Goal: Information Seeking & Learning: Learn about a topic

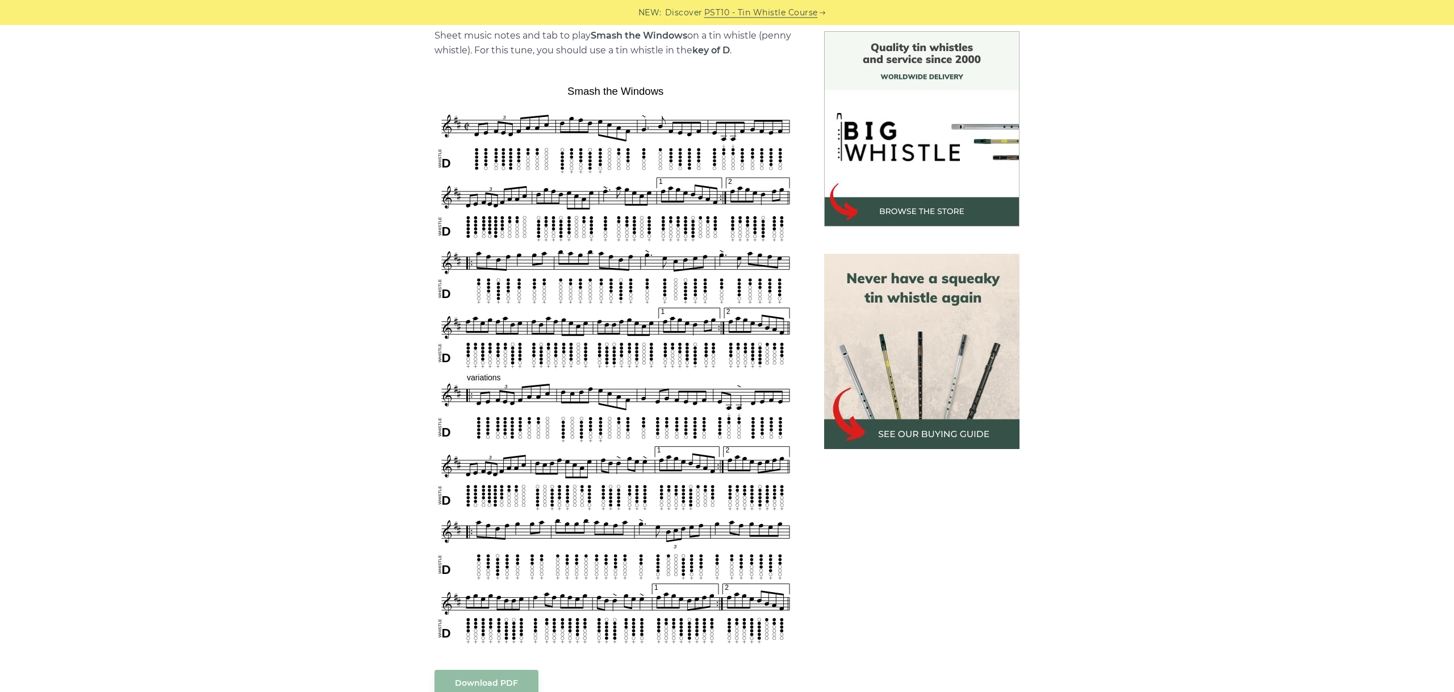
scroll to position [318, 0]
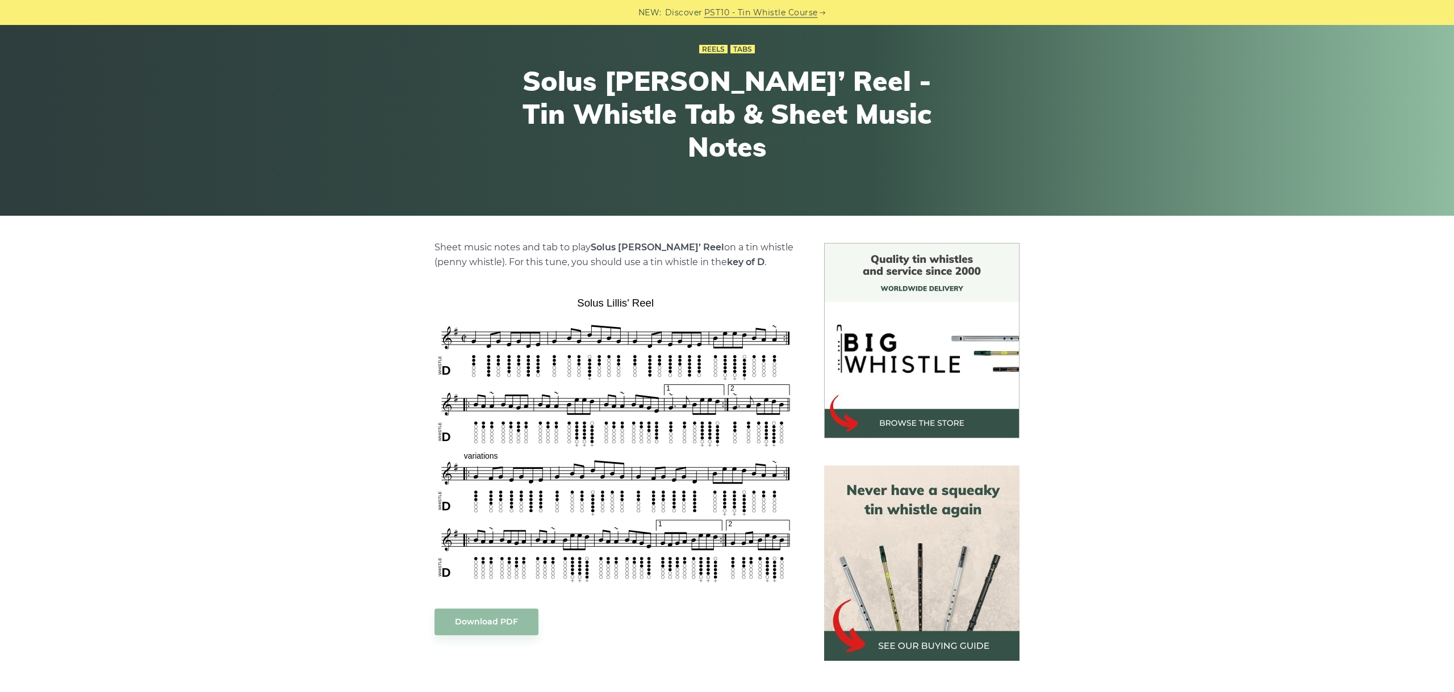
scroll to position [127, 0]
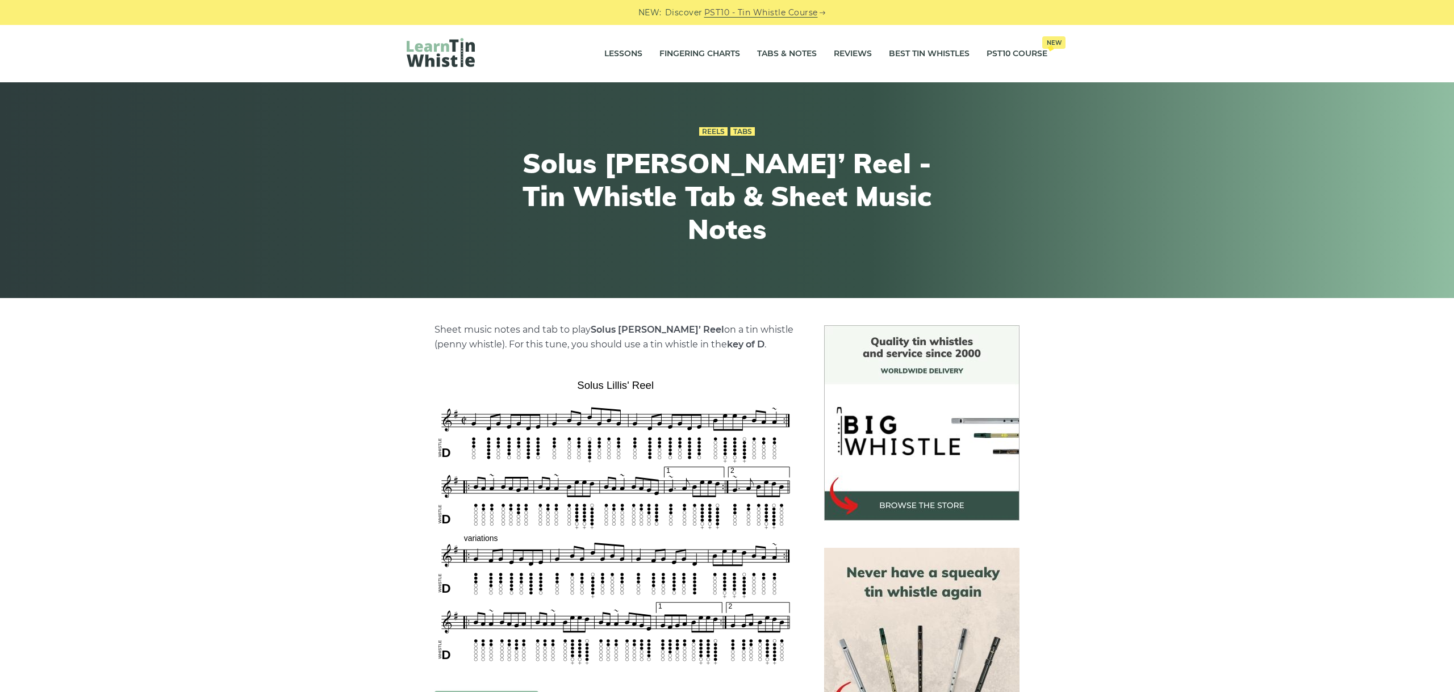
scroll to position [127, 0]
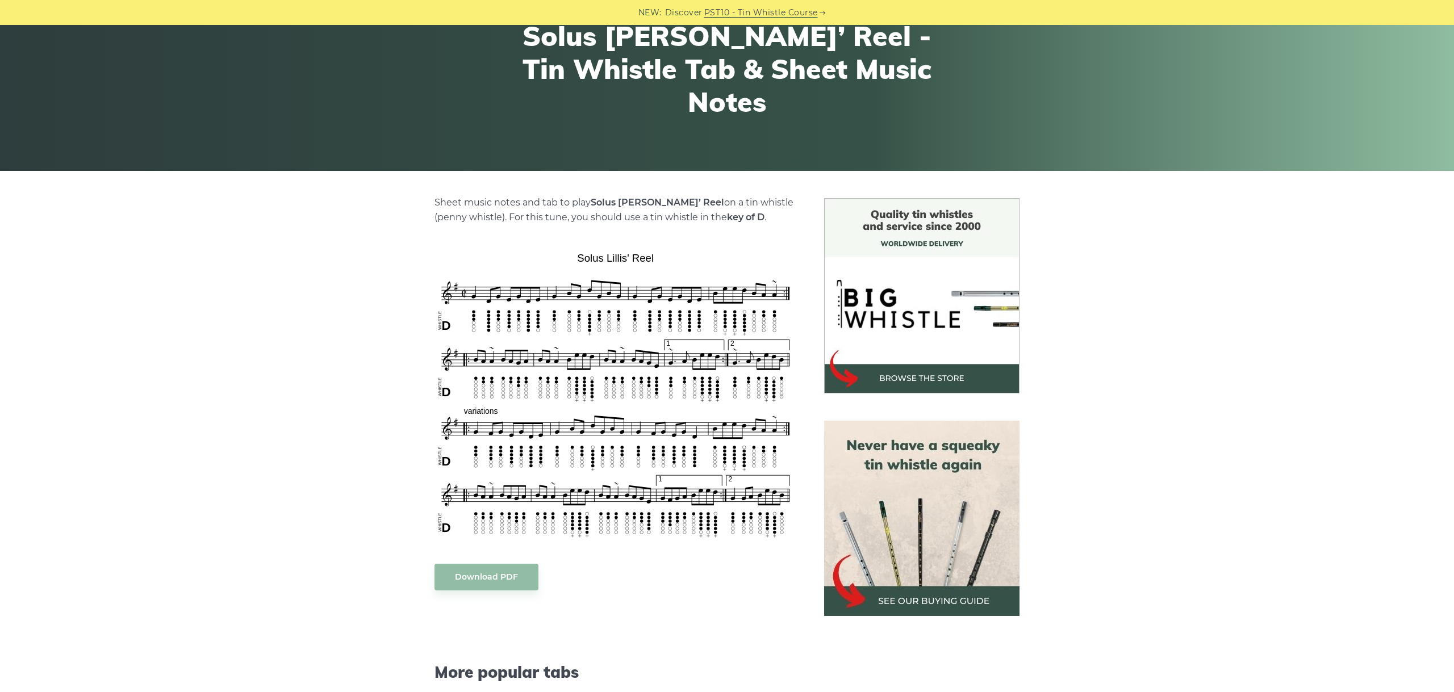
click at [161, 376] on div "Sheet music notes and tab to play Solus Lillis’ Reel on a tin whistle (penny wh…" at bounding box center [727, 582] width 1454 height 769
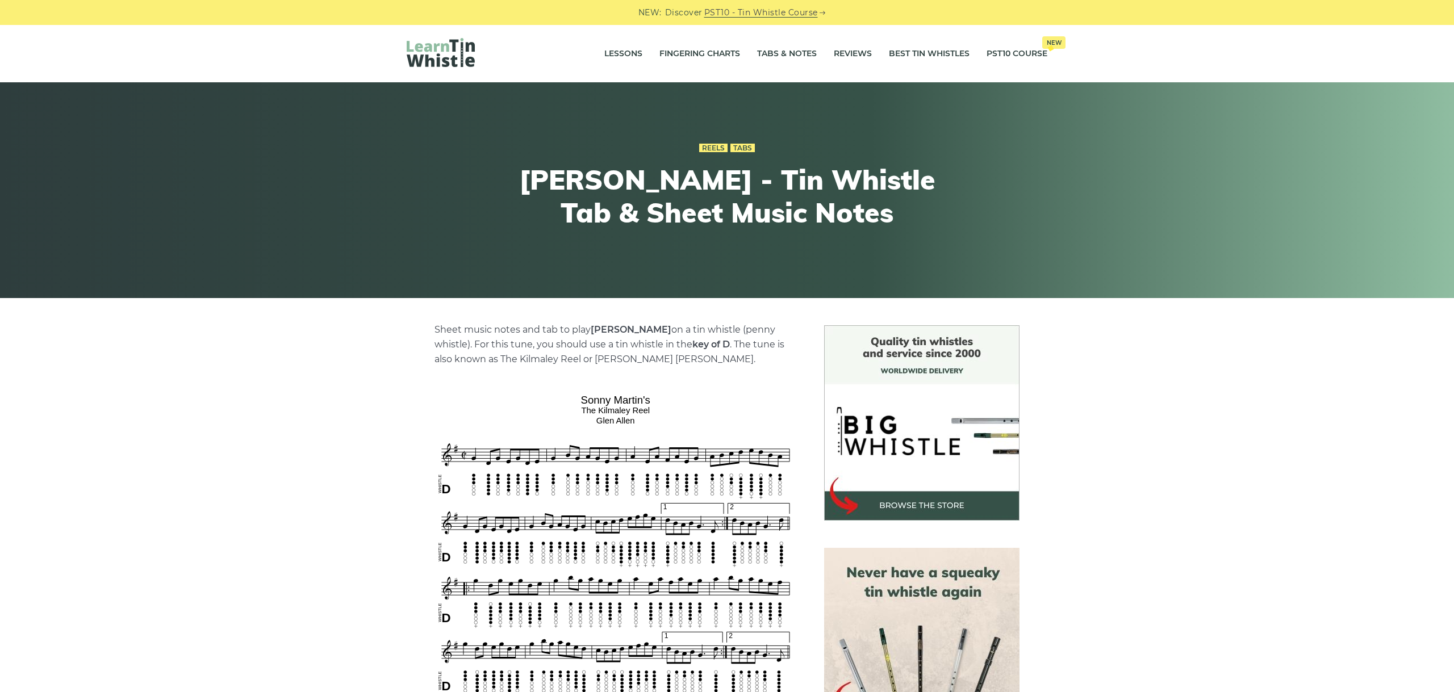
scroll to position [127, 0]
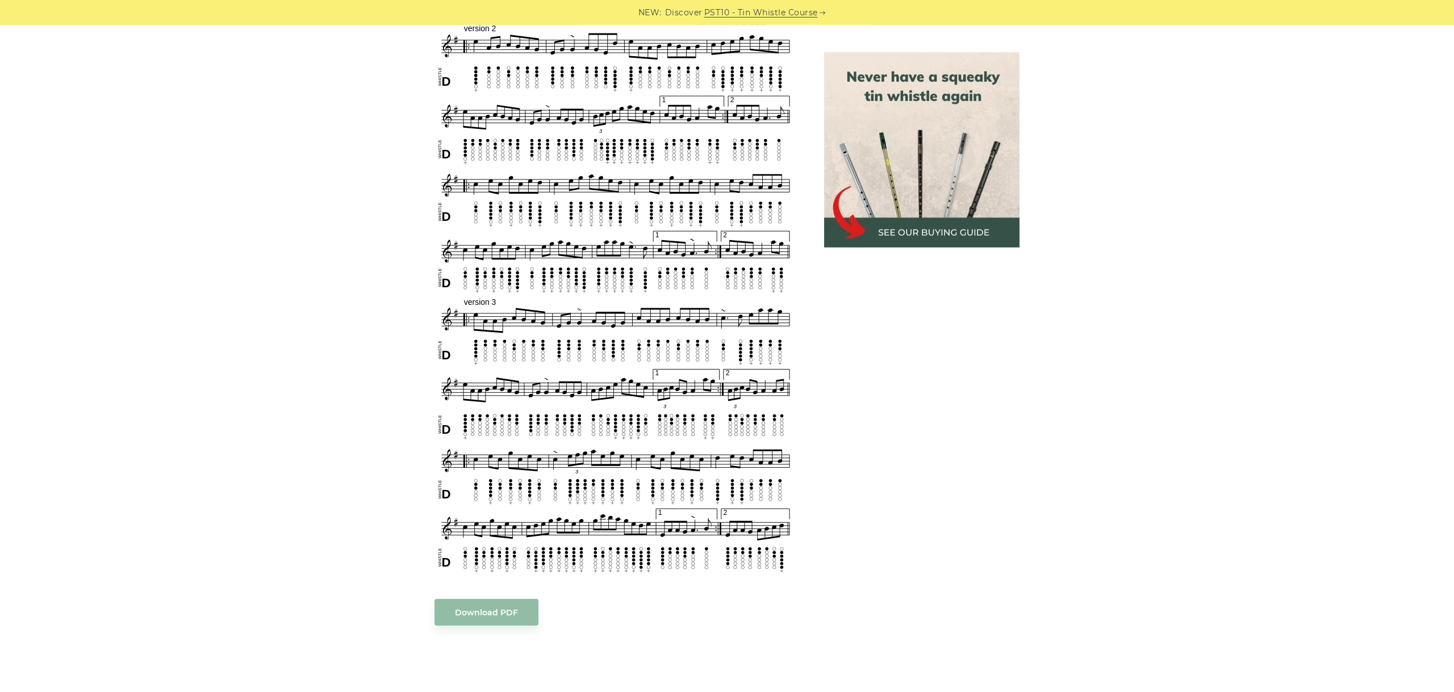
scroll to position [746, 0]
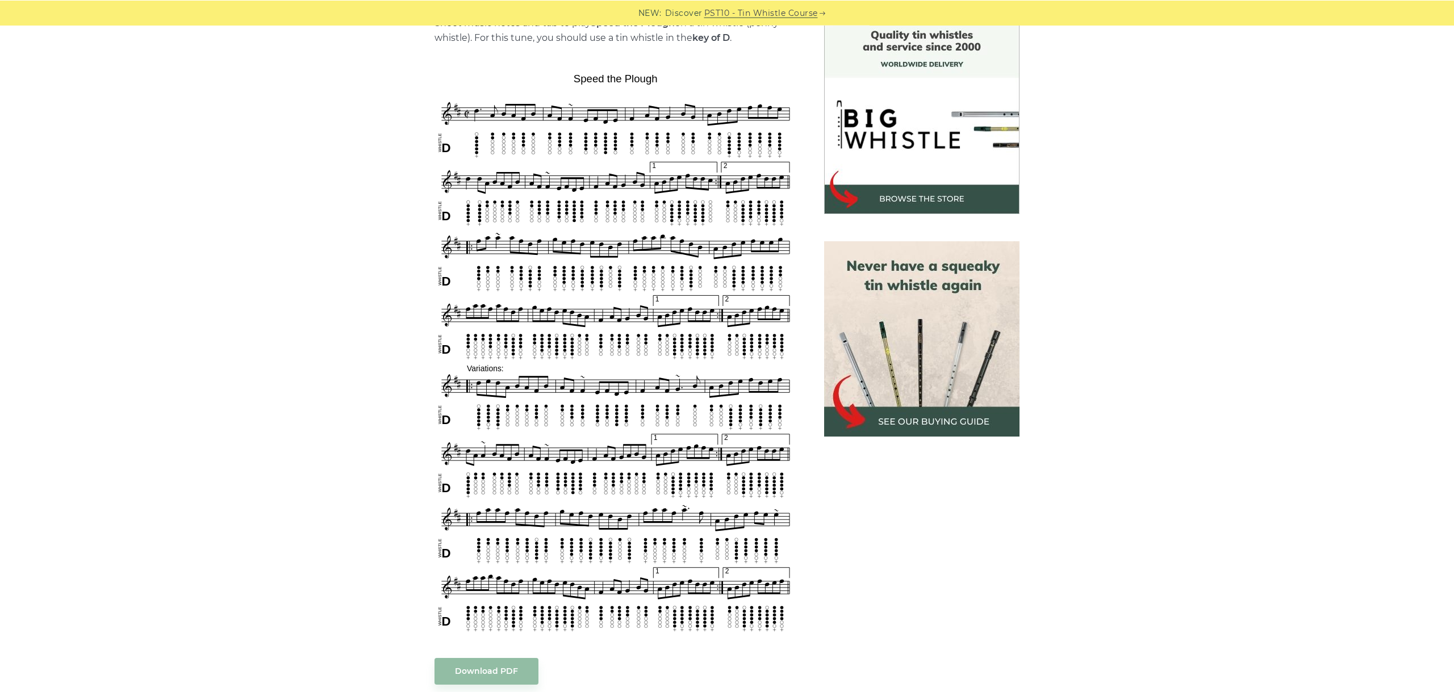
scroll to position [318, 0]
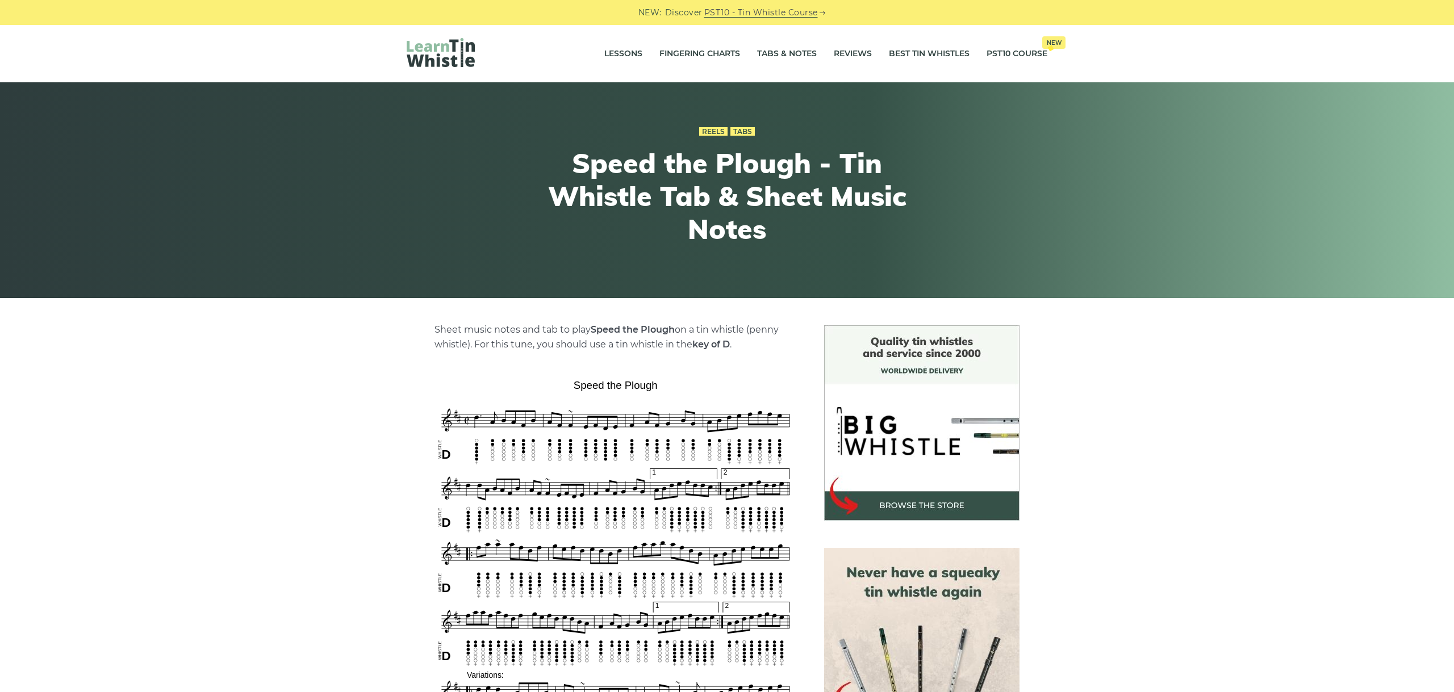
scroll to position [318, 0]
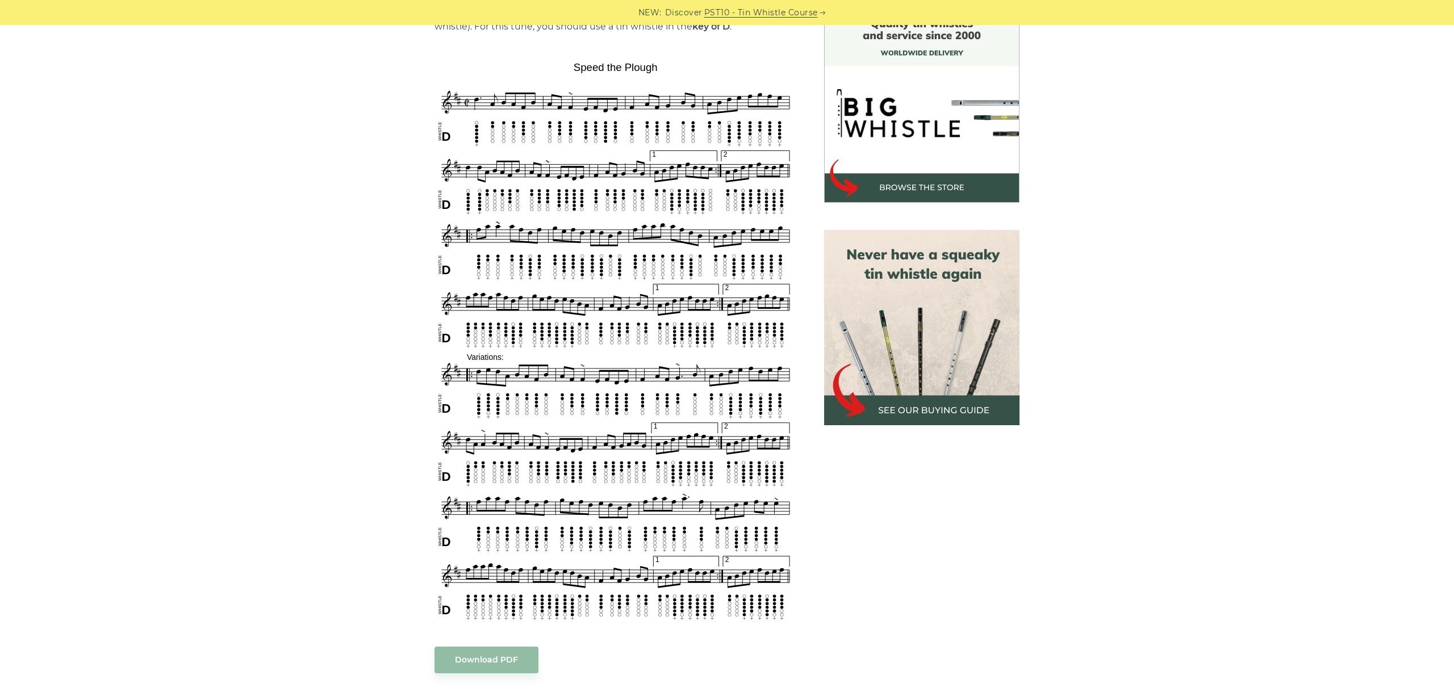
click at [1229, 363] on div "Sheet music notes and tab to play Speed the Plough on a tin whistle (penny whis…" at bounding box center [727, 528] width 1454 height 1042
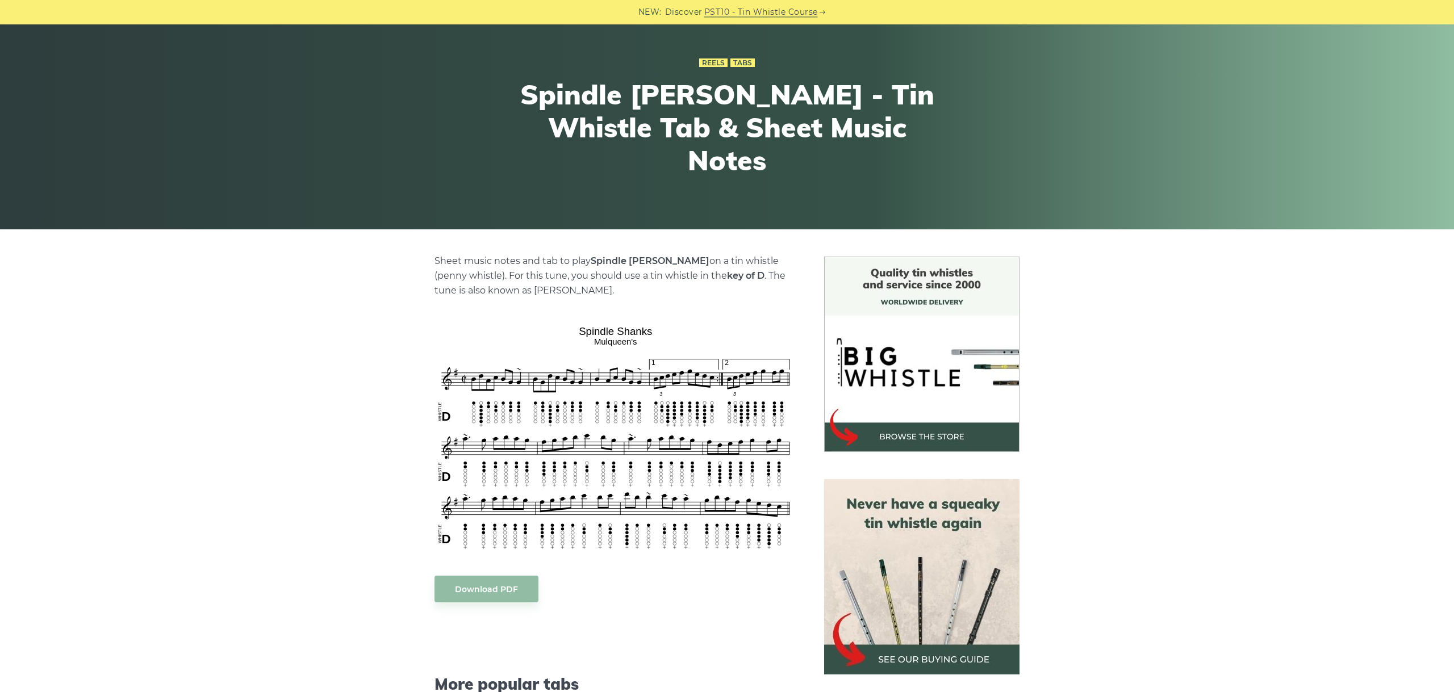
scroll to position [127, 0]
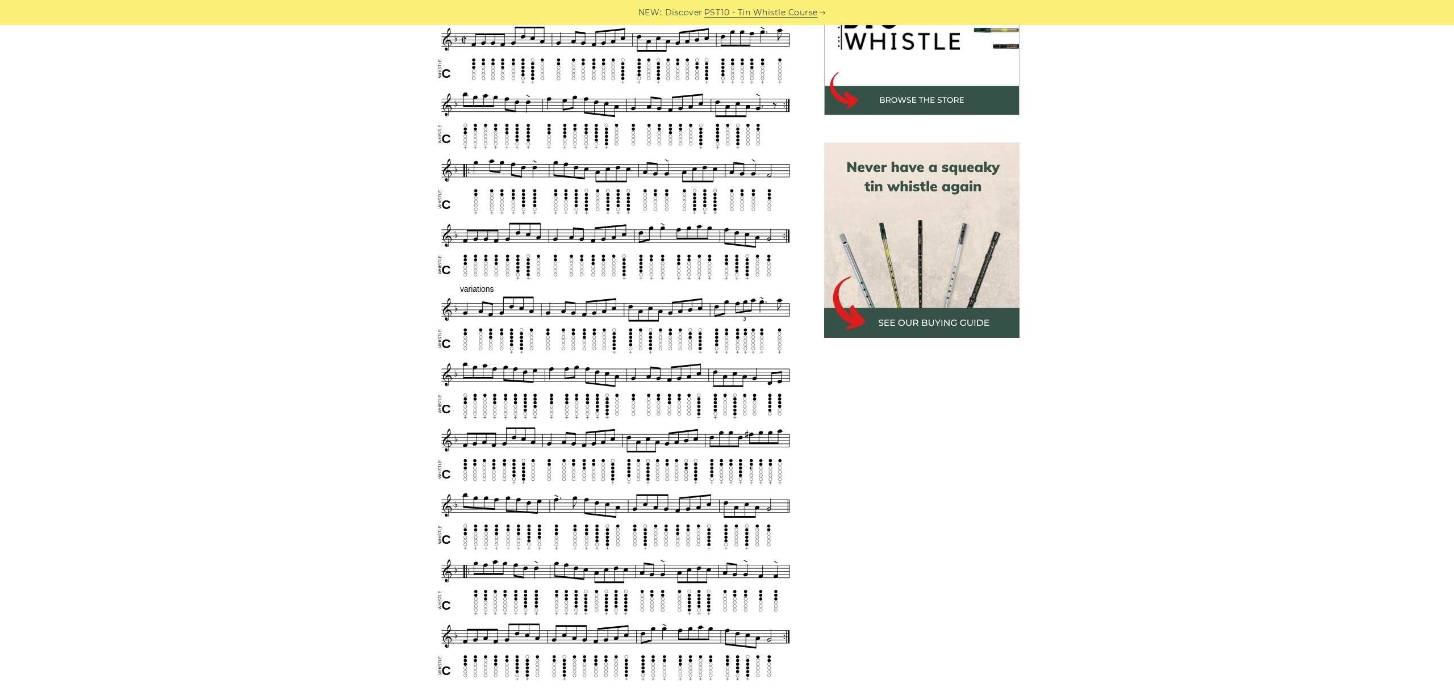
scroll to position [382, 0]
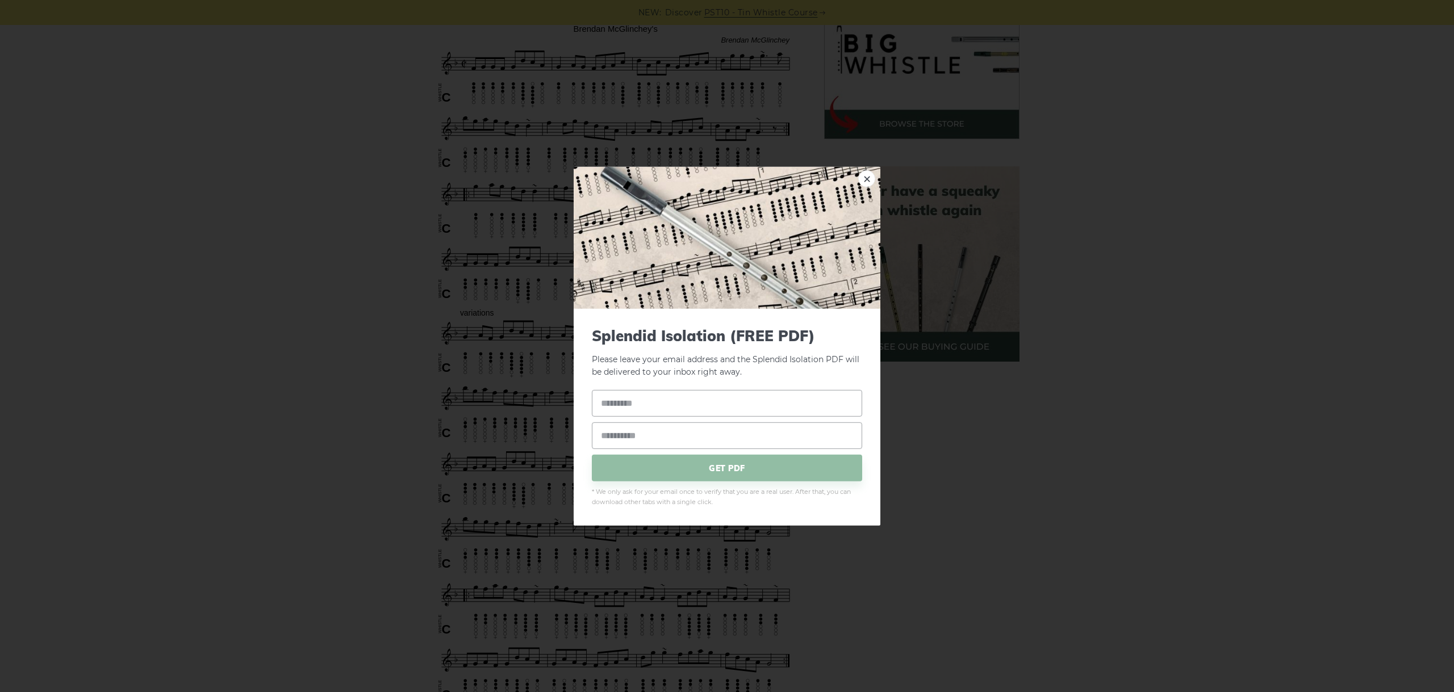
click at [1242, 291] on div "× Splendid Isolation (FREE PDF) Please leave your email address and the Splendi…" at bounding box center [727, 346] width 1454 height 692
click at [1182, 316] on div "× Splendid Isolation (FREE PDF) Please leave your email address and the Splendi…" at bounding box center [727, 346] width 1454 height 692
click at [1209, 316] on div "× Splendid Isolation (FREE PDF) Please leave your email address and the Splendi…" at bounding box center [727, 346] width 1454 height 692
click at [1188, 306] on div "× Splendid Isolation (FREE PDF) Please leave your email address and the Splendi…" at bounding box center [727, 346] width 1454 height 692
click at [1188, 307] on div "× Splendid Isolation (FREE PDF) Please leave your email address and the Splendi…" at bounding box center [727, 346] width 1454 height 692
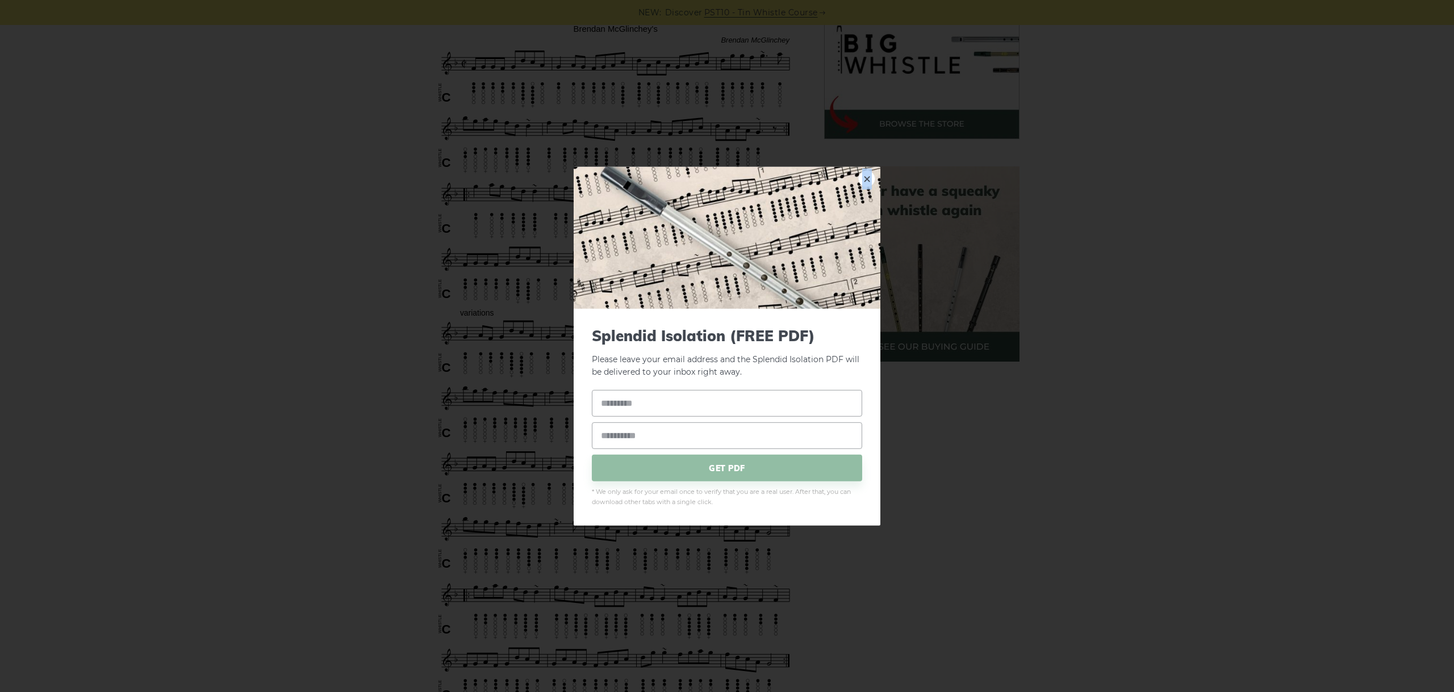
click at [869, 178] on link "×" at bounding box center [866, 178] width 17 height 17
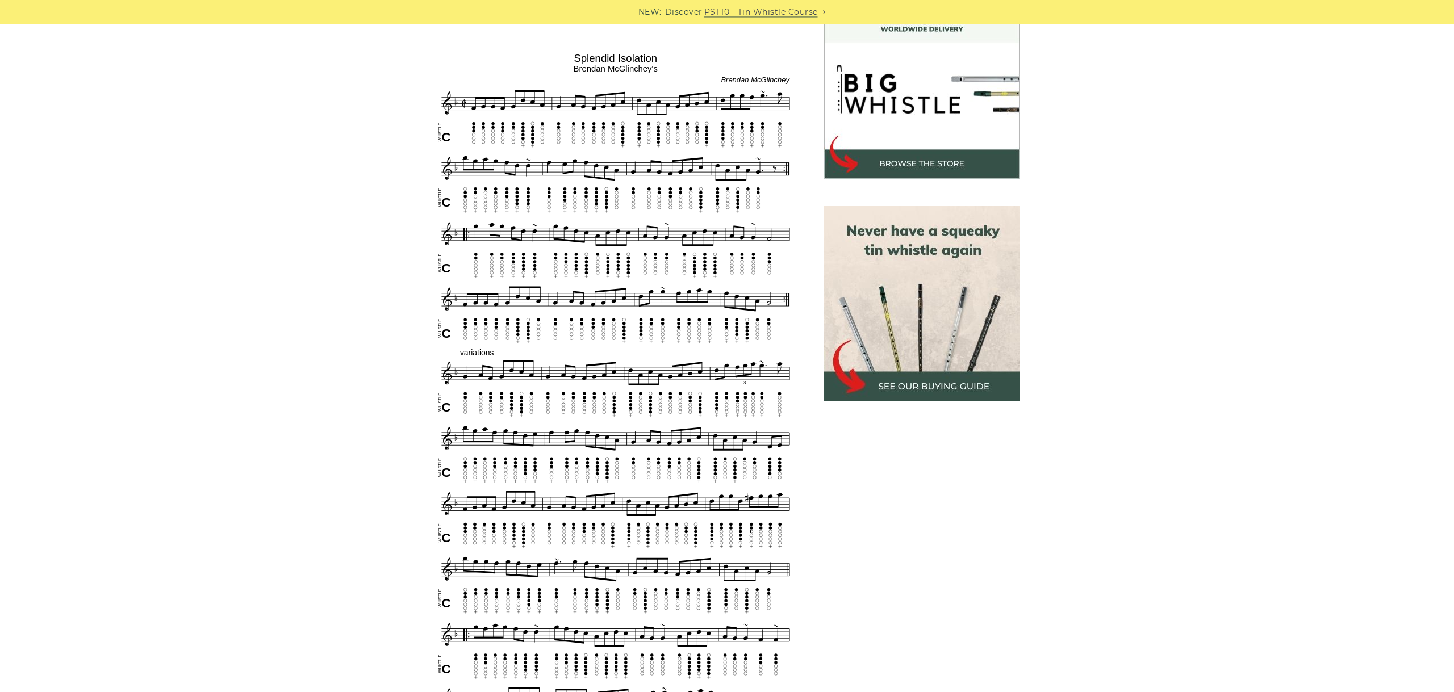
scroll to position [361, 0]
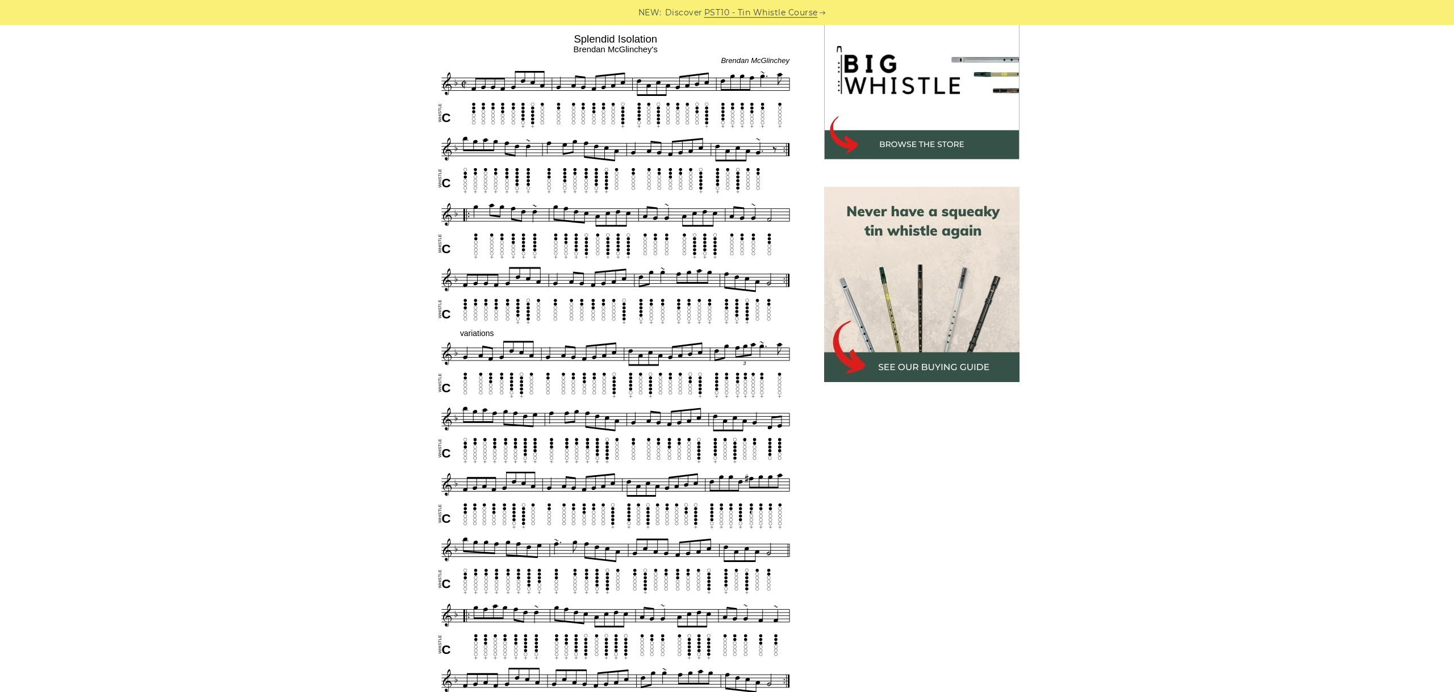
click at [288, 123] on div "Sheet music notes and tab to play Splendid Isolation on a tin whistle (penny wh…" at bounding box center [727, 559] width 1454 height 1190
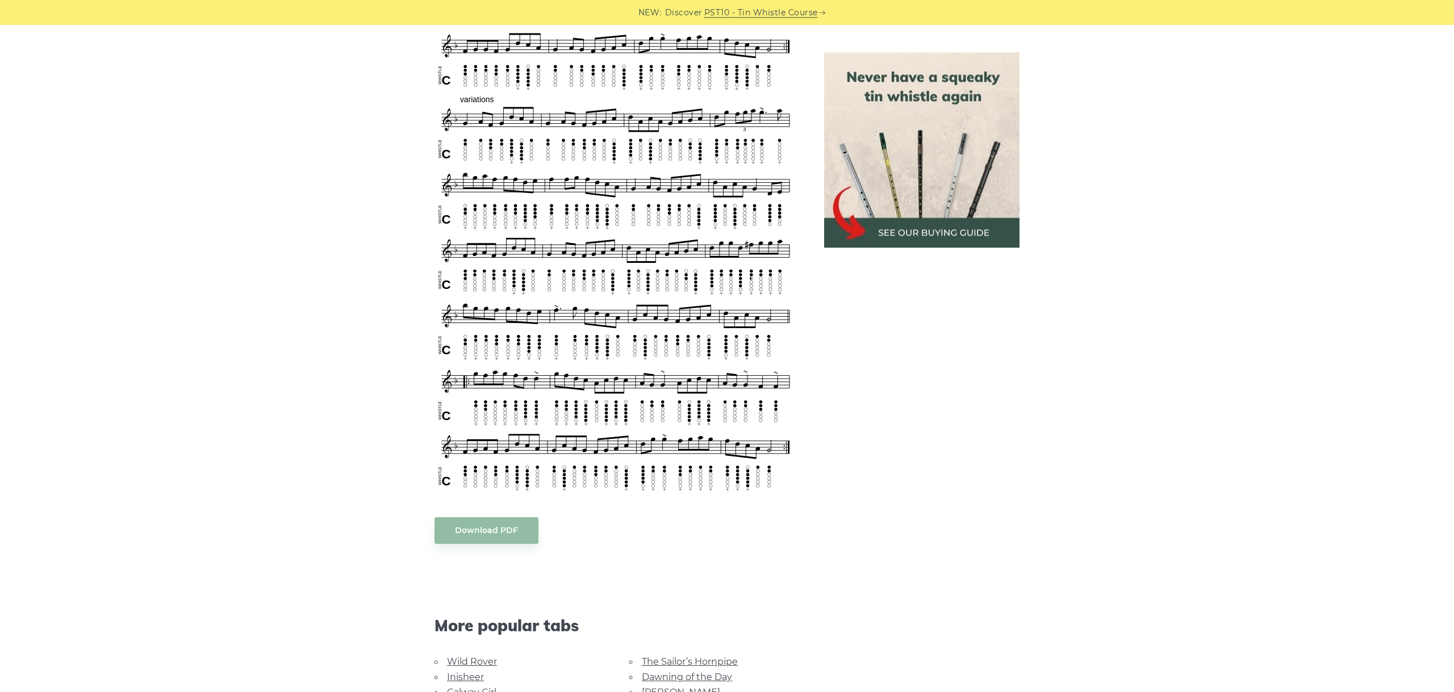
scroll to position [616, 0]
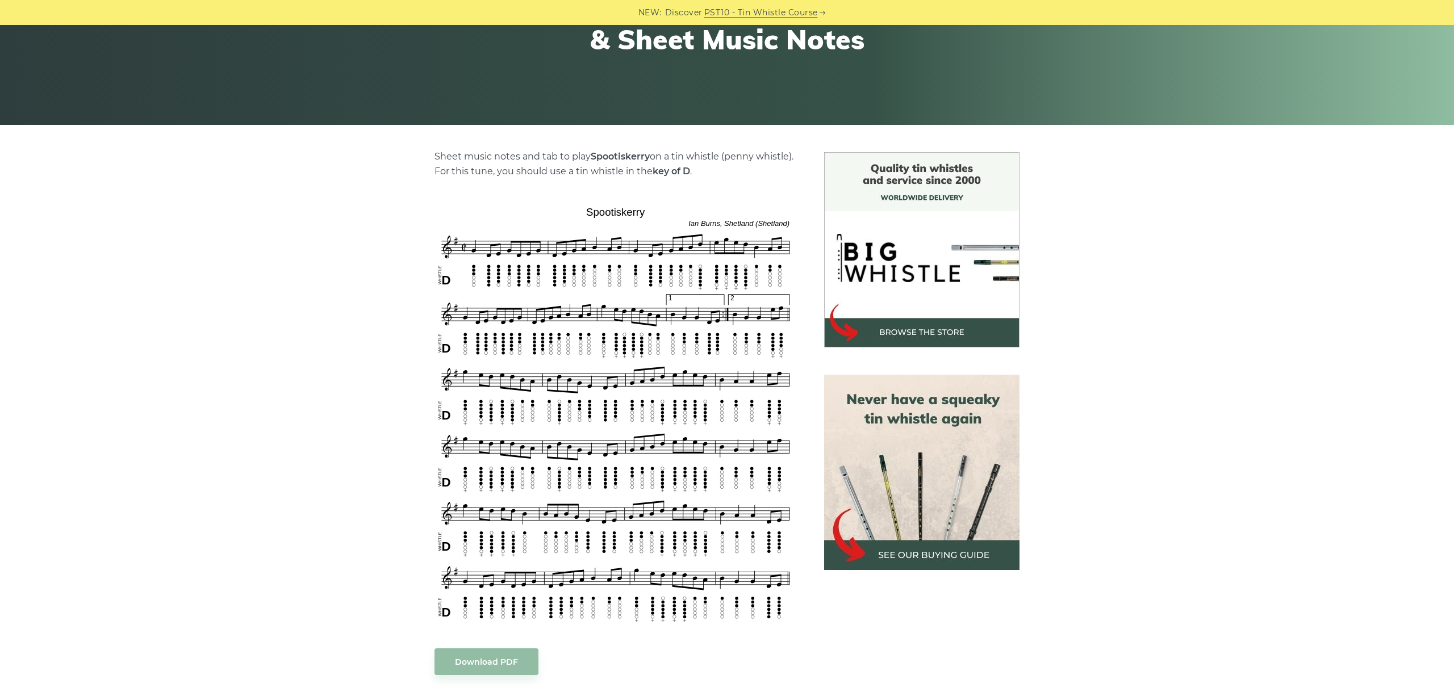
scroll to position [191, 0]
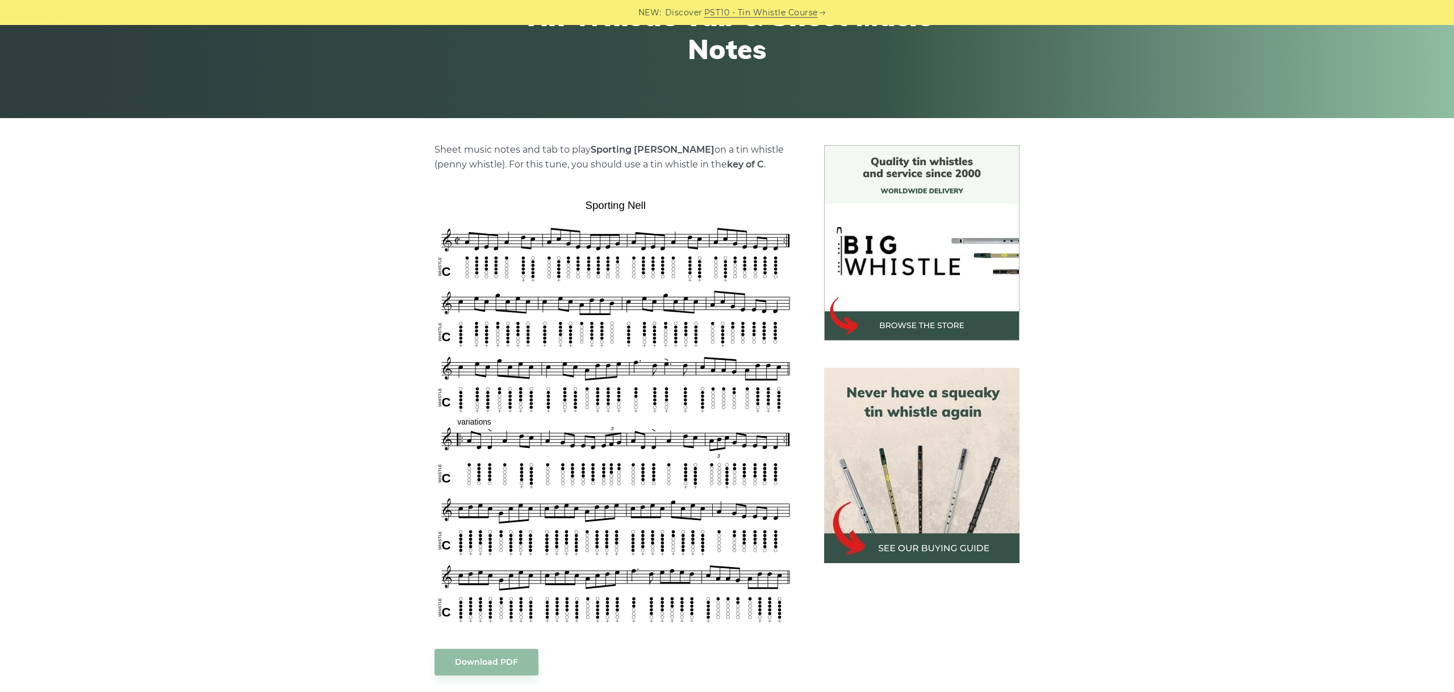
scroll to position [255, 0]
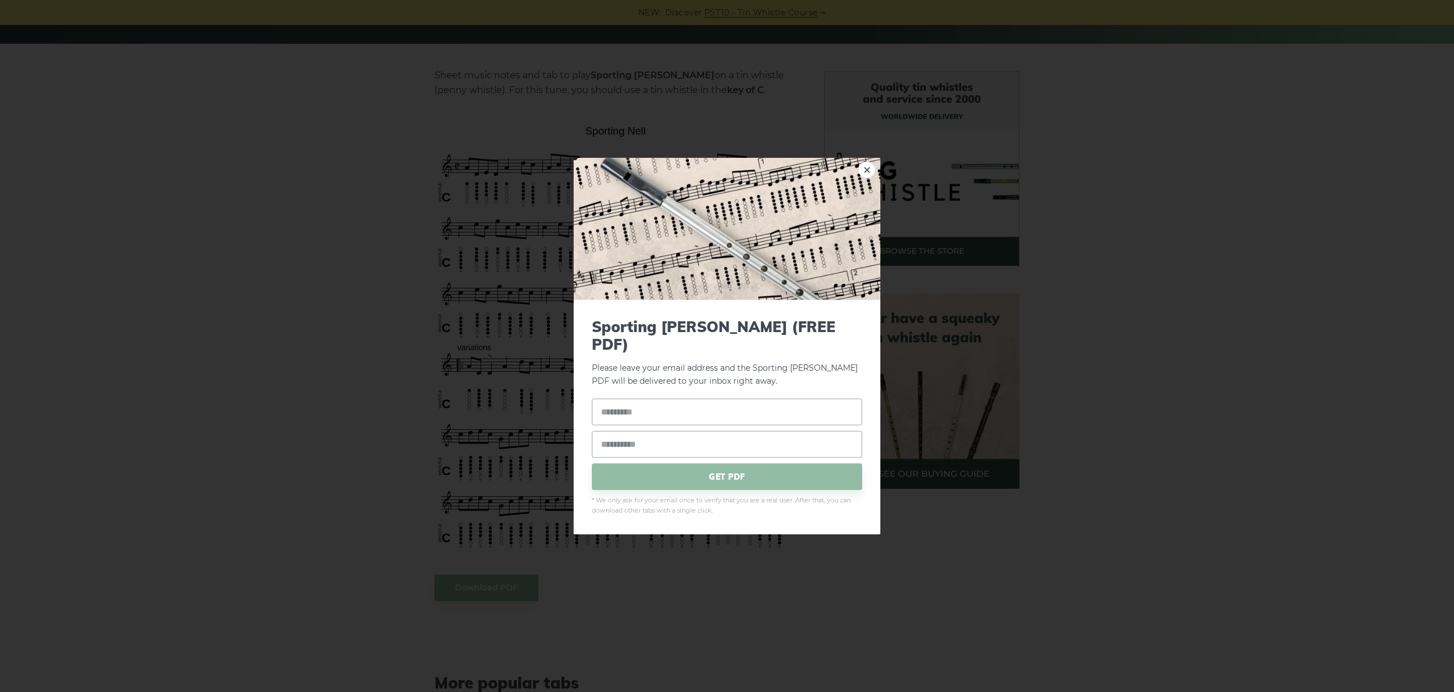
drag, startPoint x: 1149, startPoint y: 228, endPoint x: 1145, endPoint y: 218, distance: 11.2
click at [1152, 223] on div "× Sporting Nell (FREE PDF) Please leave your email address and the Sporting Nel…" at bounding box center [727, 346] width 1454 height 692
click at [874, 177] on link "×" at bounding box center [866, 169] width 17 height 17
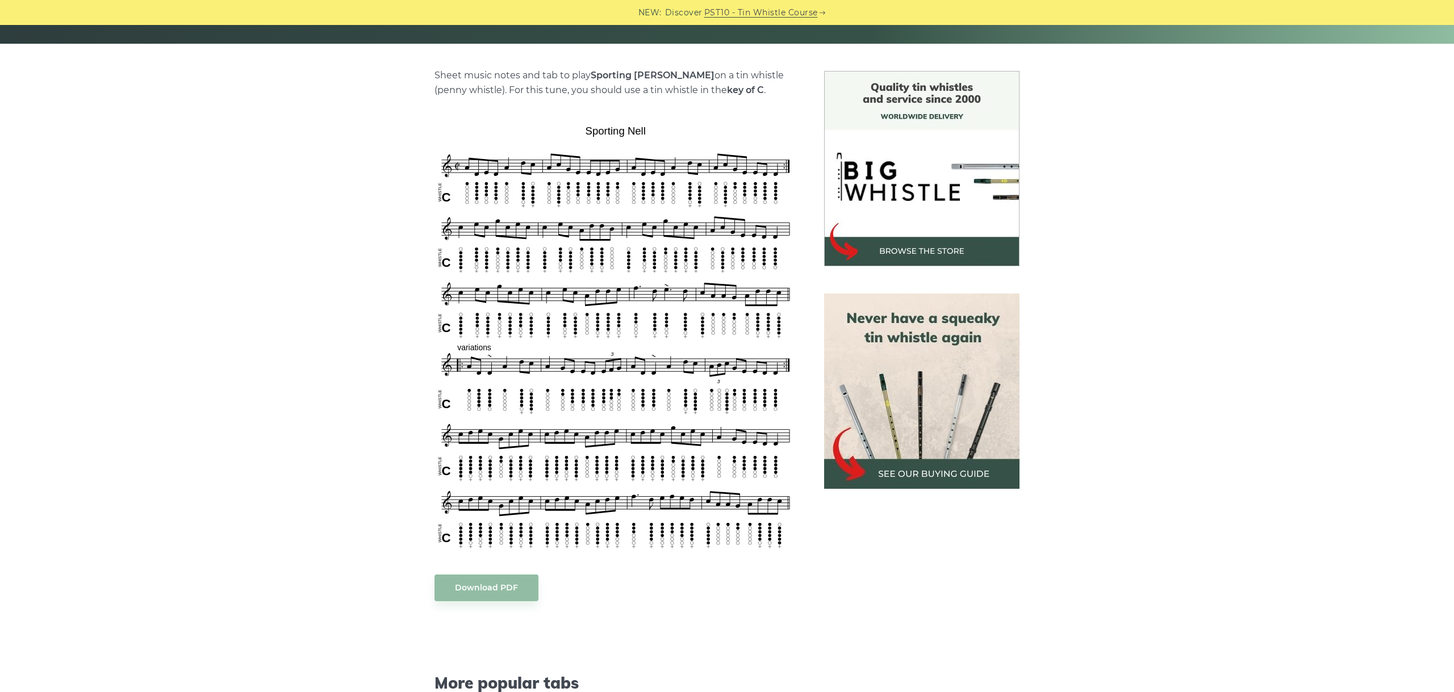
click at [1107, 416] on div "Sheet music notes and tab to play Sporting Nell on a tin whistle (penny whistle…" at bounding box center [727, 524] width 1454 height 907
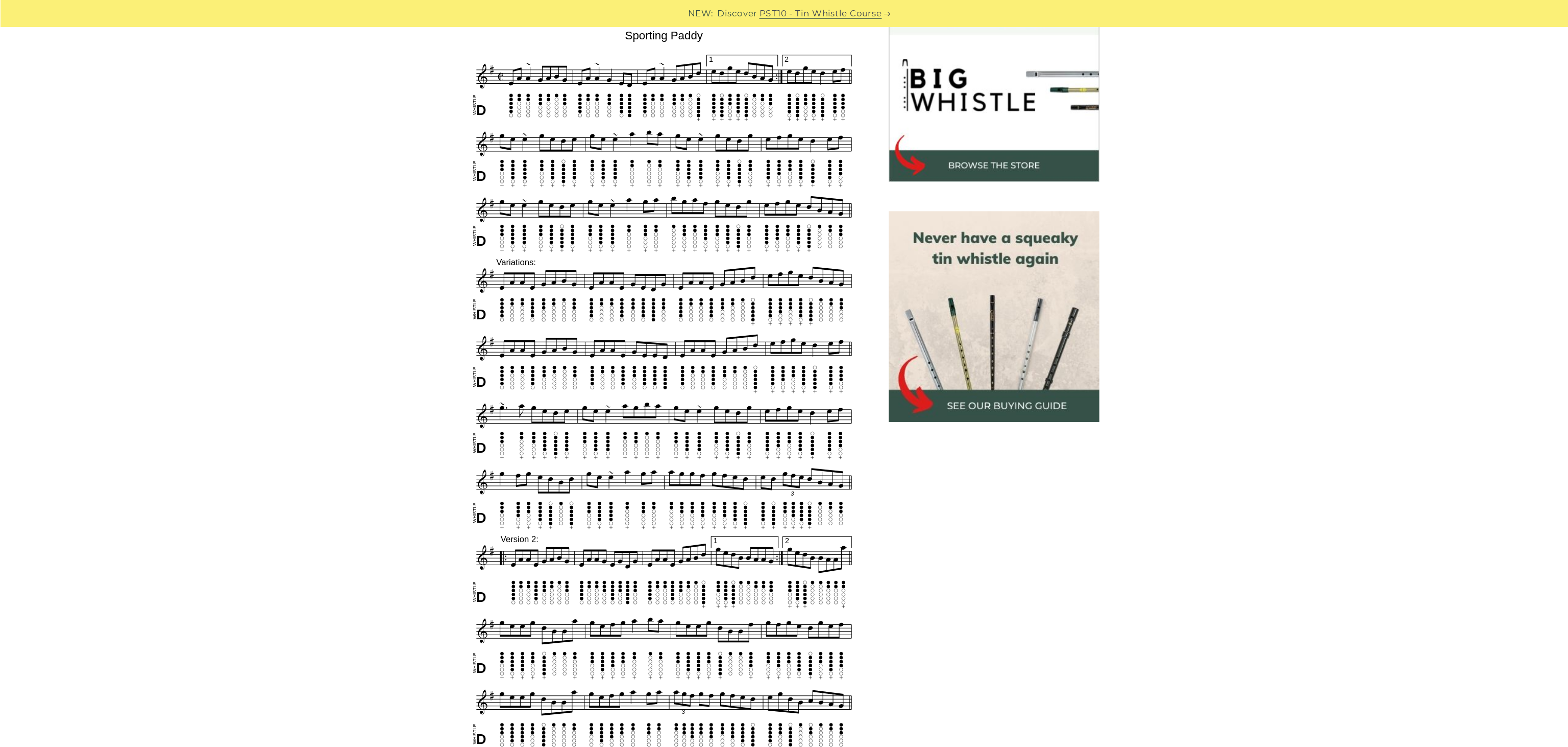
scroll to position [324, 0]
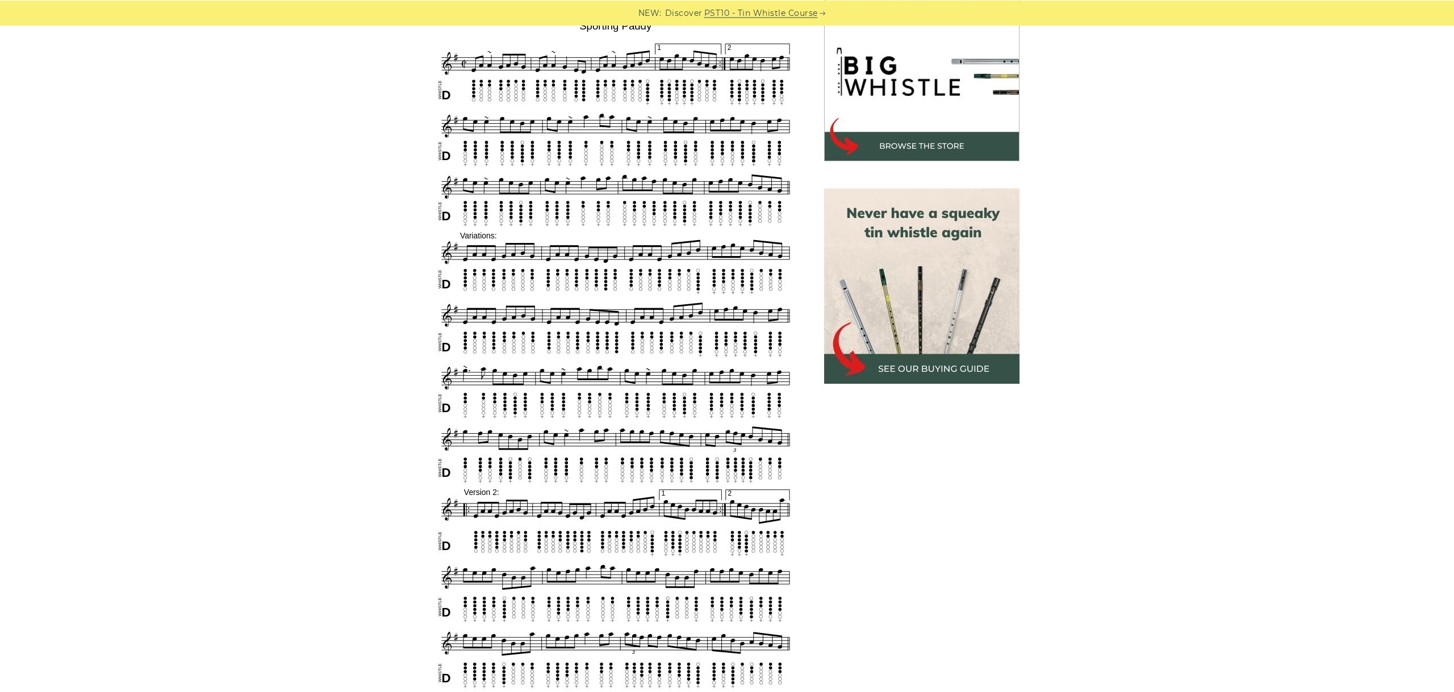
click at [354, 399] on div "Sheet music notes and tab to play Sporting Paddy on a tin whistle (penny whistl…" at bounding box center [727, 542] width 1454 height 1152
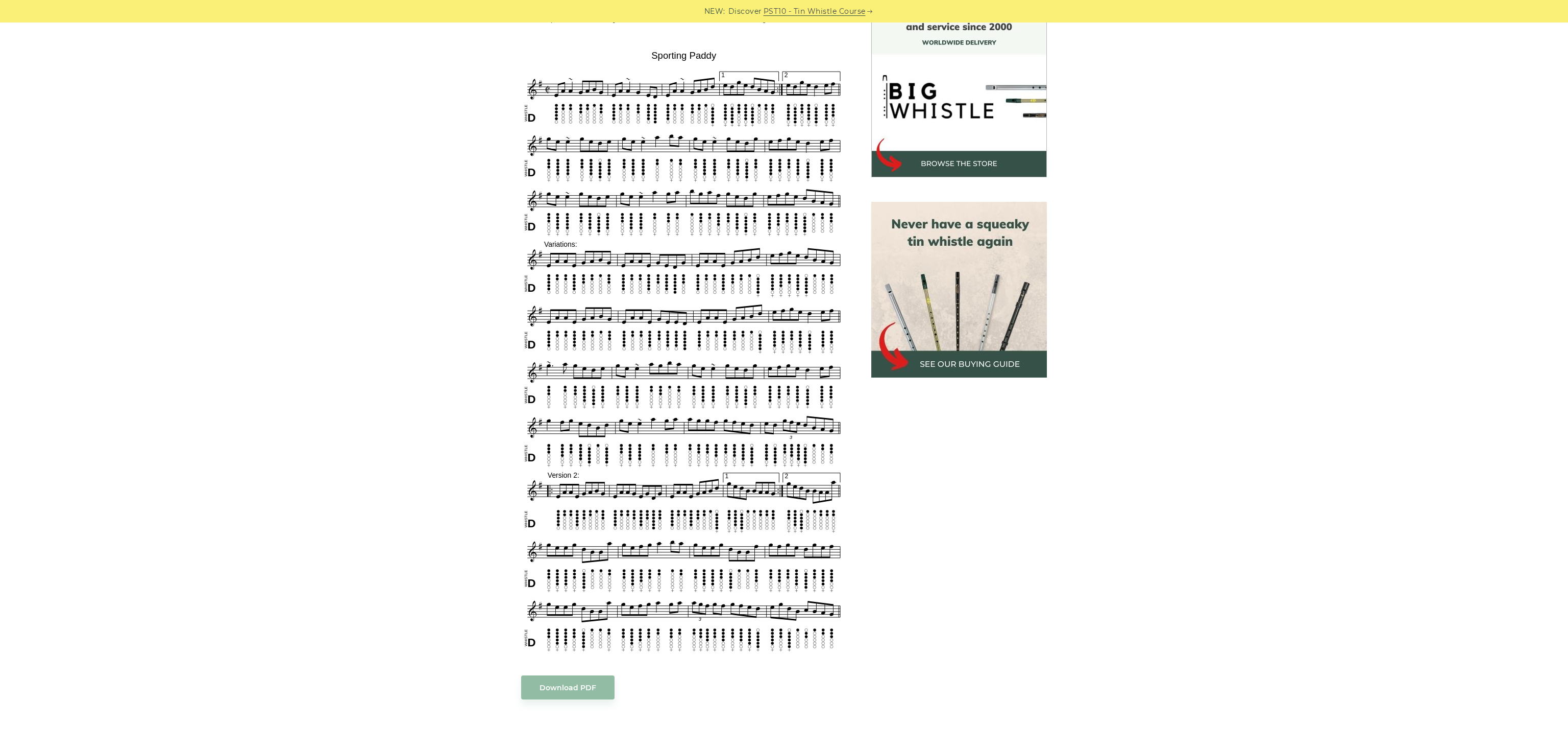
scroll to position [269, 0]
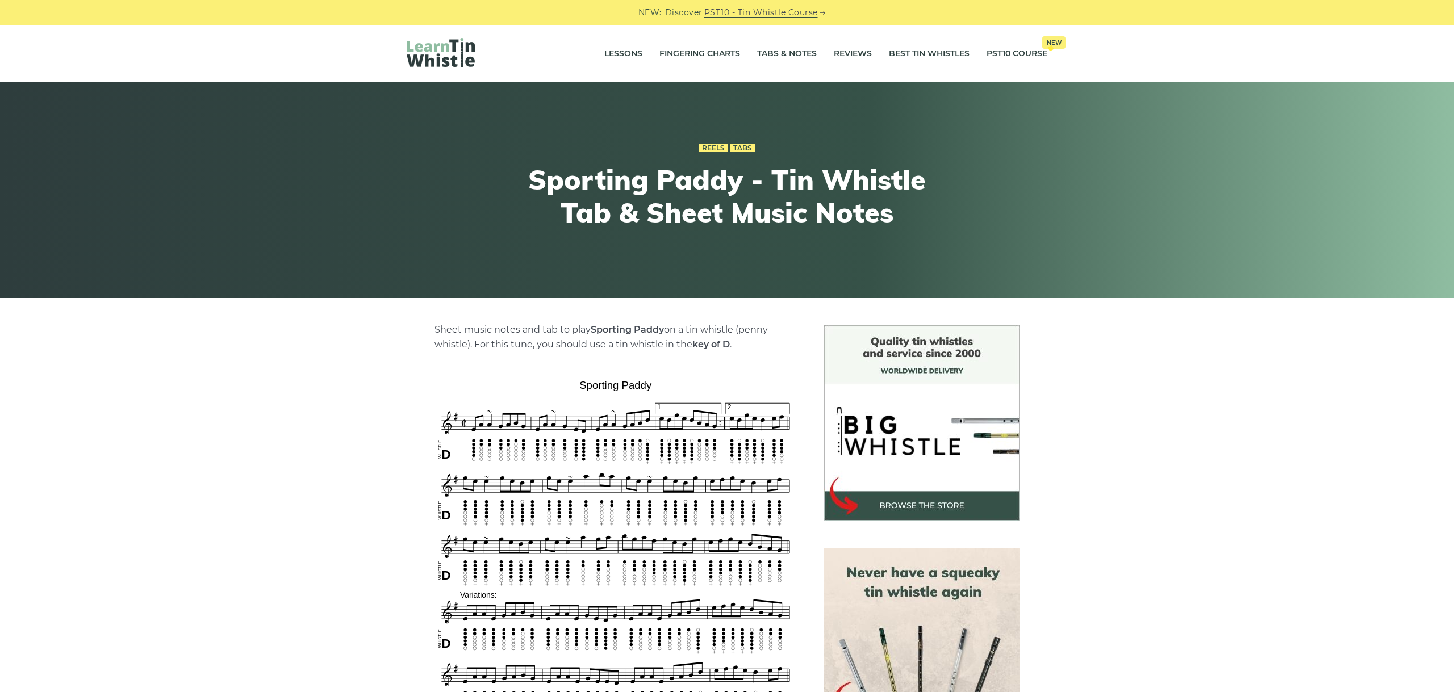
scroll to position [299, 0]
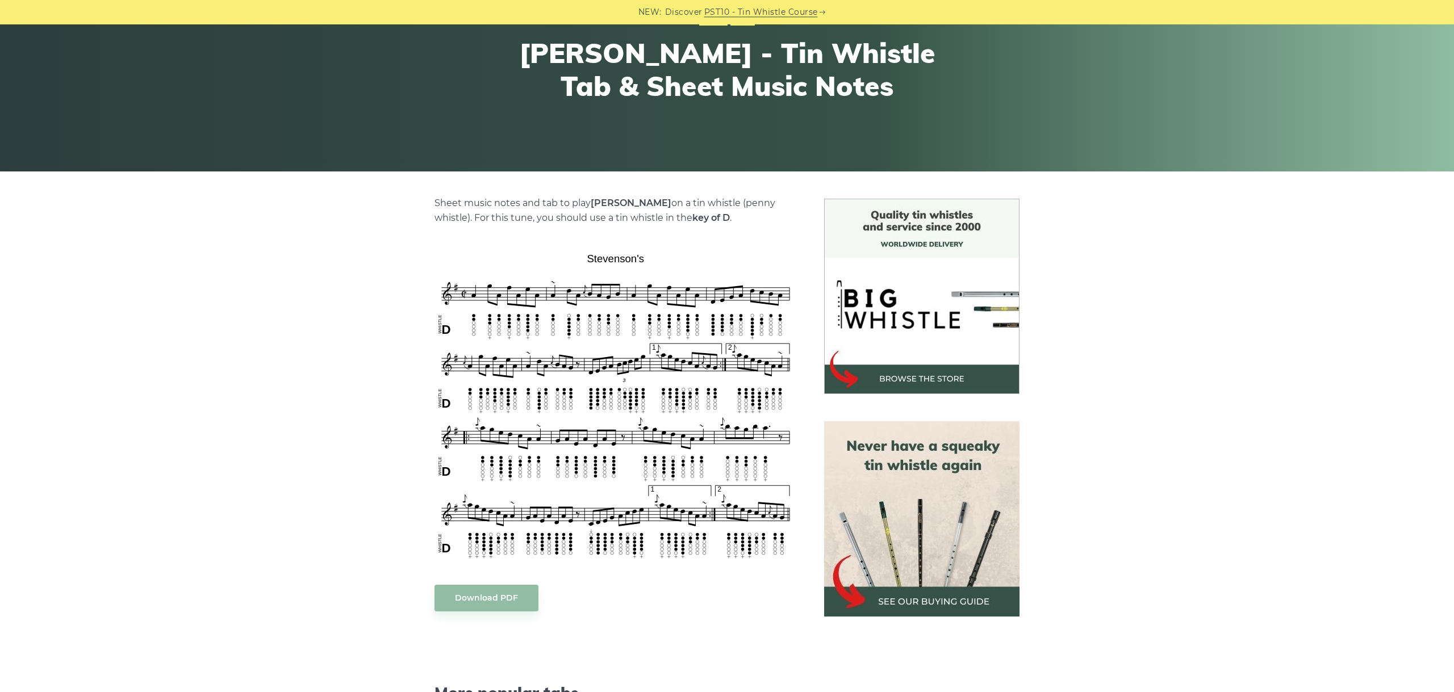
scroll to position [127, 0]
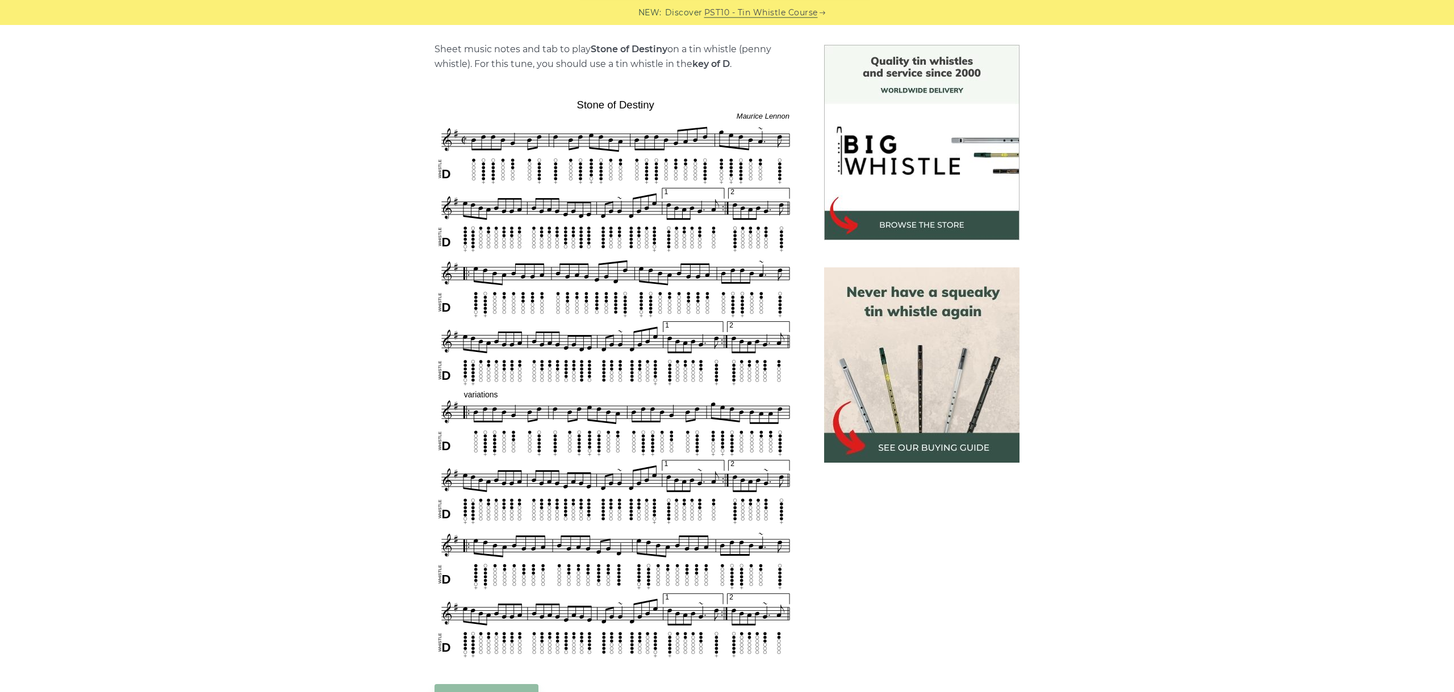
scroll to position [318, 0]
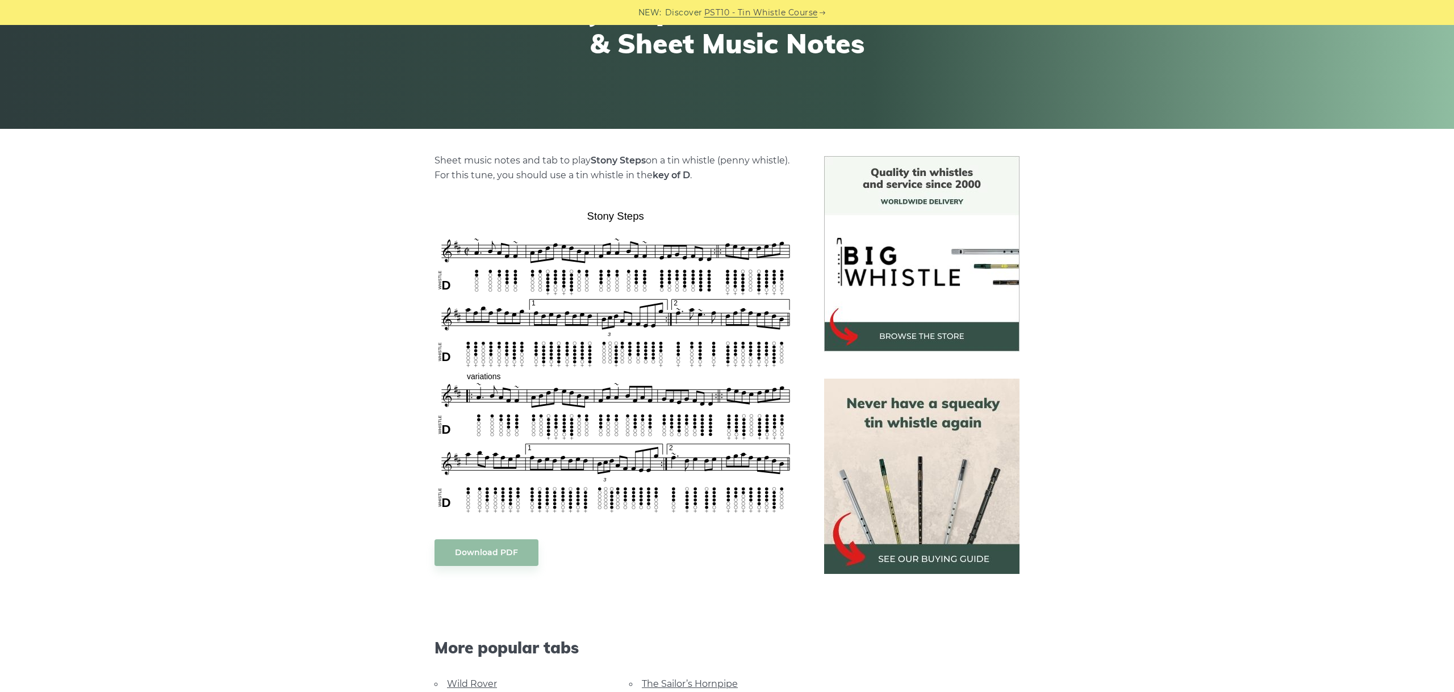
scroll to position [191, 0]
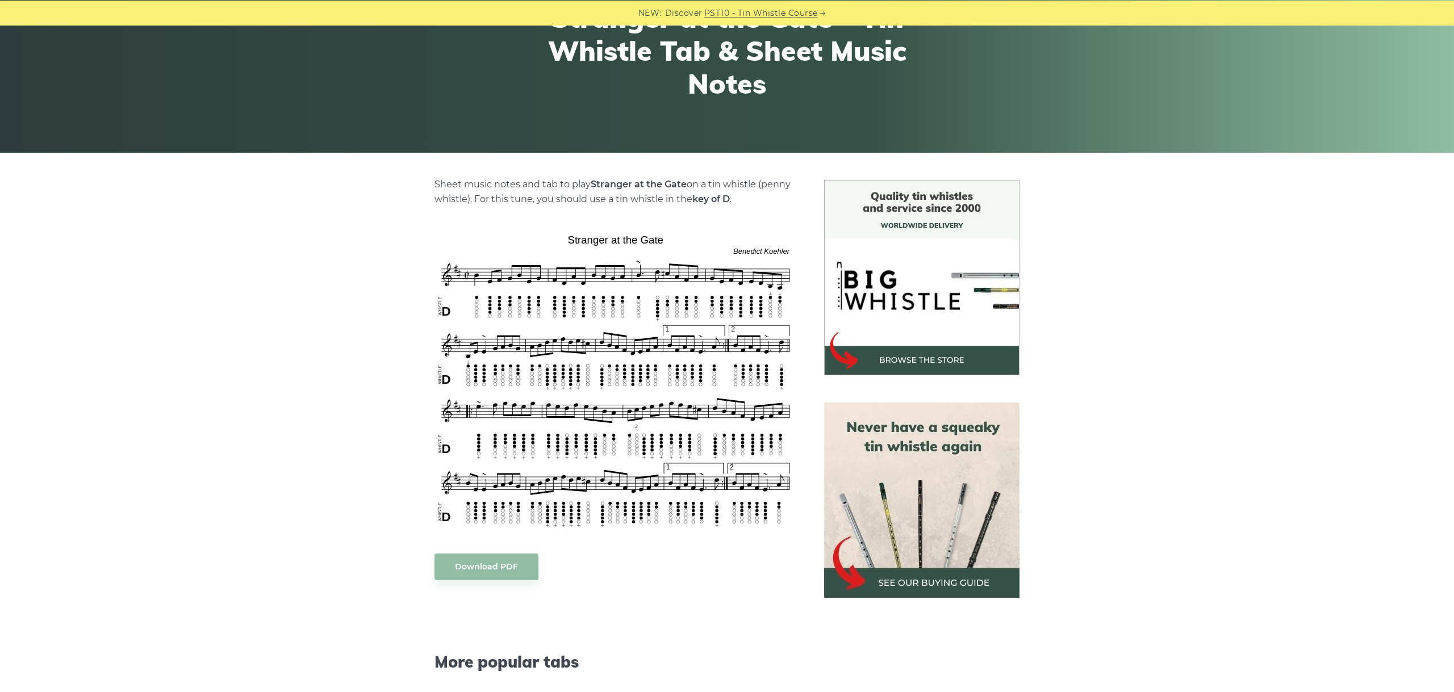
scroll to position [191, 0]
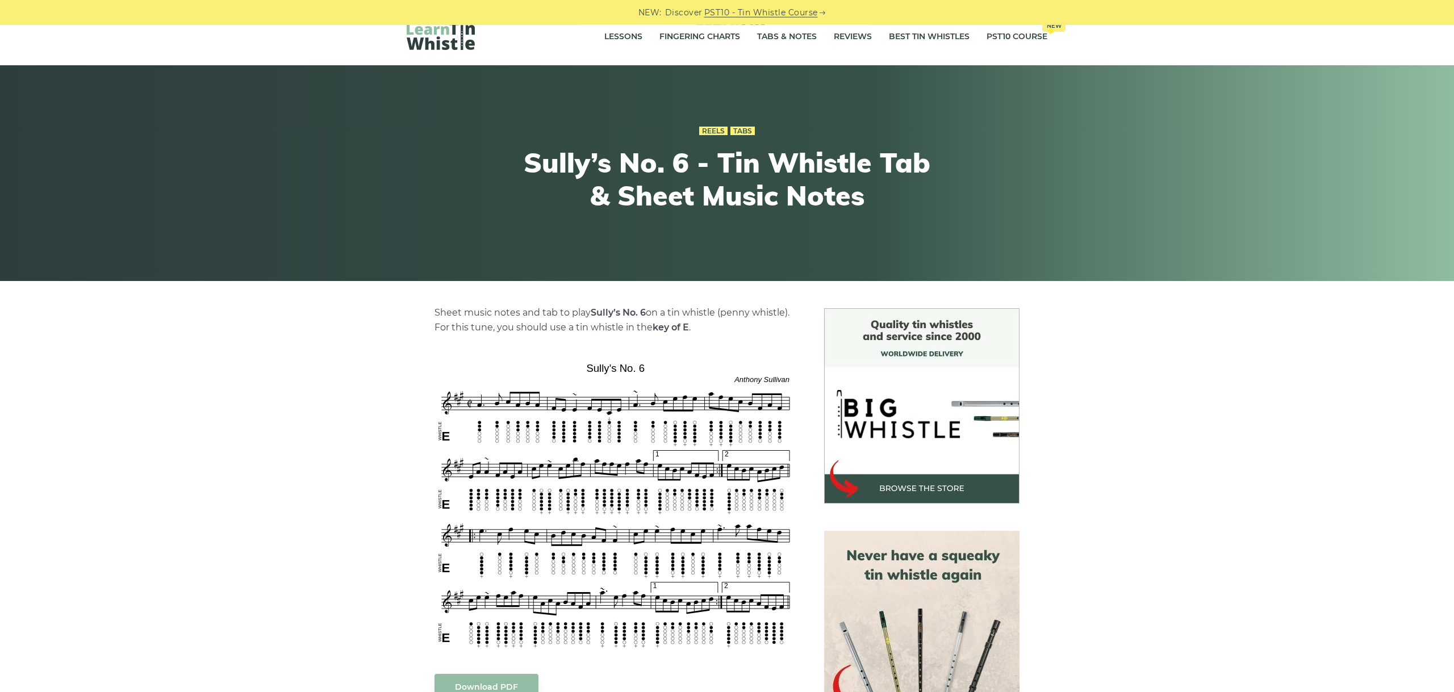
scroll to position [64, 0]
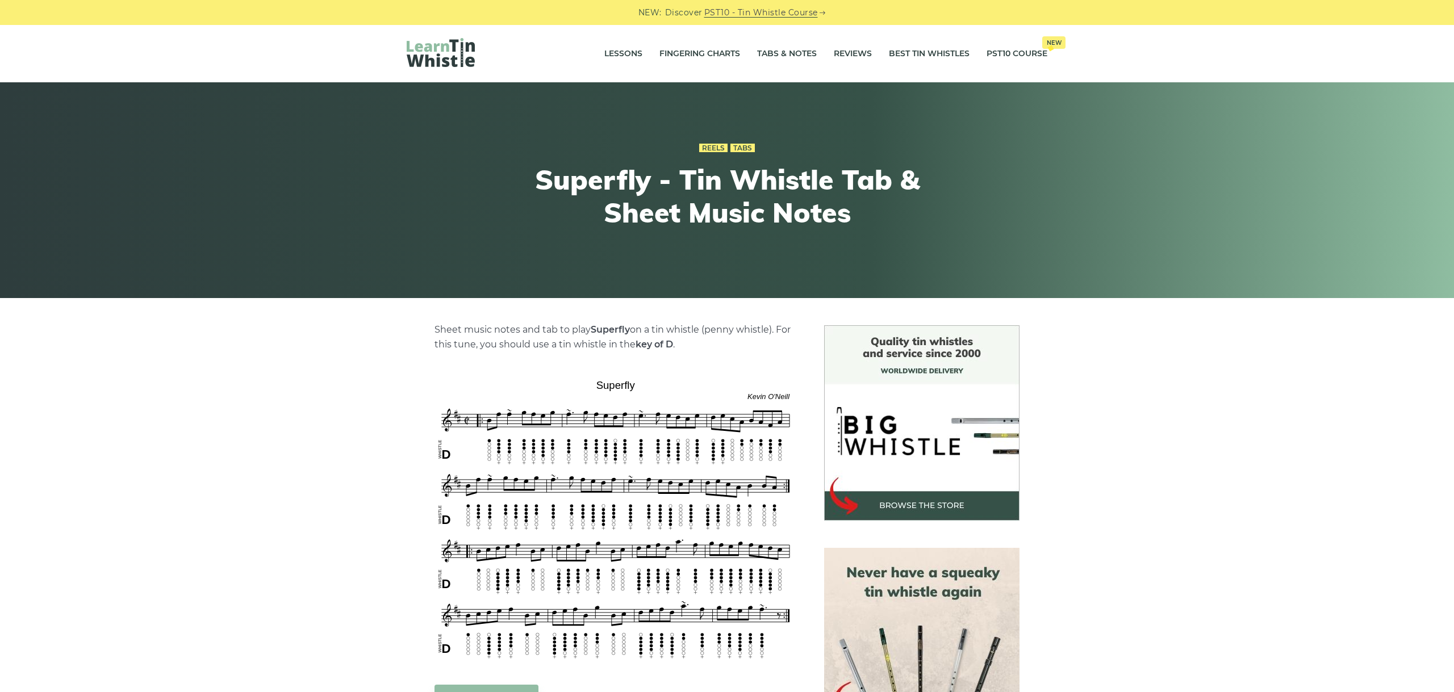
scroll to position [127, 0]
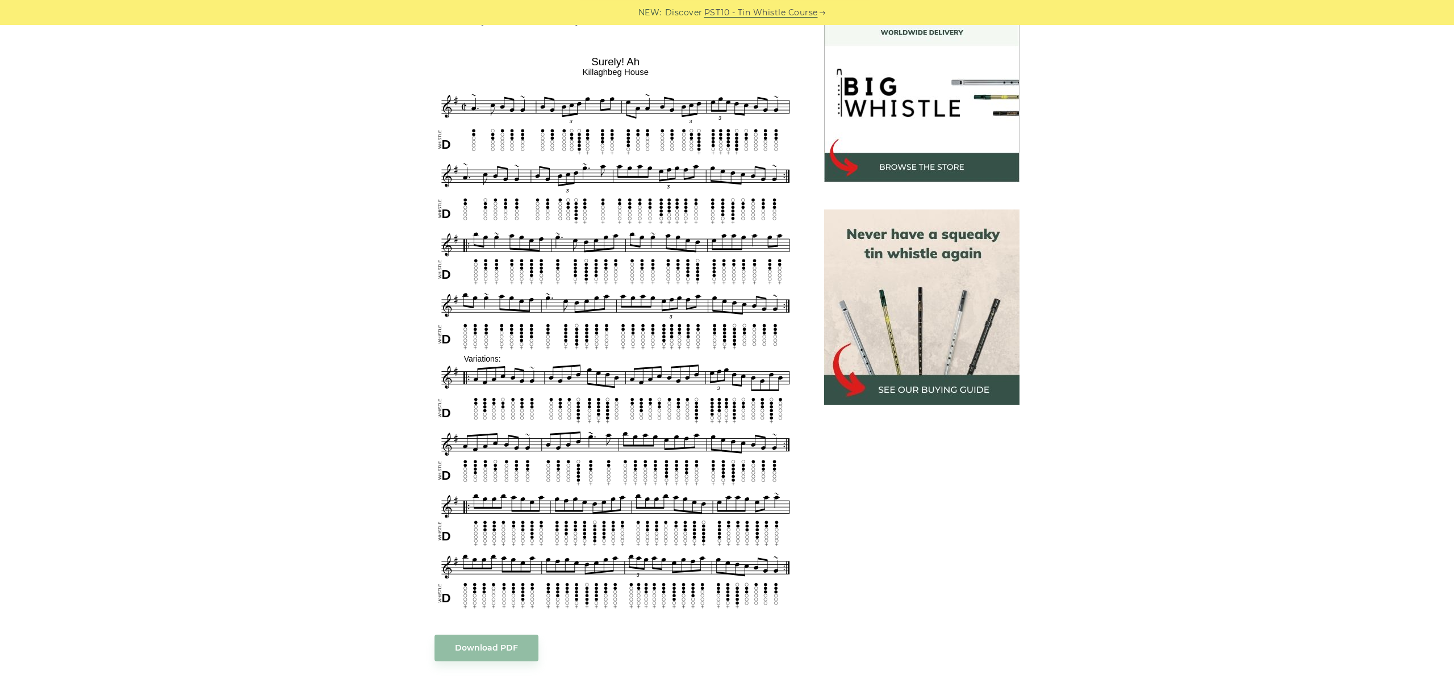
scroll to position [318, 0]
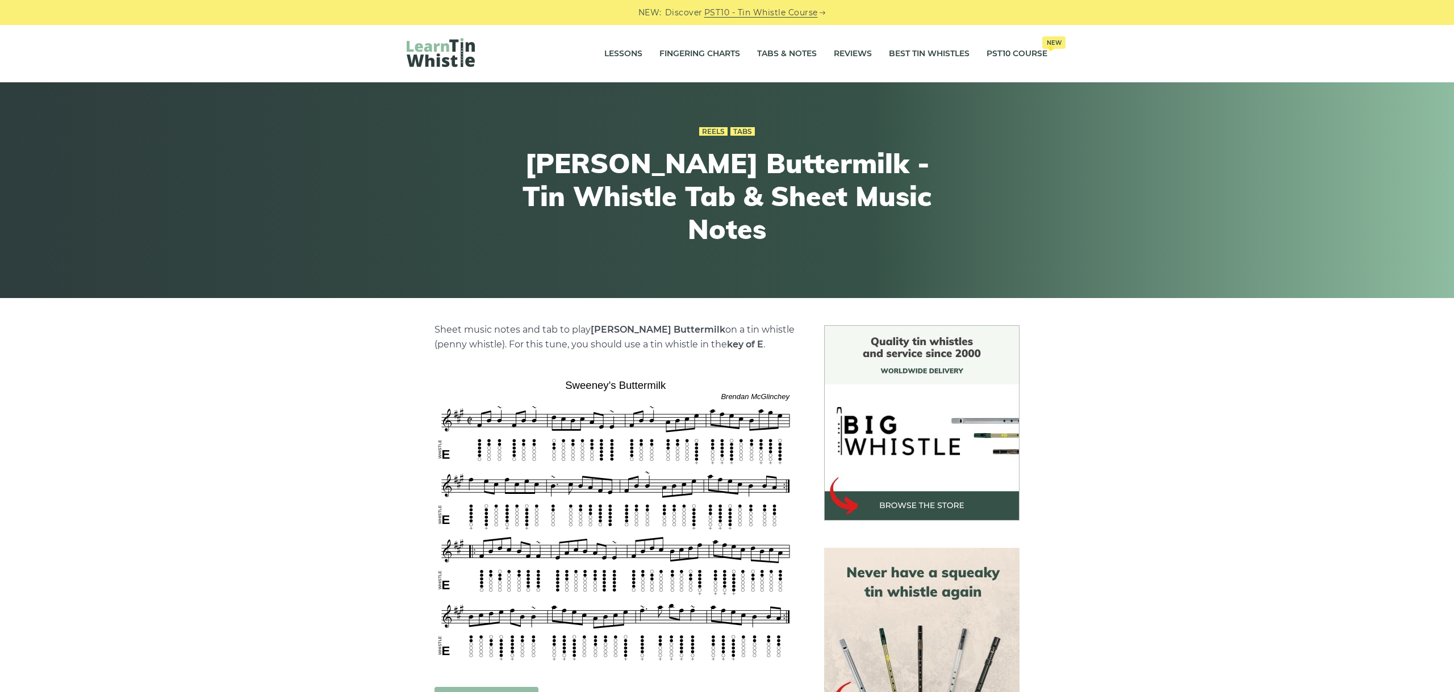
scroll to position [191, 0]
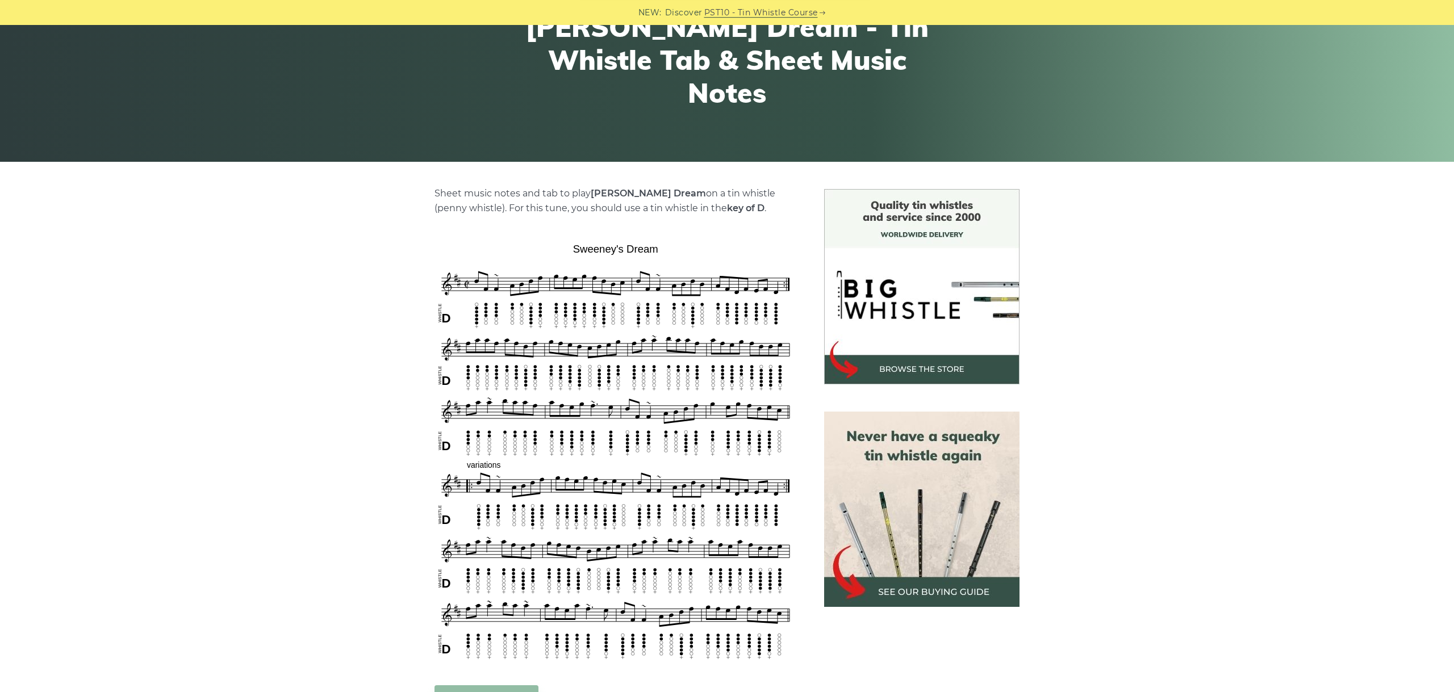
scroll to position [191, 0]
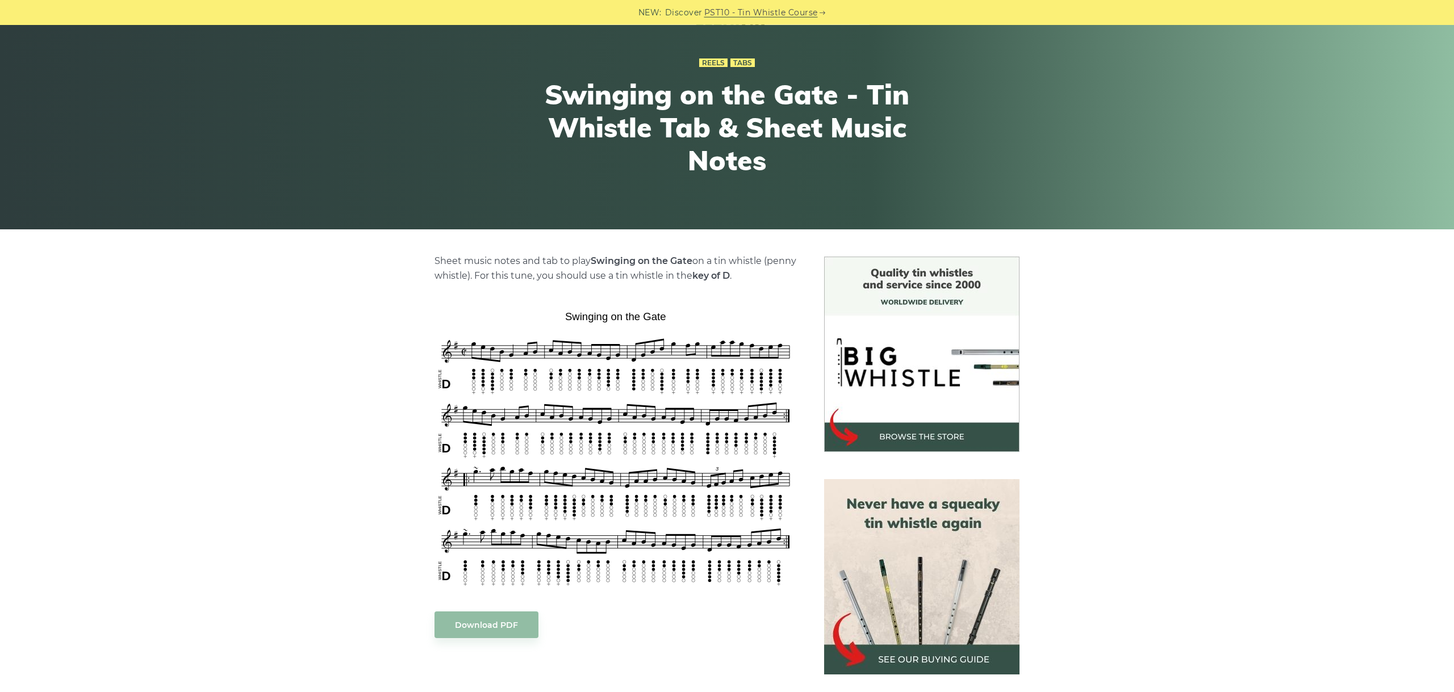
scroll to position [191, 0]
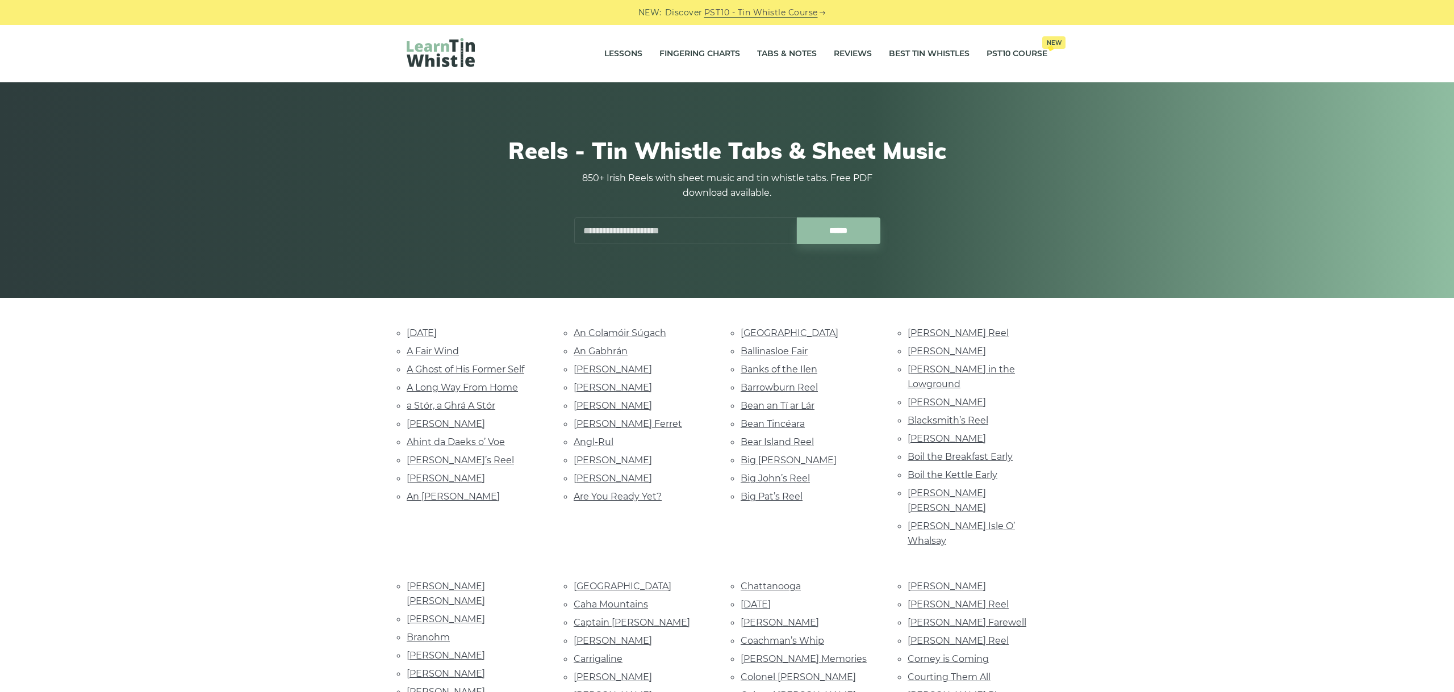
scroll to position [2310, 0]
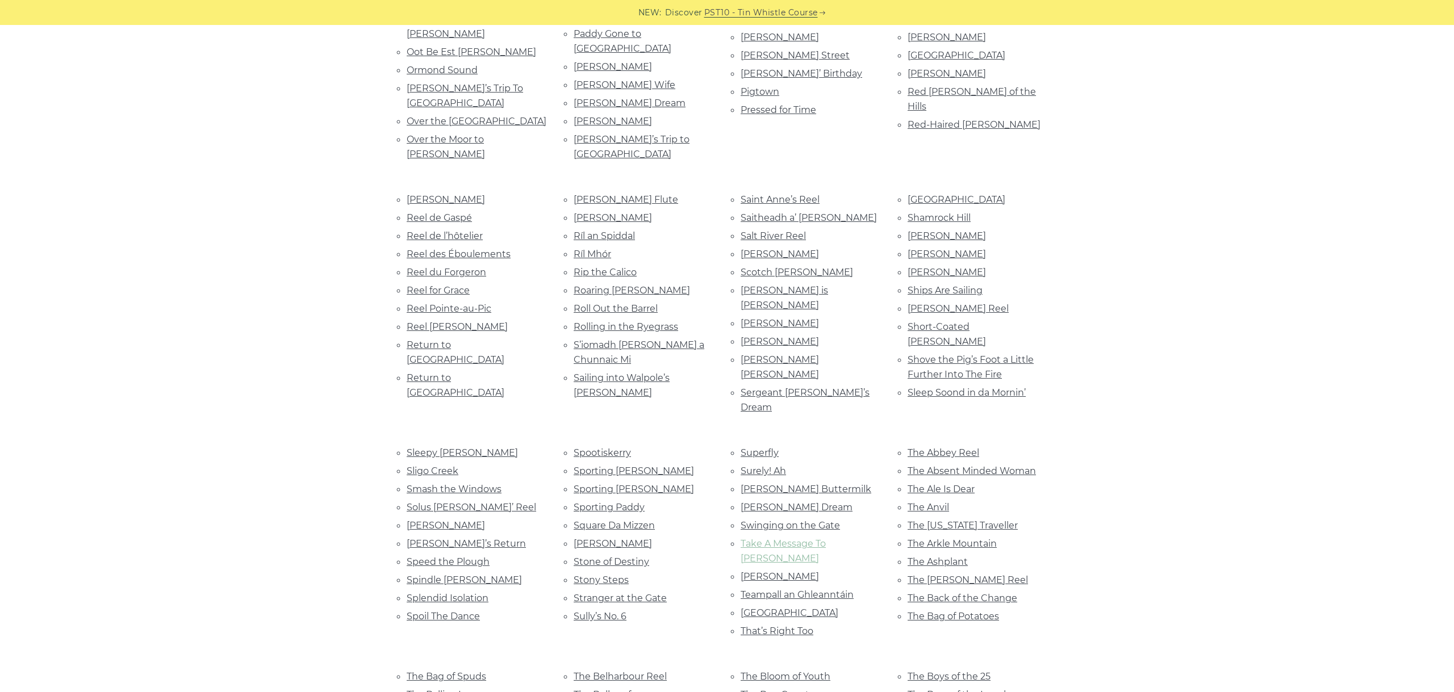
click at [813, 539] on link "Take A Message To [PERSON_NAME]" at bounding box center [783, 552] width 85 height 26
click at [762, 571] on link "[PERSON_NAME]" at bounding box center [780, 576] width 78 height 11
click at [808, 590] on link "Teampall an Ghleanntáin" at bounding box center [797, 595] width 113 height 11
click at [782, 608] on link "Temple Hill" at bounding box center [790, 613] width 98 height 11
click at [789, 626] on link "That’s Right Too" at bounding box center [777, 631] width 73 height 11
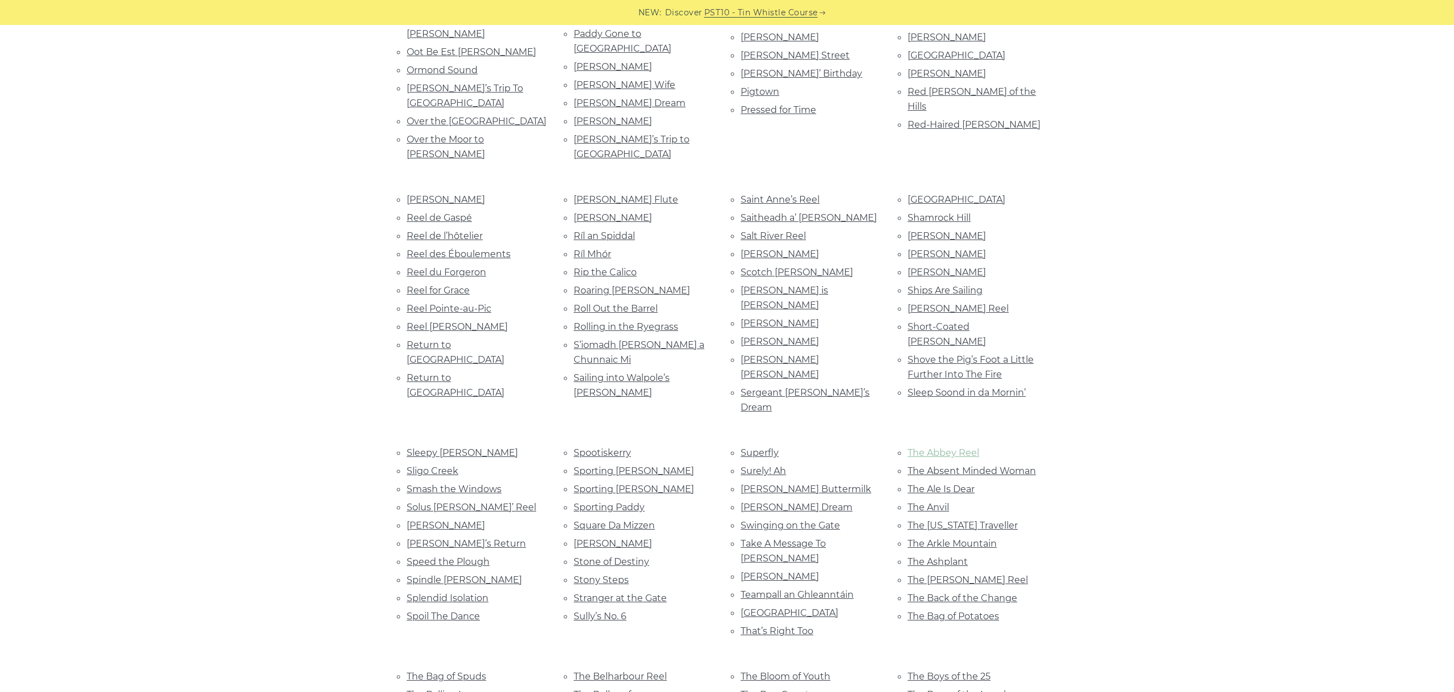
click at [945, 448] on link "The Abbey Reel" at bounding box center [944, 453] width 72 height 11
click at [959, 466] on link "The Absent Minded Woman" at bounding box center [972, 471] width 128 height 11
click at [953, 484] on link "The Ale Is Dear" at bounding box center [941, 489] width 67 height 11
click at [925, 502] on link "The Anvil" at bounding box center [928, 507] width 41 height 11
click at [950, 520] on link "The [US_STATE] Traveller" at bounding box center [963, 525] width 110 height 11
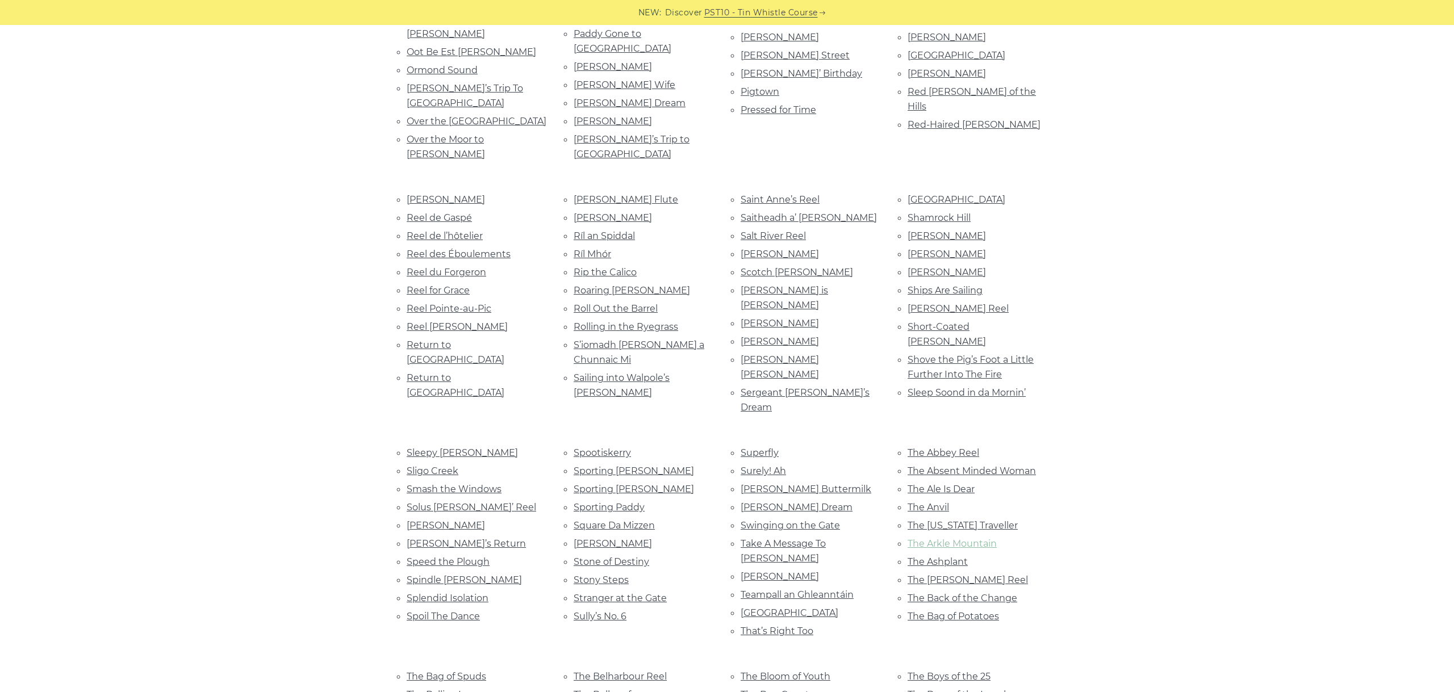
click at [958, 539] on link "The Arkle Mountain" at bounding box center [952, 544] width 89 height 11
click at [956, 557] on link "The Ashplant" at bounding box center [938, 562] width 60 height 11
click at [966, 575] on link "The [PERSON_NAME] Reel" at bounding box center [968, 580] width 120 height 11
click at [964, 593] on link "The Back of the Change" at bounding box center [963, 598] width 110 height 11
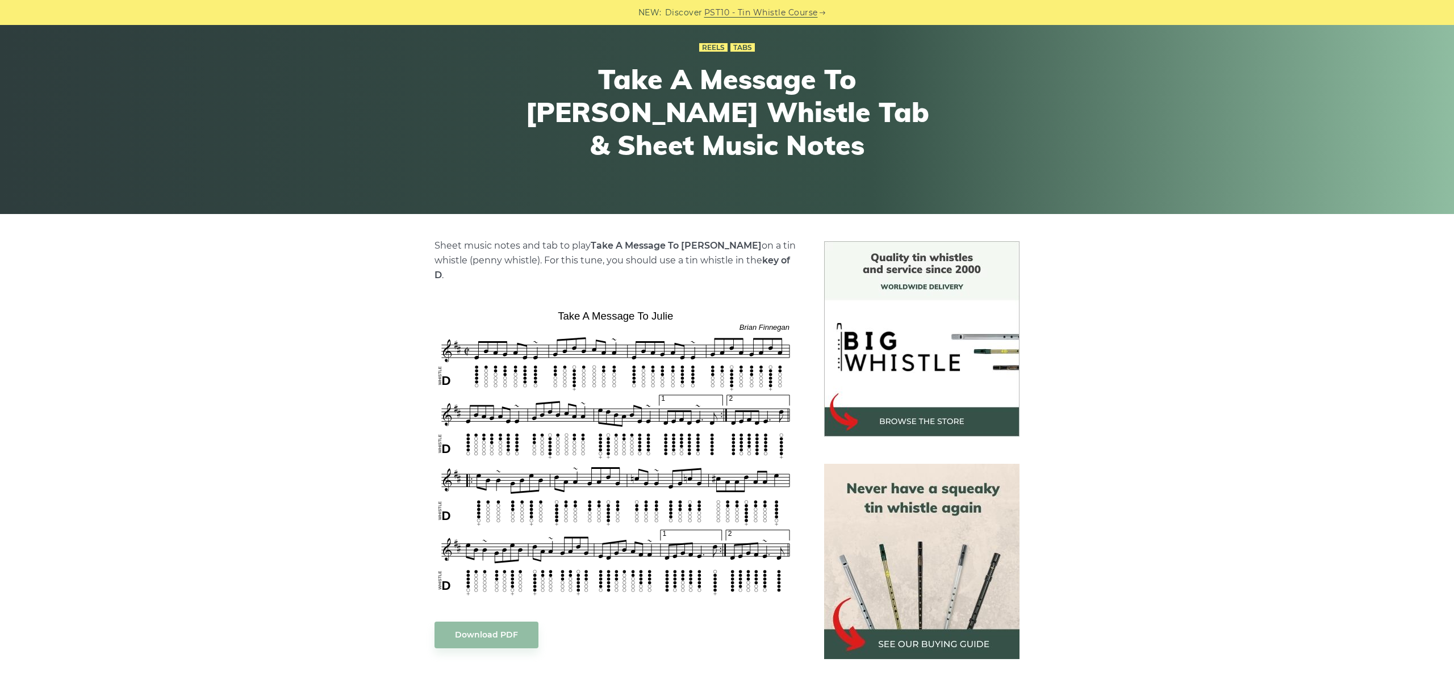
scroll to position [127, 0]
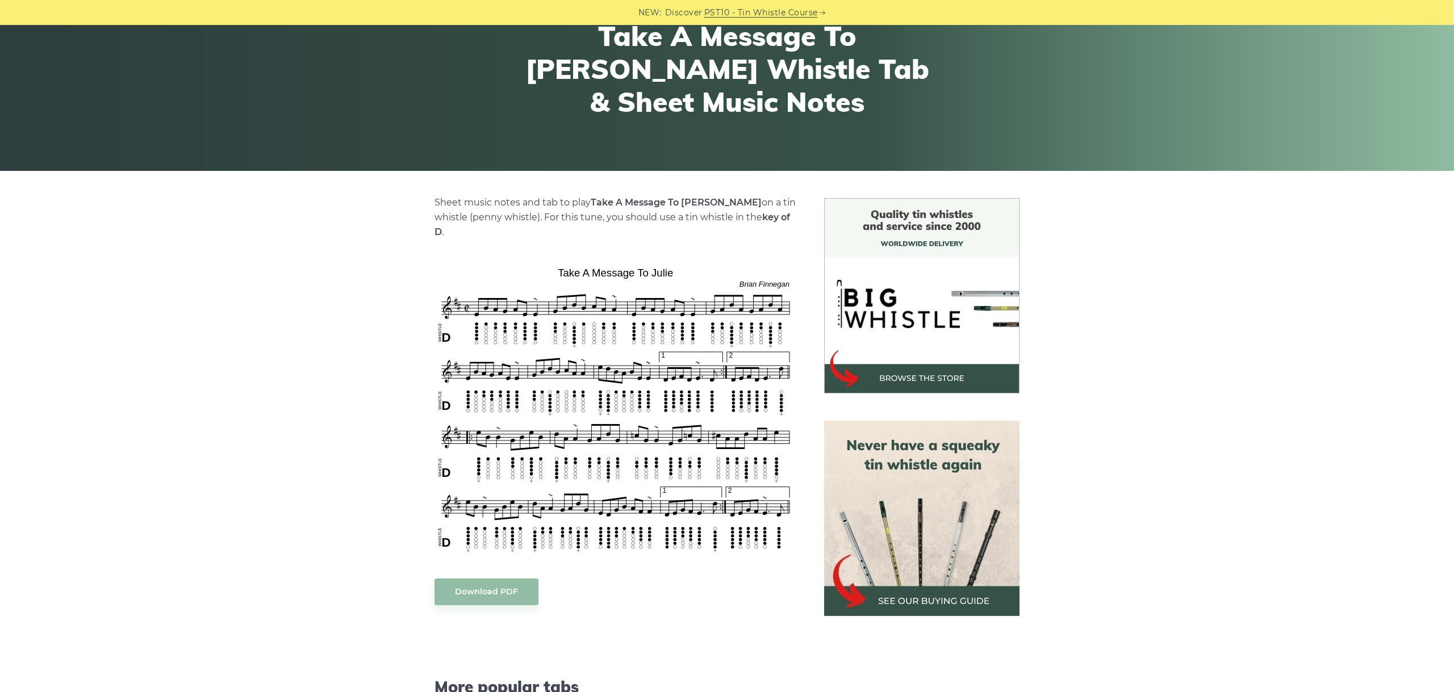
click at [1317, 611] on div "Sheet music notes and tab to play Take A Message To Julie on a tin whistle (pen…" at bounding box center [727, 589] width 1454 height 783
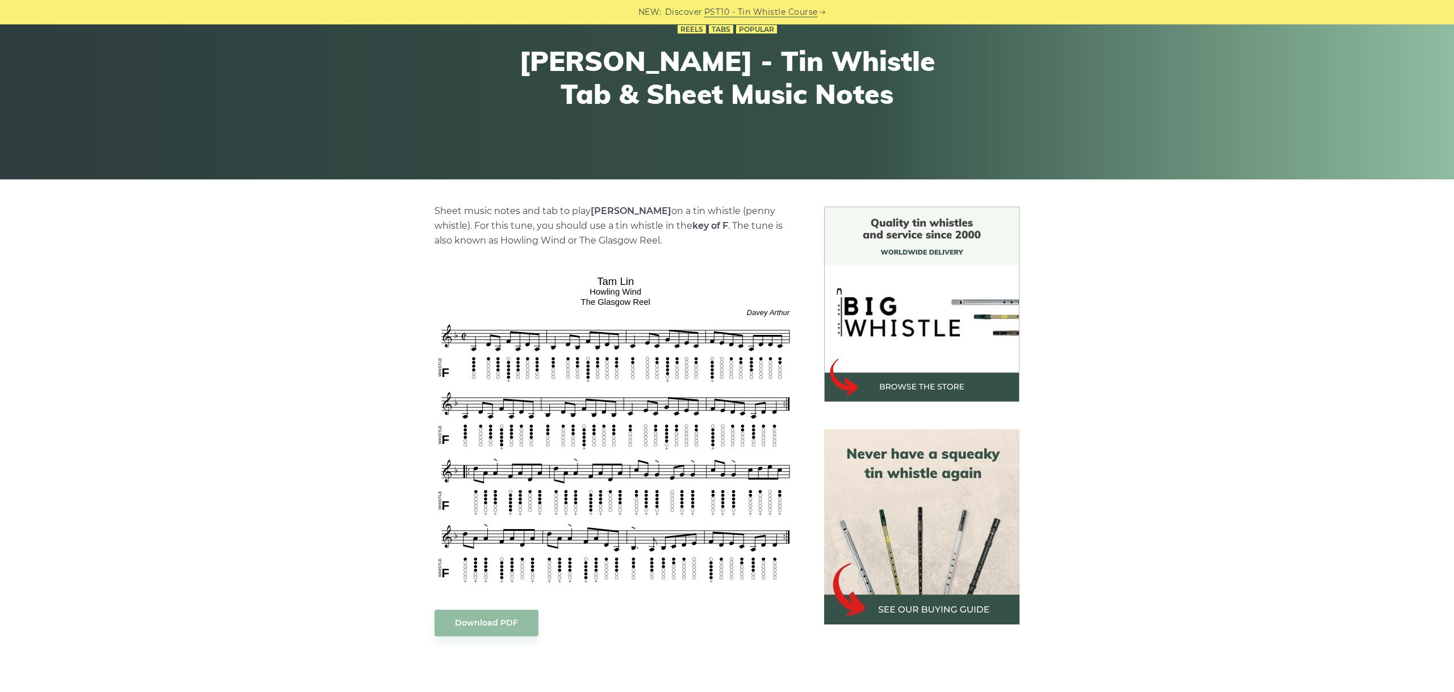
scroll to position [255, 0]
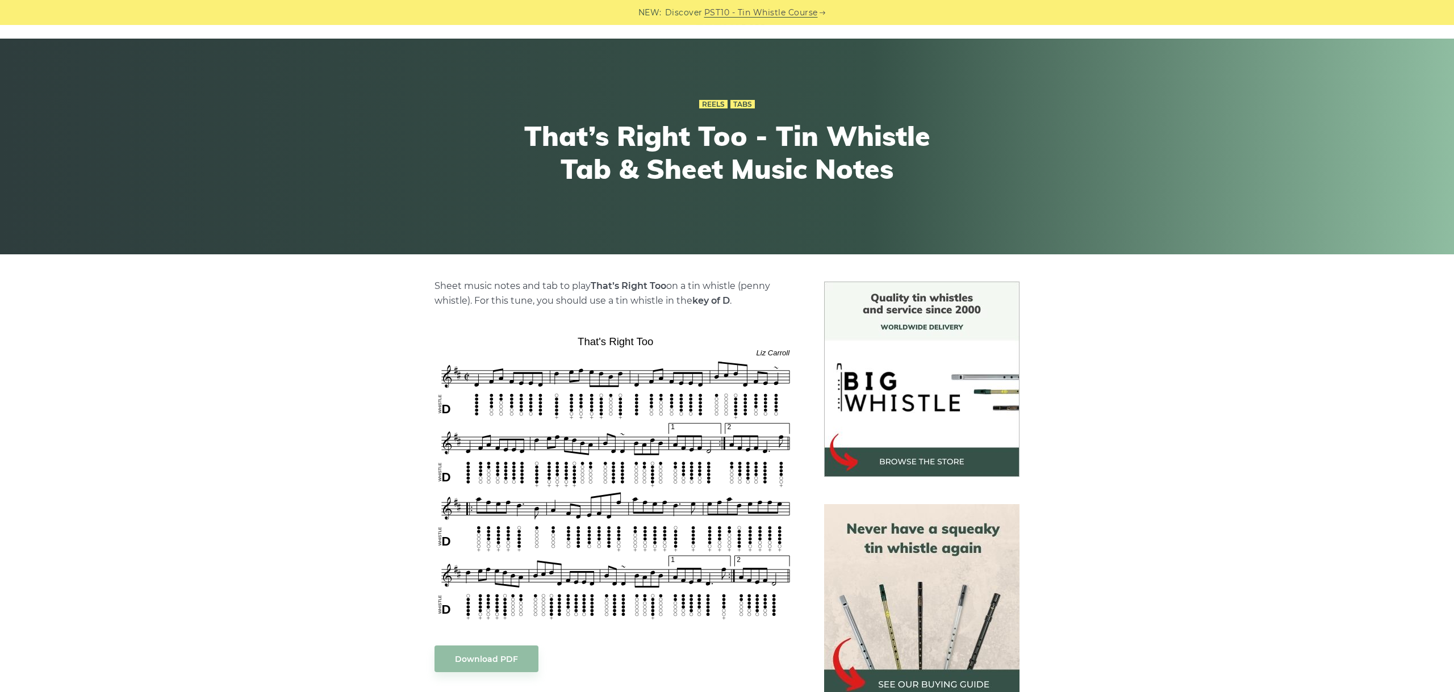
scroll to position [64, 0]
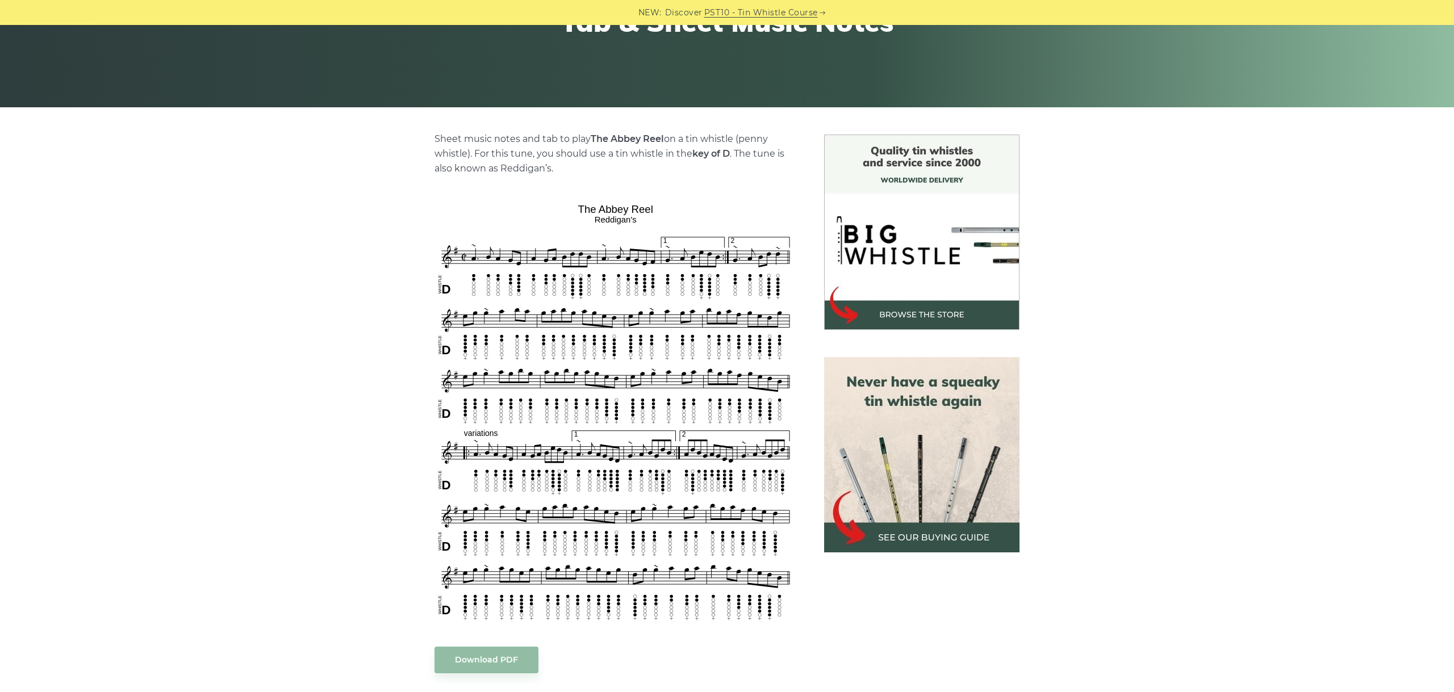
scroll to position [255, 0]
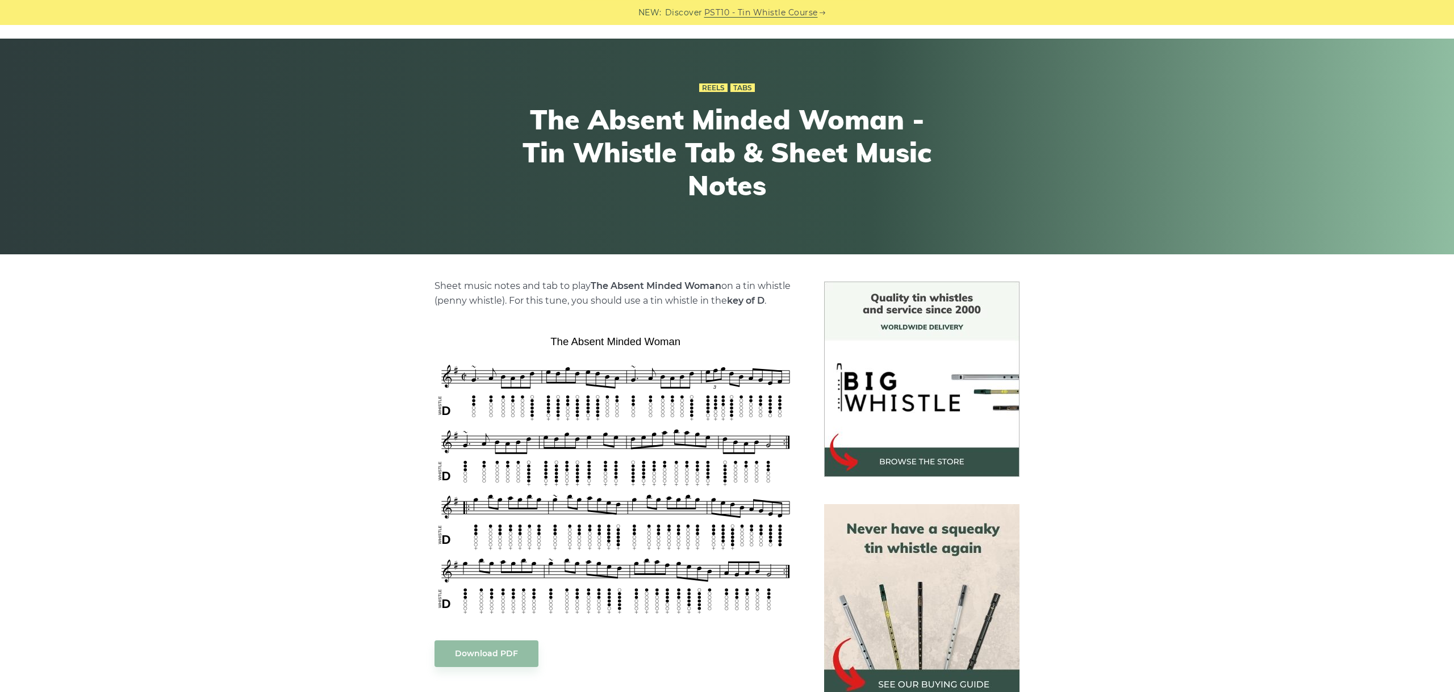
scroll to position [64, 0]
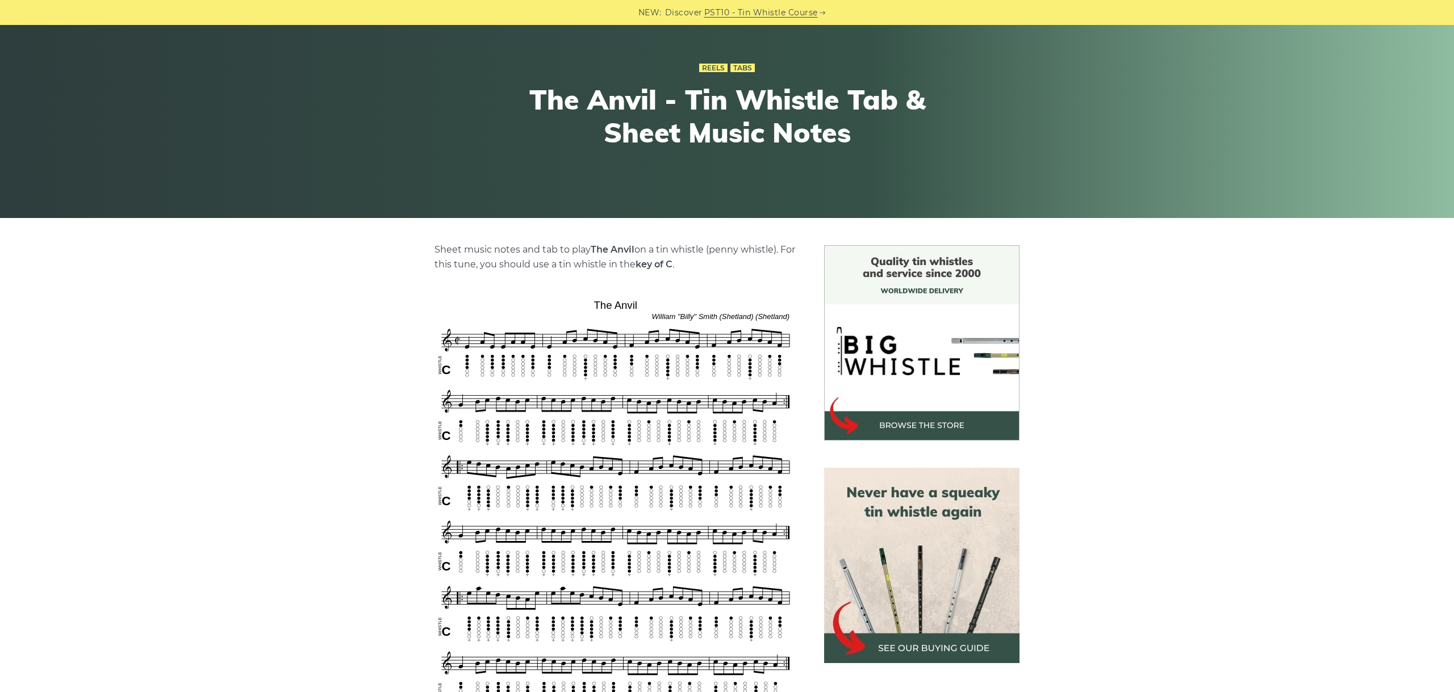
scroll to position [191, 0]
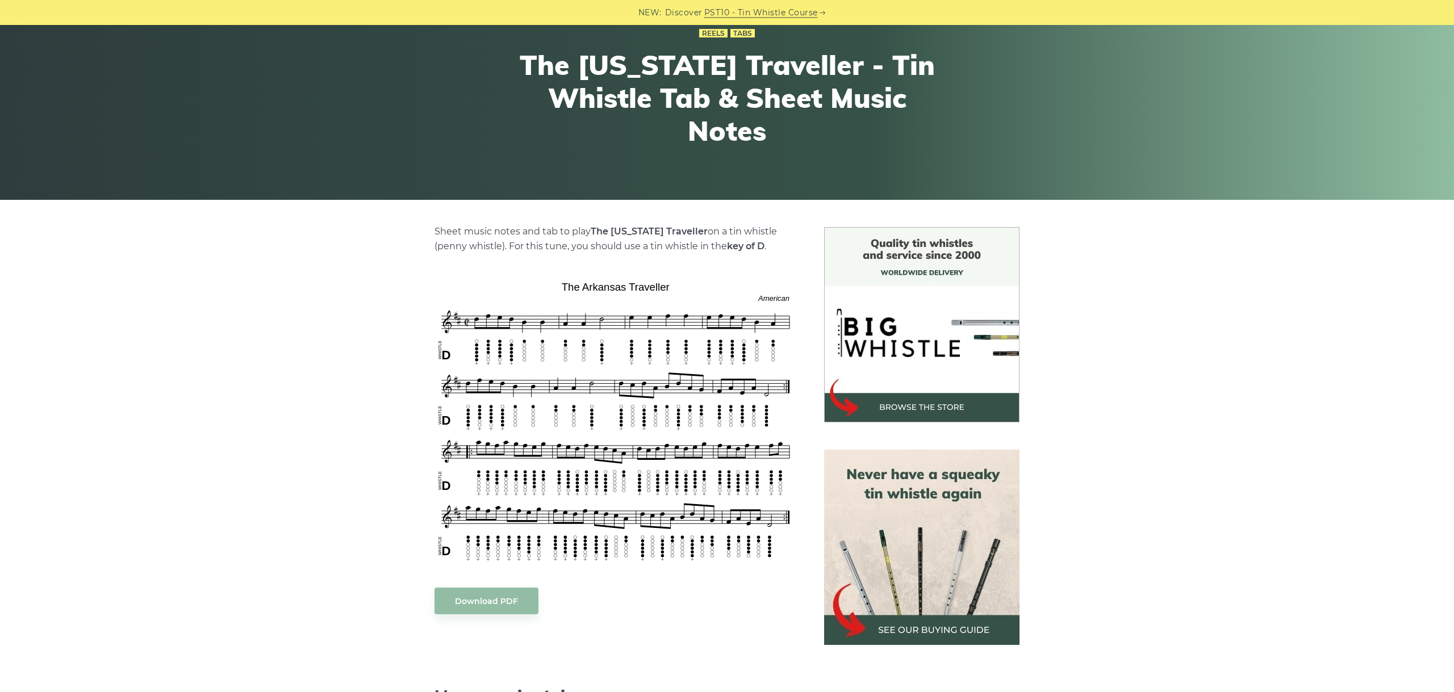
scroll to position [127, 0]
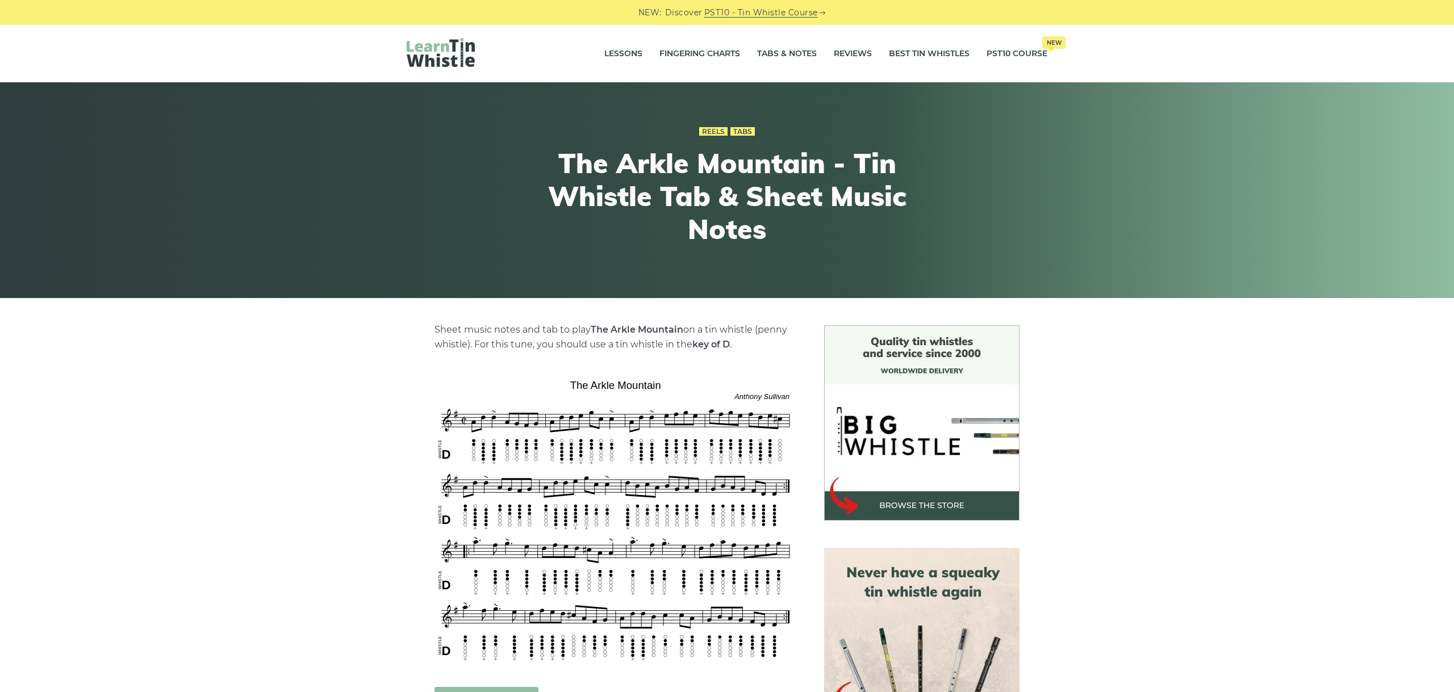
scroll to position [127, 0]
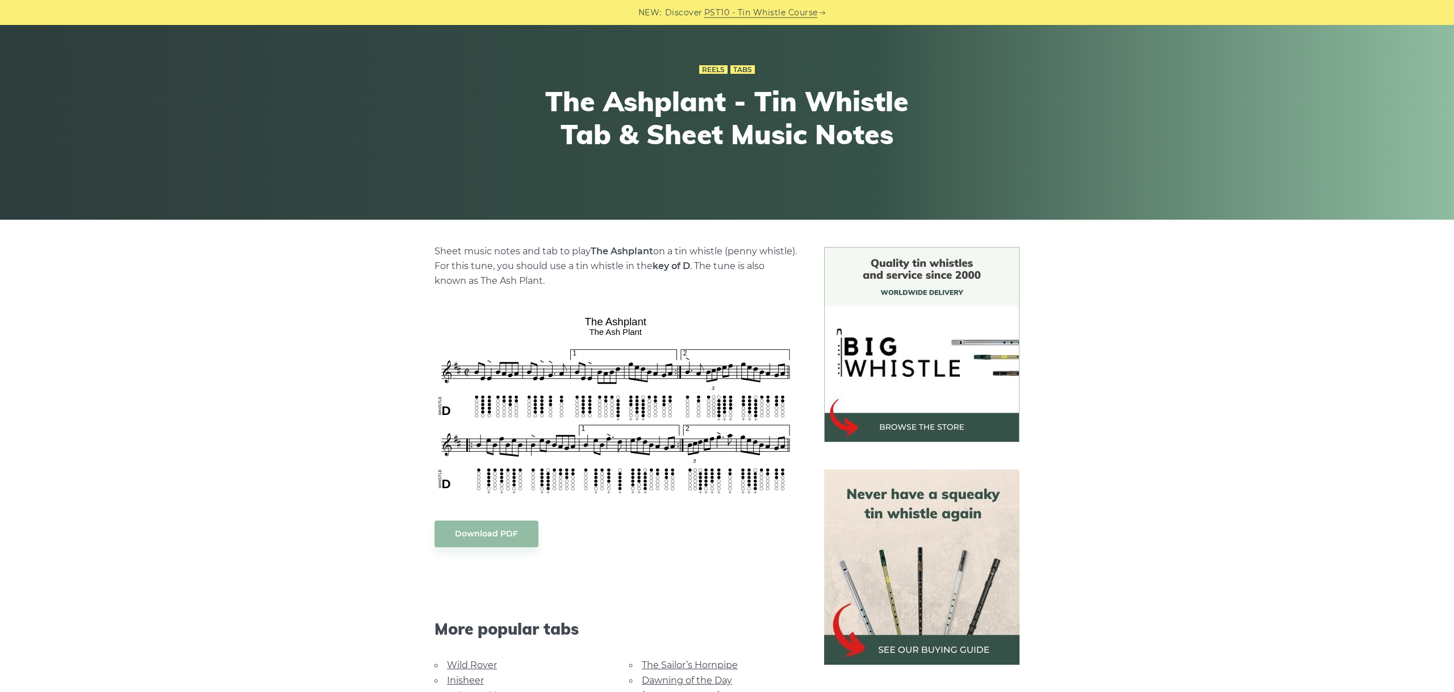
scroll to position [127, 0]
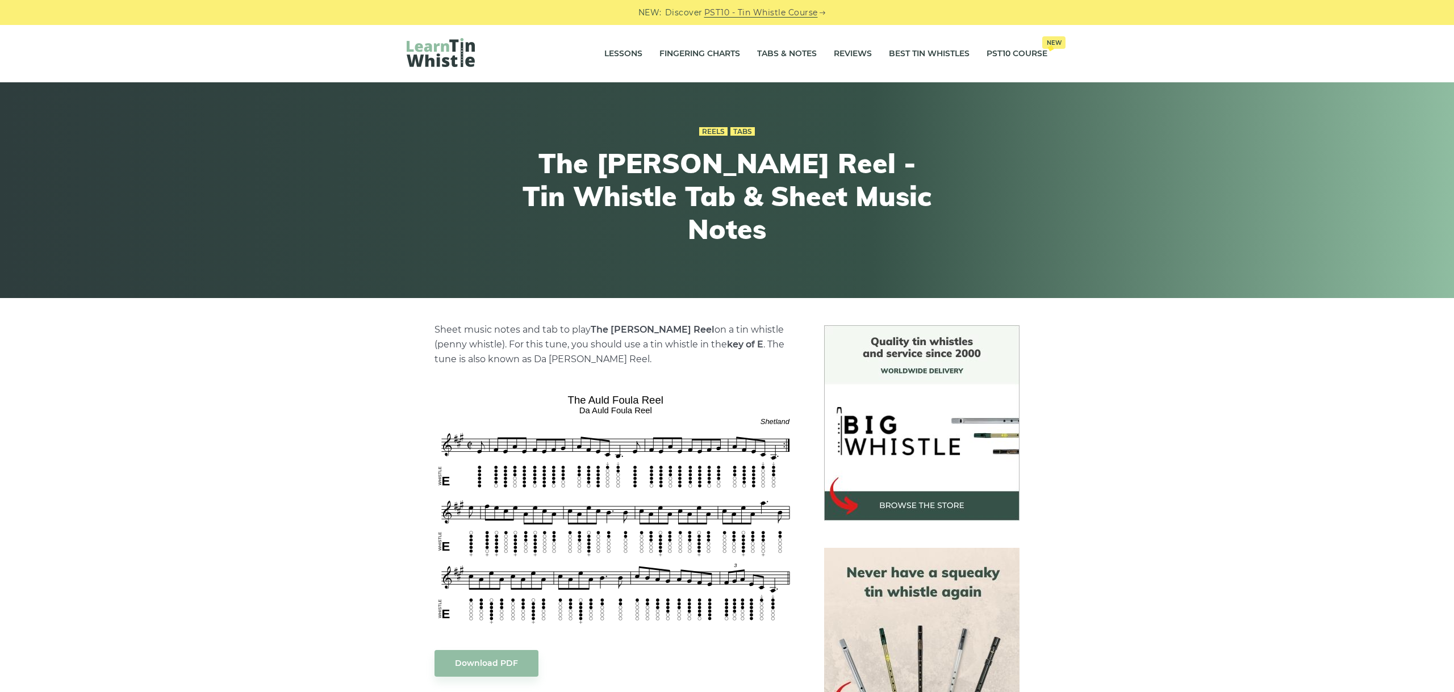
scroll to position [127, 0]
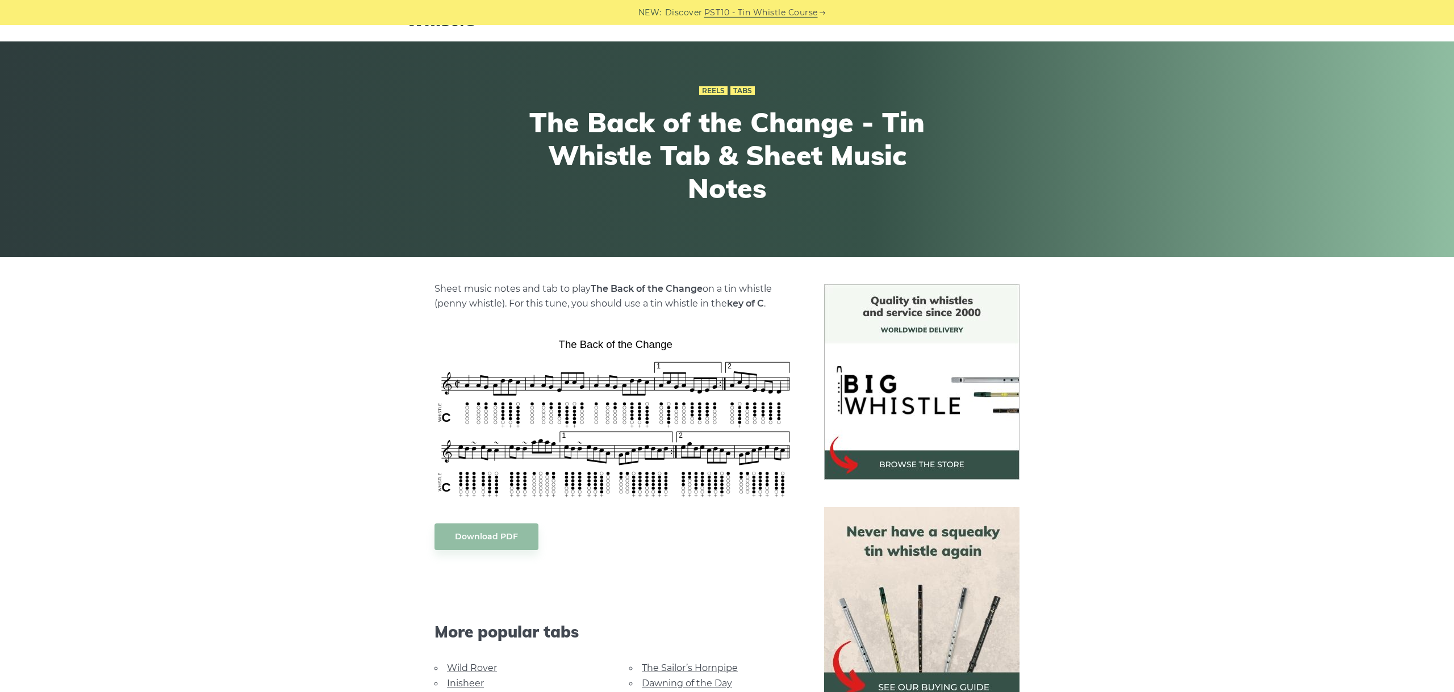
scroll to position [64, 0]
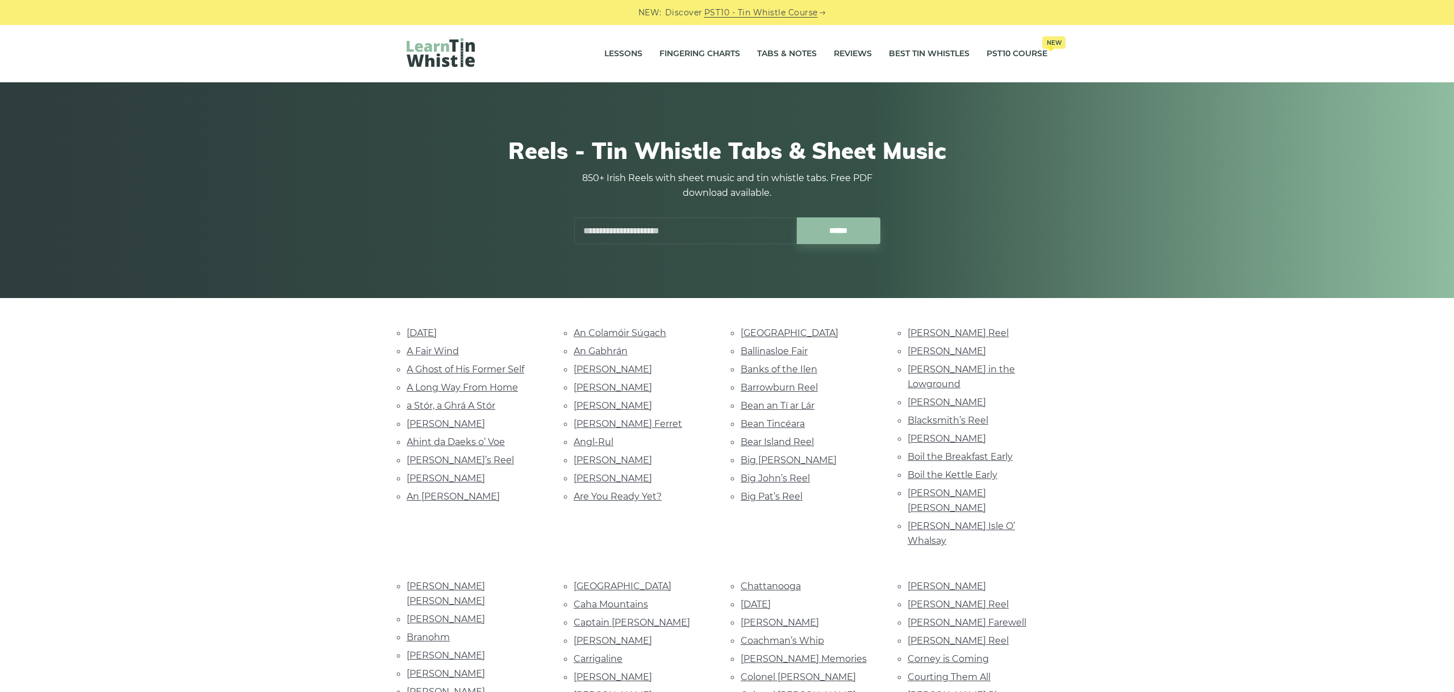
scroll to position [2310, 0]
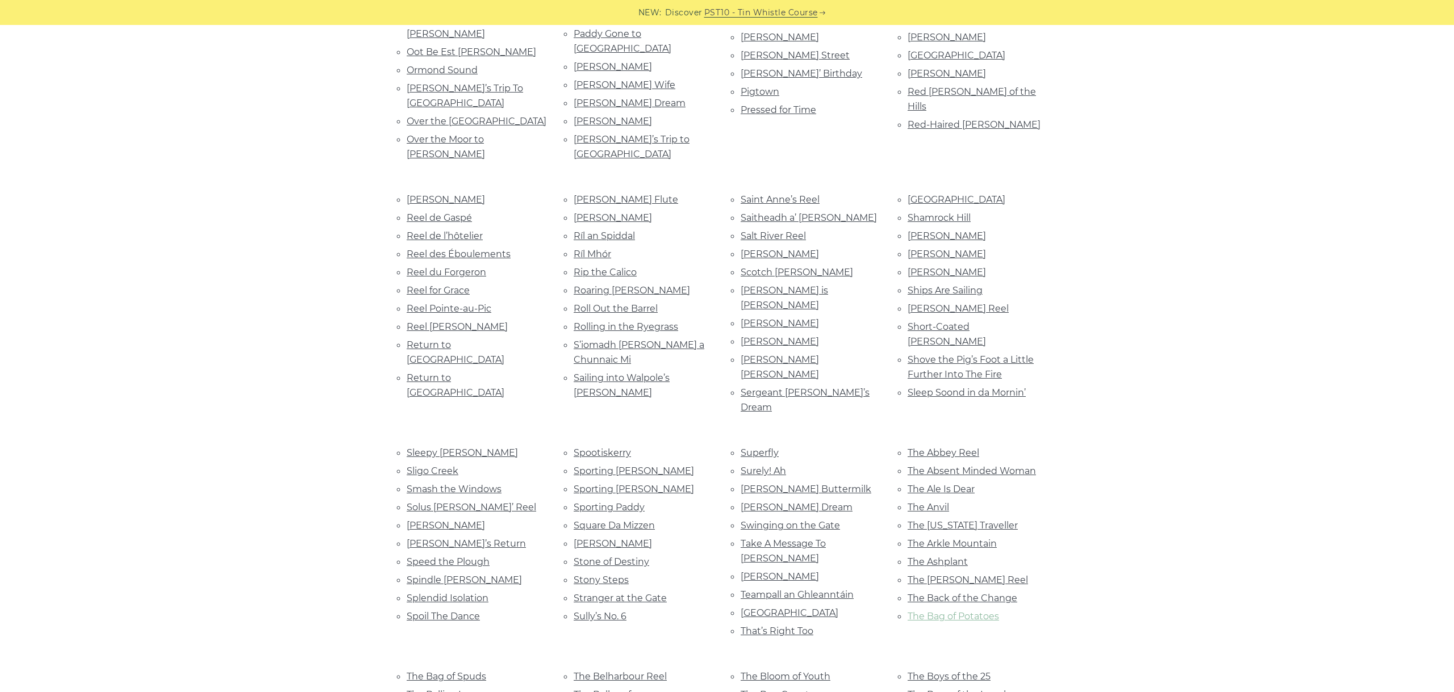
click at [973, 611] on link "The Bag of Potatoes" at bounding box center [953, 616] width 91 height 11
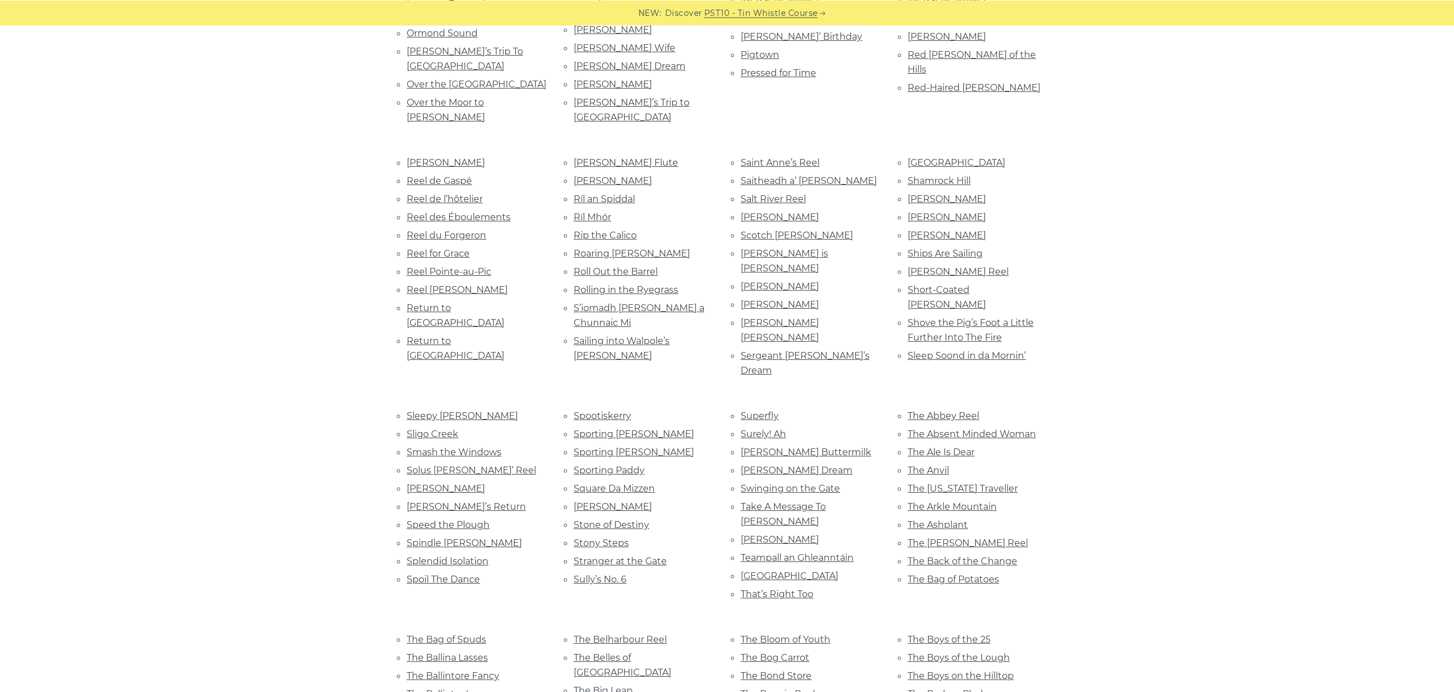
scroll to position [2373, 0]
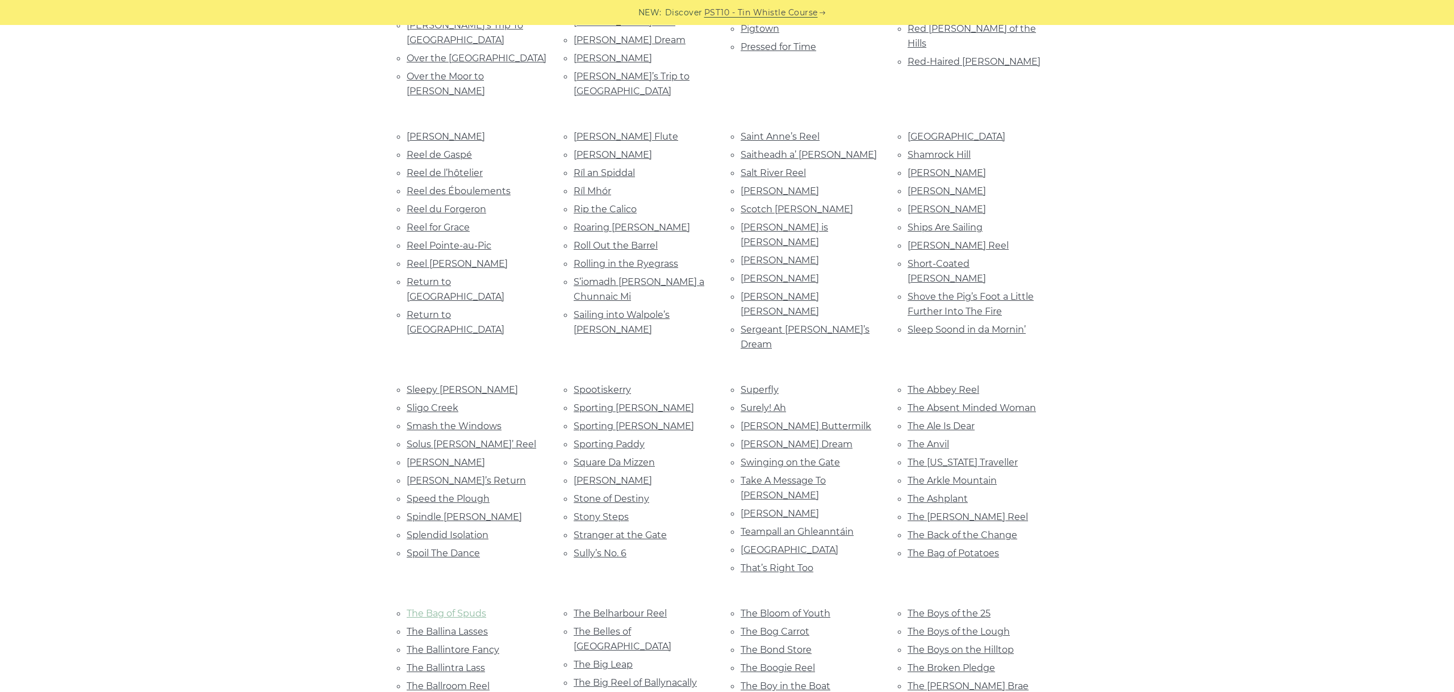
click at [454, 608] on link "The Bag of Spuds" at bounding box center [447, 613] width 80 height 11
click at [473, 627] on link "The Ballina Lasses" at bounding box center [447, 632] width 81 height 11
click at [446, 645] on link "The Ballintore Fancy" at bounding box center [453, 650] width 93 height 11
click at [445, 663] on link "The Ballintra Lass" at bounding box center [446, 668] width 78 height 11
click at [445, 681] on link "The Ballroom Reel" at bounding box center [448, 686] width 83 height 11
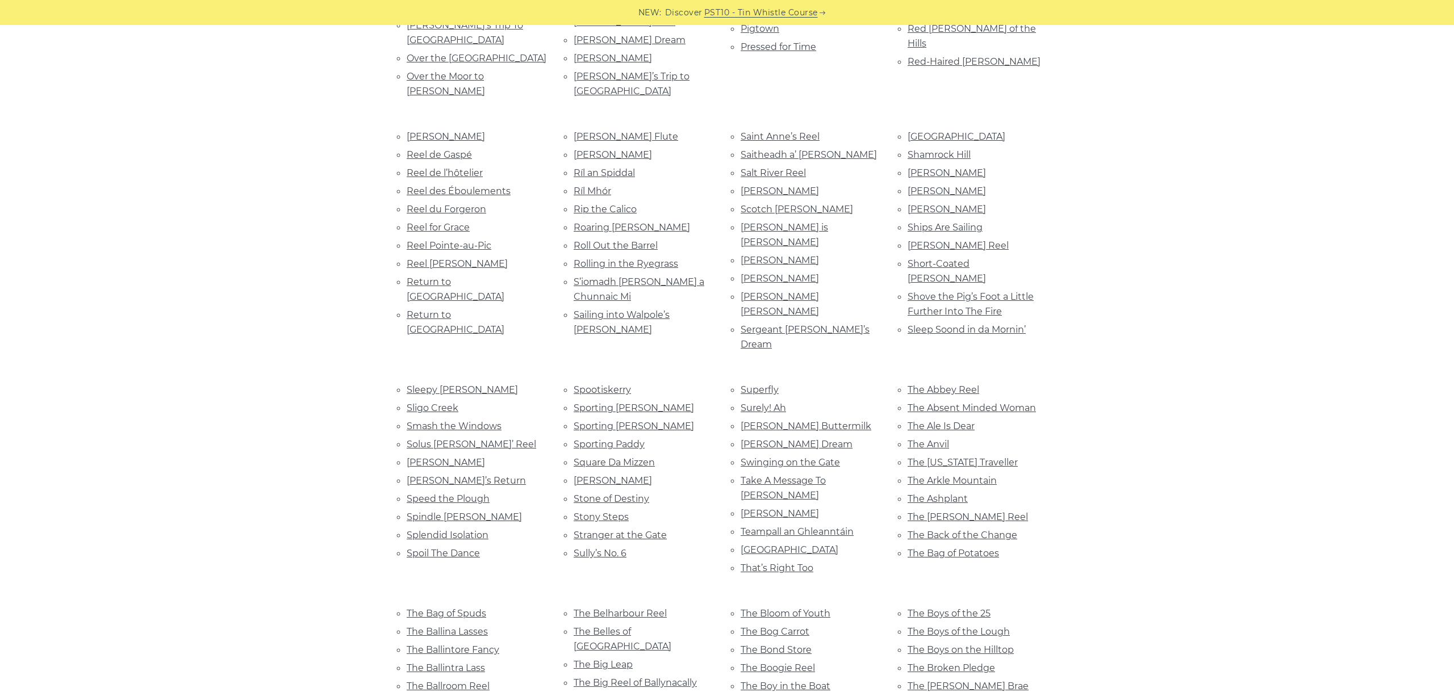
click at [460, 692] on link "The Baltimore Salute" at bounding box center [454, 704] width 95 height 11
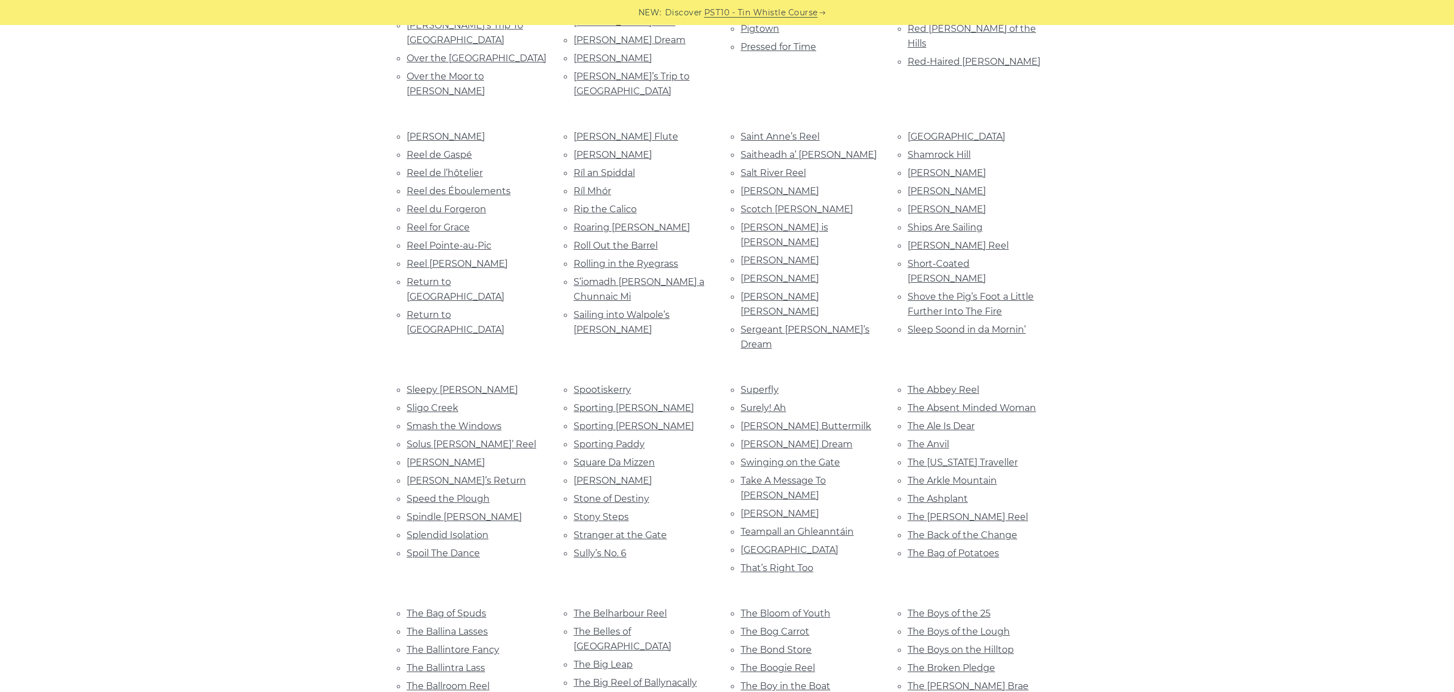
click at [623, 608] on link "The Belharbour Reel" at bounding box center [620, 613] width 93 height 11
click at [607, 627] on link "The Belles of Tipperary" at bounding box center [623, 640] width 98 height 26
click at [614, 660] on link "The Big Leap" at bounding box center [603, 665] width 59 height 11
click at [671, 678] on link "The Big Reel of Ballynacally" at bounding box center [635, 683] width 123 height 11
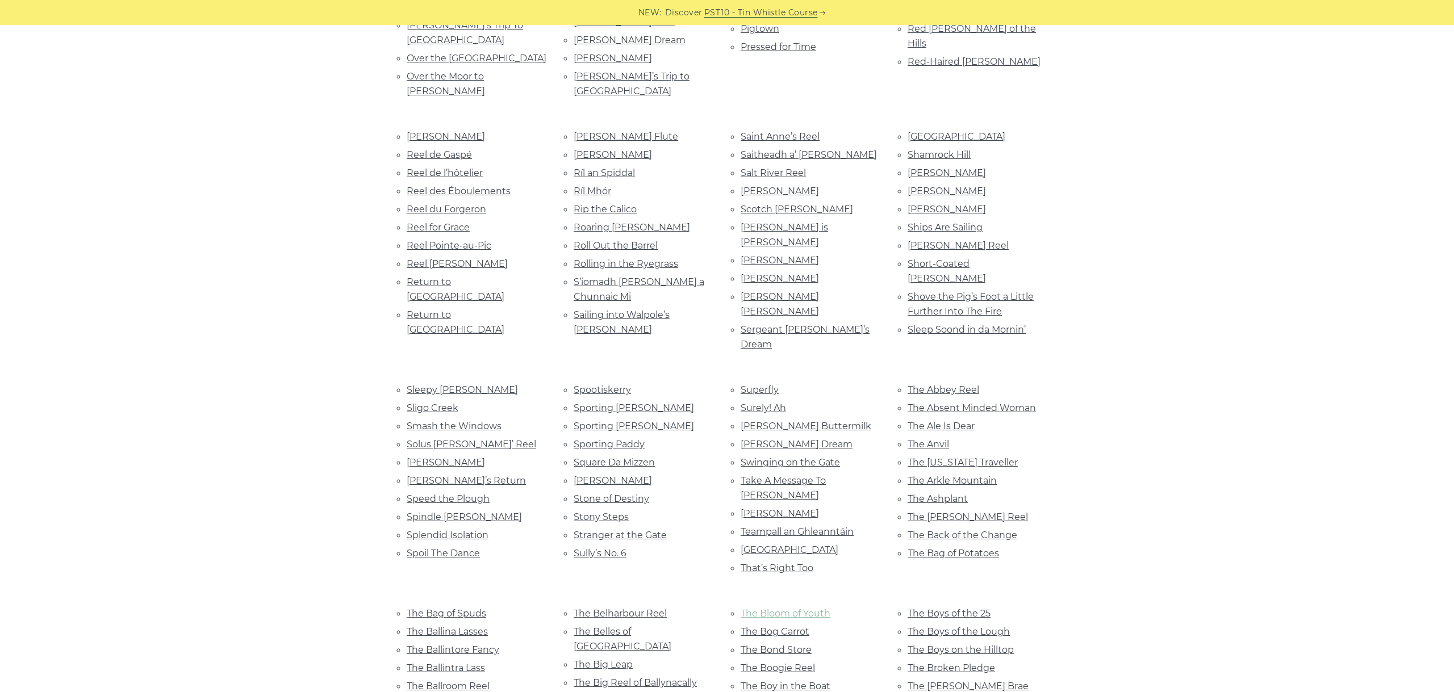
click at [802, 608] on link "The Bloom of Youth" at bounding box center [786, 613] width 90 height 11
click at [787, 627] on link "The Bog Carrot" at bounding box center [775, 632] width 69 height 11
click at [779, 645] on link "The Bond Store" at bounding box center [776, 650] width 71 height 11
click at [777, 663] on link "The Boogie Reel" at bounding box center [778, 668] width 74 height 11
click at [766, 681] on link "The Boy in the Boat" at bounding box center [786, 686] width 90 height 11
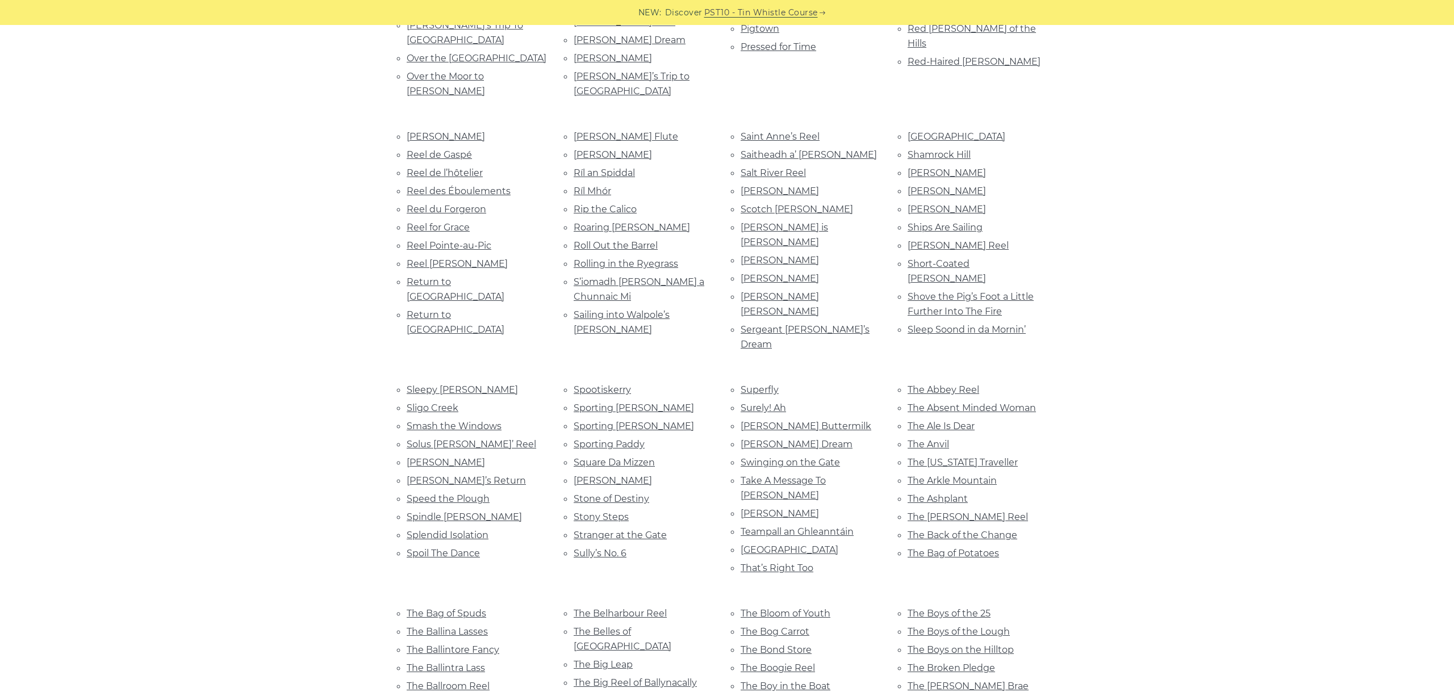
click at [794, 692] on link "The Boy in the Gap" at bounding box center [784, 704] width 86 height 11
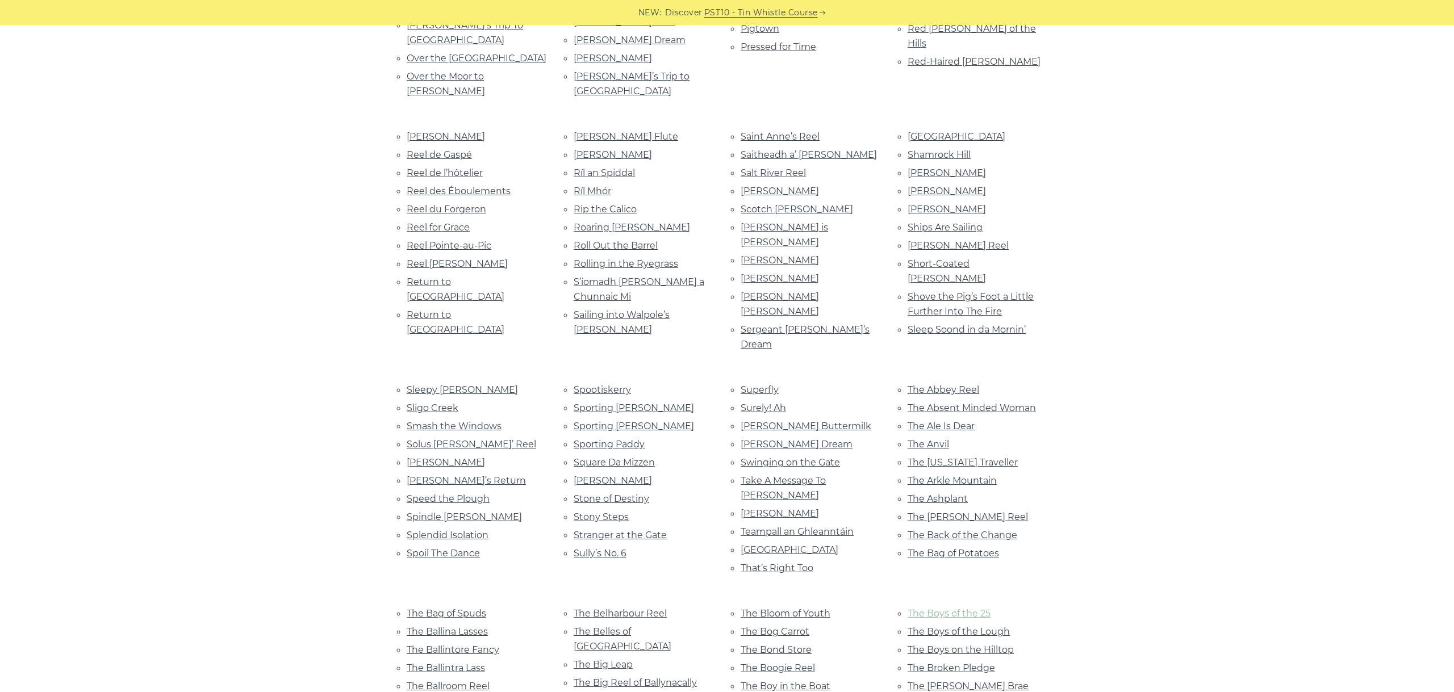
click at [956, 608] on link "The Boys of the 25" at bounding box center [949, 613] width 83 height 11
click at [998, 627] on link "The Boys of the Lough" at bounding box center [959, 632] width 102 height 11
click at [934, 645] on link "The Boys on the Hilltop" at bounding box center [961, 650] width 106 height 11
click at [974, 663] on link "The Broken Pledge" at bounding box center [951, 668] width 87 height 11
click at [971, 681] on link "The Brumley Brae" at bounding box center [968, 686] width 121 height 11
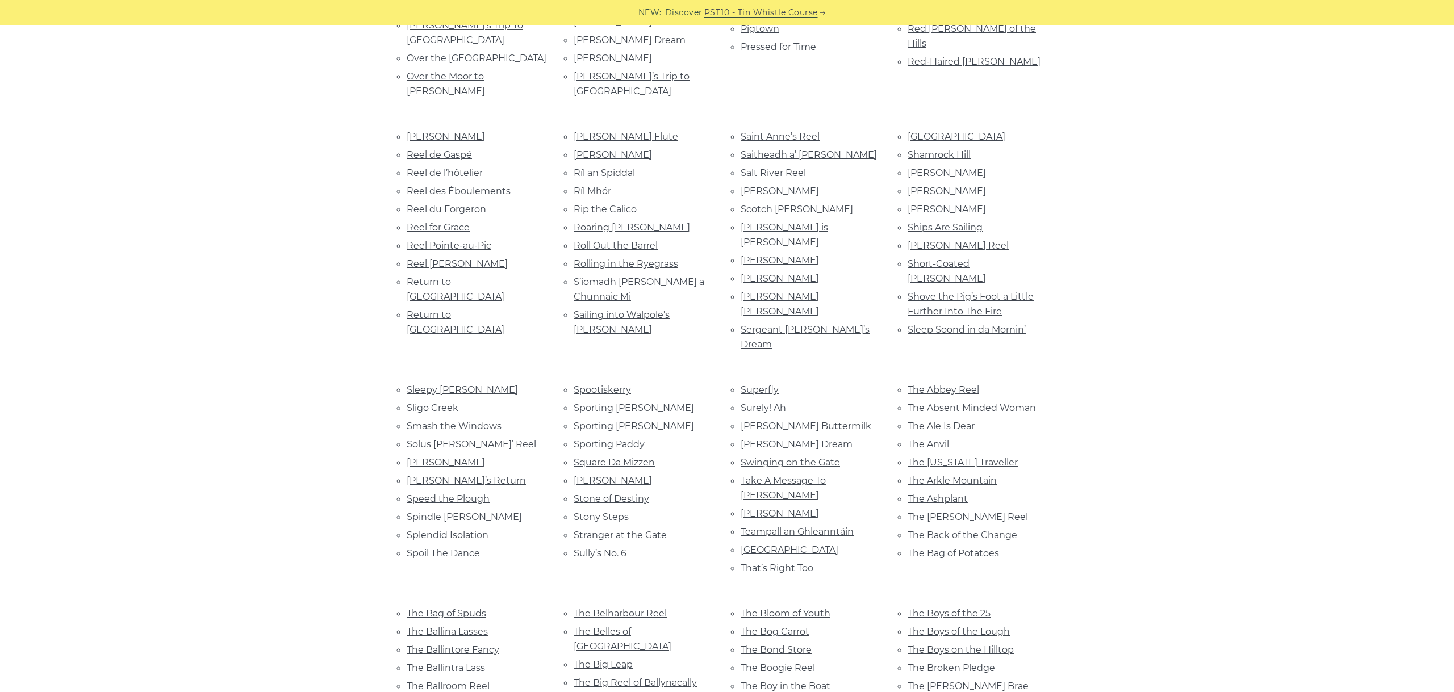
click at [983, 692] on link "The Bucks of Oranmore" at bounding box center [961, 704] width 107 height 11
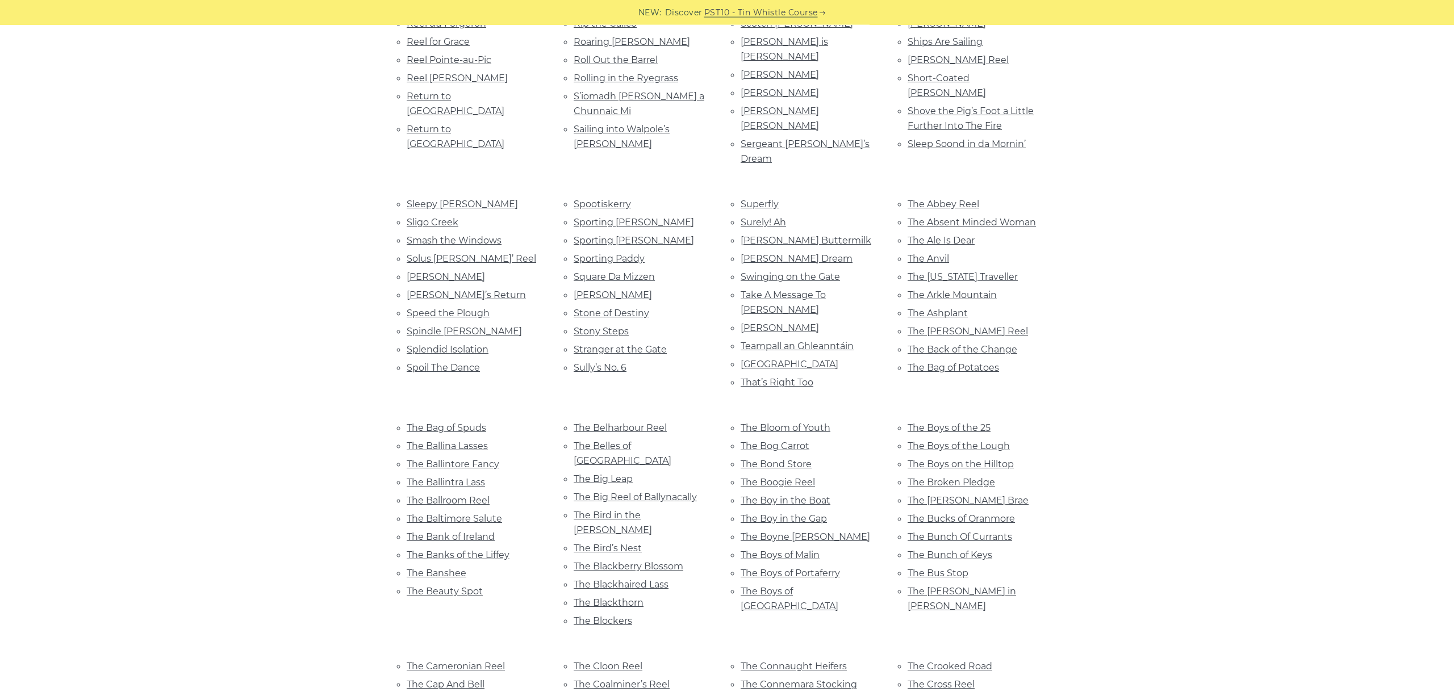
scroll to position [2628, 0]
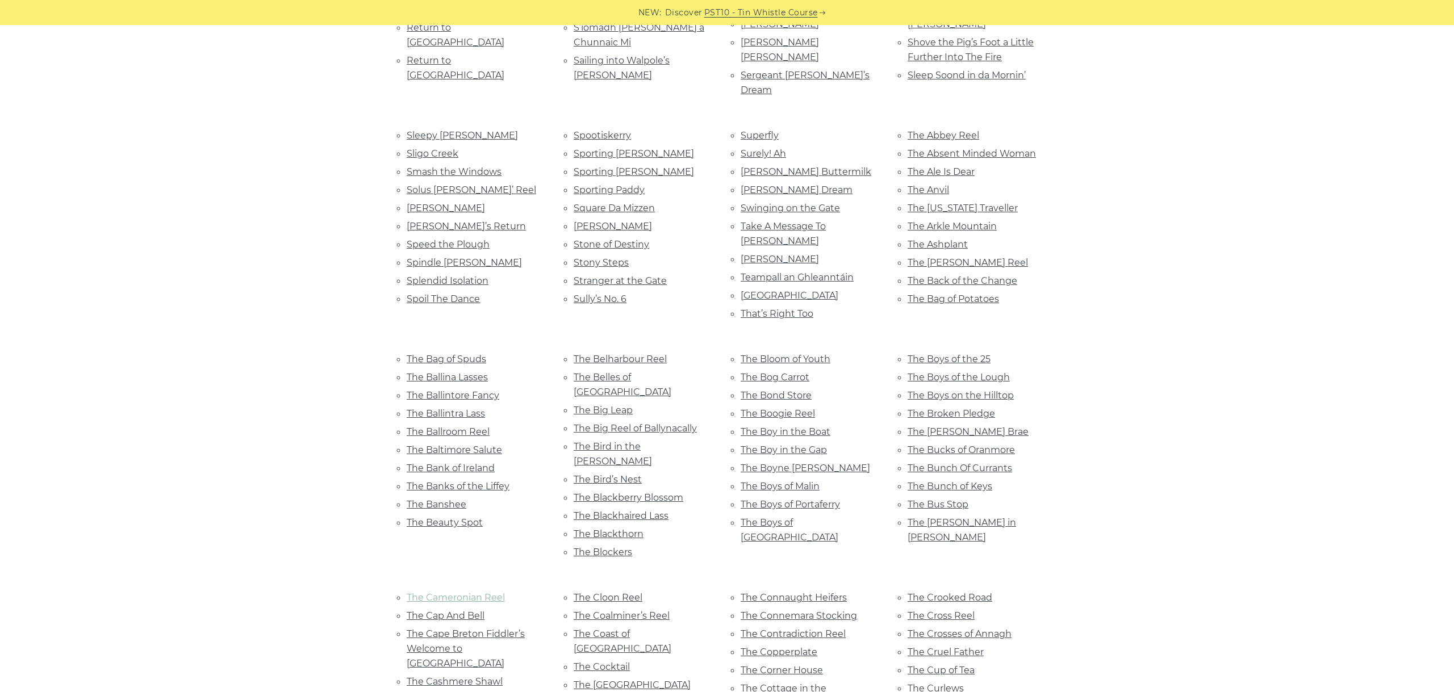
click at [455, 593] on link "The Cameronian Reel" at bounding box center [456, 598] width 98 height 11
click at [472, 611] on link "The Cap And Bell" at bounding box center [446, 616] width 78 height 11
click at [465, 629] on link "The Cape Breton Fiddler’s Welcome to Shetland" at bounding box center [466, 649] width 118 height 40
click at [469, 677] on link "The Cashmere Shawl" at bounding box center [455, 682] width 96 height 11
click at [472, 692] on link "The Caucus Reel" at bounding box center [445, 700] width 76 height 11
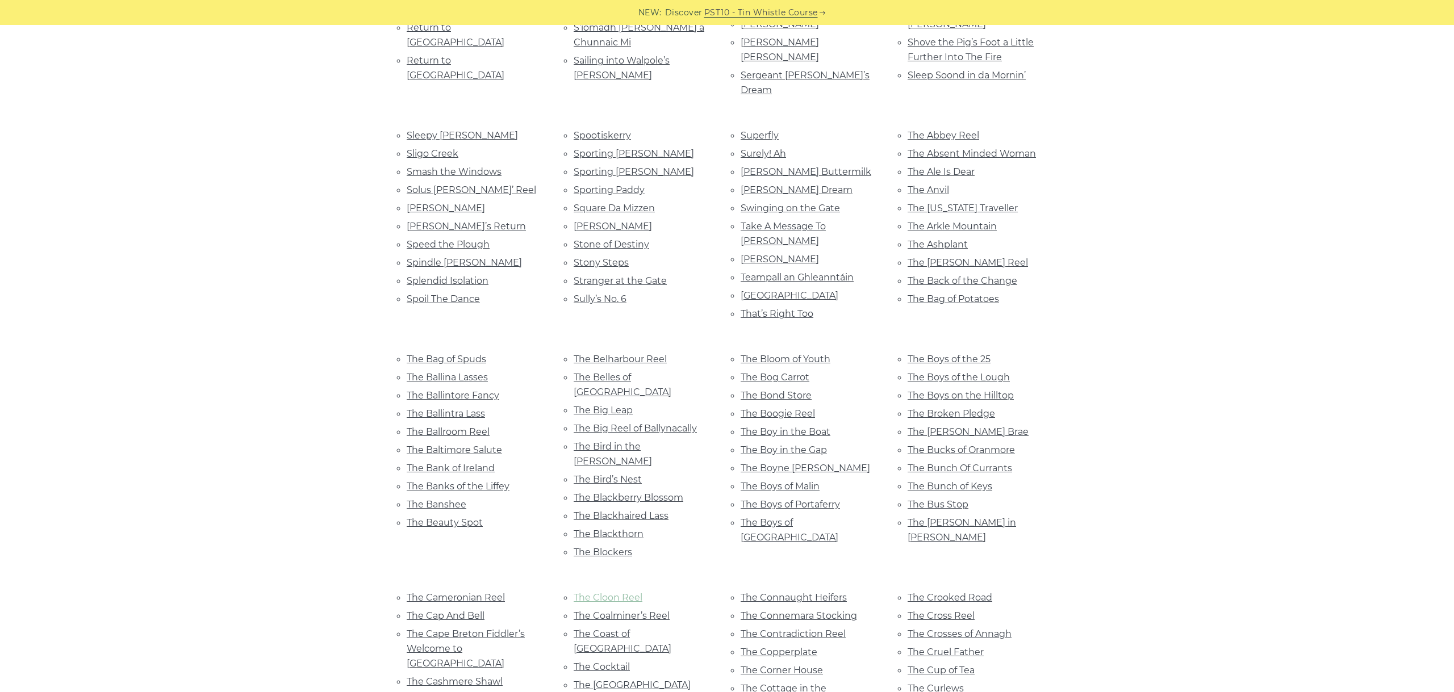
drag, startPoint x: 652, startPoint y: 223, endPoint x: 620, endPoint y: 233, distance: 34.1
click at [604, 593] on link "The Cloon Reel" at bounding box center [608, 598] width 69 height 11
click at [616, 611] on link "The Coalminer’s Reel" at bounding box center [622, 616] width 96 height 11
click at [457, 692] on link "The Caucus Reel" at bounding box center [445, 700] width 76 height 11
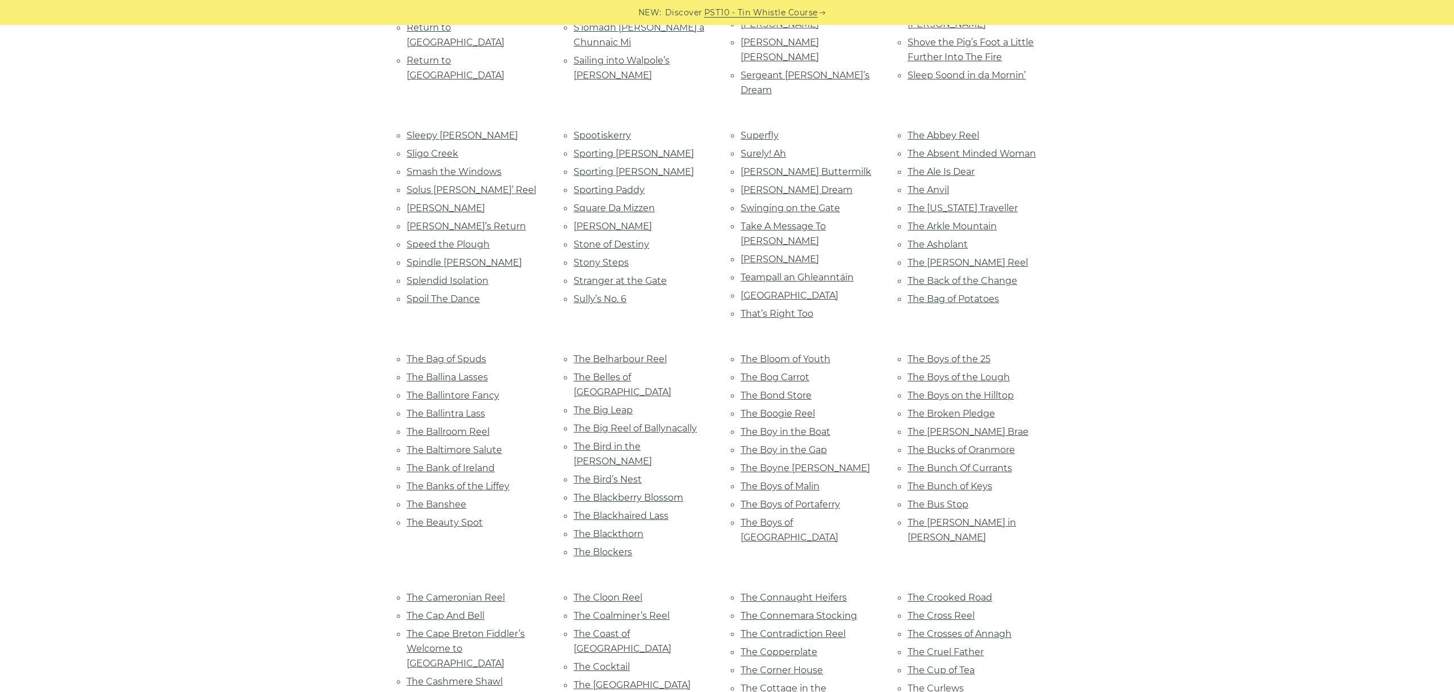
click at [1222, 238] on div "1st August A Fair Wind A Ghost of His Former Self A Long Way From Home a Stór, …" at bounding box center [727, 426] width 1454 height 5456
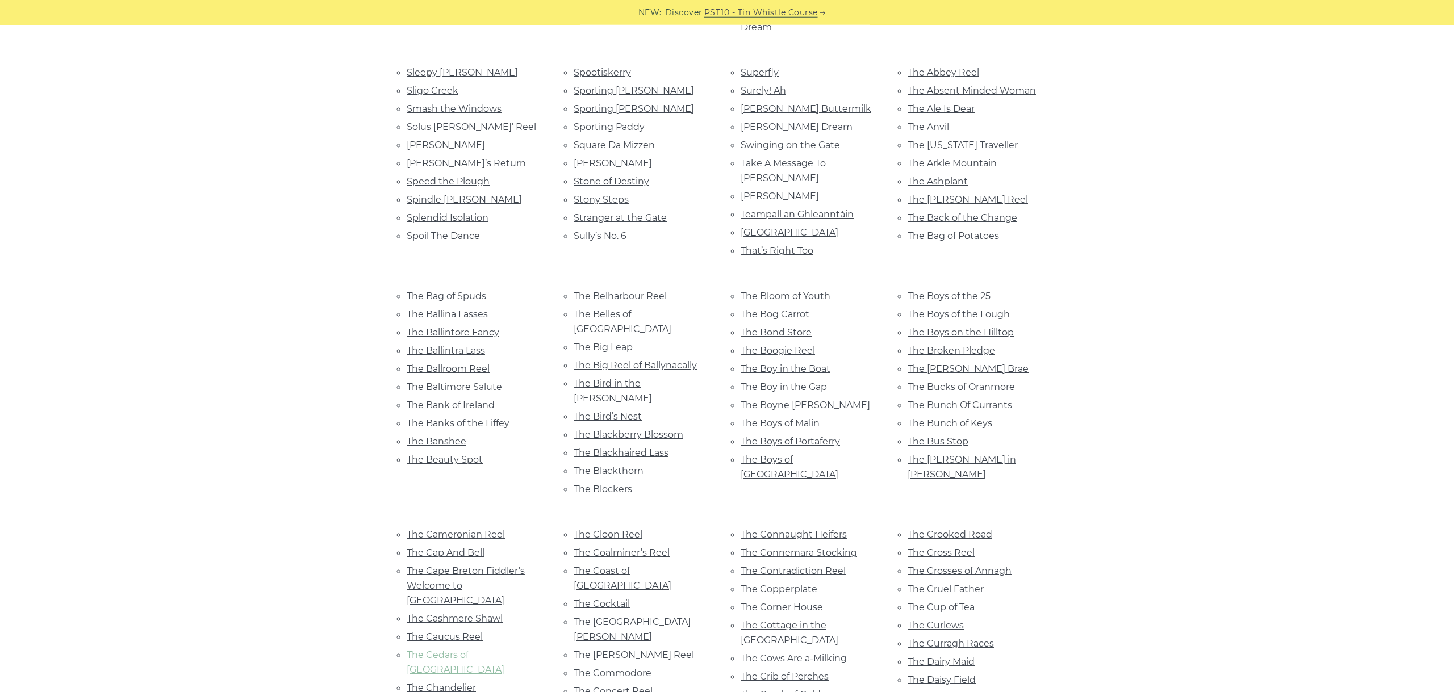
scroll to position [2692, 0]
click at [472, 631] on link "The Caucus Reel" at bounding box center [445, 636] width 76 height 11
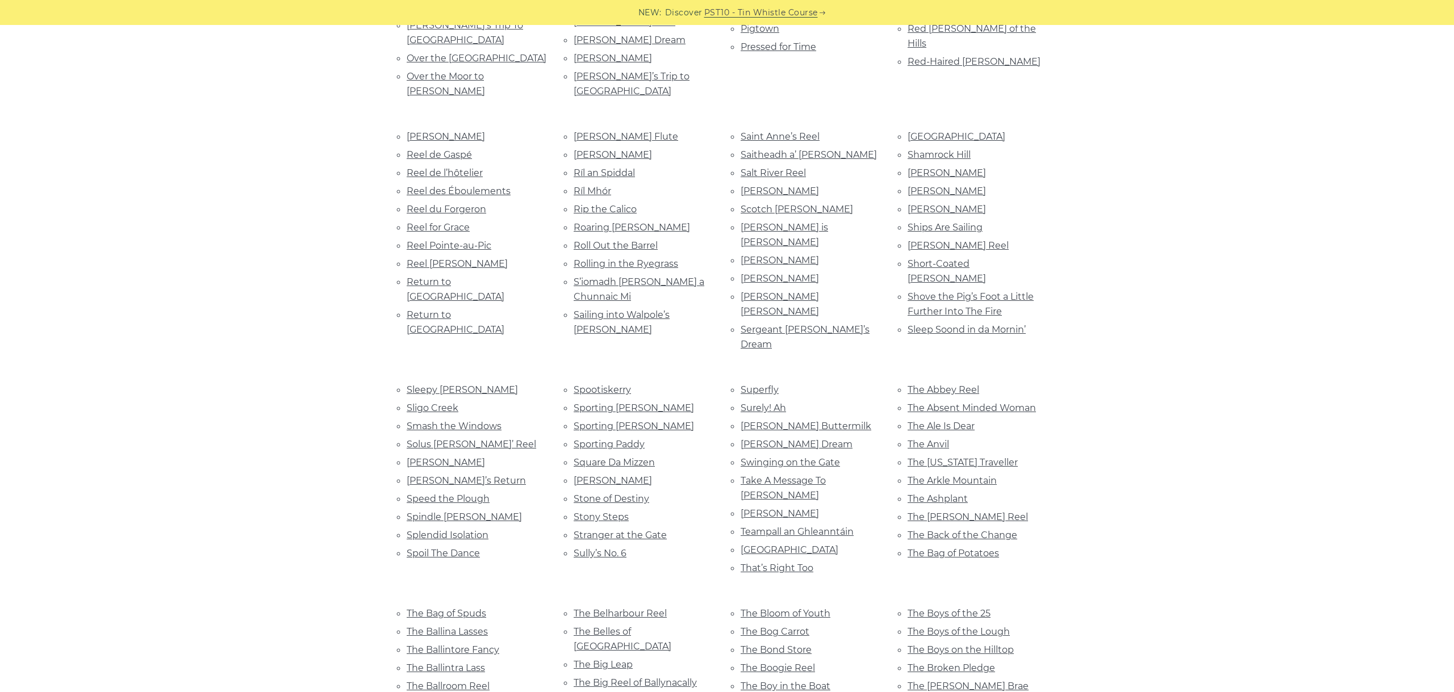
scroll to position [2310, 0]
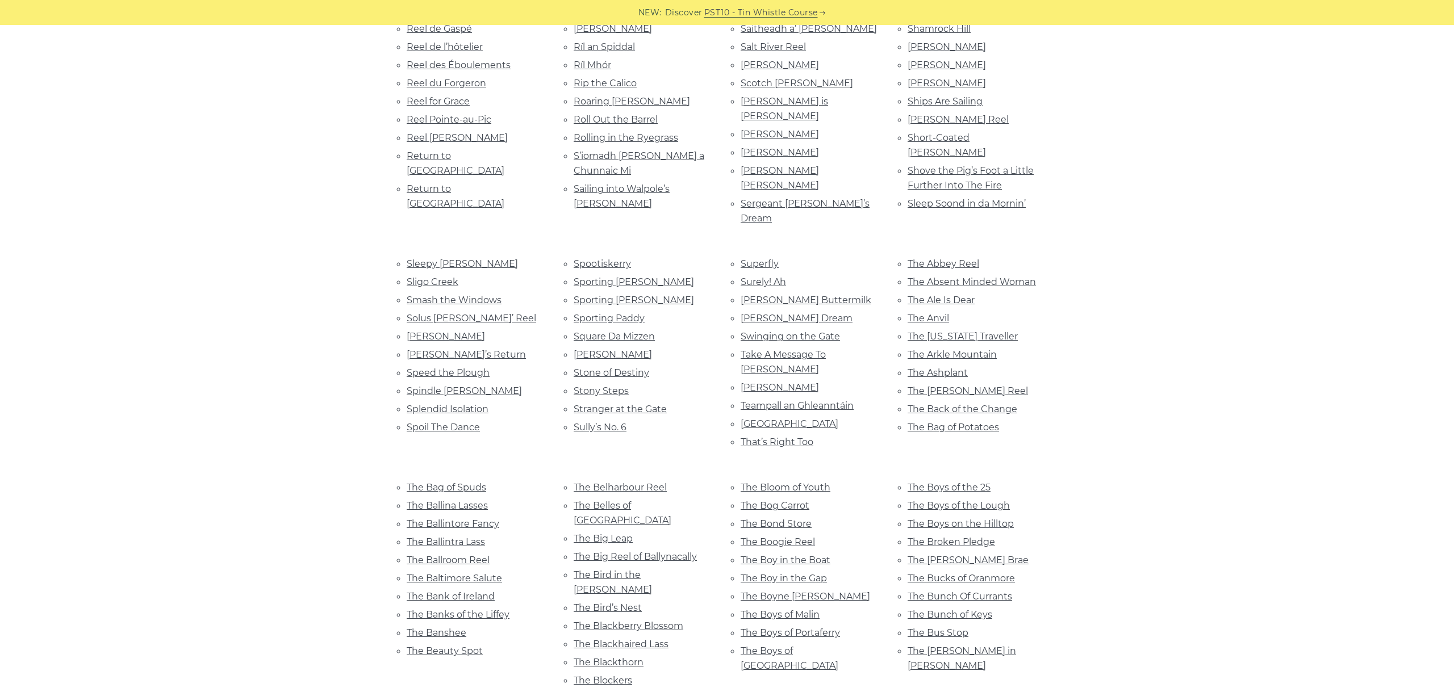
scroll to position [2501, 0]
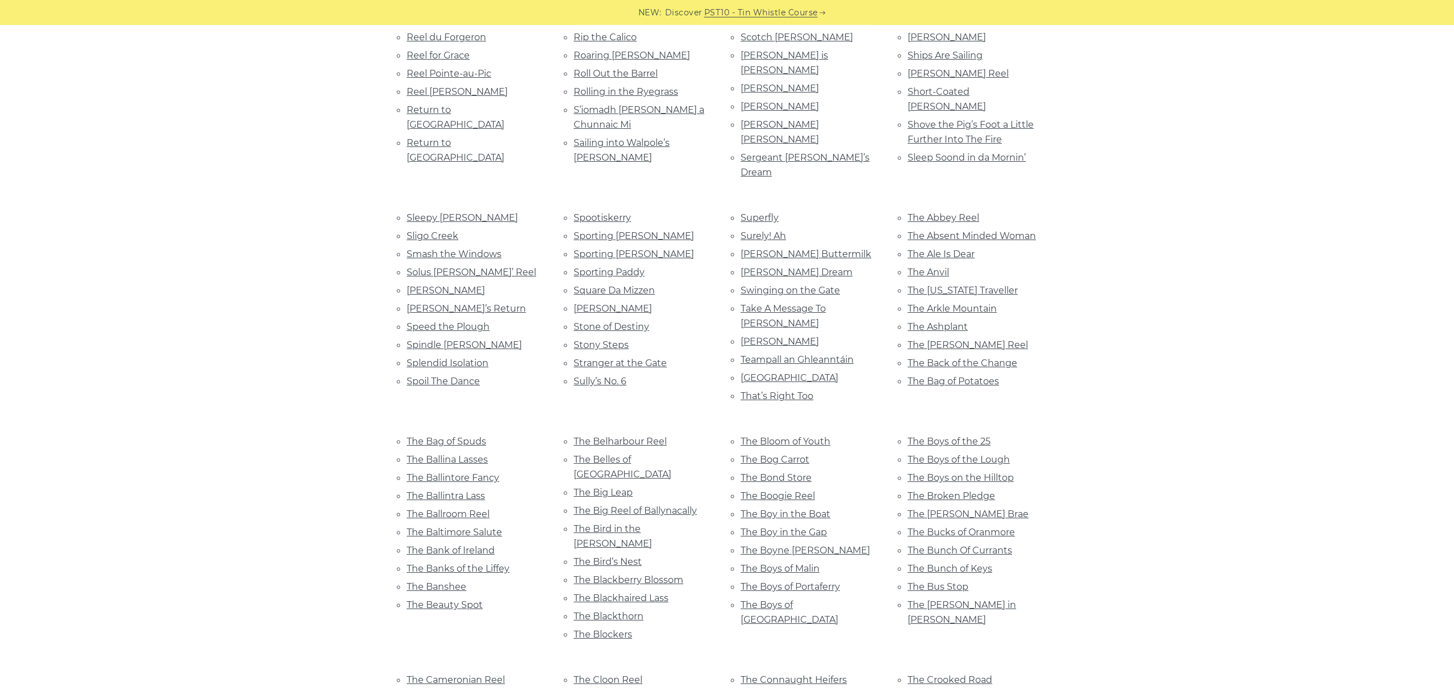
scroll to position [2564, 0]
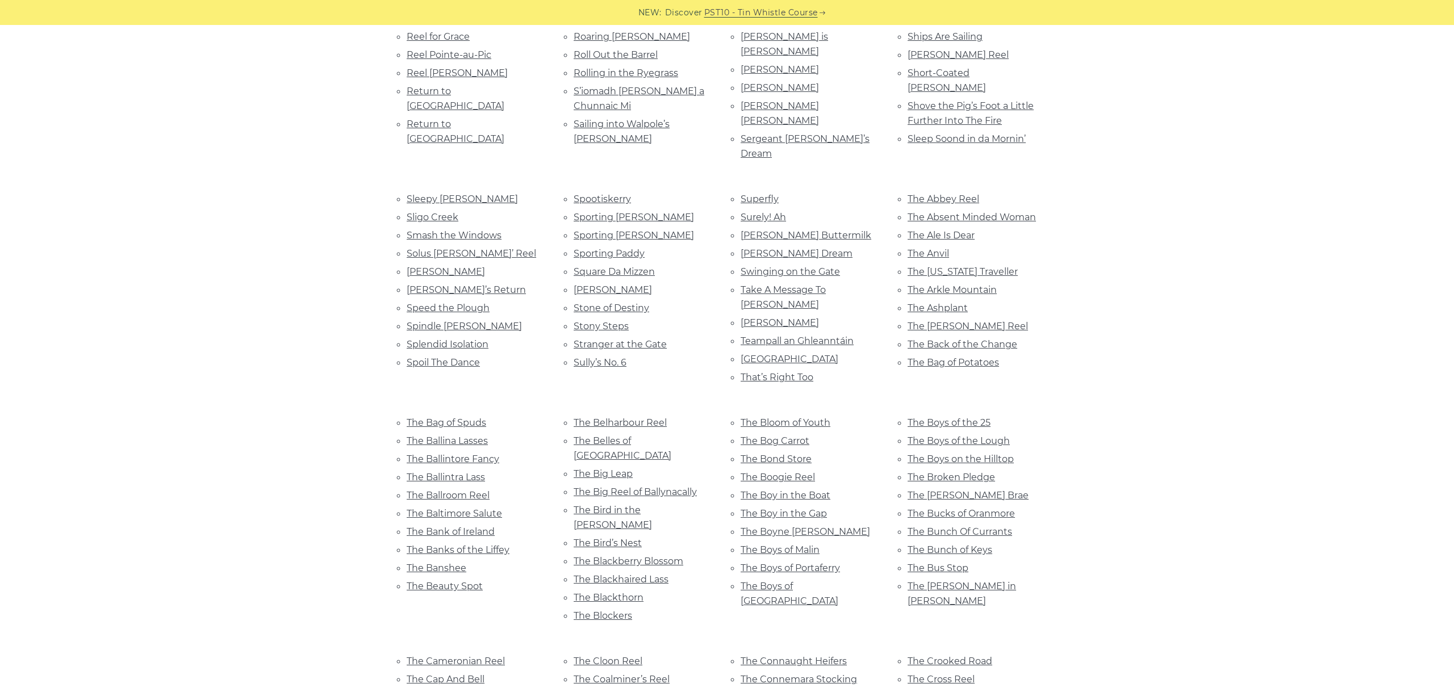
click at [786, 656] on link "The Connaught Heifers" at bounding box center [794, 661] width 106 height 11
click at [827, 674] on link "The Connemara Stocking" at bounding box center [799, 679] width 116 height 11
click at [810, 692] on link "The Contradiction Reel" at bounding box center [793, 697] width 105 height 11
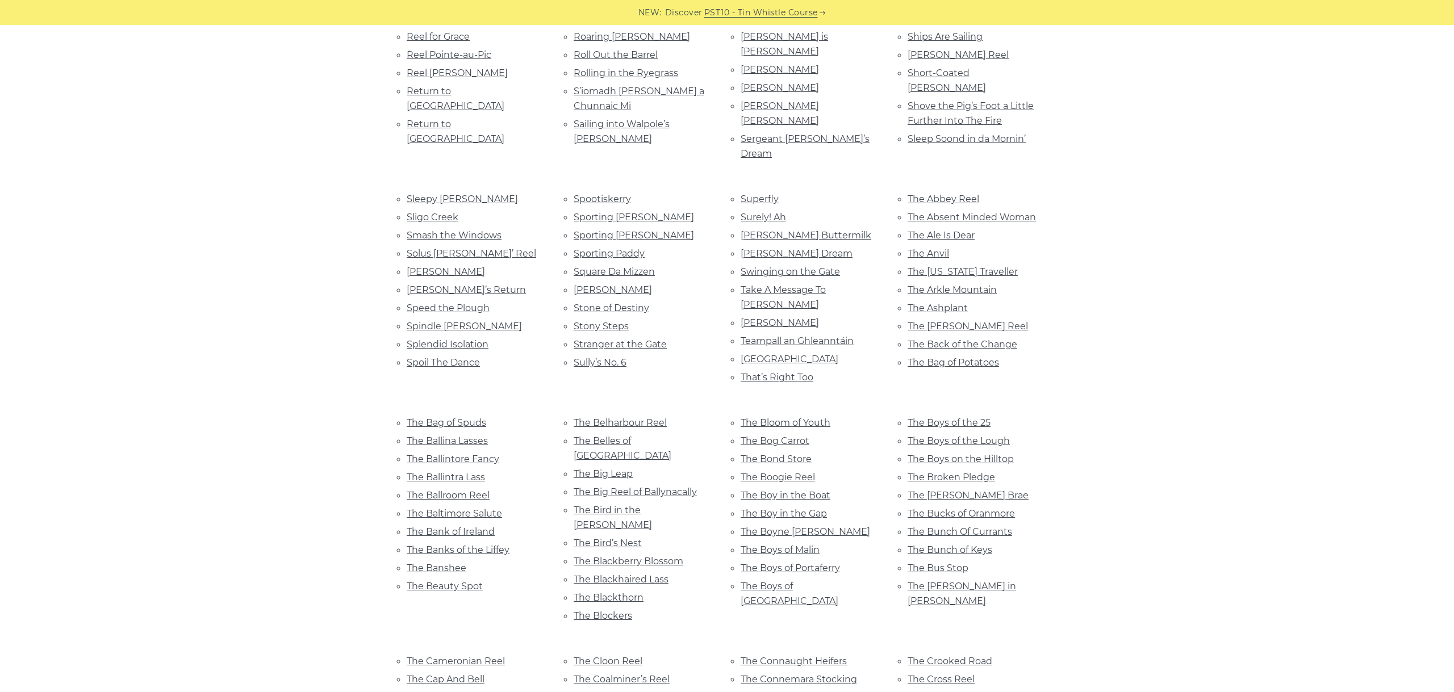
click at [965, 656] on link "The Crooked Road" at bounding box center [950, 661] width 85 height 11
click at [945, 674] on link "The Cross Reel" at bounding box center [941, 679] width 67 height 11
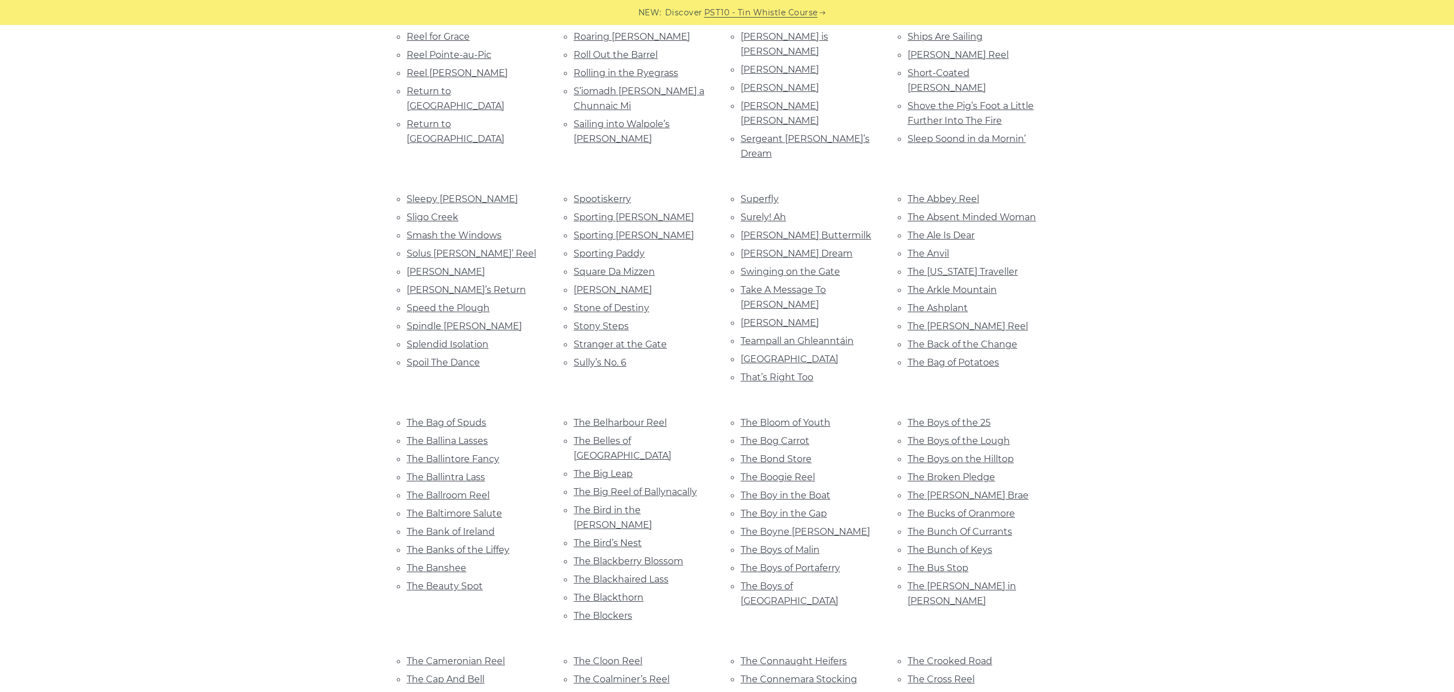
click at [986, 692] on link "The Crosses of Annagh" at bounding box center [960, 697] width 104 height 11
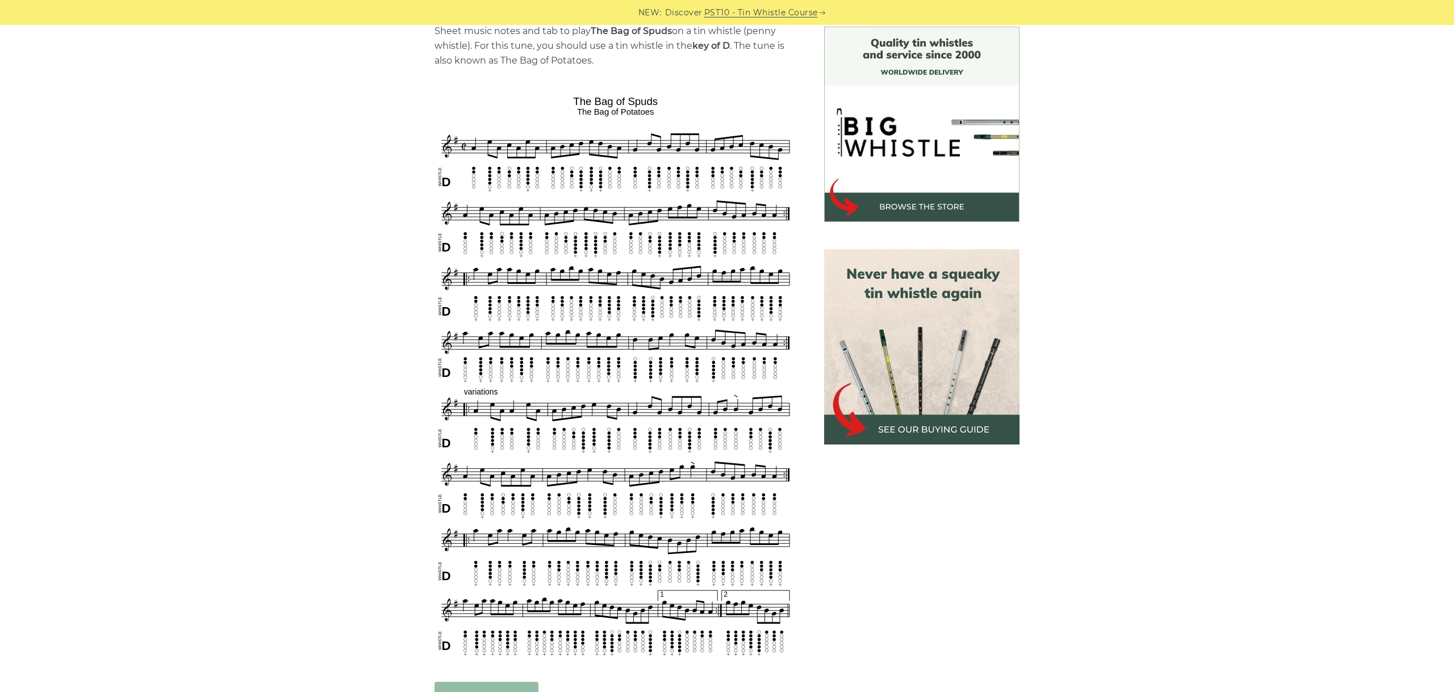
scroll to position [318, 0]
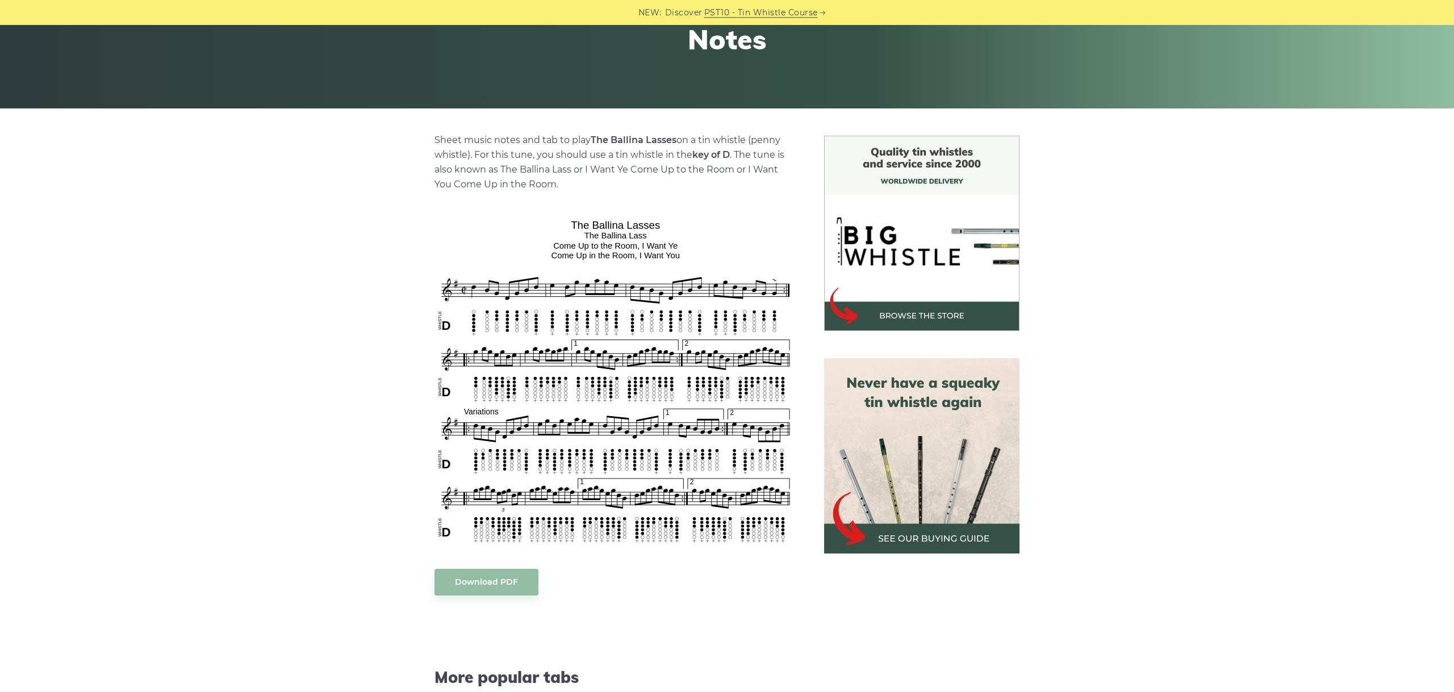
scroll to position [191, 0]
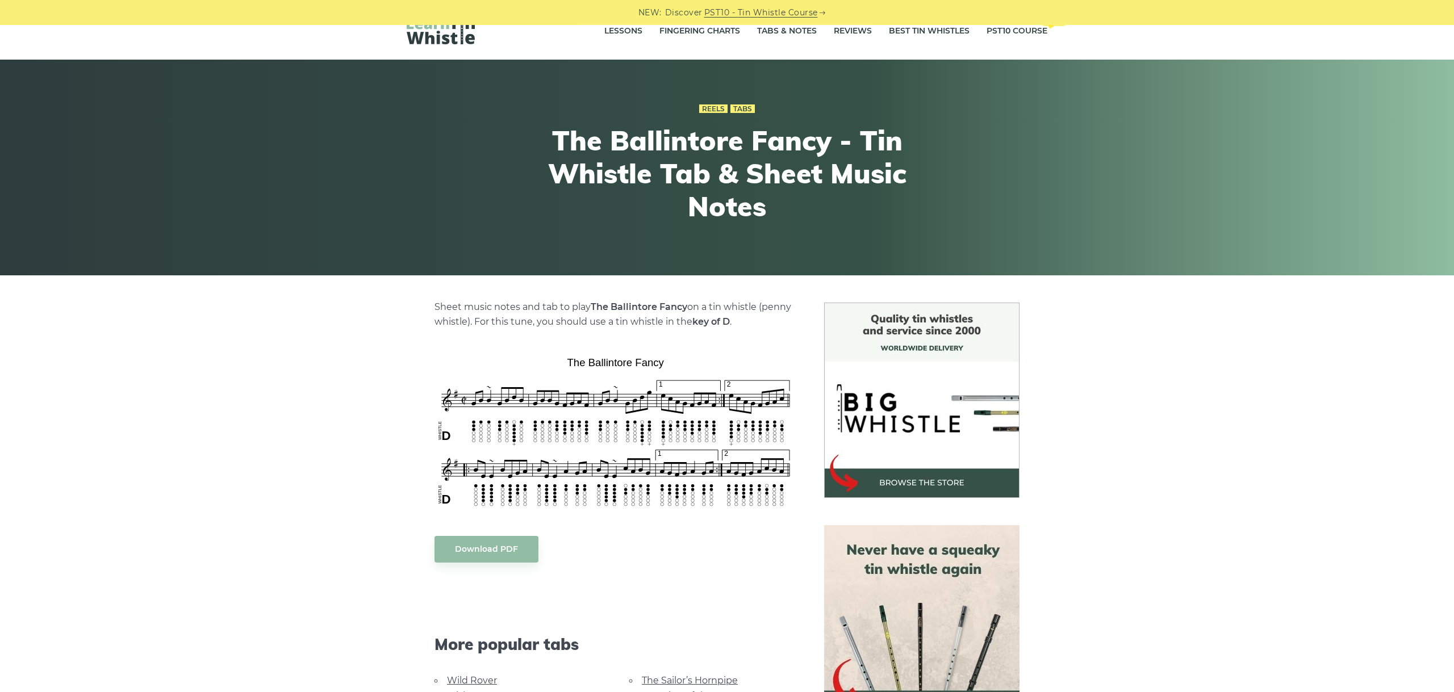
scroll to position [127, 0]
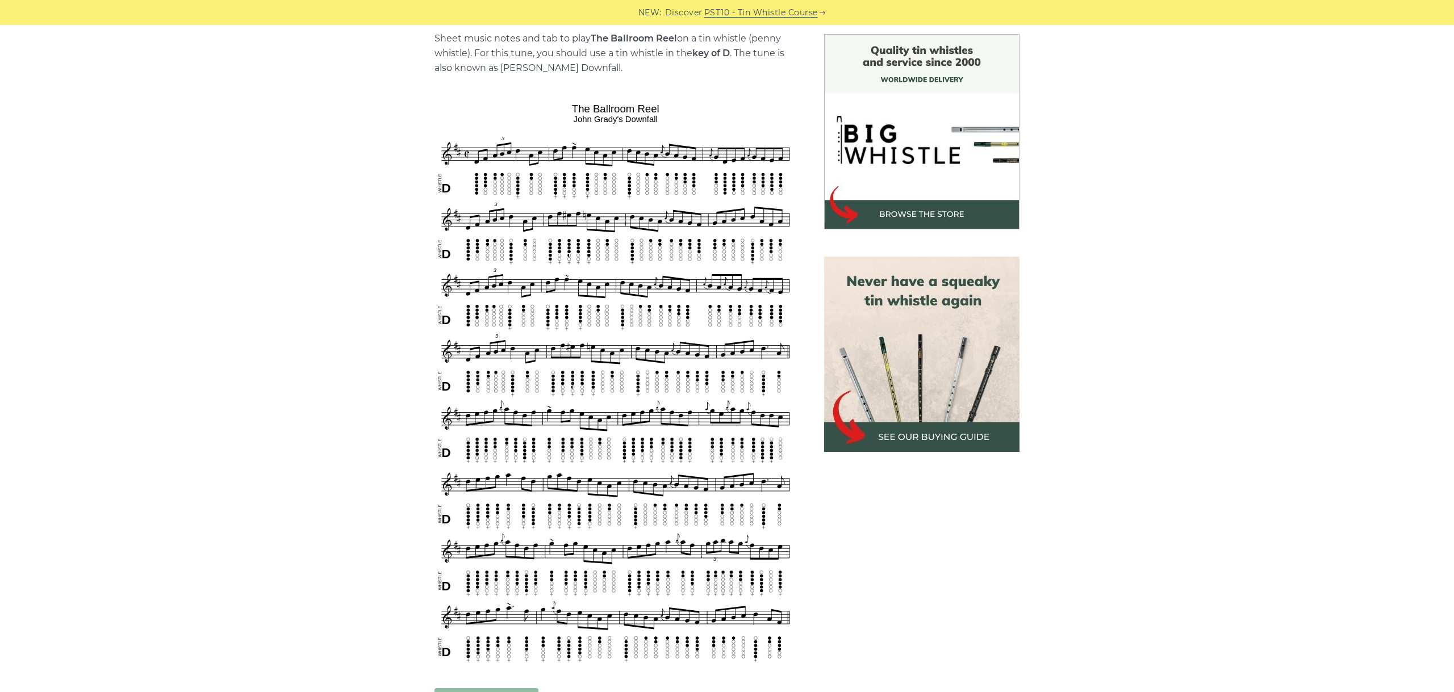
scroll to position [318, 0]
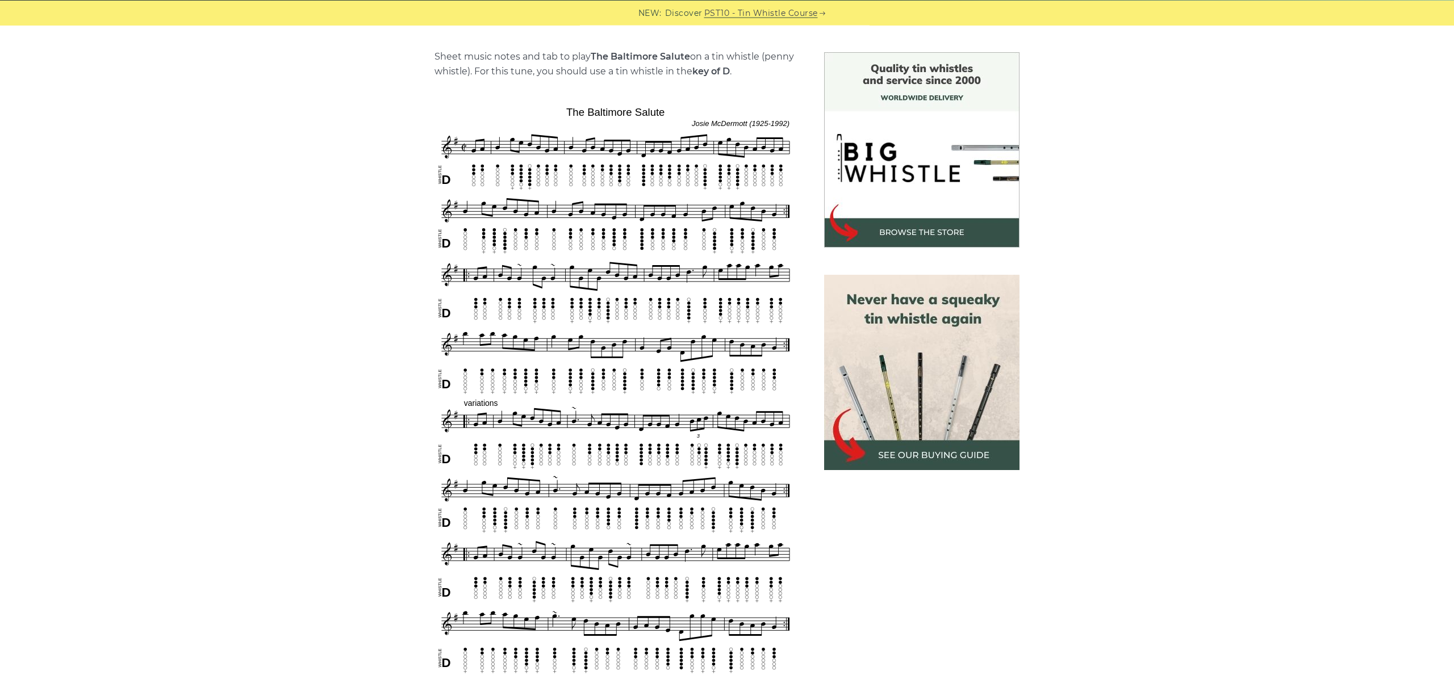
scroll to position [318, 0]
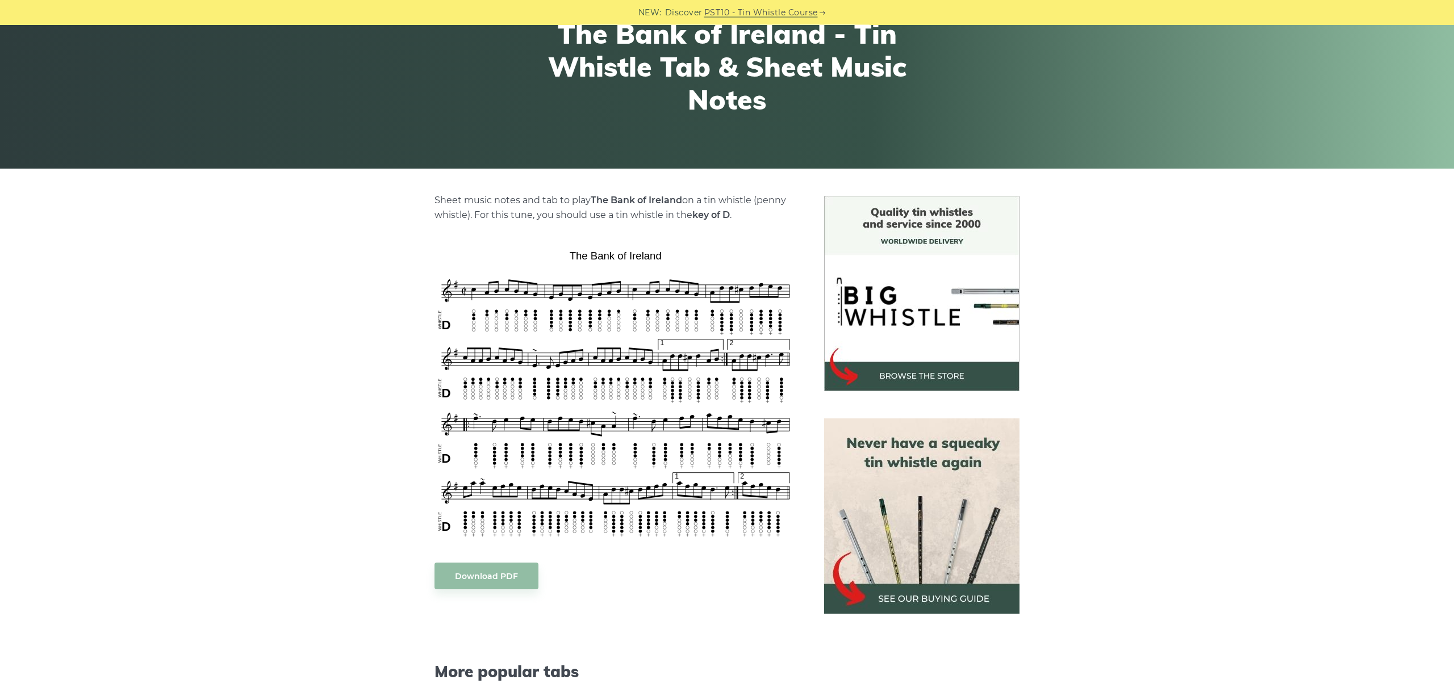
scroll to position [191, 0]
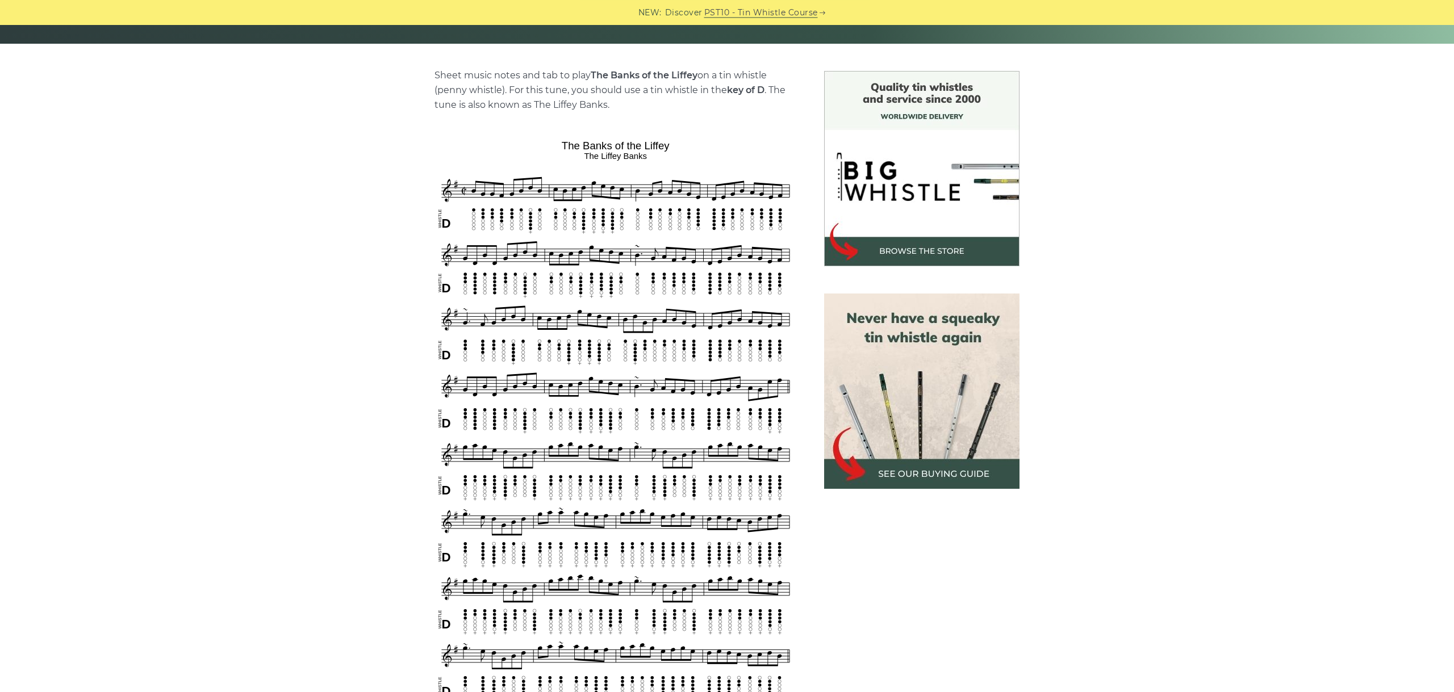
scroll to position [318, 0]
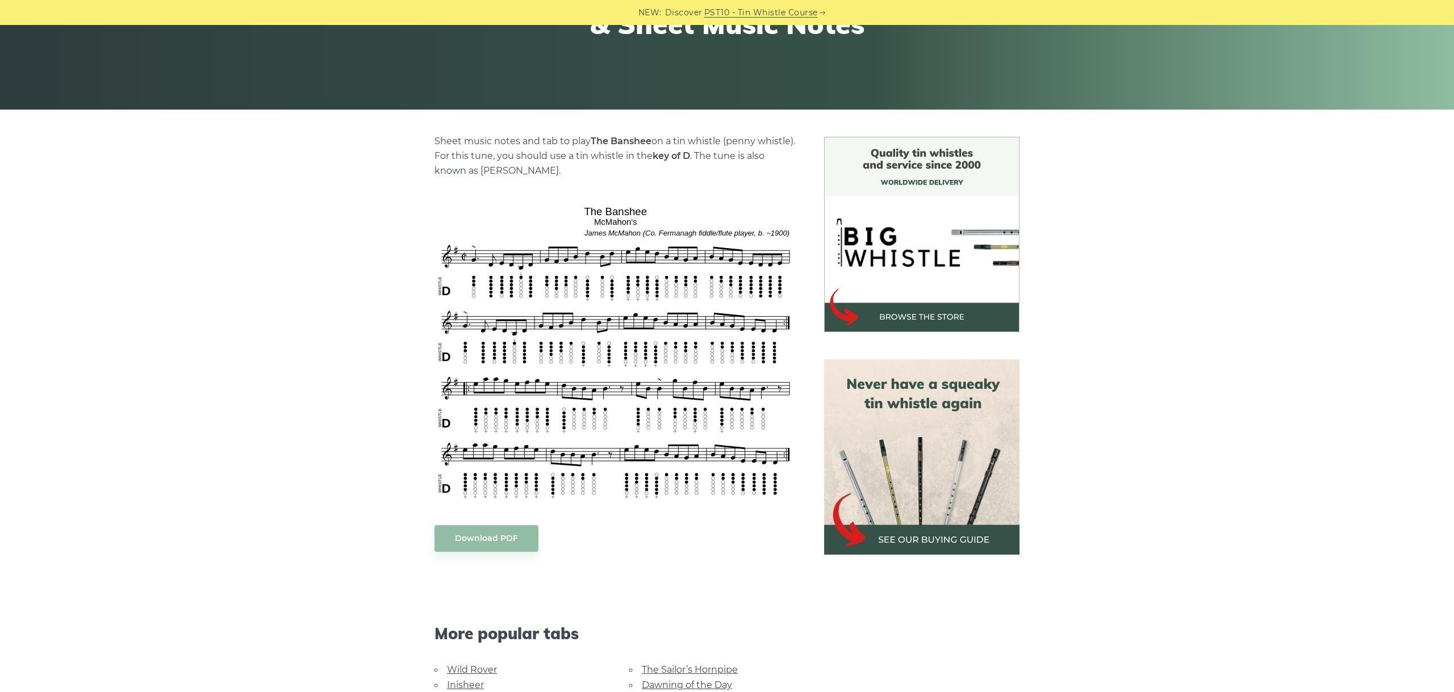
scroll to position [191, 0]
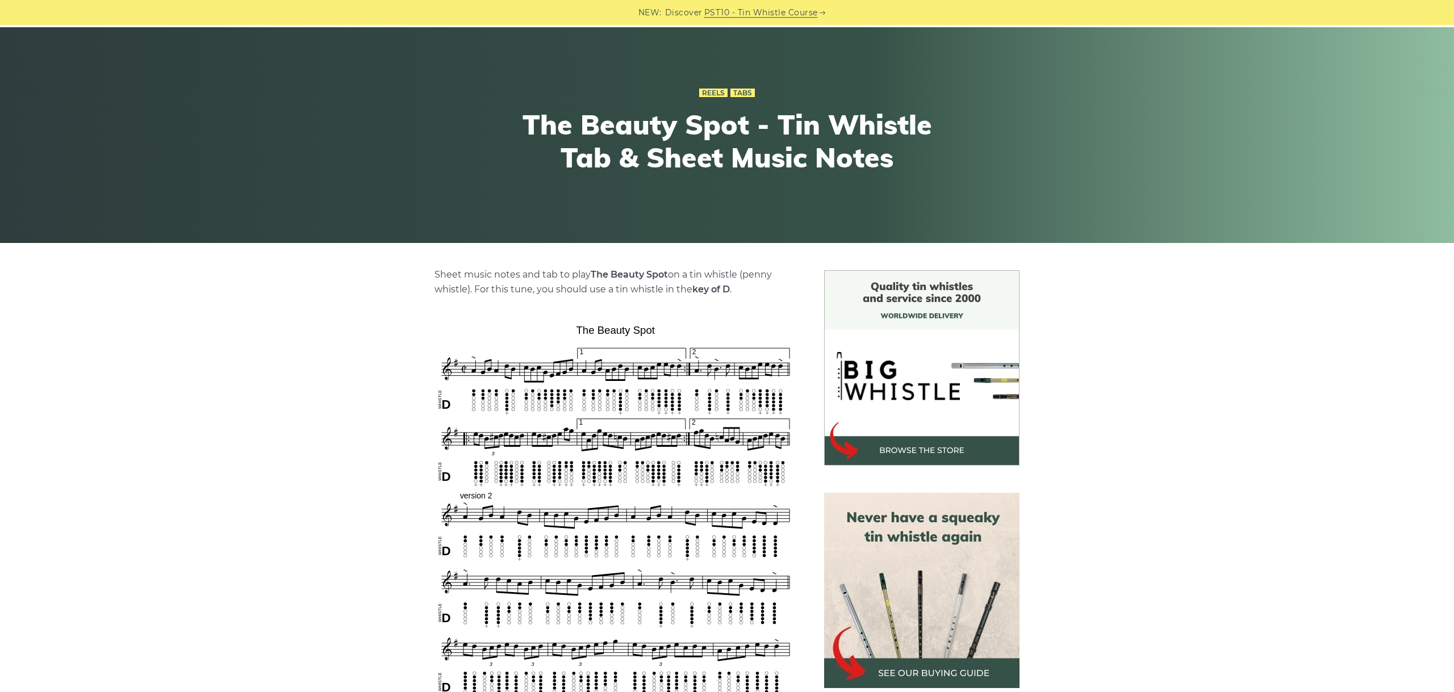
scroll to position [255, 0]
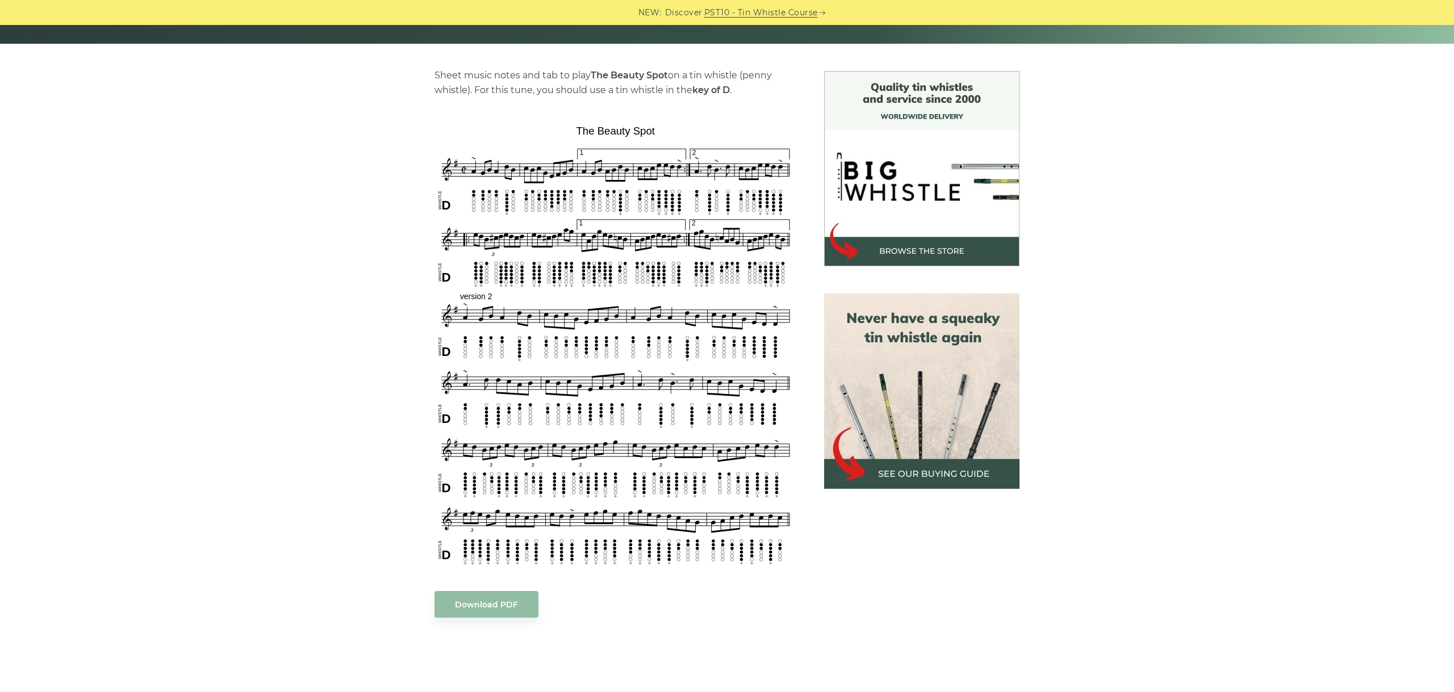
drag, startPoint x: 795, startPoint y: 560, endPoint x: 795, endPoint y: 552, distance: 7.4
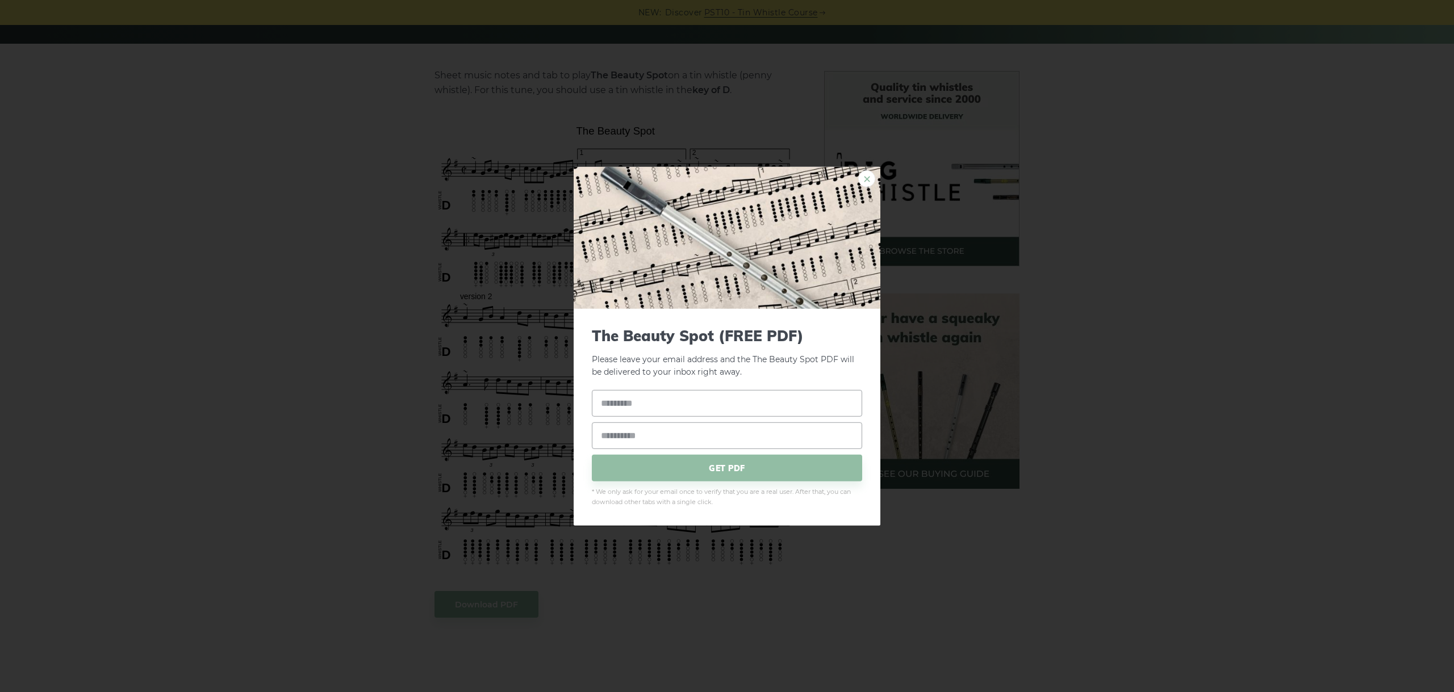
click at [862, 178] on link "×" at bounding box center [866, 178] width 17 height 17
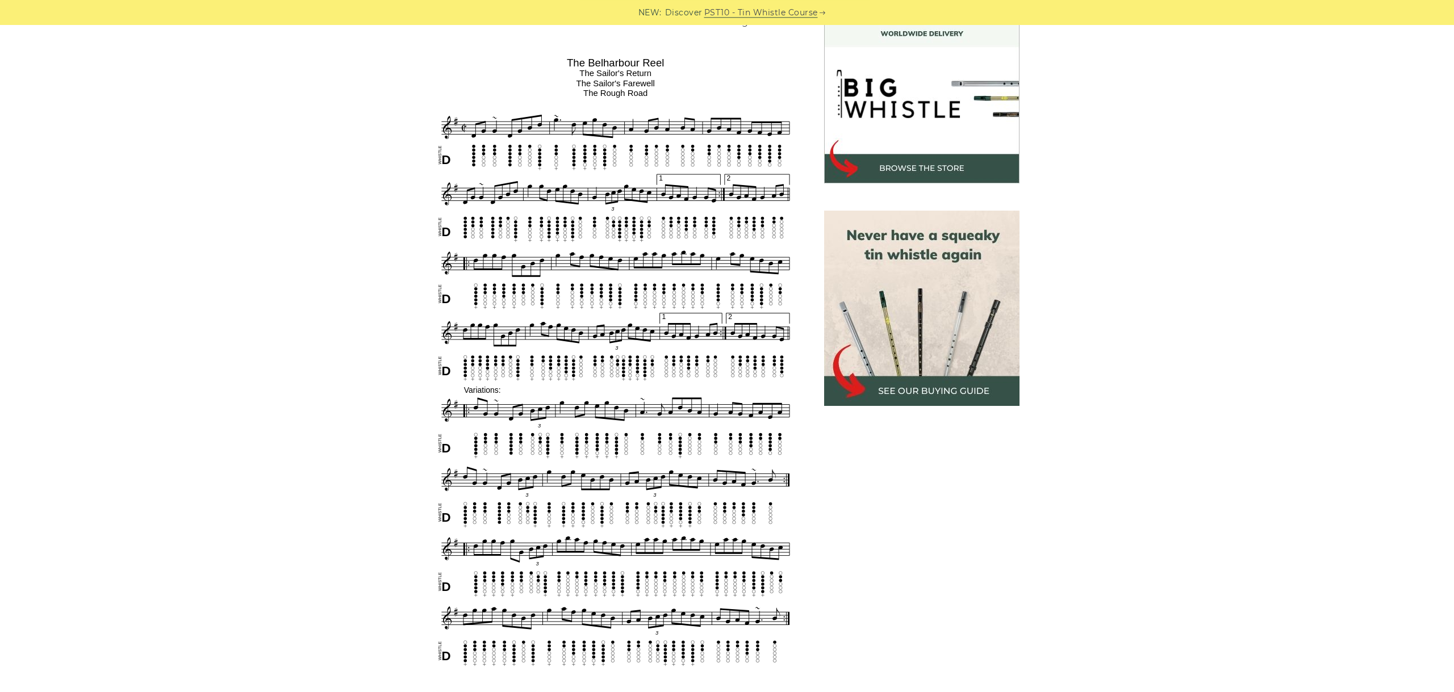
scroll to position [318, 0]
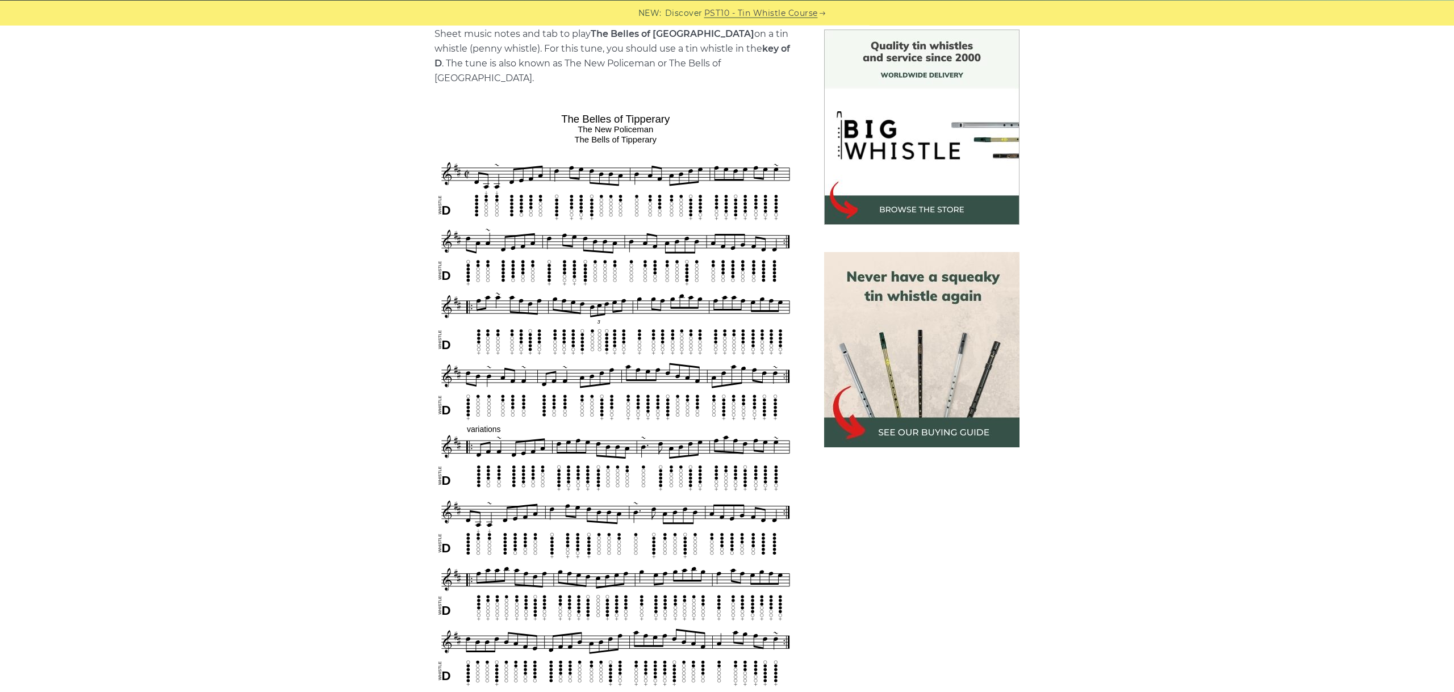
scroll to position [318, 0]
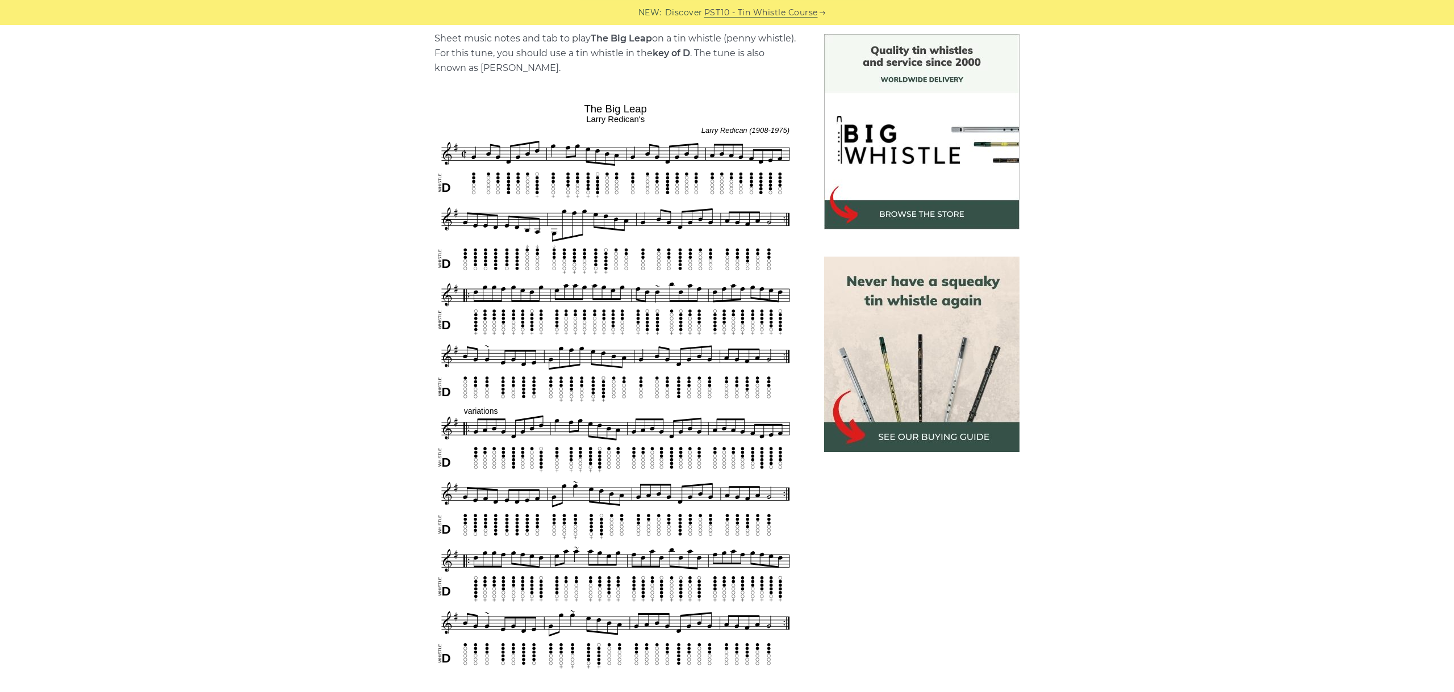
scroll to position [318, 0]
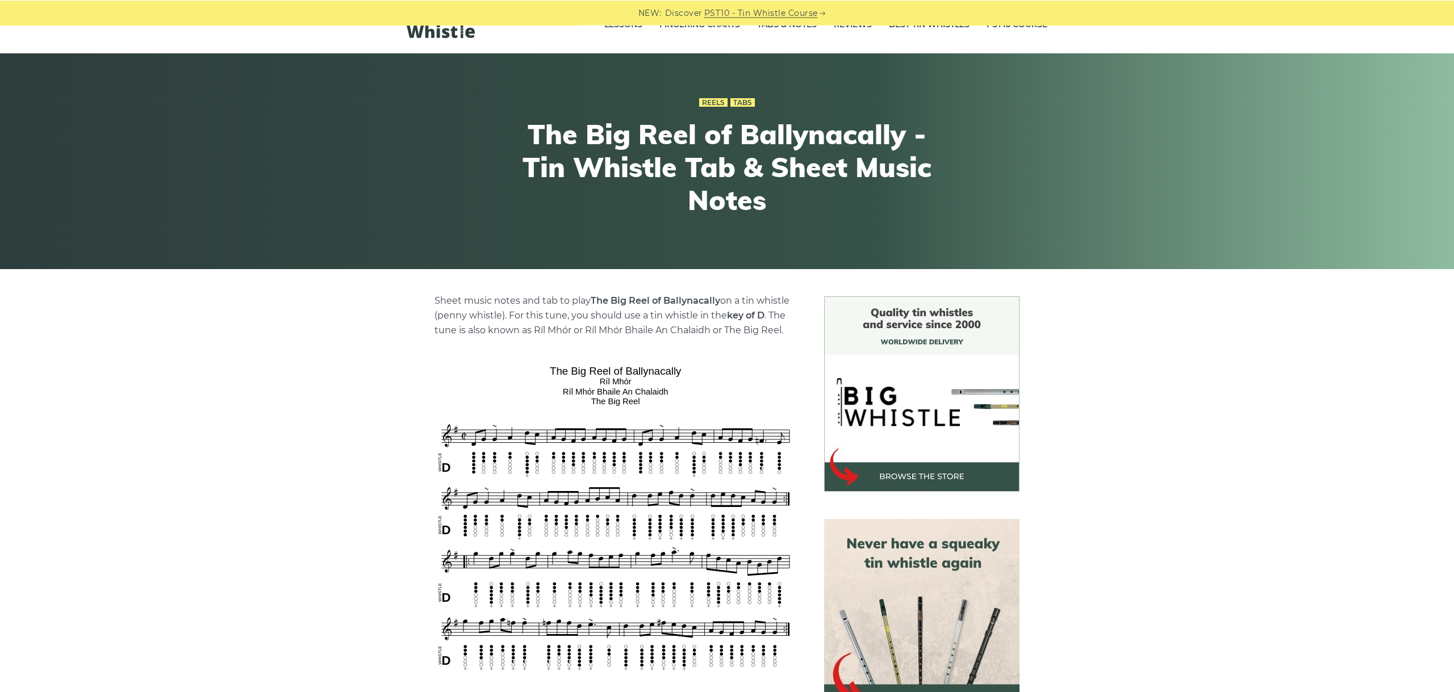
scroll to position [255, 0]
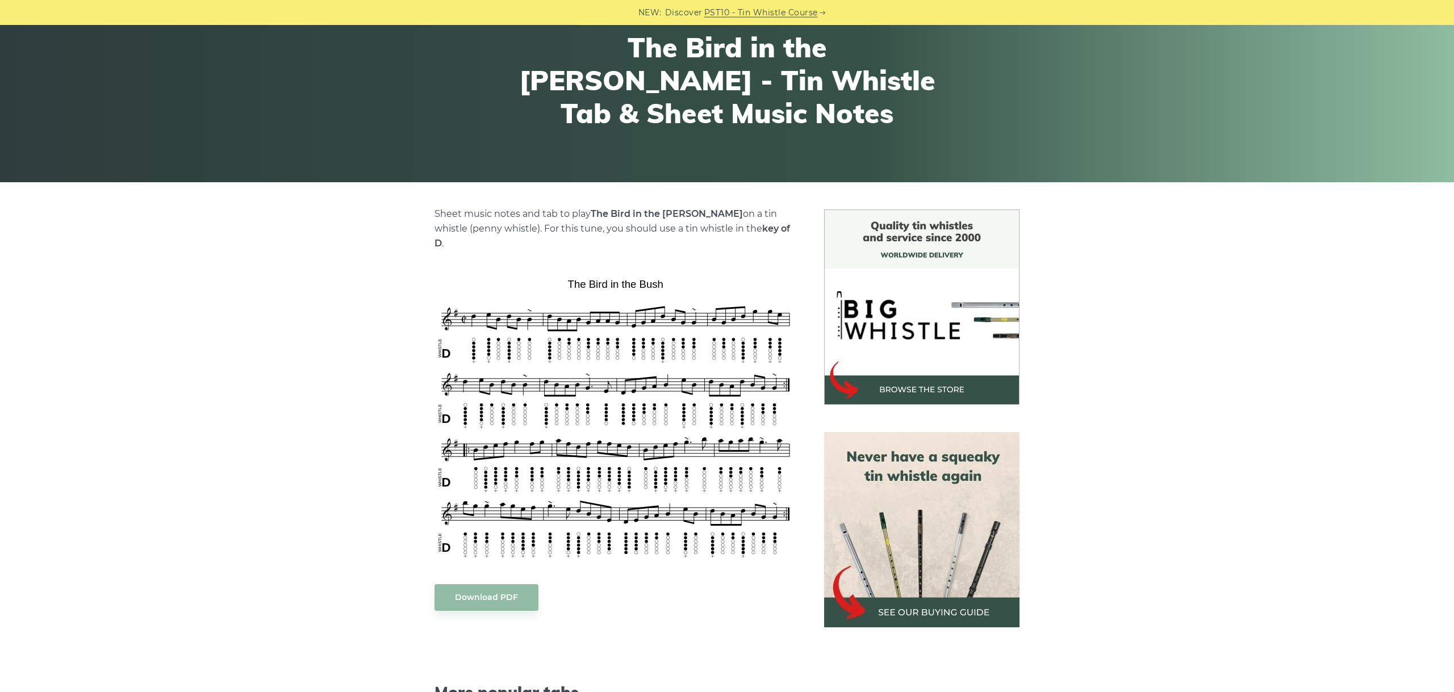
scroll to position [191, 0]
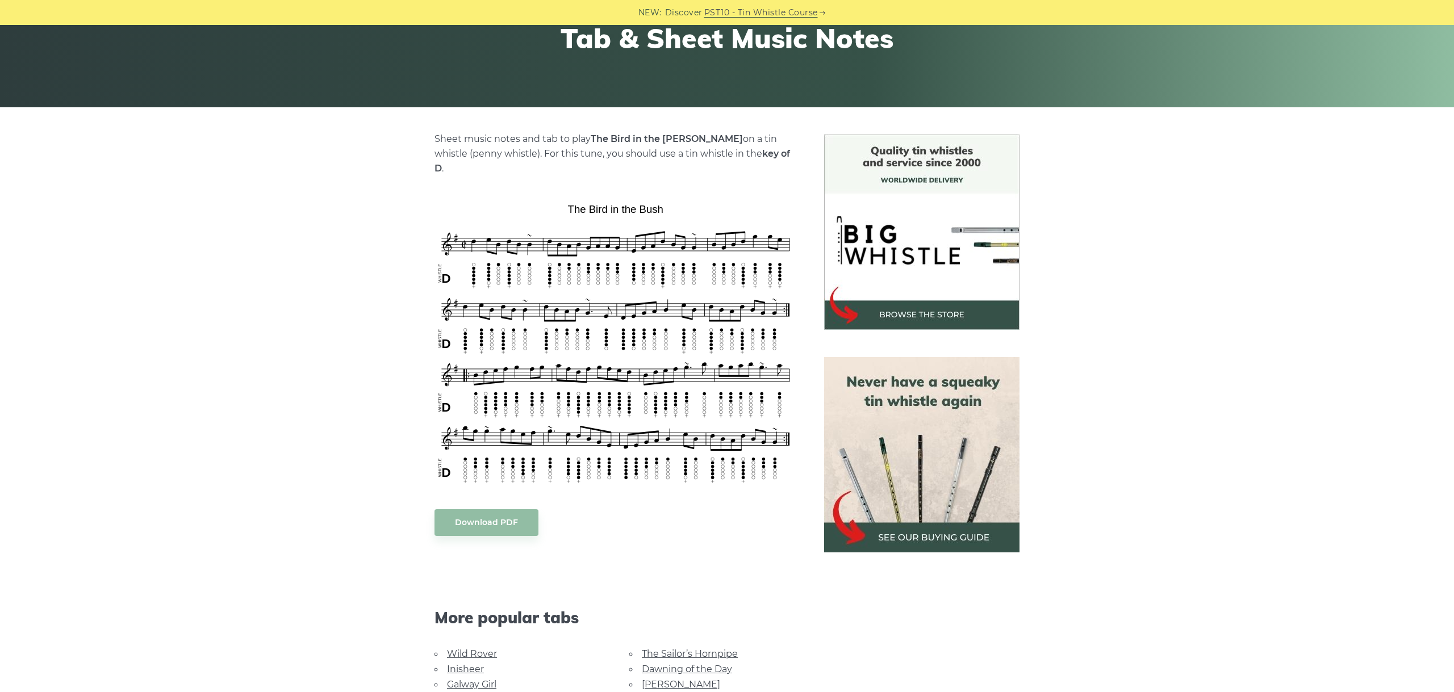
click at [1218, 327] on div "Sheet music notes and tab to play The Bird in the [PERSON_NAME] on a tin whistl…" at bounding box center [727, 524] width 1454 height 778
click at [1169, 356] on div "Sheet music notes and tab to play The Bird in the [PERSON_NAME] on a tin whistl…" at bounding box center [727, 524] width 1454 height 778
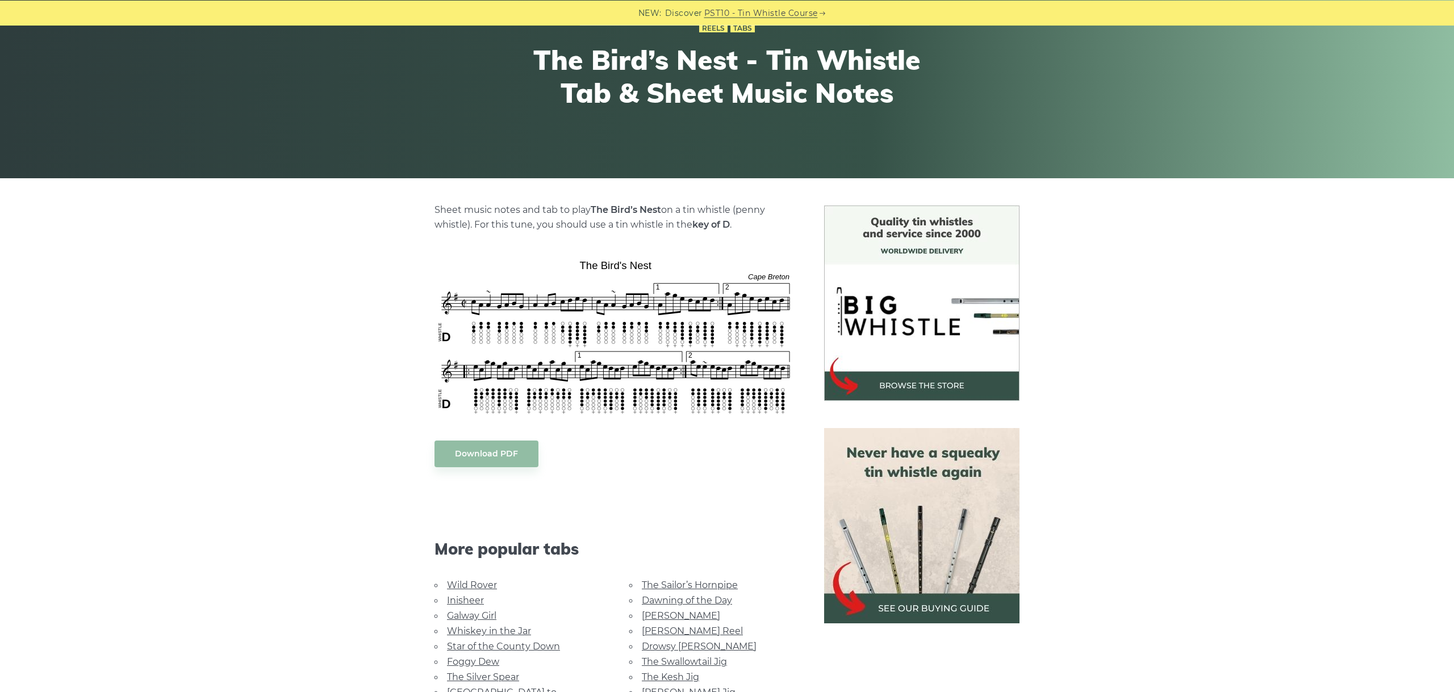
scroll to position [127, 0]
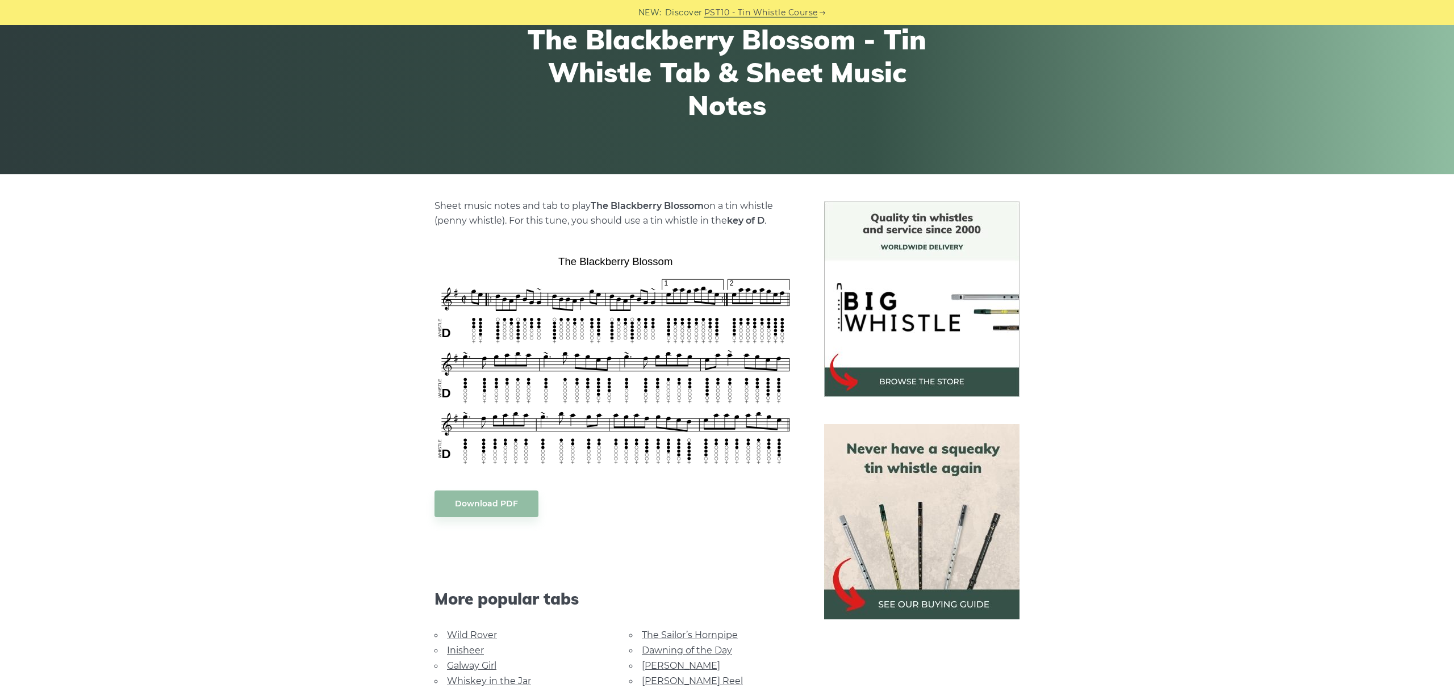
scroll to position [127, 0]
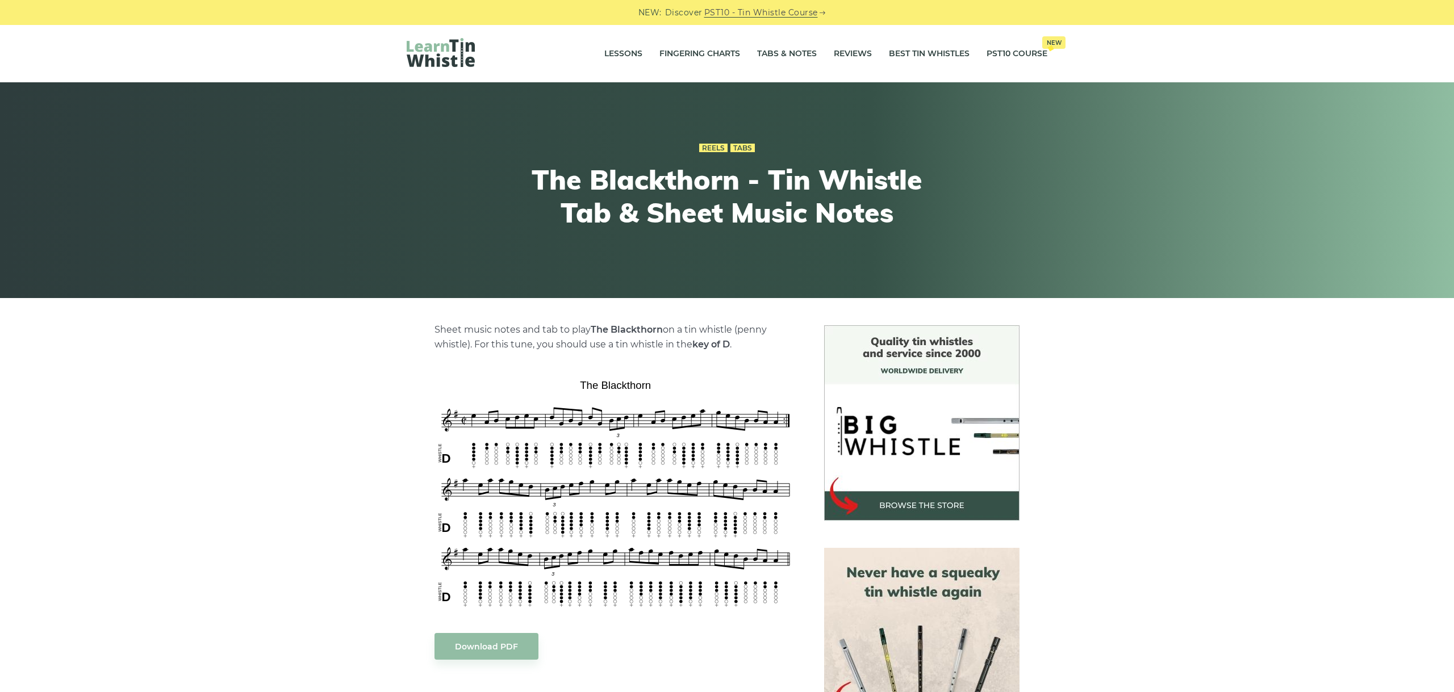
scroll to position [64, 0]
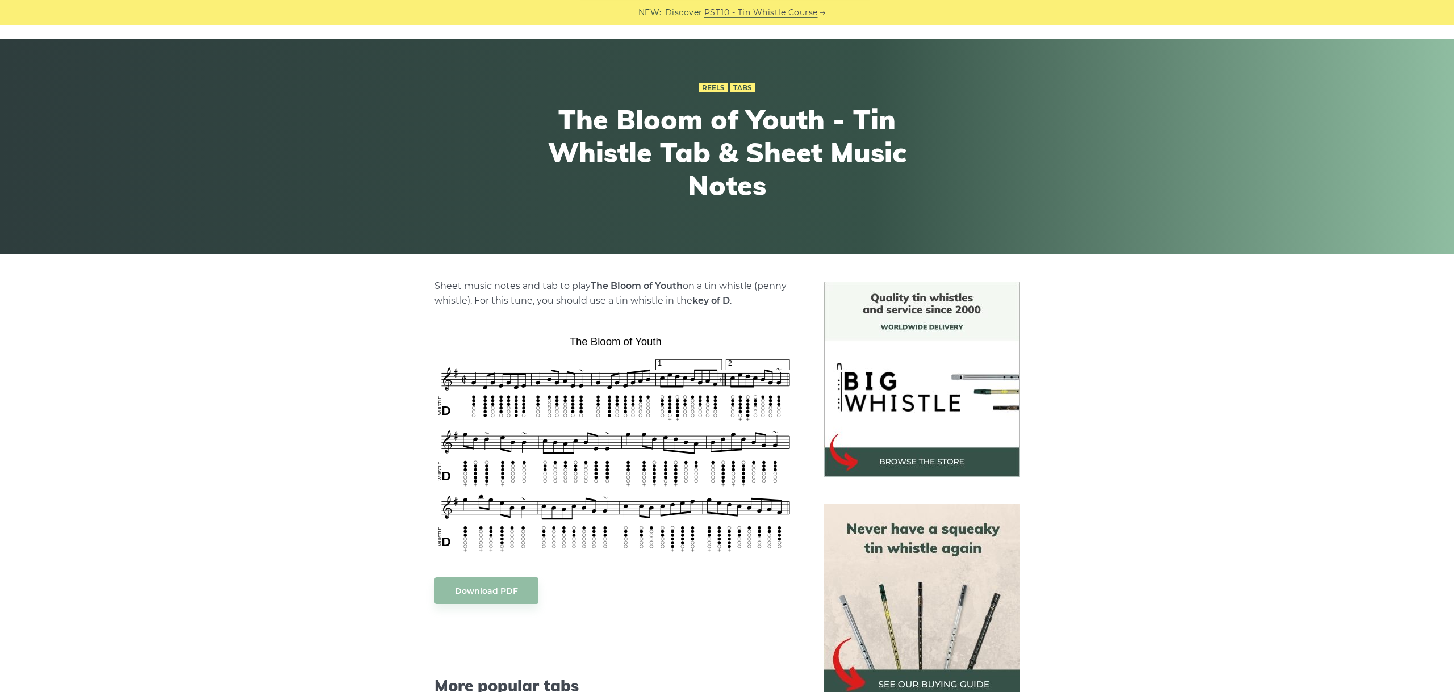
scroll to position [64, 0]
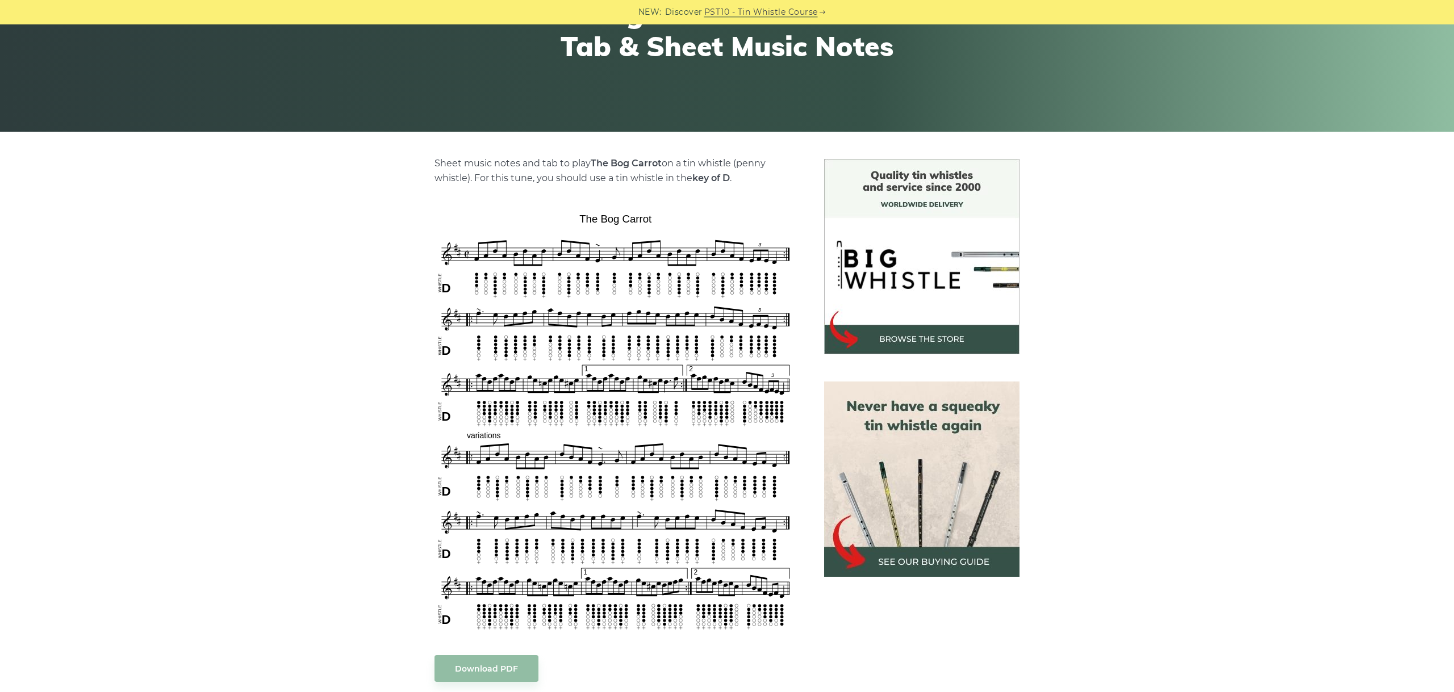
scroll to position [255, 0]
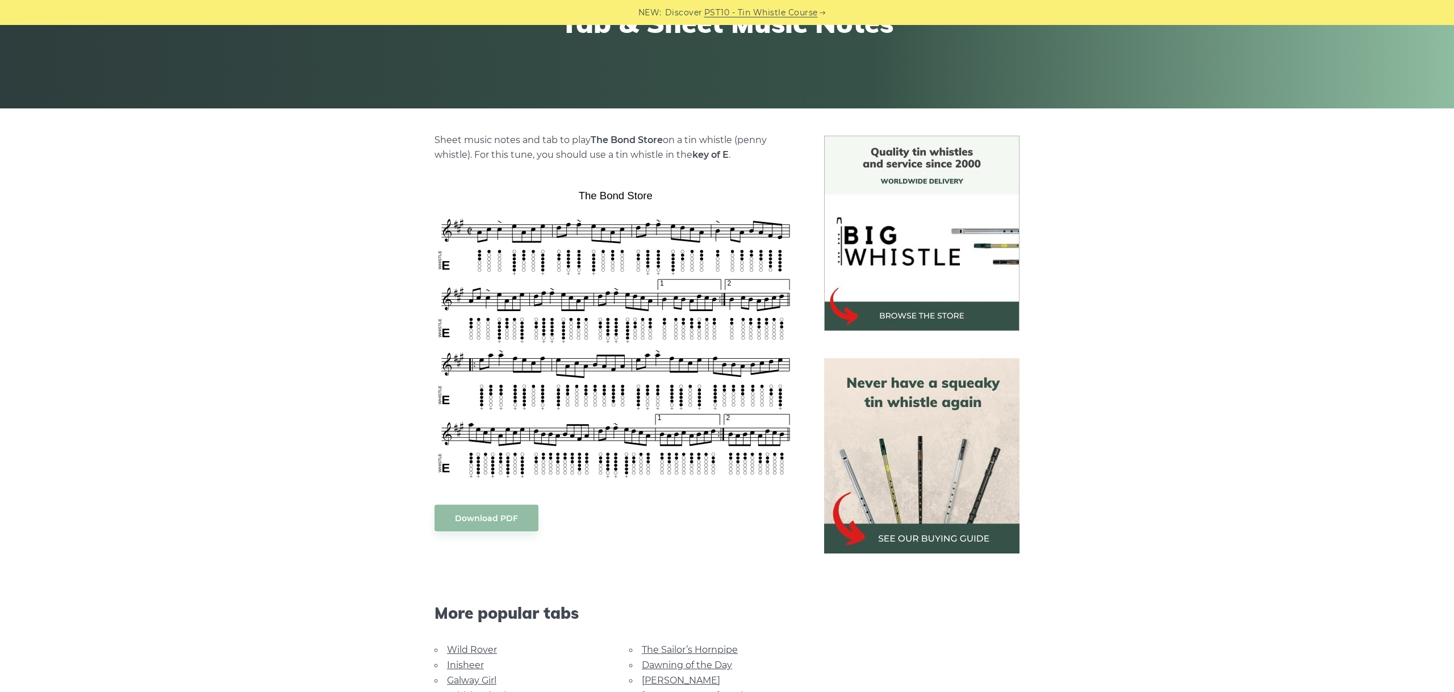
scroll to position [191, 0]
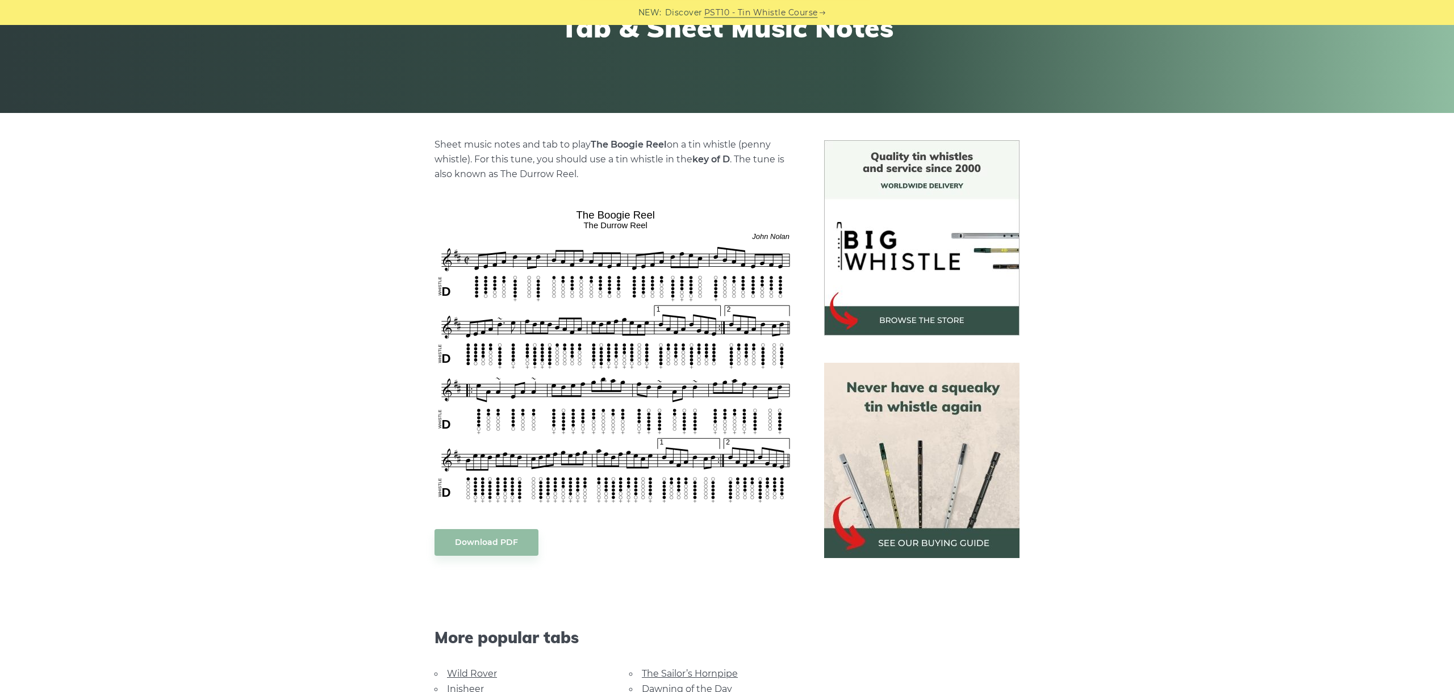
scroll to position [191, 0]
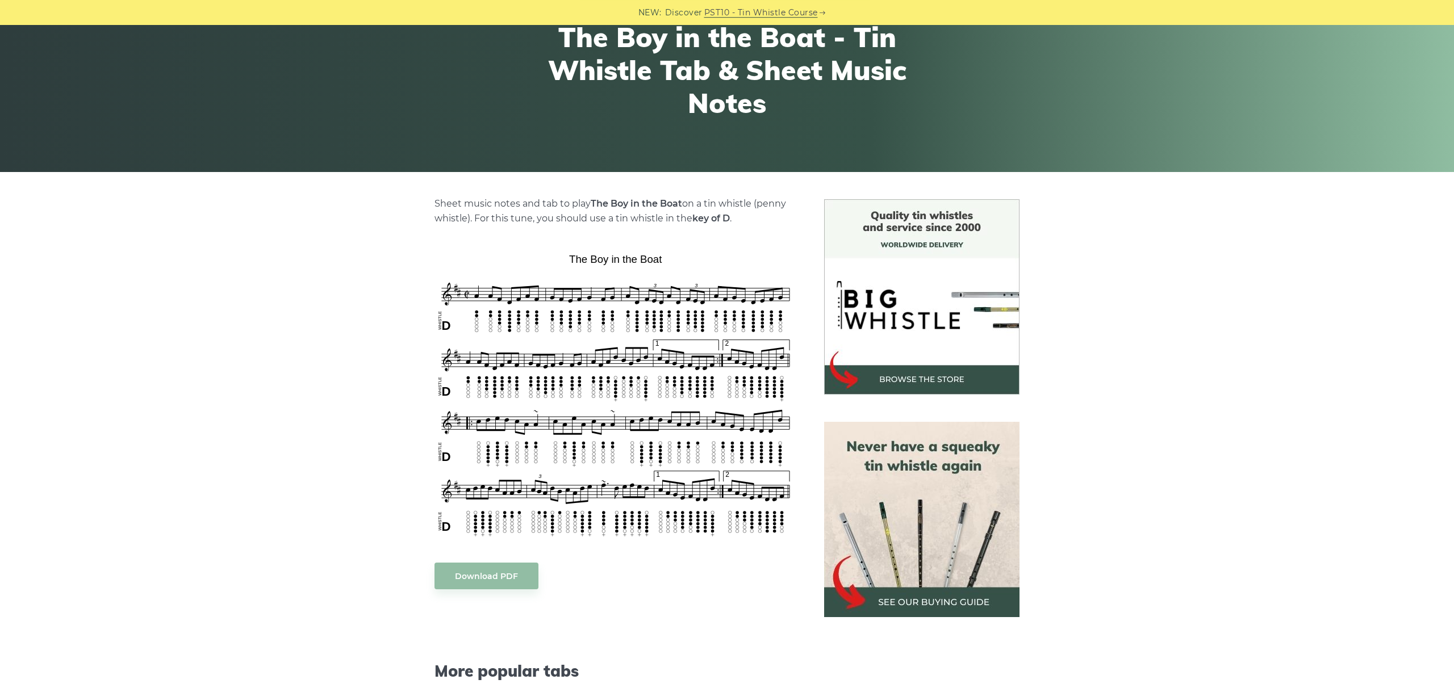
scroll to position [127, 0]
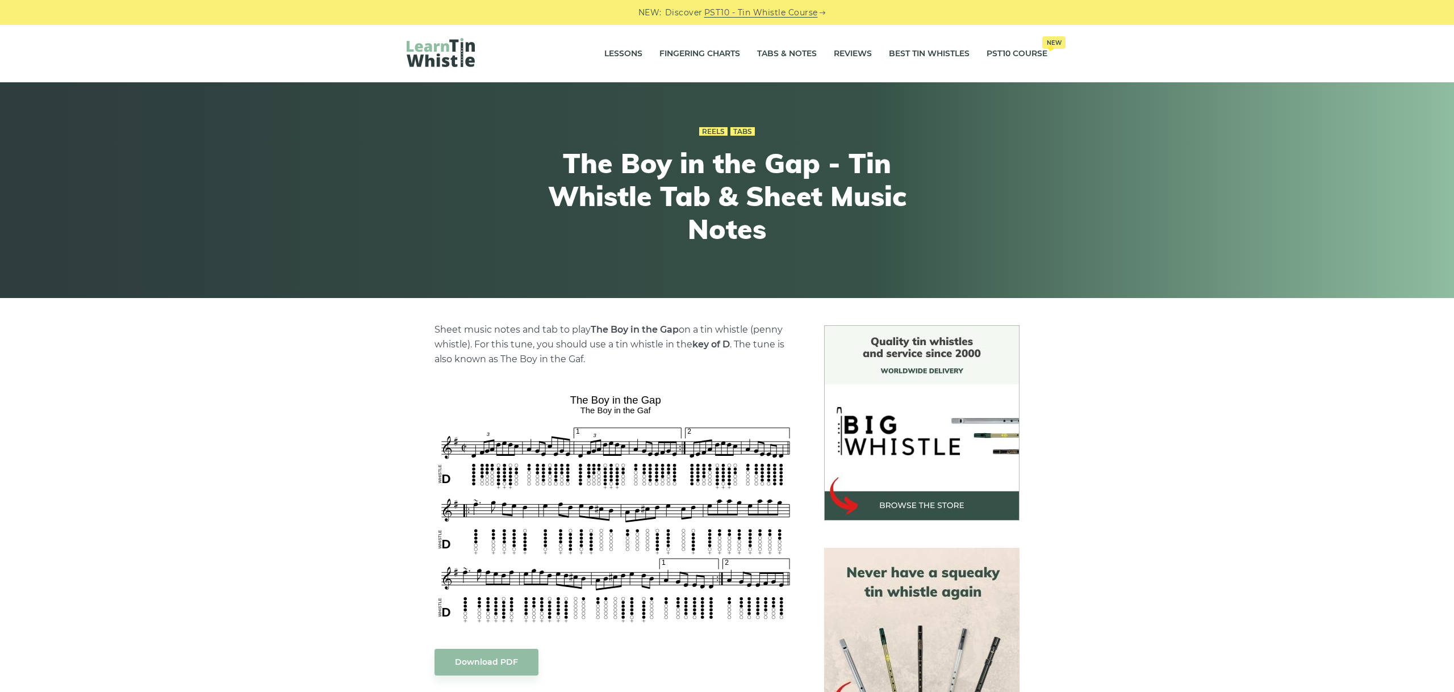
click at [1326, 593] on div "Sheet music notes and tab to play The Boy in the Gap on a tin whistle (penny wh…" at bounding box center [727, 689] width 1454 height 727
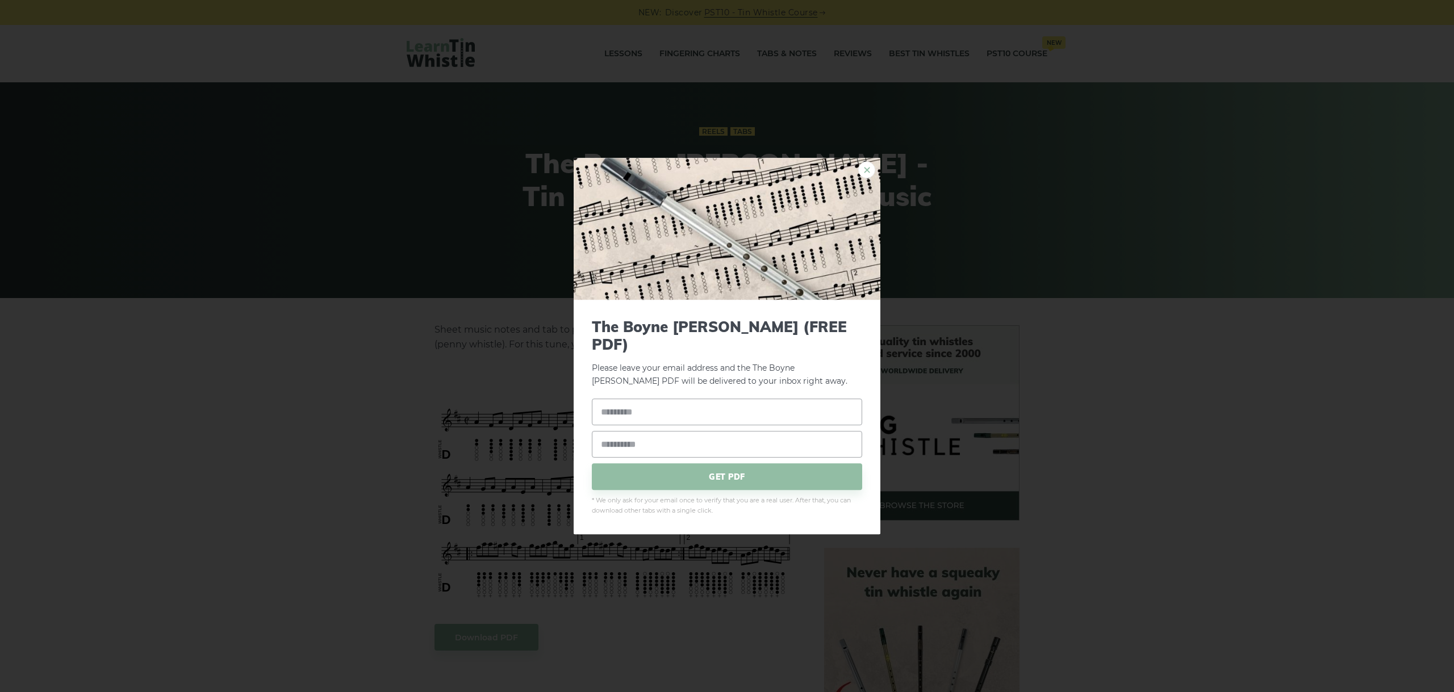
click at [861, 178] on link "×" at bounding box center [866, 169] width 17 height 17
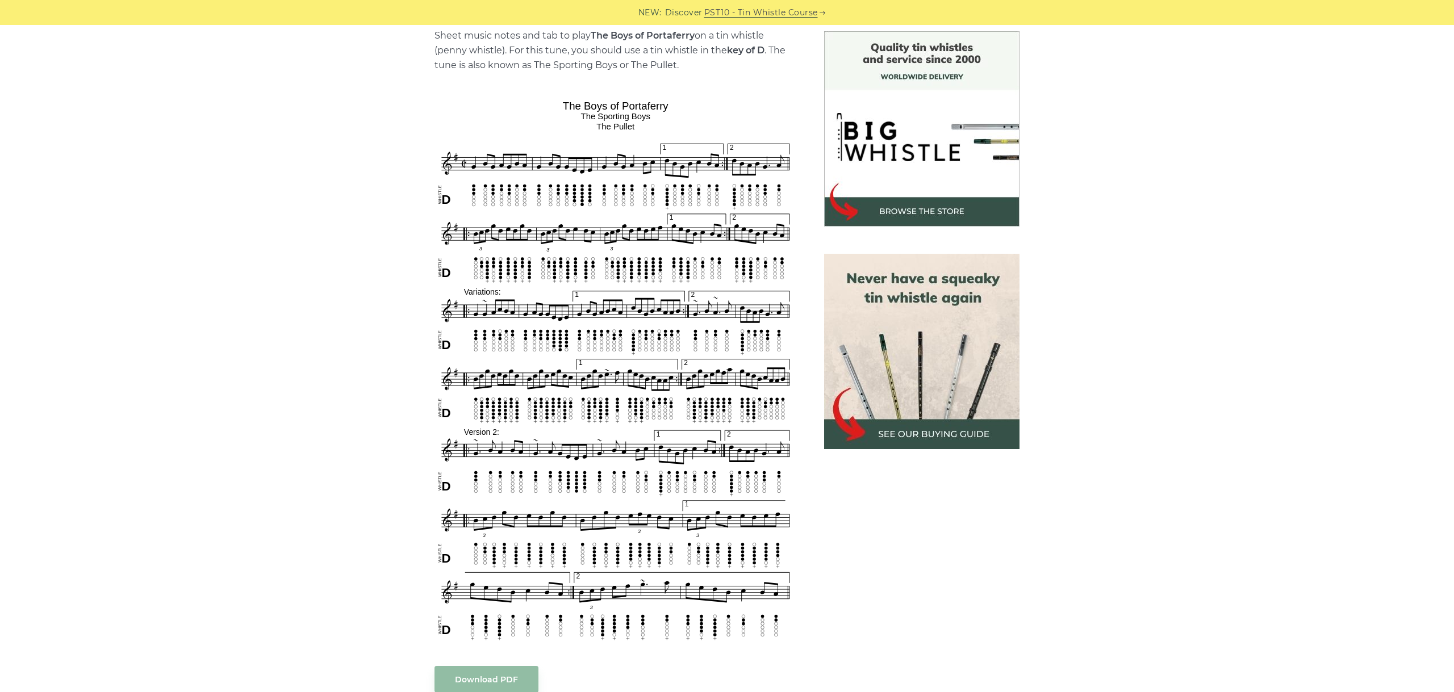
scroll to position [318, 0]
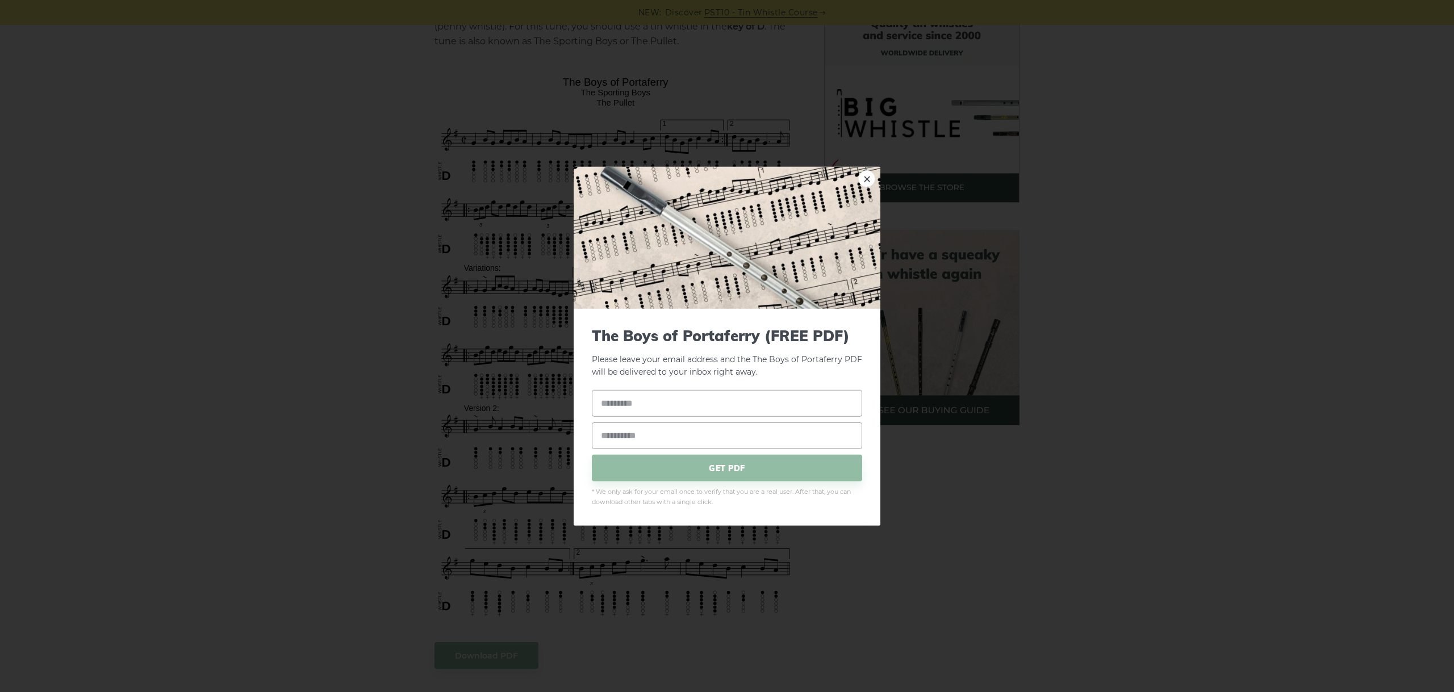
click at [294, 227] on div "× The Boys of Portaferry (FREE PDF) Please leave your email address and the The…" at bounding box center [727, 346] width 1454 height 692
click at [862, 175] on link "×" at bounding box center [866, 178] width 17 height 17
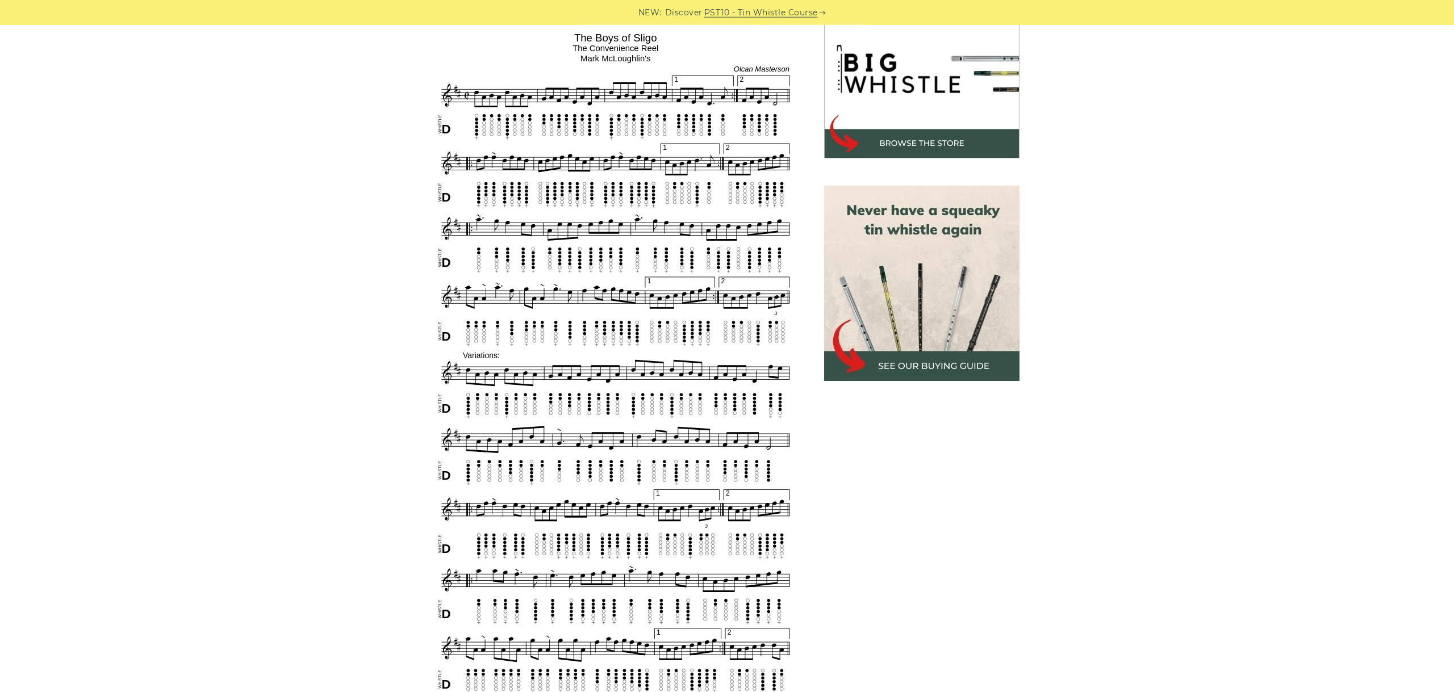
scroll to position [367, 0]
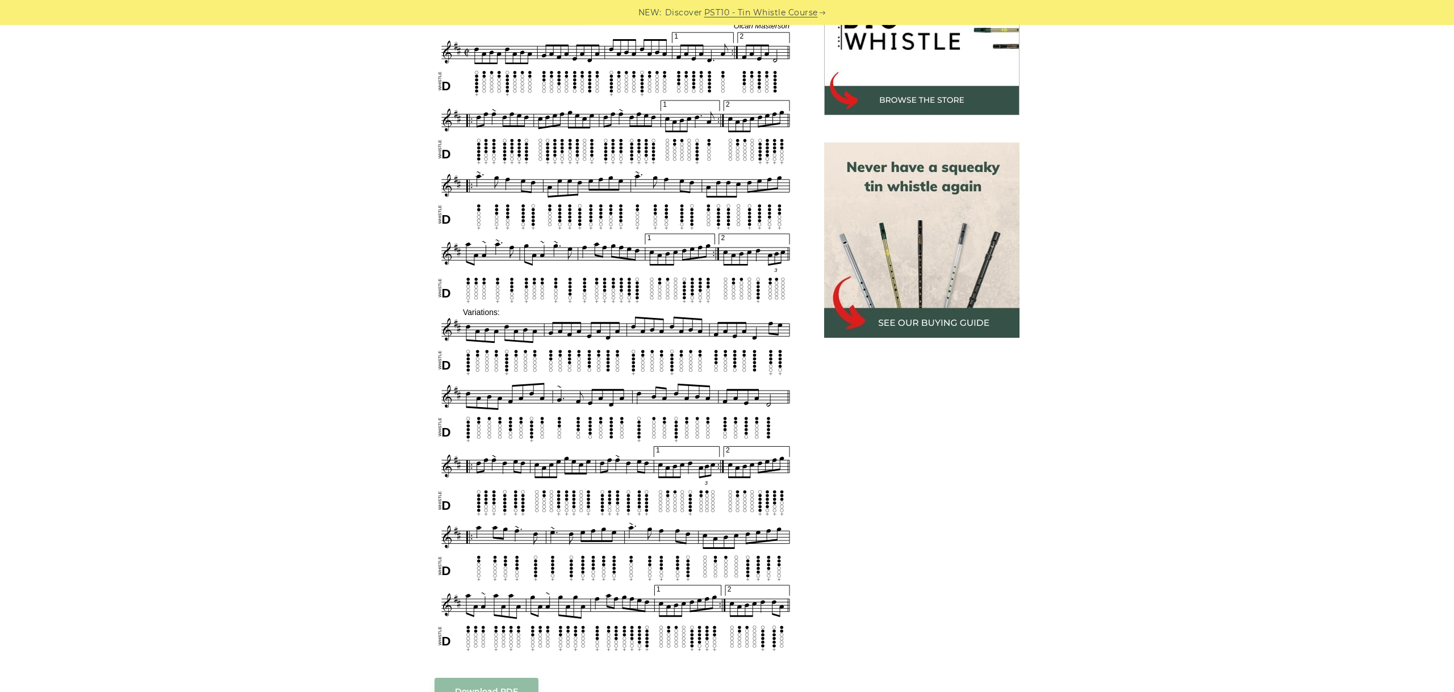
scroll to position [431, 0]
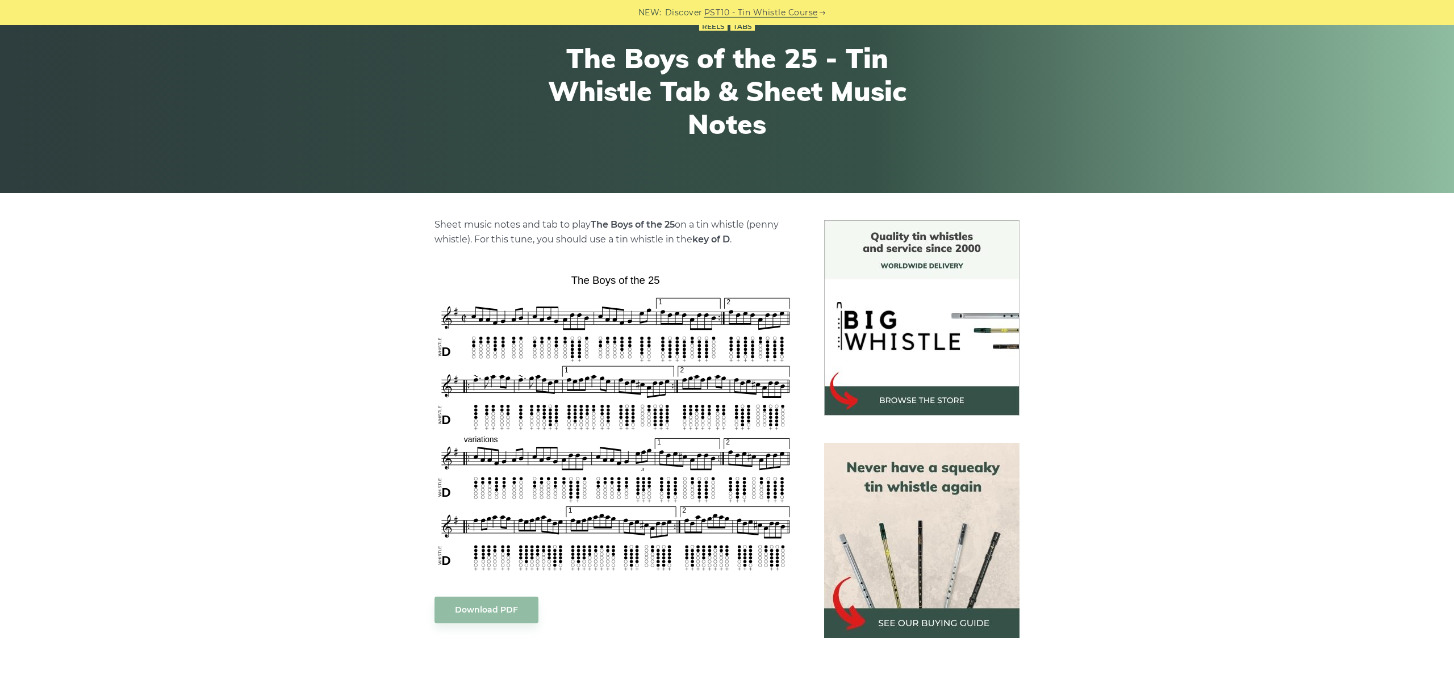
scroll to position [127, 0]
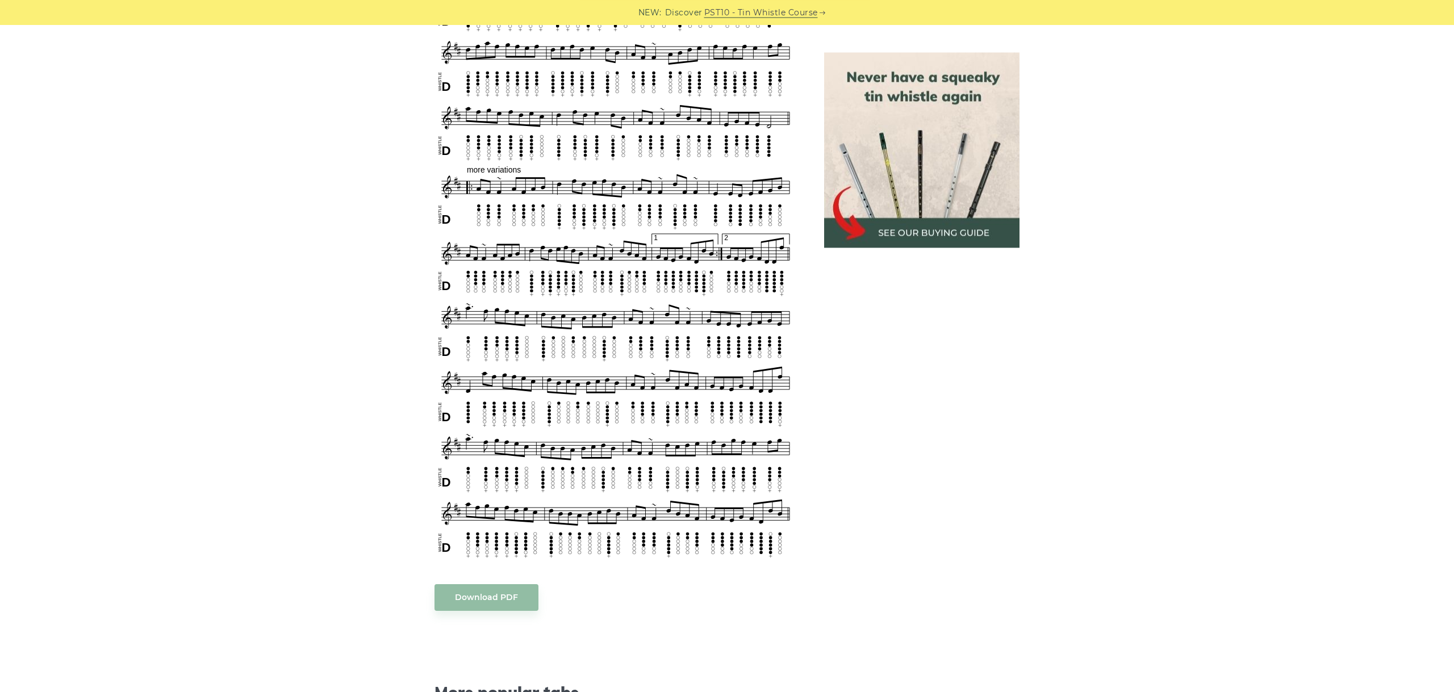
scroll to position [991, 0]
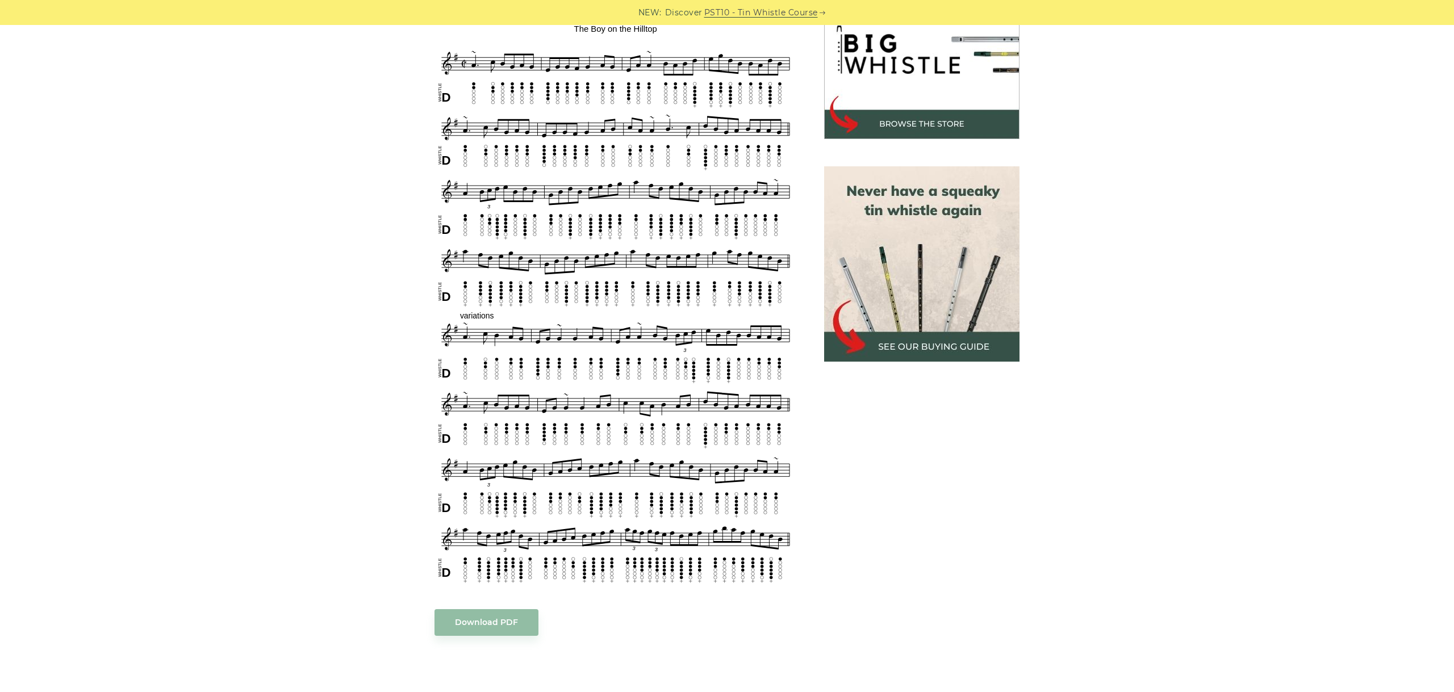
scroll to position [318, 0]
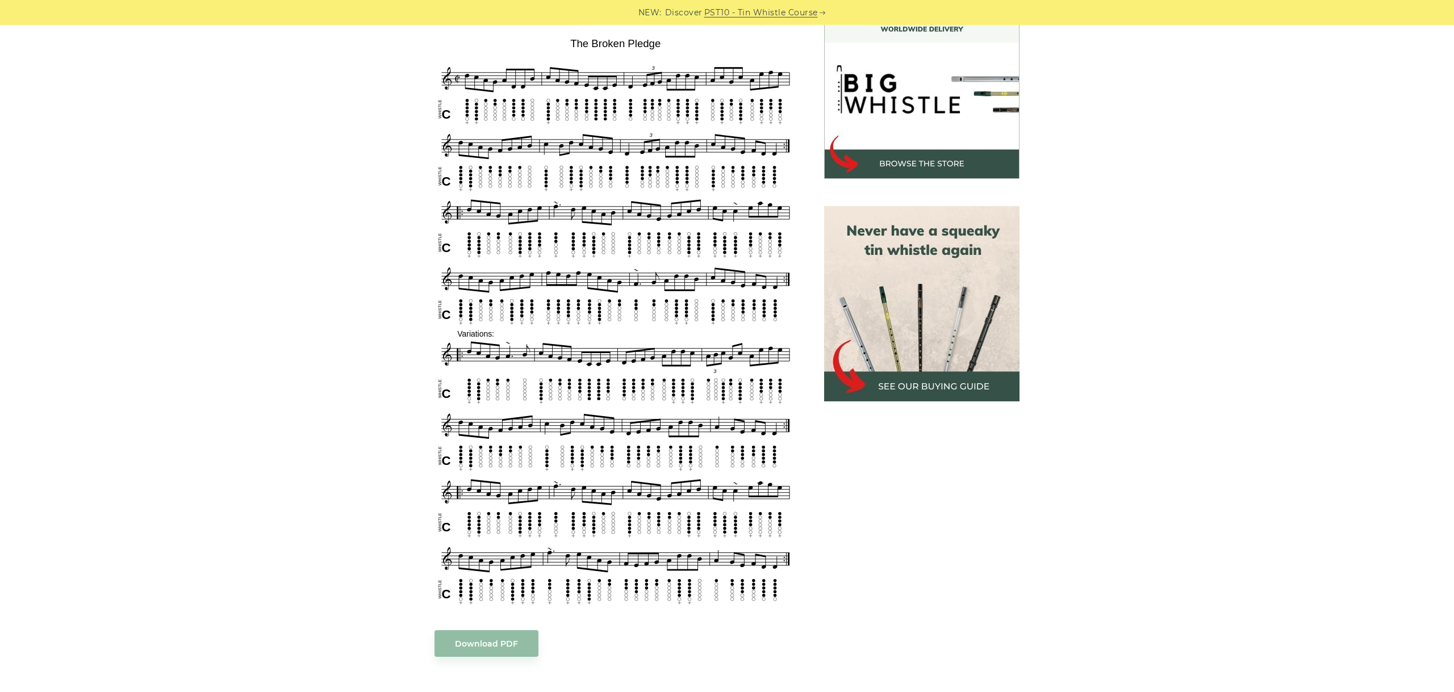
scroll to position [318, 0]
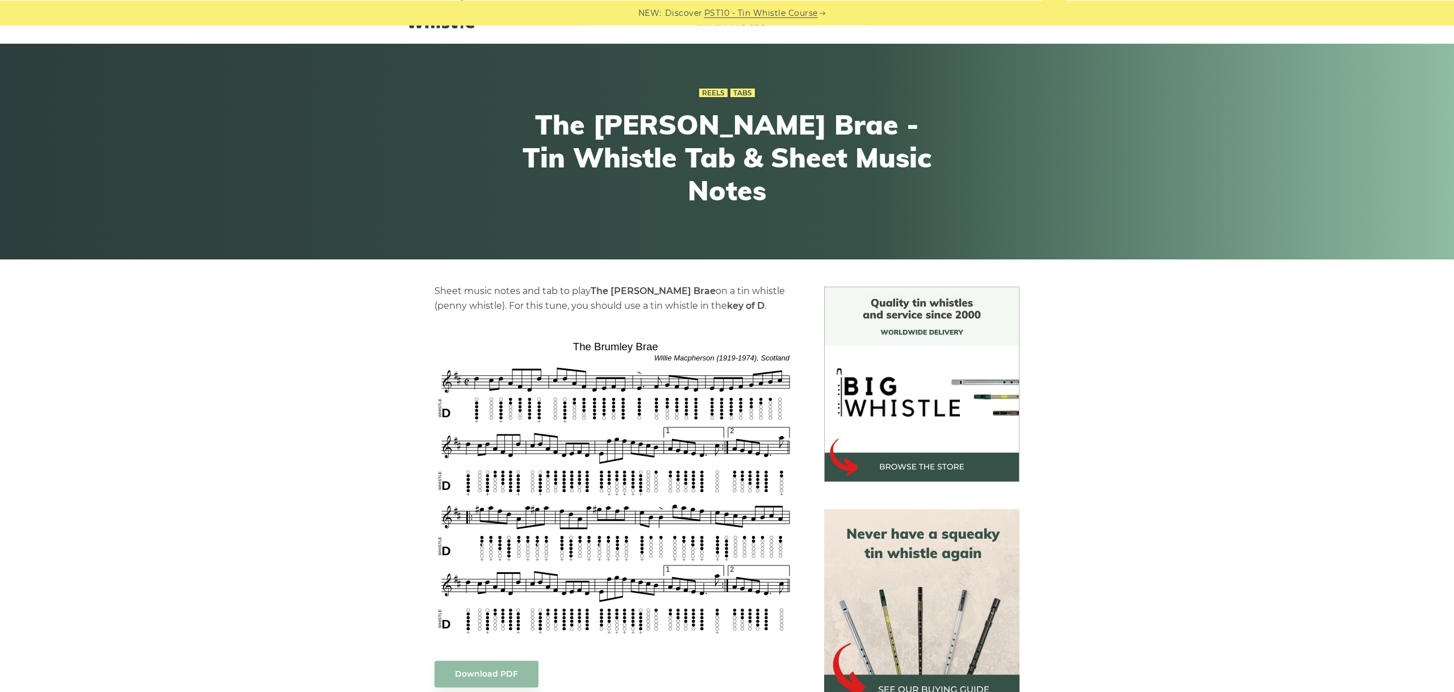
scroll to position [191, 0]
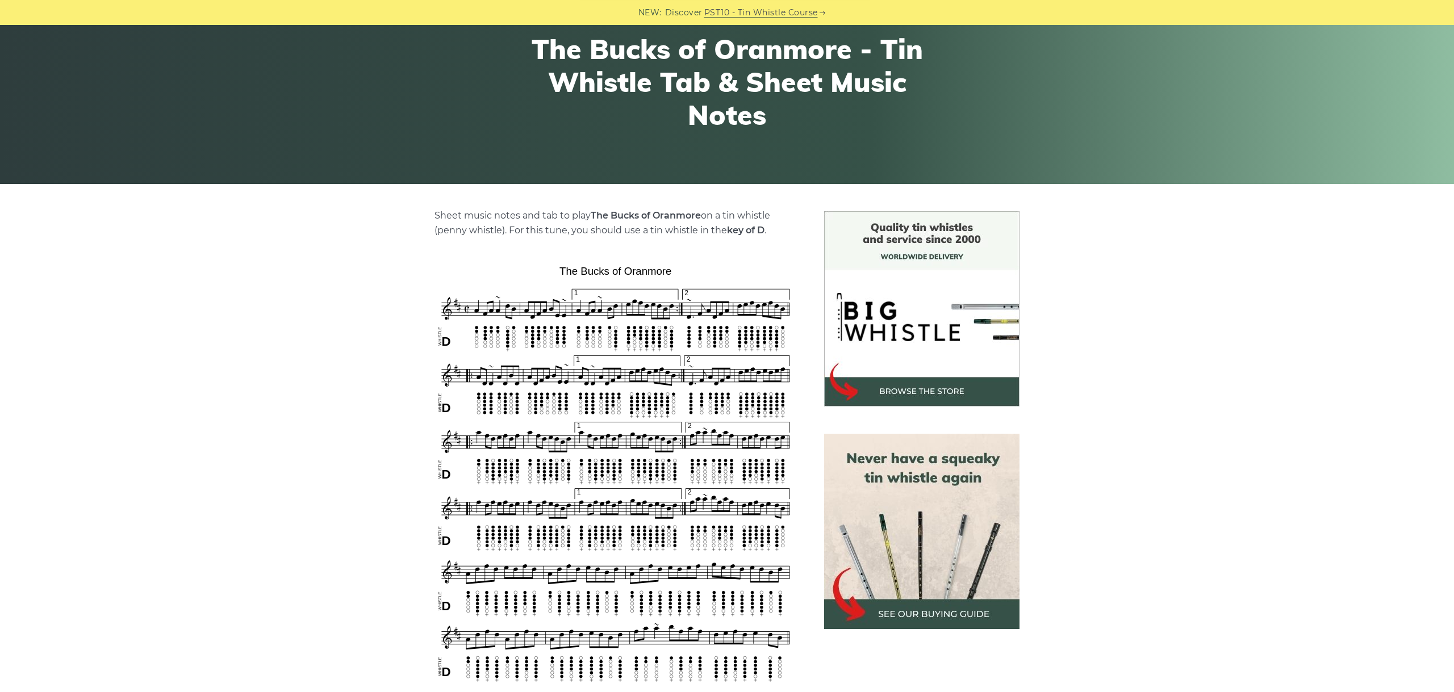
scroll to position [191, 0]
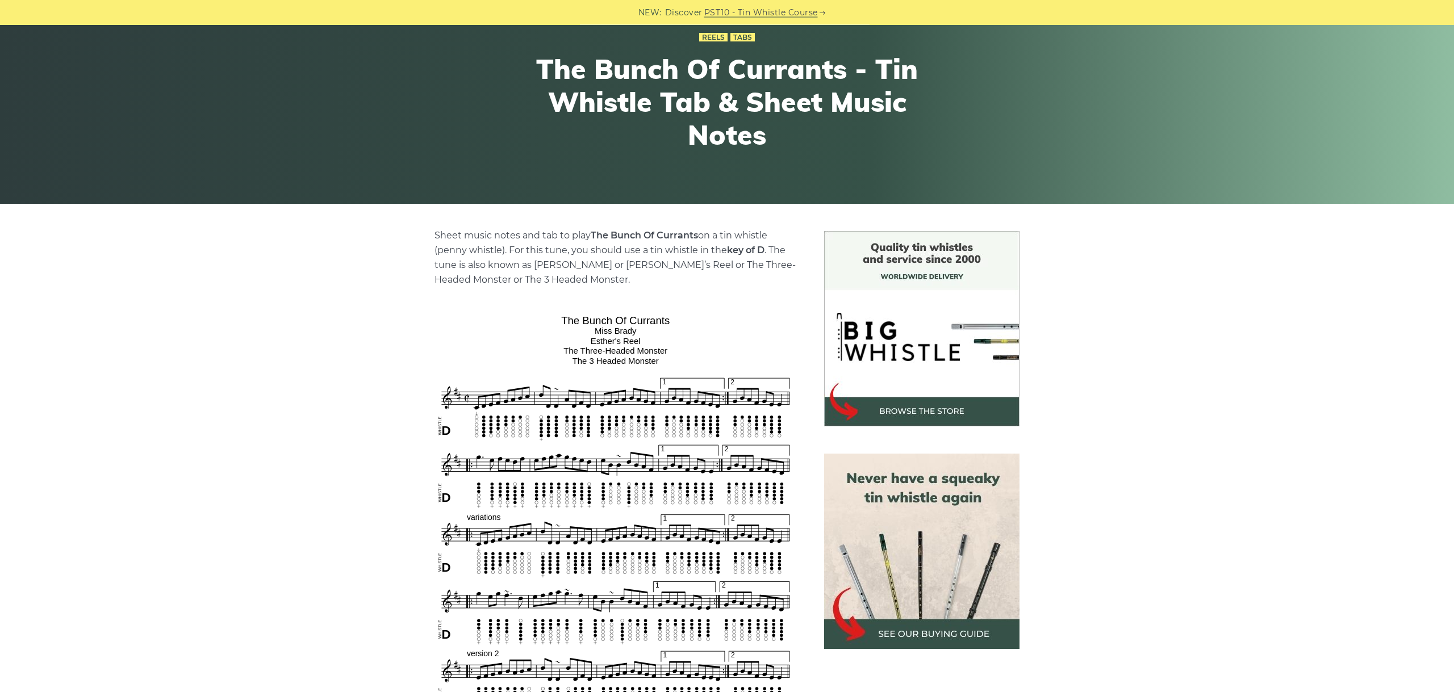
scroll to position [255, 0]
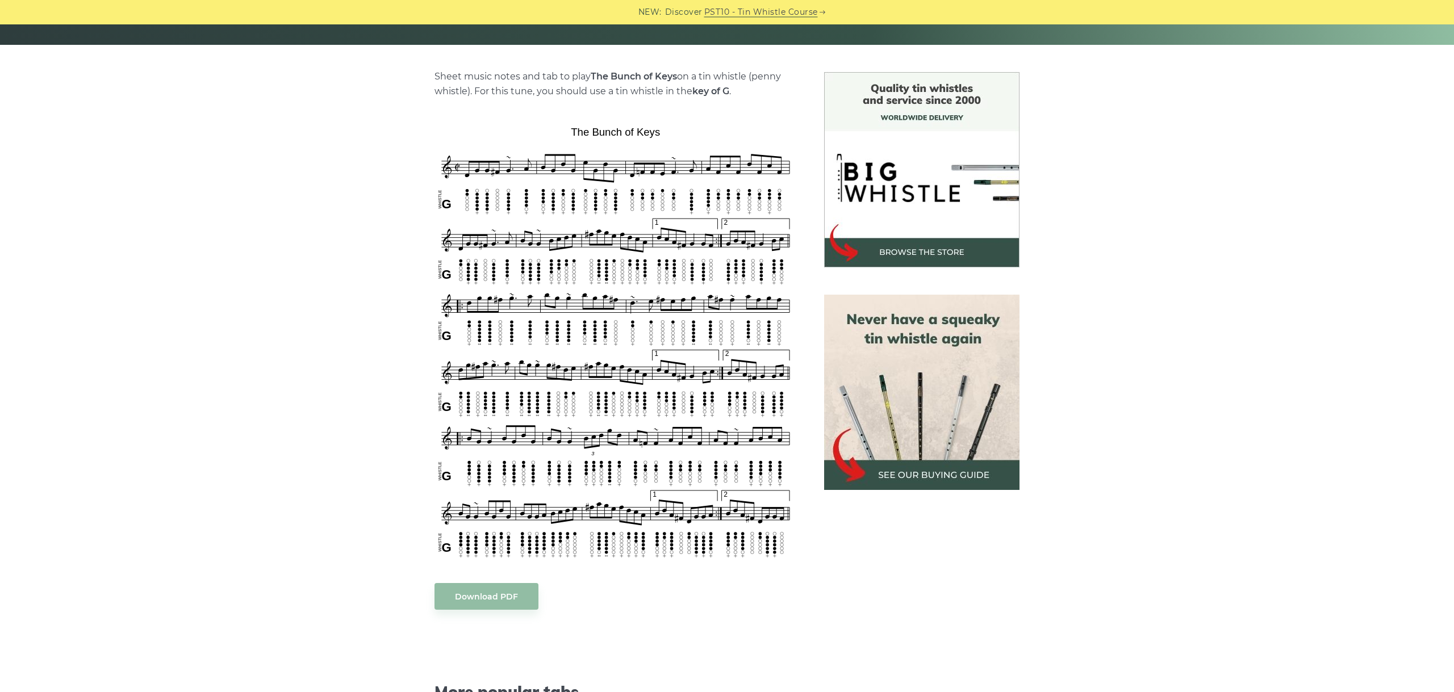
scroll to position [255, 0]
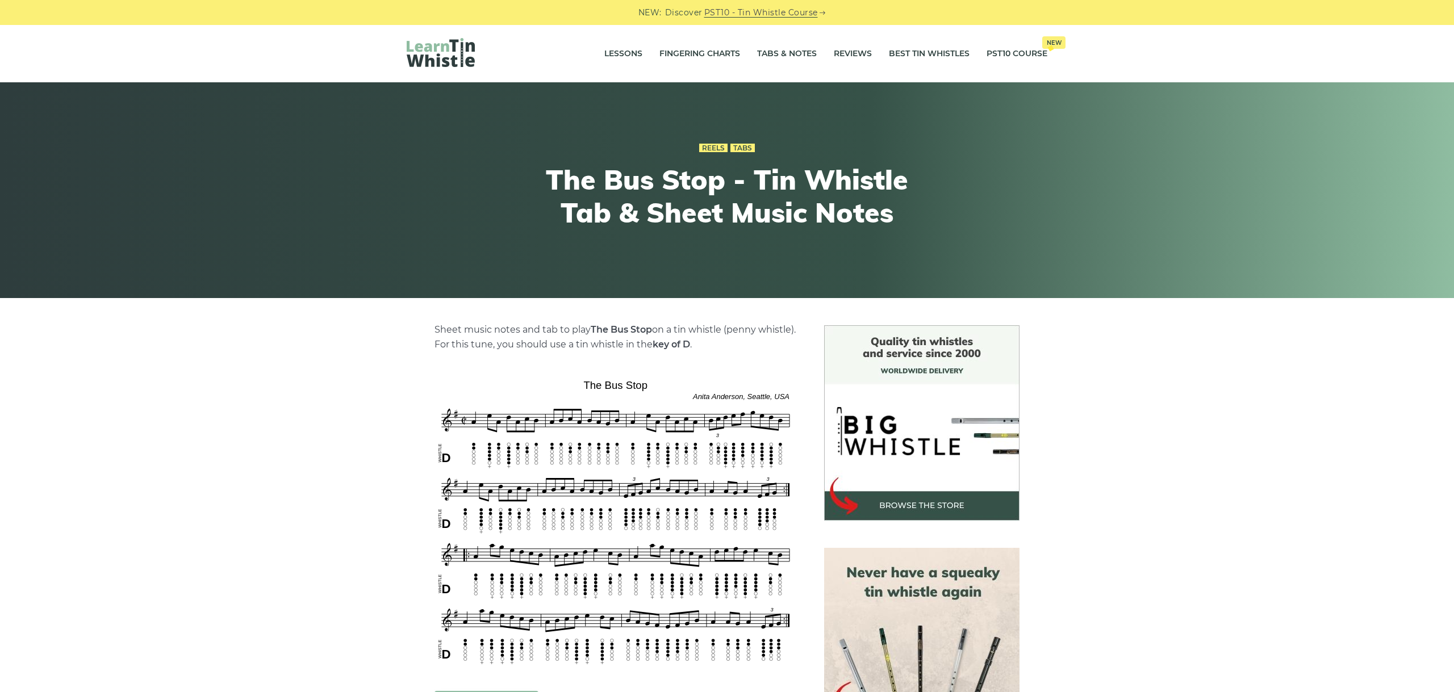
scroll to position [191, 0]
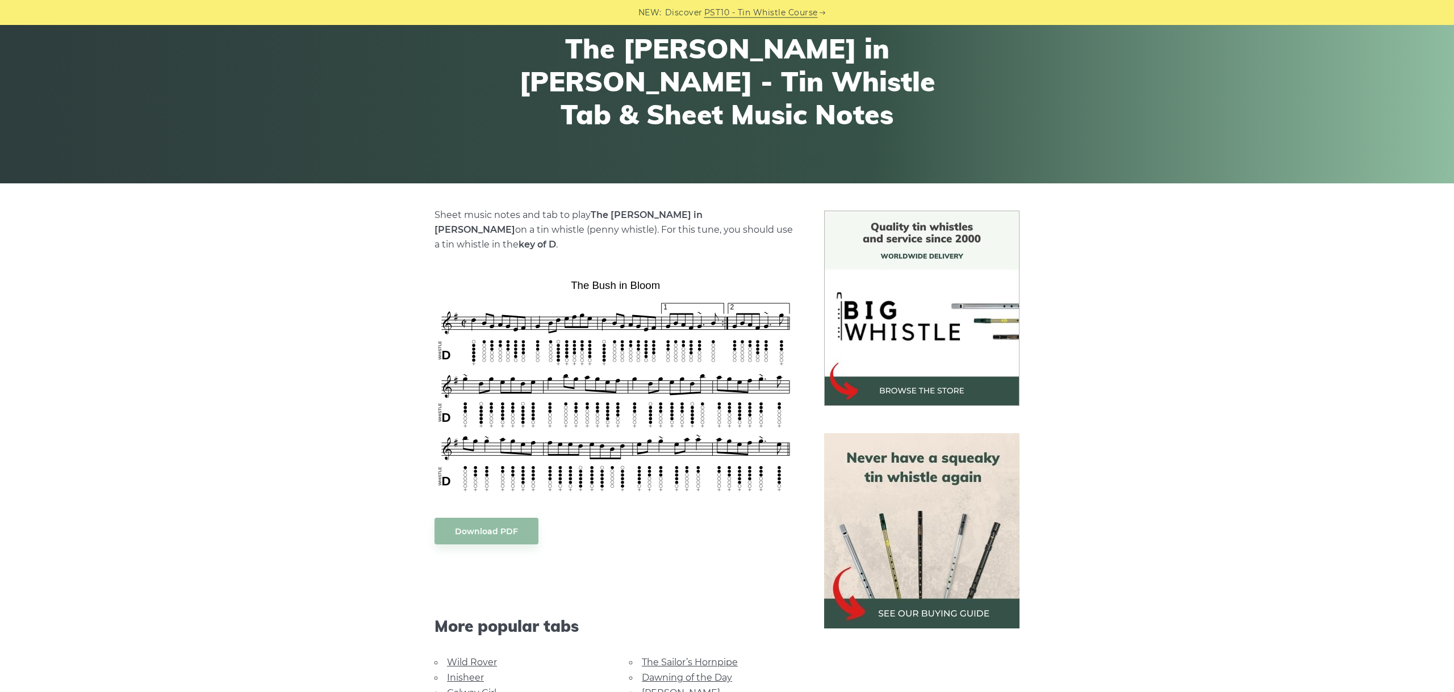
scroll to position [191, 0]
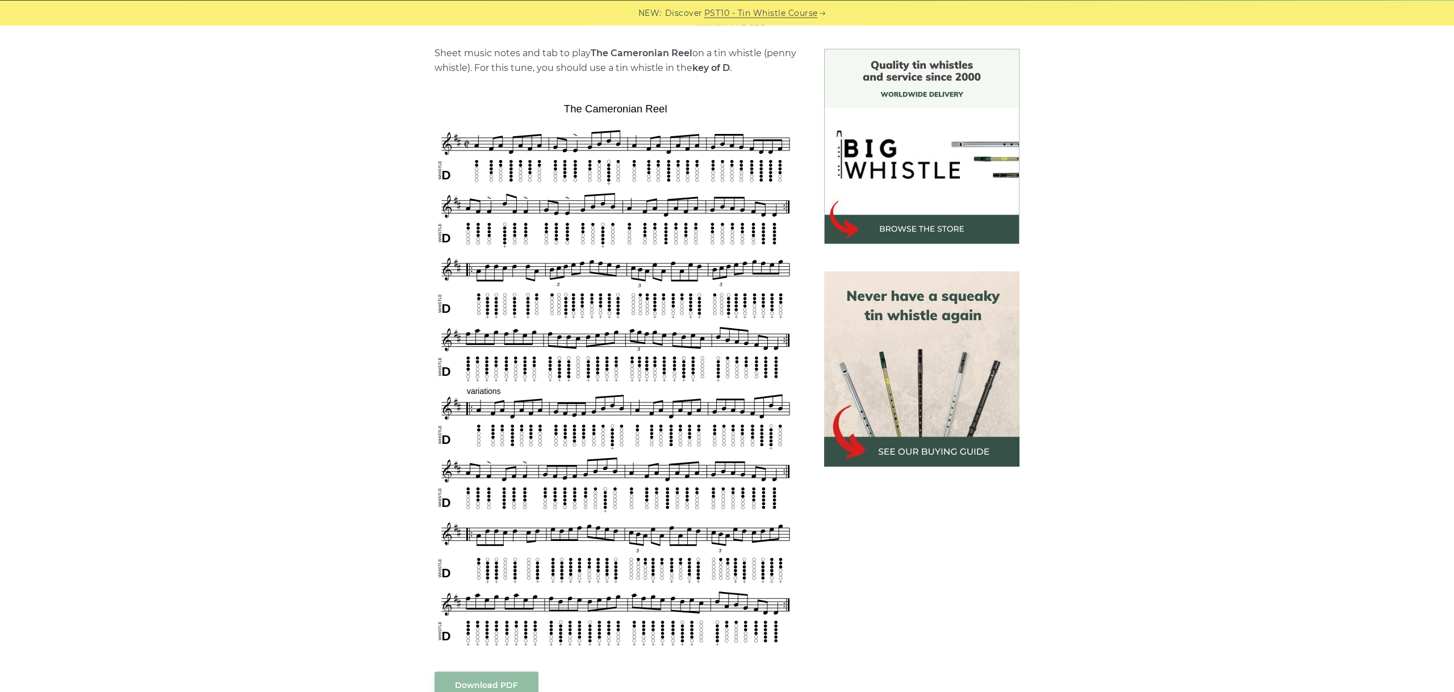
scroll to position [255, 0]
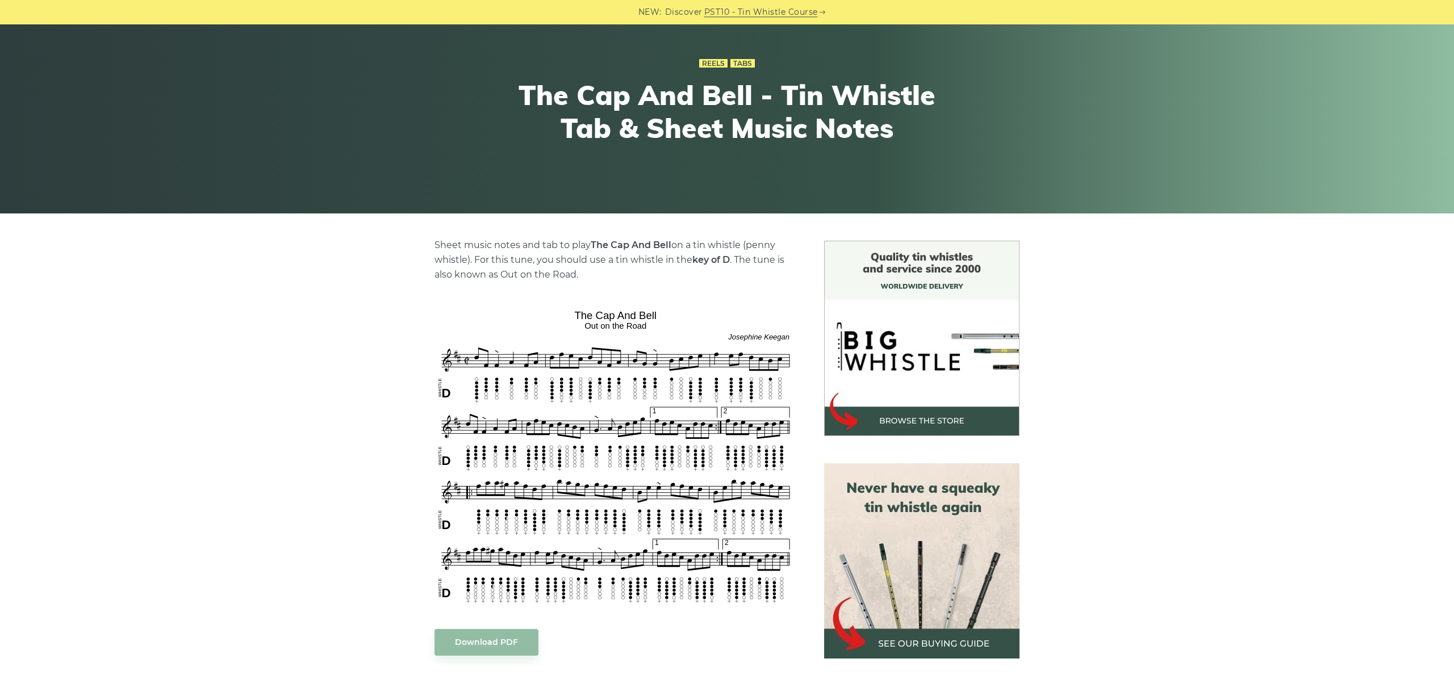
scroll to position [255, 0]
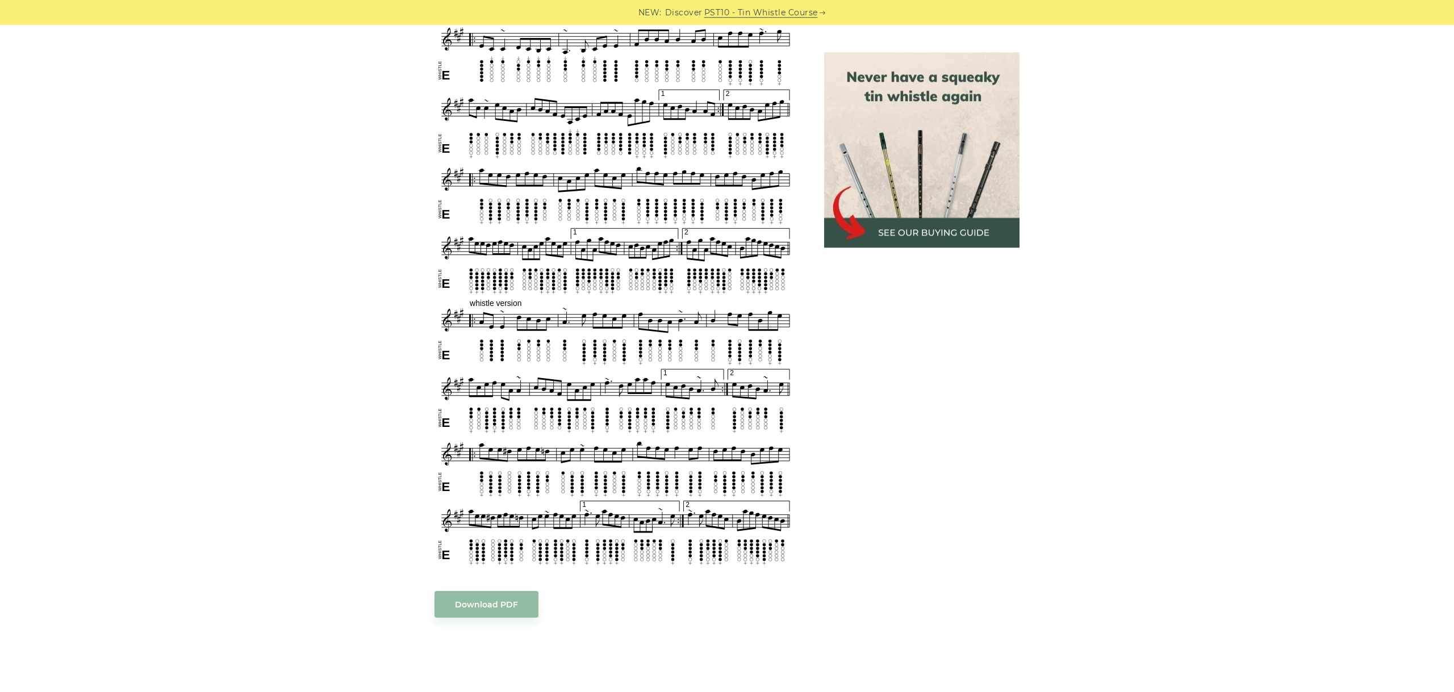
scroll to position [700, 0]
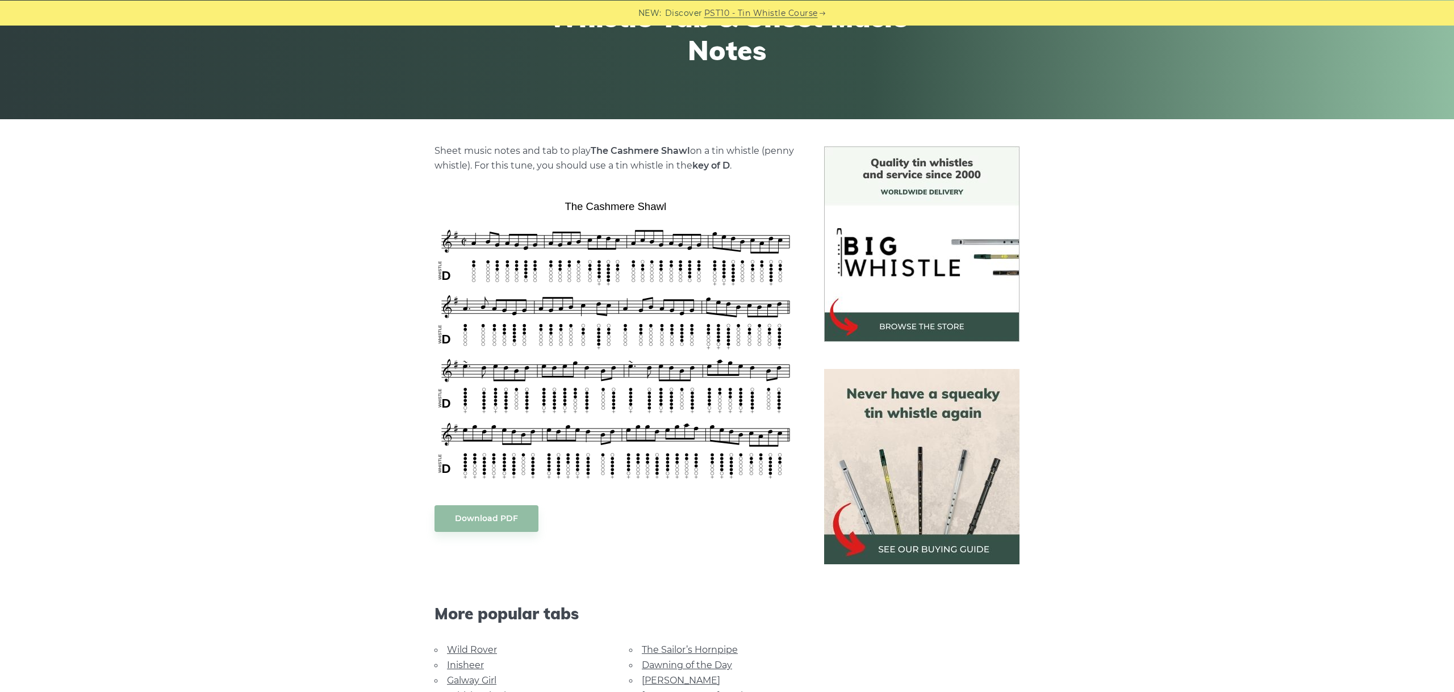
scroll to position [191, 0]
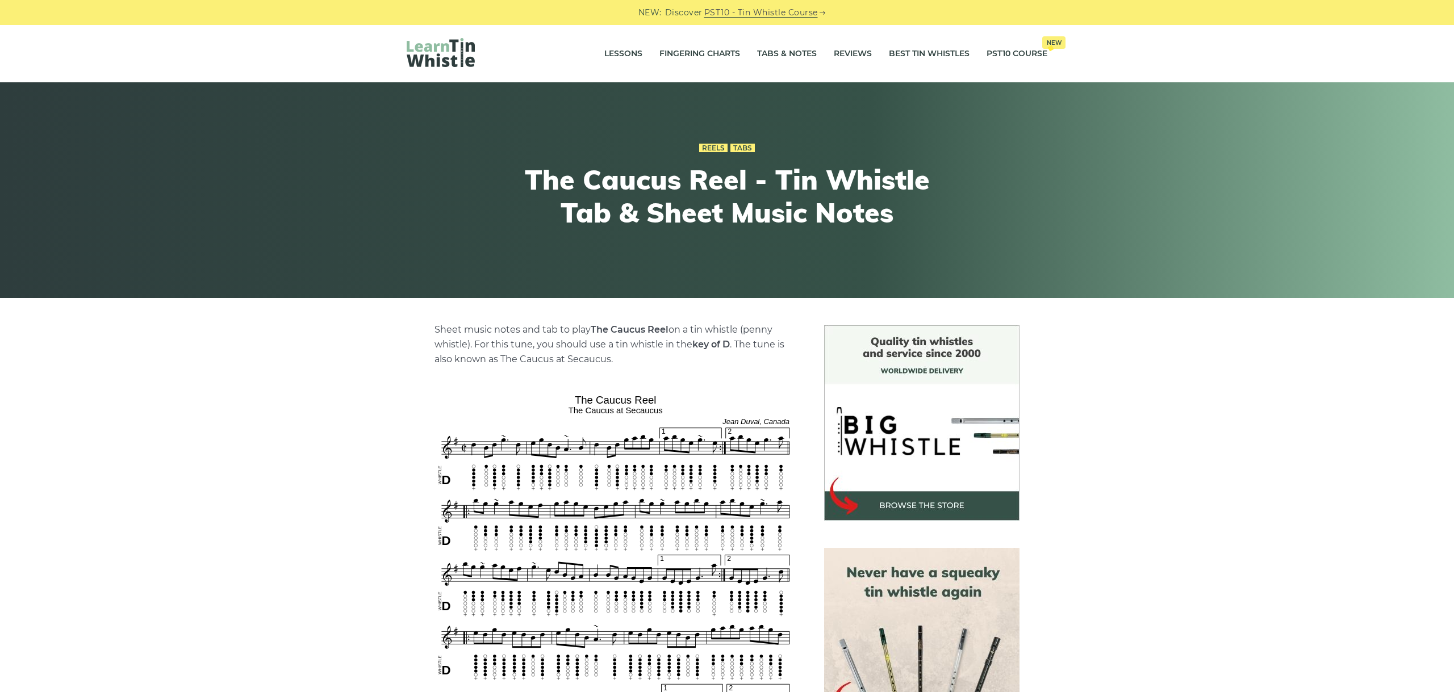
scroll to position [127, 0]
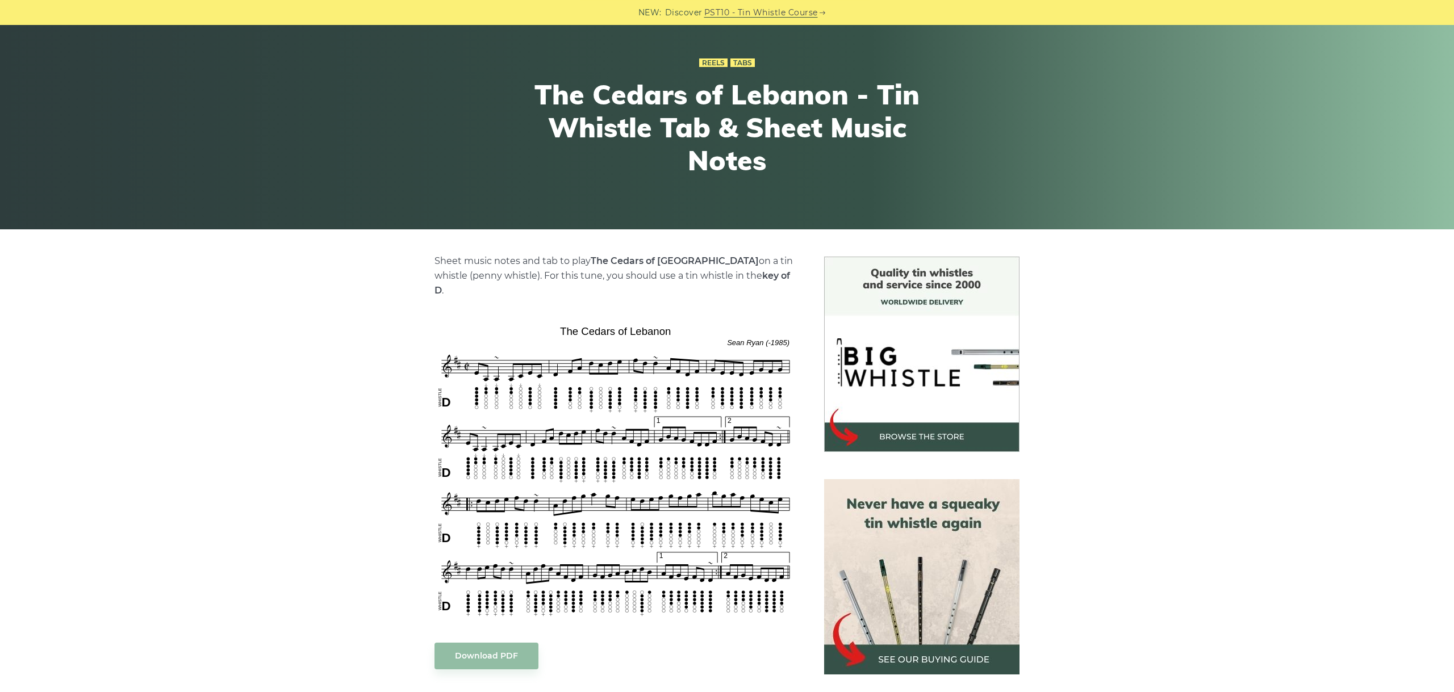
scroll to position [191, 0]
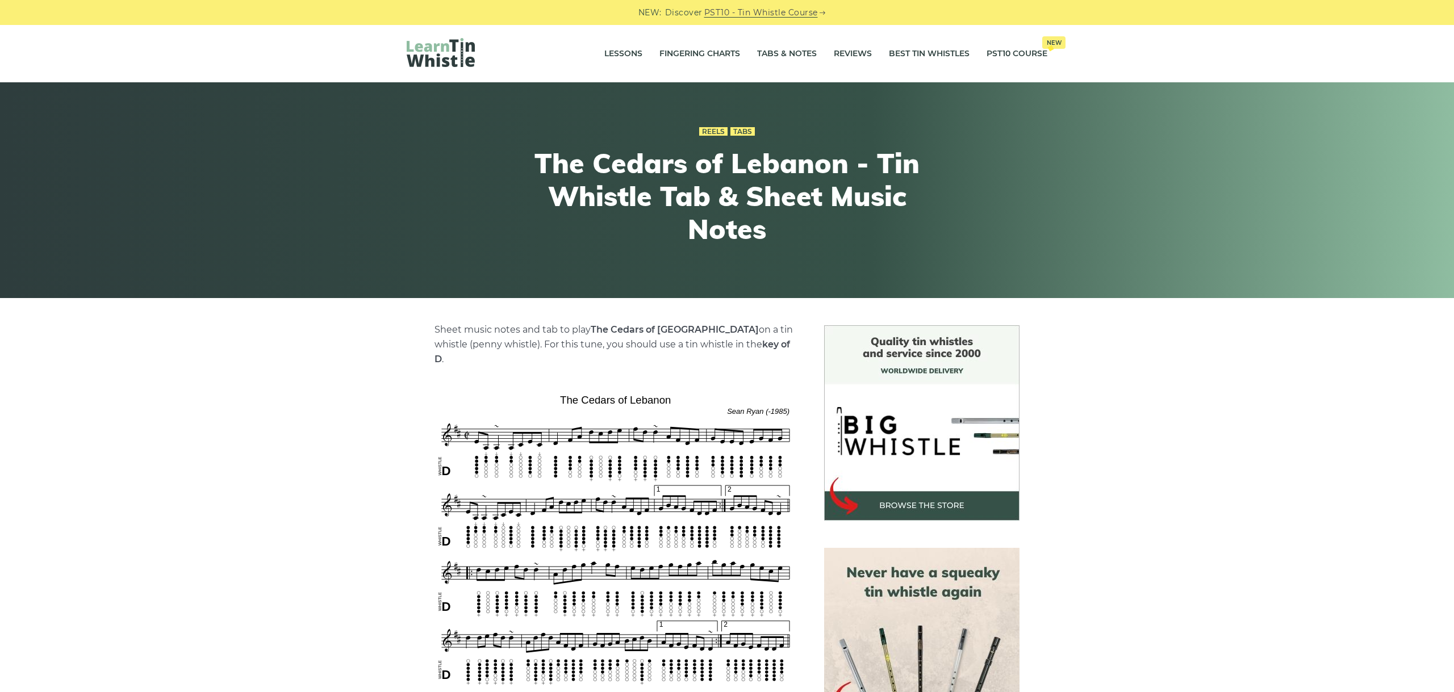
scroll to position [191, 0]
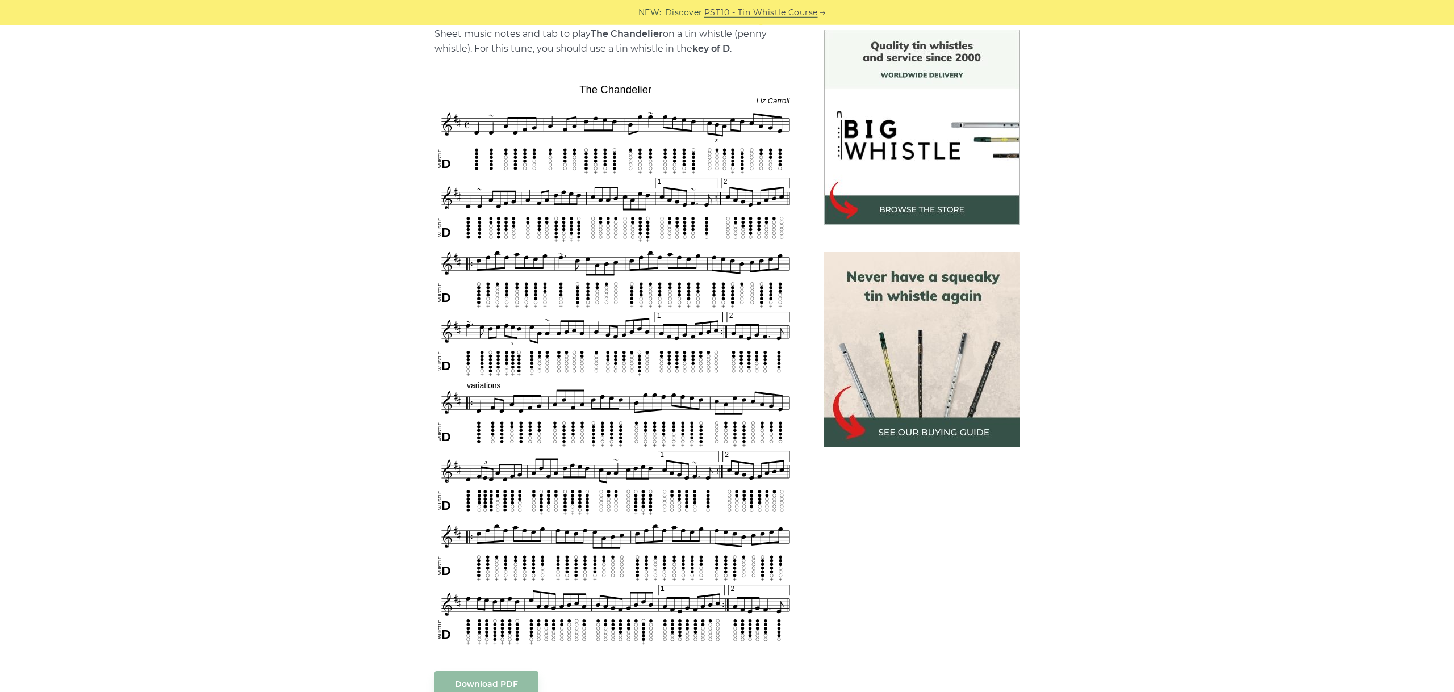
scroll to position [318, 0]
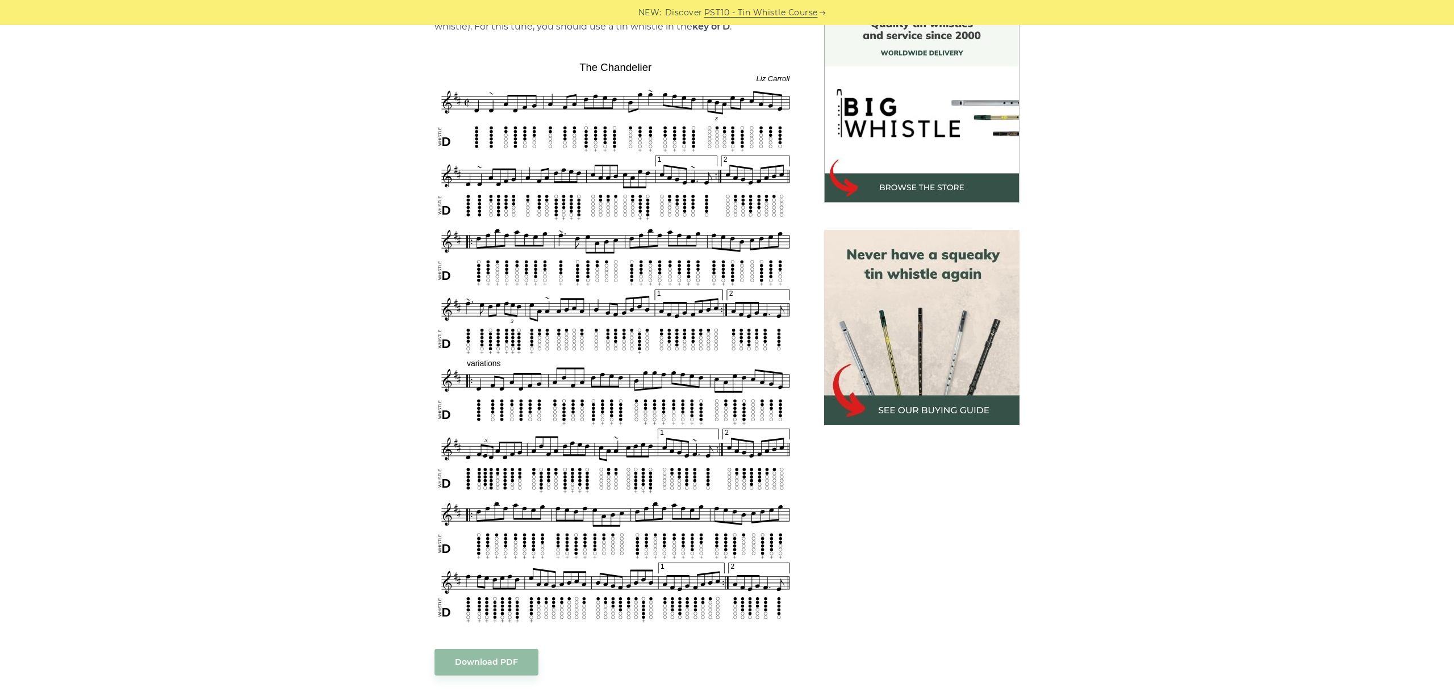
drag, startPoint x: 23, startPoint y: 71, endPoint x: 52, endPoint y: 50, distance: 35.3
click at [23, 70] on div "Sheet music notes and tab to play The Chandelier on a tin whistle (penny whistl…" at bounding box center [727, 529] width 1454 height 1045
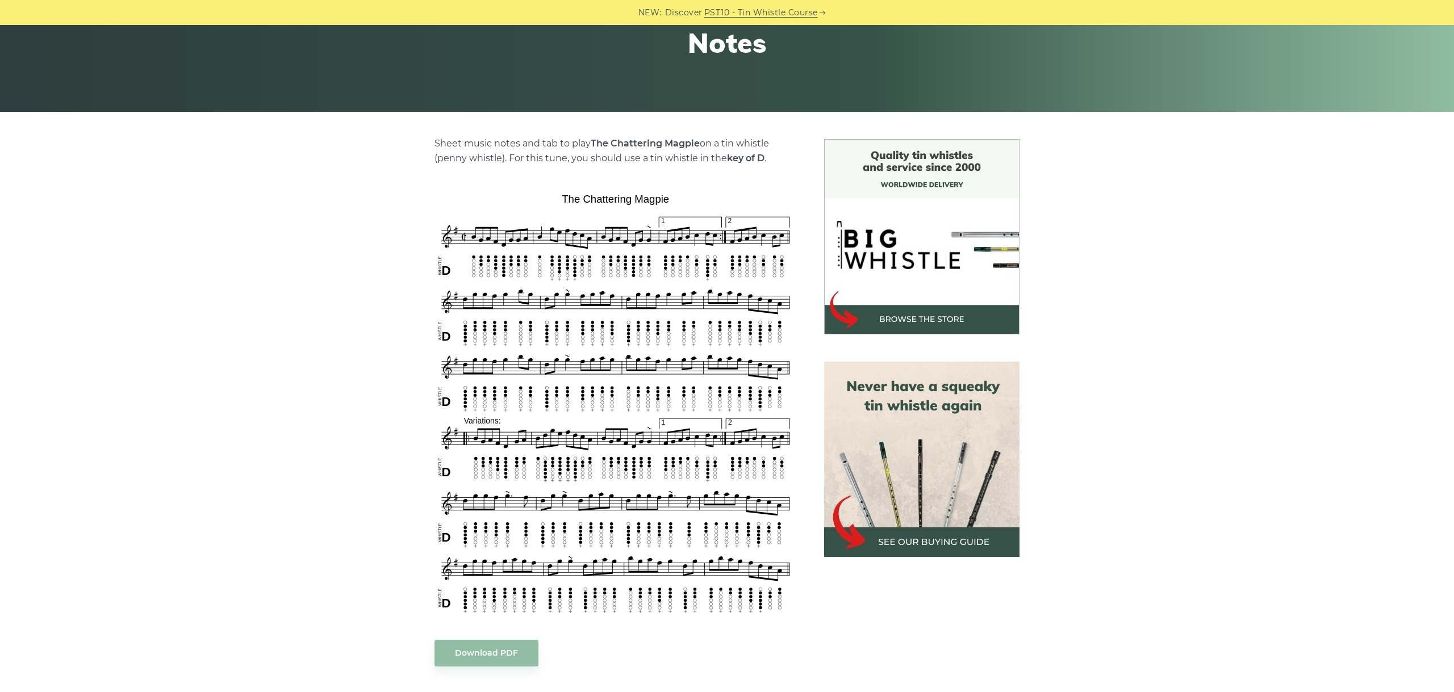
scroll to position [191, 0]
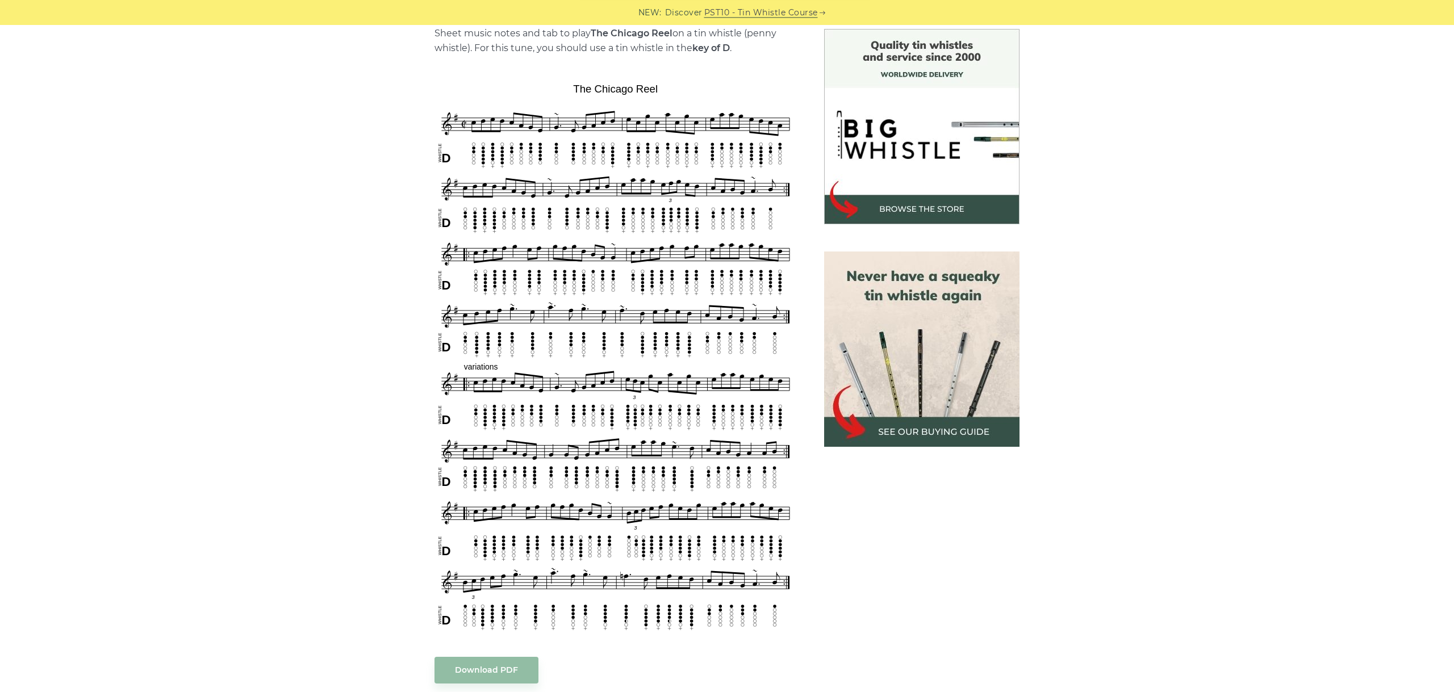
scroll to position [318, 0]
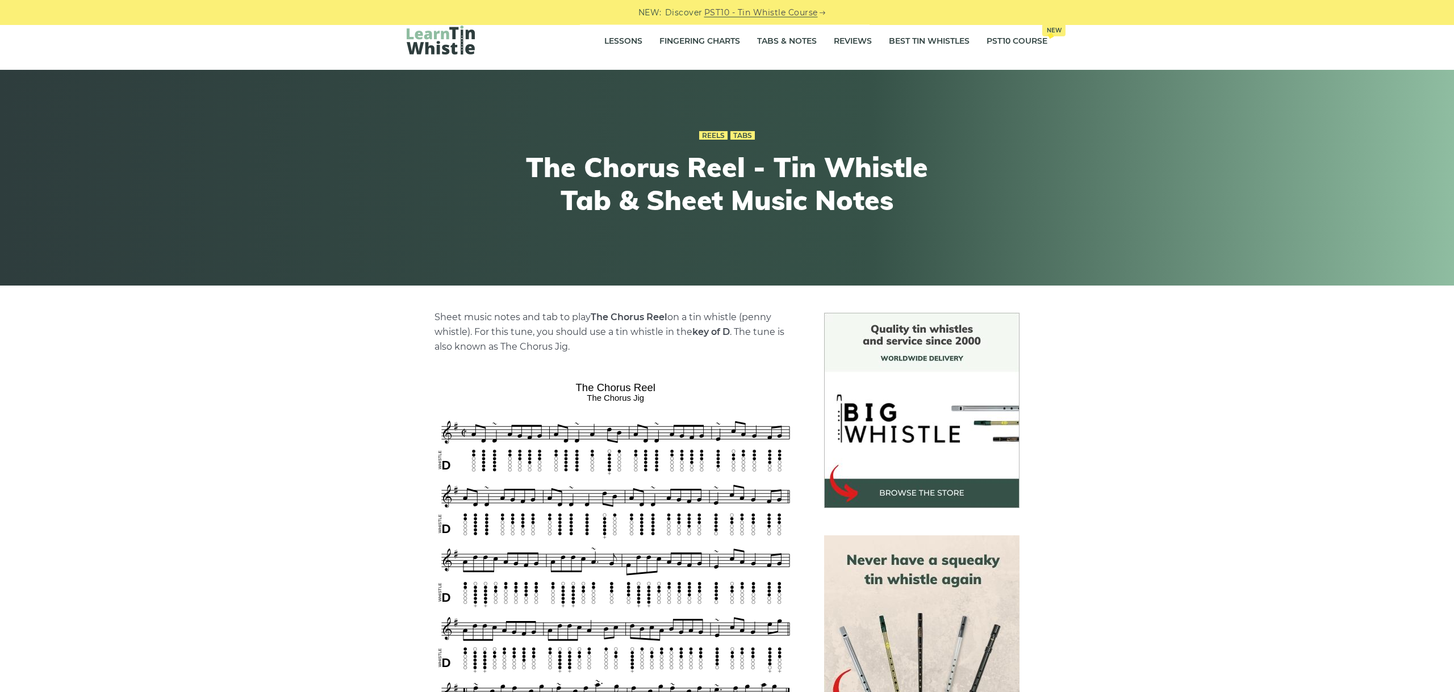
scroll to position [191, 0]
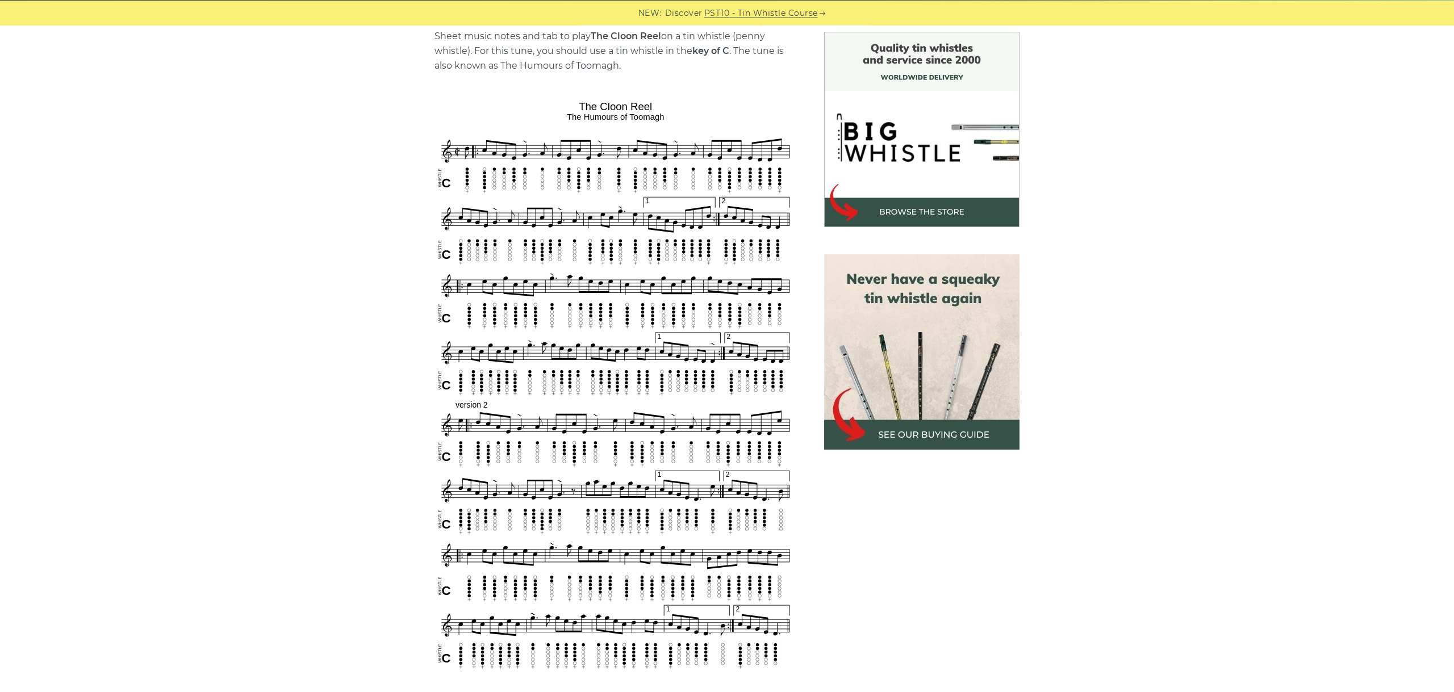
scroll to position [318, 0]
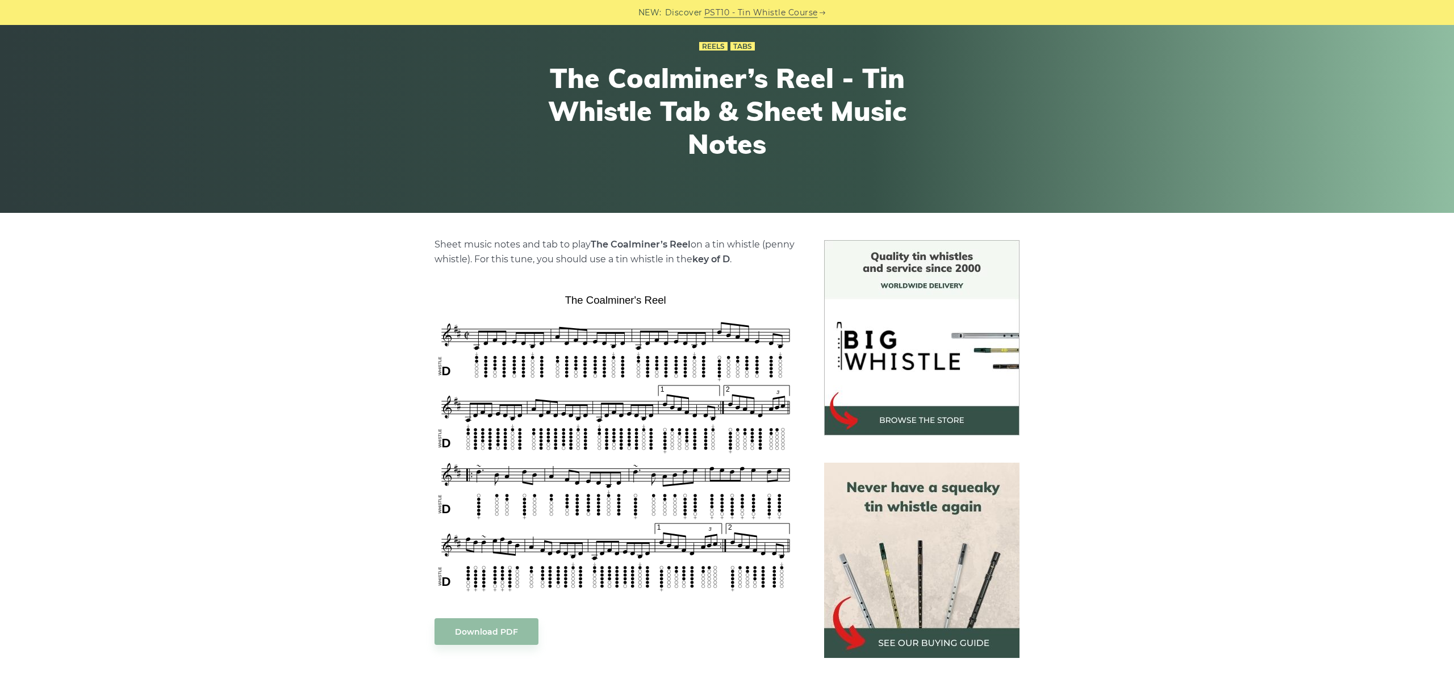
scroll to position [127, 0]
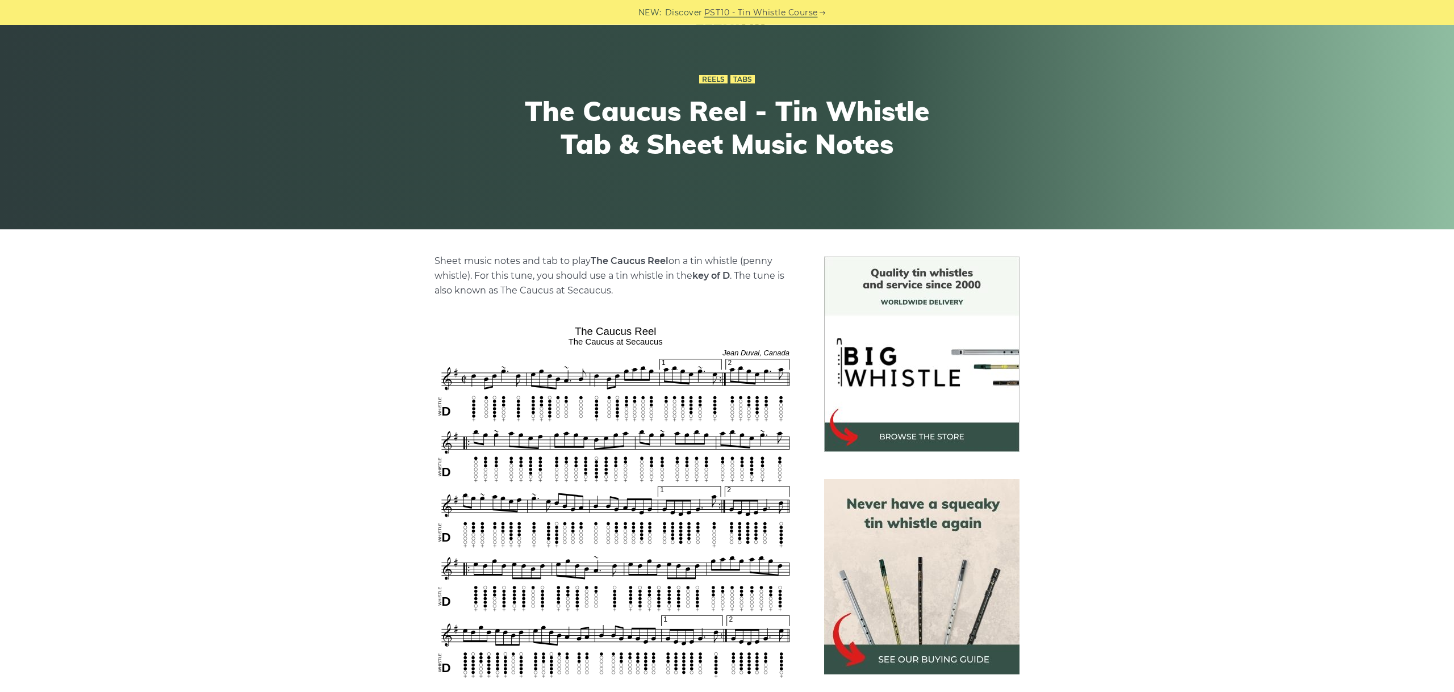
scroll to position [127, 0]
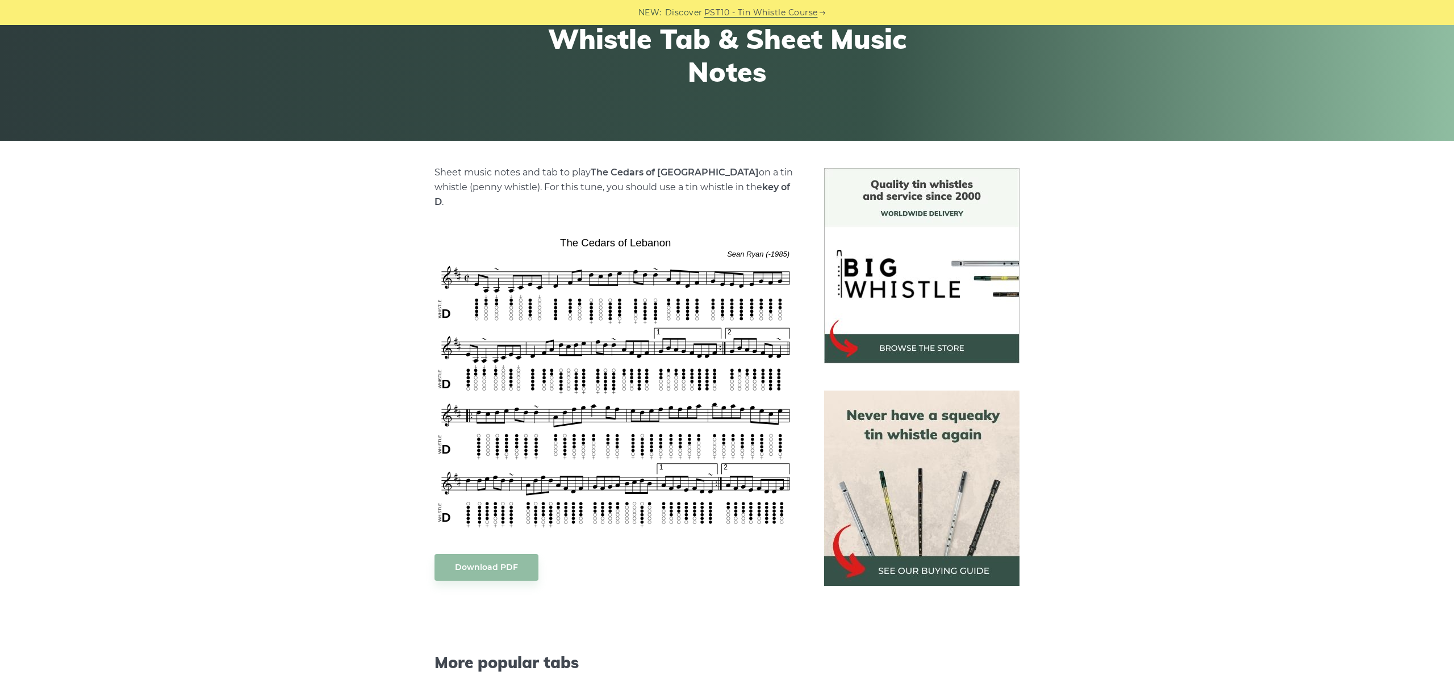
scroll to position [191, 0]
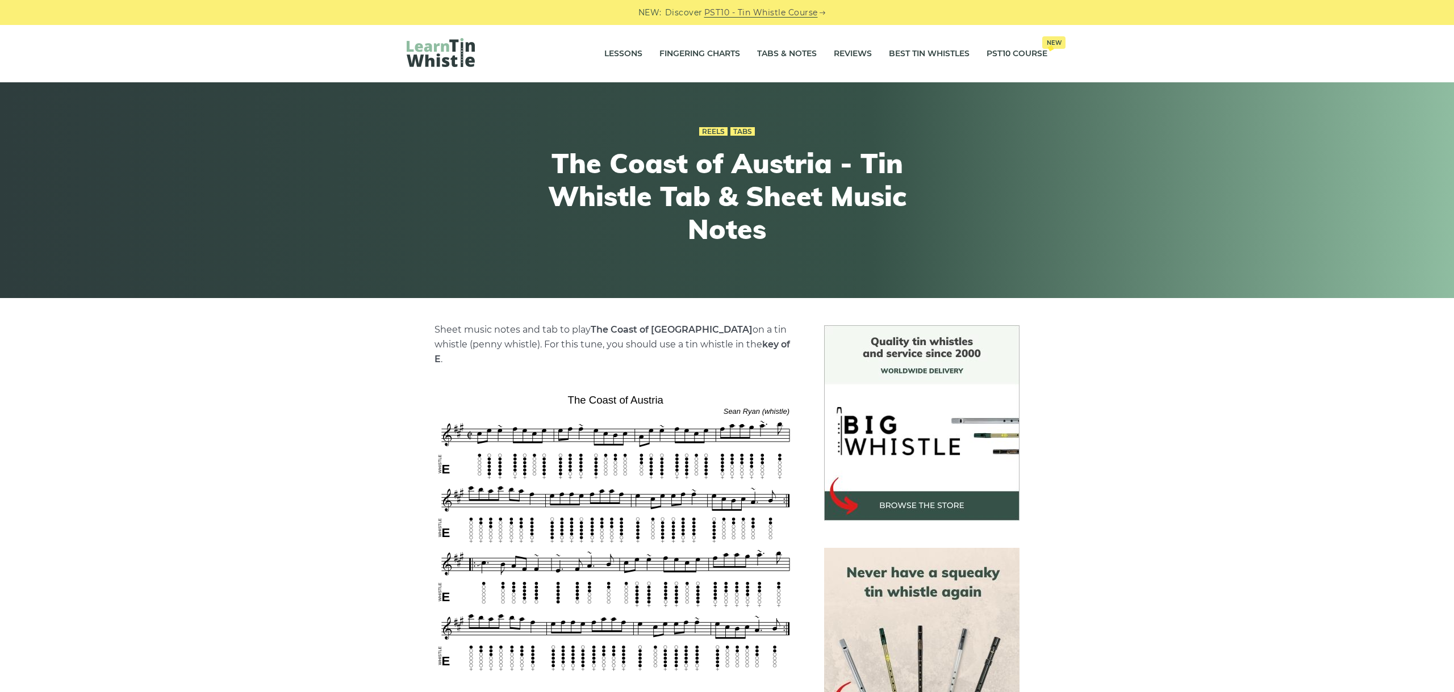
scroll to position [191, 0]
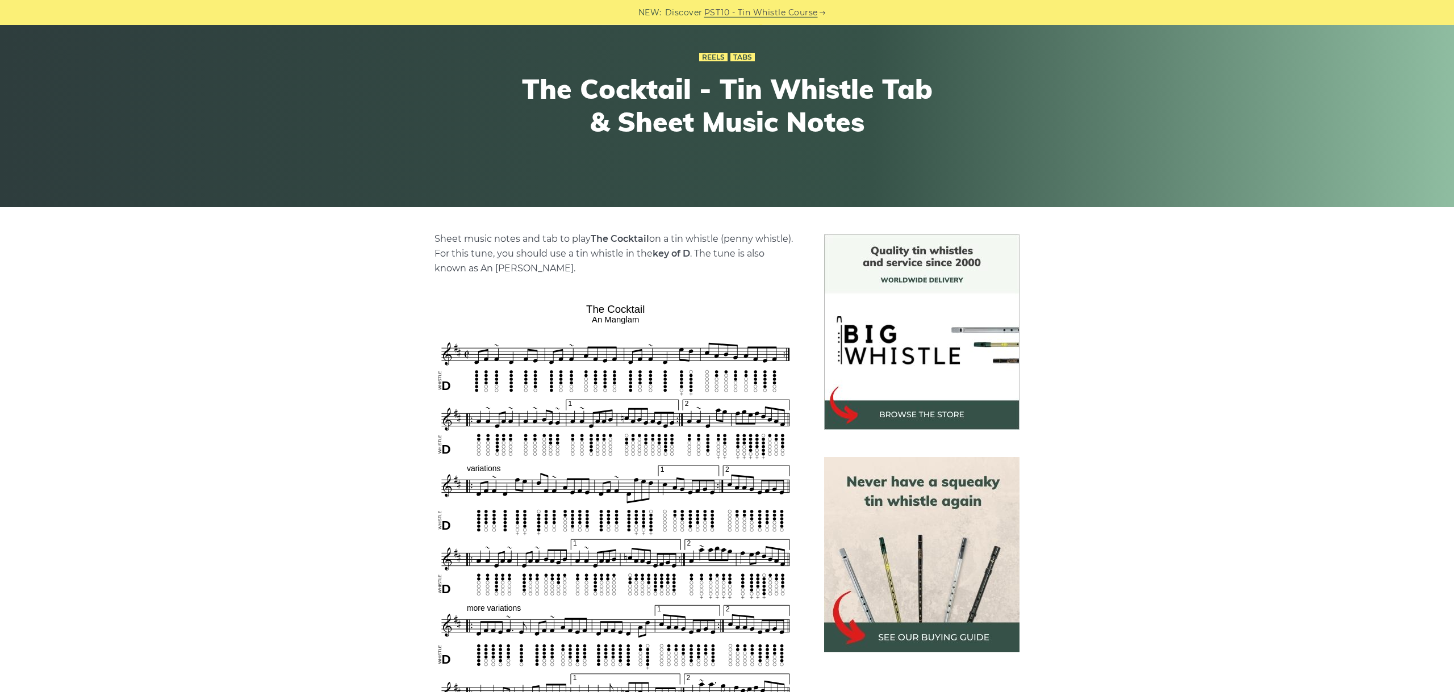
scroll to position [191, 0]
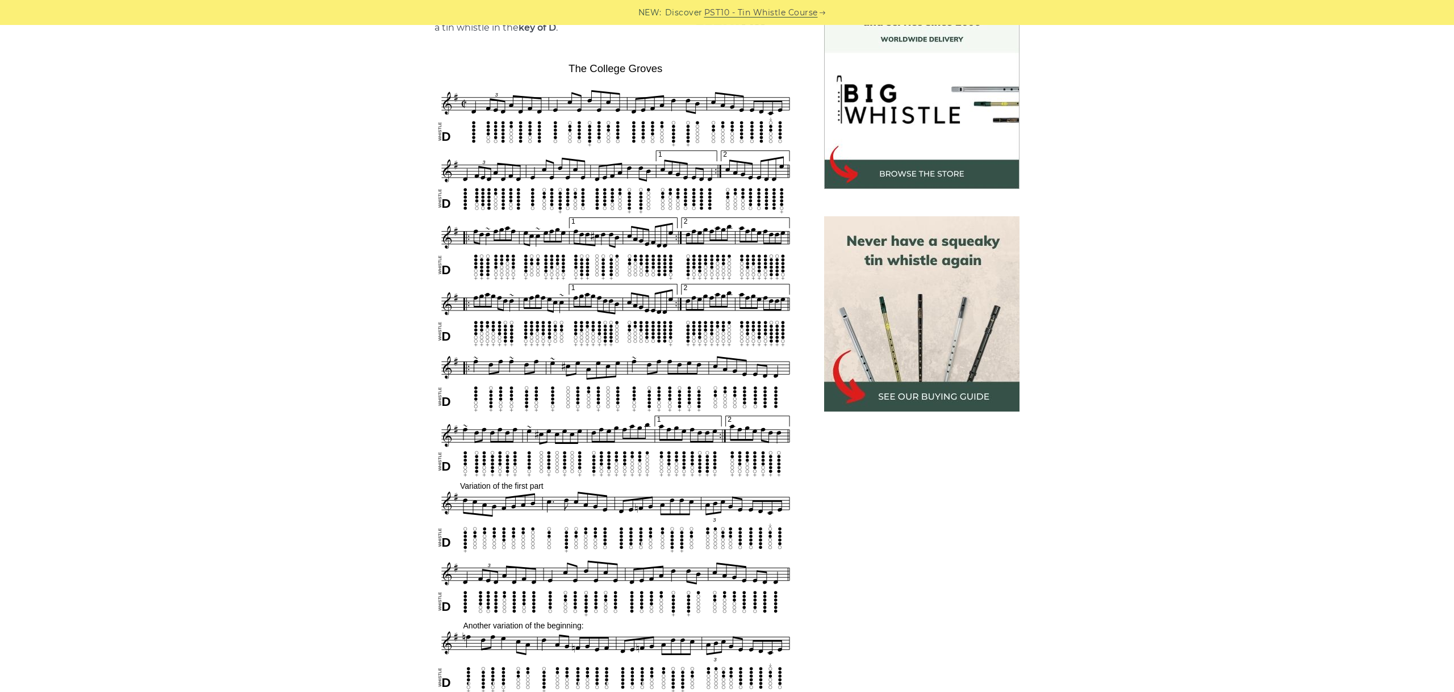
scroll to position [334, 0]
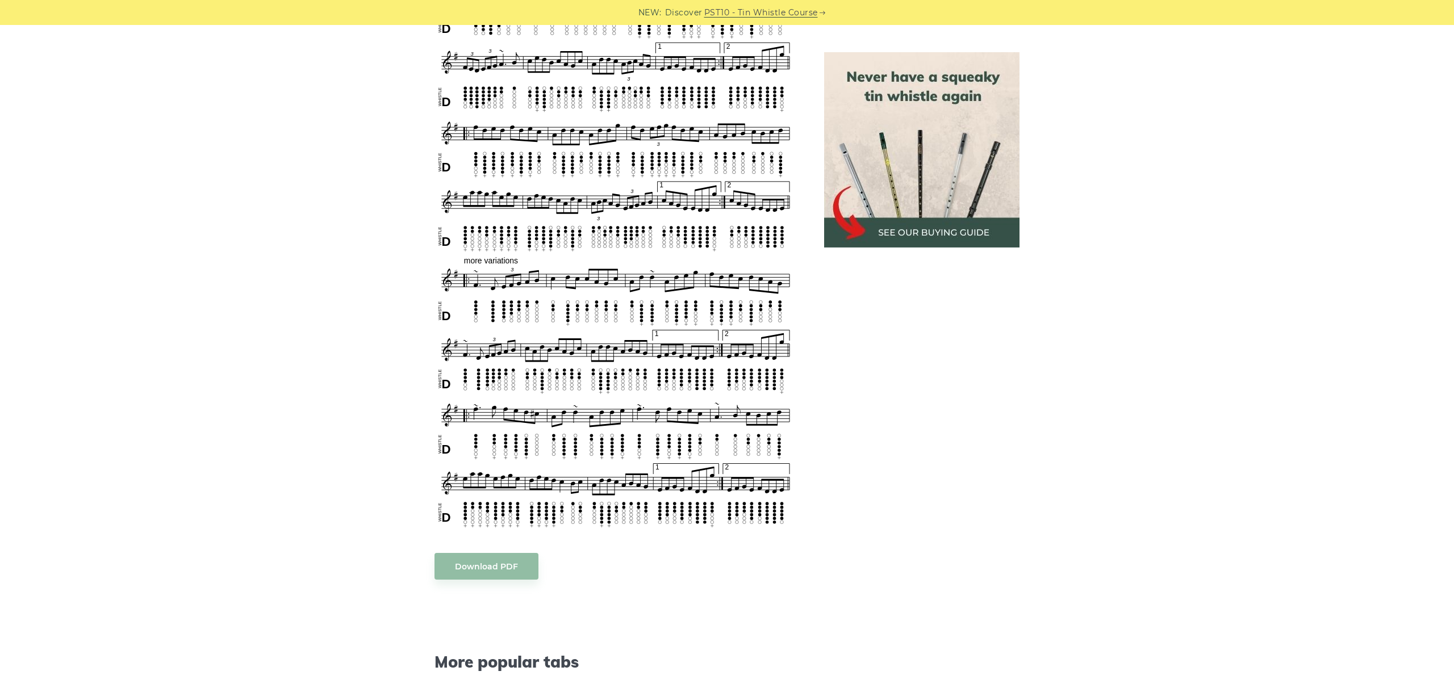
scroll to position [728, 0]
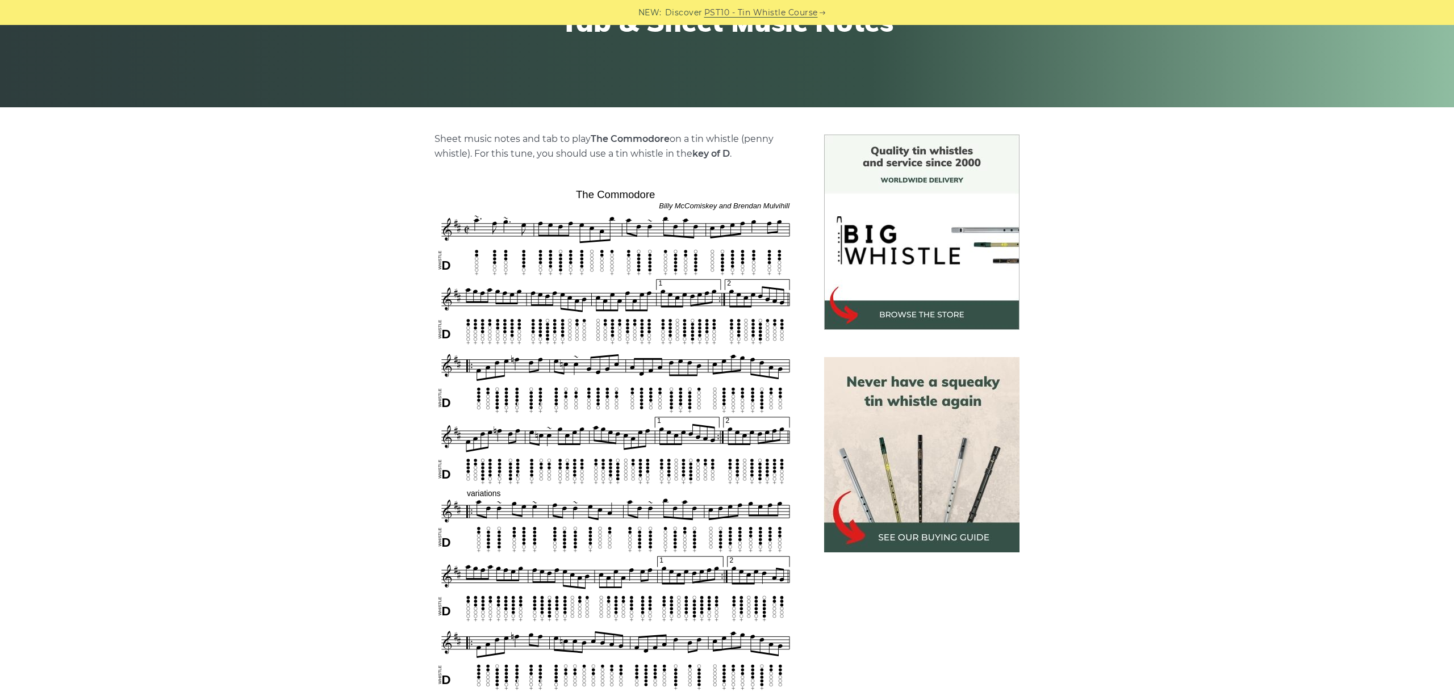
scroll to position [318, 0]
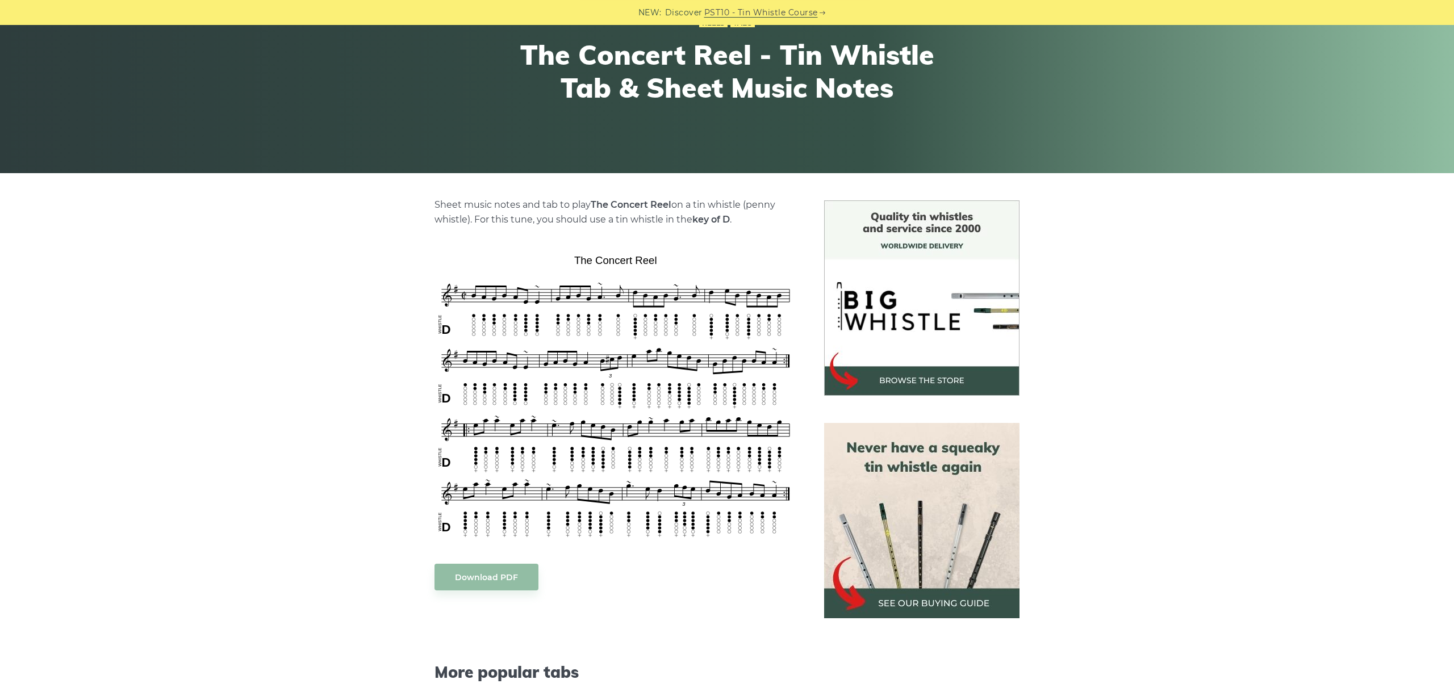
scroll to position [127, 0]
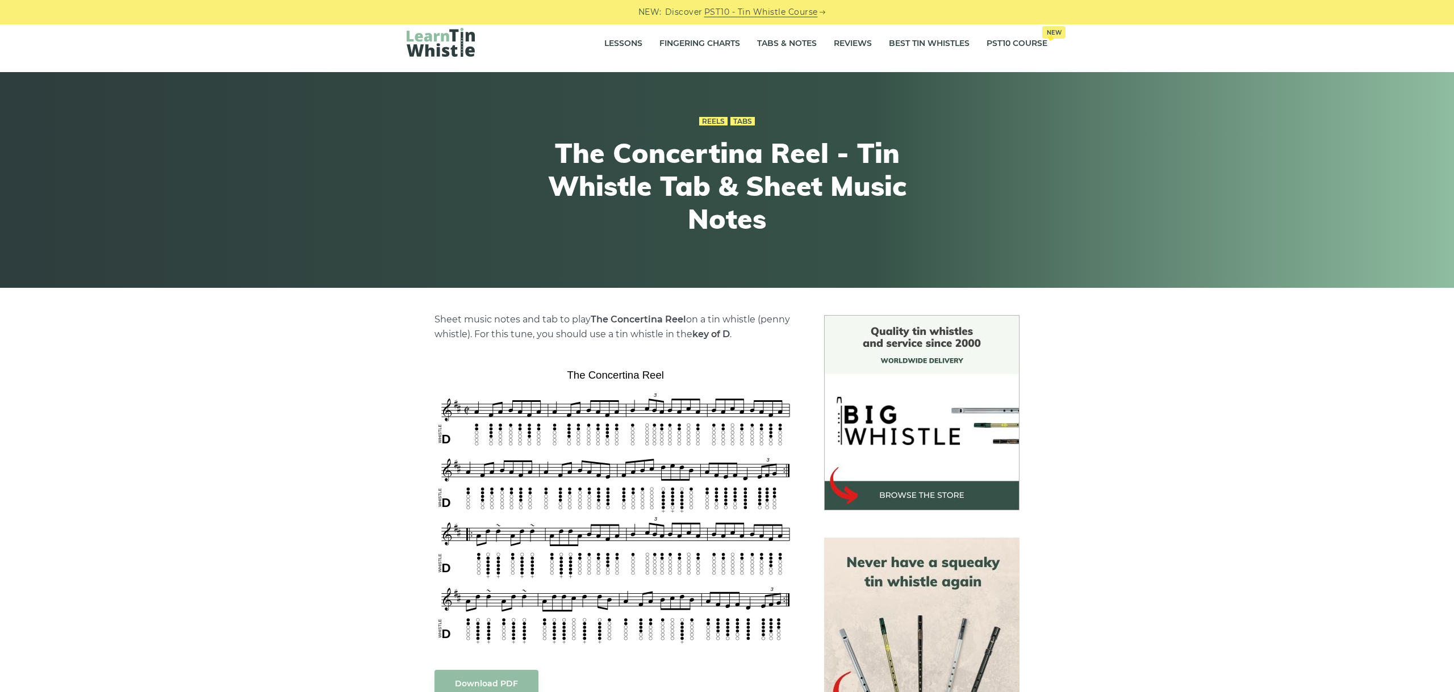
scroll to position [127, 0]
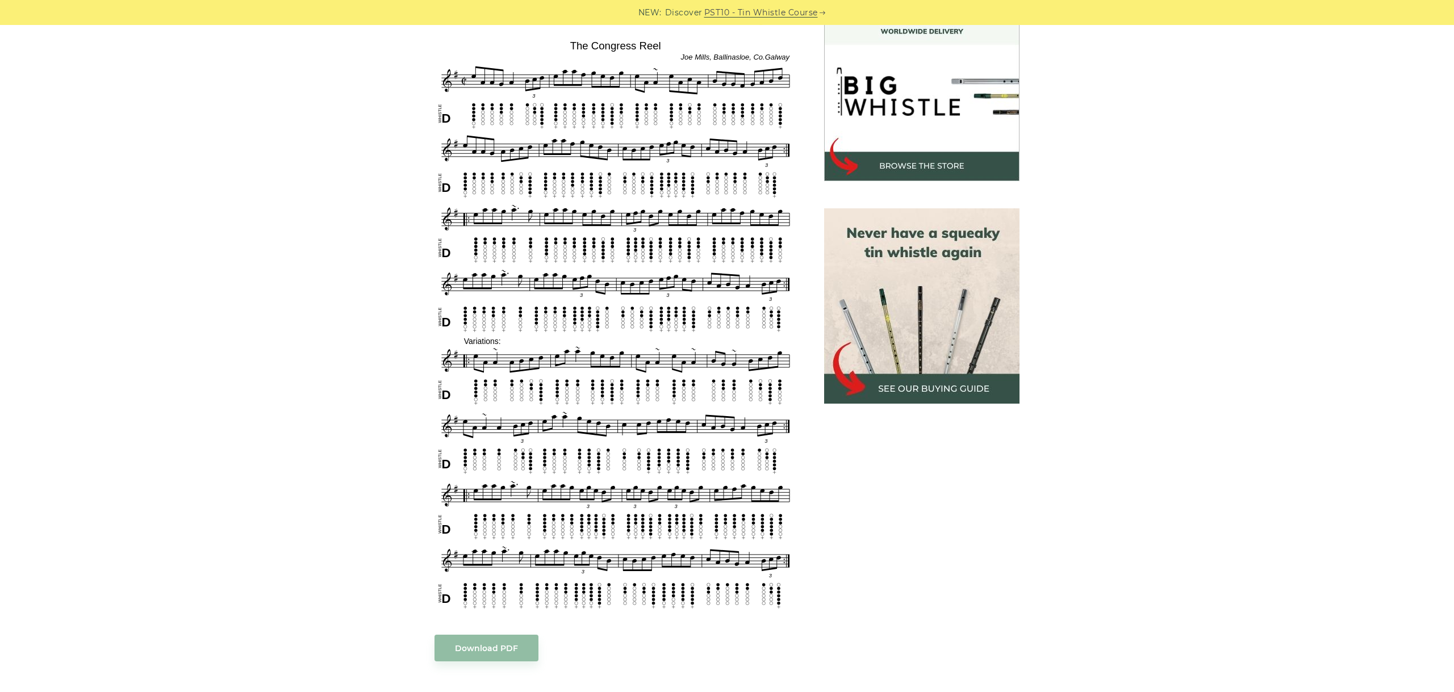
scroll to position [318, 0]
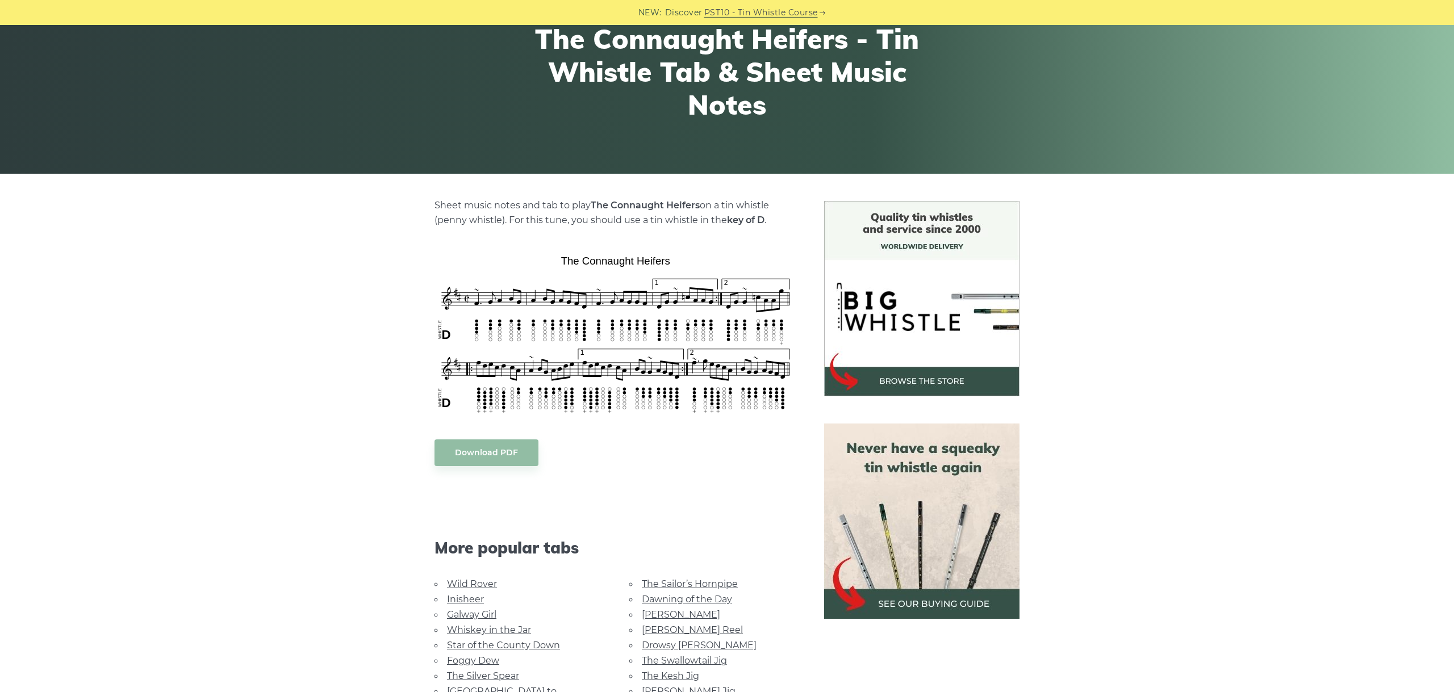
scroll to position [127, 0]
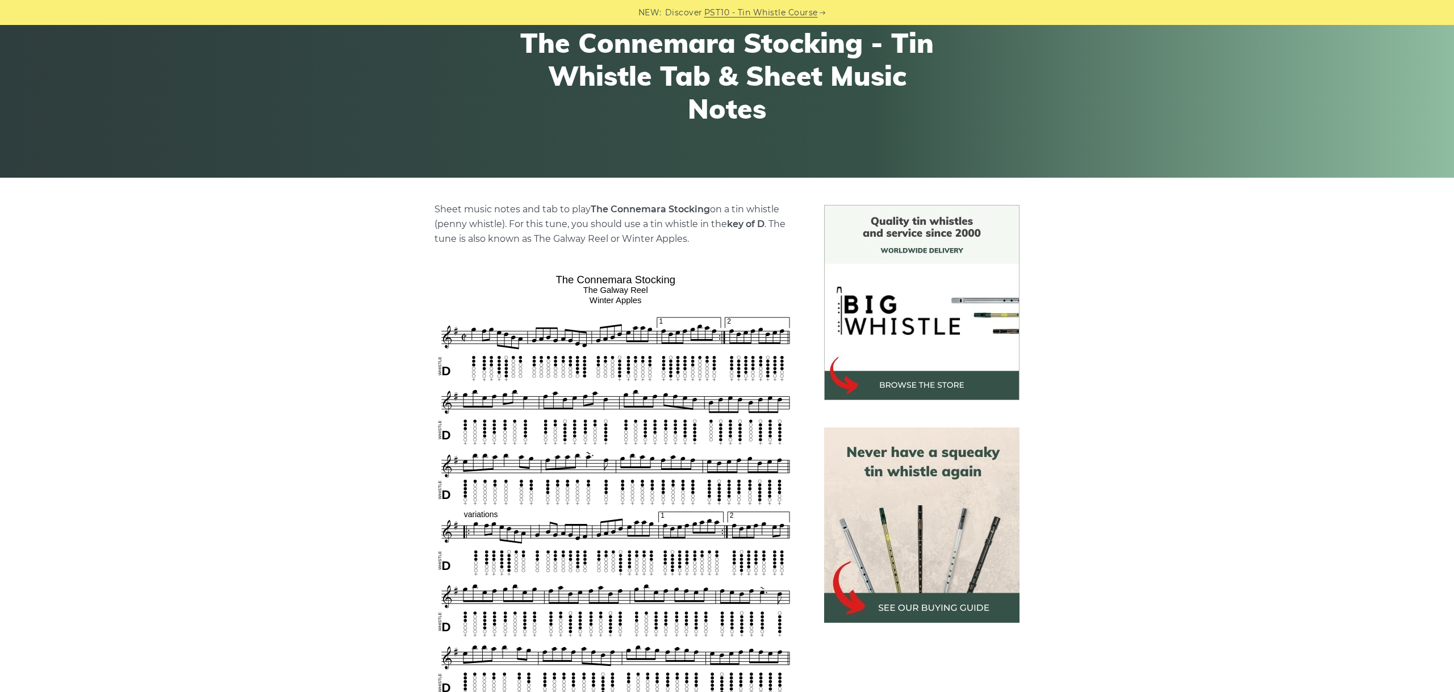
scroll to position [191, 0]
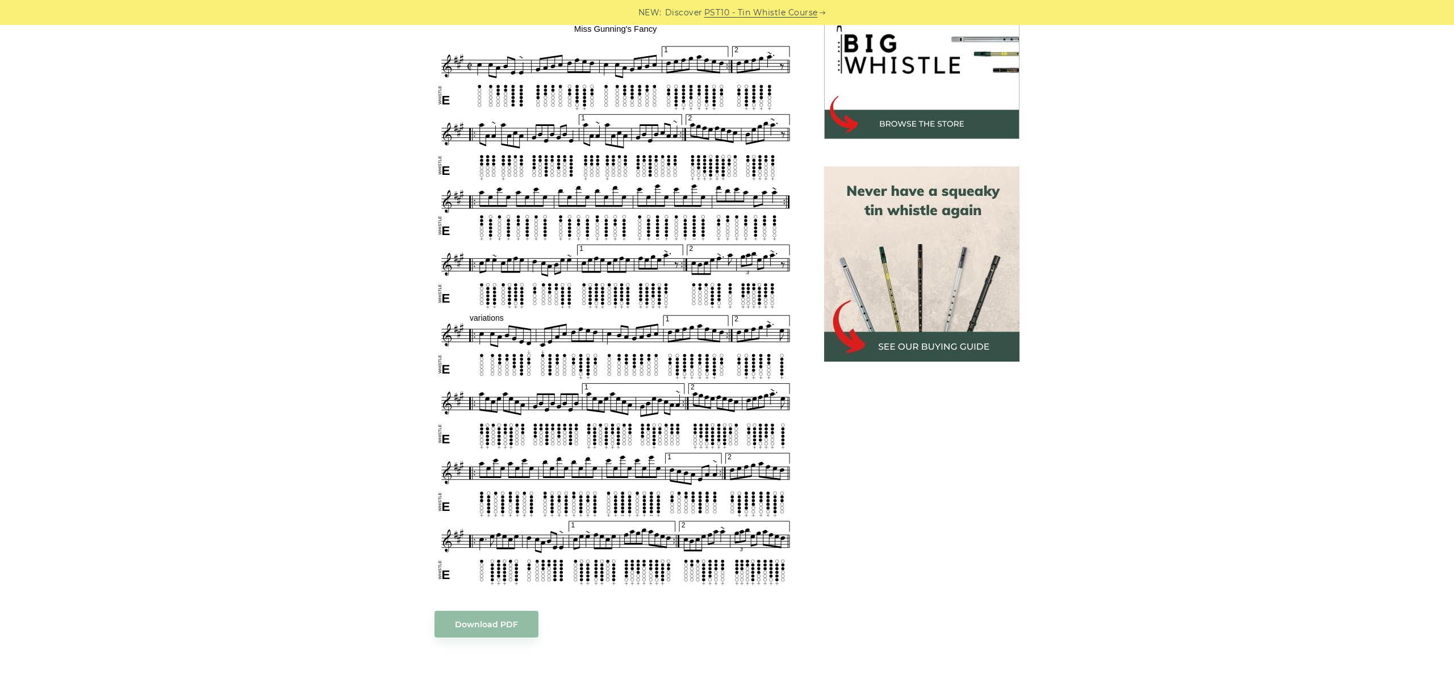
scroll to position [318, 0]
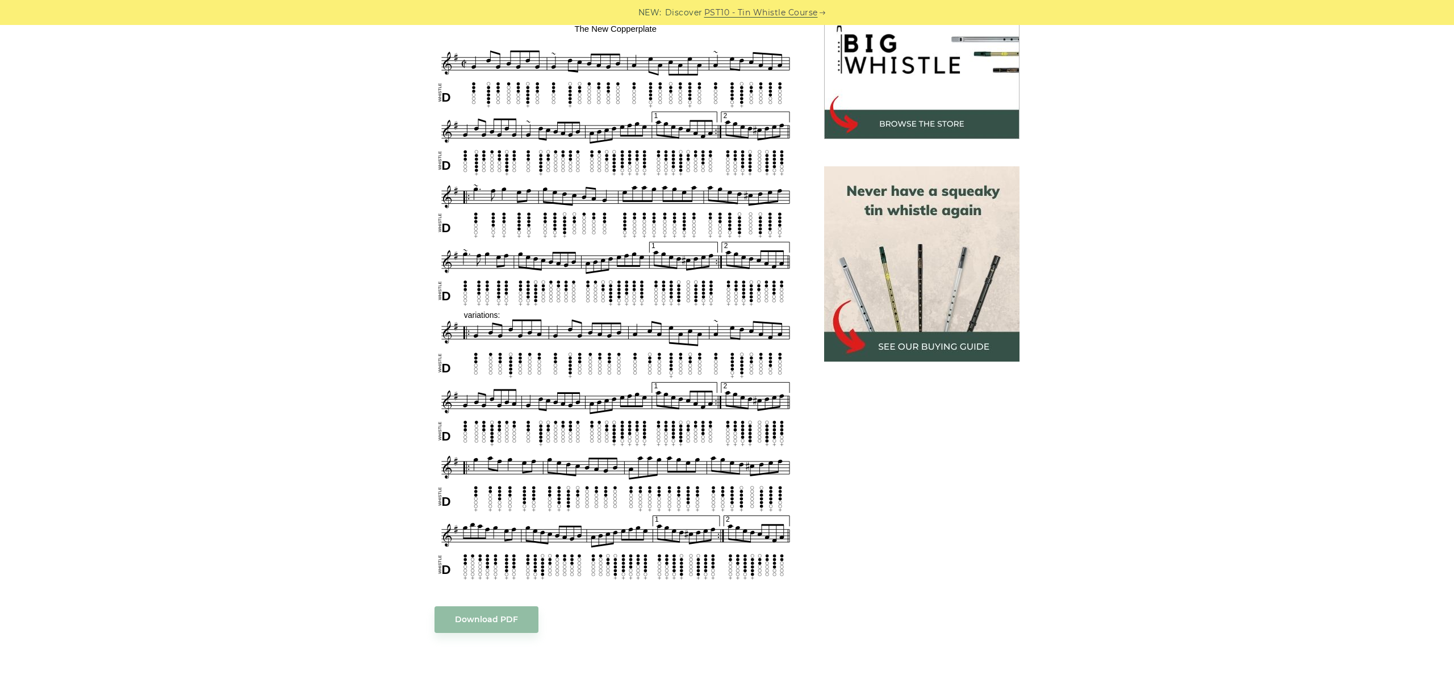
scroll to position [318, 0]
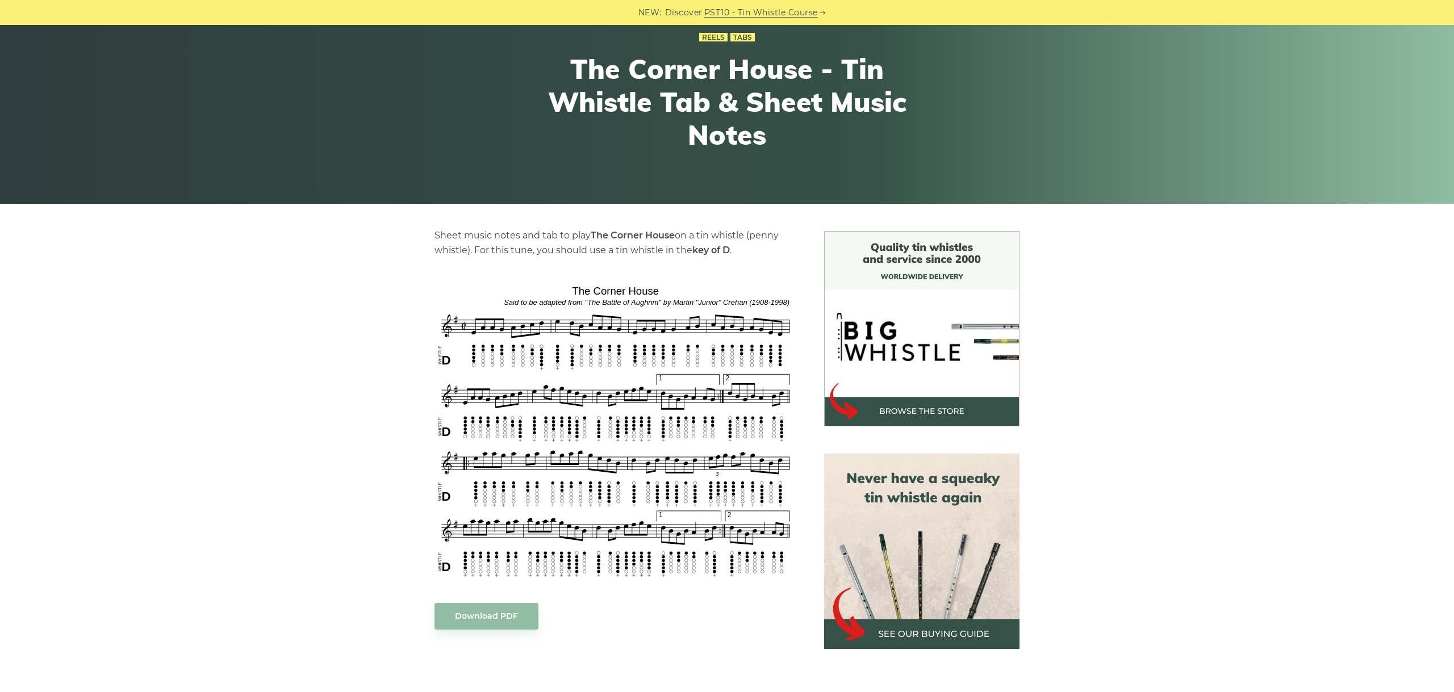
scroll to position [191, 0]
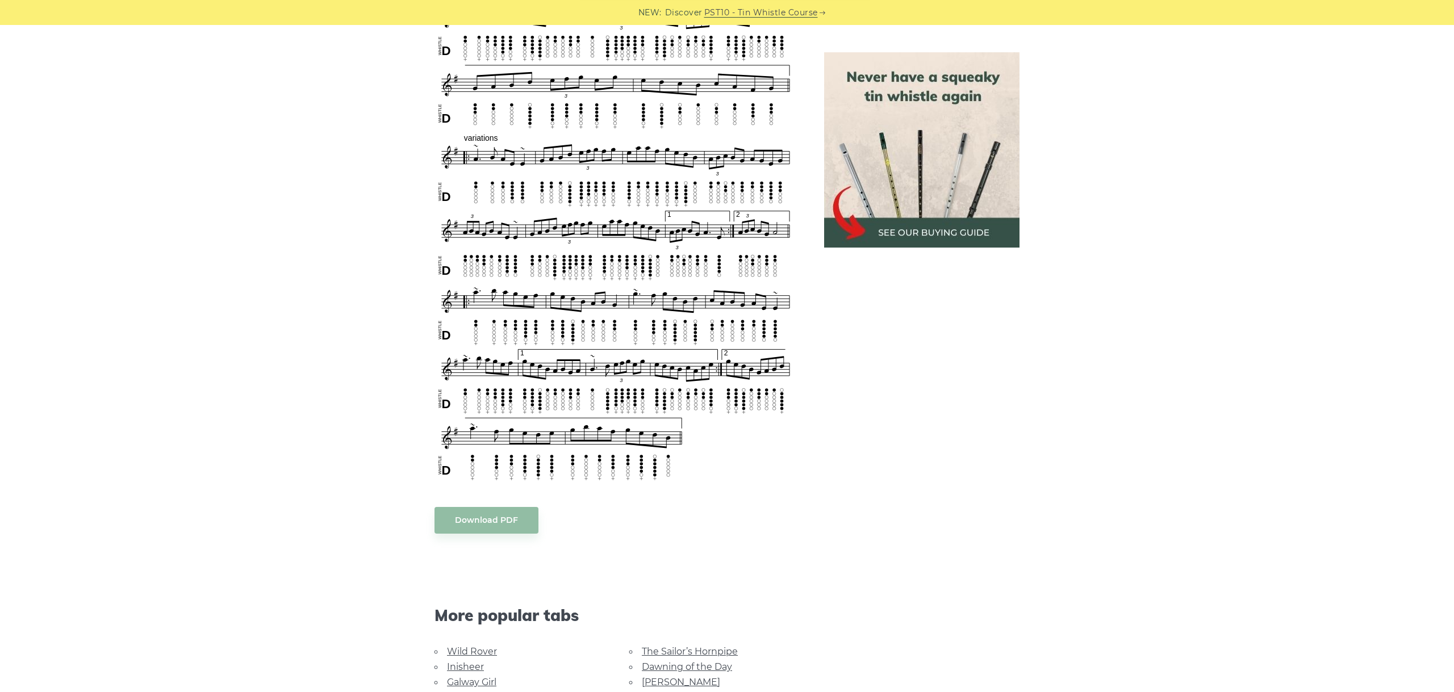
scroll to position [669, 0]
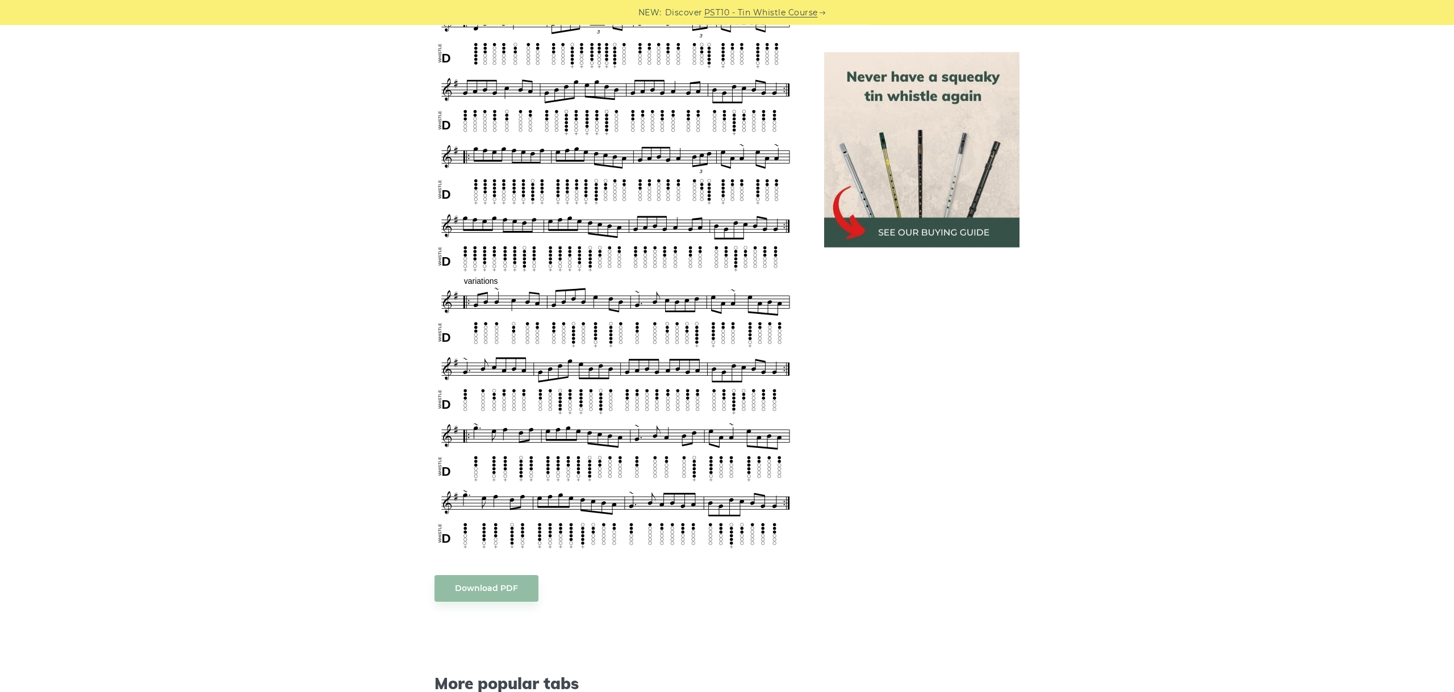
scroll to position [764, 0]
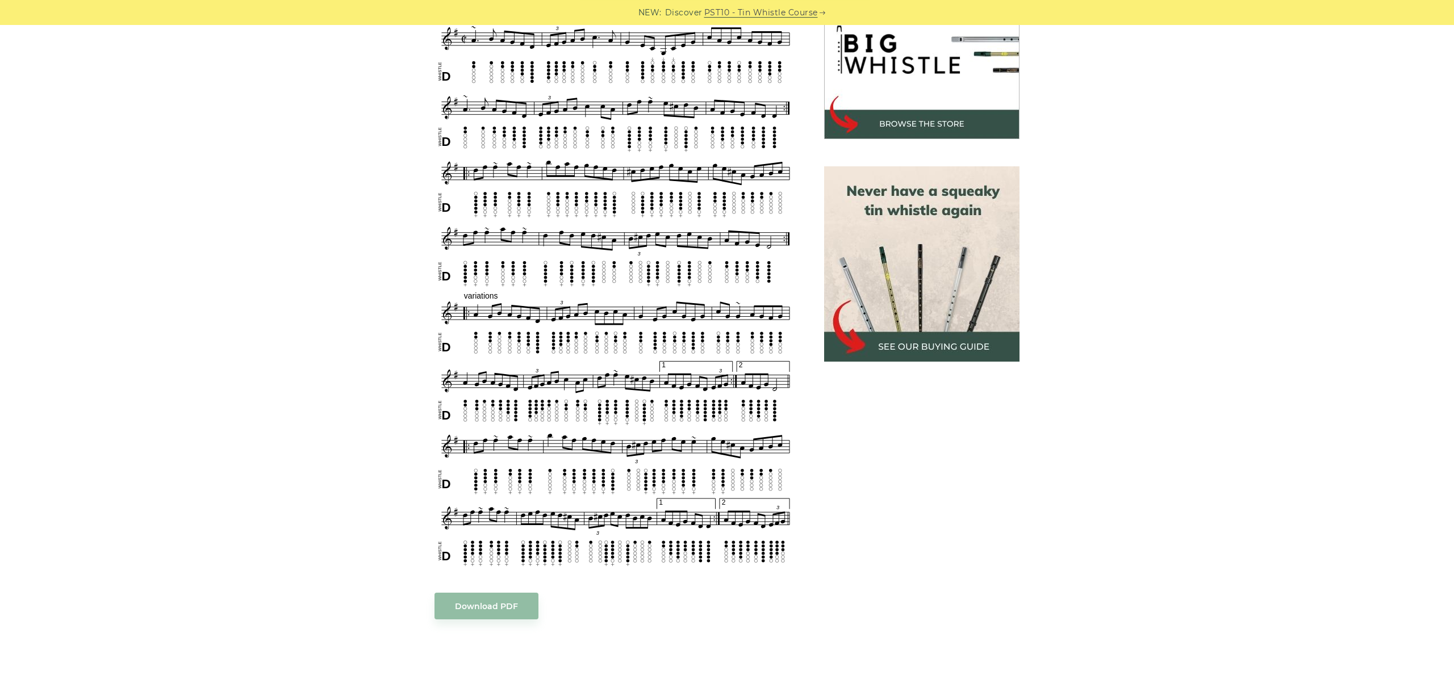
scroll to position [318, 0]
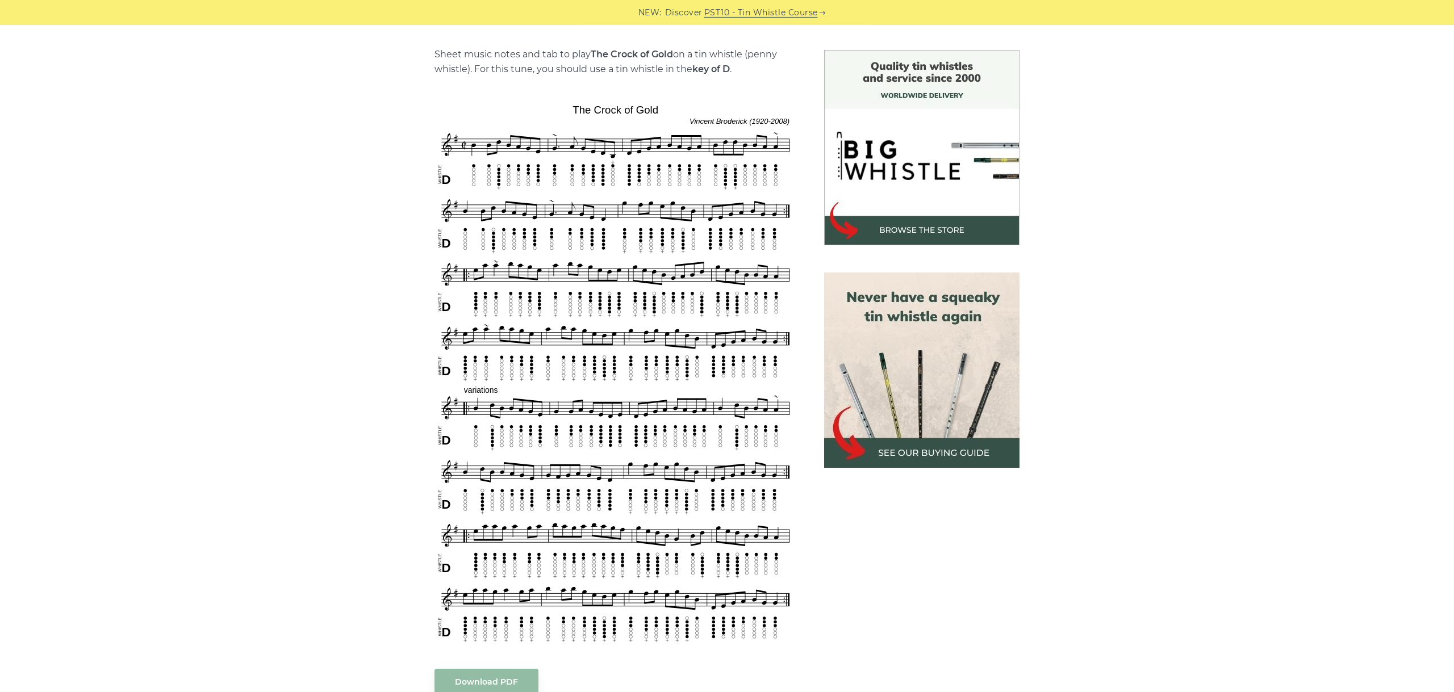
scroll to position [318, 0]
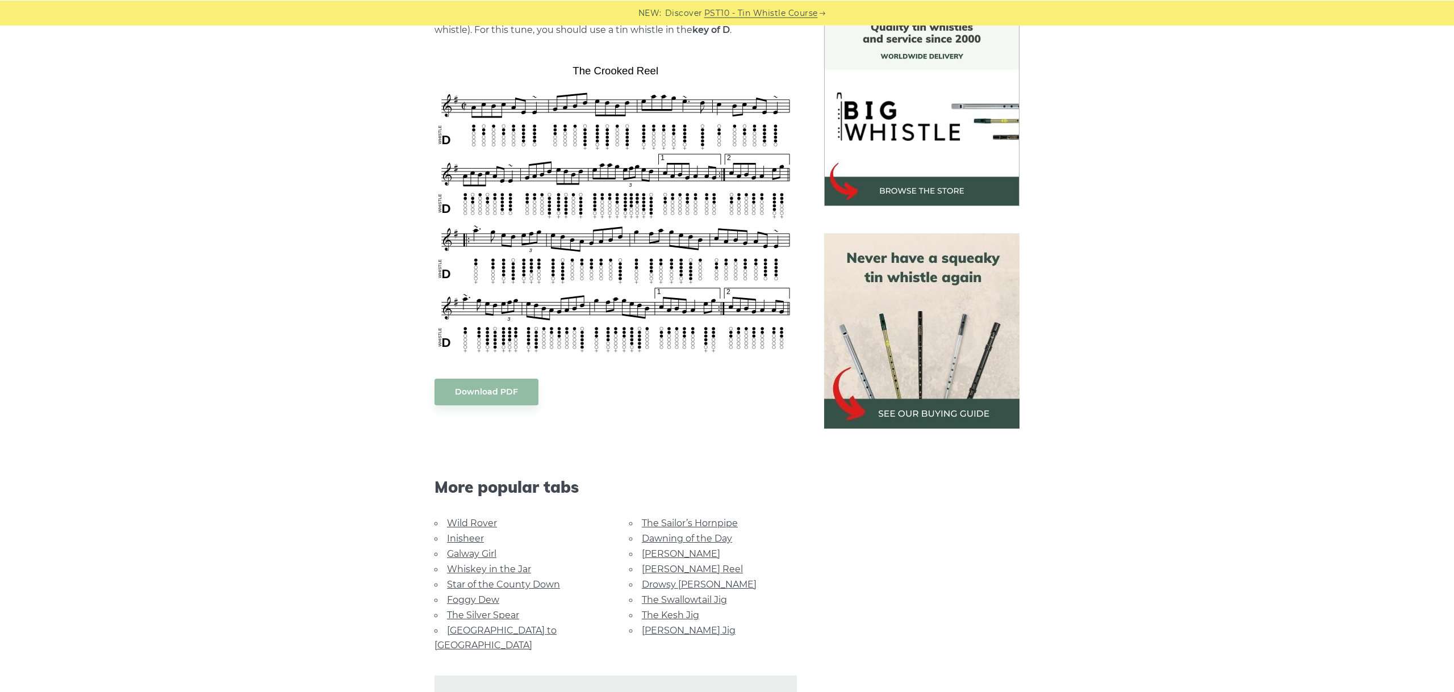
scroll to position [318, 0]
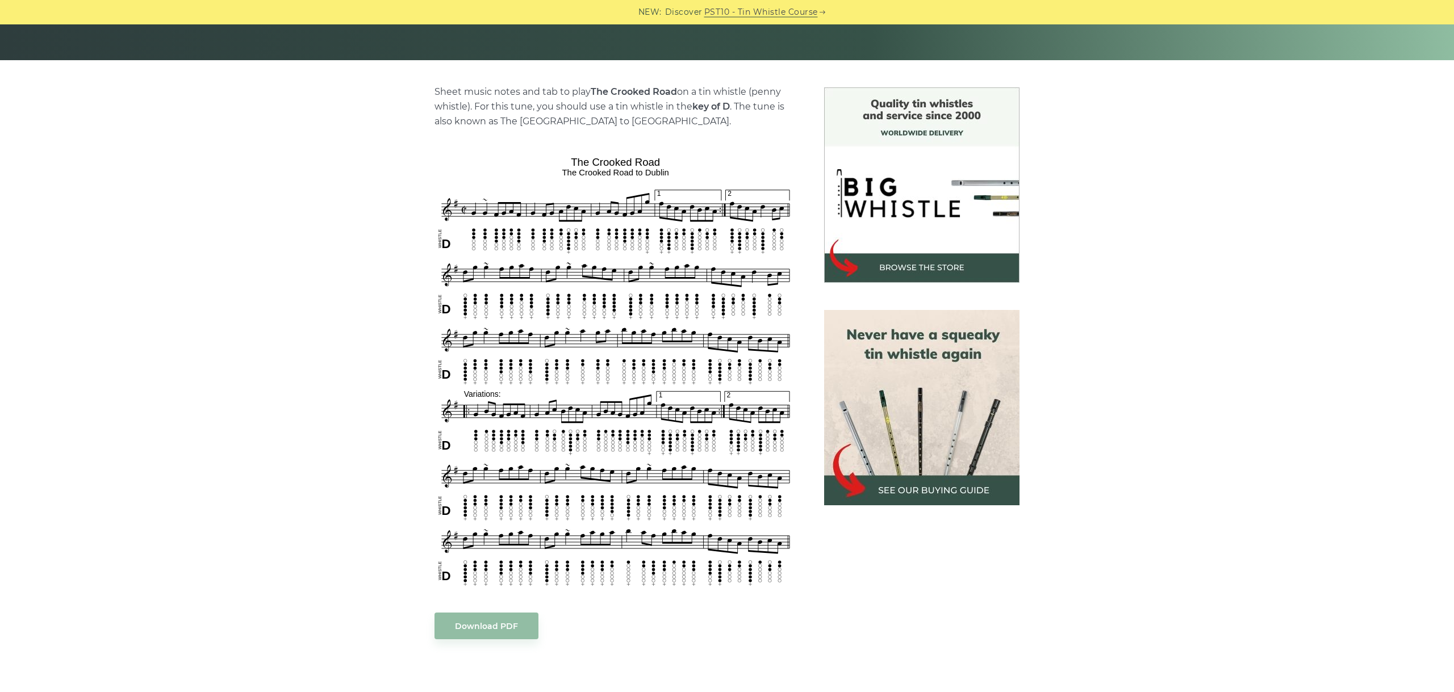
scroll to position [255, 0]
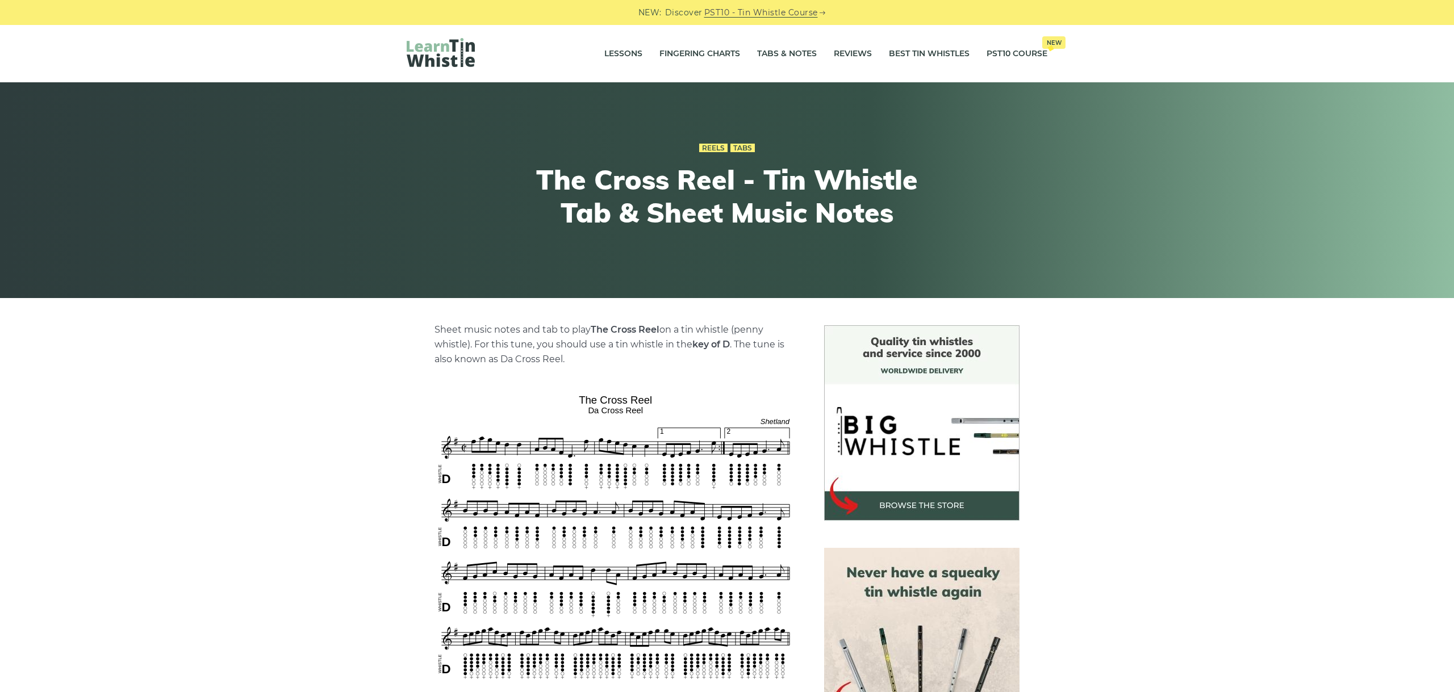
scroll to position [255, 0]
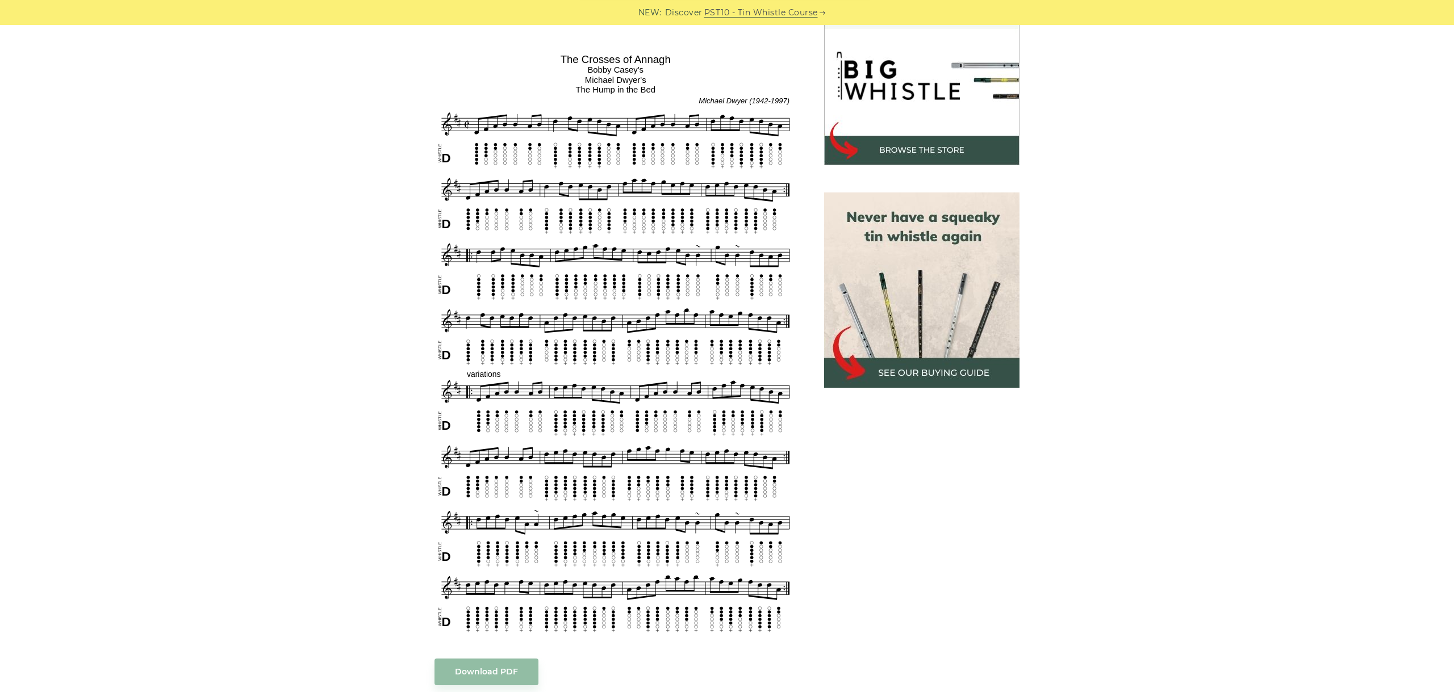
scroll to position [382, 0]
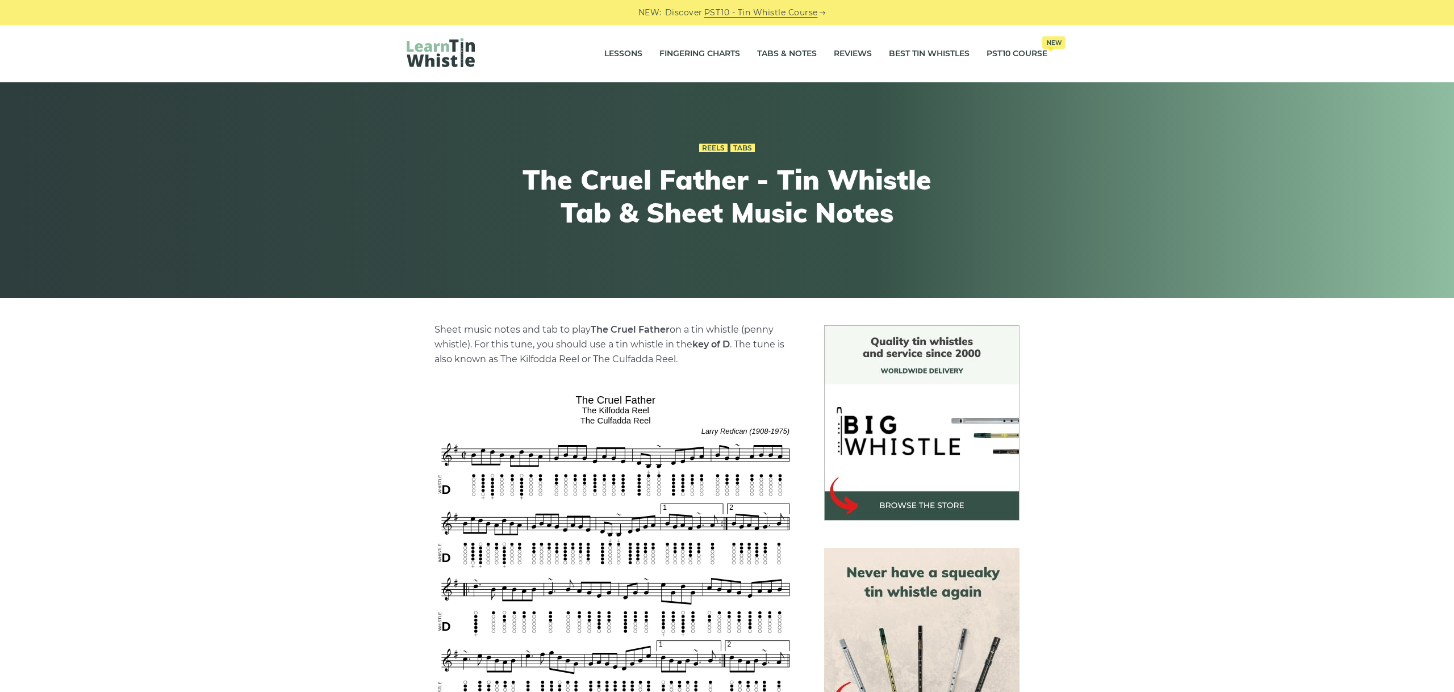
scroll to position [255, 0]
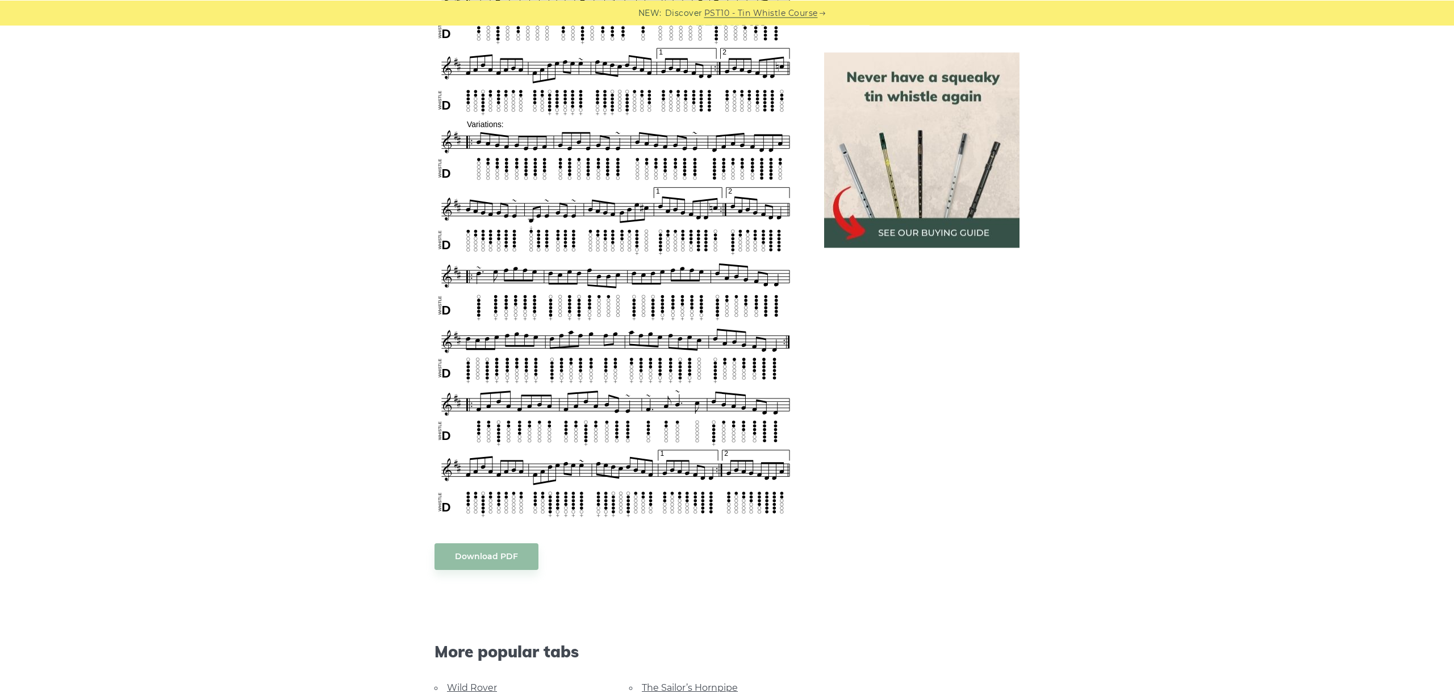
scroll to position [700, 0]
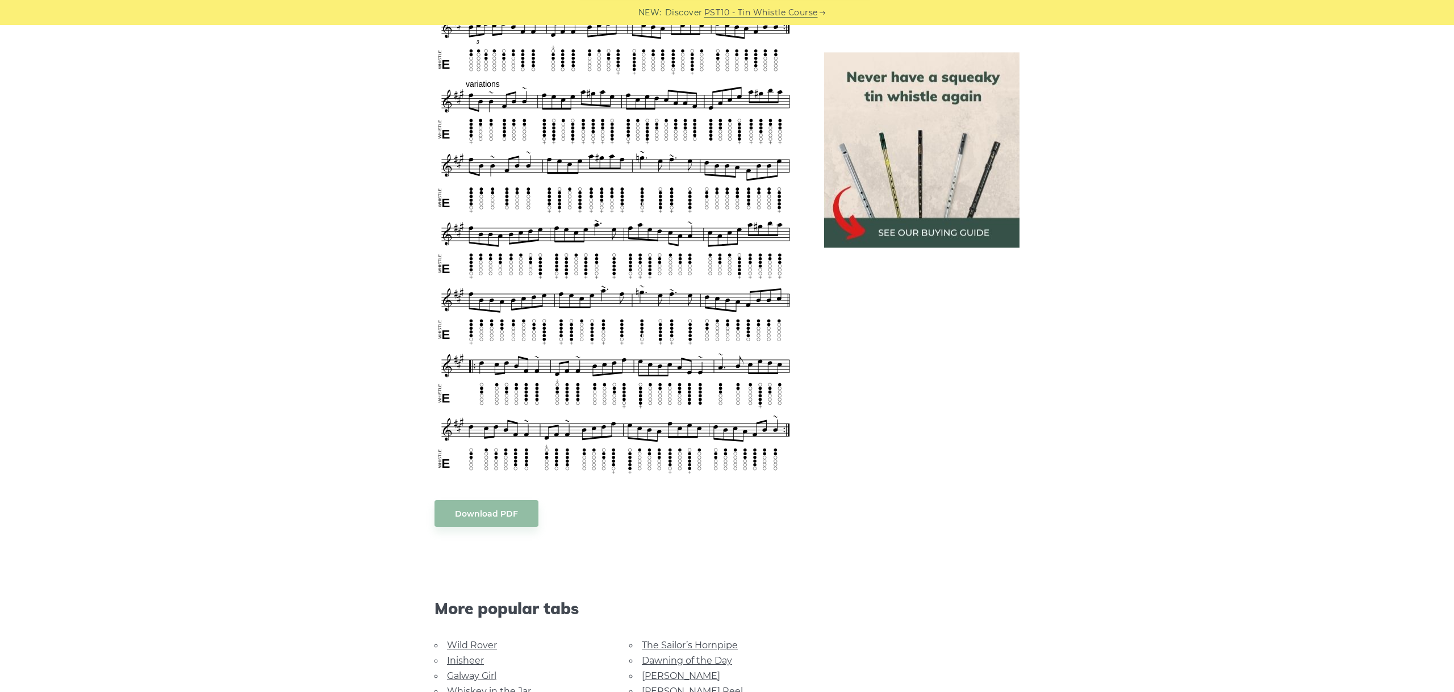
scroll to position [606, 0]
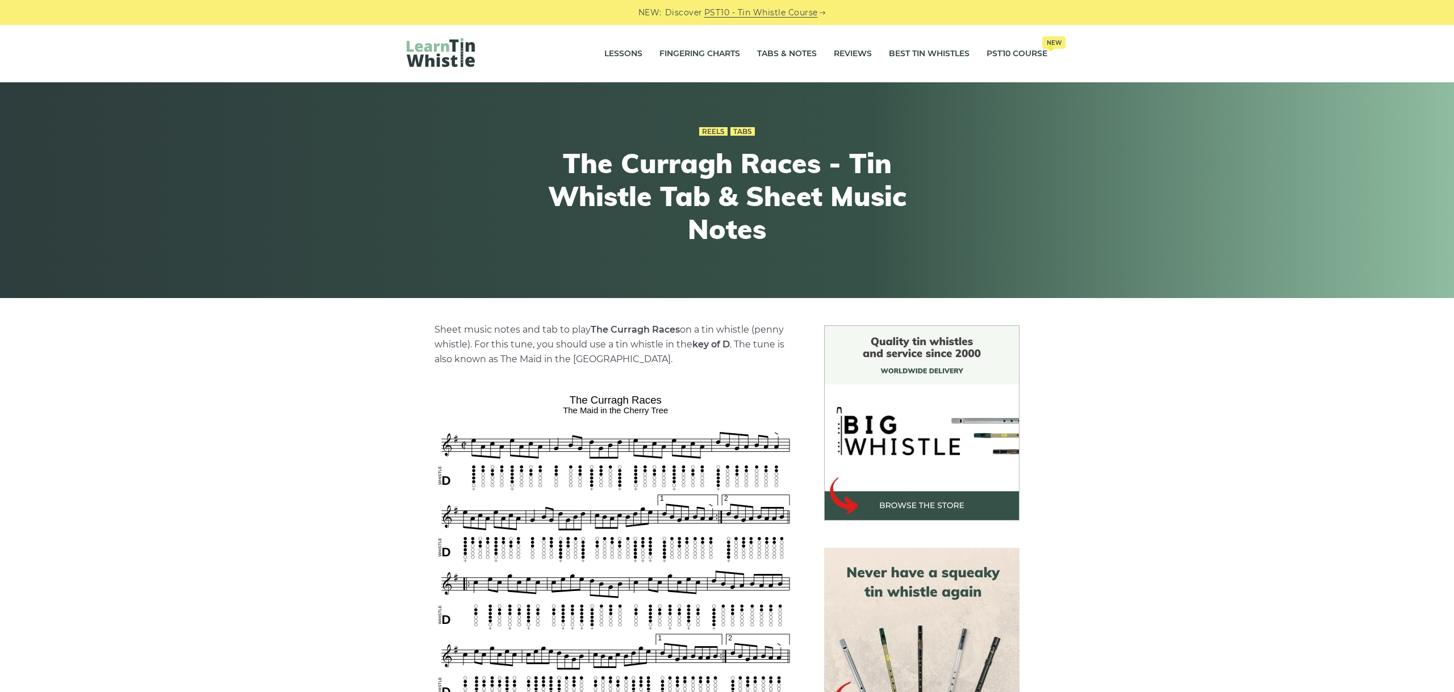
scroll to position [255, 0]
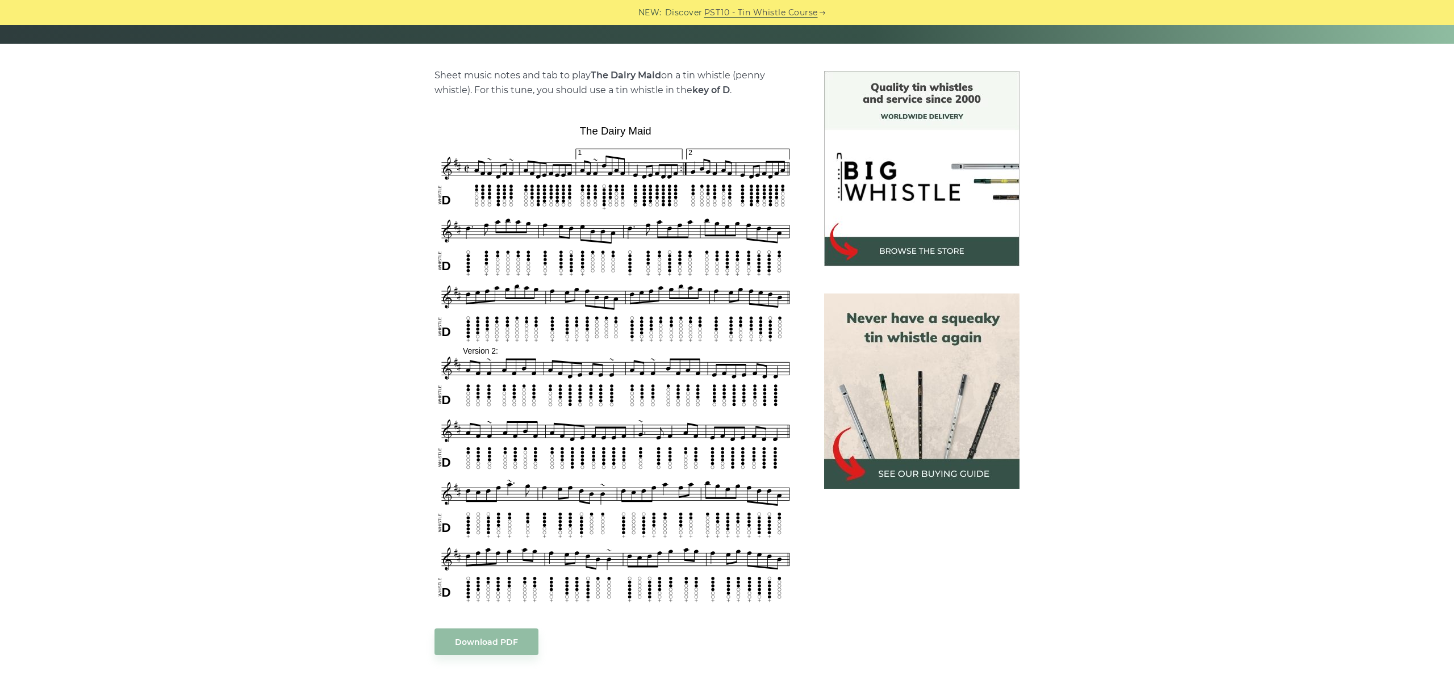
scroll to position [318, 0]
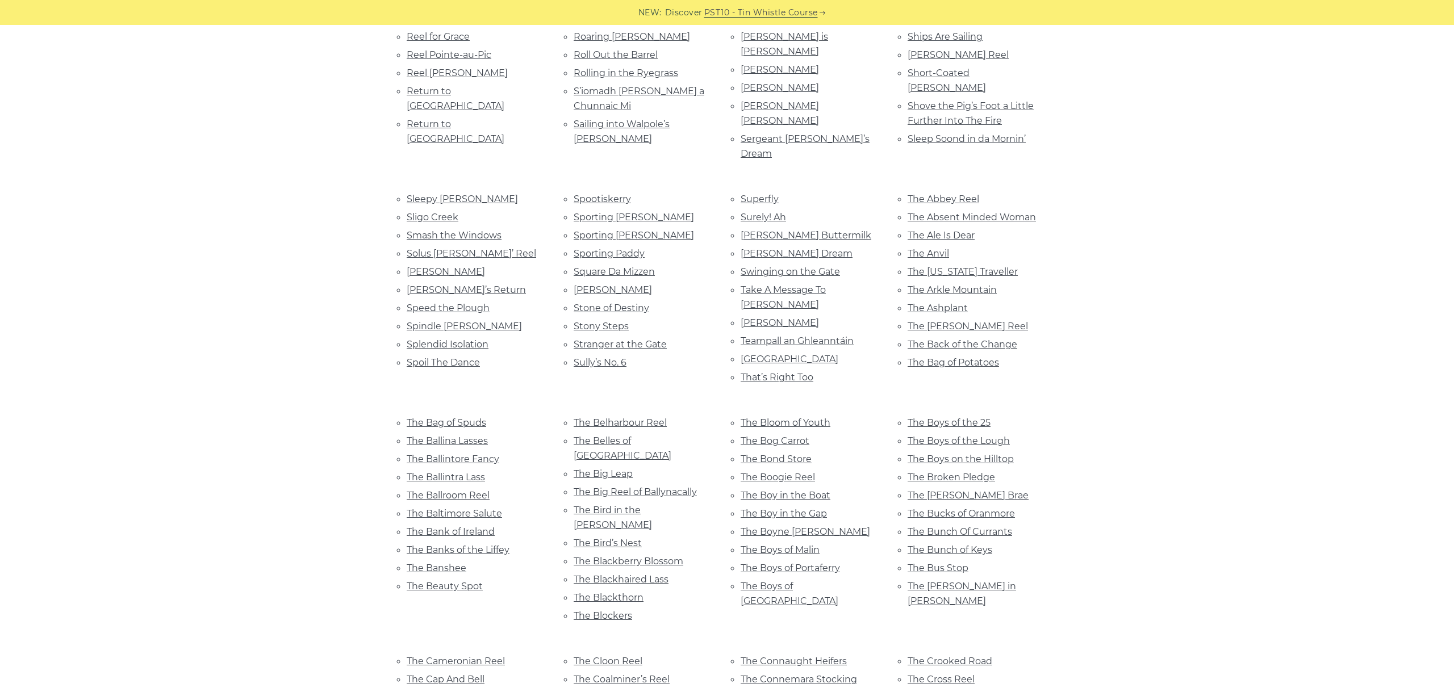
scroll to position [2565, 0]
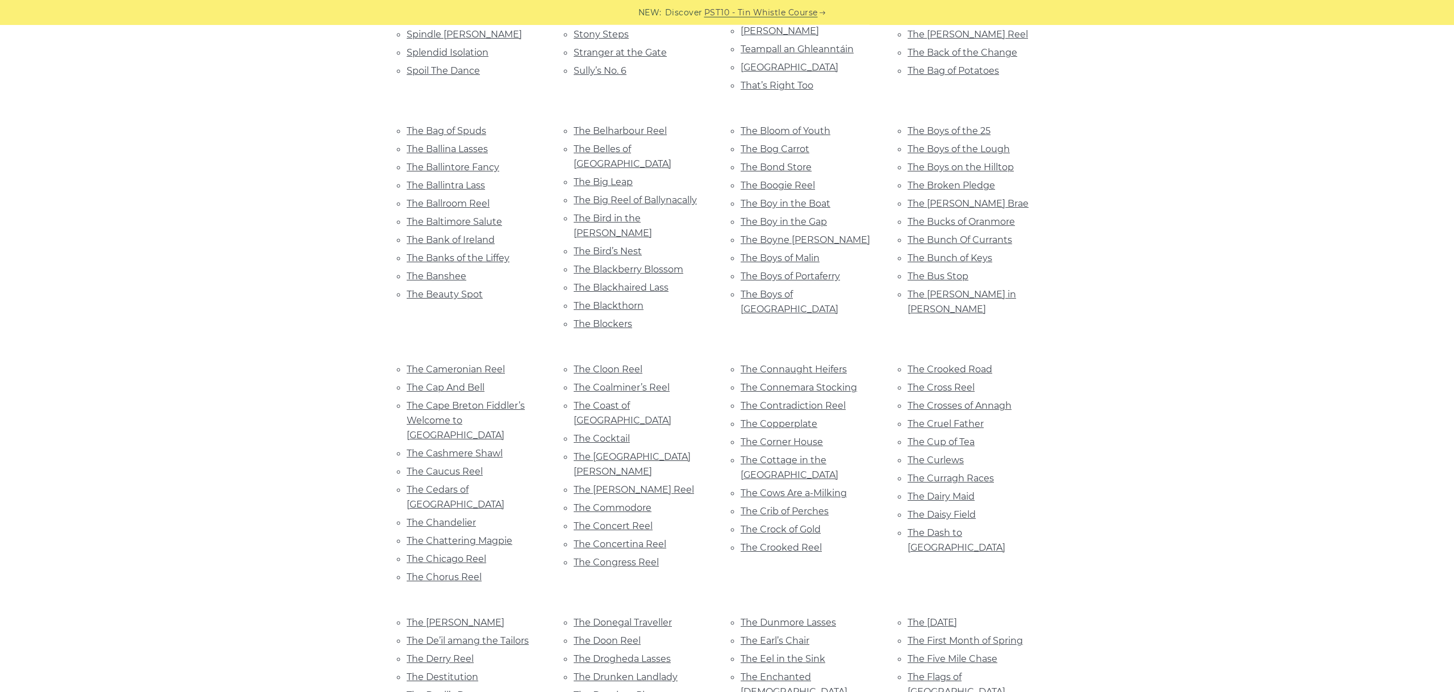
scroll to position [2946, 0]
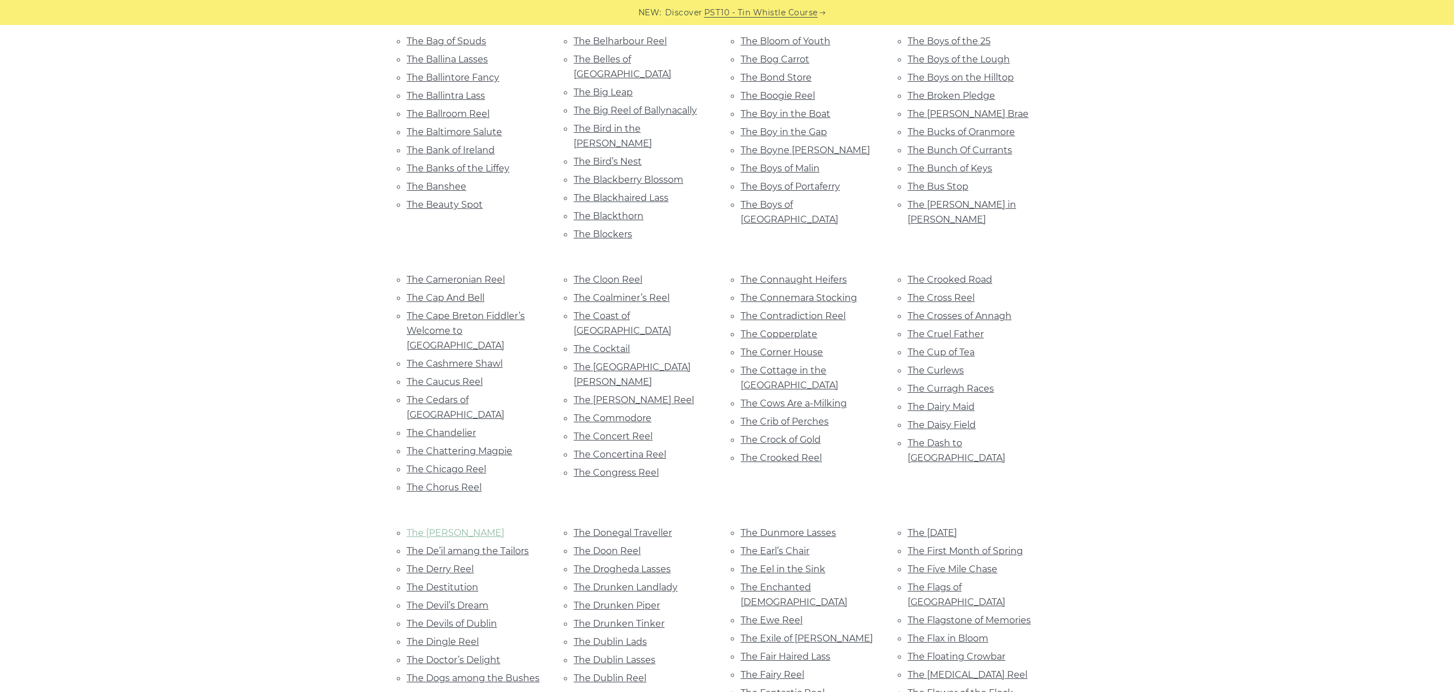
click at [420, 528] on link "The Dawn" at bounding box center [456, 533] width 98 height 11
click at [449, 546] on link "The De’il amang the Tailors" at bounding box center [468, 551] width 122 height 11
click at [443, 564] on link "The Derry Reel" at bounding box center [440, 569] width 67 height 11
click at [470, 582] on link "The Destitution" at bounding box center [443, 587] width 72 height 11
click at [450, 600] on link "The Devil’s Dream" at bounding box center [448, 605] width 82 height 11
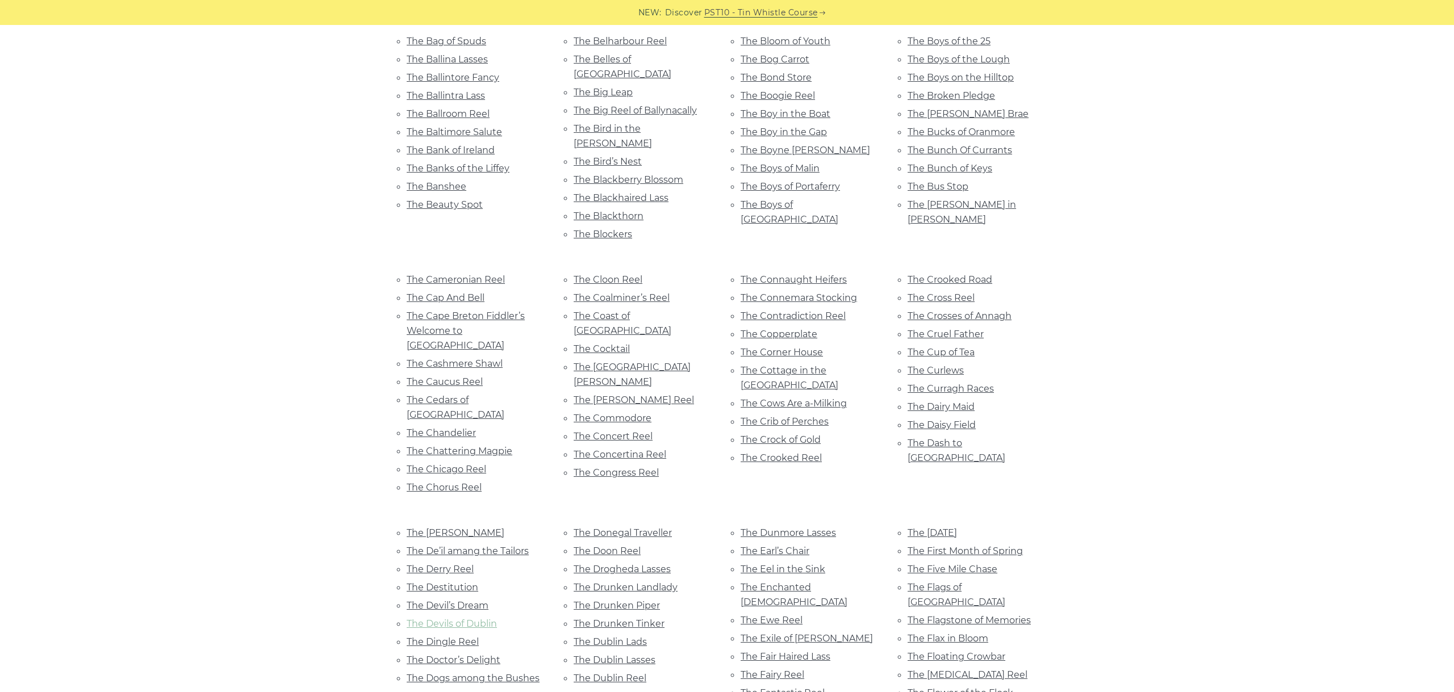
click at [475, 619] on link "The Devils of Dublin" at bounding box center [452, 624] width 90 height 11
click at [452, 637] on link "The Dingle Reel" at bounding box center [443, 642] width 72 height 11
click at [466, 655] on link "The Doctor’s Delight" at bounding box center [454, 660] width 94 height 11
click at [518, 673] on link "The Dogs among the Bushes" at bounding box center [473, 678] width 133 height 11
click at [463, 691] on link "The Donegal Reel" at bounding box center [447, 696] width 81 height 11
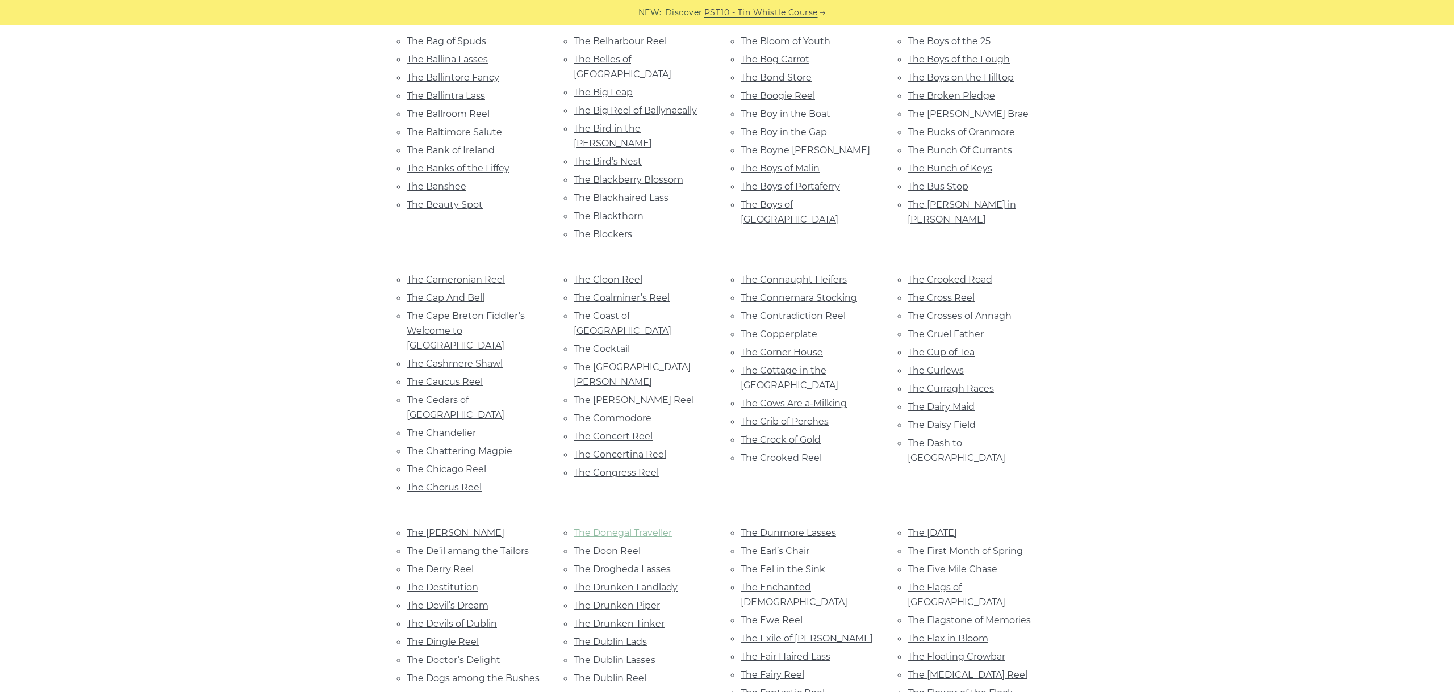
click at [632, 528] on link "The Donegal Traveller" at bounding box center [623, 533] width 98 height 11
click at [632, 546] on link "The Doon Reel" at bounding box center [607, 551] width 67 height 11
click at [620, 564] on link "The Drogheda Lasses" at bounding box center [622, 569] width 97 height 11
drag, startPoint x: 614, startPoint y: 168, endPoint x: 622, endPoint y: 176, distance: 11.3
click at [605, 582] on link "The Drunken Landlady" at bounding box center [626, 587] width 104 height 11
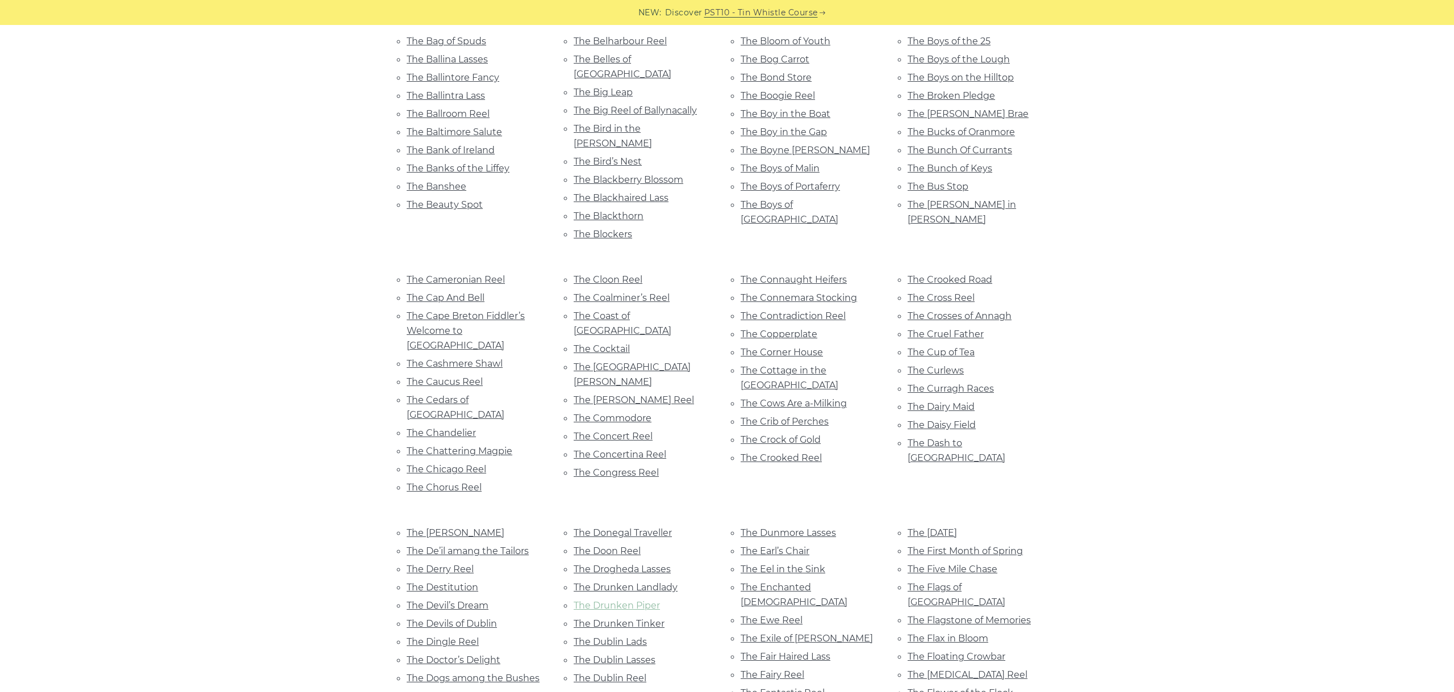
click at [640, 600] on link "The Drunken Piper" at bounding box center [617, 605] width 86 height 11
click at [629, 619] on link "The Drunken Tinker" at bounding box center [619, 624] width 91 height 11
click at [636, 637] on link "The Dublin Lads" at bounding box center [610, 642] width 73 height 11
click at [639, 655] on link "The Dublin Lasses" at bounding box center [615, 660] width 82 height 11
click at [632, 673] on link "The Dublin Reel" at bounding box center [610, 678] width 73 height 11
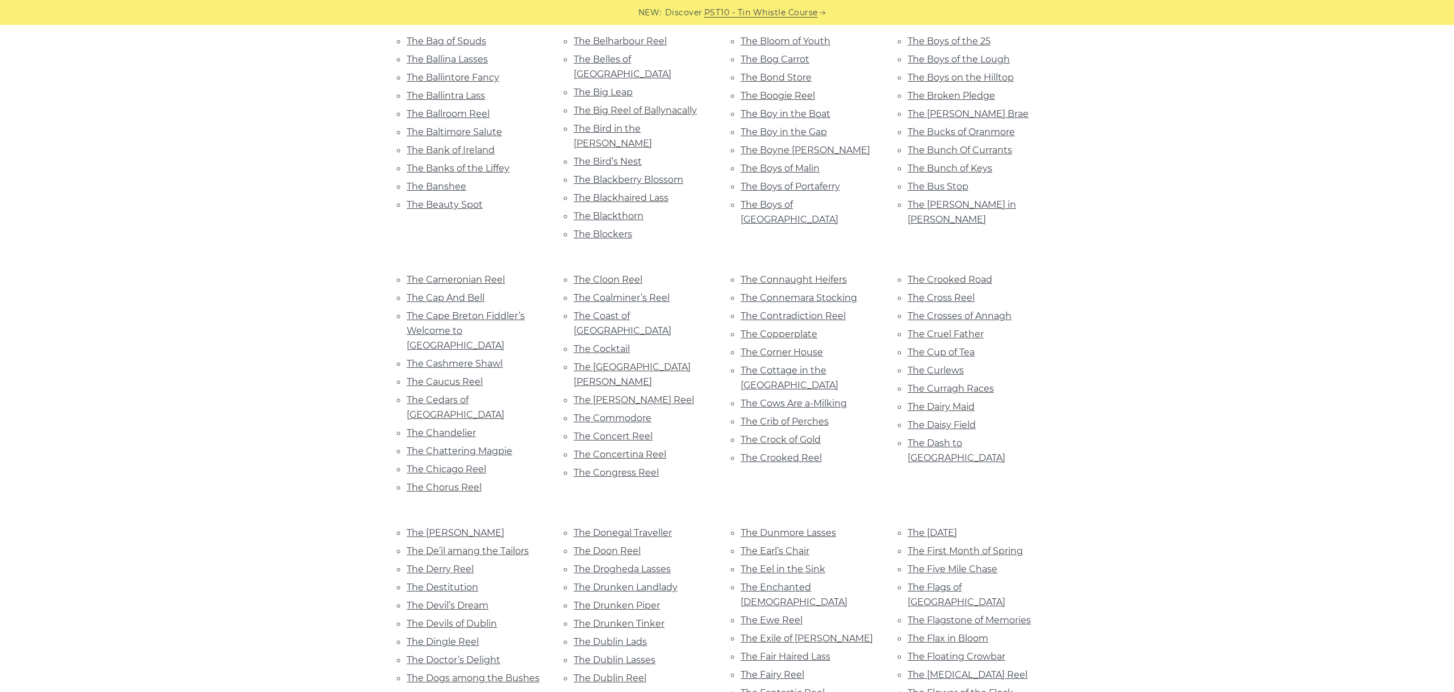
click at [639, 691] on link "The Duke of Leinster" at bounding box center [621, 696] width 94 height 11
click at [790, 528] on link "The Dunmore Lasses" at bounding box center [788, 533] width 95 height 11
click at [781, 546] on link "The Earl’s Chair" at bounding box center [775, 551] width 69 height 11
click at [781, 564] on link "The Eel in the Sink" at bounding box center [783, 569] width 85 height 11
click at [796, 582] on link "The Enchanted Lady" at bounding box center [794, 595] width 107 height 26
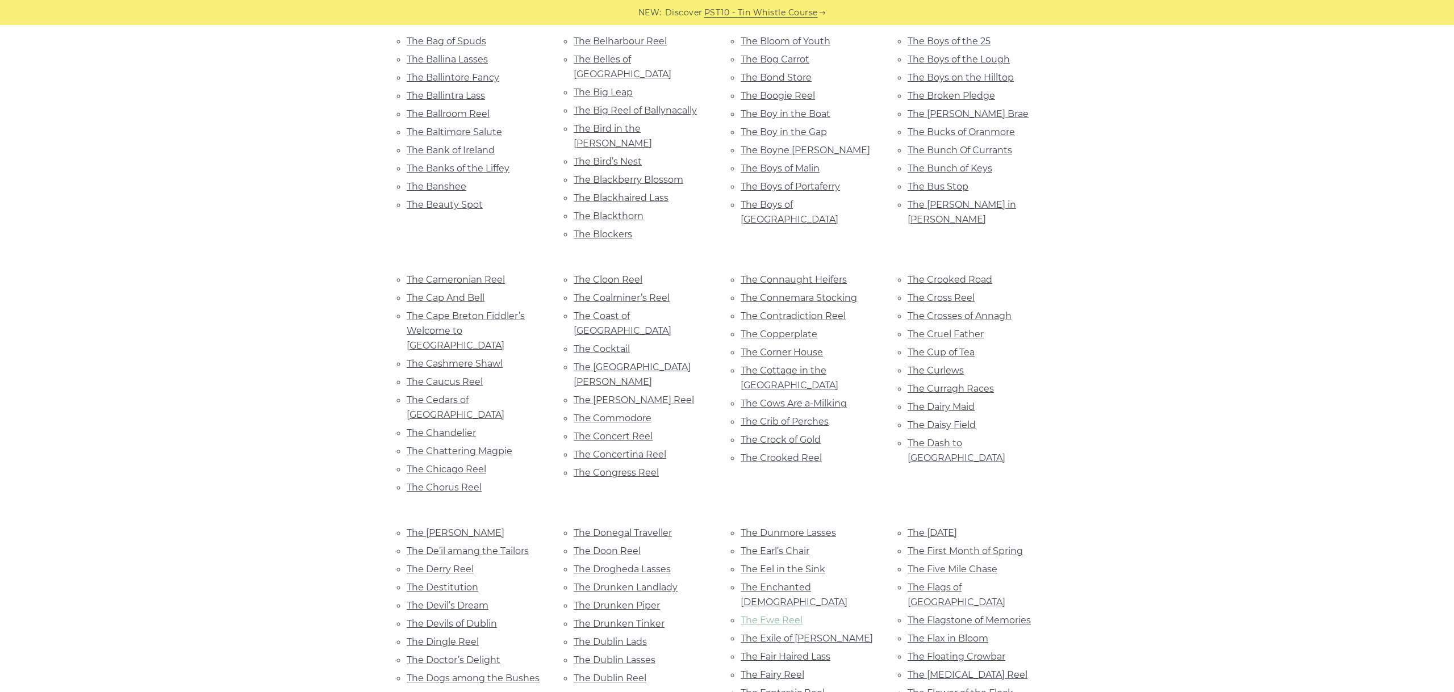
click at [791, 615] on link "The Ewe Reel" at bounding box center [772, 620] width 62 height 11
click at [792, 631] on li "The Exile of Erin" at bounding box center [811, 638] width 140 height 15
click at [790, 633] on link "The Exile of Erin" at bounding box center [807, 638] width 132 height 11
click at [790, 652] on link "The Fair Haired Lass" at bounding box center [786, 657] width 90 height 11
click at [774, 670] on link "The Fairy Reel" at bounding box center [773, 675] width 64 height 11
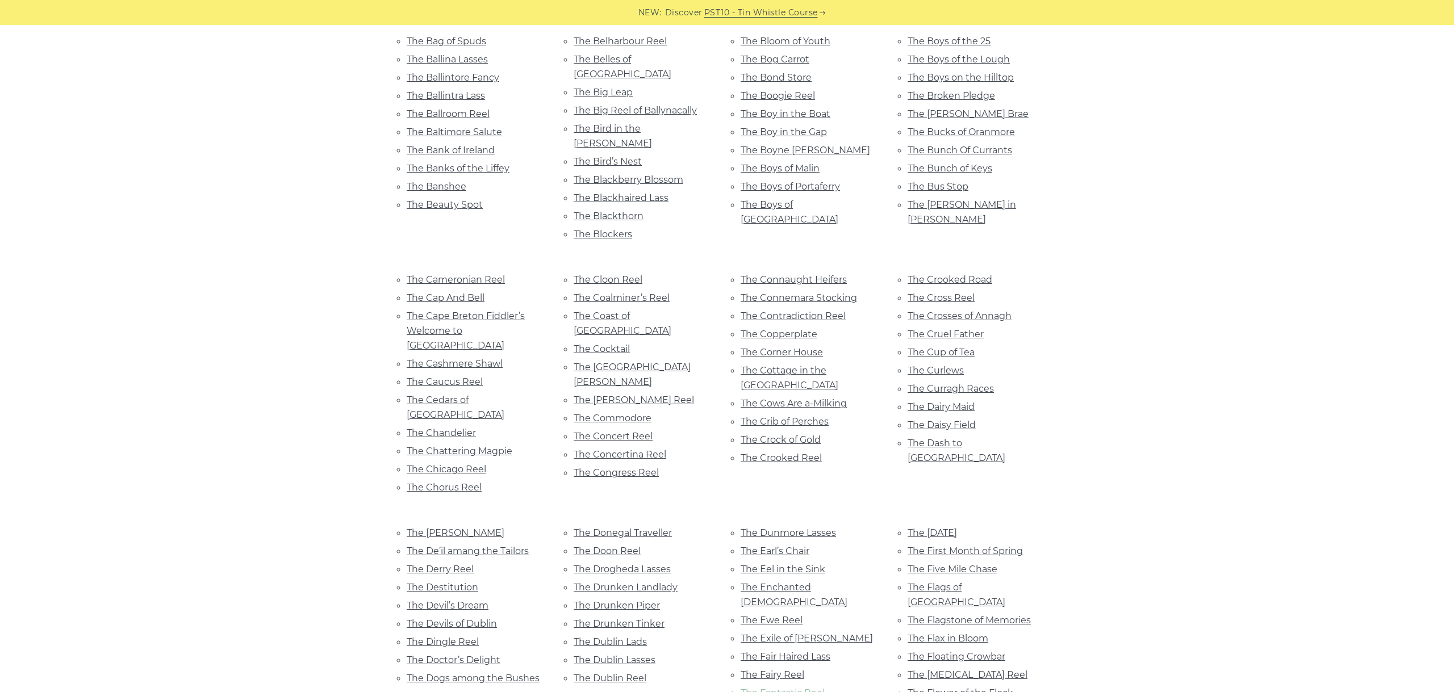
click at [750, 688] on link "The Fantastic Reel" at bounding box center [783, 693] width 84 height 11
click at [957, 528] on link "The First Day Of Spring" at bounding box center [932, 533] width 49 height 11
click at [996, 546] on link "The First Month of Spring" at bounding box center [965, 551] width 115 height 11
click at [946, 564] on link "The Five Mile Chase" at bounding box center [953, 569] width 90 height 11
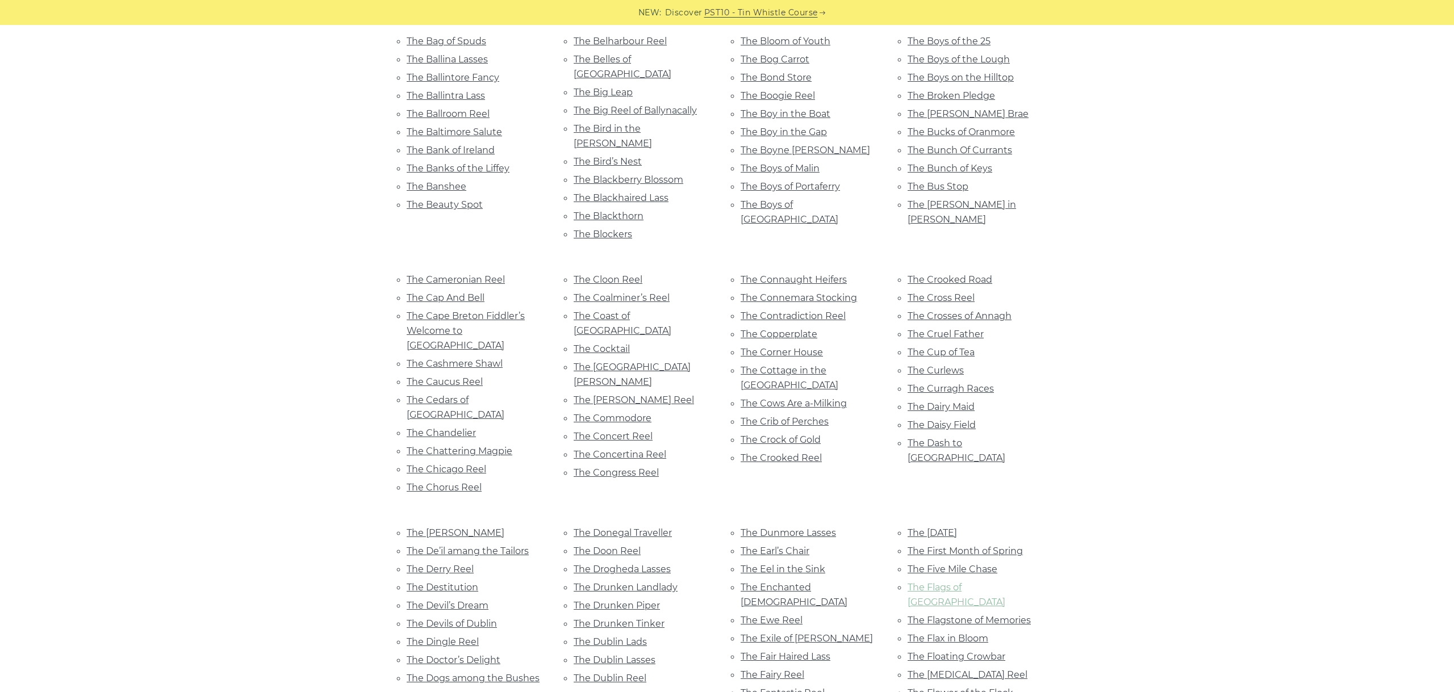
click at [982, 582] on link "The Flags of Dublin" at bounding box center [957, 595] width 98 height 26
click at [973, 615] on link "The Flagstone of Memories" at bounding box center [969, 620] width 123 height 11
click at [949, 633] on link "The Flax in Bloom" at bounding box center [948, 638] width 81 height 11
click at [990, 652] on link "The Floating Crowbar" at bounding box center [957, 657] width 98 height 11
click at [961, 670] on link "The Flogging Reel" at bounding box center [968, 675] width 120 height 11
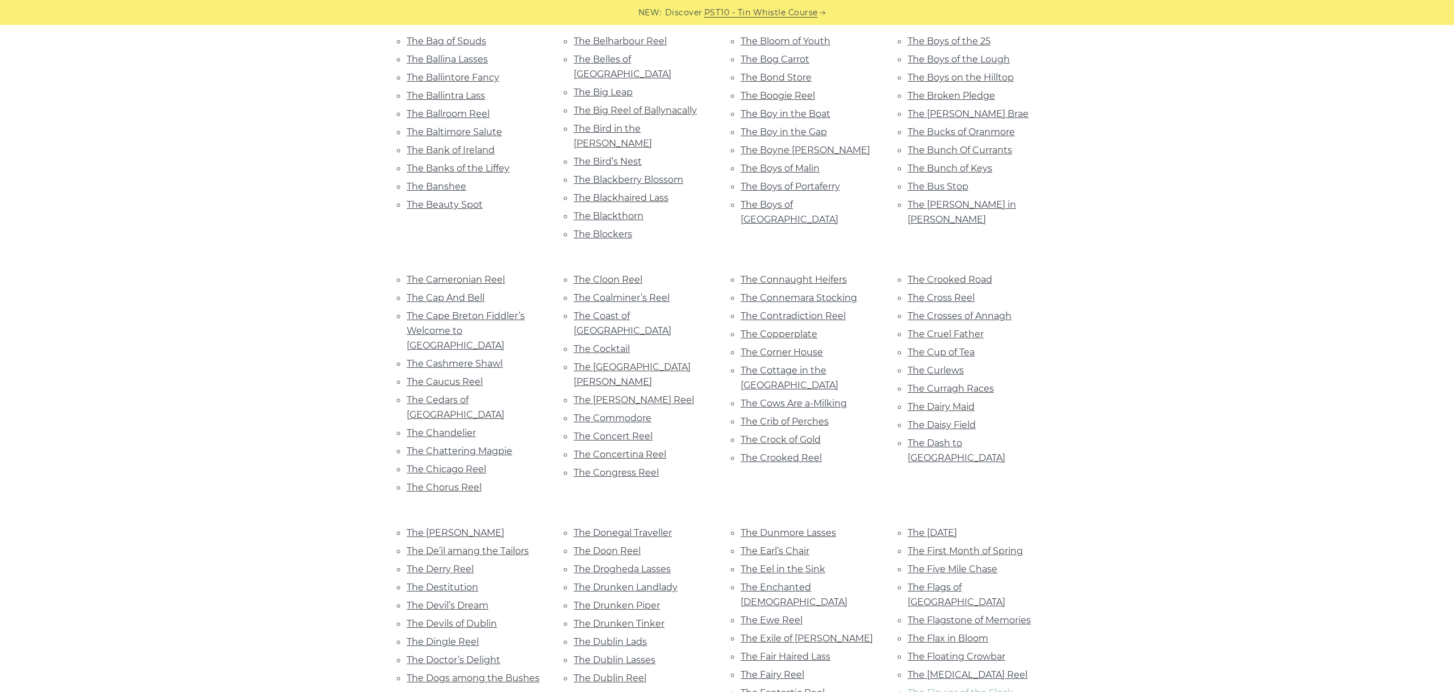
click at [973, 688] on link "The Flower of the Flock" at bounding box center [961, 693] width 106 height 11
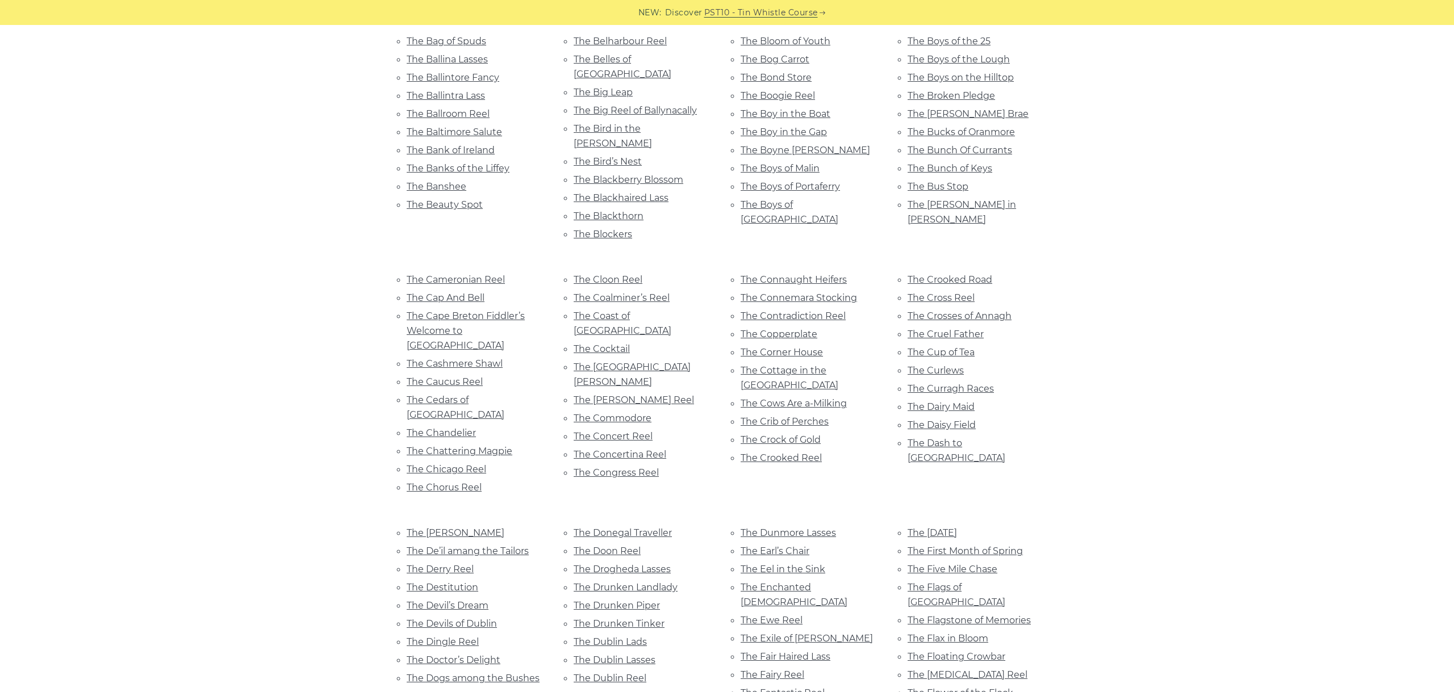
click at [1332, 291] on div "1st August A Fair Wind A Ghost of His Former Self A Long Way From Home a Stór, …" at bounding box center [727, 107] width 1454 height 5456
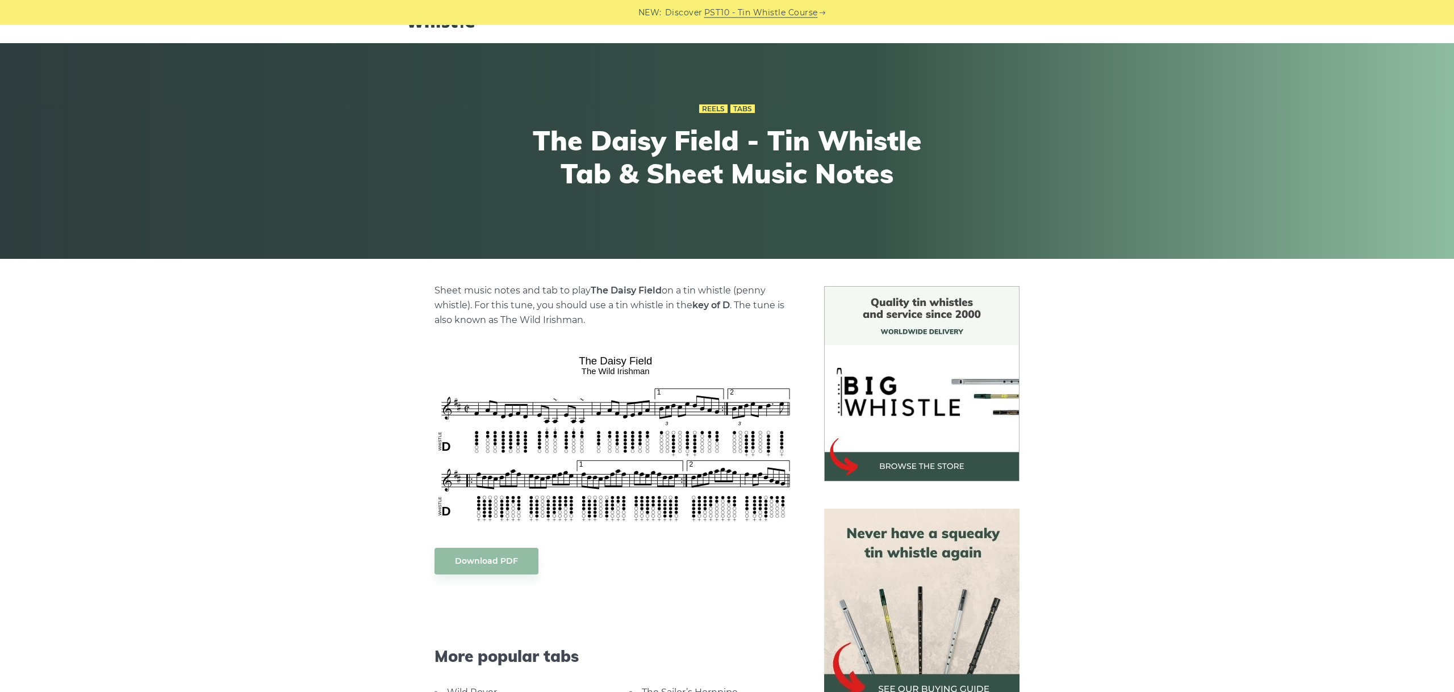
scroll to position [64, 0]
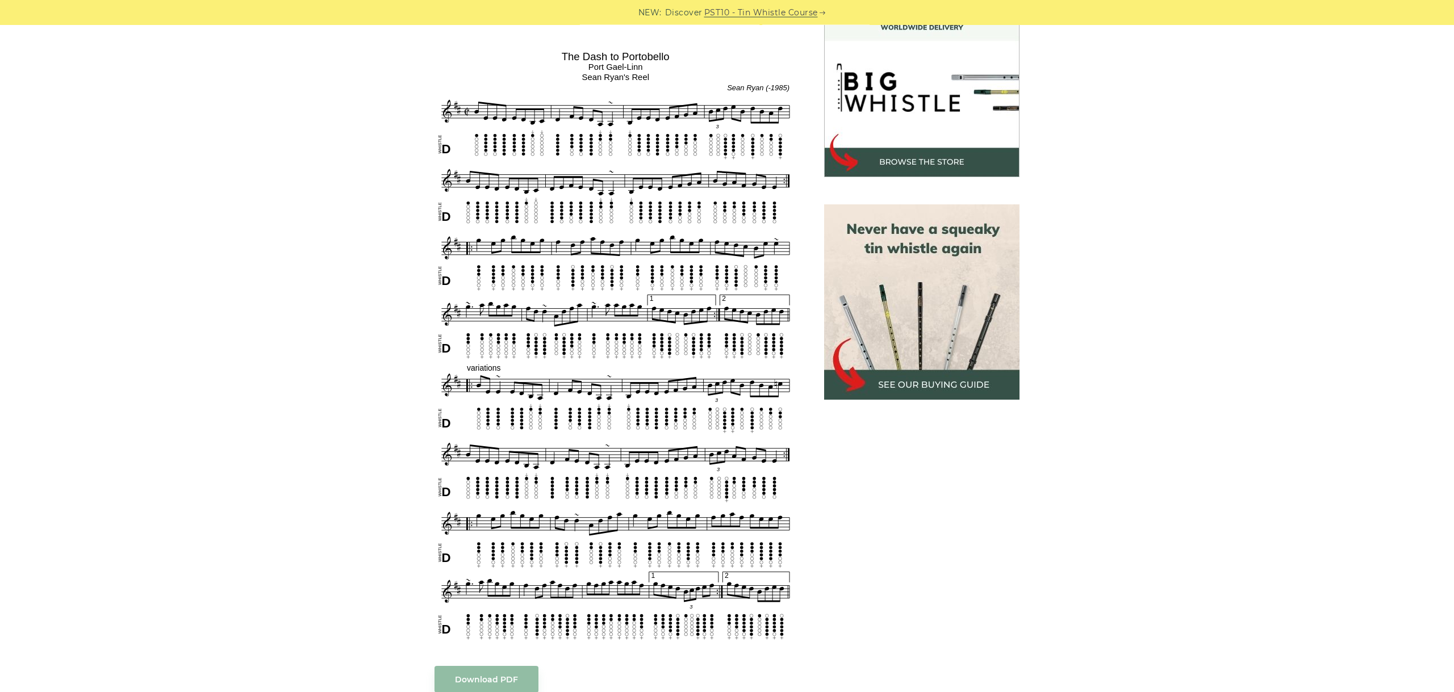
scroll to position [318, 0]
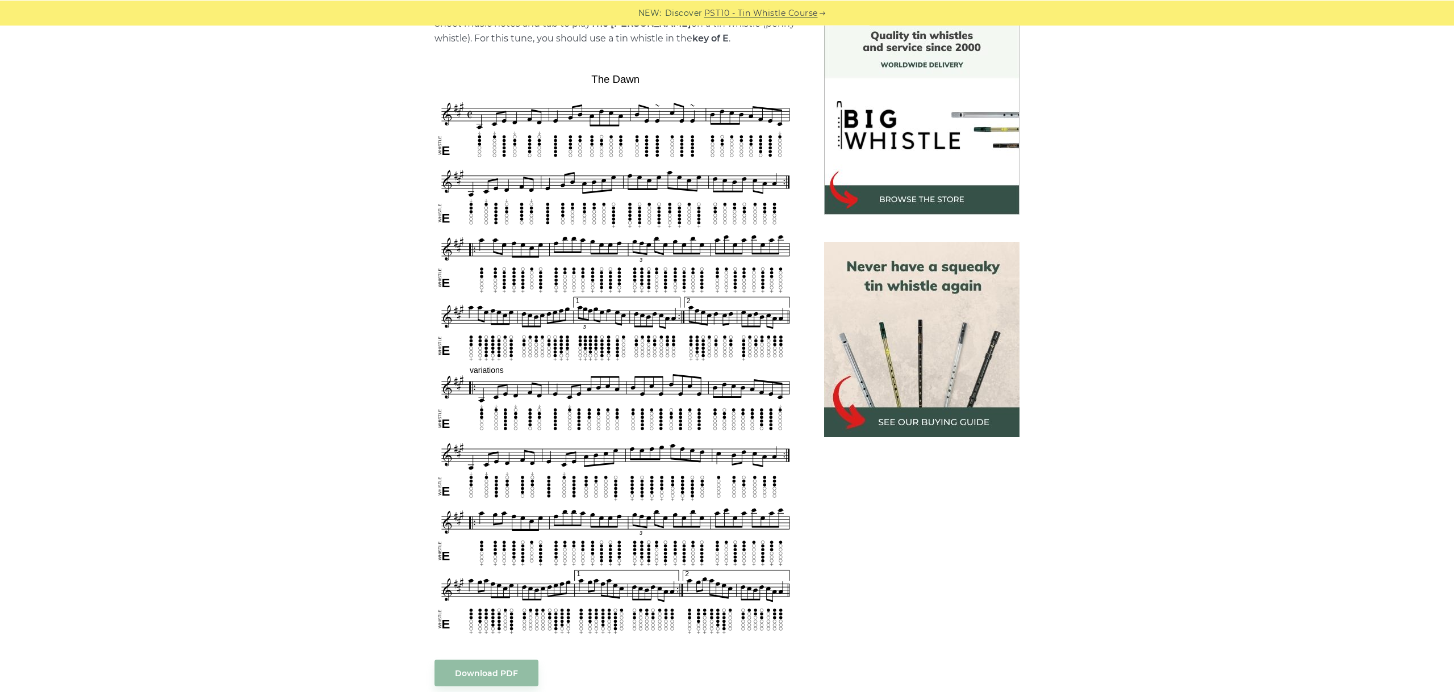
scroll to position [318, 0]
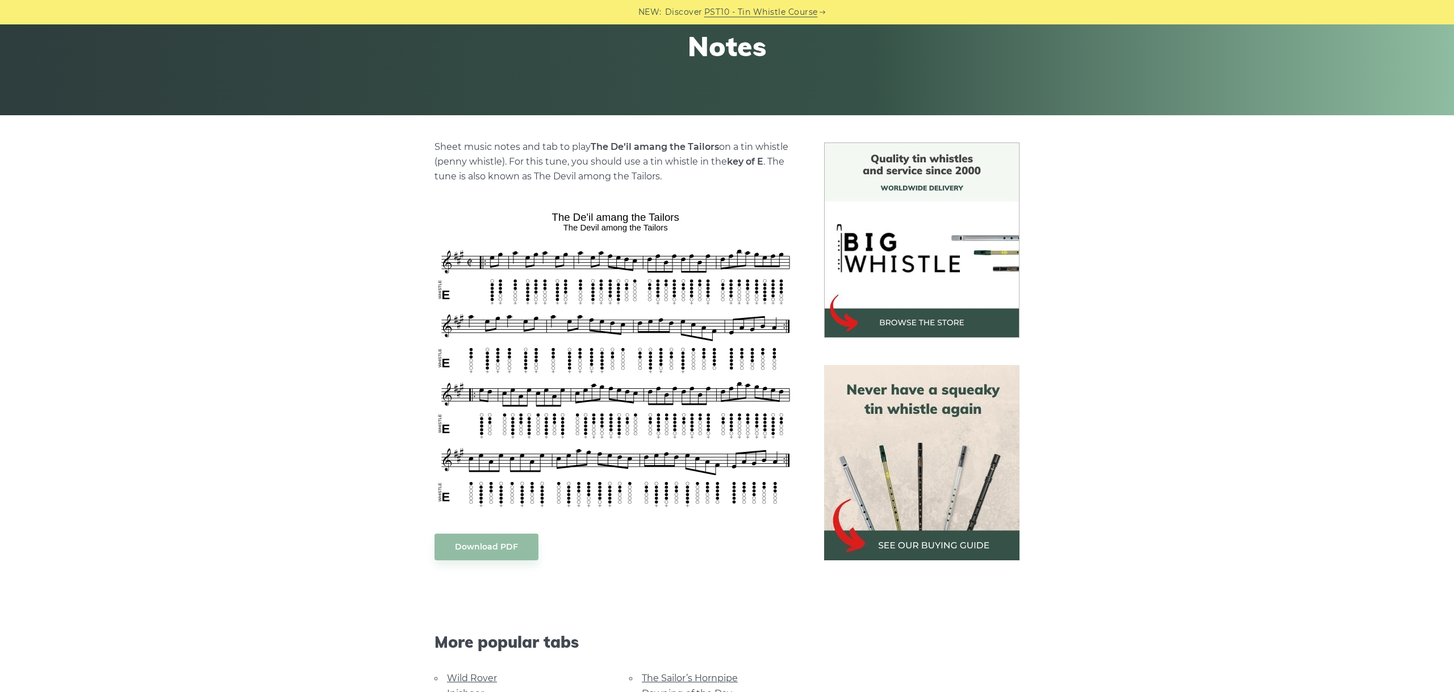
scroll to position [191, 0]
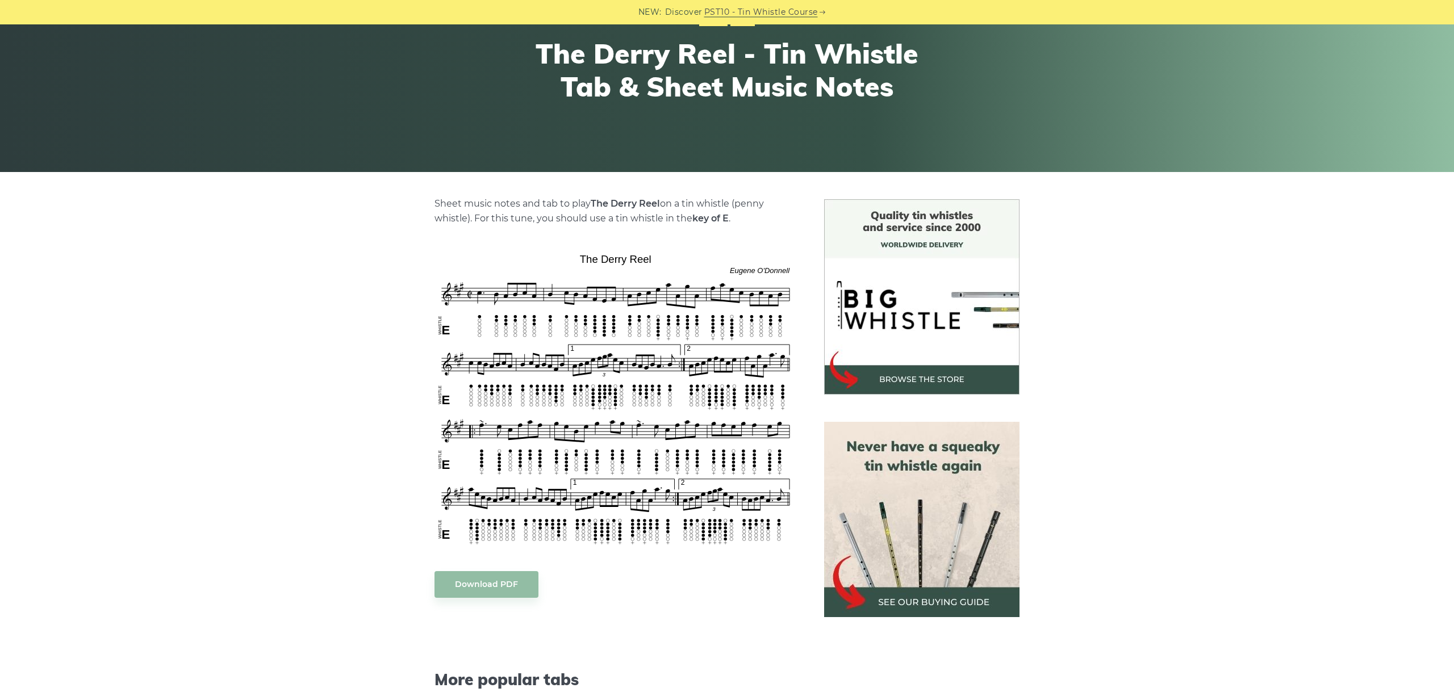
scroll to position [127, 0]
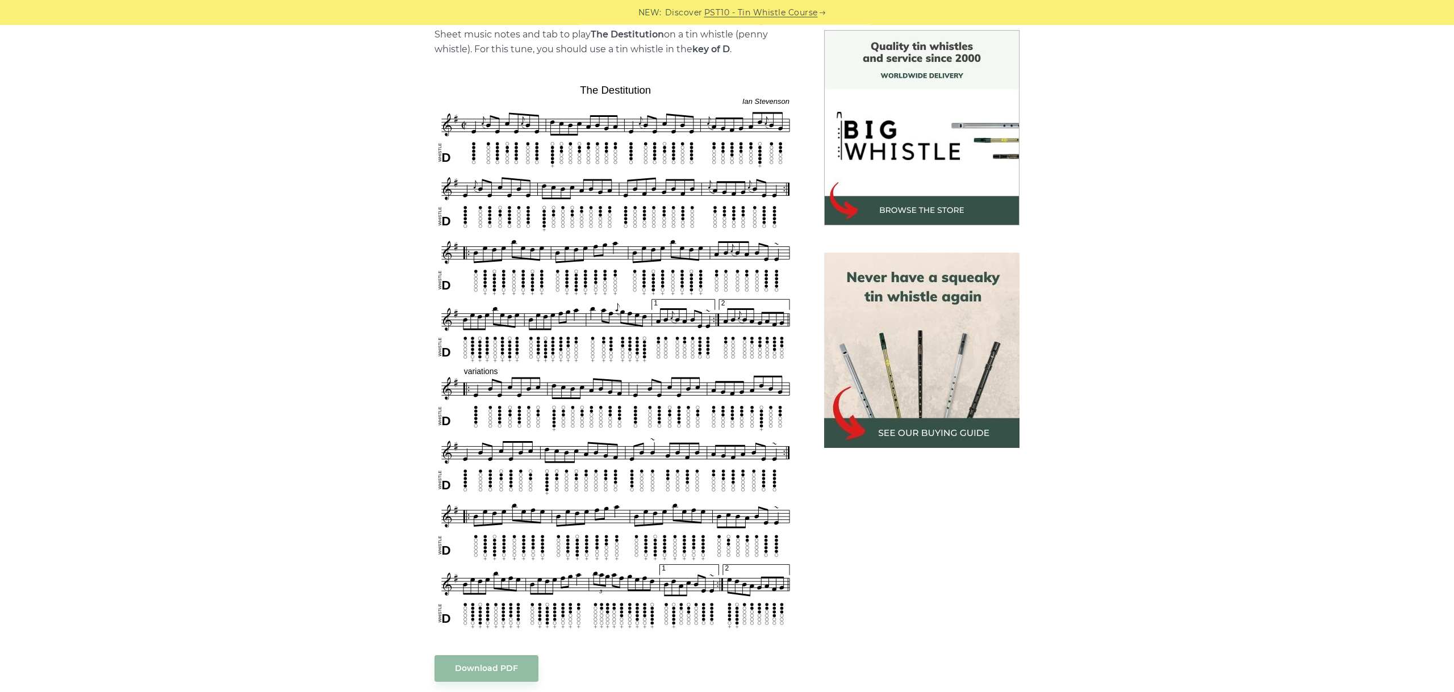
scroll to position [318, 0]
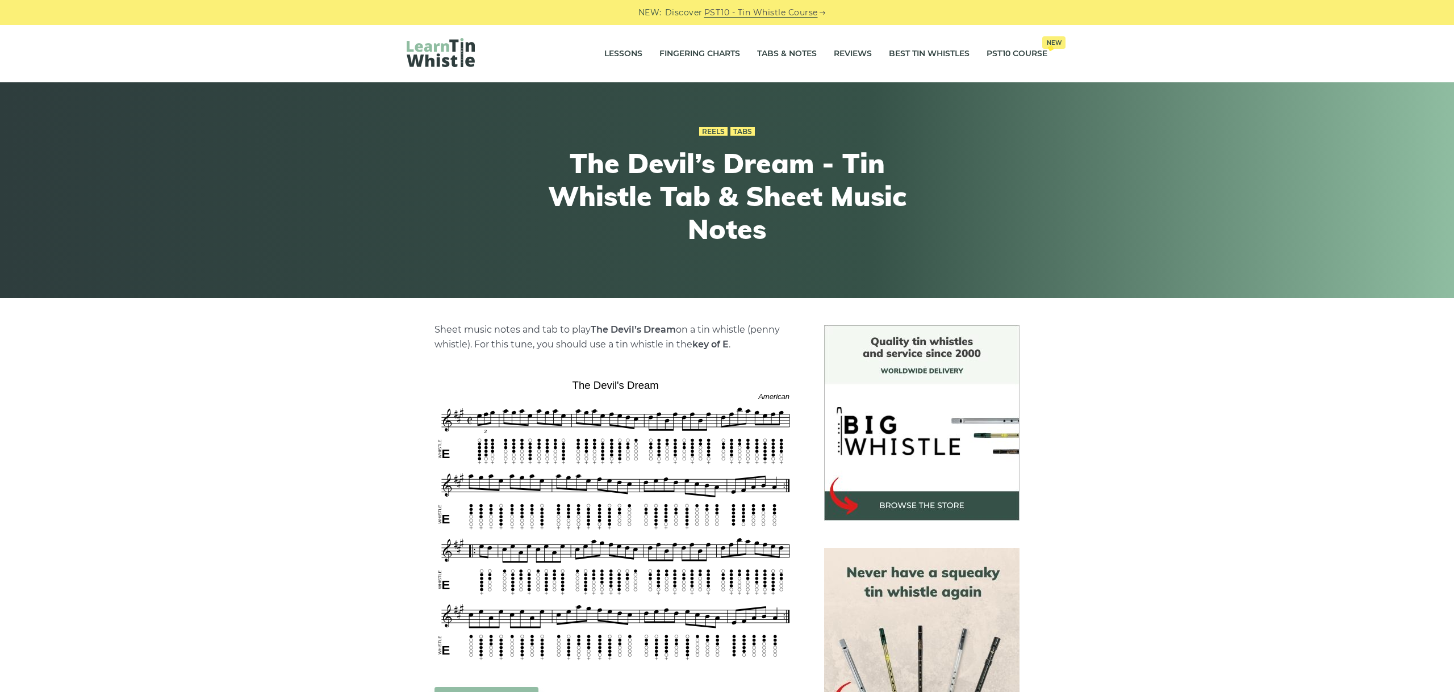
scroll to position [127, 0]
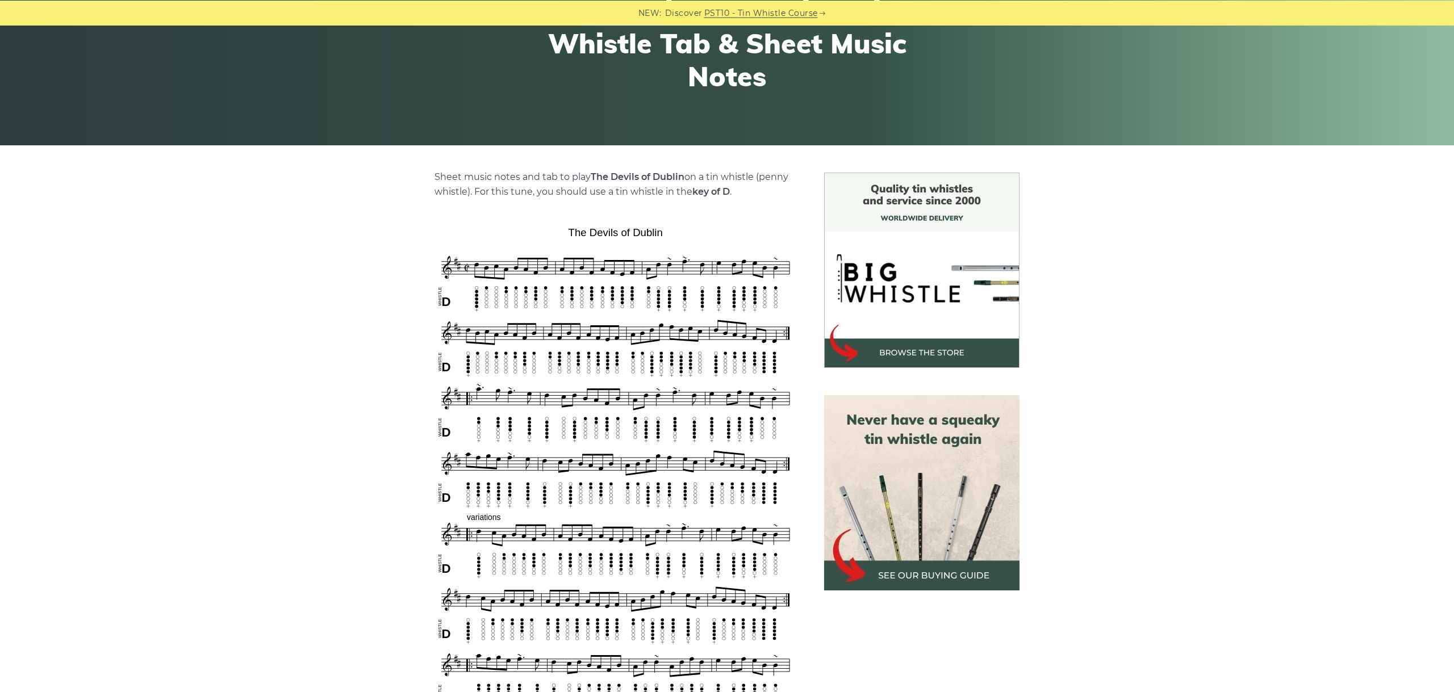
scroll to position [318, 0]
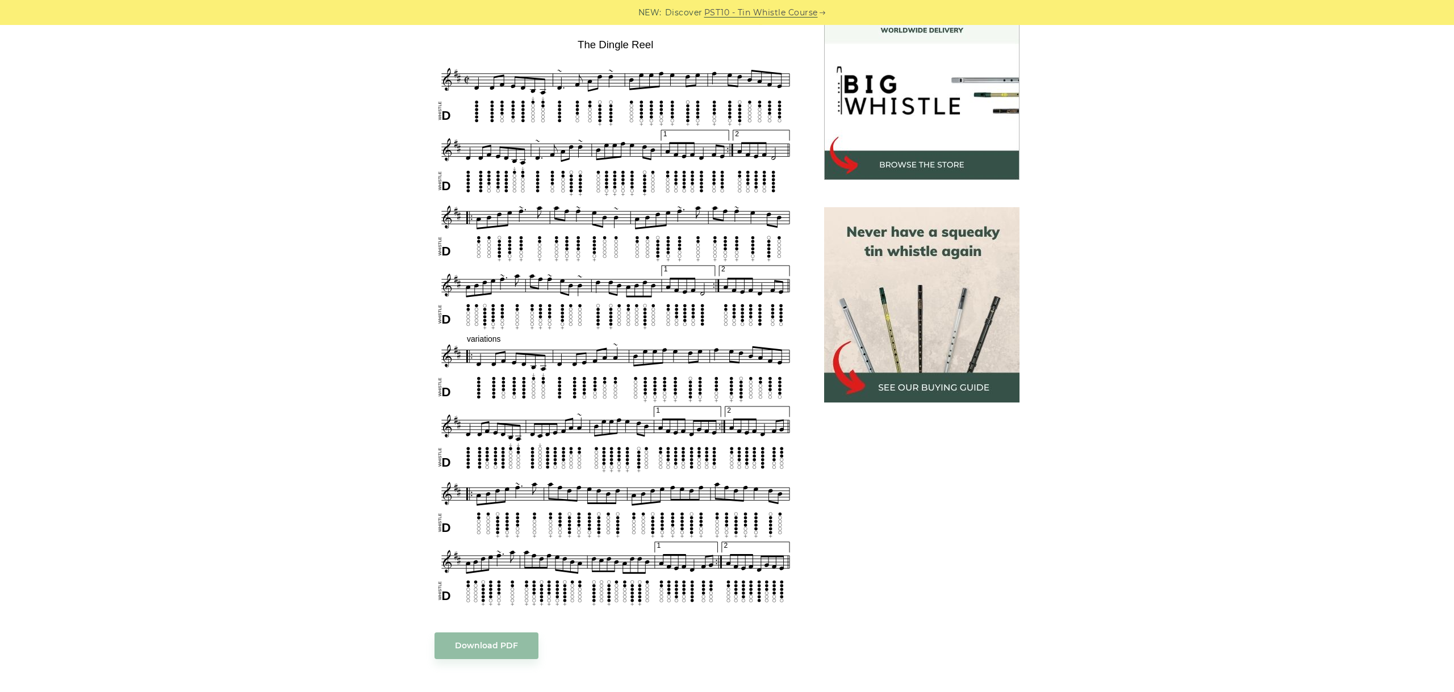
scroll to position [318, 0]
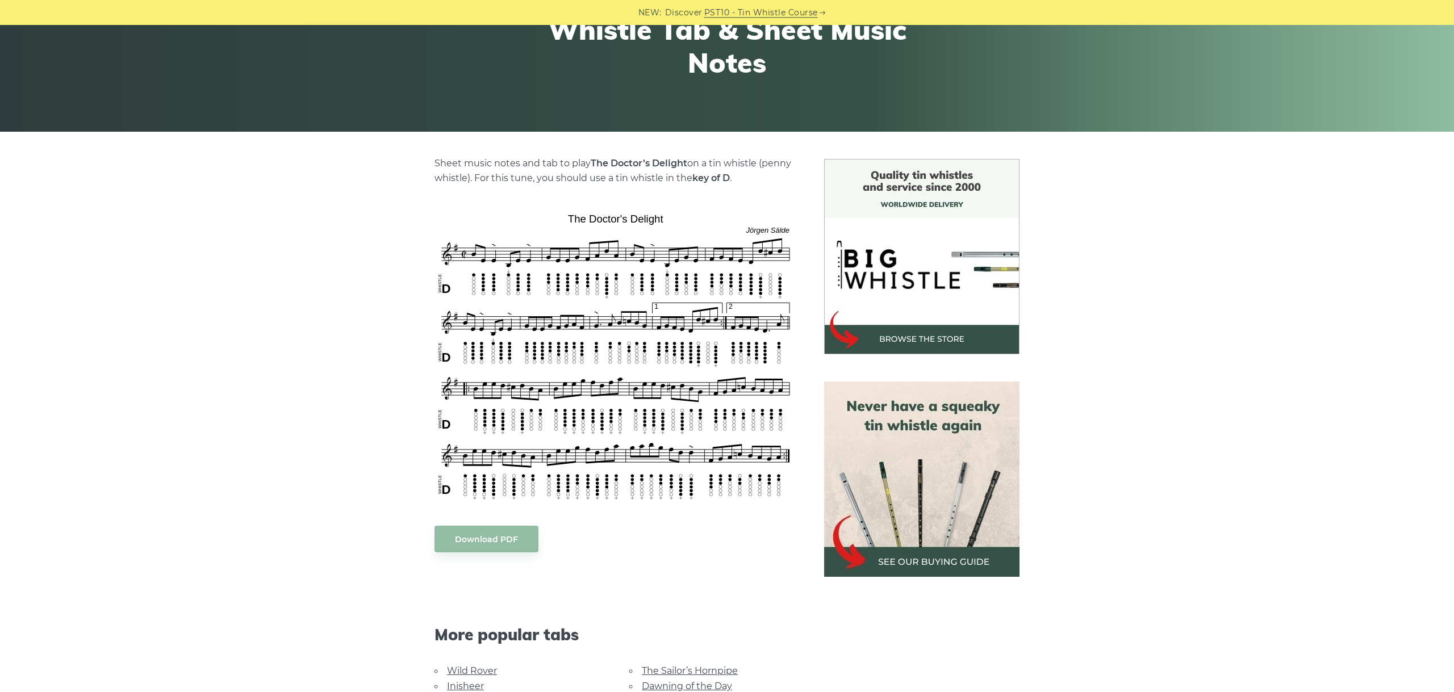
scroll to position [255, 0]
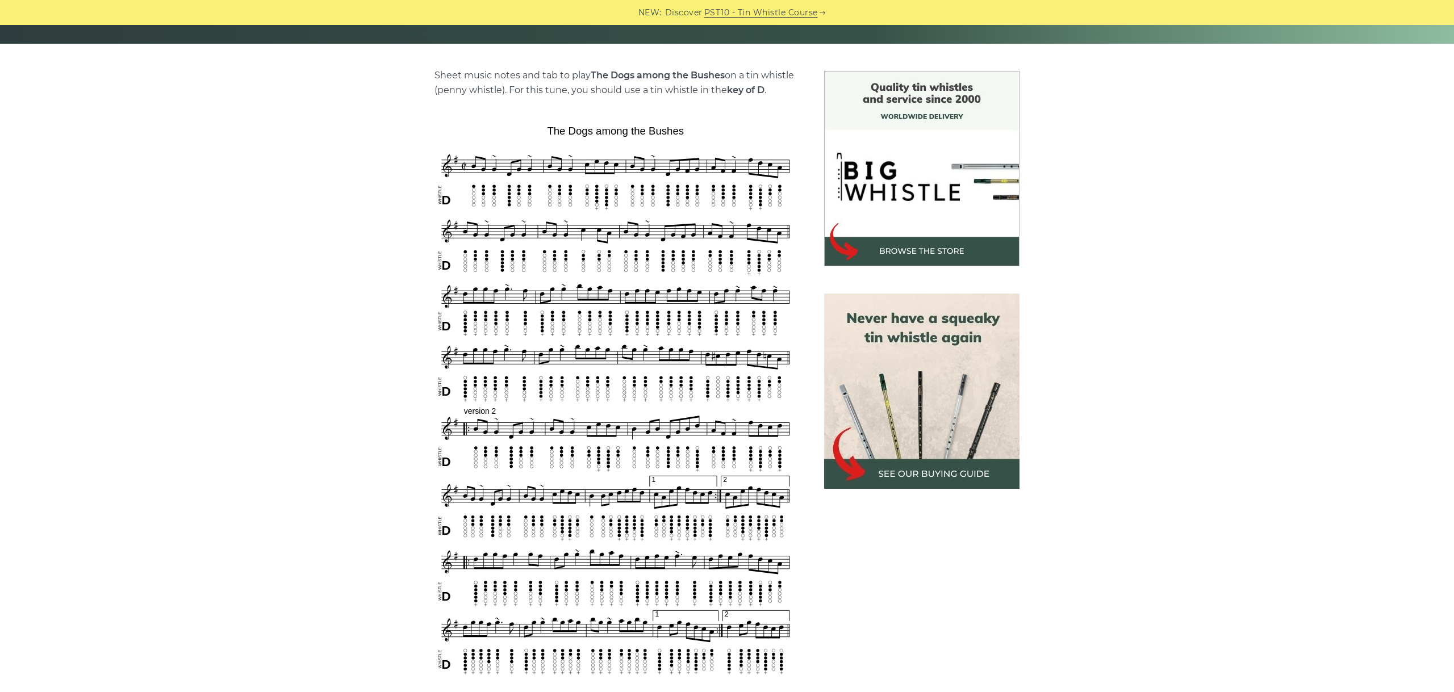
scroll to position [318, 0]
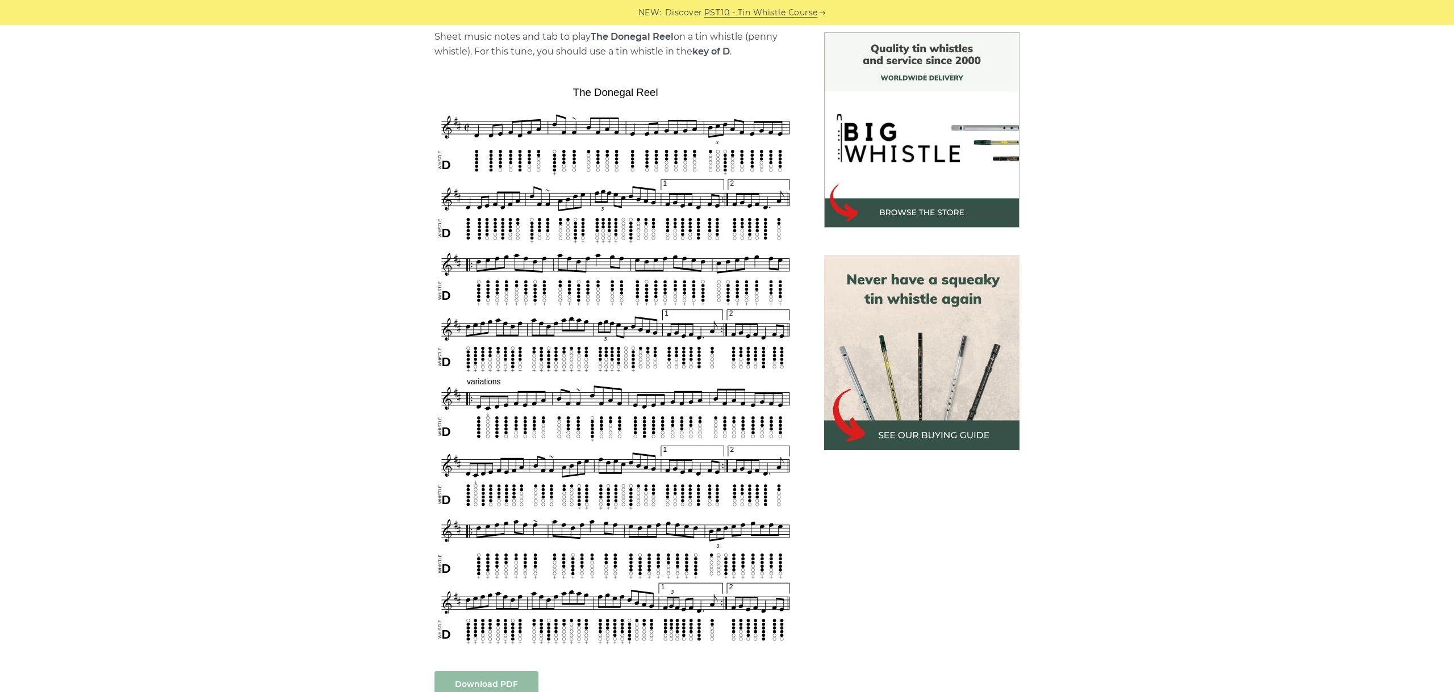
scroll to position [318, 0]
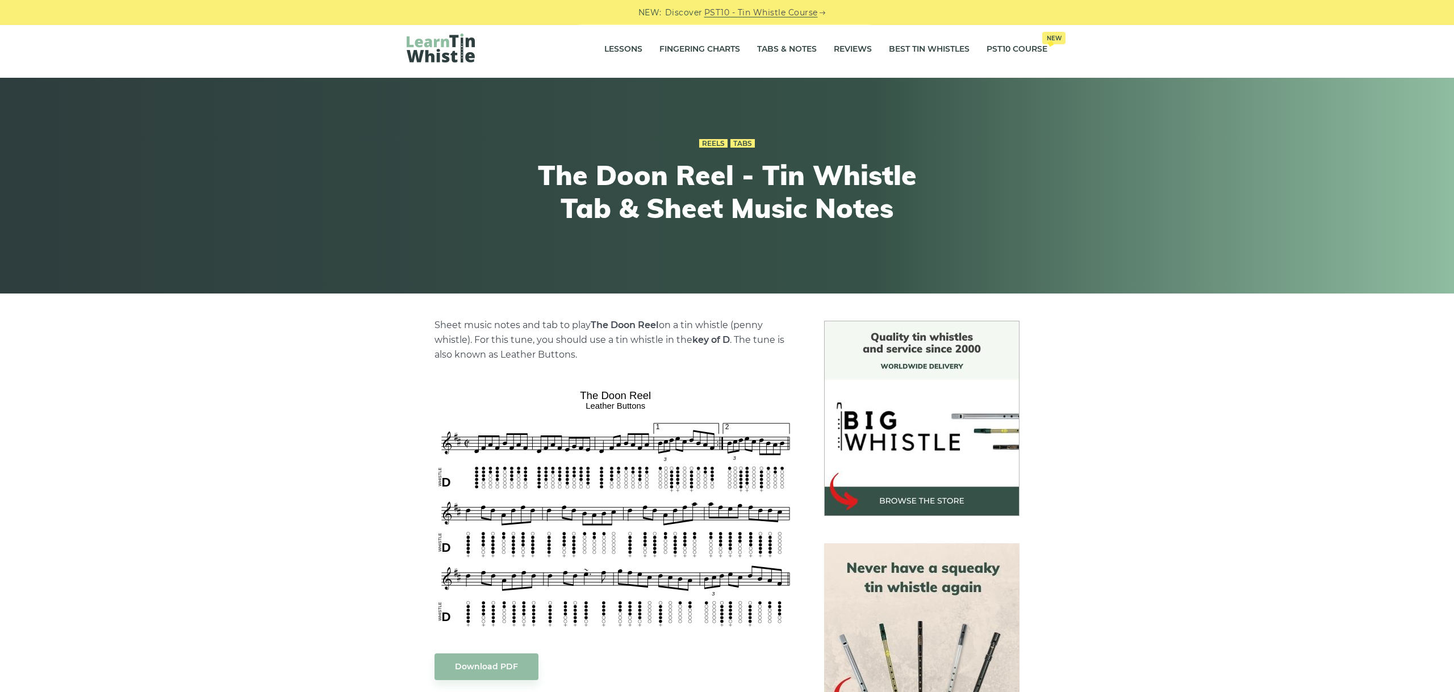
scroll to position [64, 0]
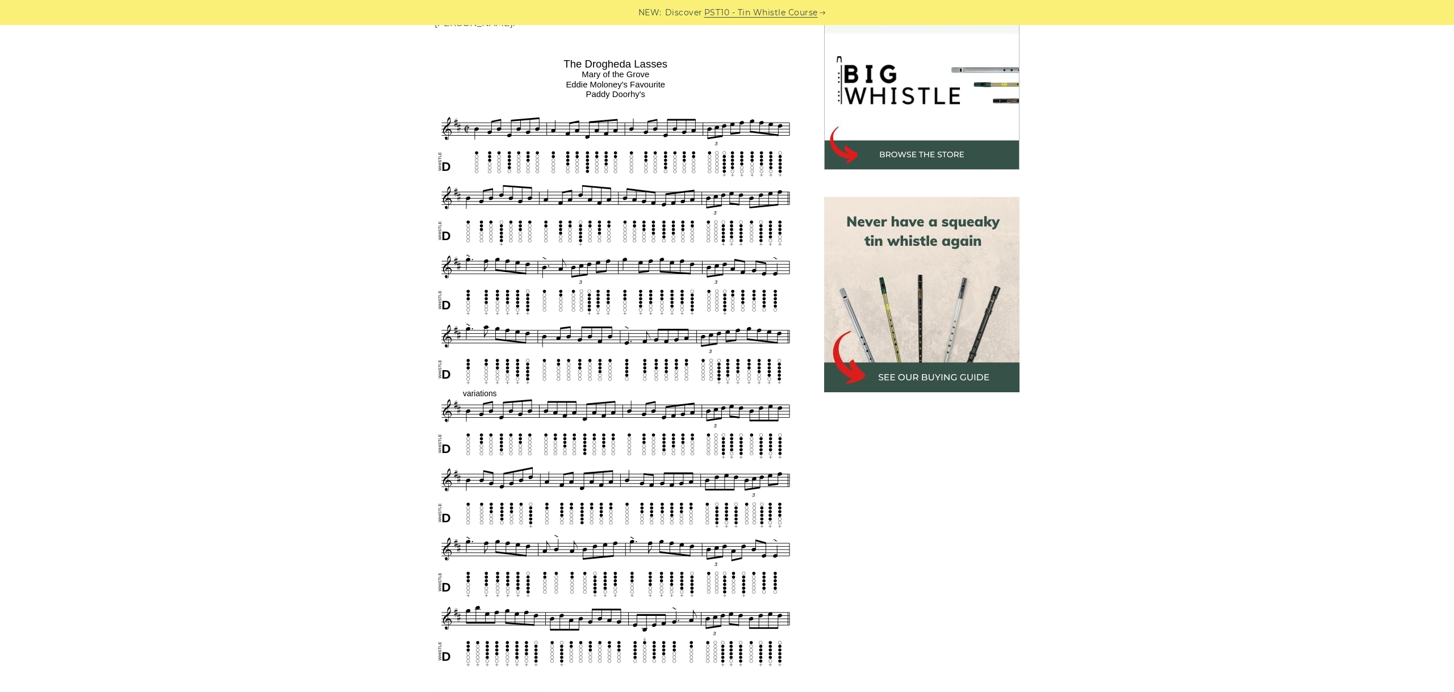
scroll to position [382, 0]
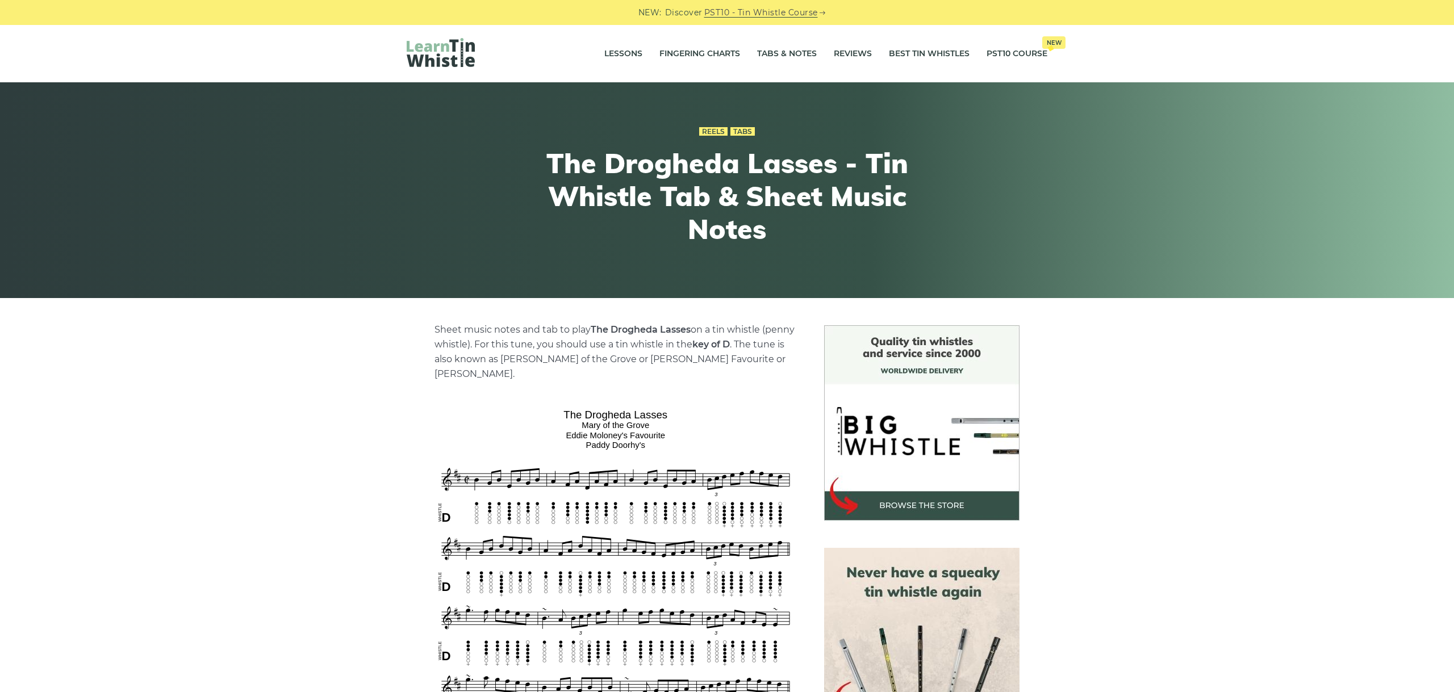
scroll to position [382, 0]
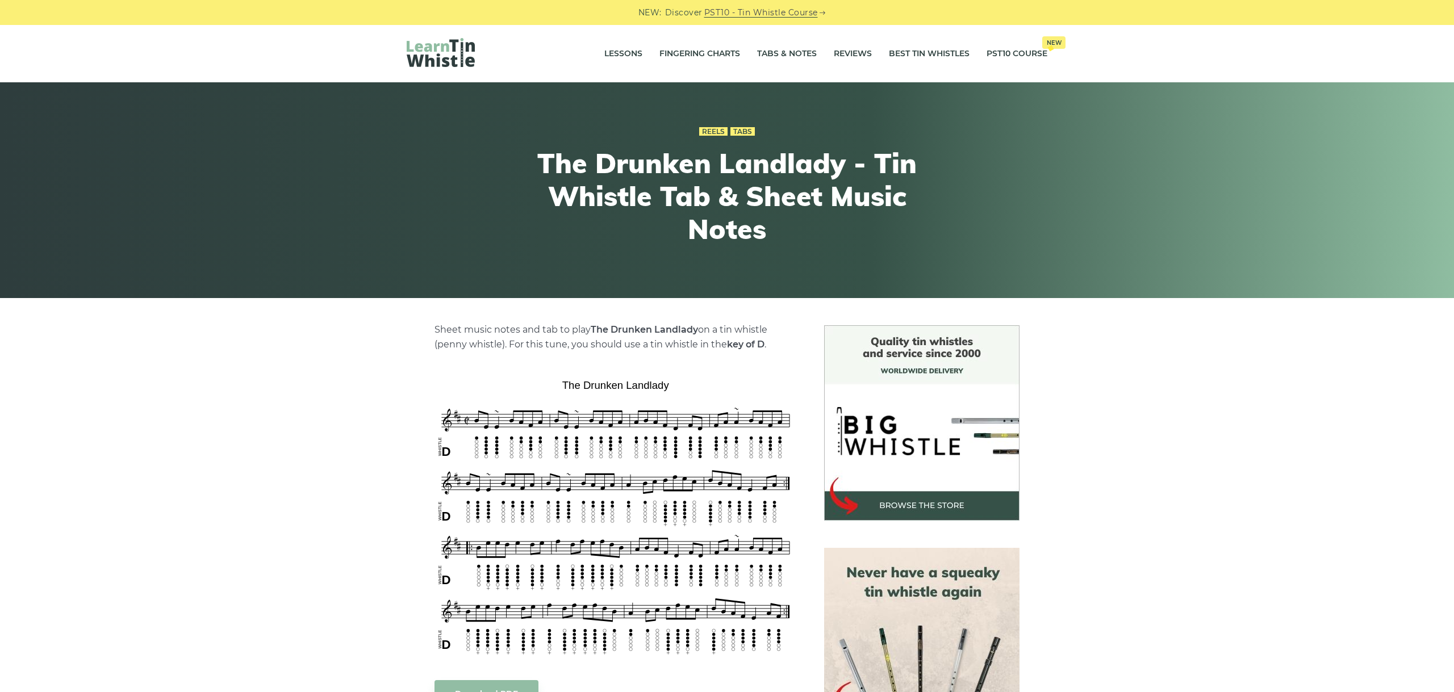
scroll to position [191, 0]
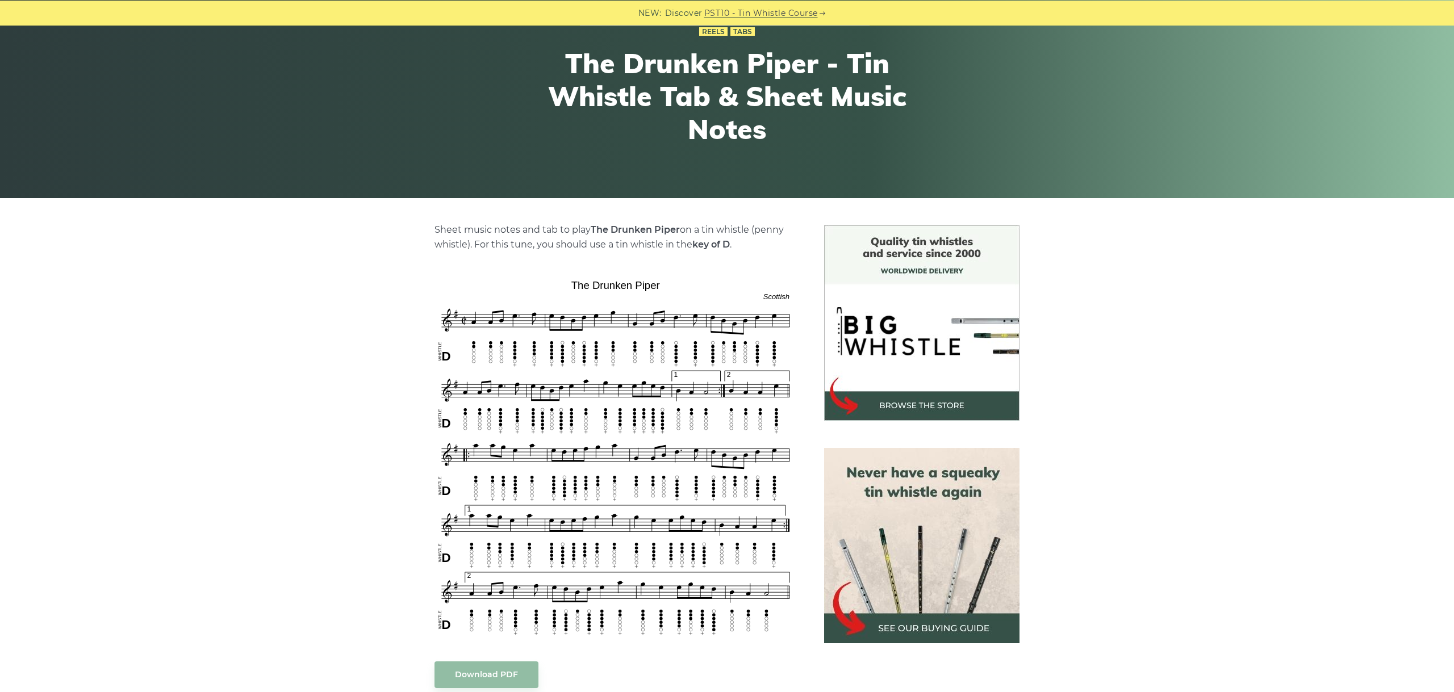
scroll to position [127, 0]
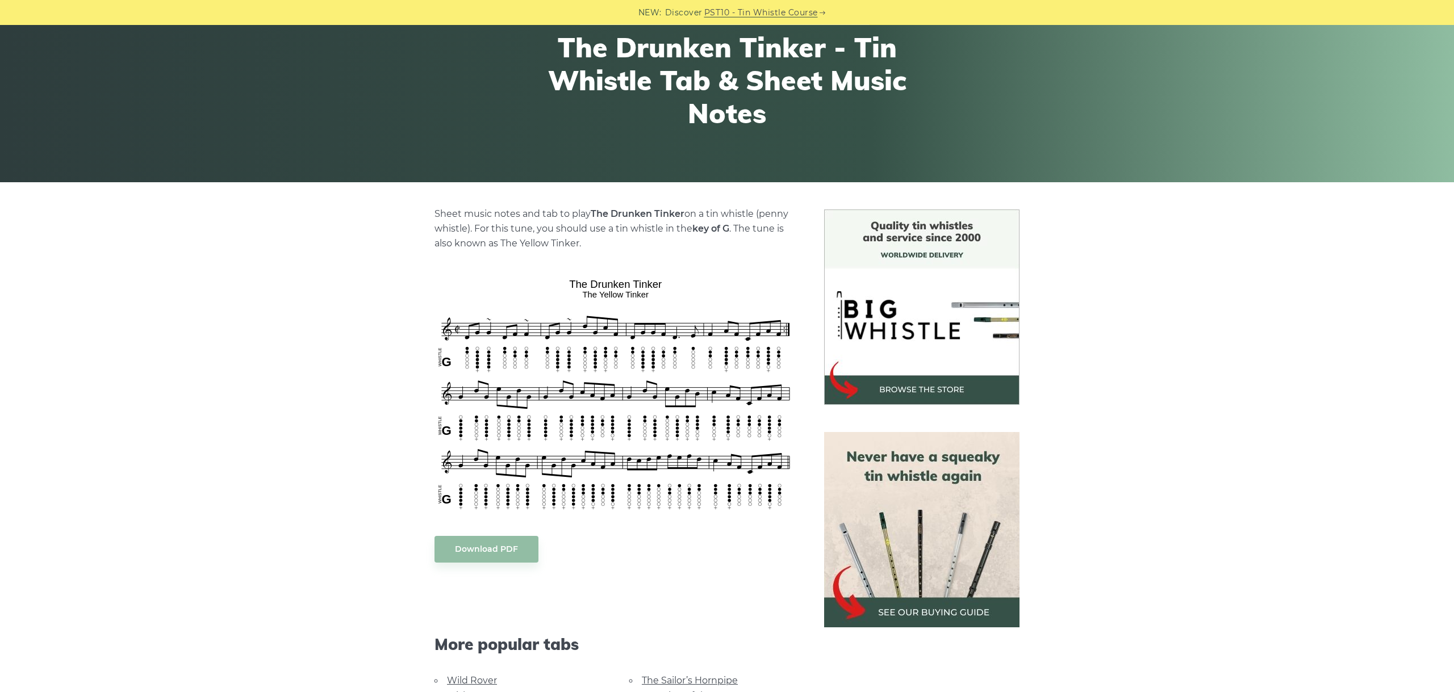
scroll to position [127, 0]
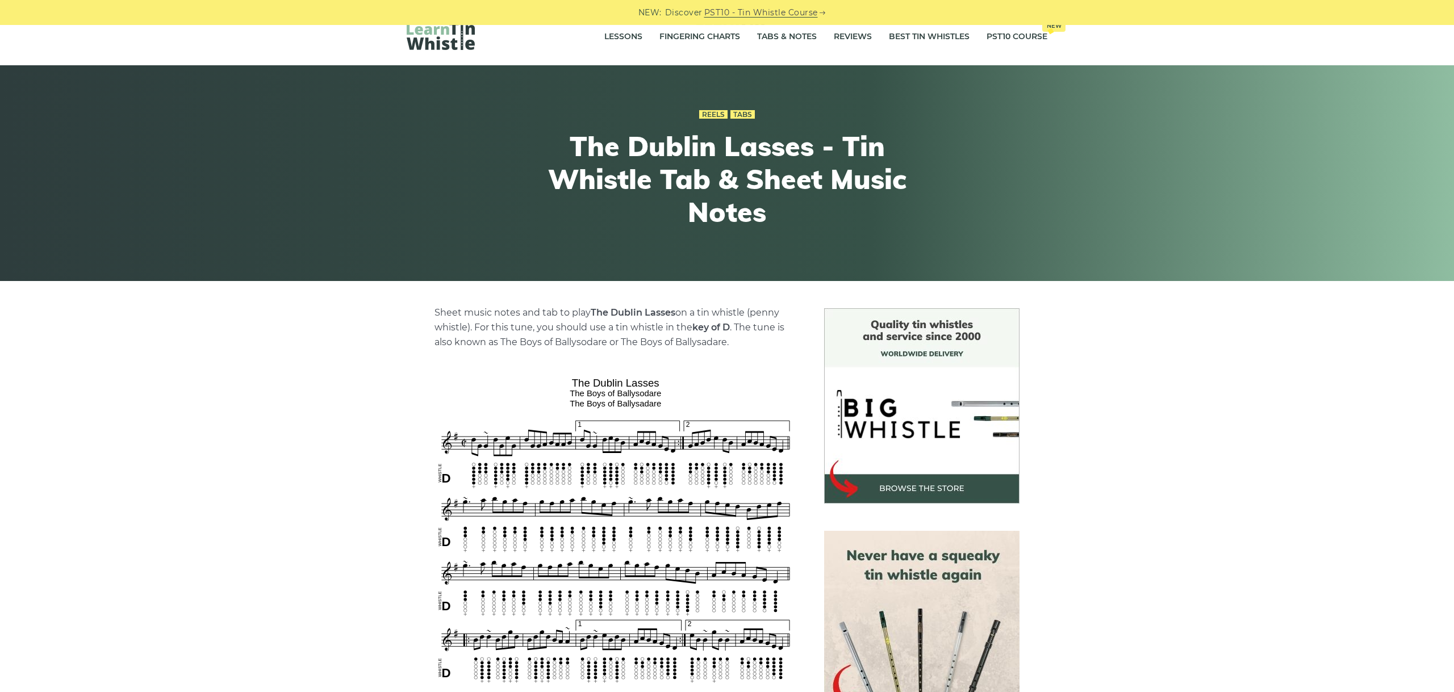
scroll to position [127, 0]
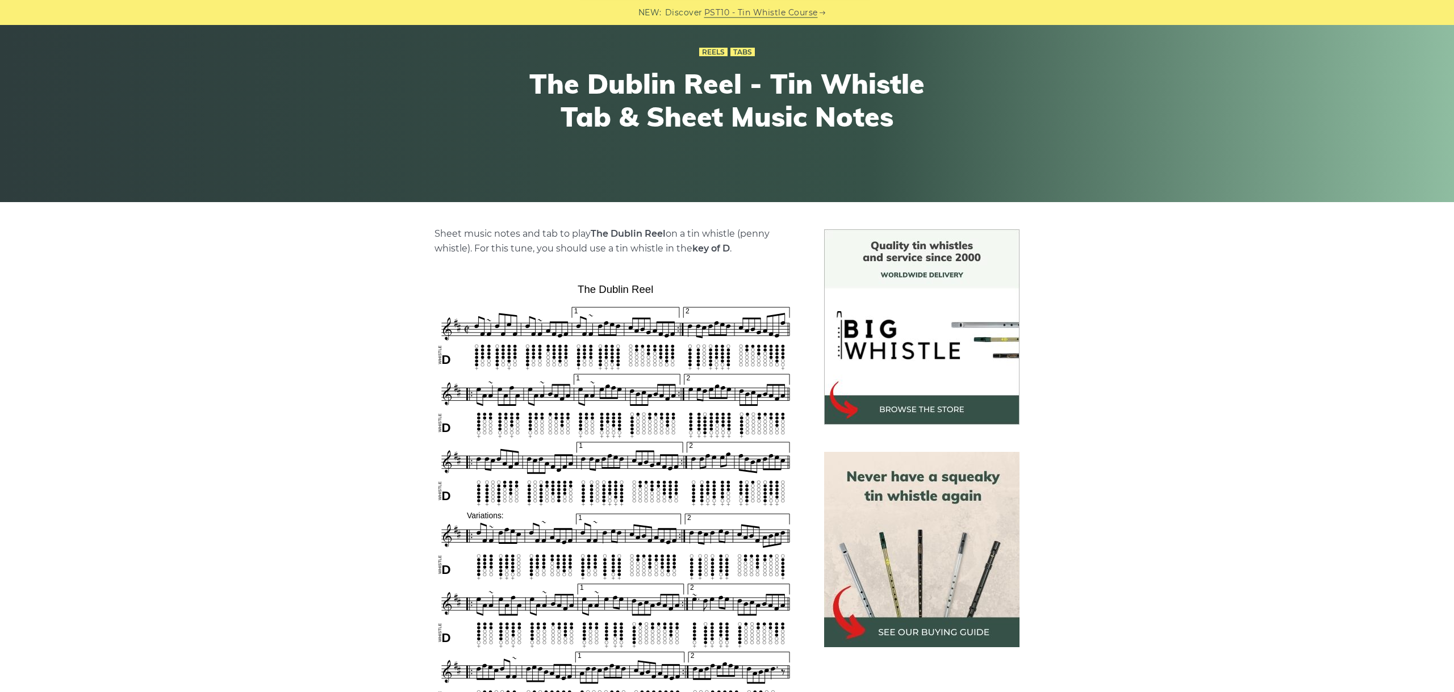
scroll to position [255, 0]
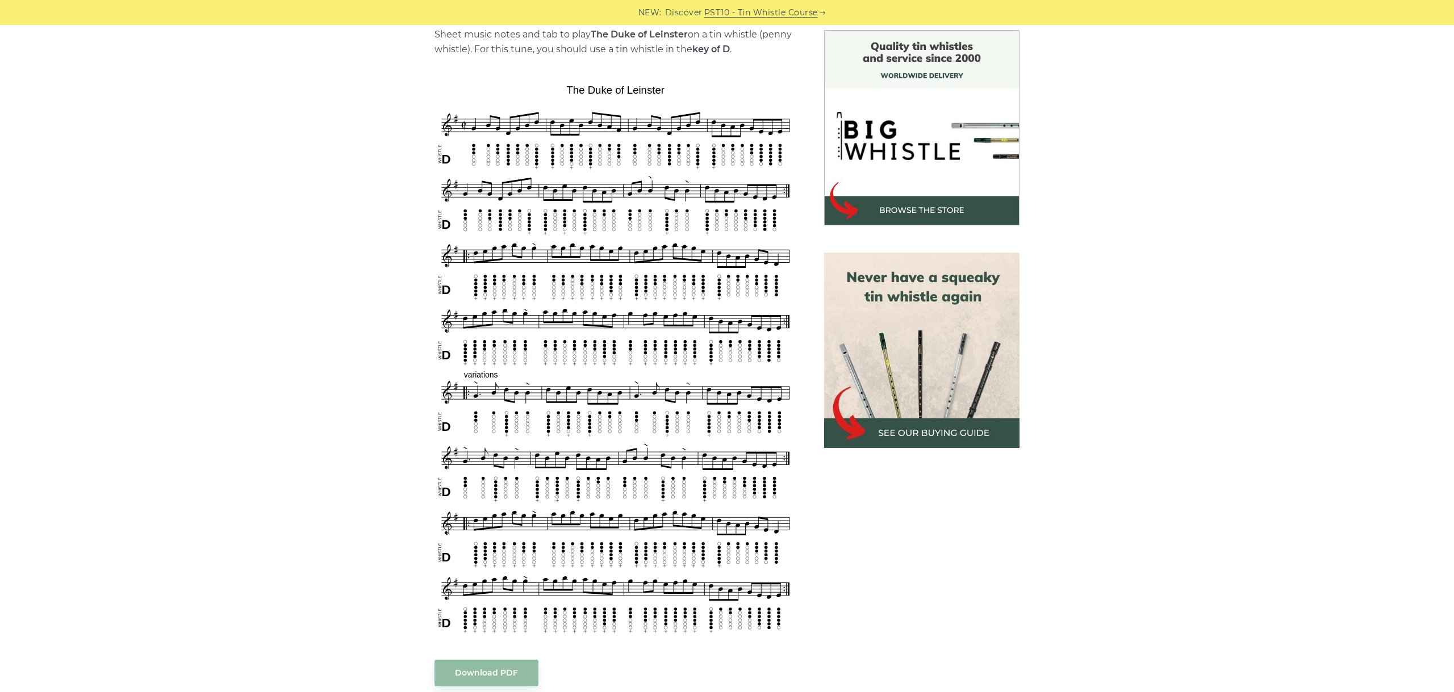
scroll to position [318, 0]
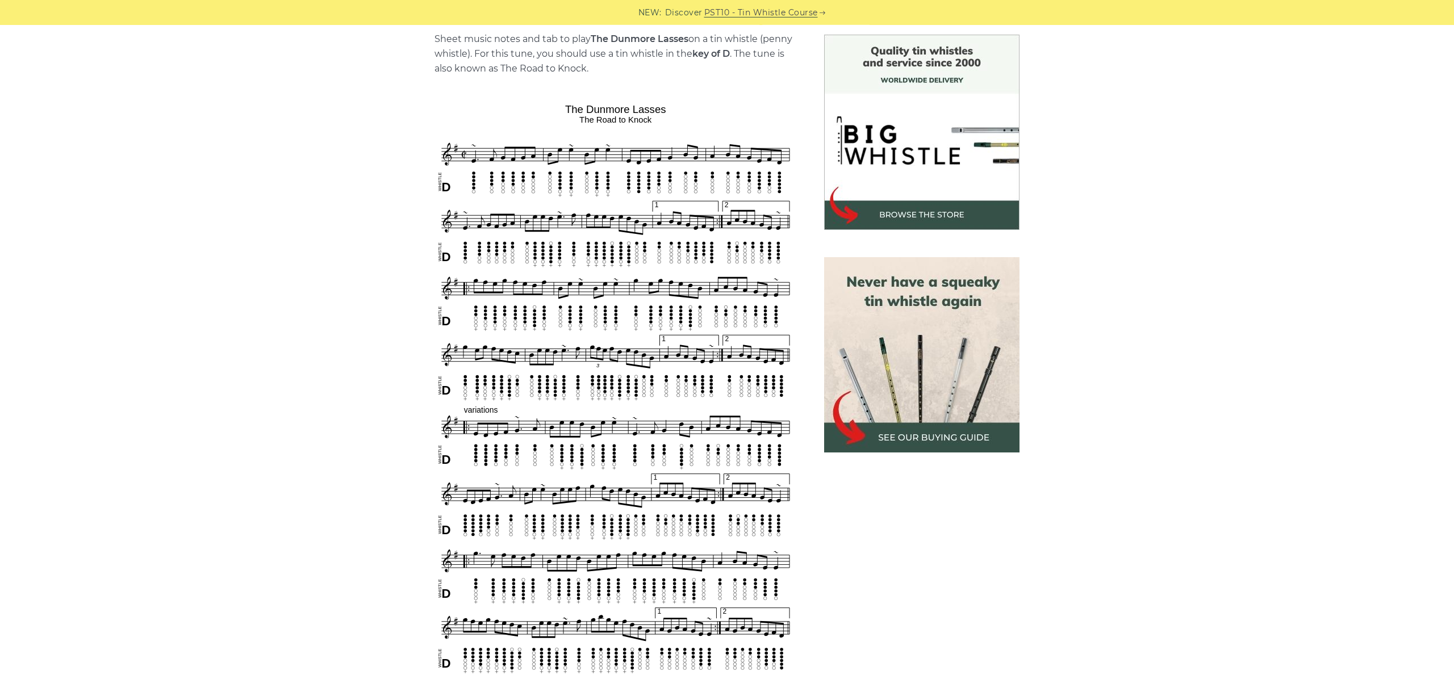
scroll to position [318, 0]
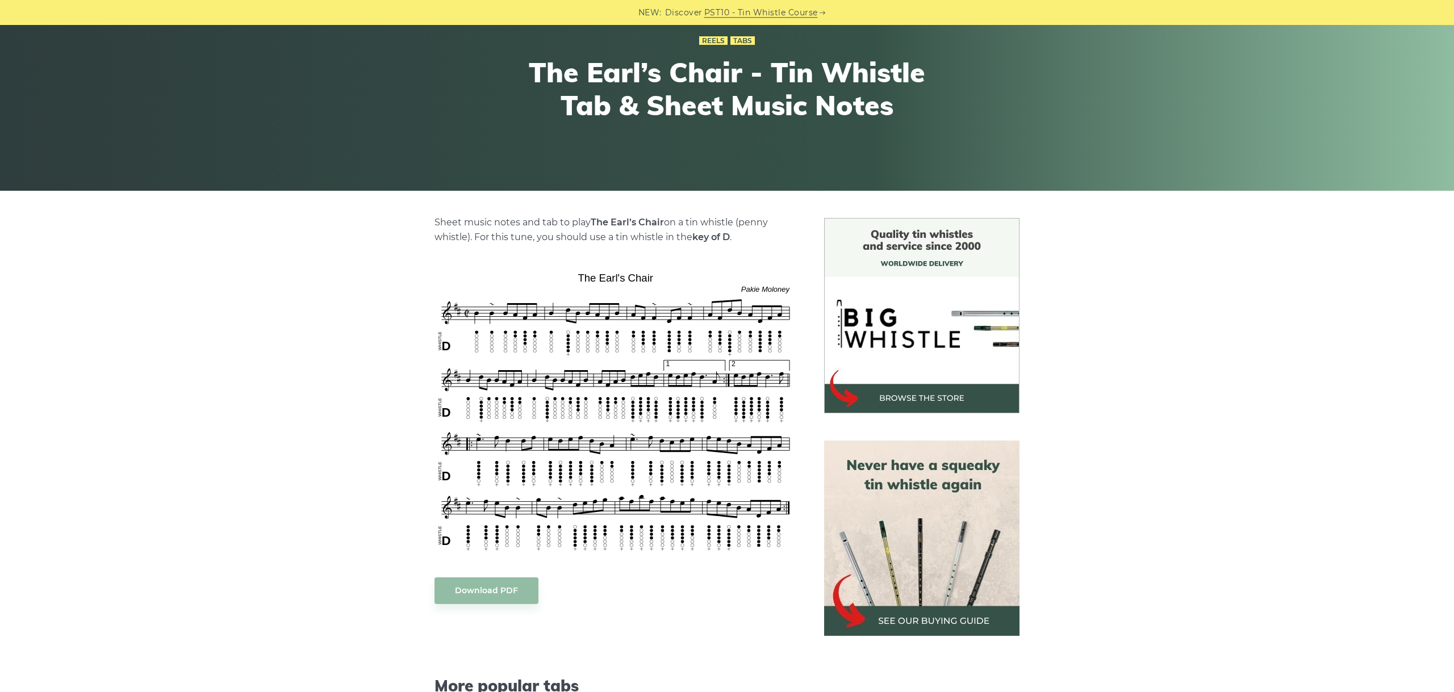
scroll to position [191, 0]
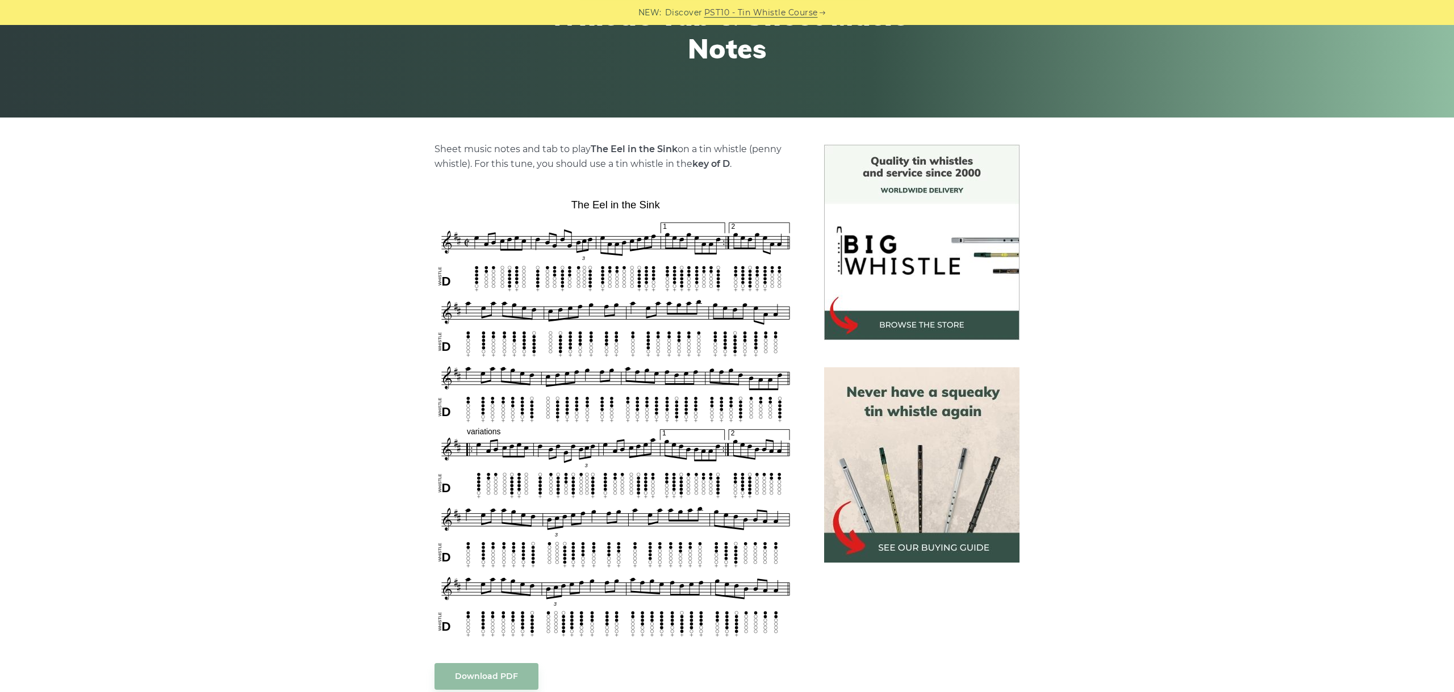
scroll to position [191, 0]
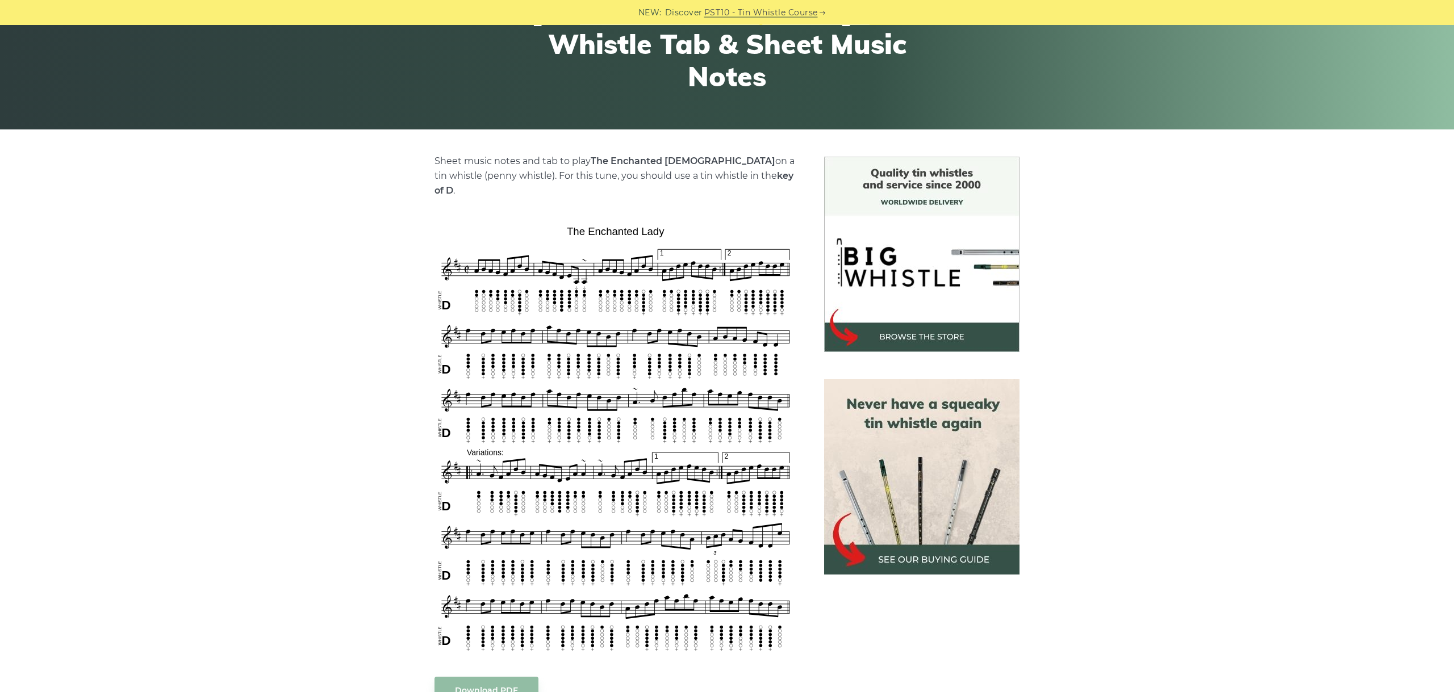
scroll to position [191, 0]
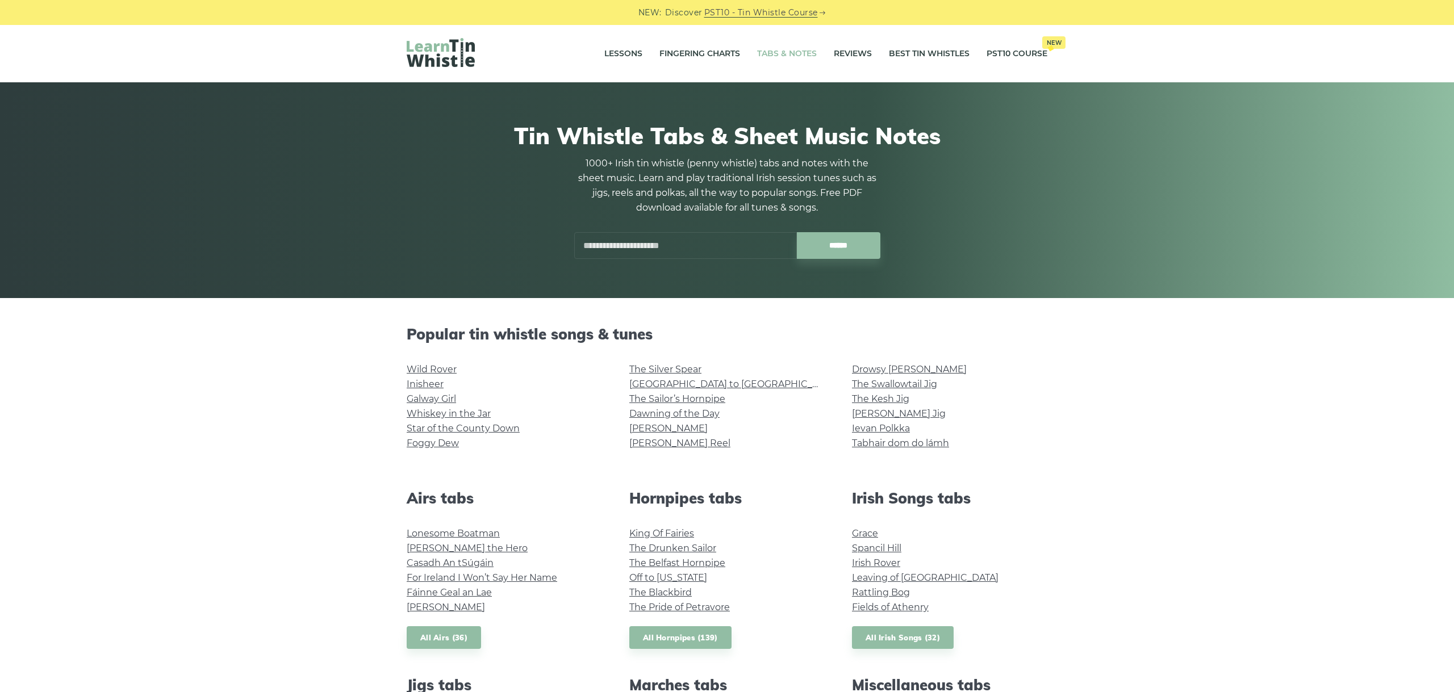
scroll to position [607, 0]
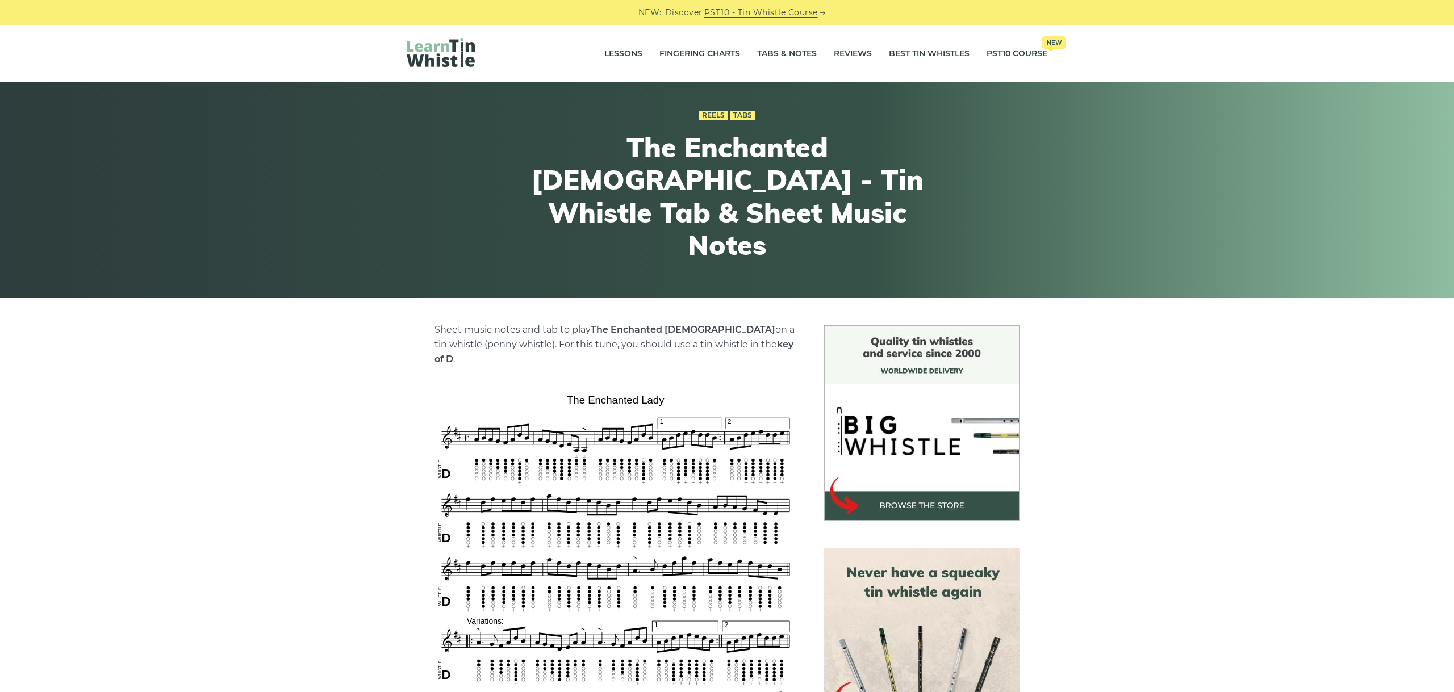
scroll to position [191, 0]
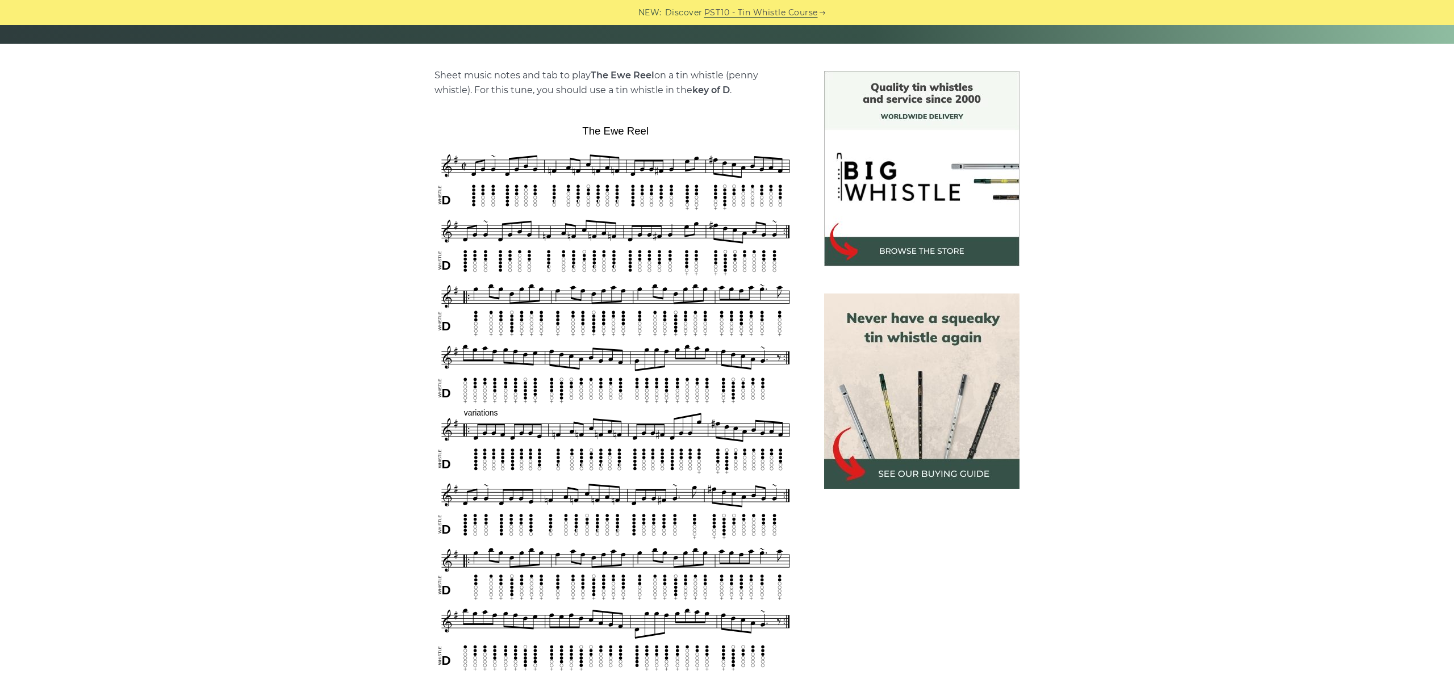
scroll to position [318, 0]
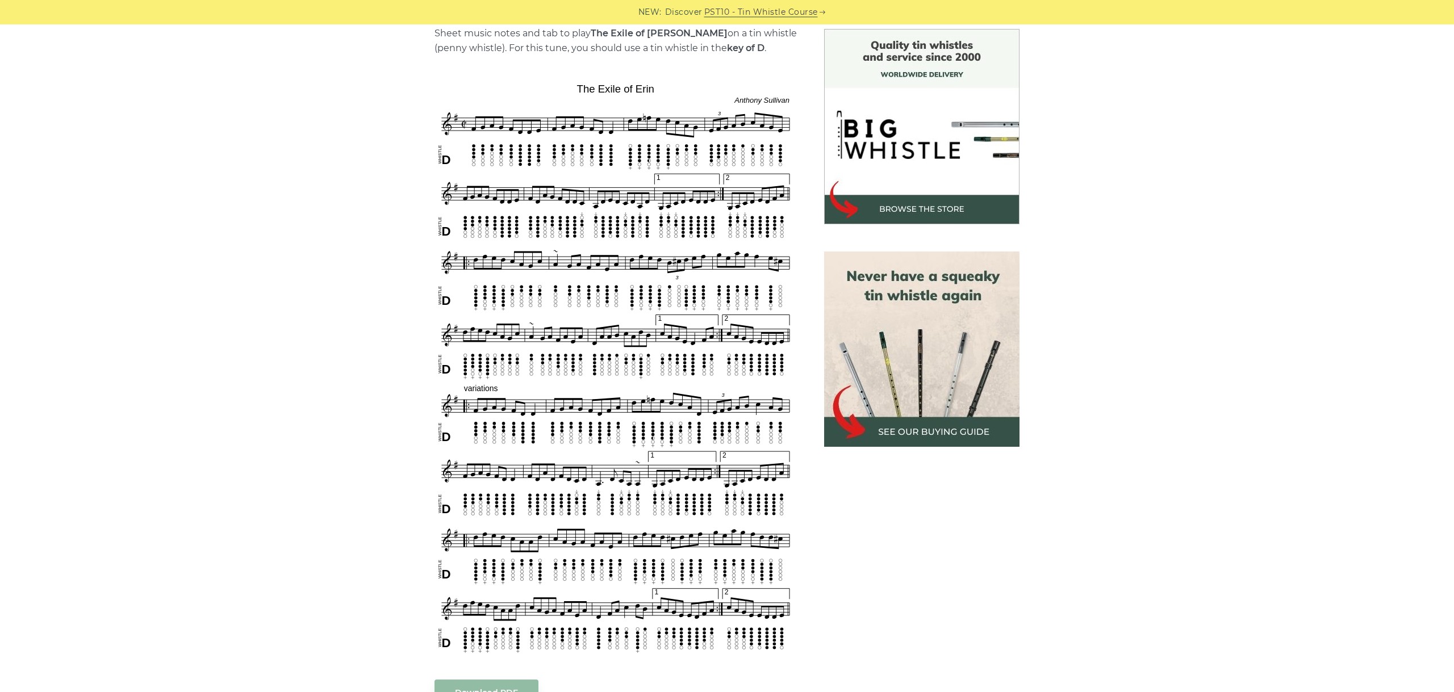
scroll to position [318, 0]
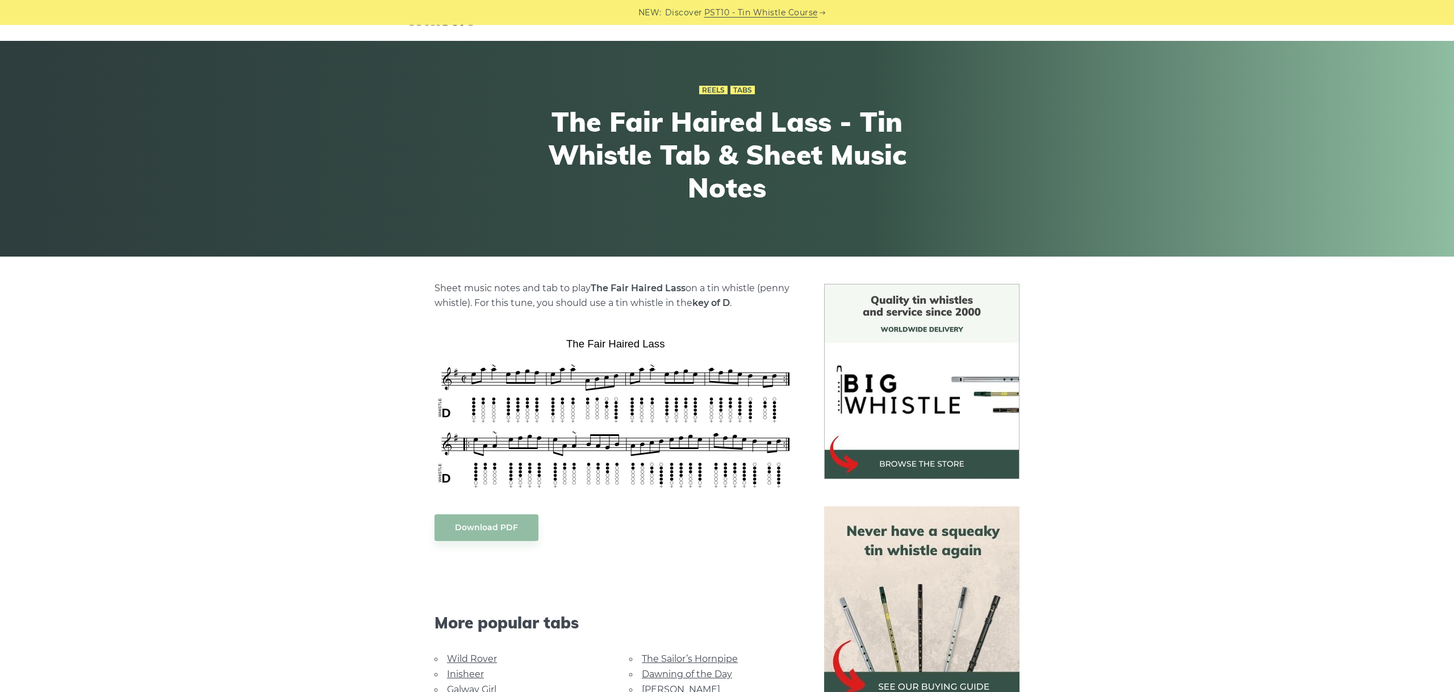
scroll to position [64, 0]
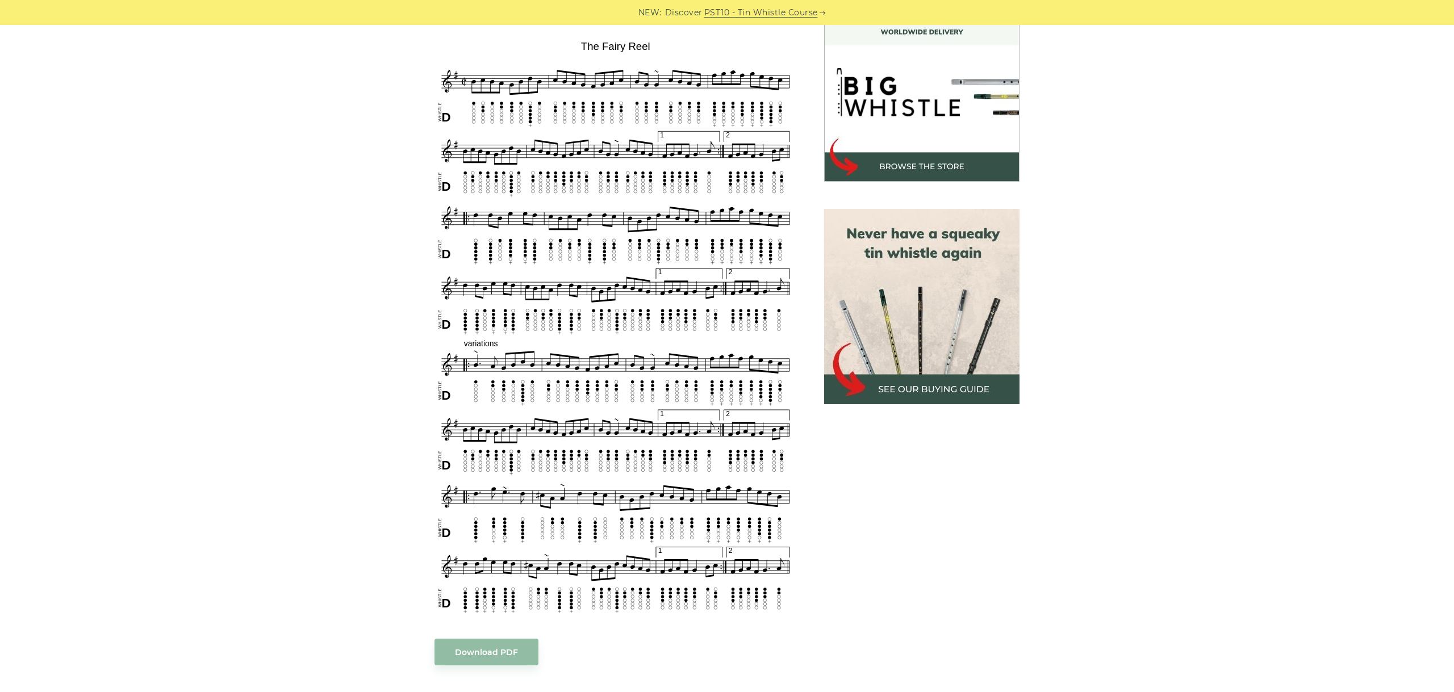
scroll to position [318, 0]
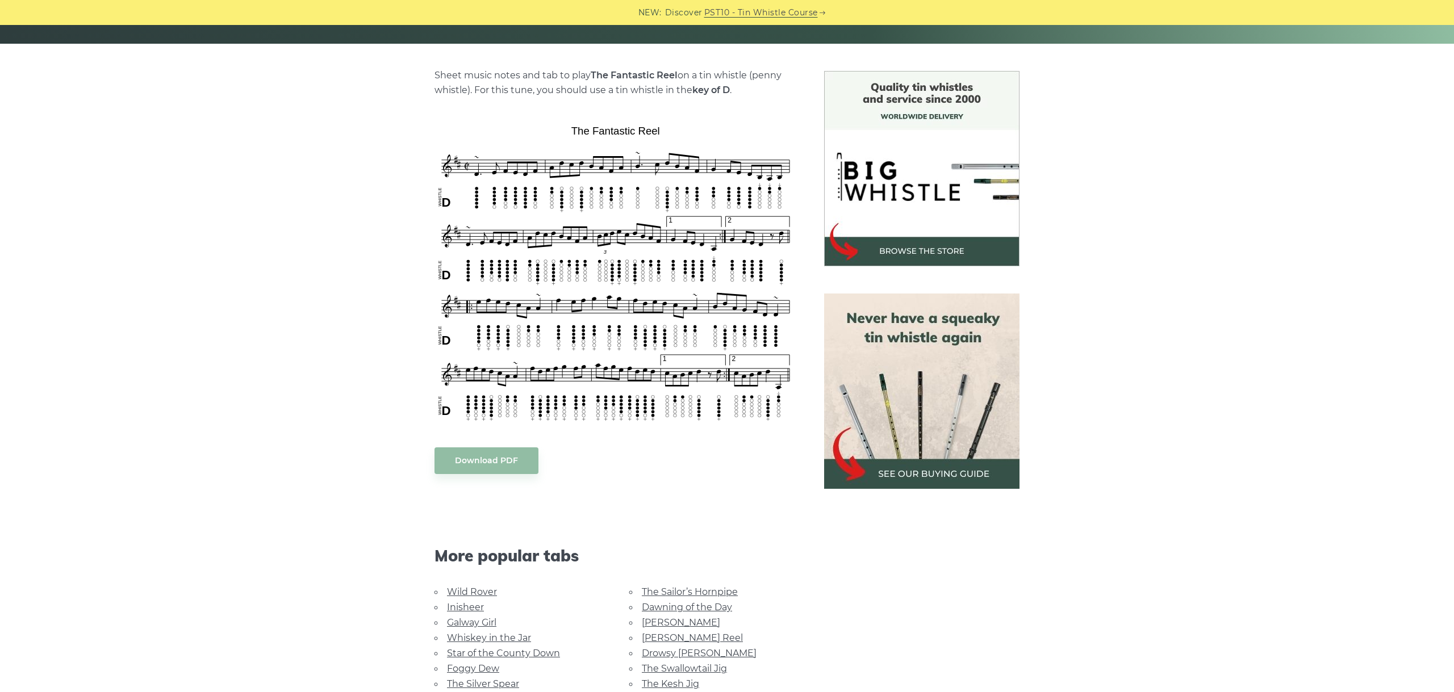
scroll to position [255, 0]
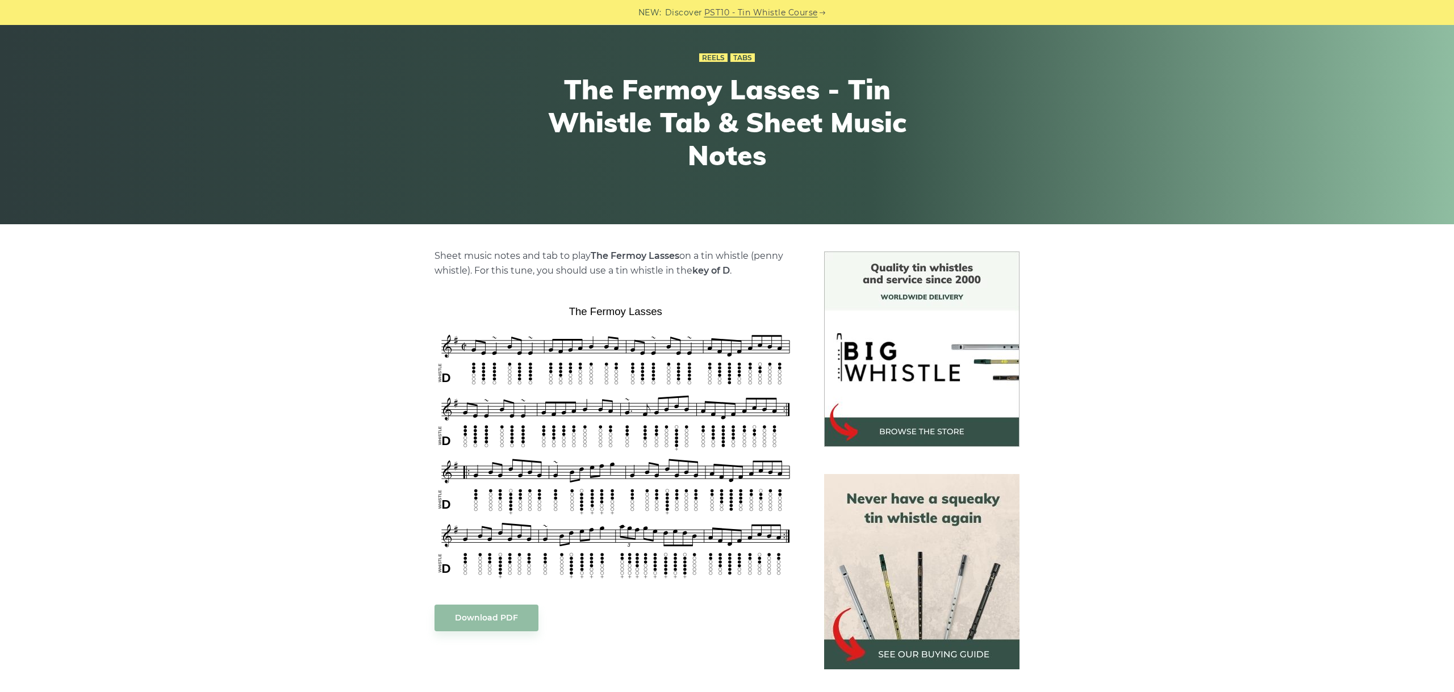
scroll to position [255, 0]
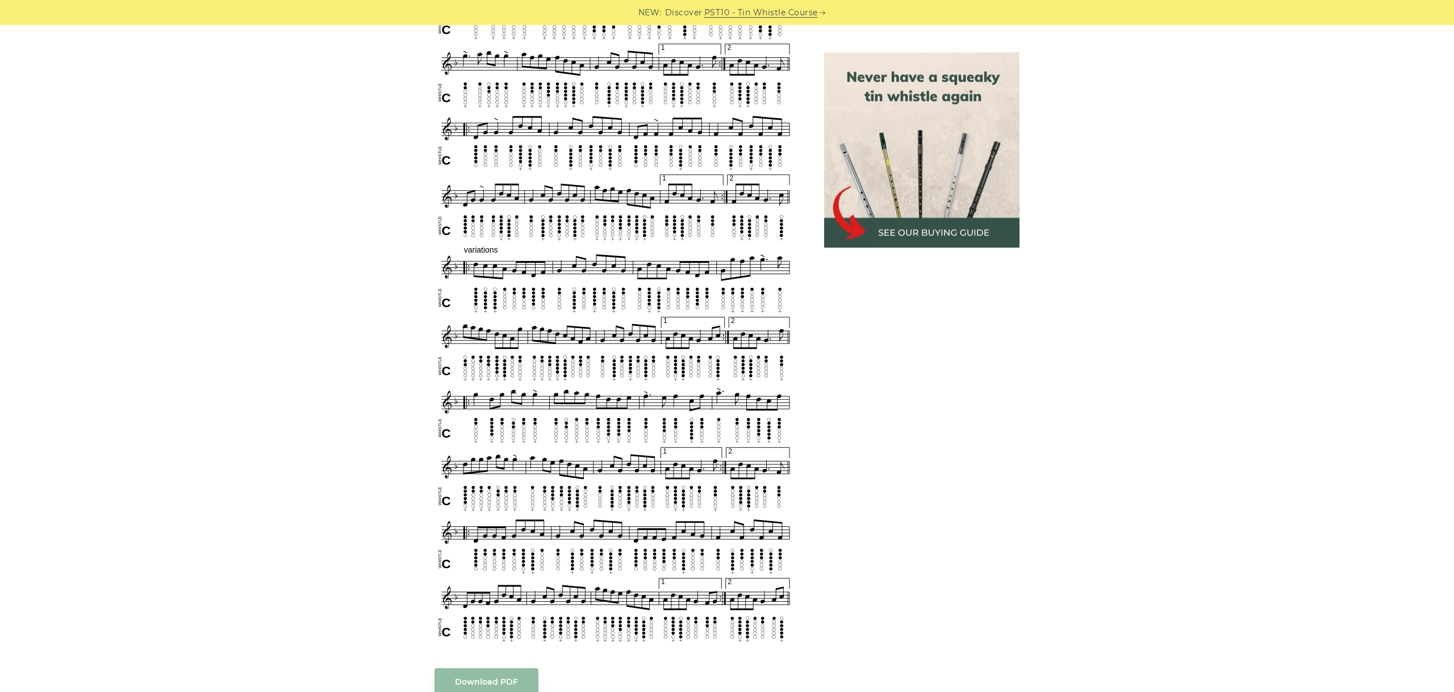
scroll to position [573, 0]
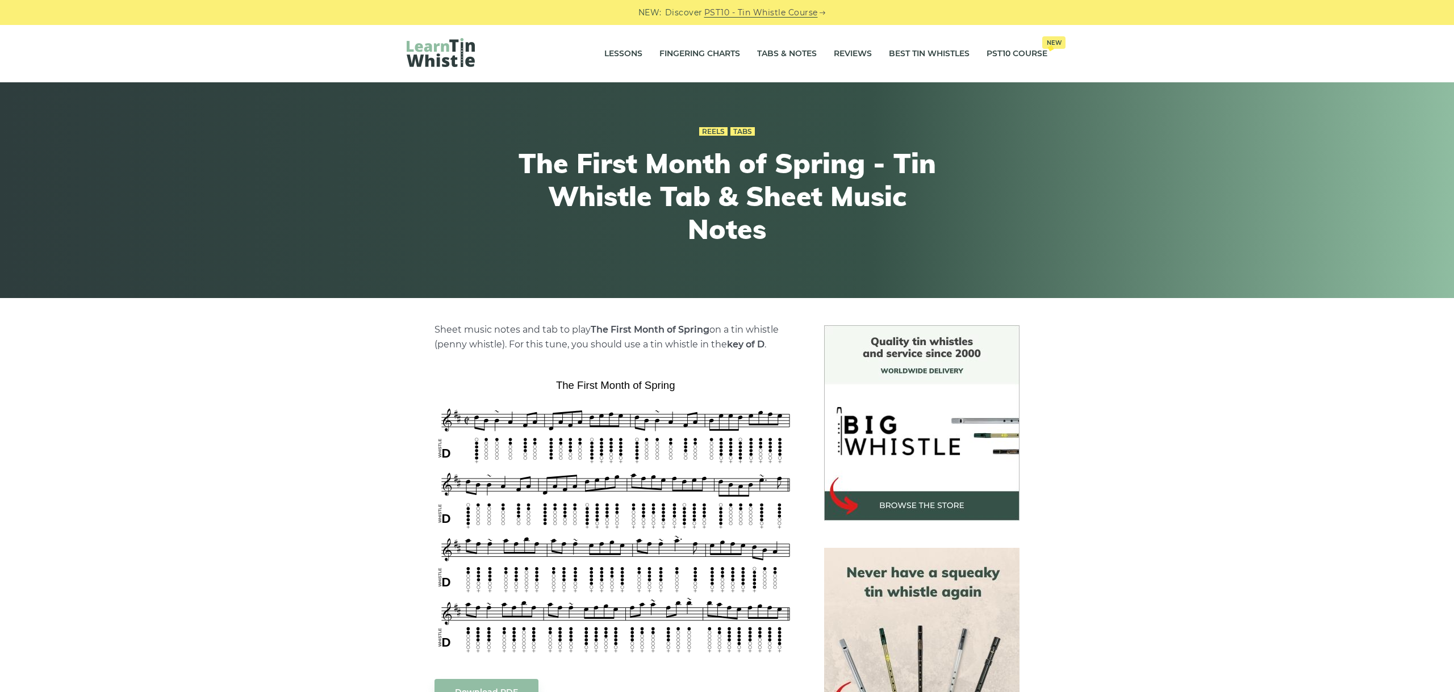
scroll to position [255, 0]
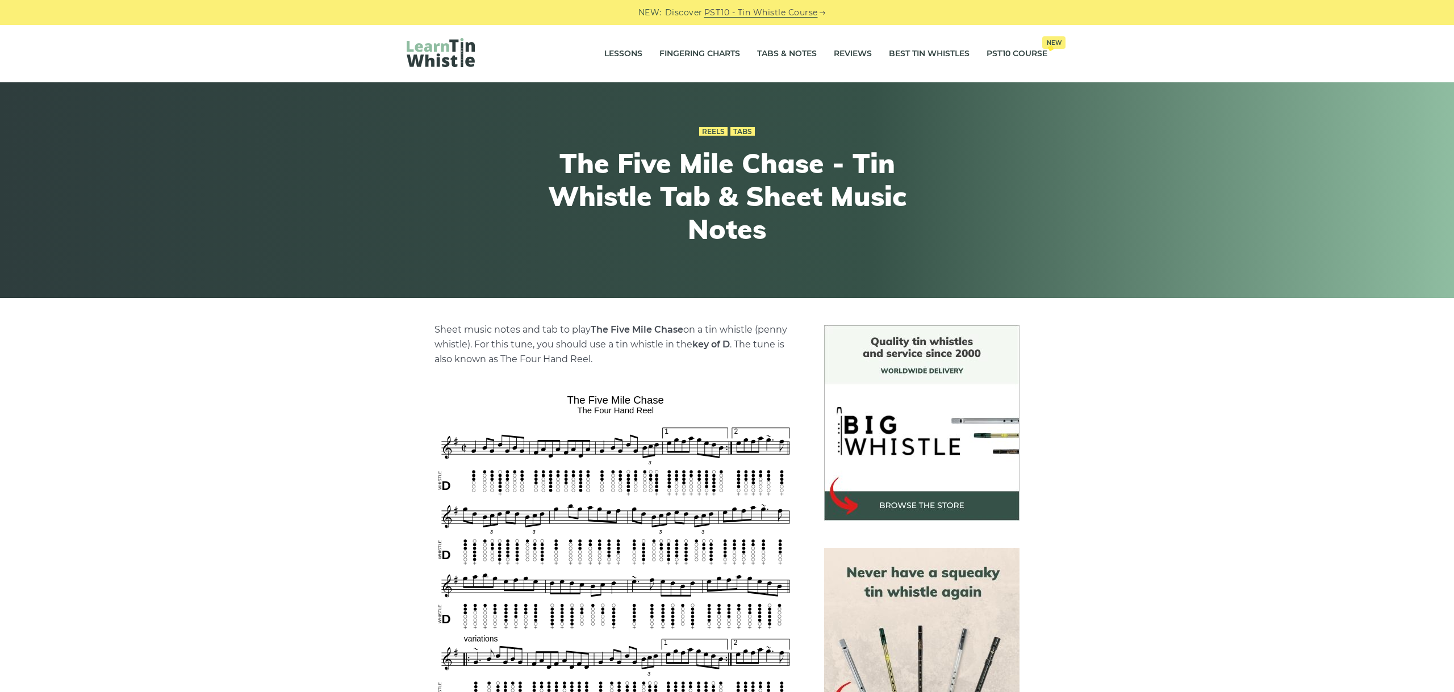
scroll to position [255, 0]
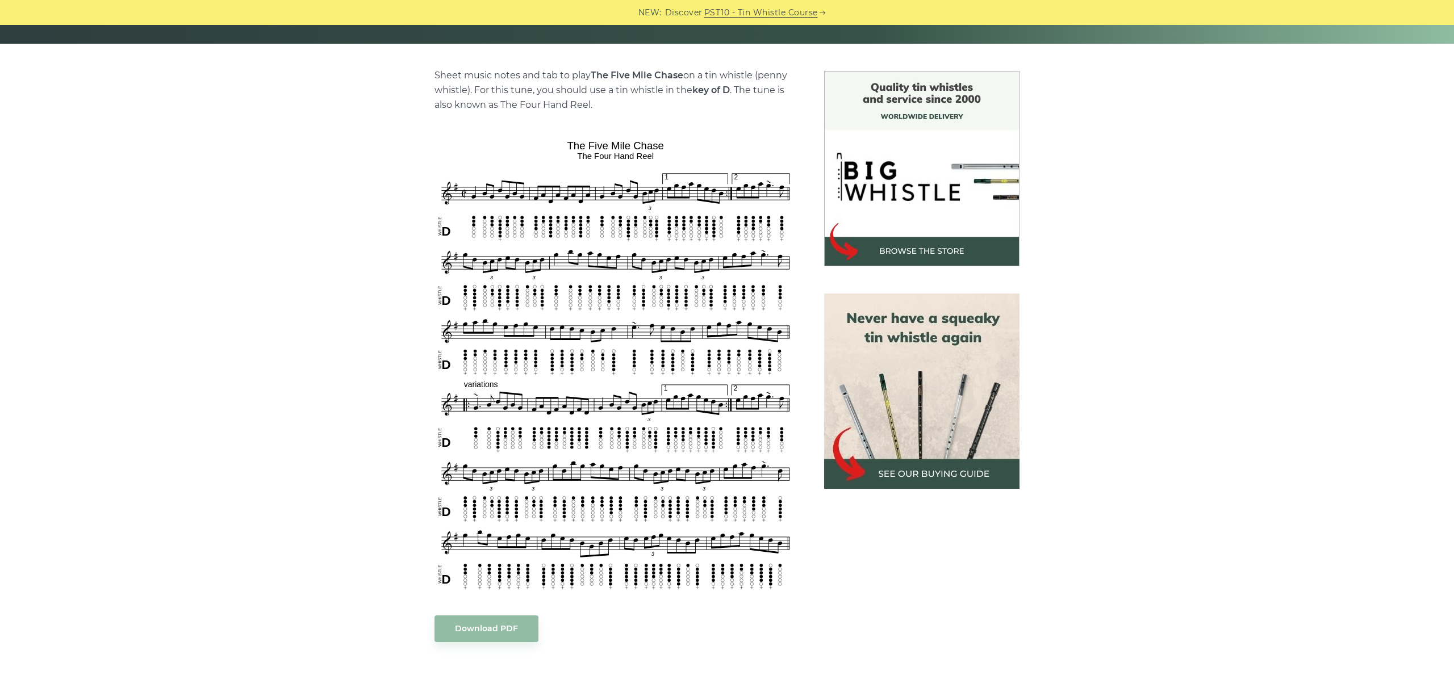
click at [1227, 379] on div "Sheet music notes and tab to play The Five Mile Chase on a tin whistle (penny w…" at bounding box center [727, 545] width 1454 height 948
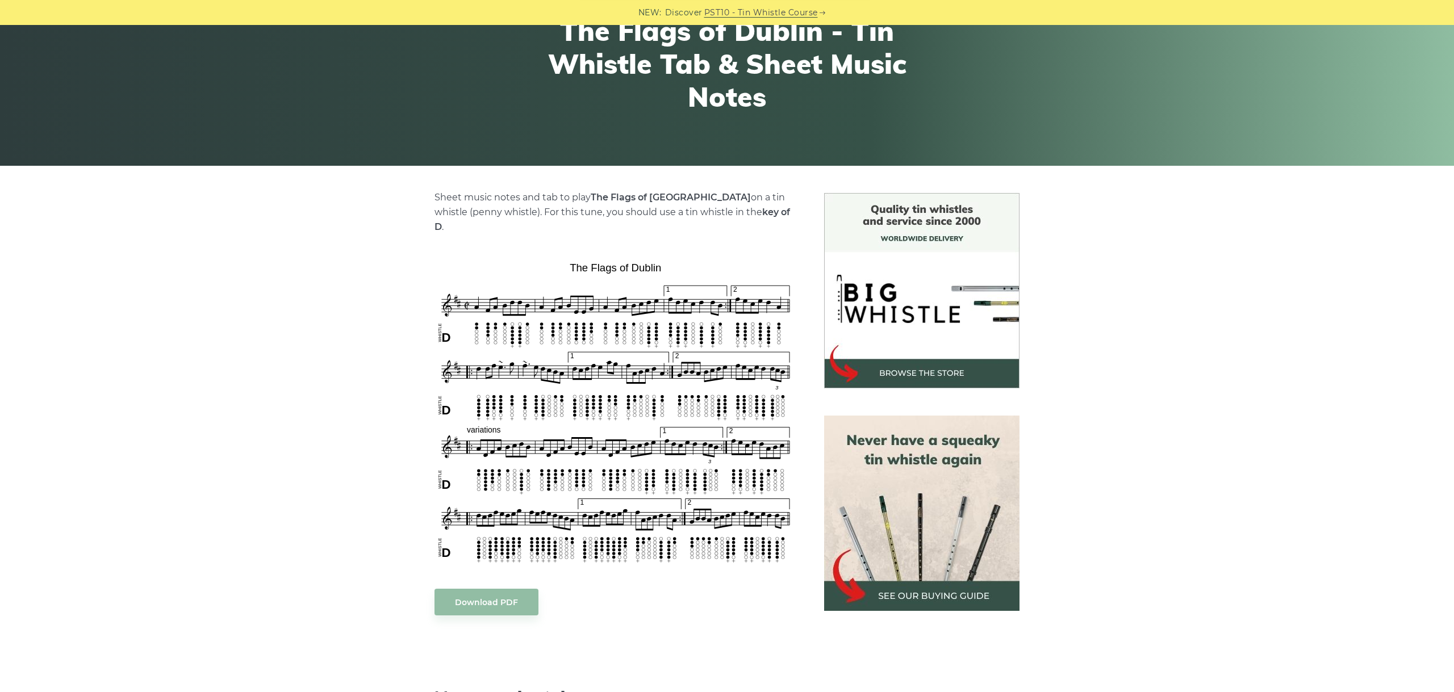
scroll to position [191, 0]
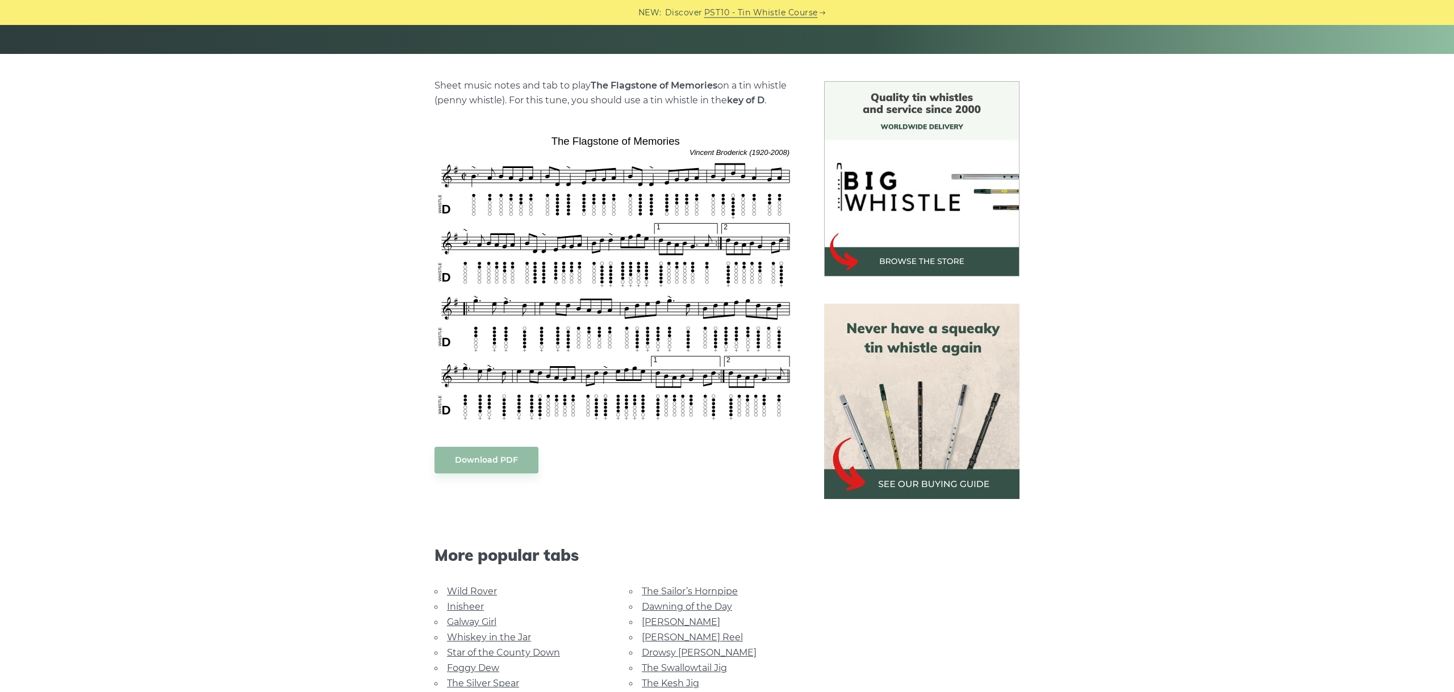
scroll to position [255, 0]
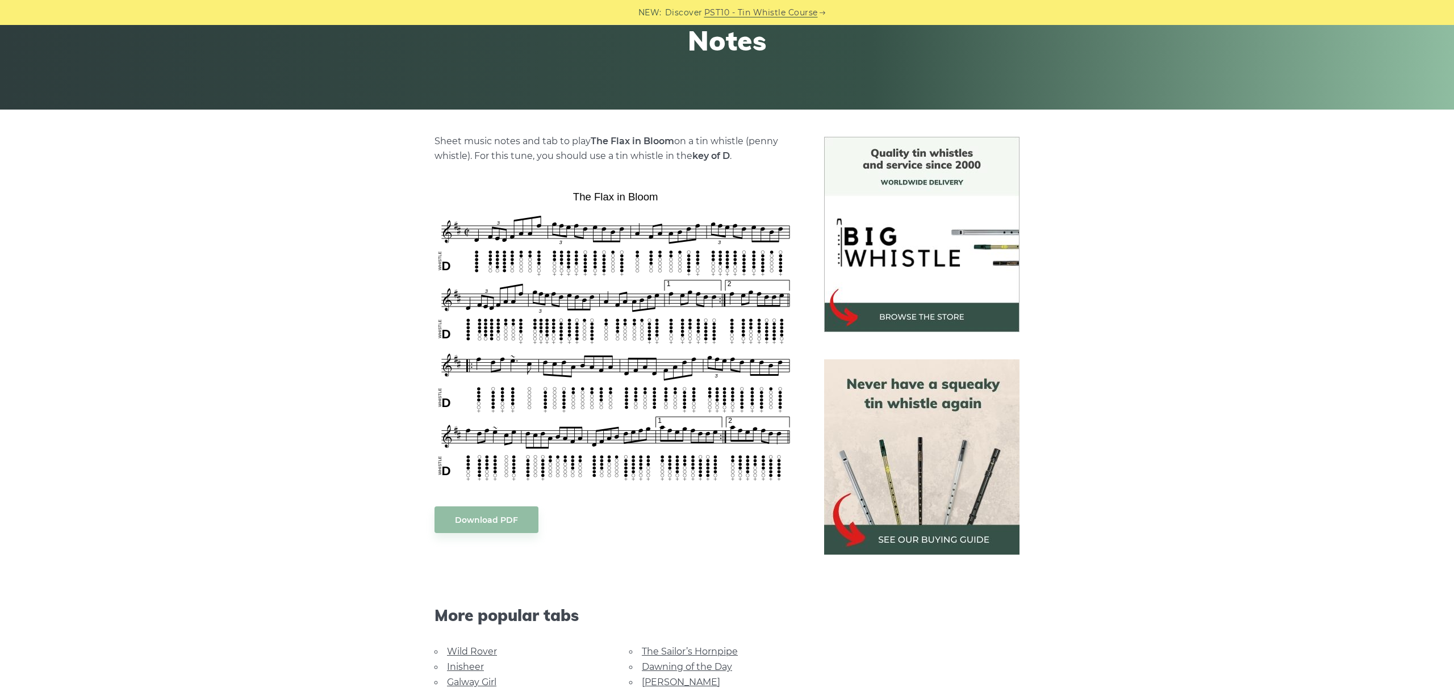
scroll to position [191, 0]
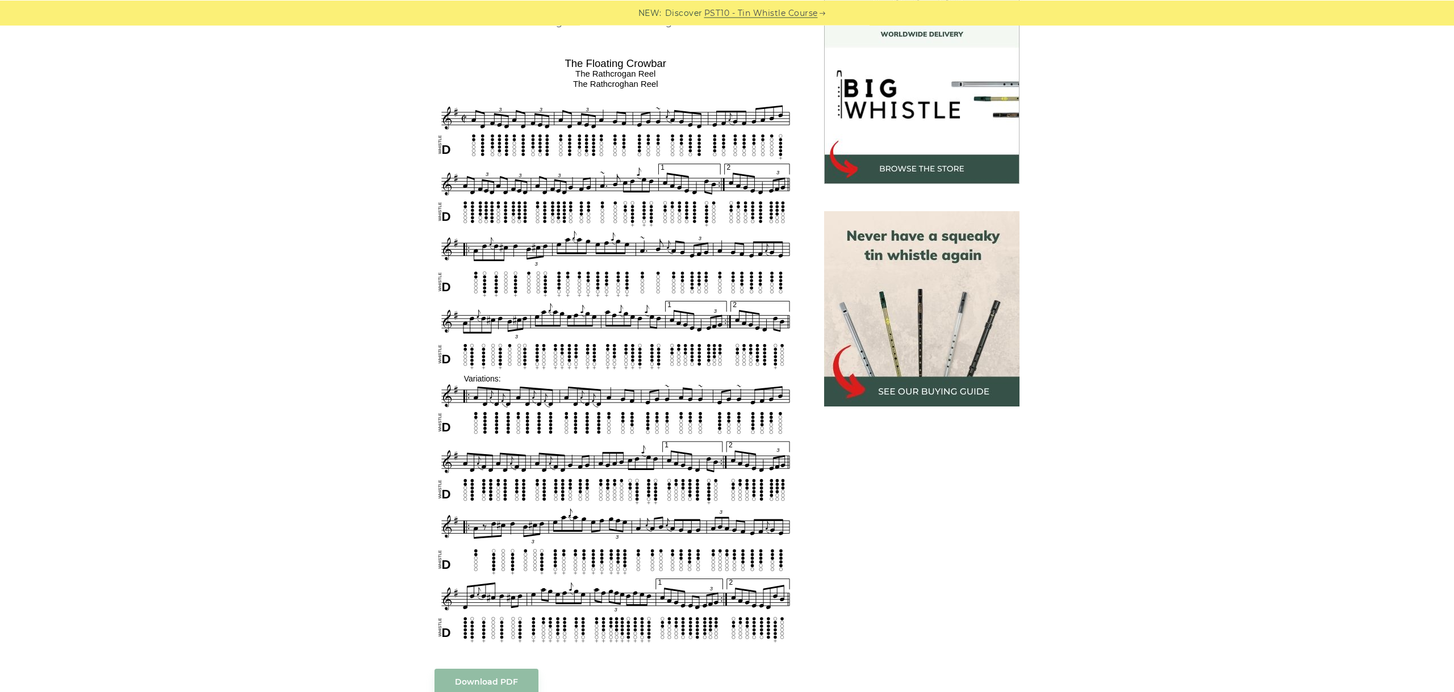
scroll to position [318, 0]
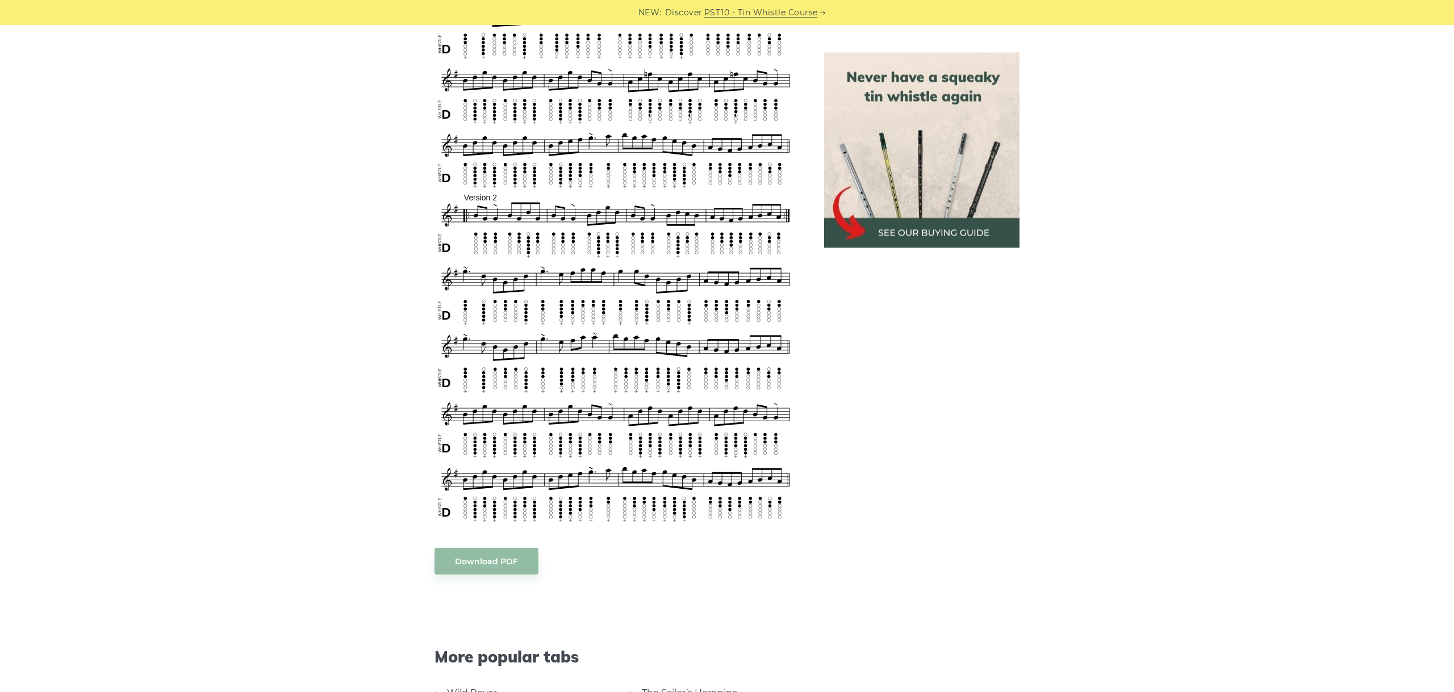
scroll to position [573, 0]
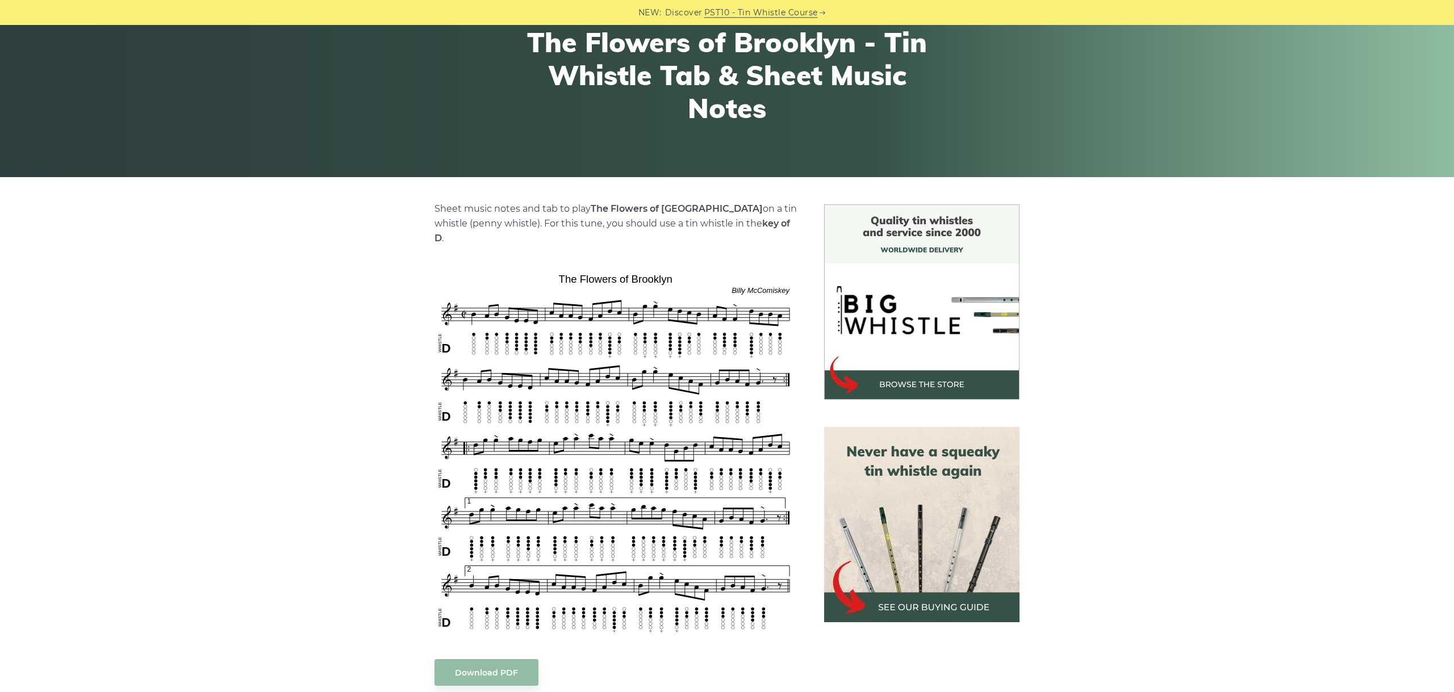
scroll to position [191, 0]
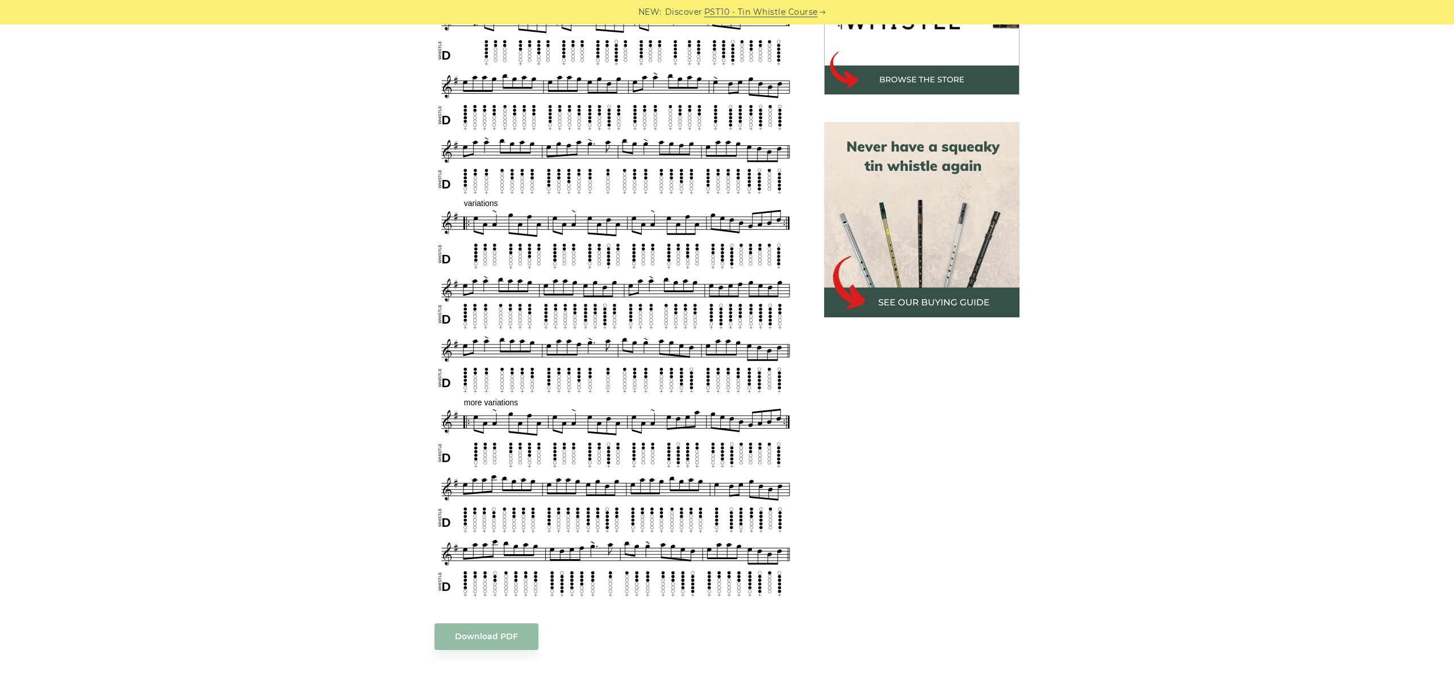
scroll to position [348, 0]
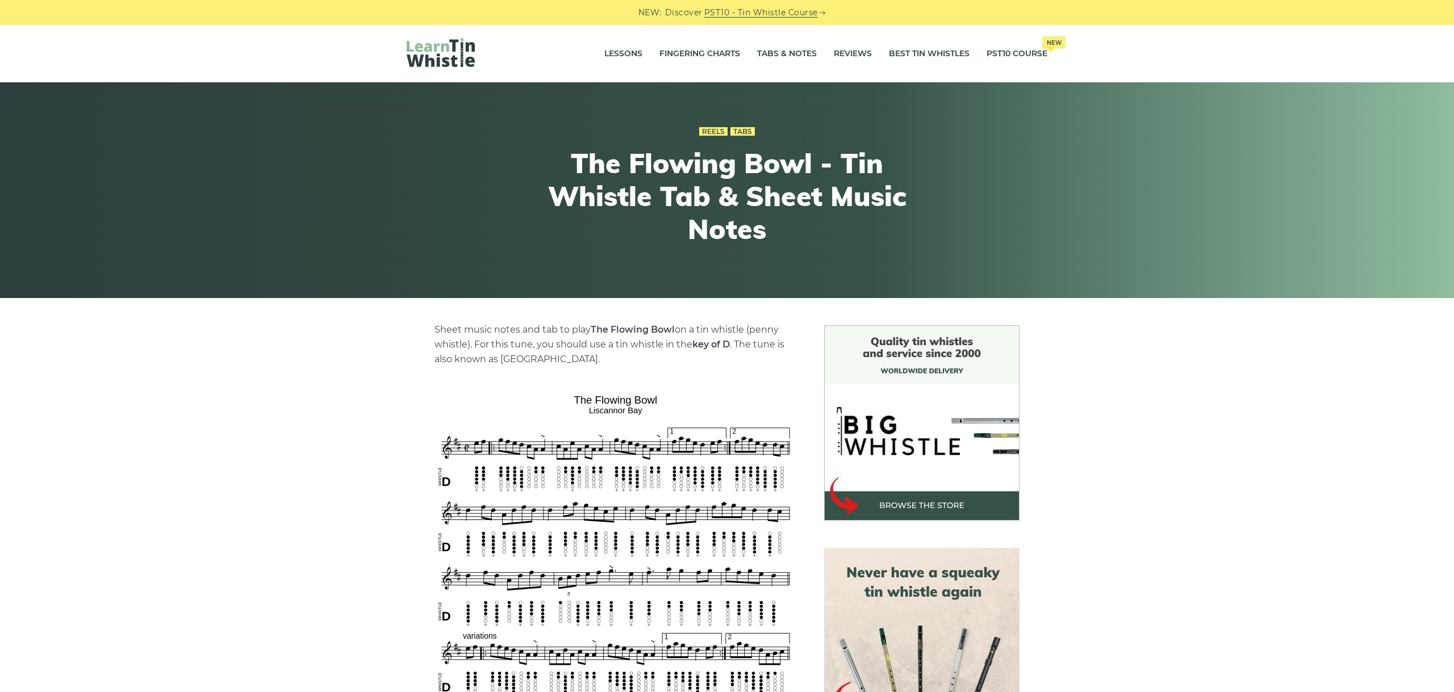
scroll to position [318, 0]
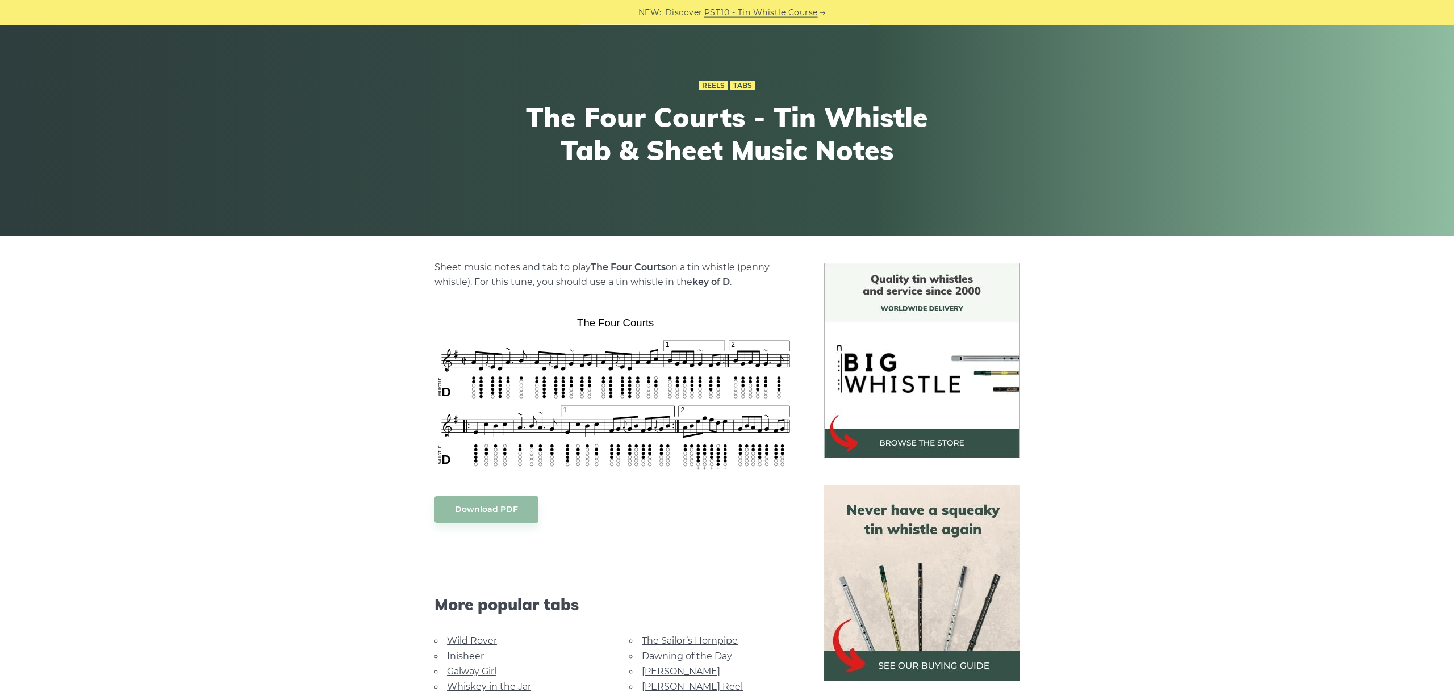
scroll to position [64, 0]
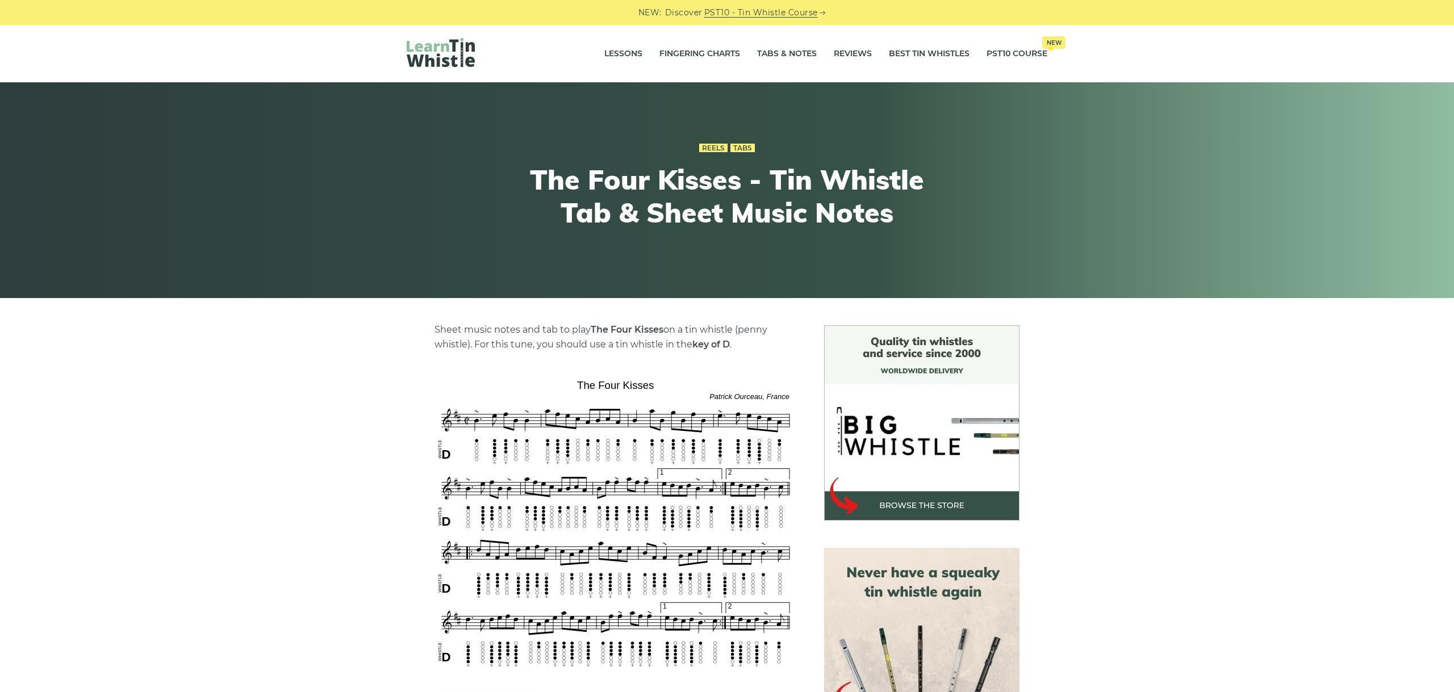
scroll to position [127, 0]
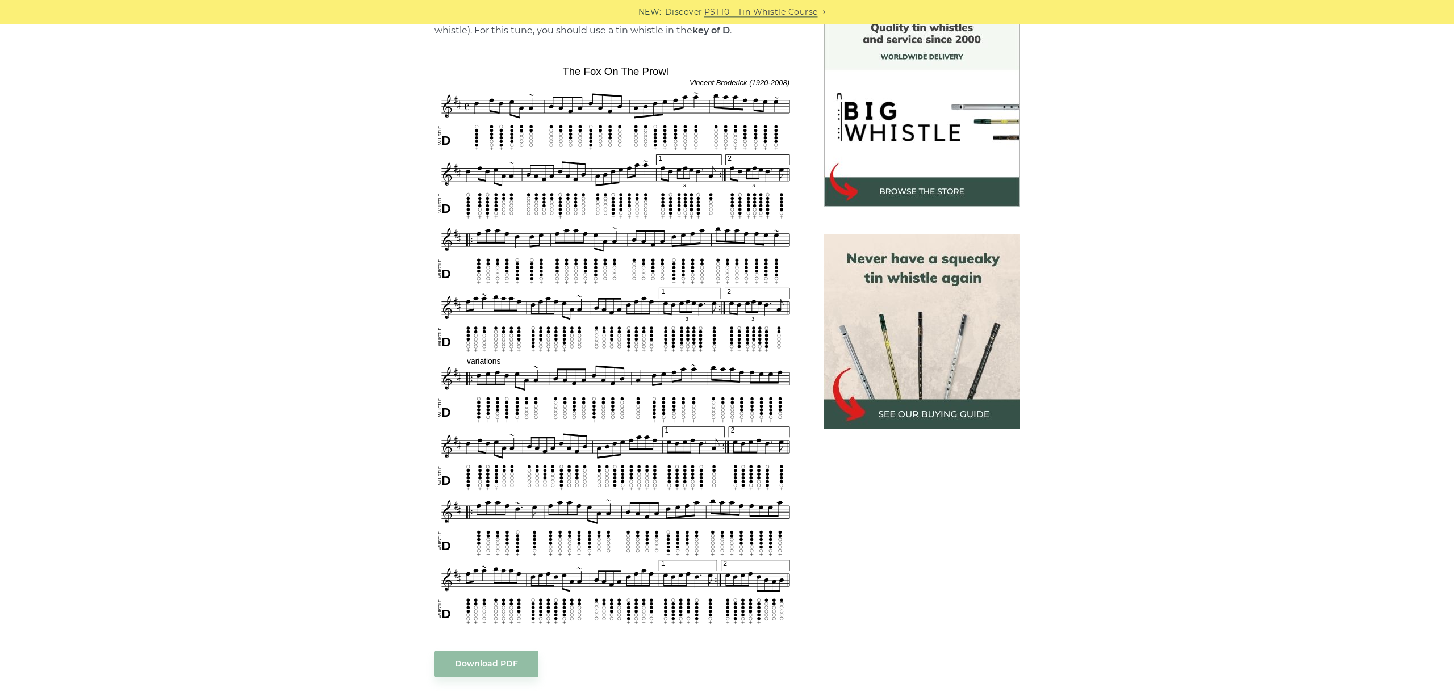
scroll to position [318, 0]
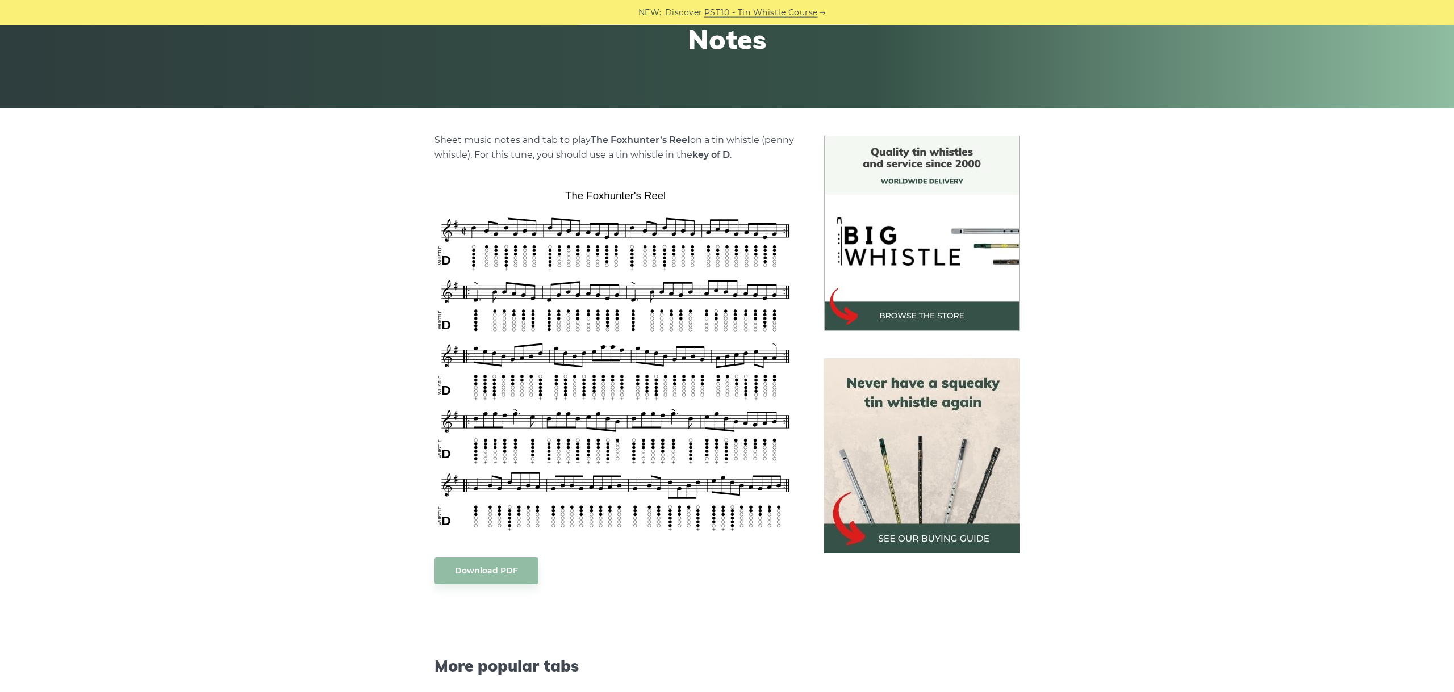
scroll to position [191, 0]
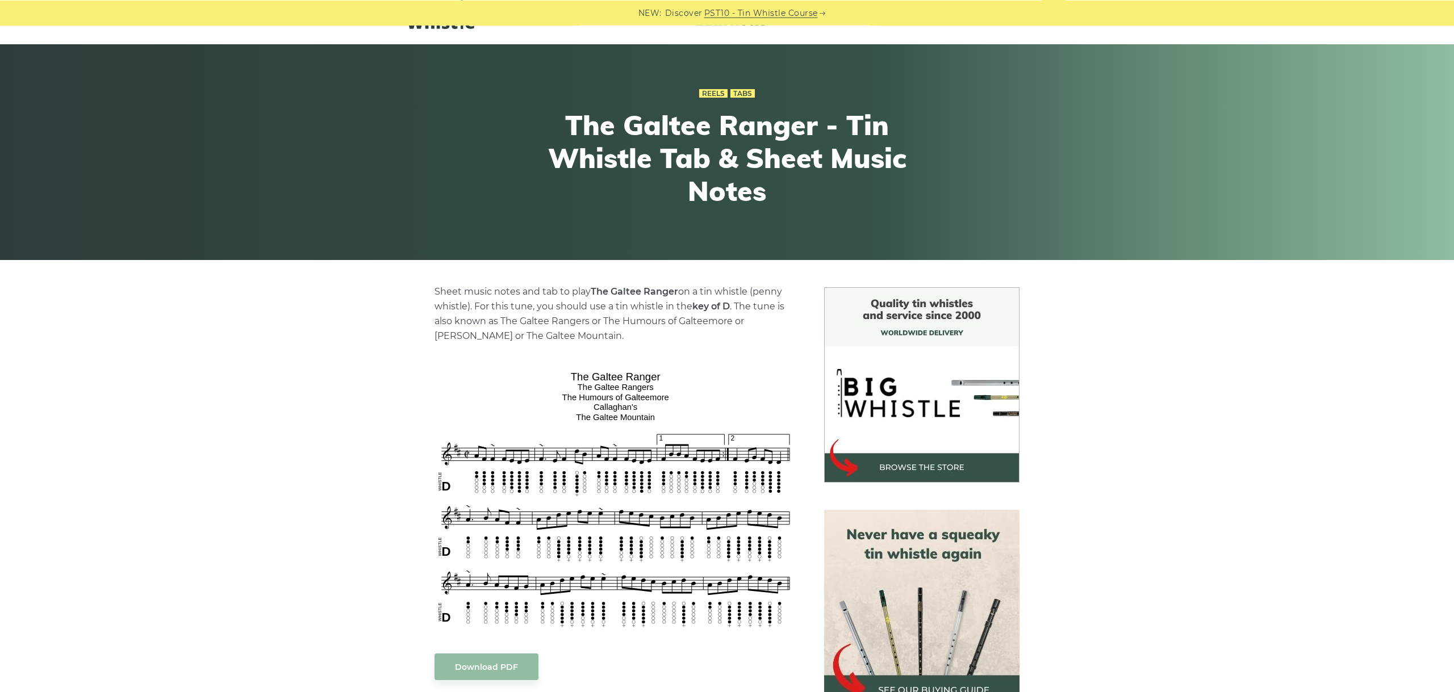
scroll to position [64, 0]
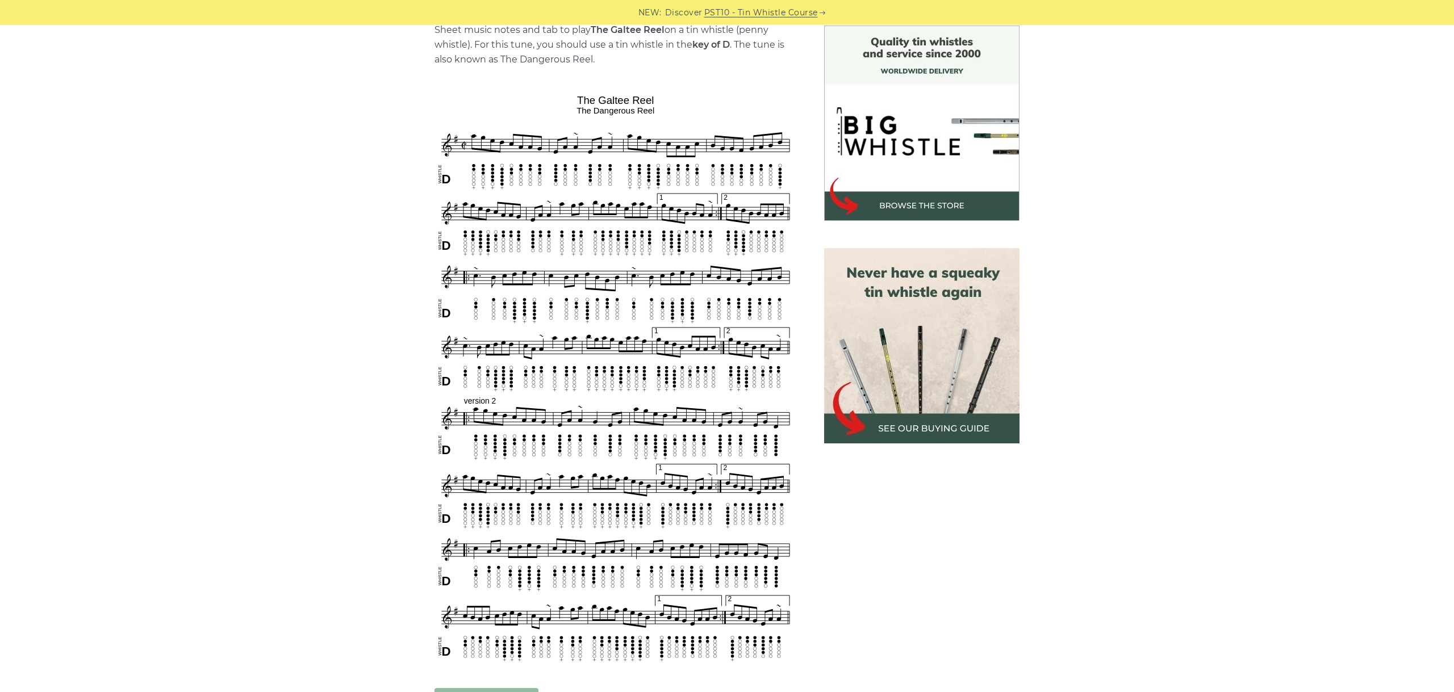
scroll to position [318, 0]
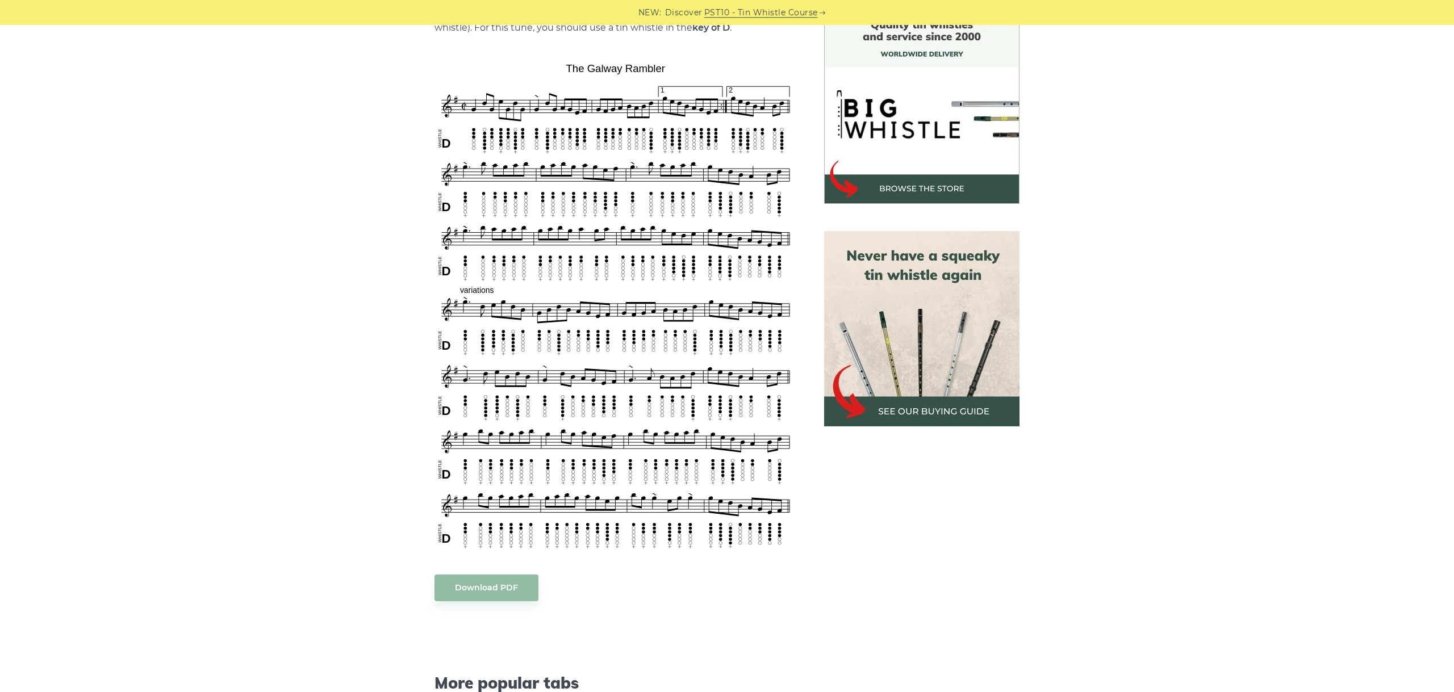
scroll to position [318, 0]
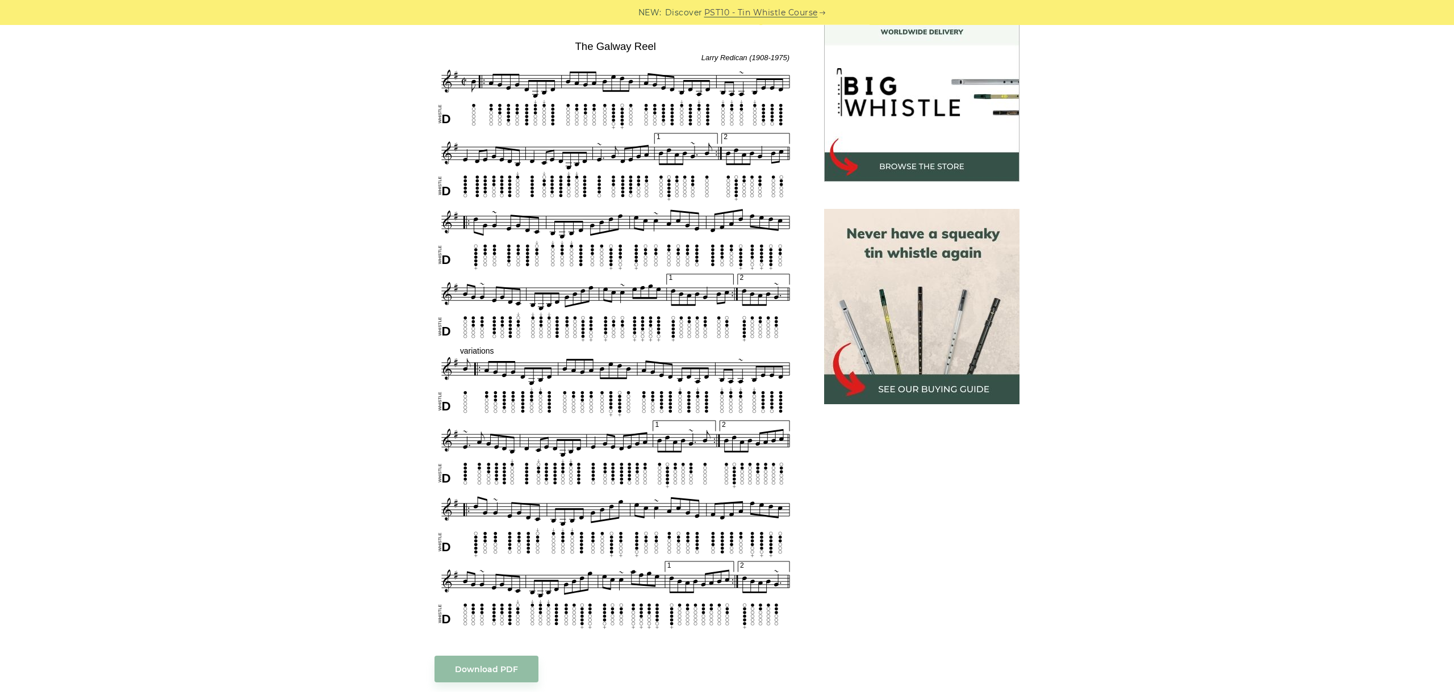
scroll to position [318, 0]
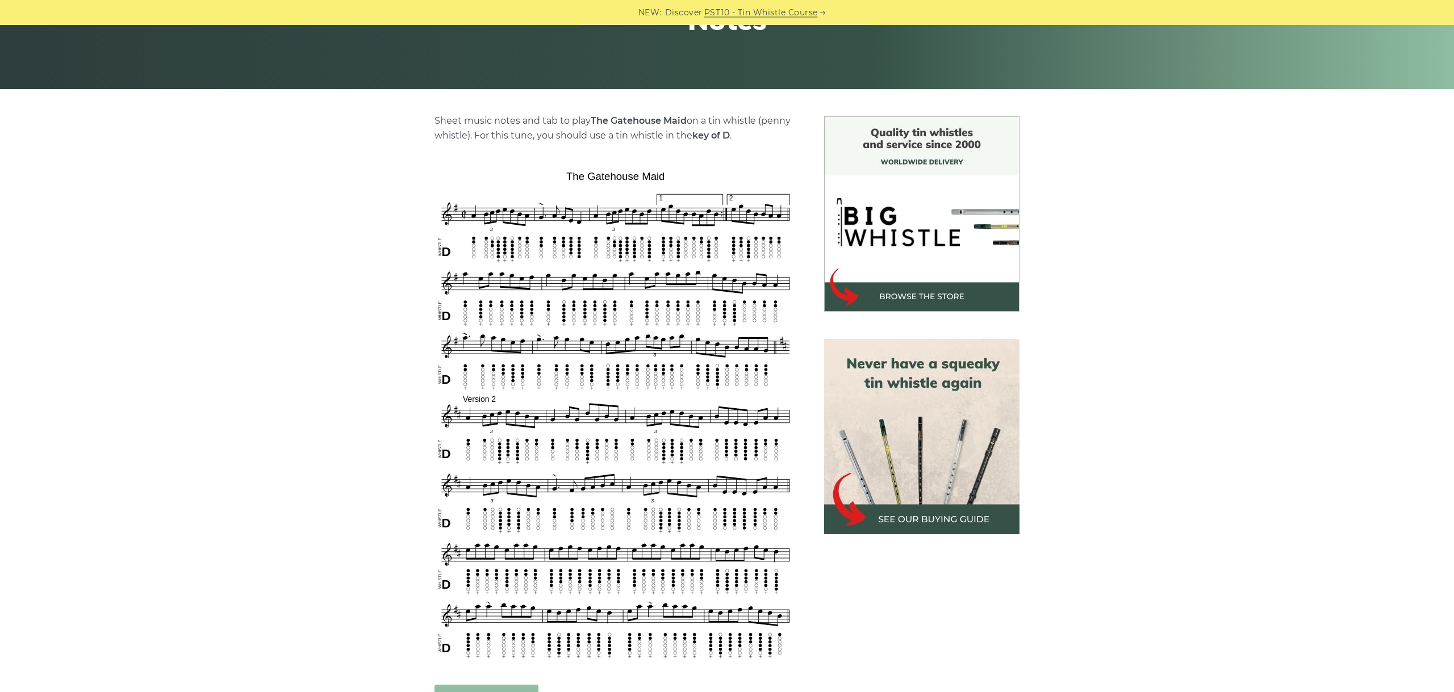
scroll to position [255, 0]
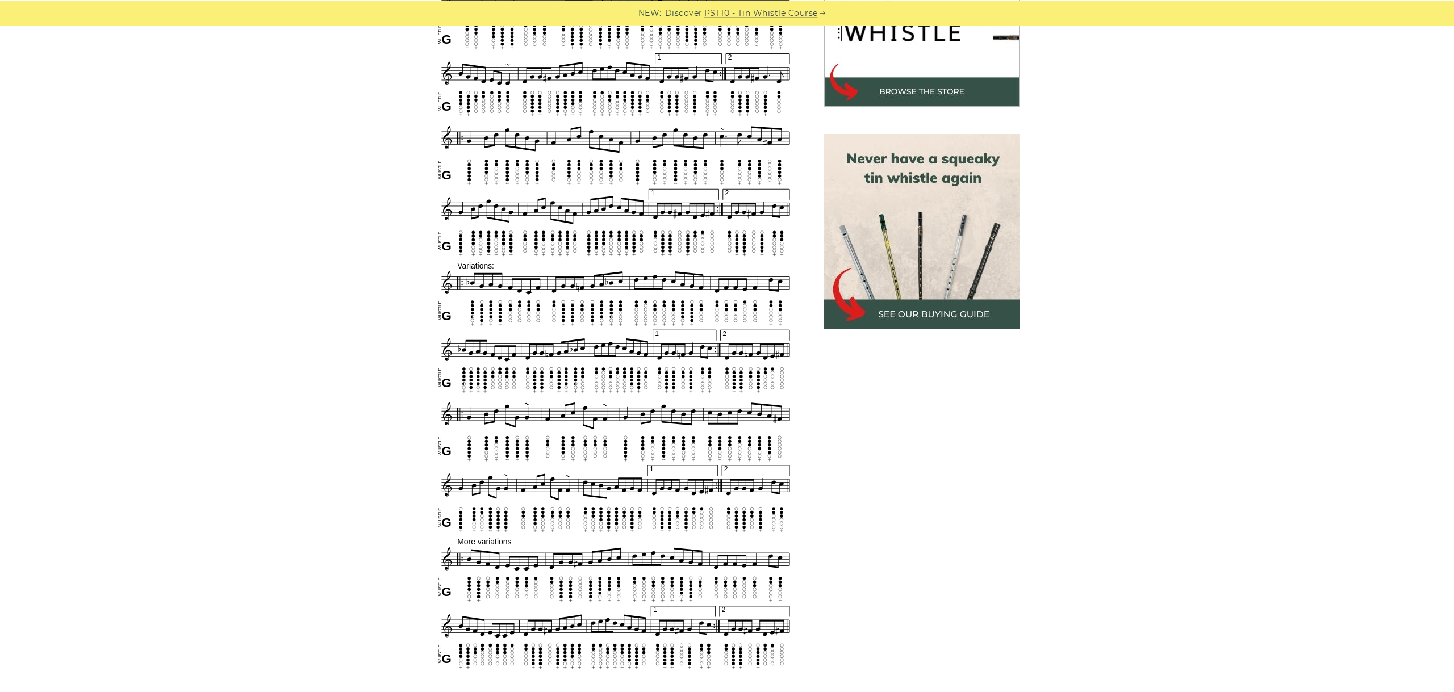
scroll to position [469, 0]
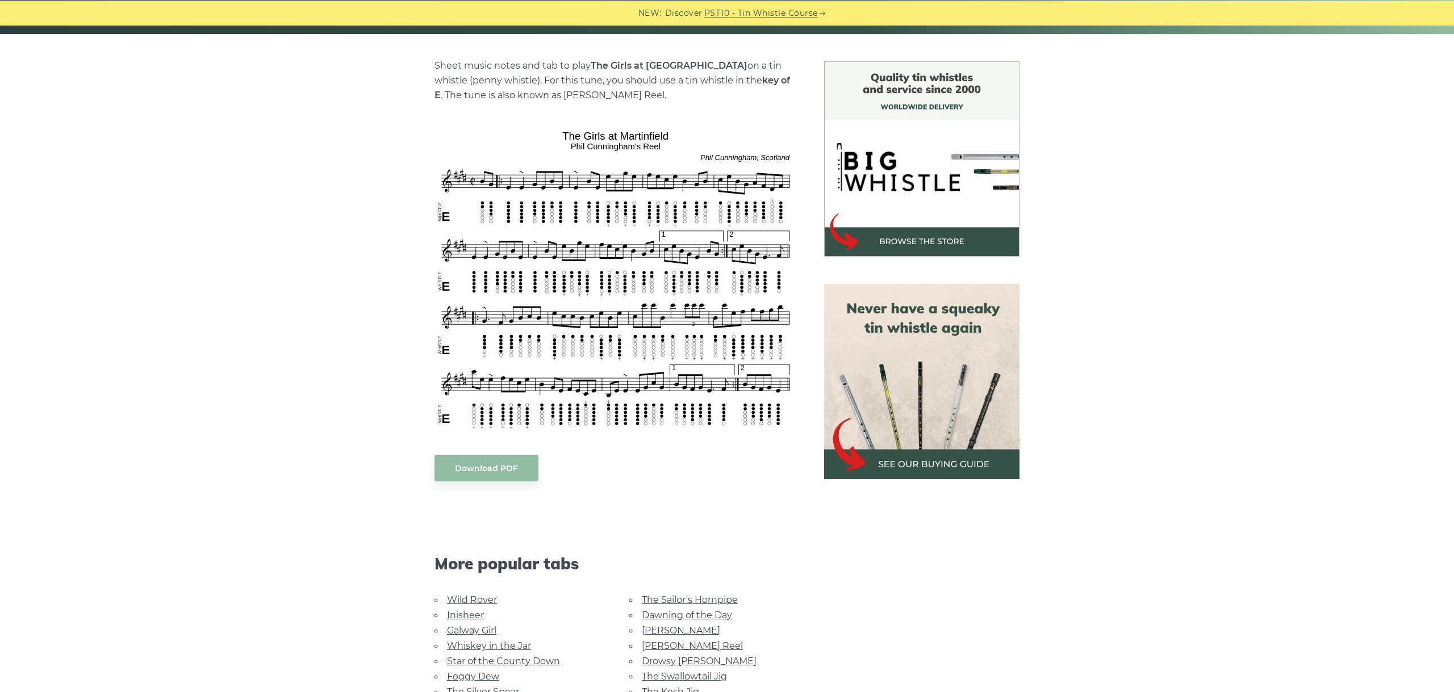
scroll to position [318, 0]
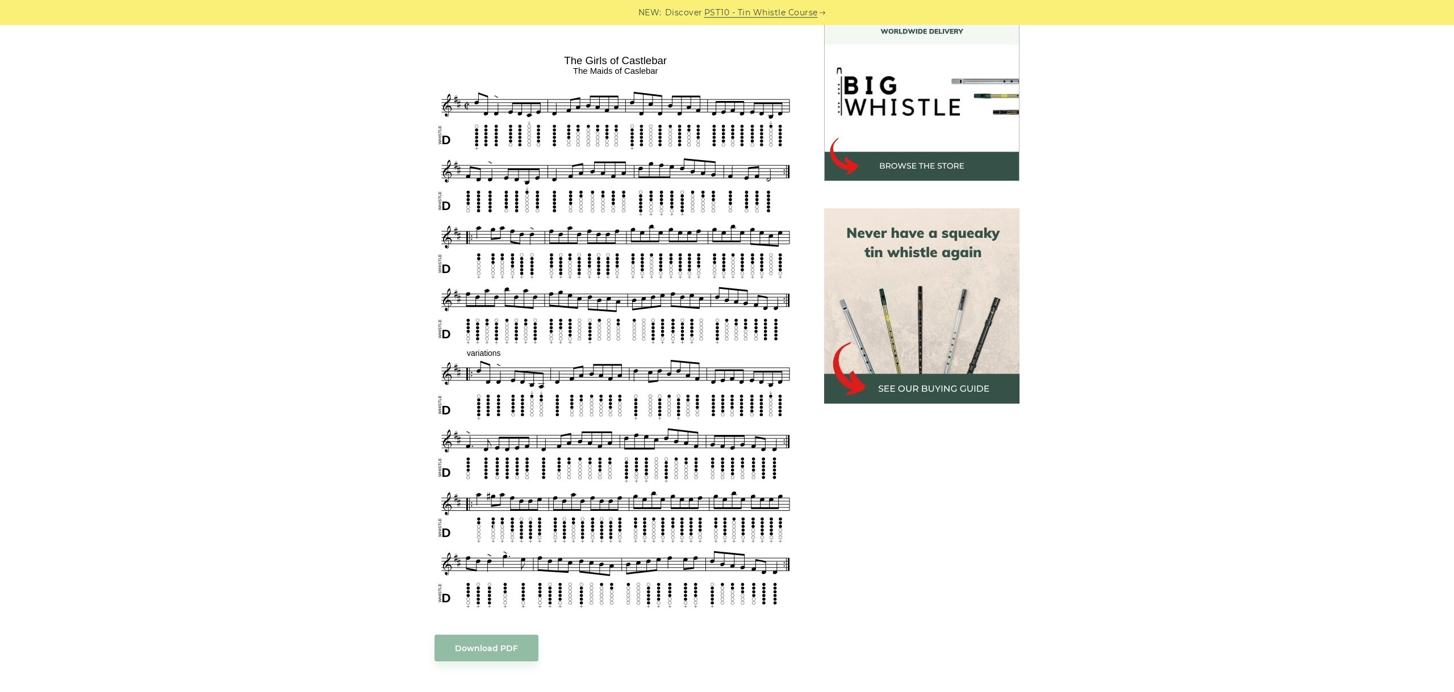
scroll to position [318, 0]
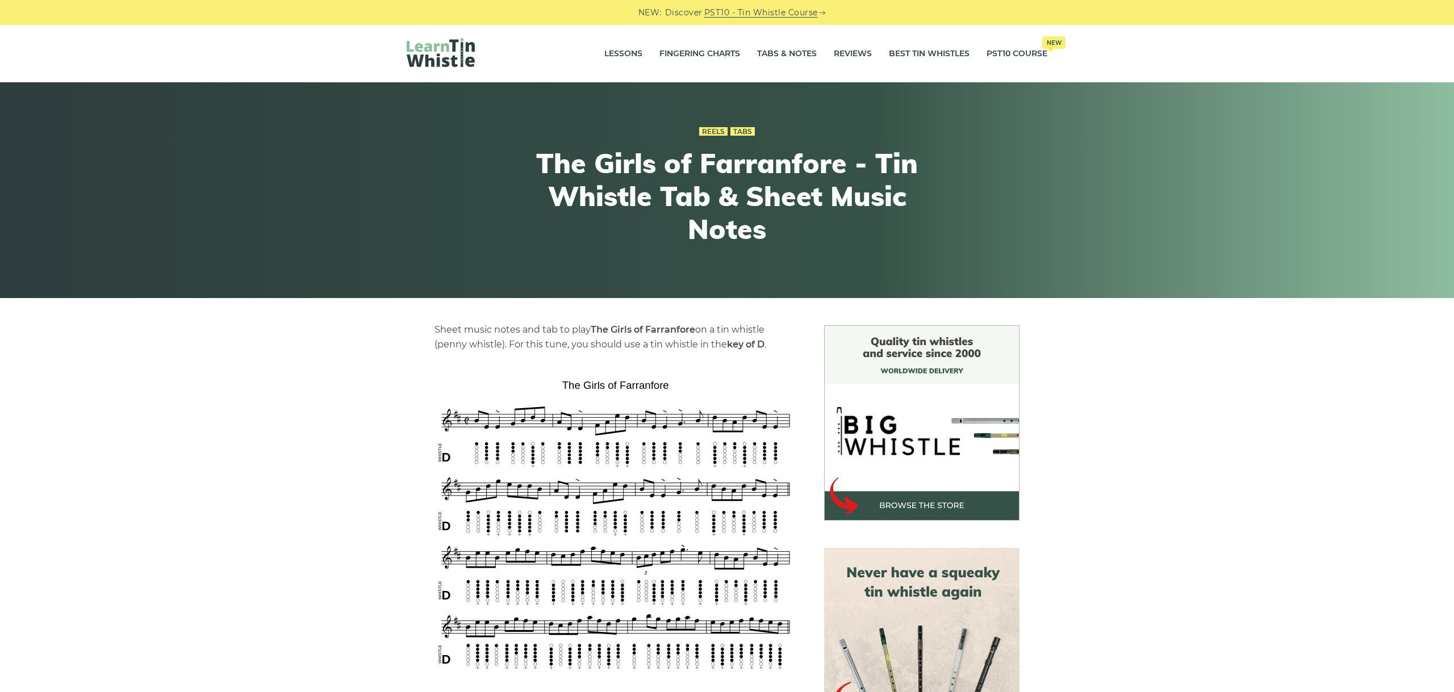
scroll to position [255, 0]
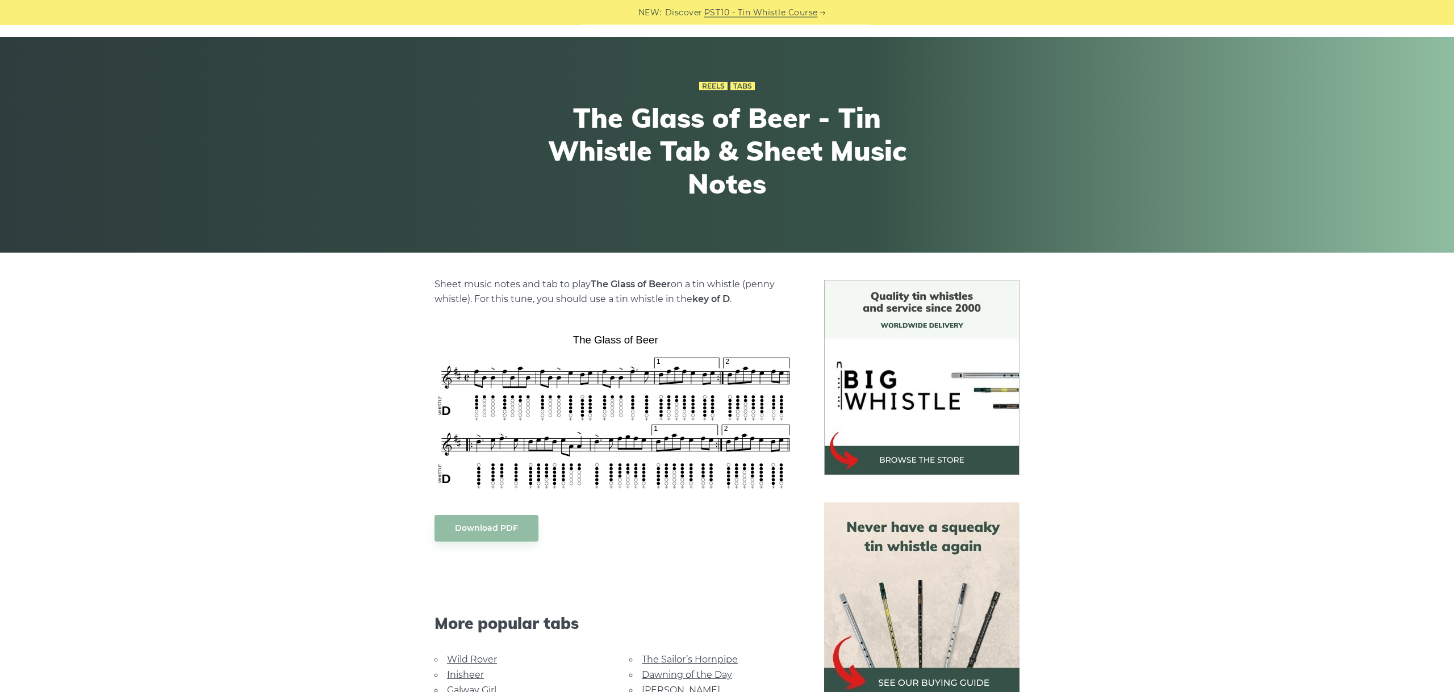
scroll to position [191, 0]
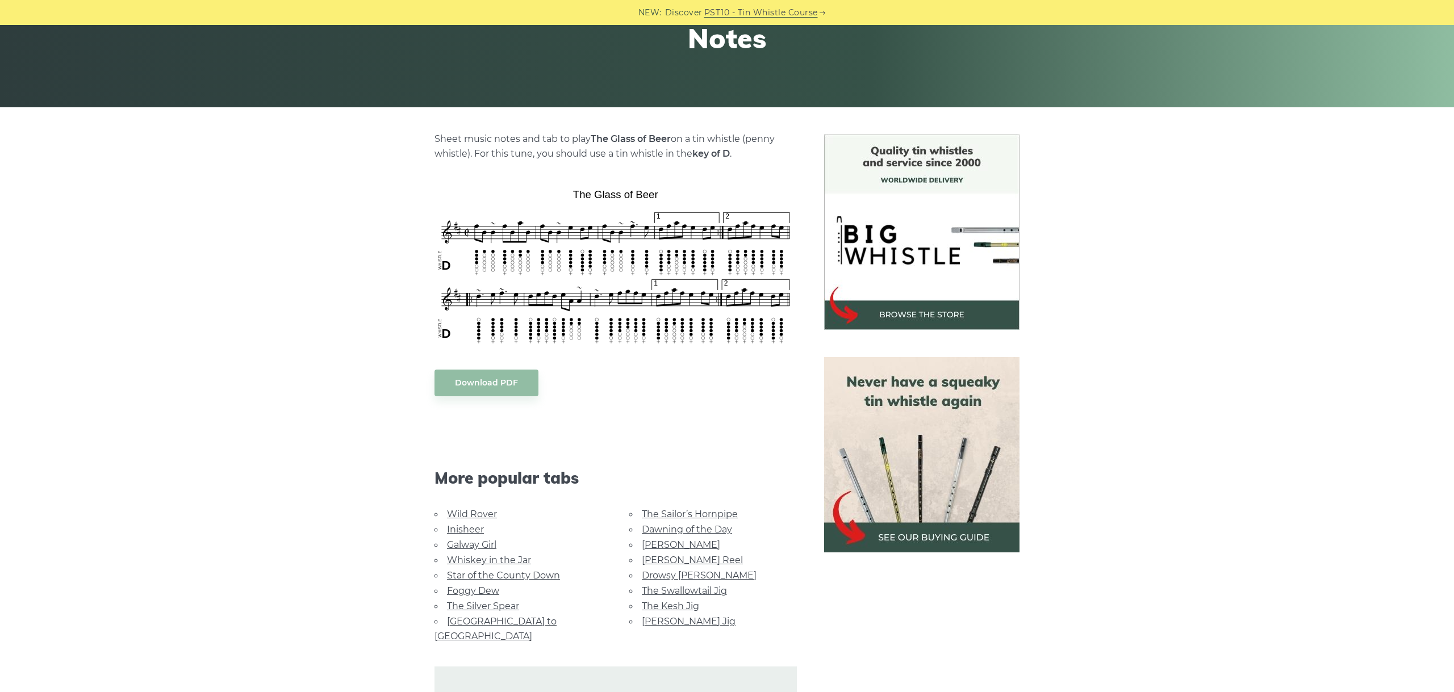
click at [1367, 349] on div "Sheet music notes and tab to play The Glass of Beer on a tin whistle (penny whi…" at bounding box center [727, 454] width 1454 height 638
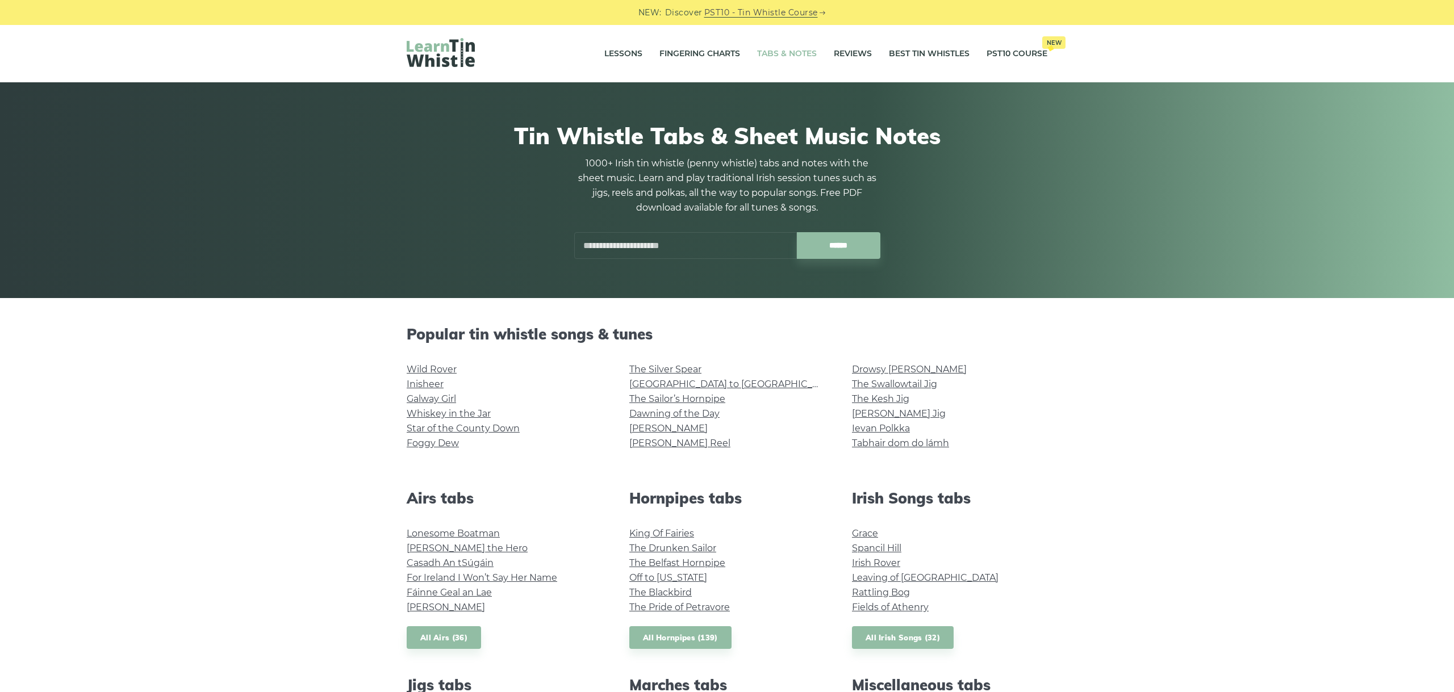
scroll to position [607, 0]
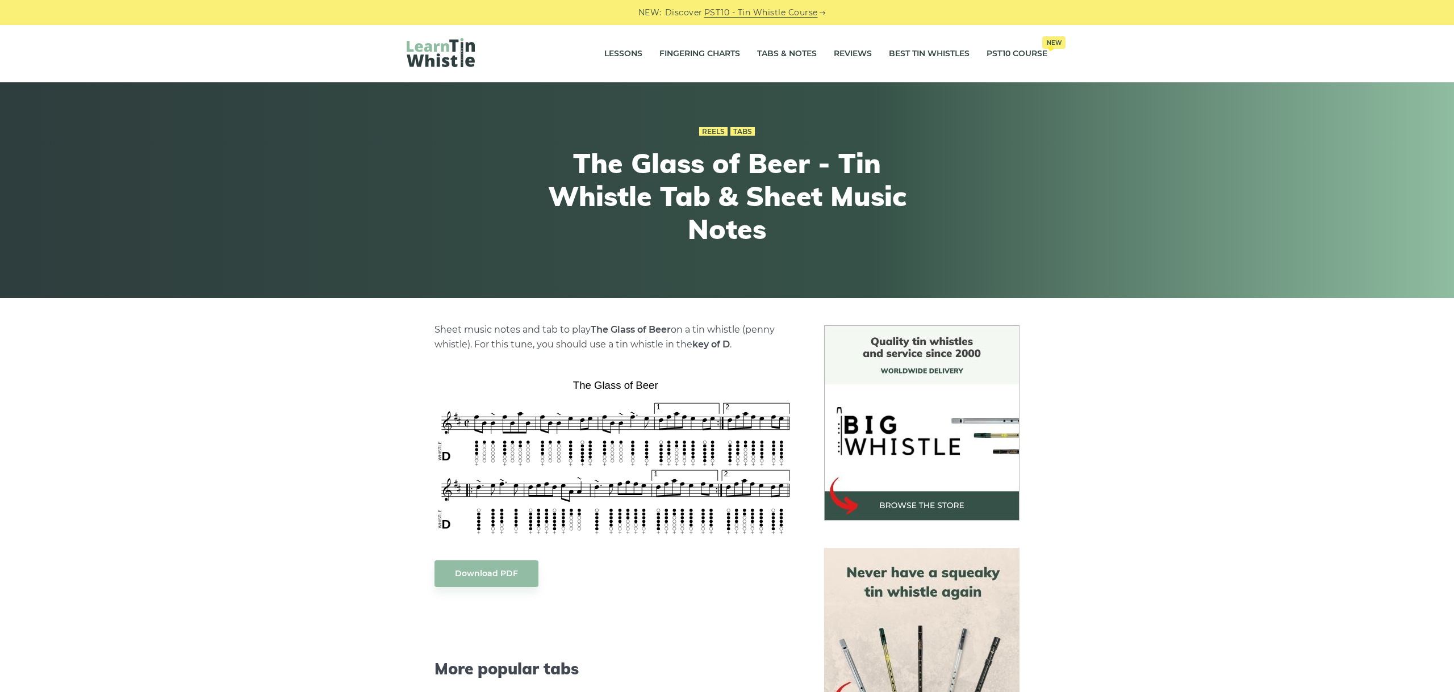
scroll to position [191, 0]
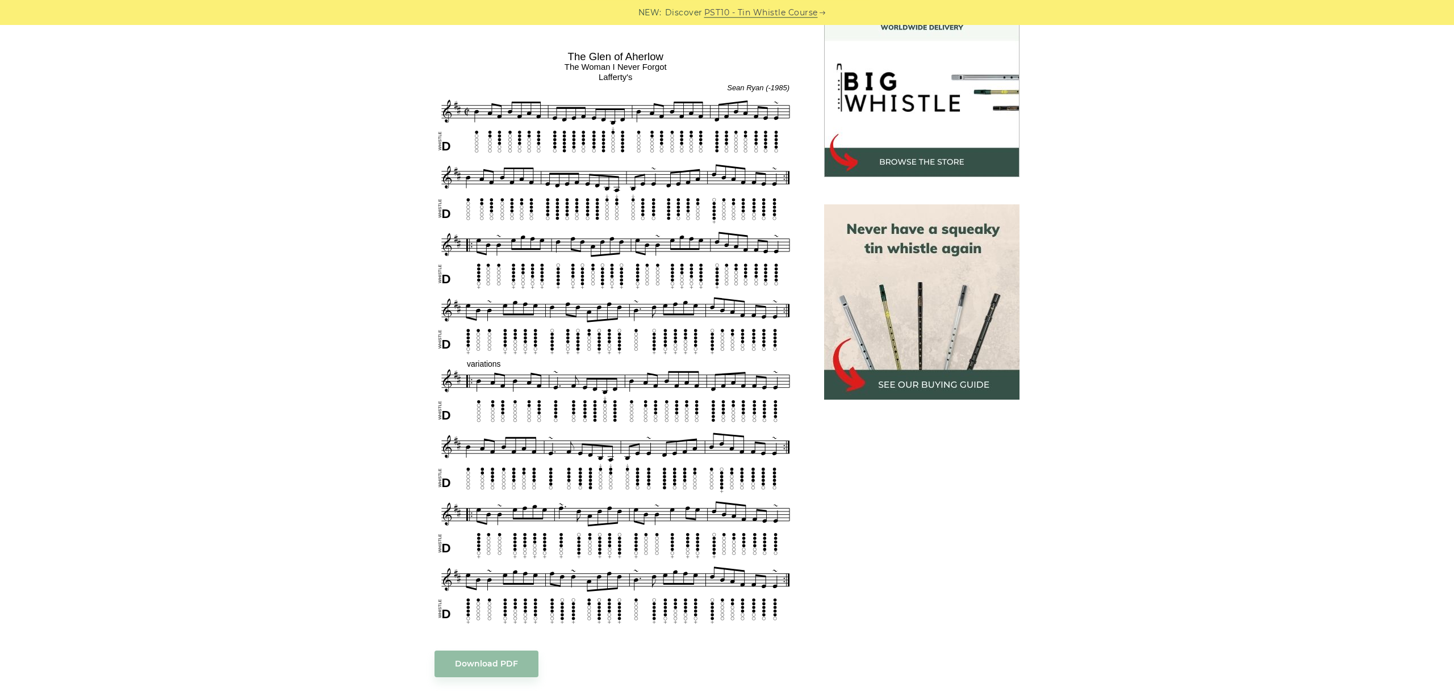
scroll to position [318, 0]
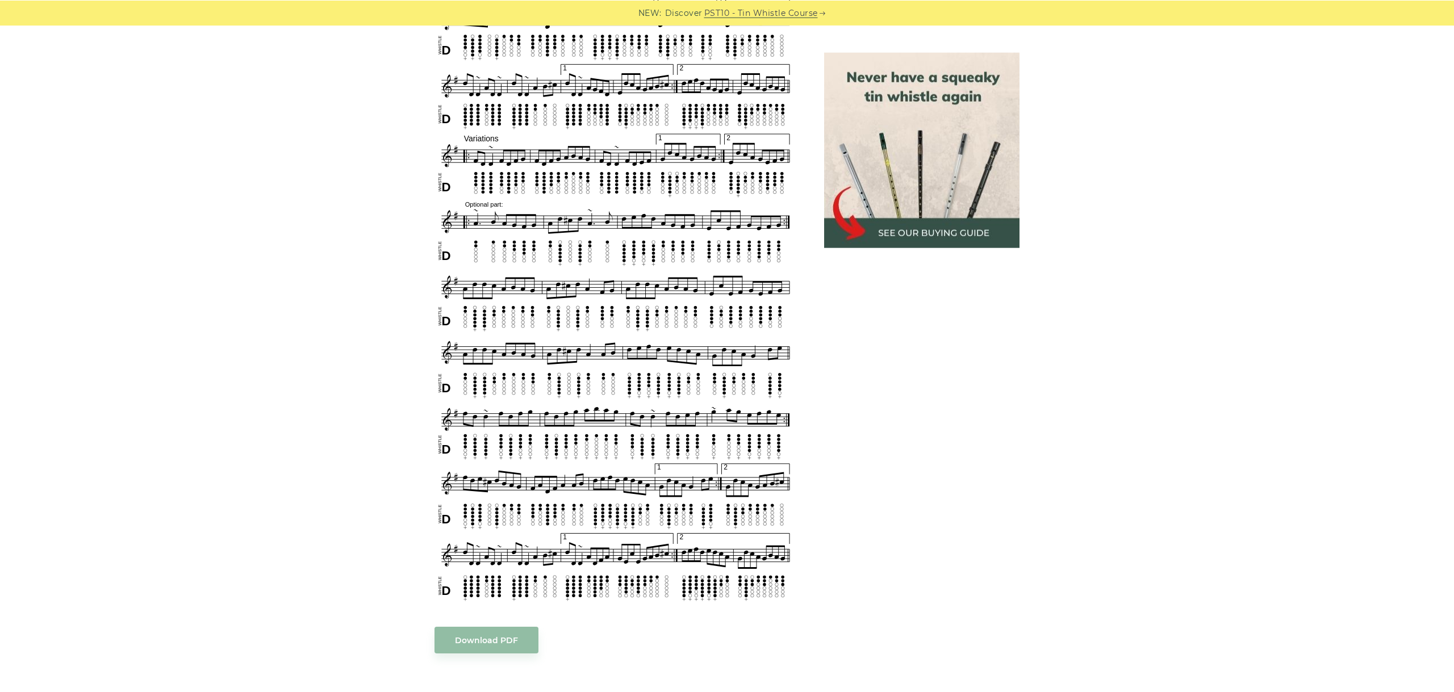
scroll to position [700, 0]
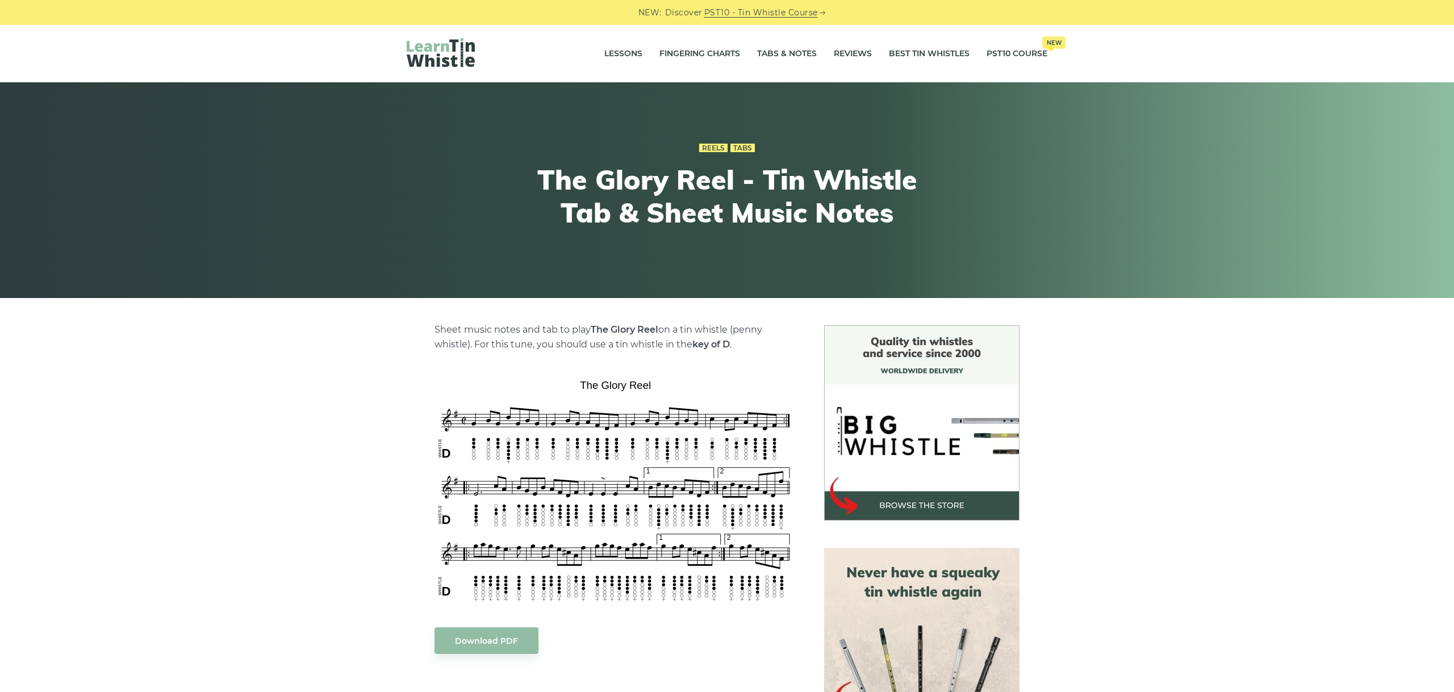
click at [1275, 432] on div "Sheet music notes and tab to play The Glory Reel on a tin whistle (penny whistl…" at bounding box center [727, 679] width 1454 height 706
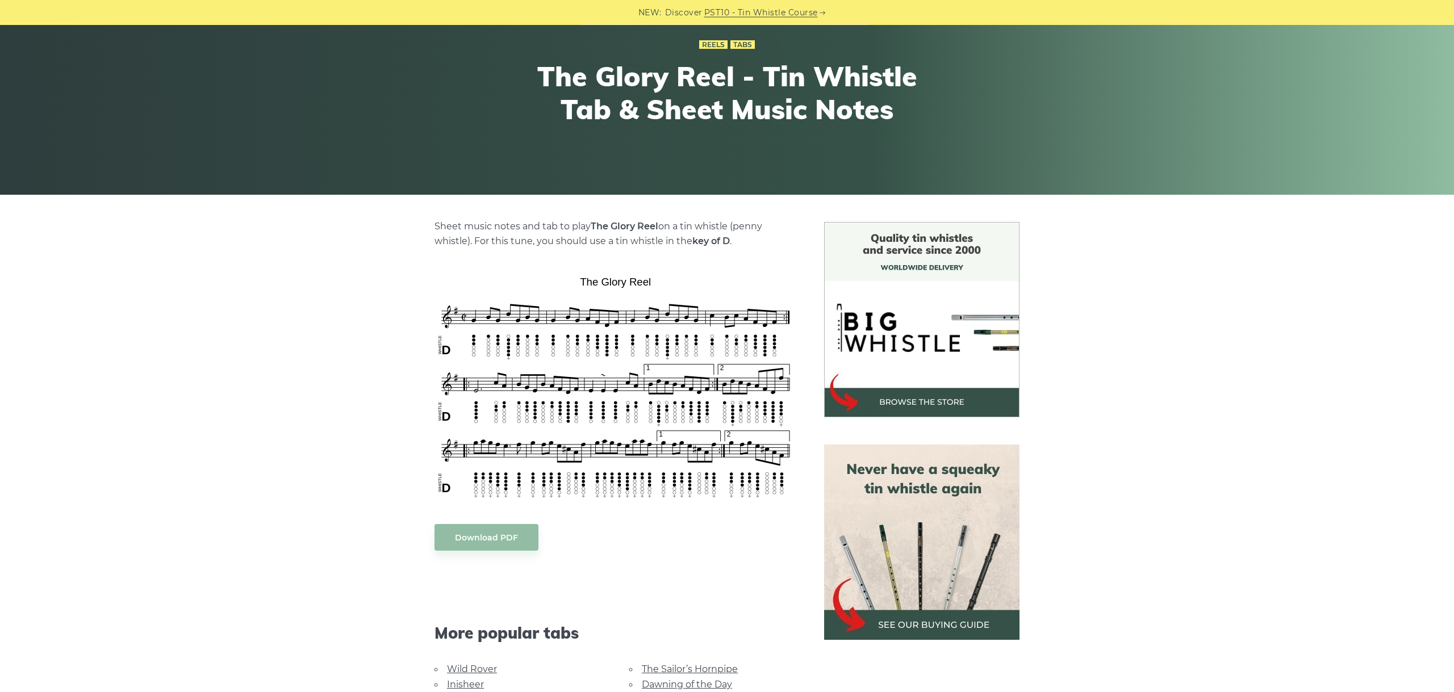
scroll to position [255, 0]
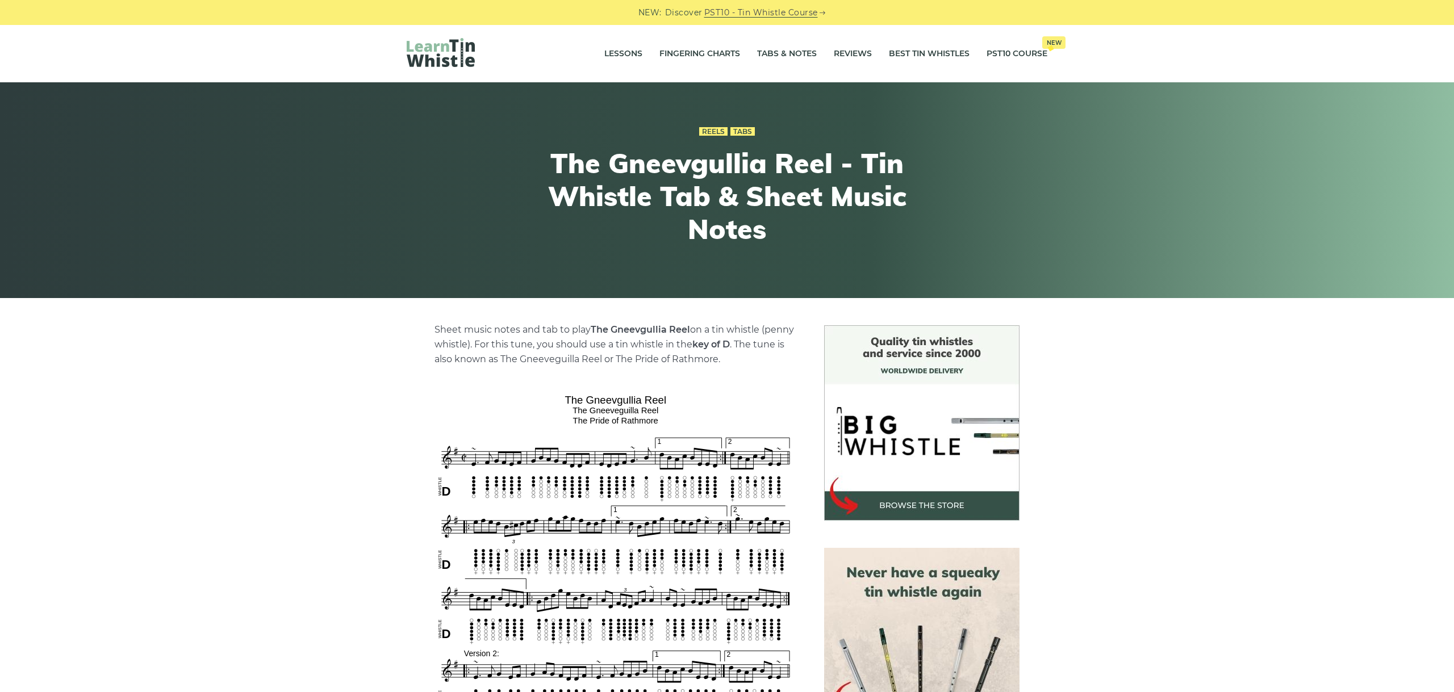
scroll to position [318, 0]
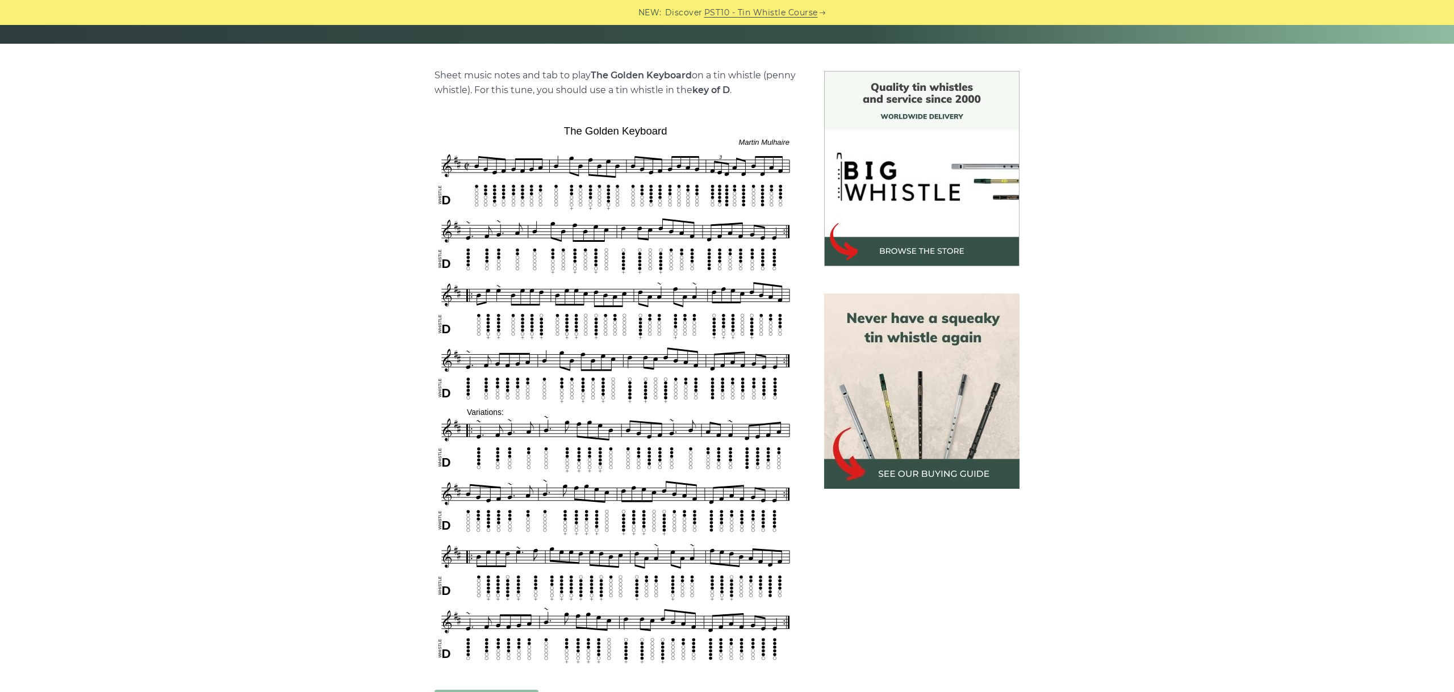
scroll to position [318, 0]
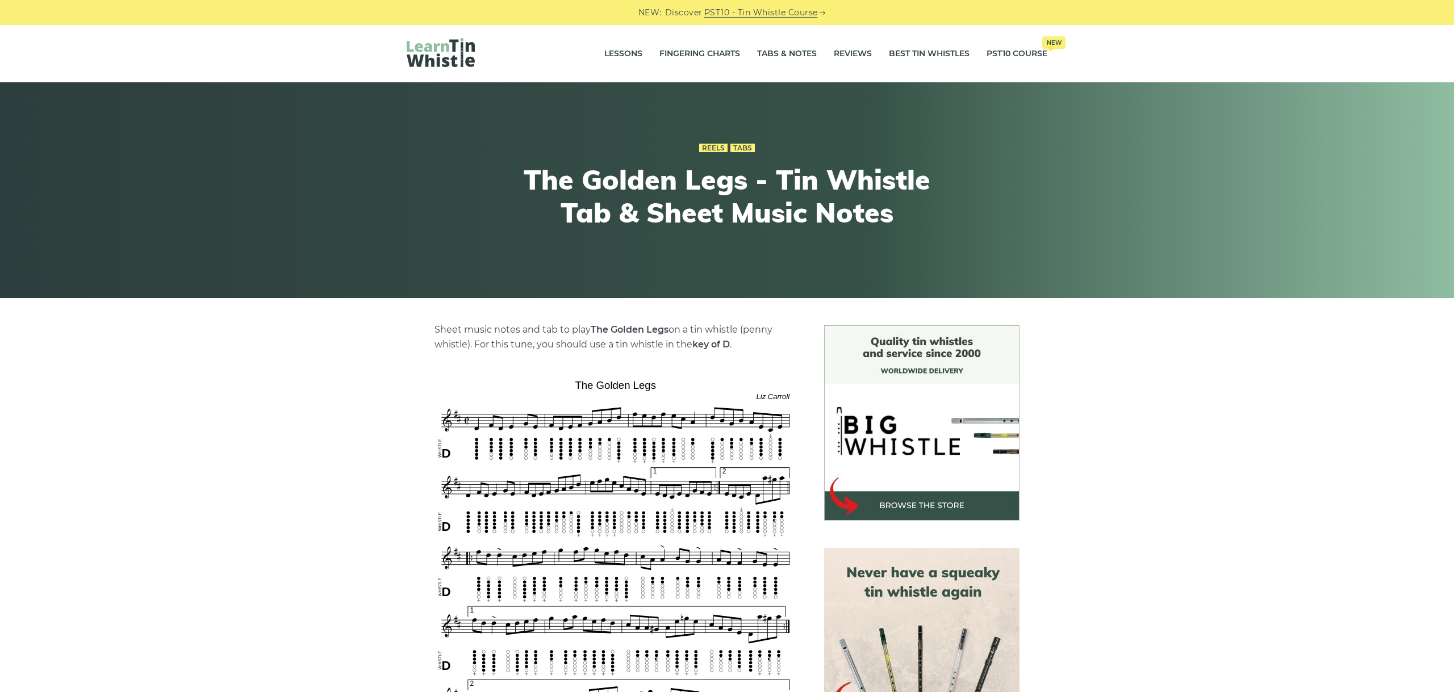
scroll to position [255, 0]
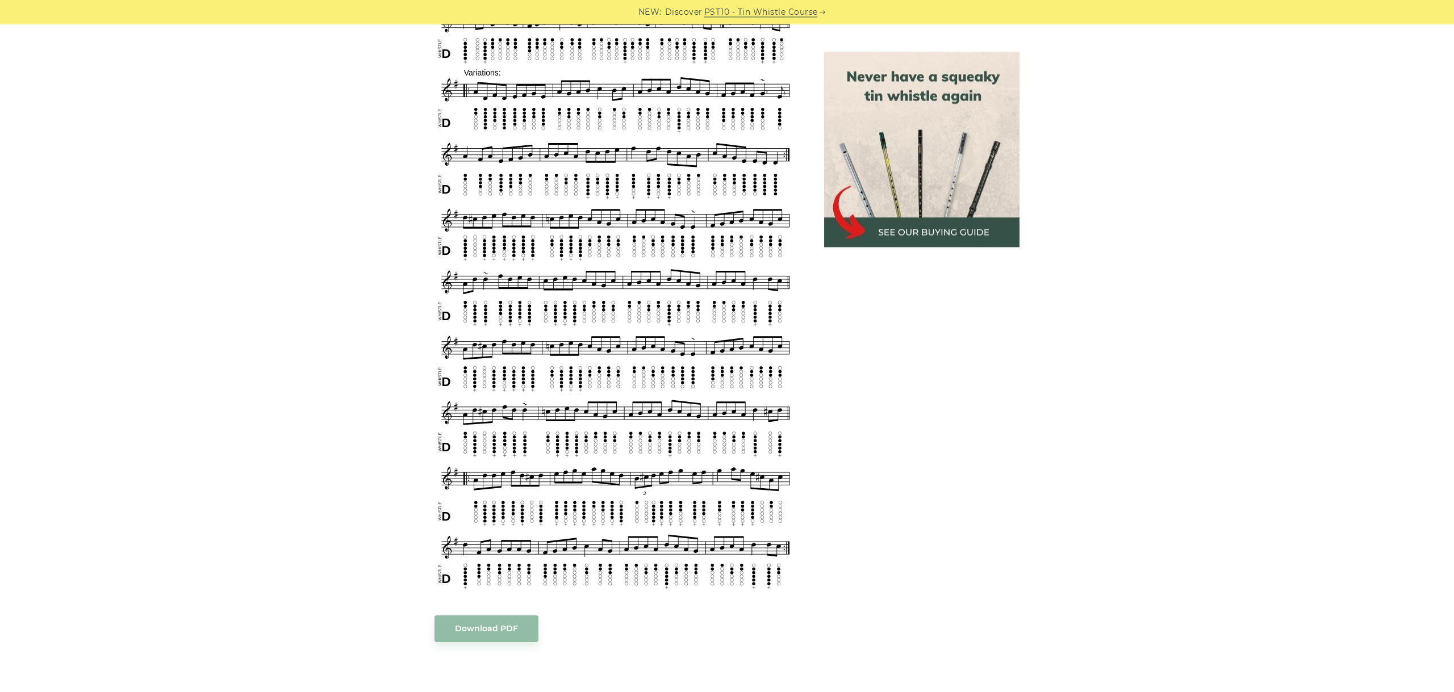
scroll to position [764, 0]
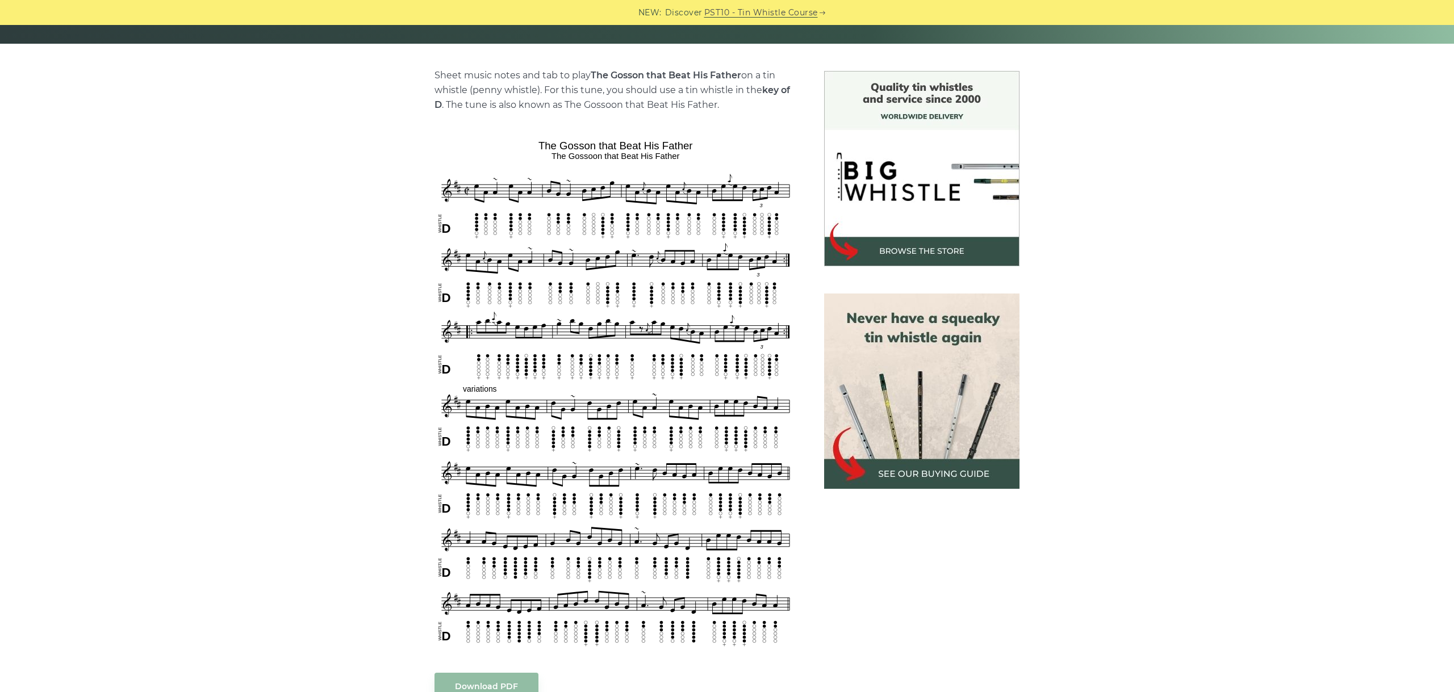
scroll to position [318, 0]
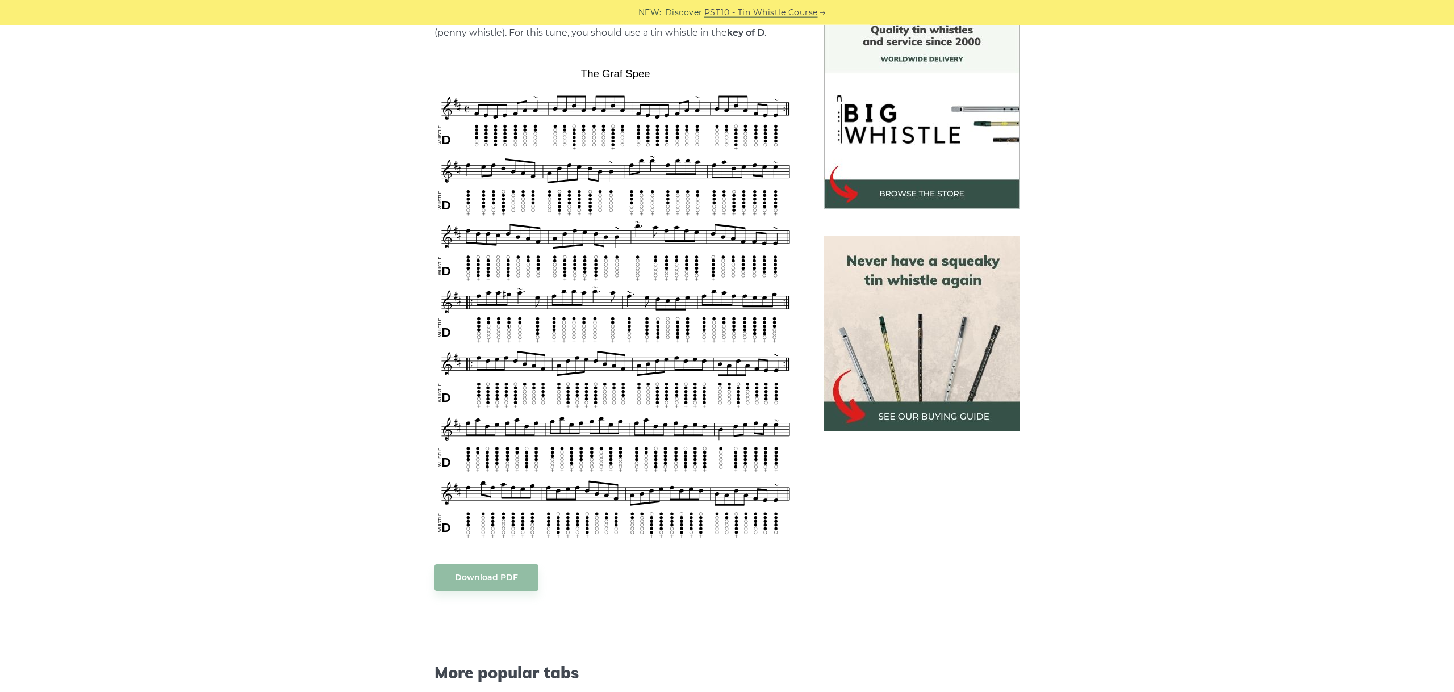
scroll to position [318, 0]
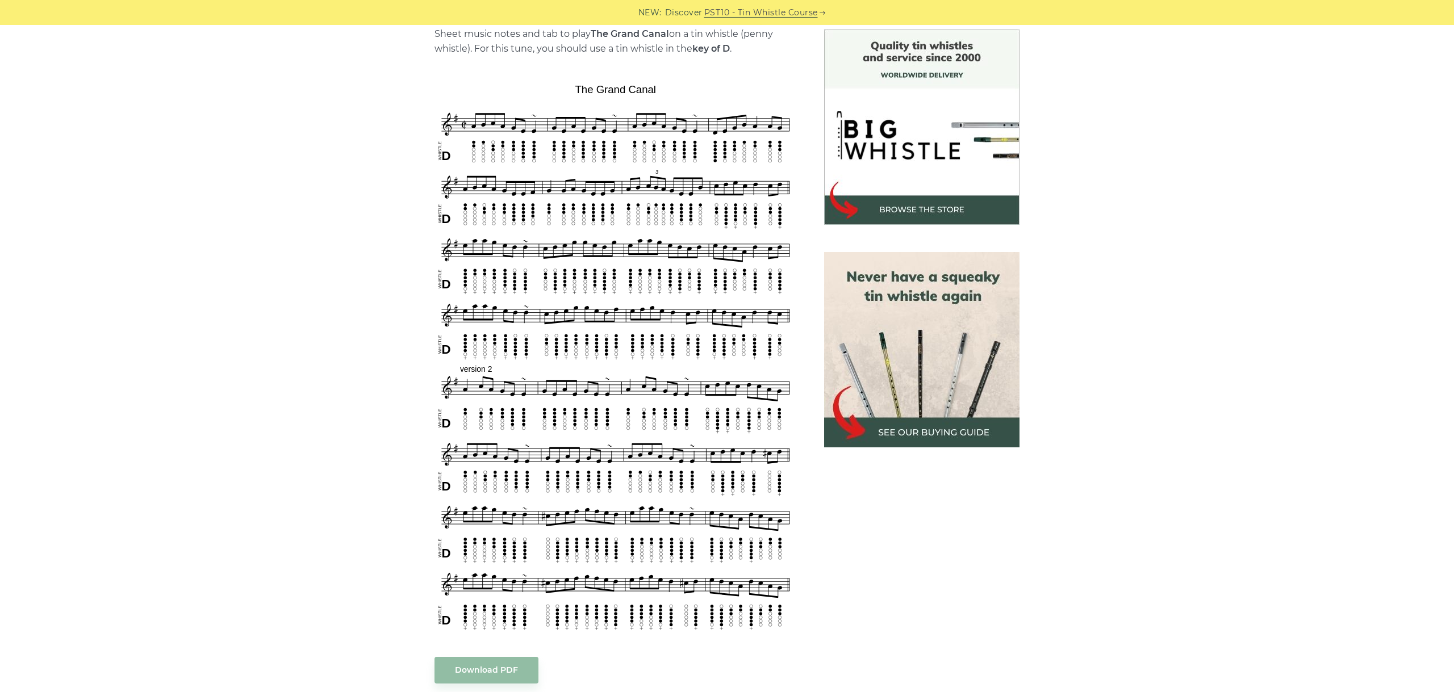
scroll to position [318, 0]
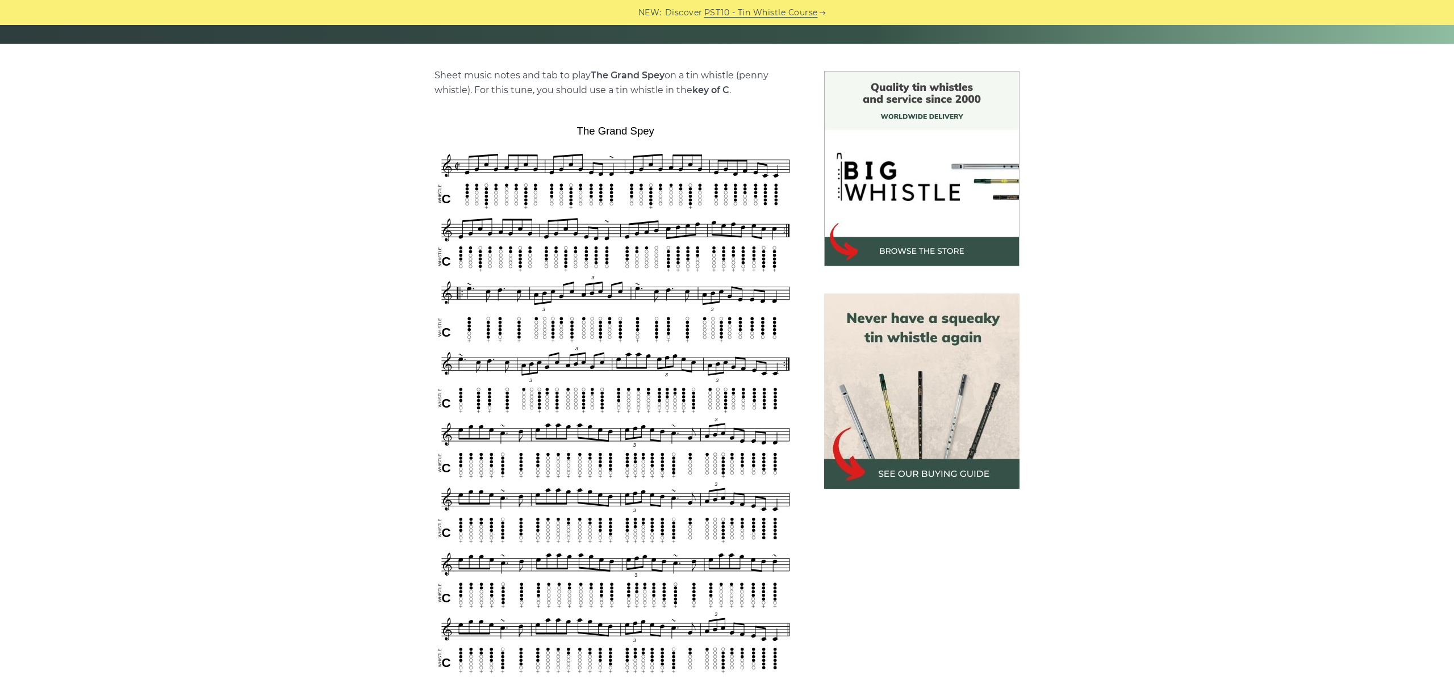
scroll to position [318, 0]
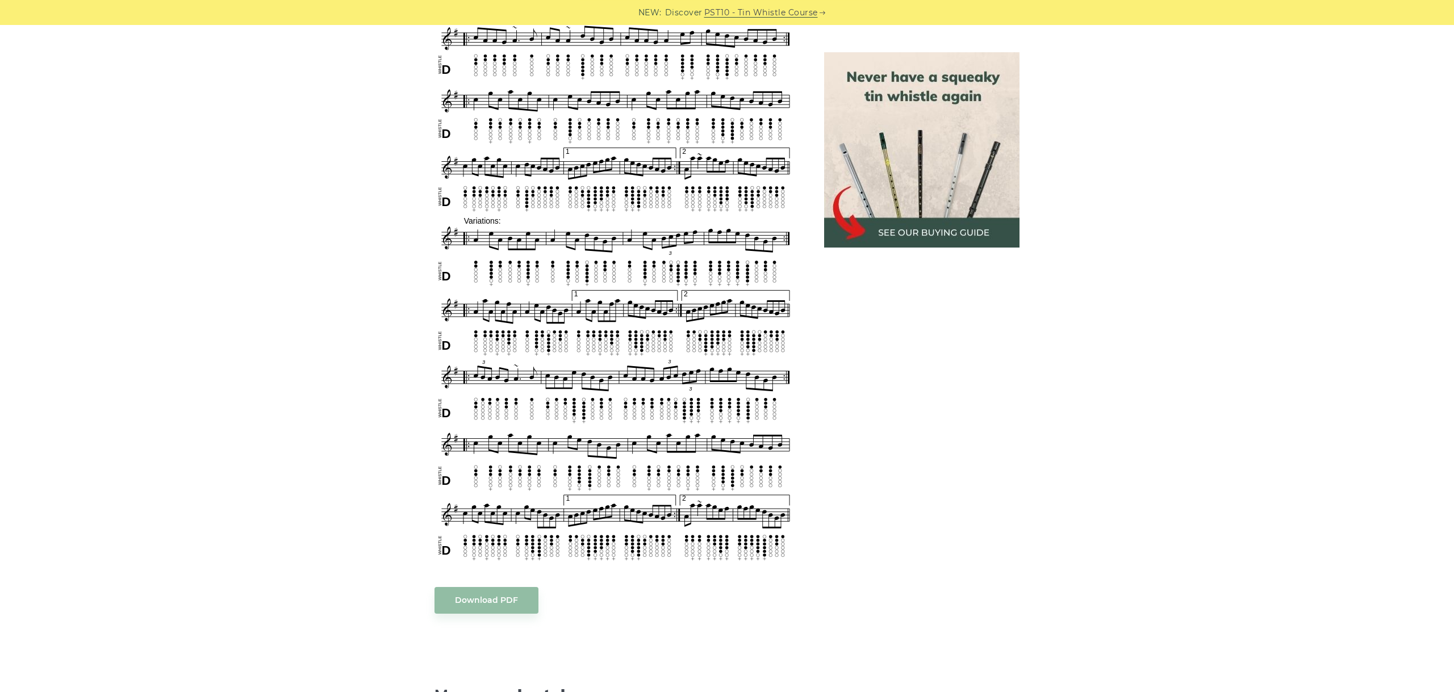
scroll to position [553, 0]
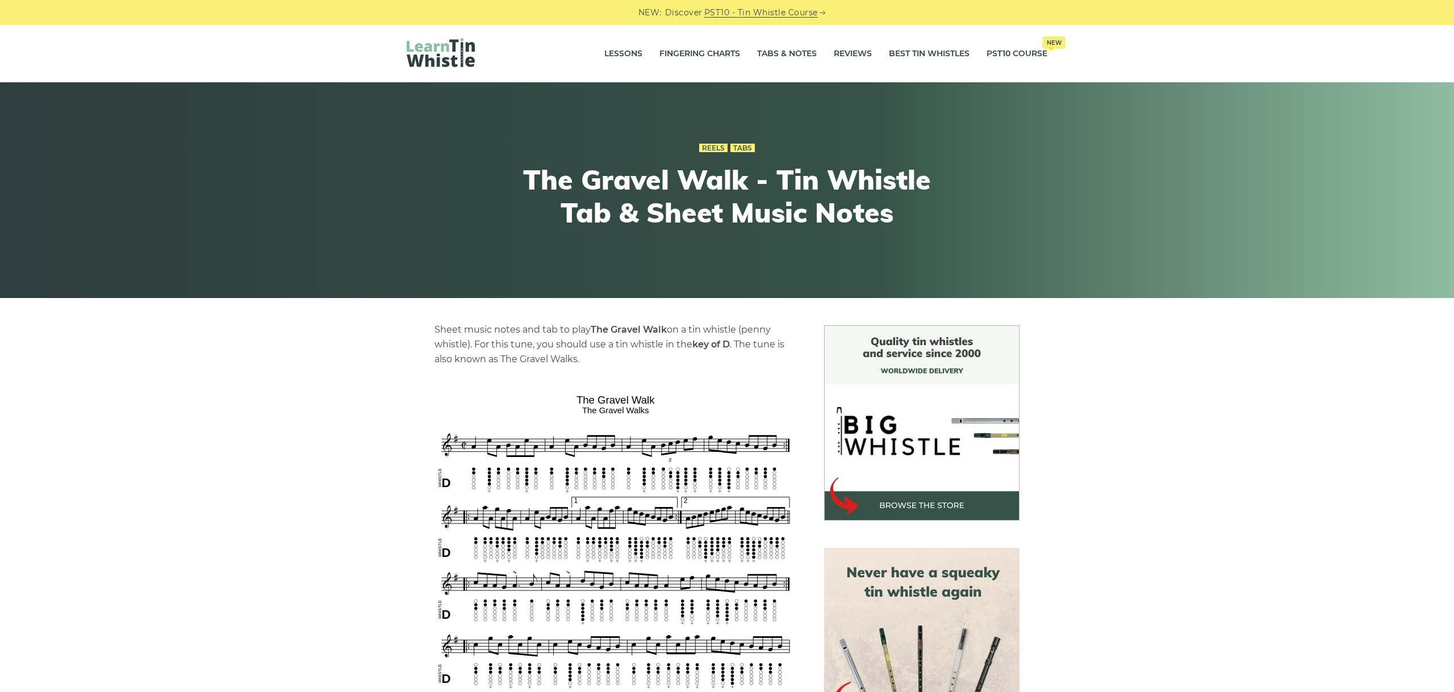
scroll to position [553, 0]
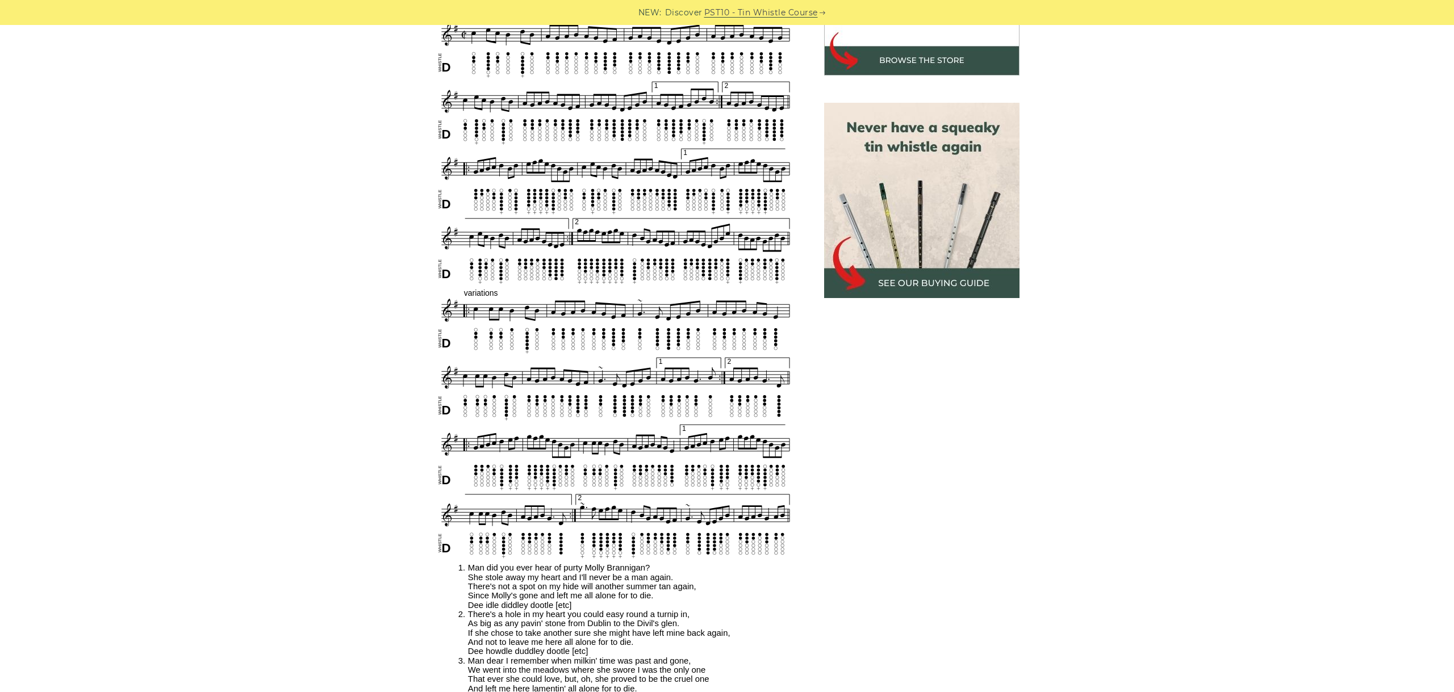
scroll to position [382, 0]
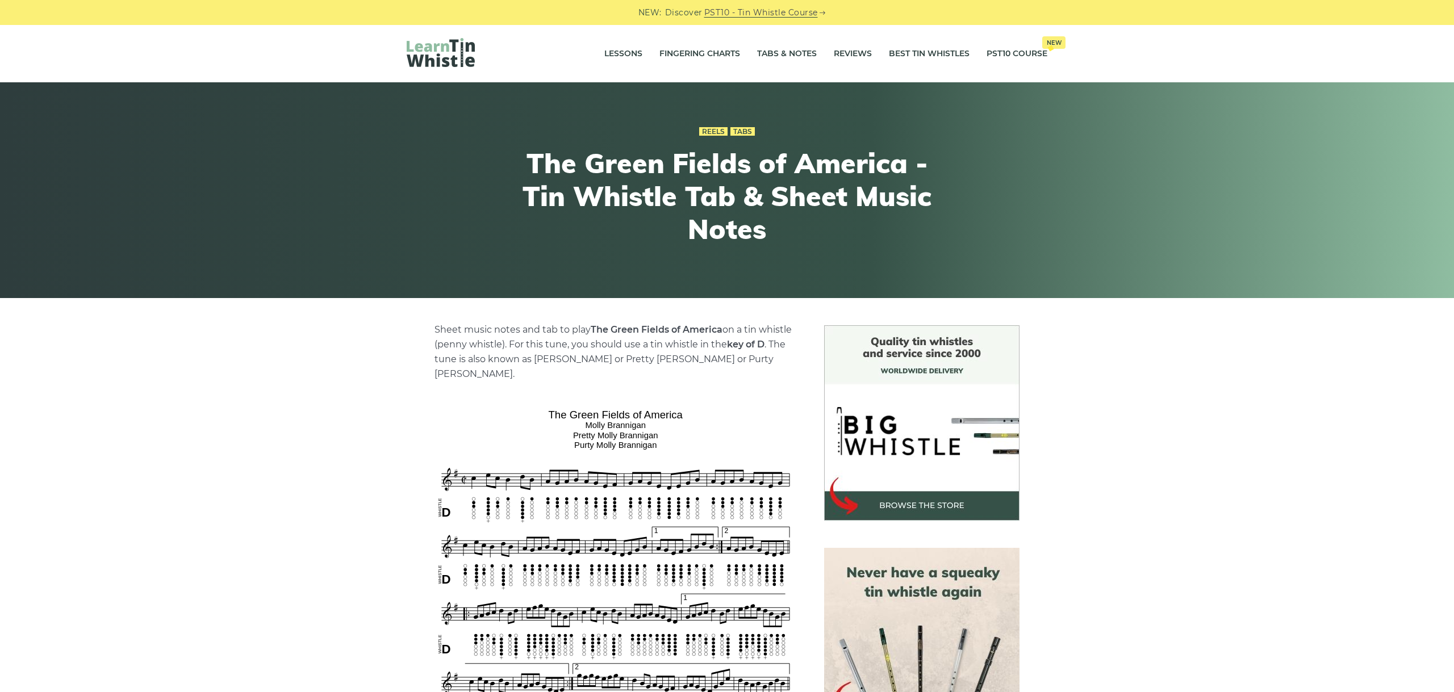
scroll to position [382, 0]
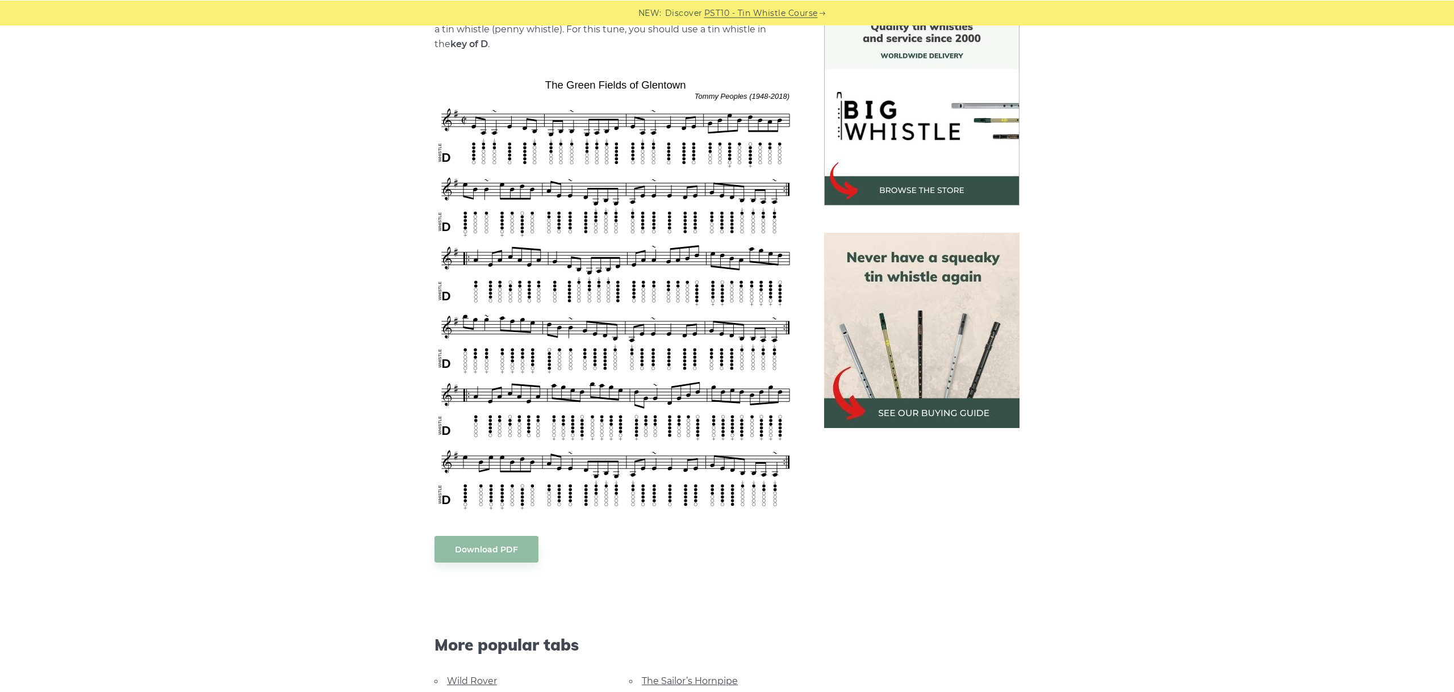
scroll to position [318, 0]
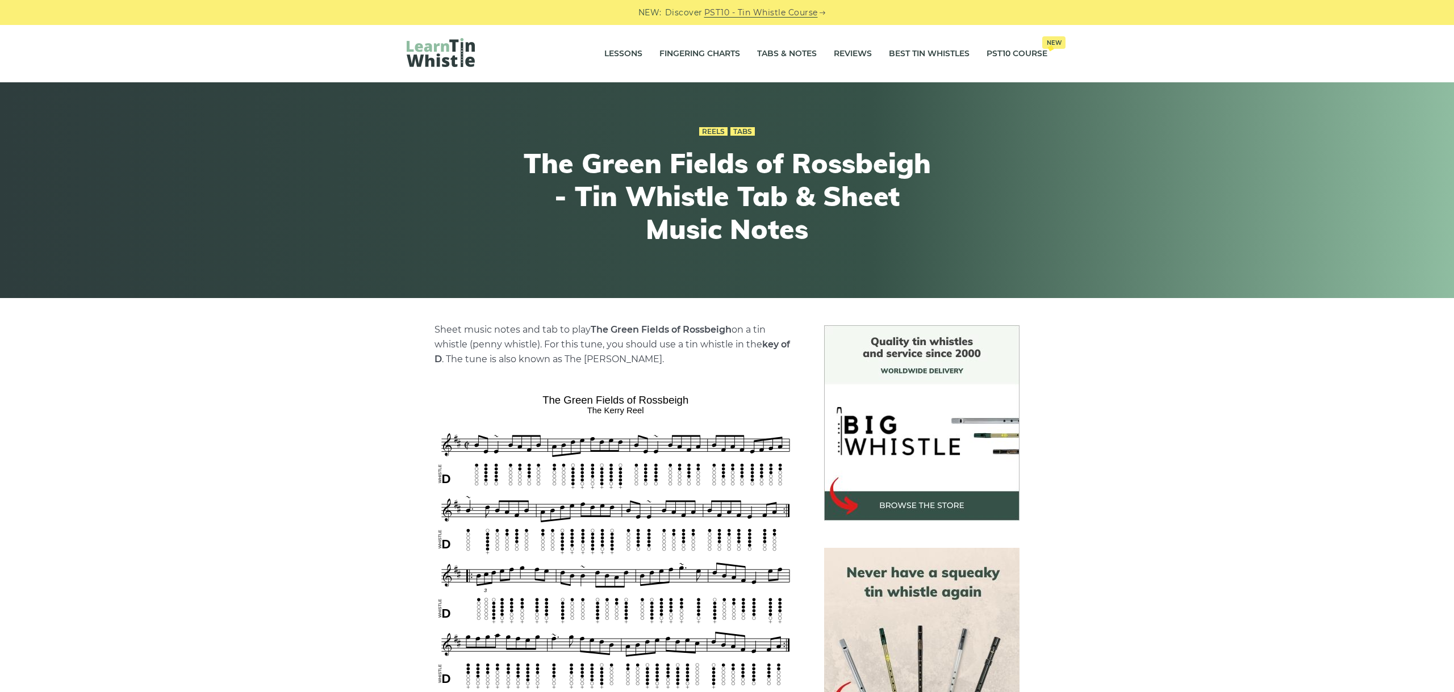
scroll to position [255, 0]
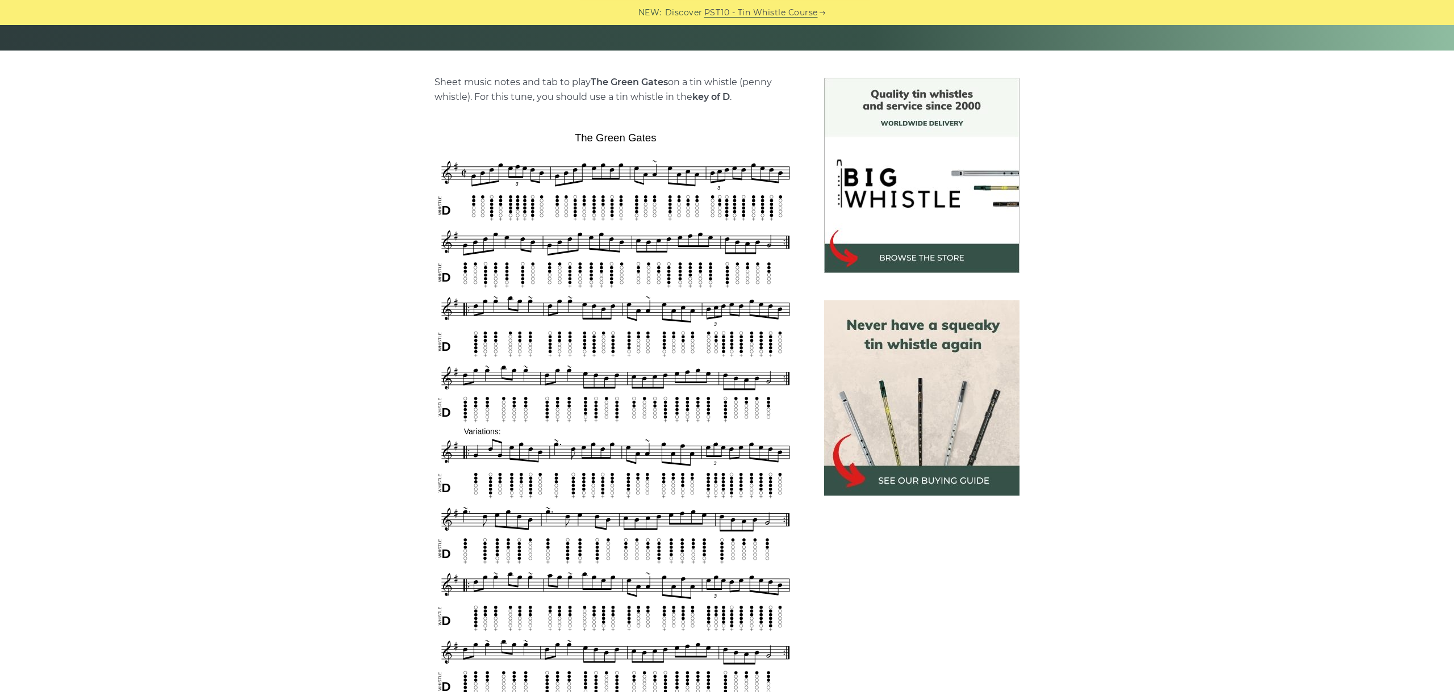
scroll to position [318, 0]
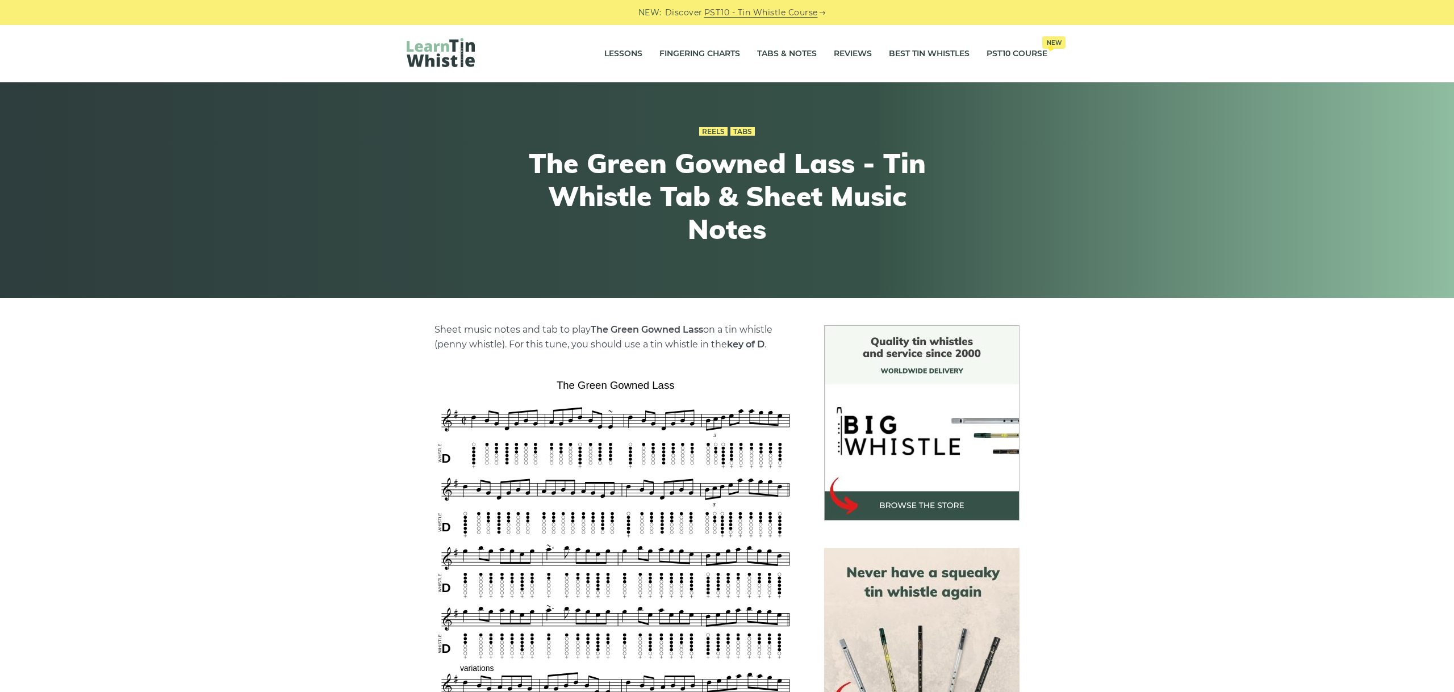
scroll to position [318, 0]
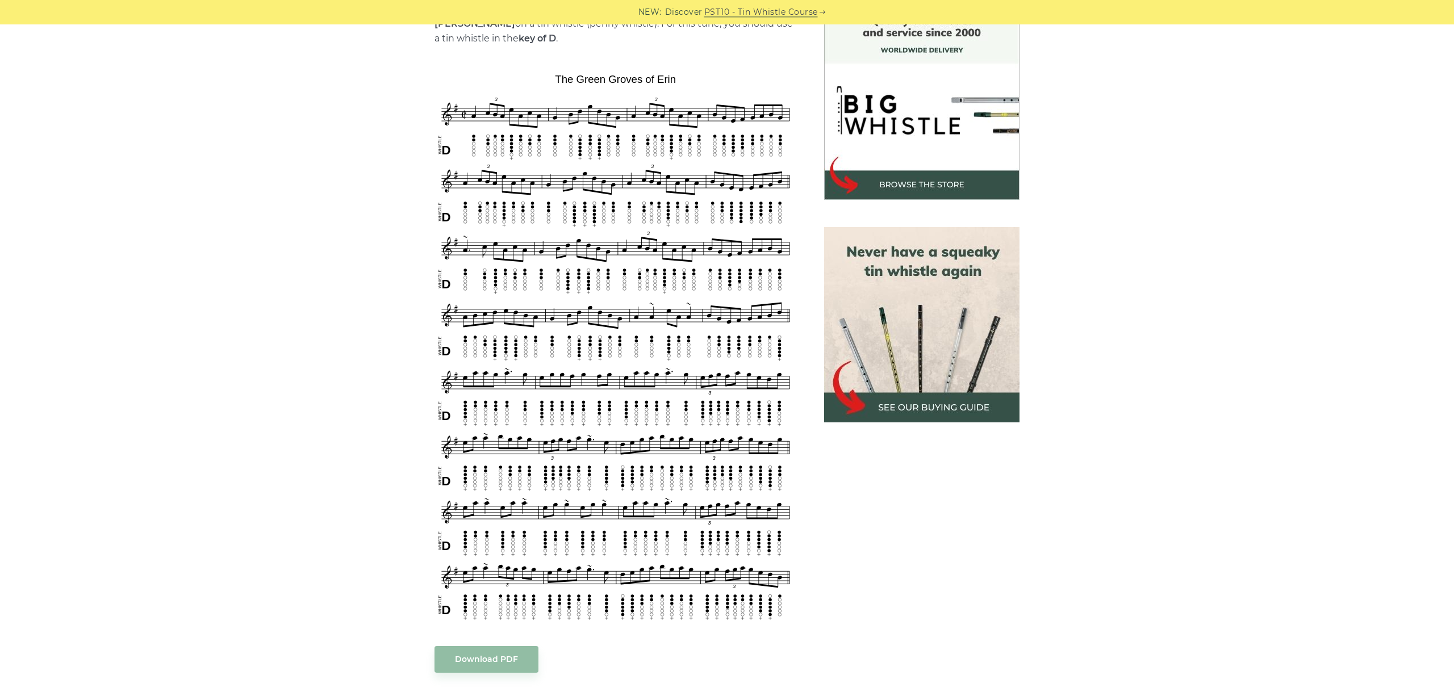
scroll to position [318, 0]
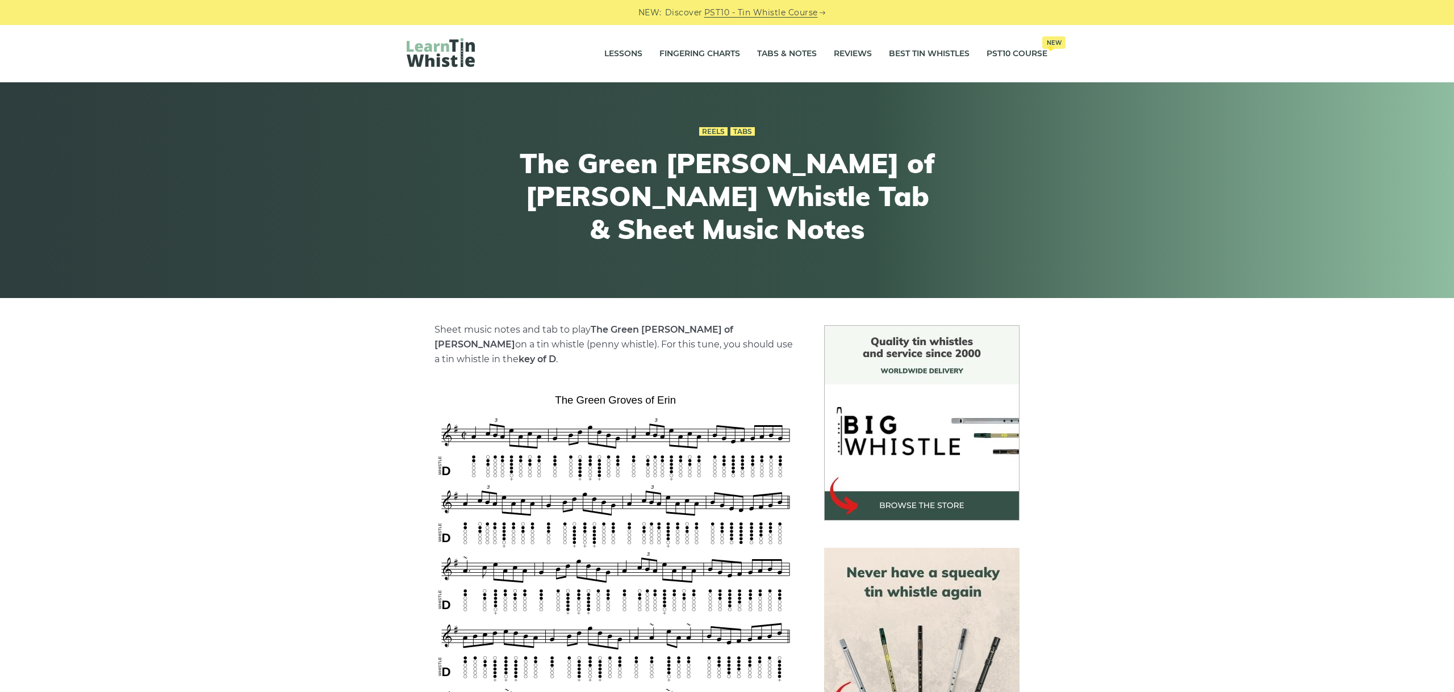
scroll to position [318, 0]
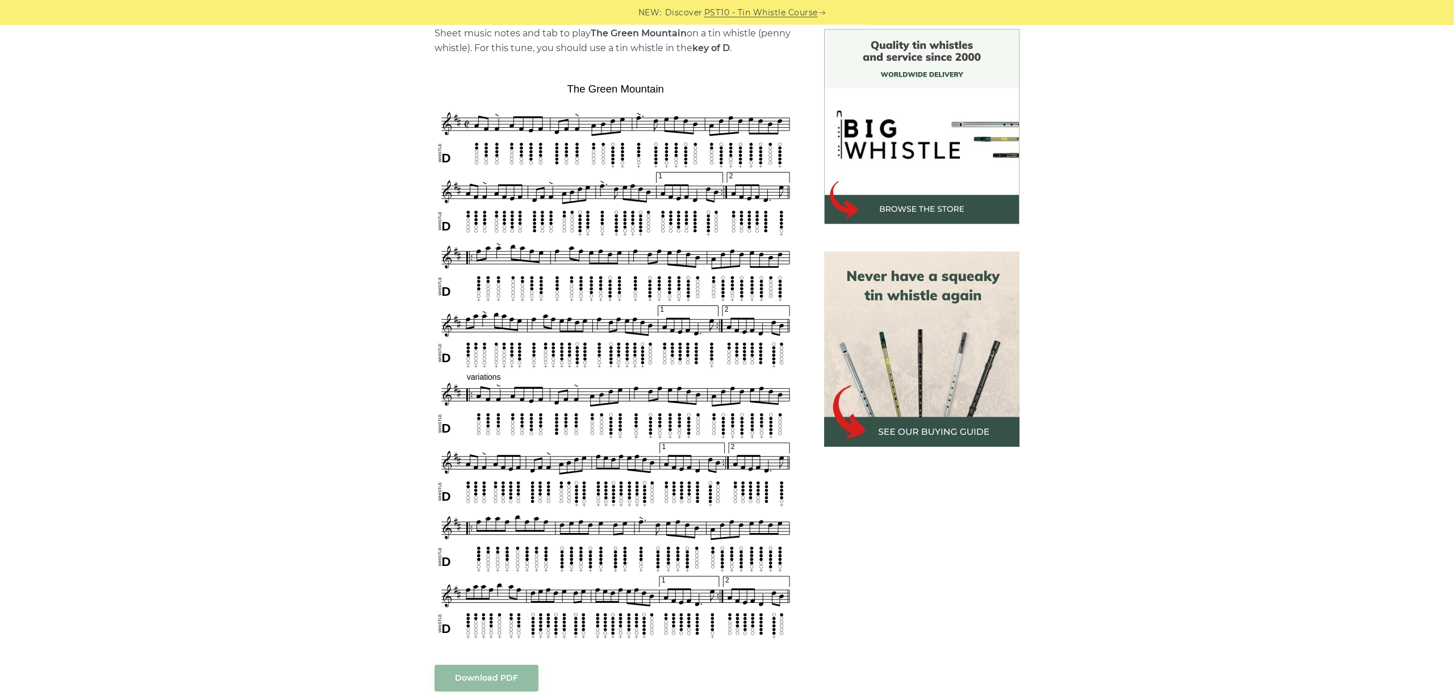
scroll to position [318, 0]
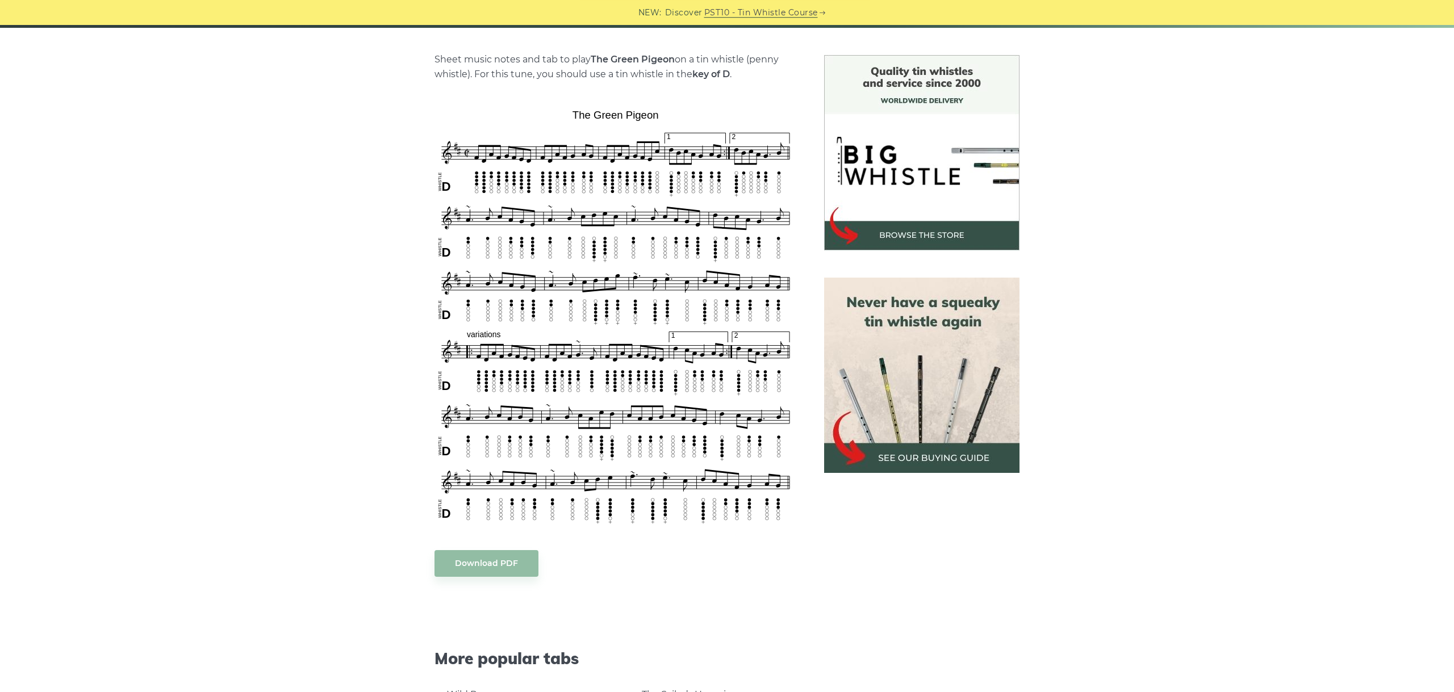
scroll to position [318, 0]
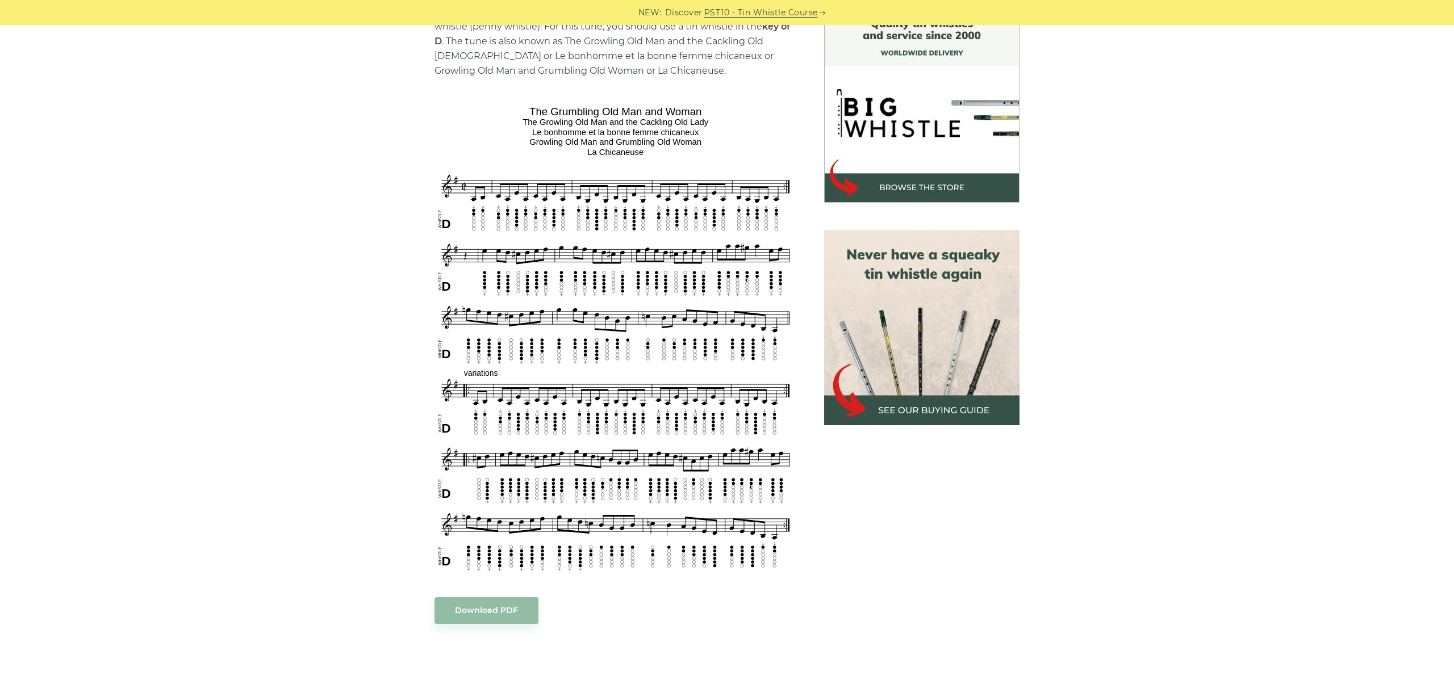
scroll to position [318, 0]
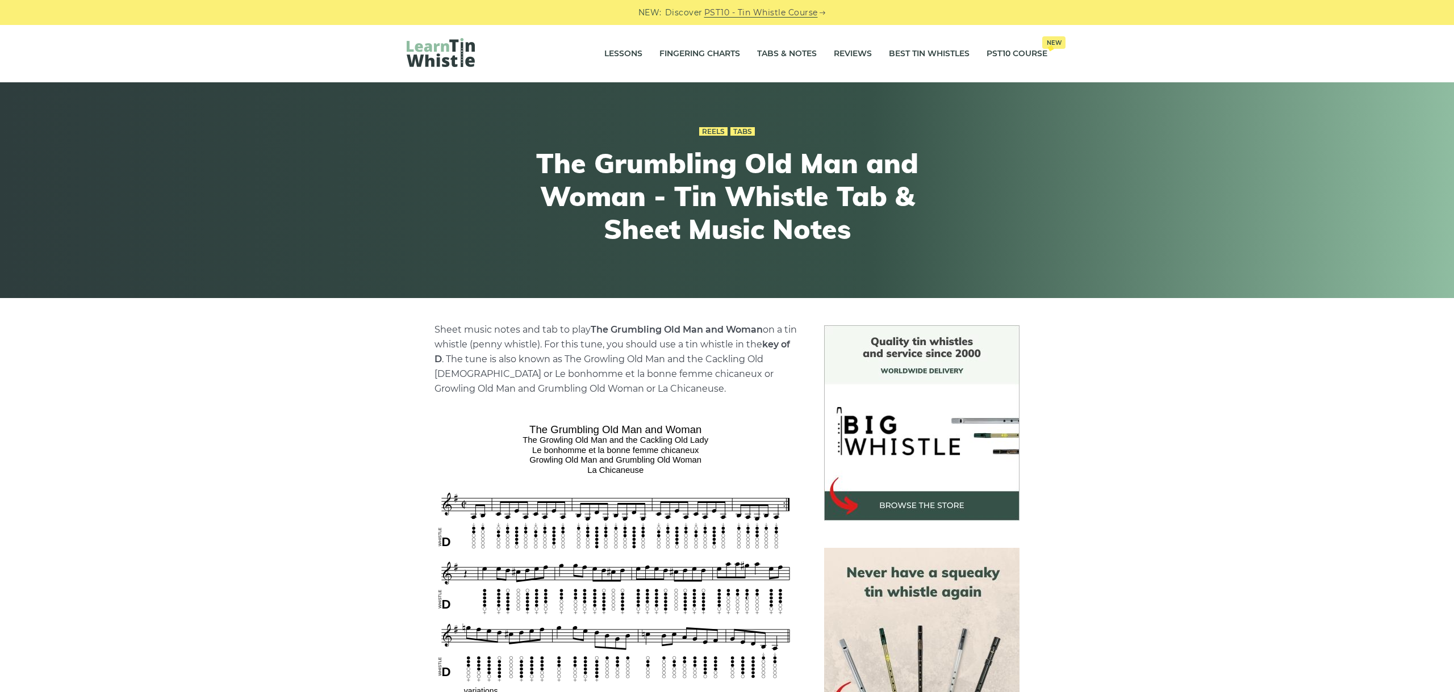
scroll to position [318, 0]
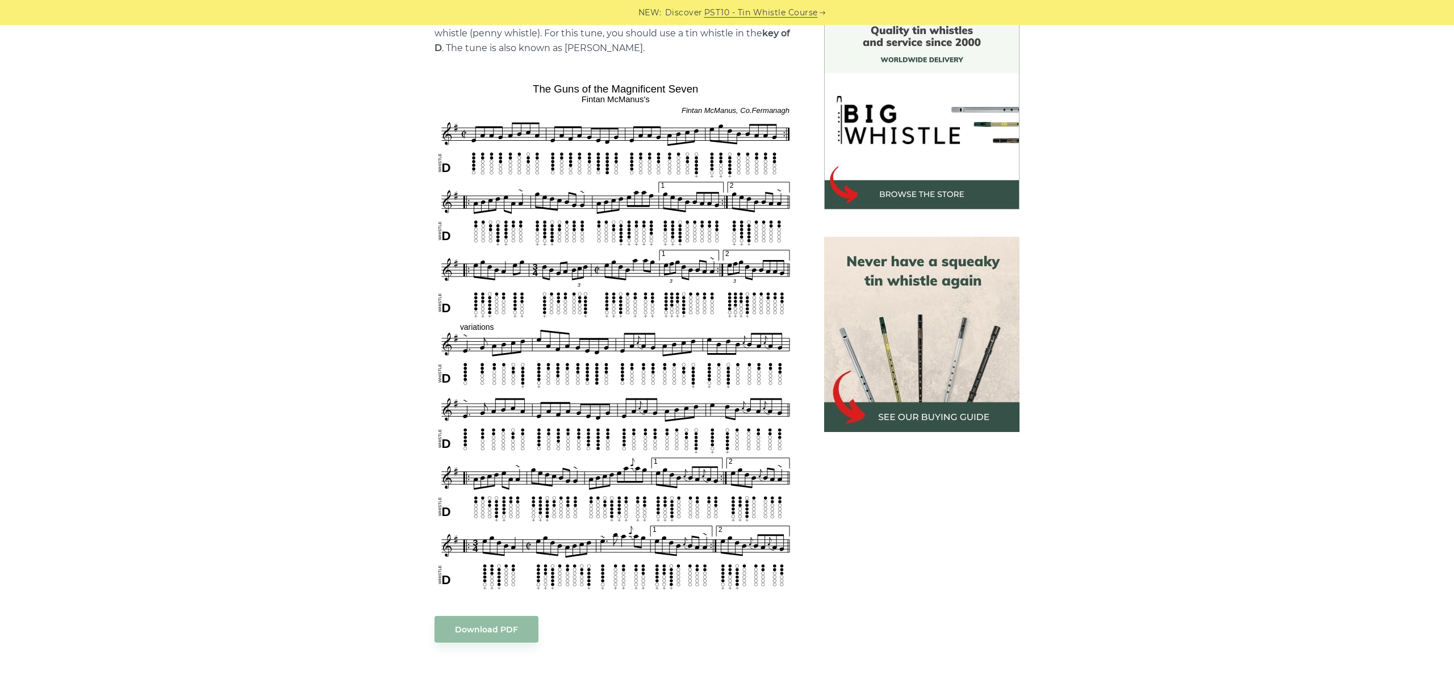
scroll to position [255, 0]
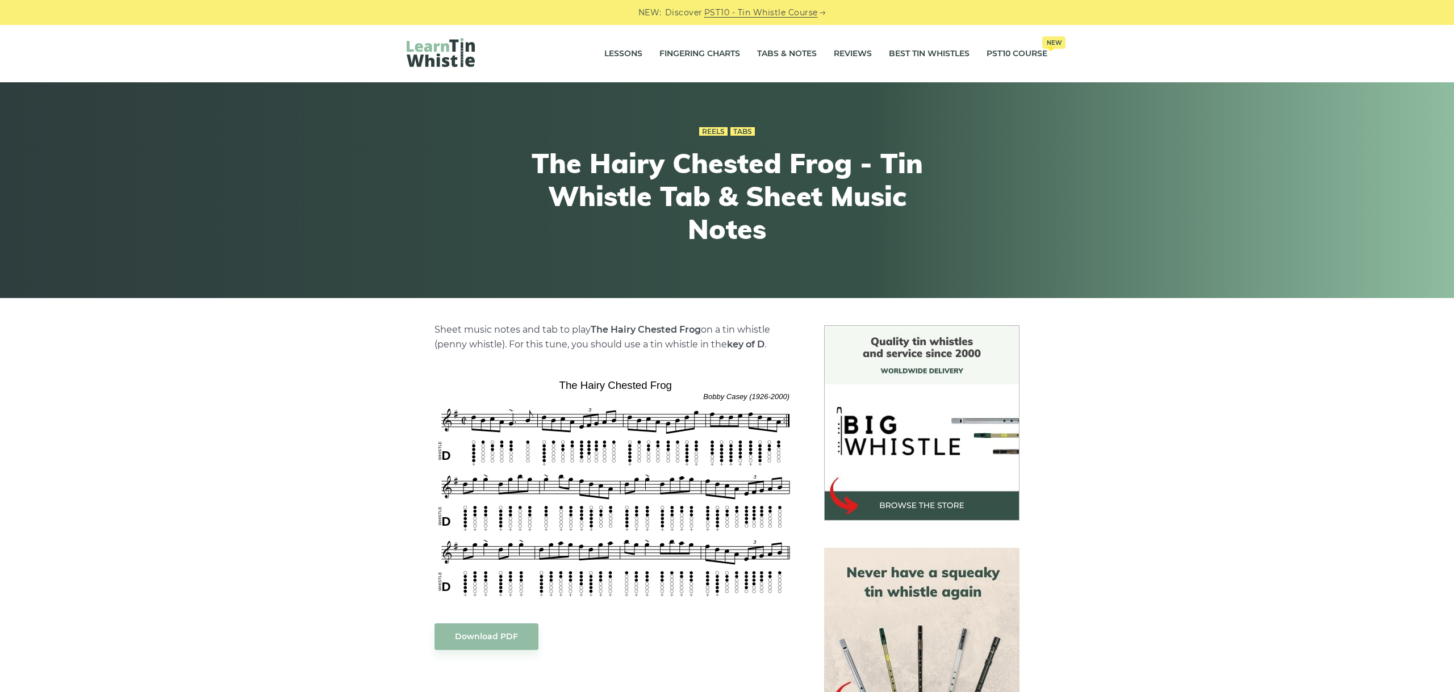
drag, startPoint x: 369, startPoint y: 568, endPoint x: 370, endPoint y: 561, distance: 6.4
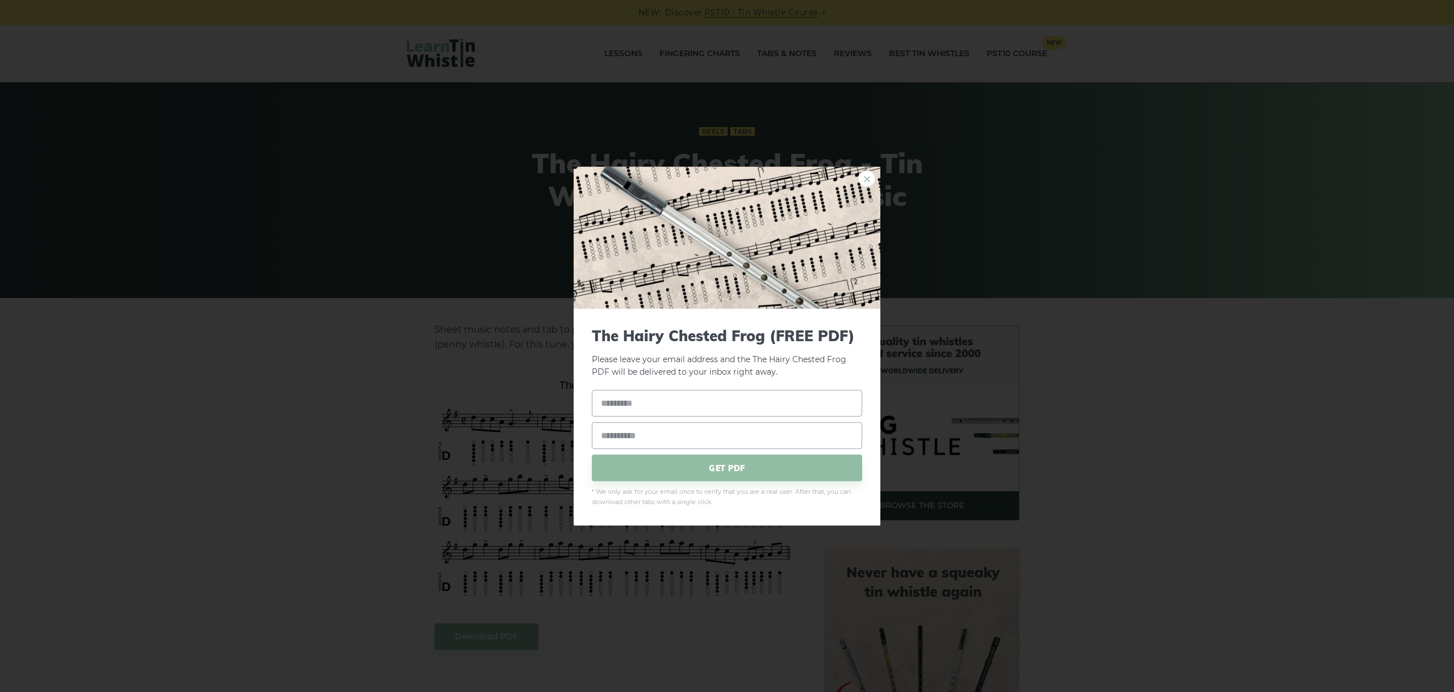
click at [866, 186] on link "×" at bounding box center [866, 178] width 17 height 17
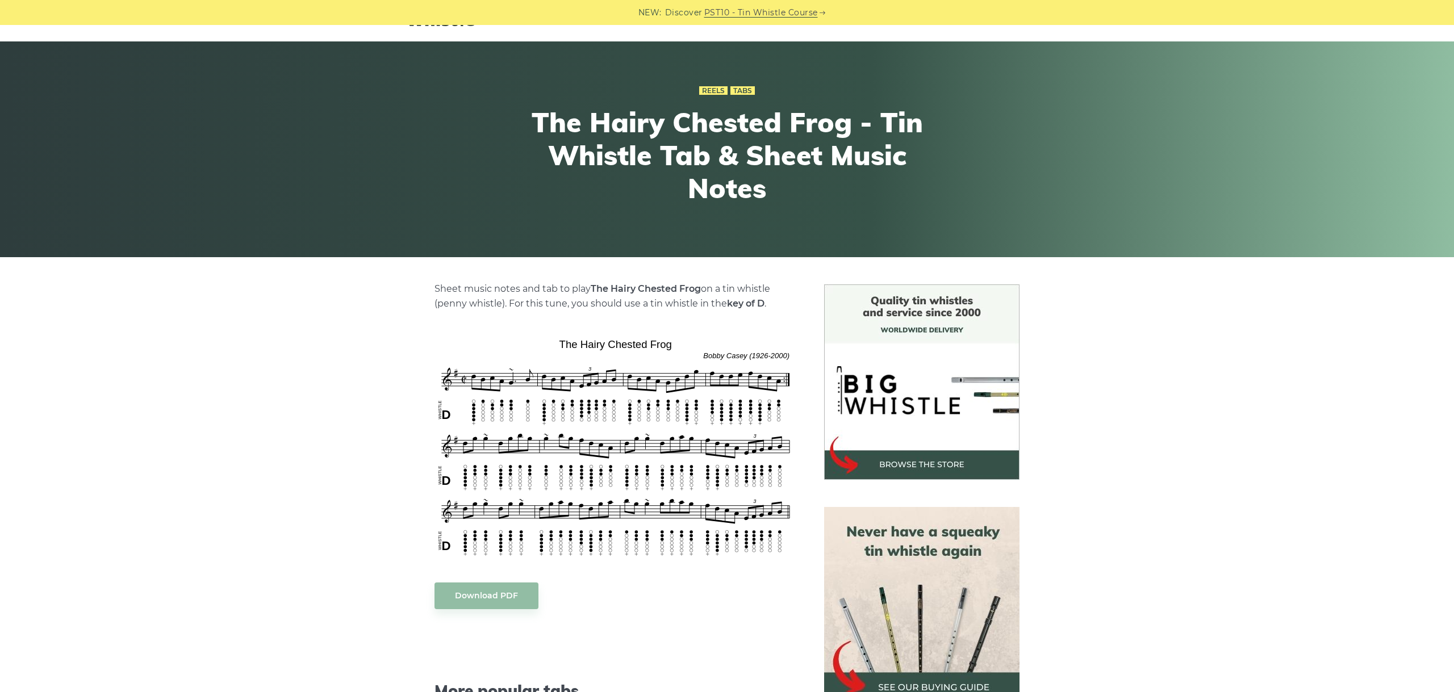
scroll to position [64, 0]
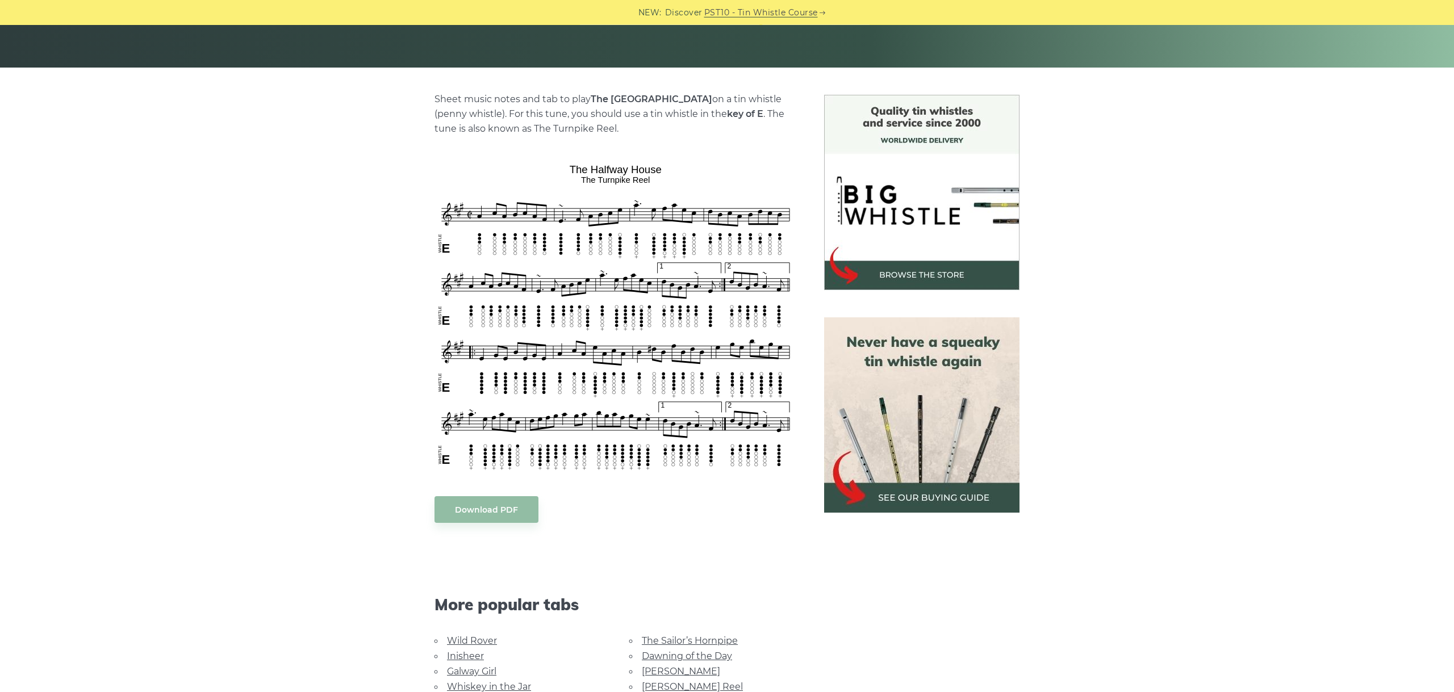
scroll to position [255, 0]
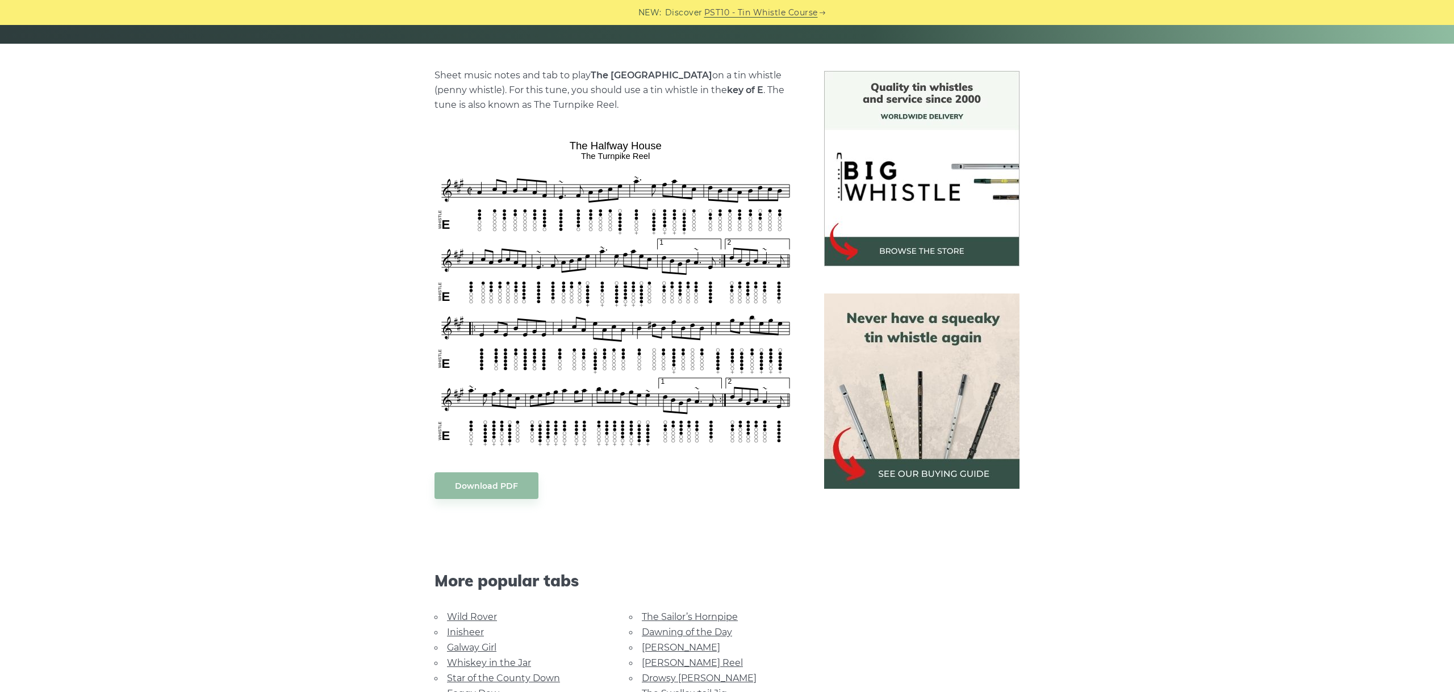
click at [433, 135] on div "Sheet music notes and tab to play The Halfway House on a tin whistle (penny whi…" at bounding box center [616, 473] width 390 height 804
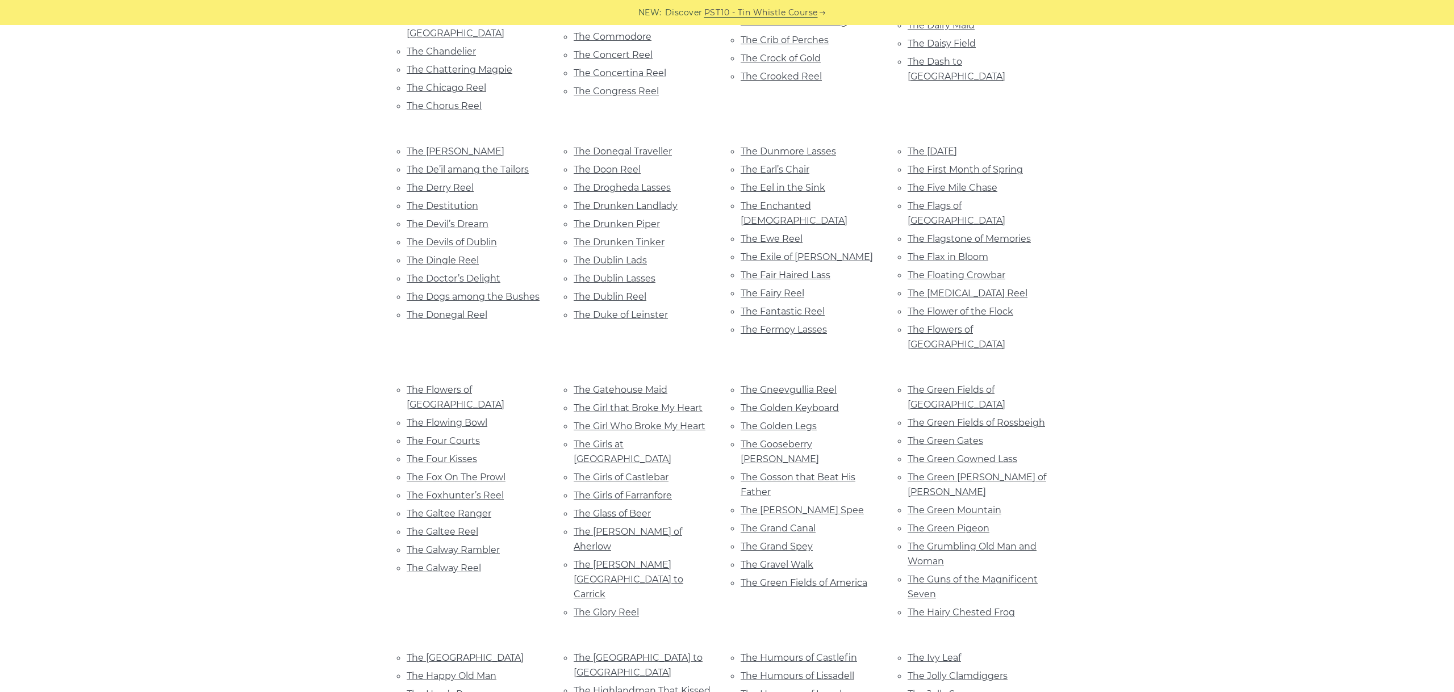
scroll to position [3328, 0]
click at [469, 670] on link "The Happy Old Man" at bounding box center [452, 675] width 90 height 11
click at [452, 689] on link "The Hare’s Paw" at bounding box center [441, 694] width 69 height 11
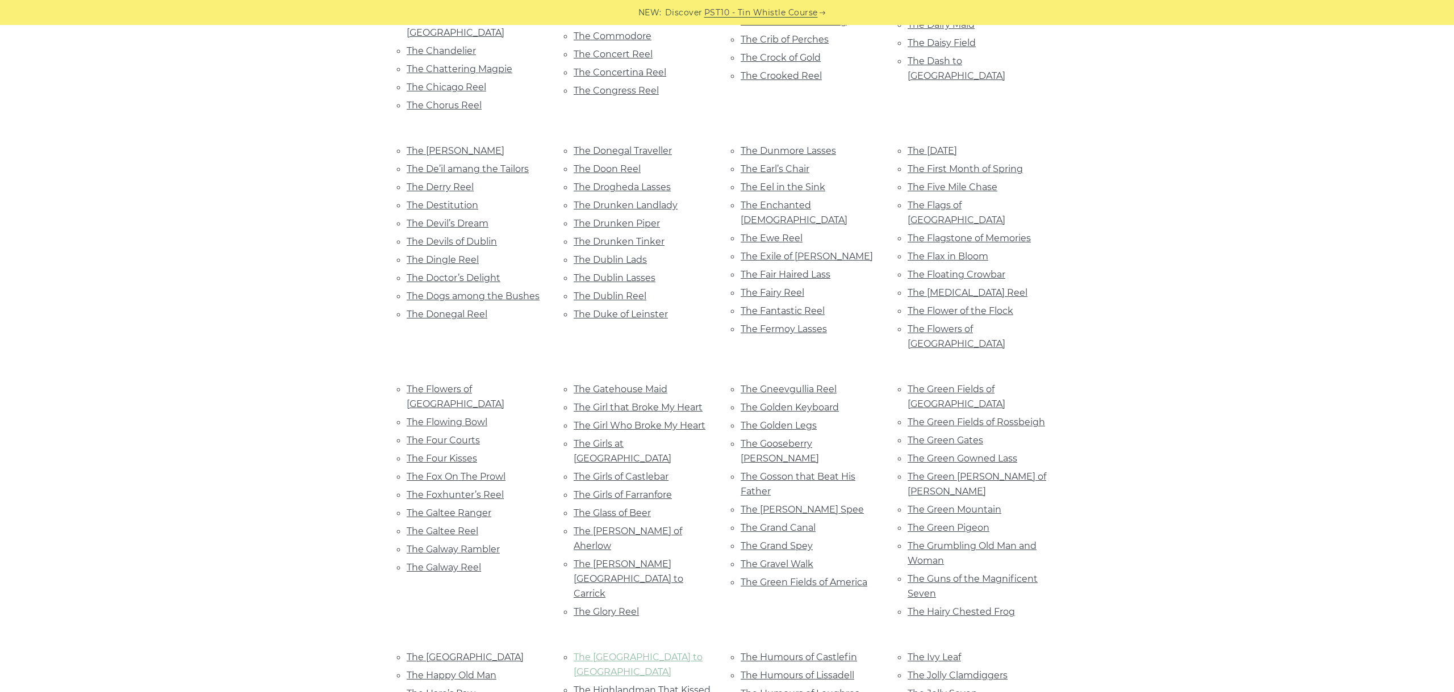
click at [667, 652] on link "The High Road to Linton" at bounding box center [638, 665] width 129 height 26
click at [616, 685] on link "The Highlandman That Kissed His Granny" at bounding box center [642, 698] width 137 height 26
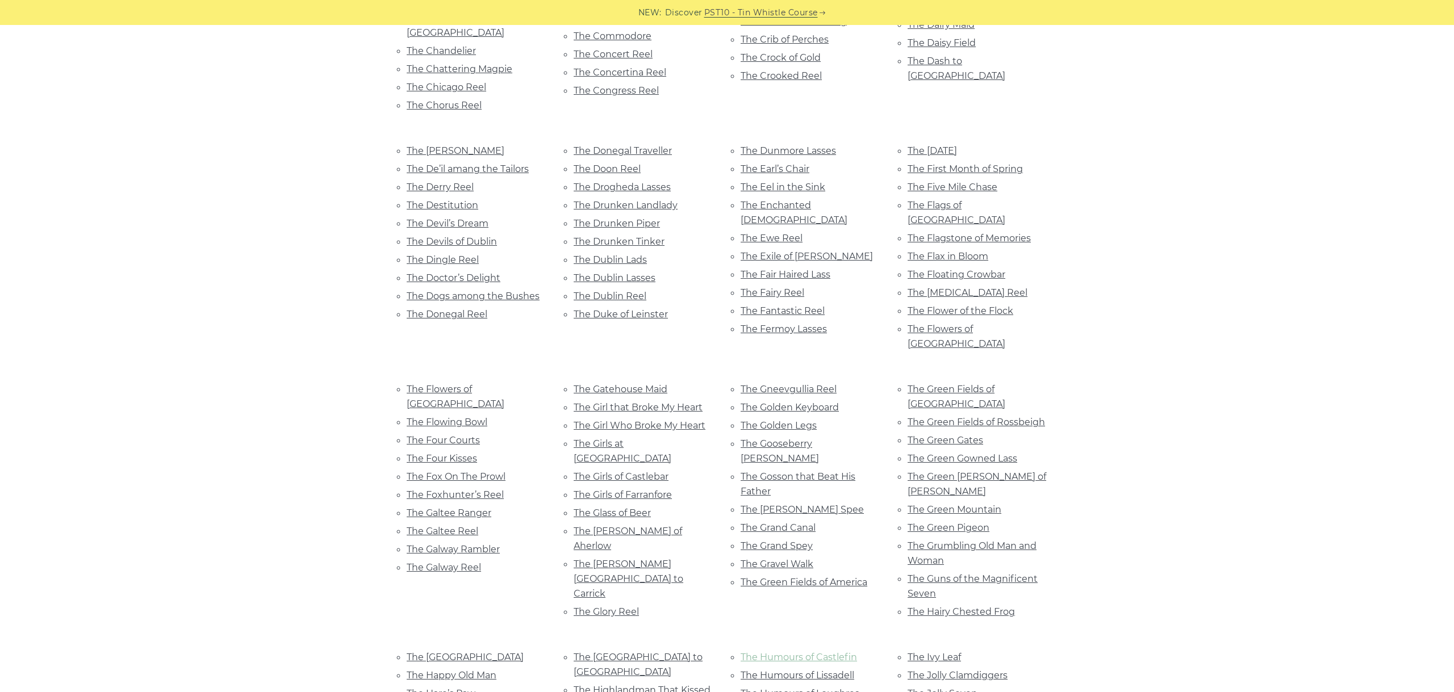
click at [829, 652] on link "The Humours of Castlefin" at bounding box center [799, 657] width 116 height 11
click at [825, 670] on link "The Humours of Lissadell" at bounding box center [798, 675] width 114 height 11
click at [829, 689] on link "The Humours of Loughrea" at bounding box center [800, 694] width 119 height 11
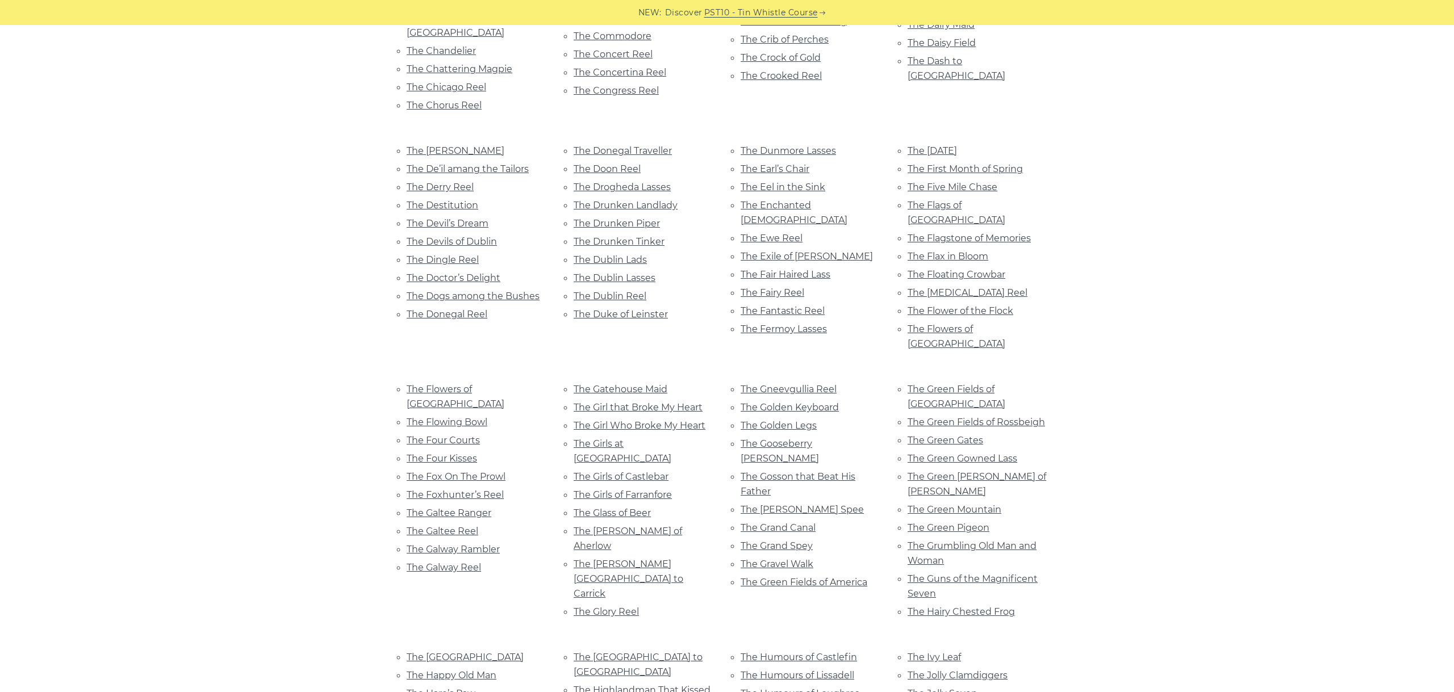
click at [934, 652] on link "The Ivy Leaf" at bounding box center [934, 657] width 53 height 11
click at [966, 670] on link "The Jolly Clamdiggers" at bounding box center [958, 675] width 100 height 11
click at [963, 689] on link "The Jolly Seven" at bounding box center [943, 694] width 70 height 11
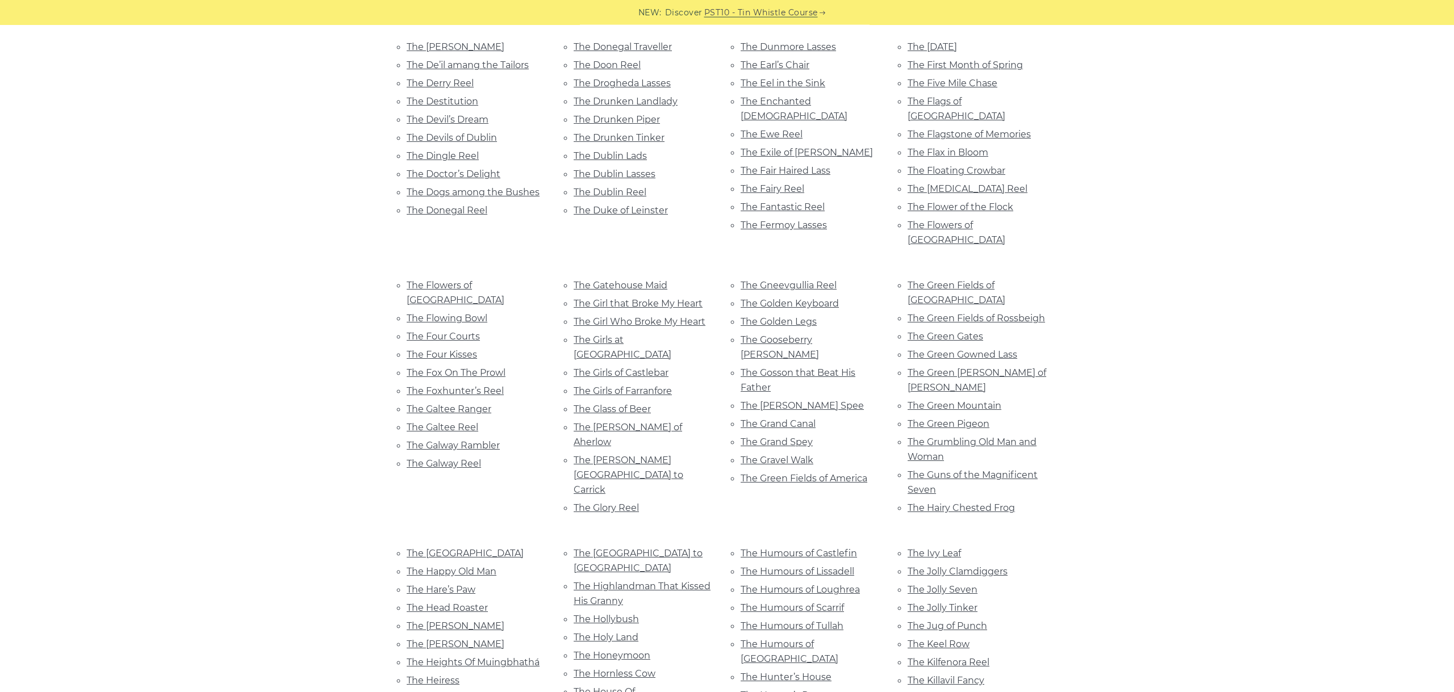
scroll to position [3455, 0]
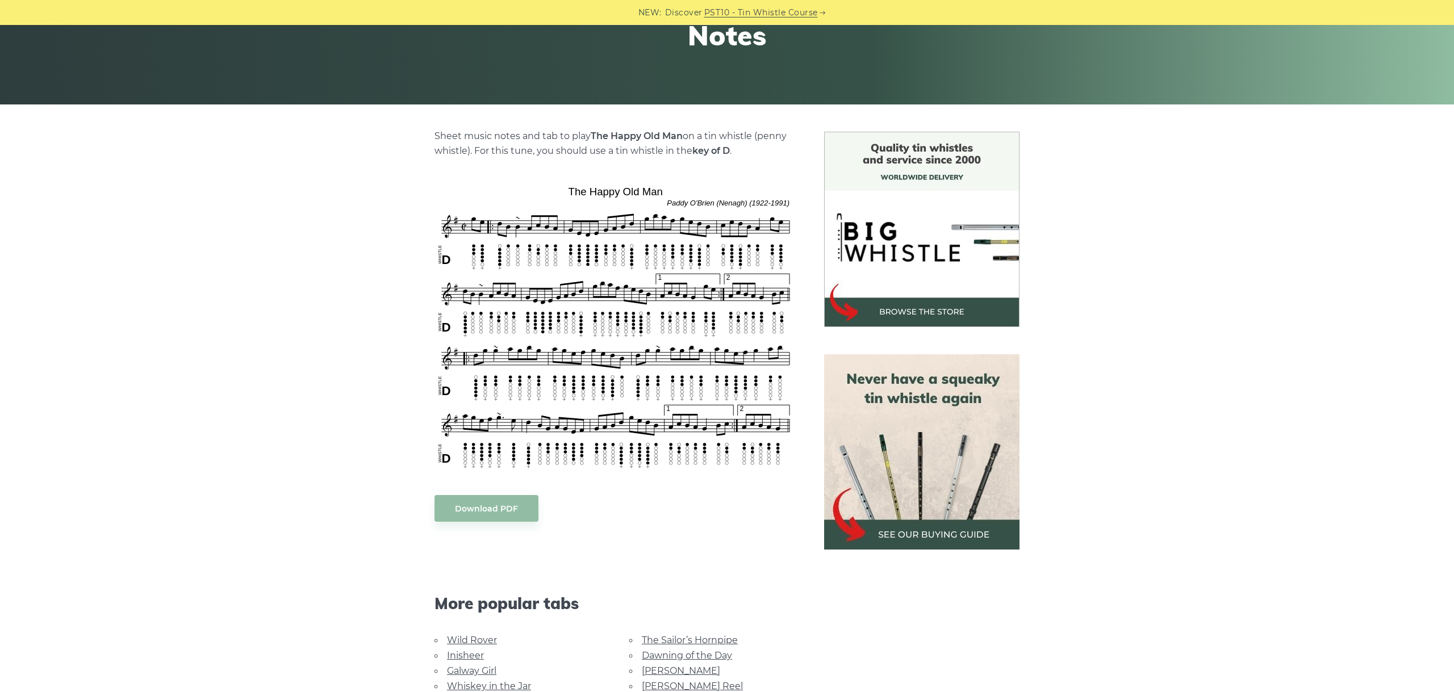
scroll to position [255, 0]
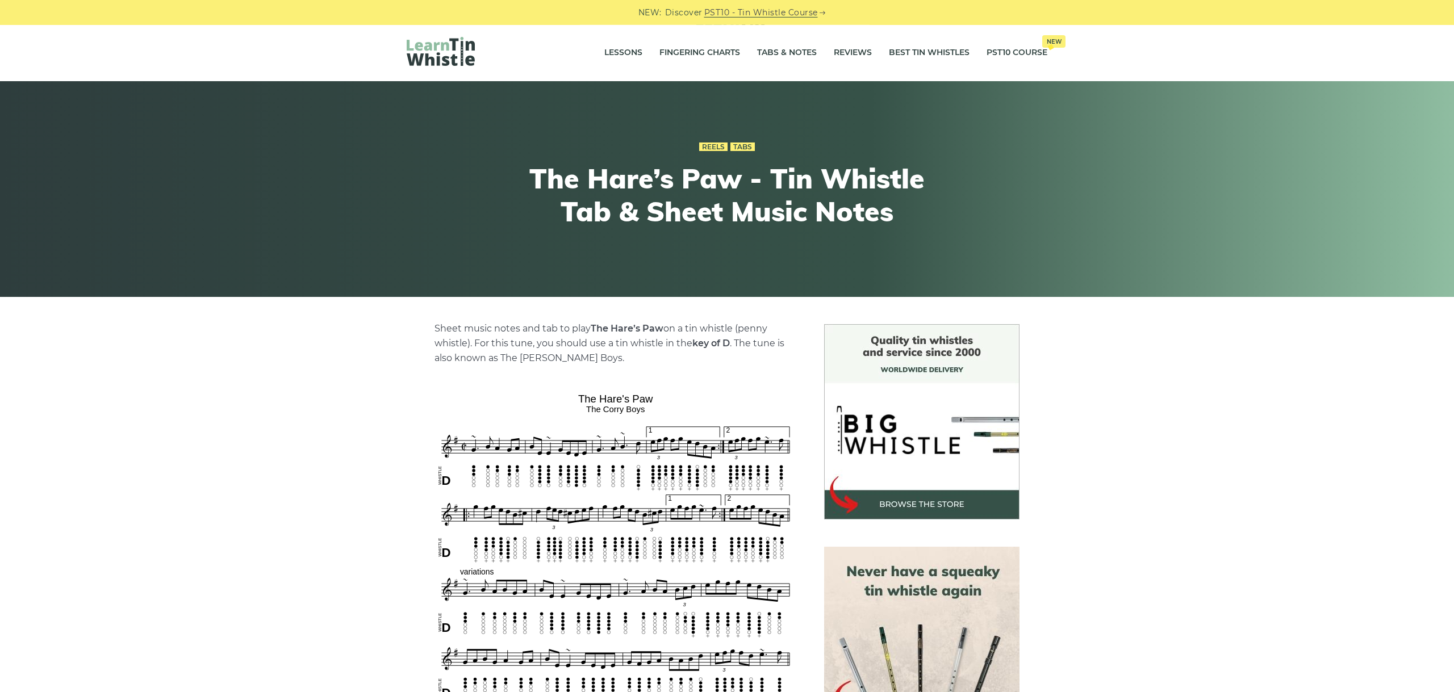
scroll to position [255, 0]
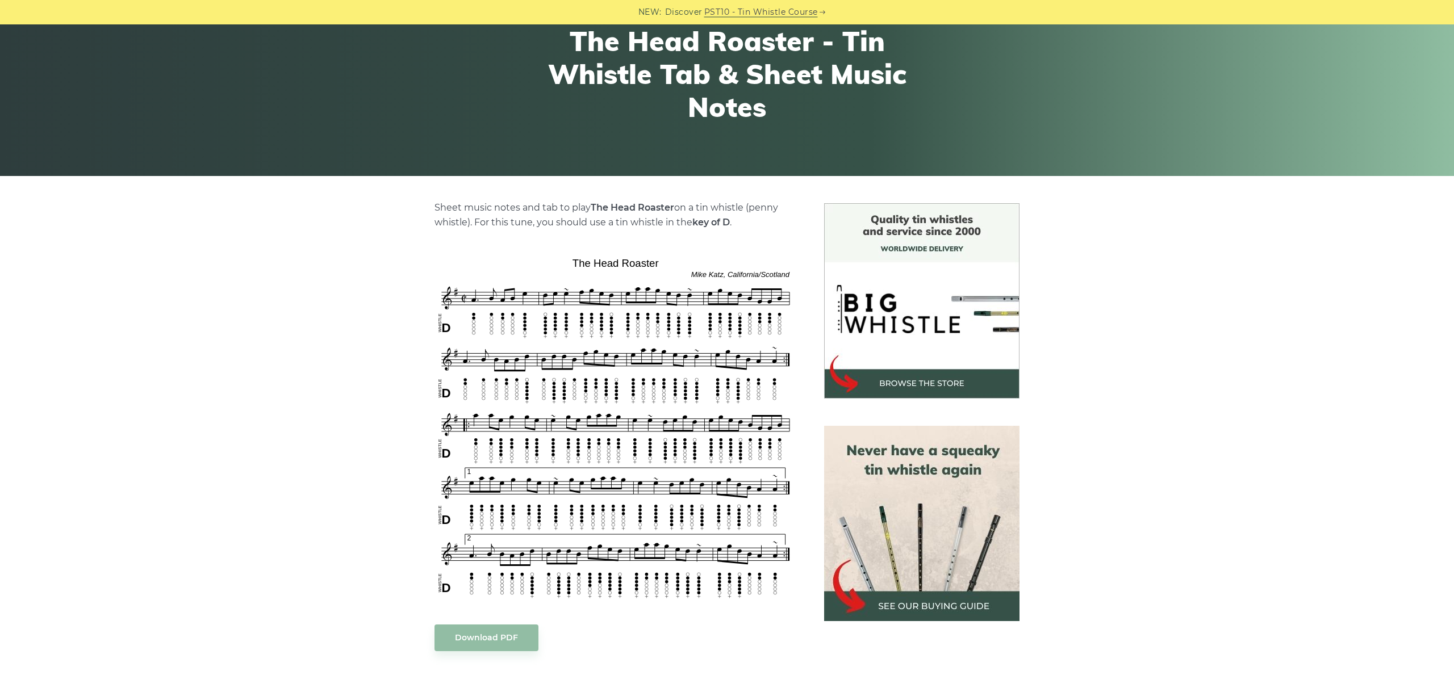
scroll to position [255, 0]
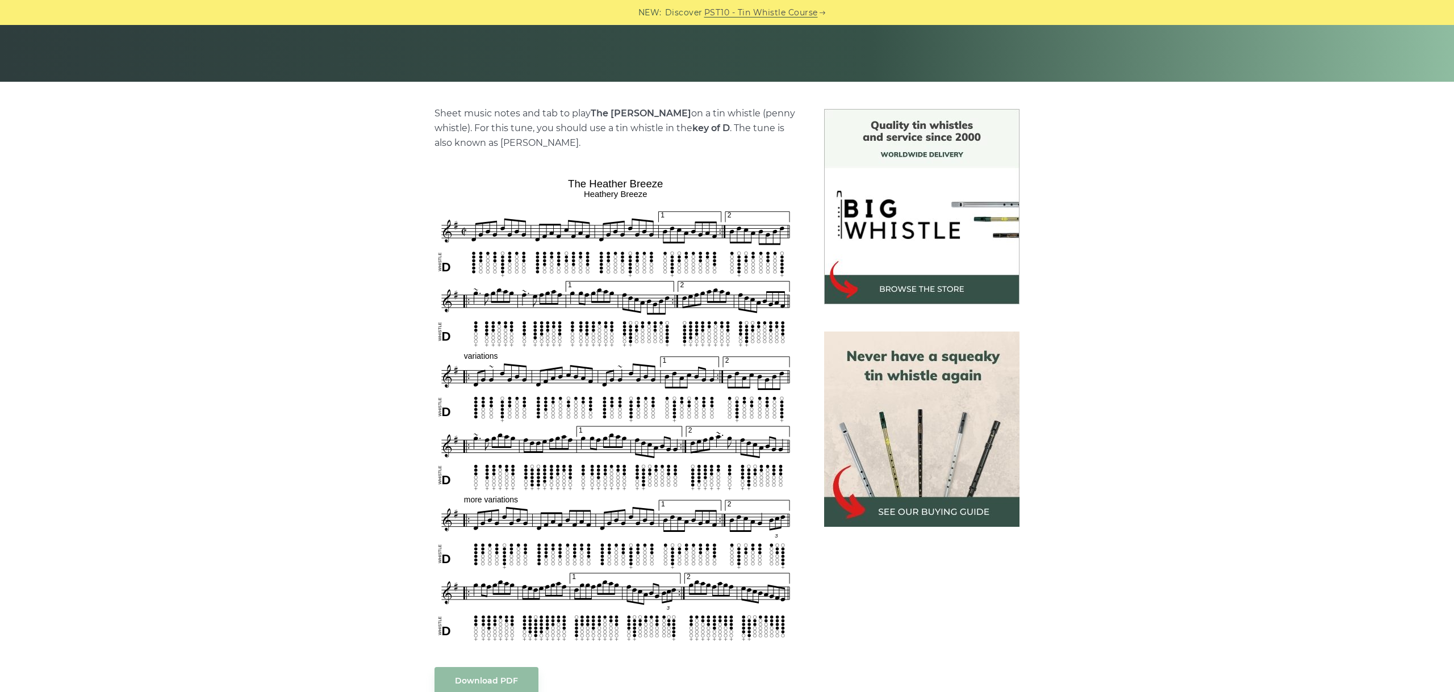
scroll to position [255, 0]
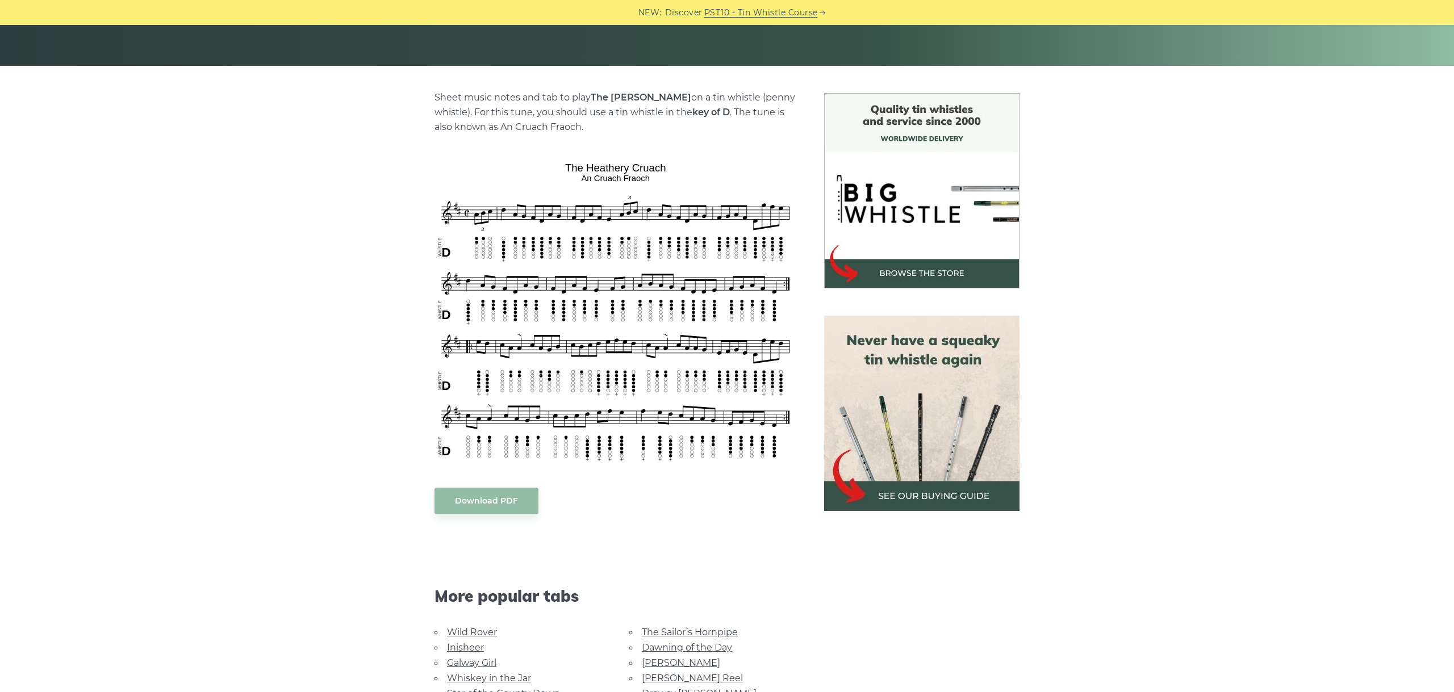
scroll to position [255, 0]
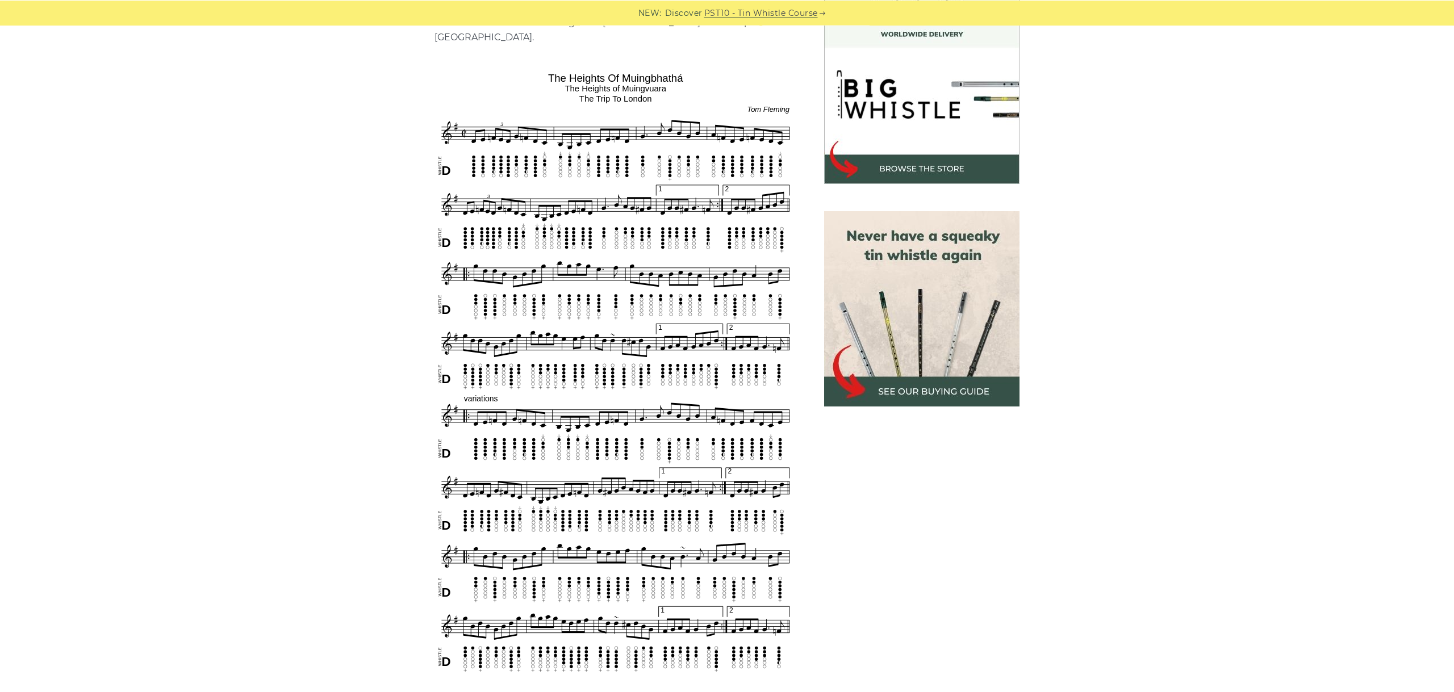
scroll to position [318, 0]
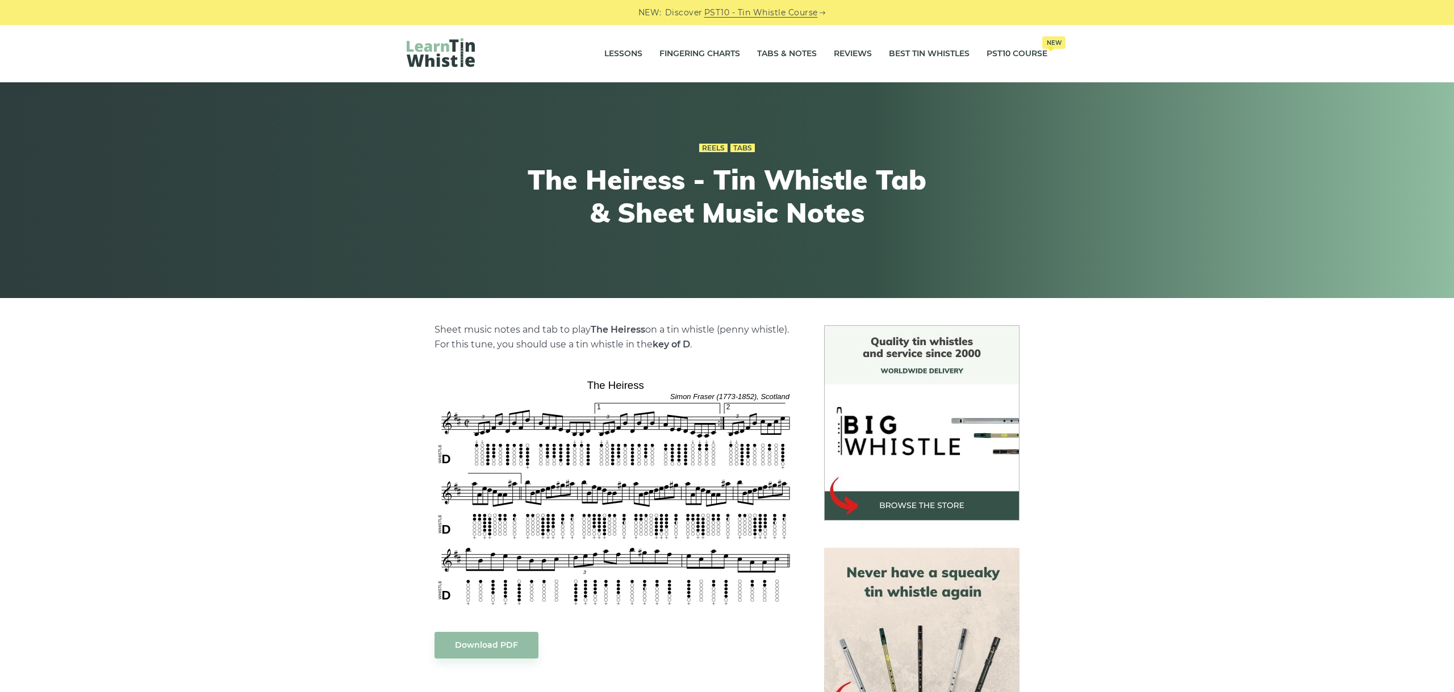
scroll to position [127, 0]
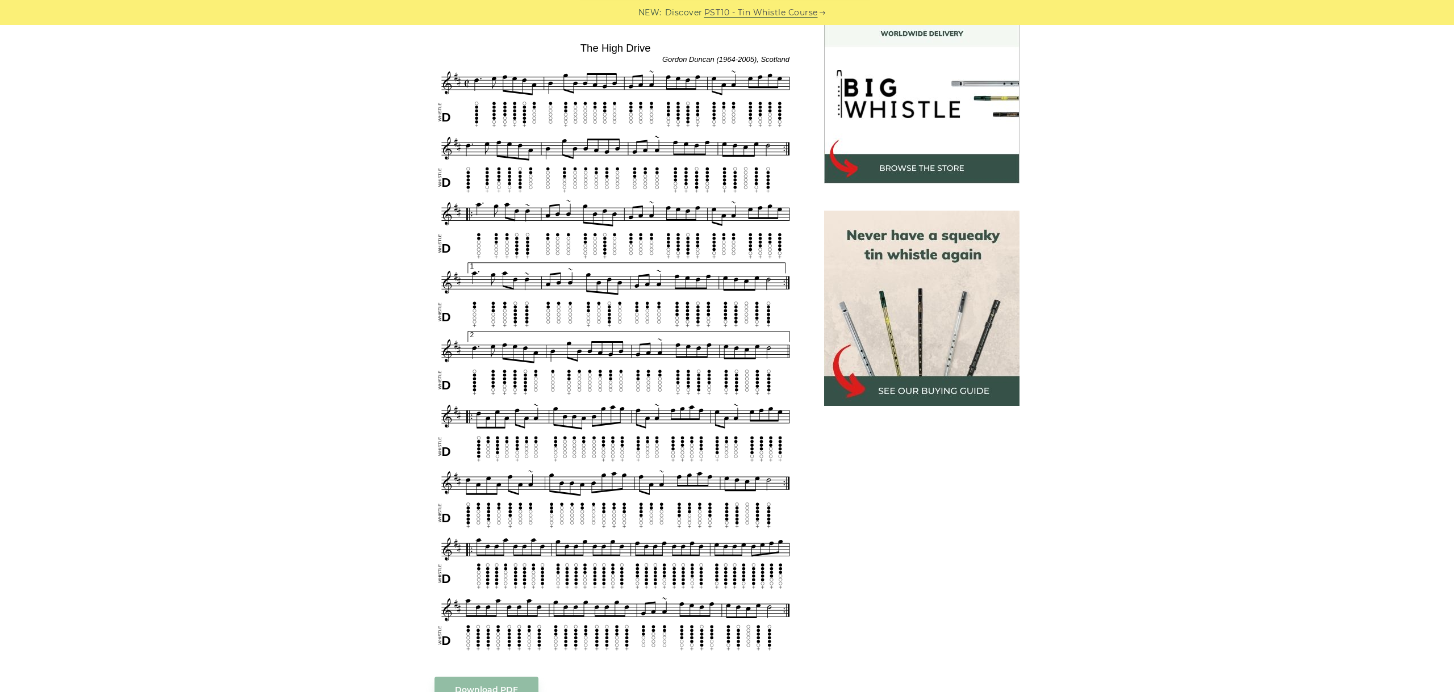
scroll to position [318, 0]
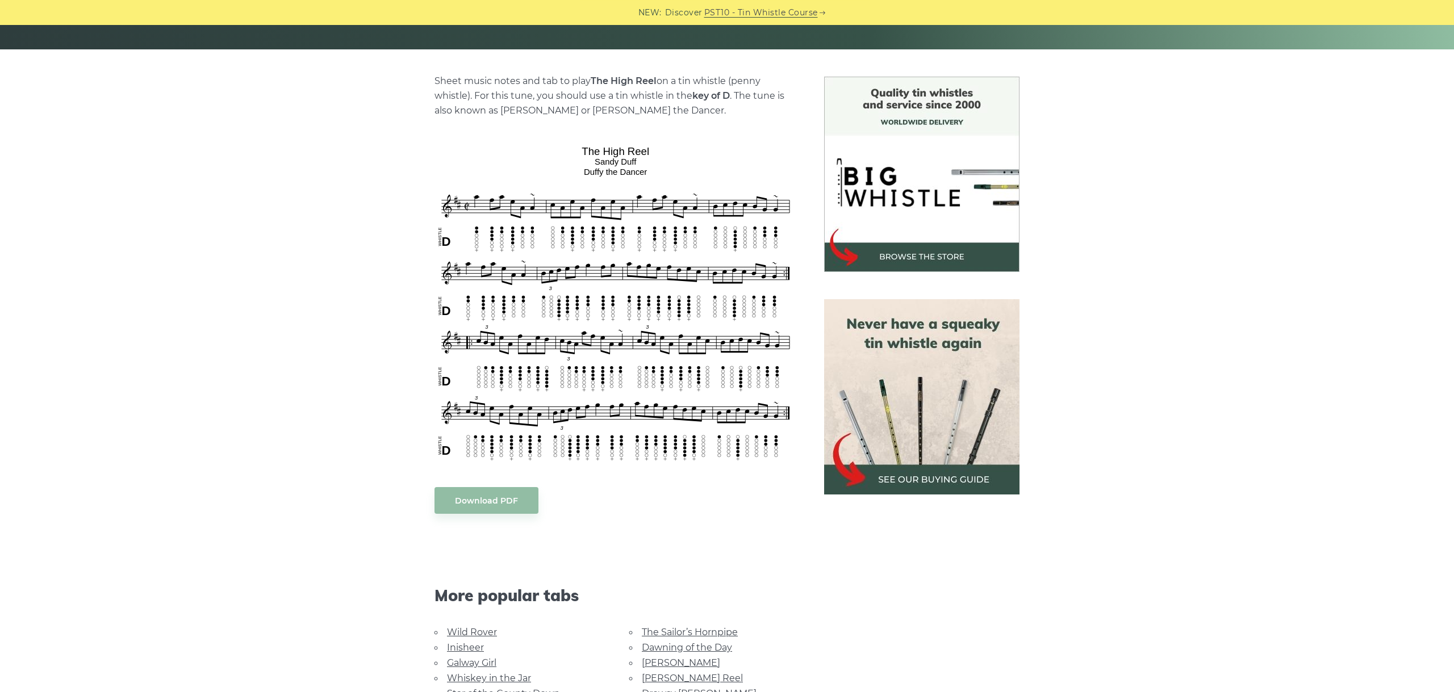
scroll to position [255, 0]
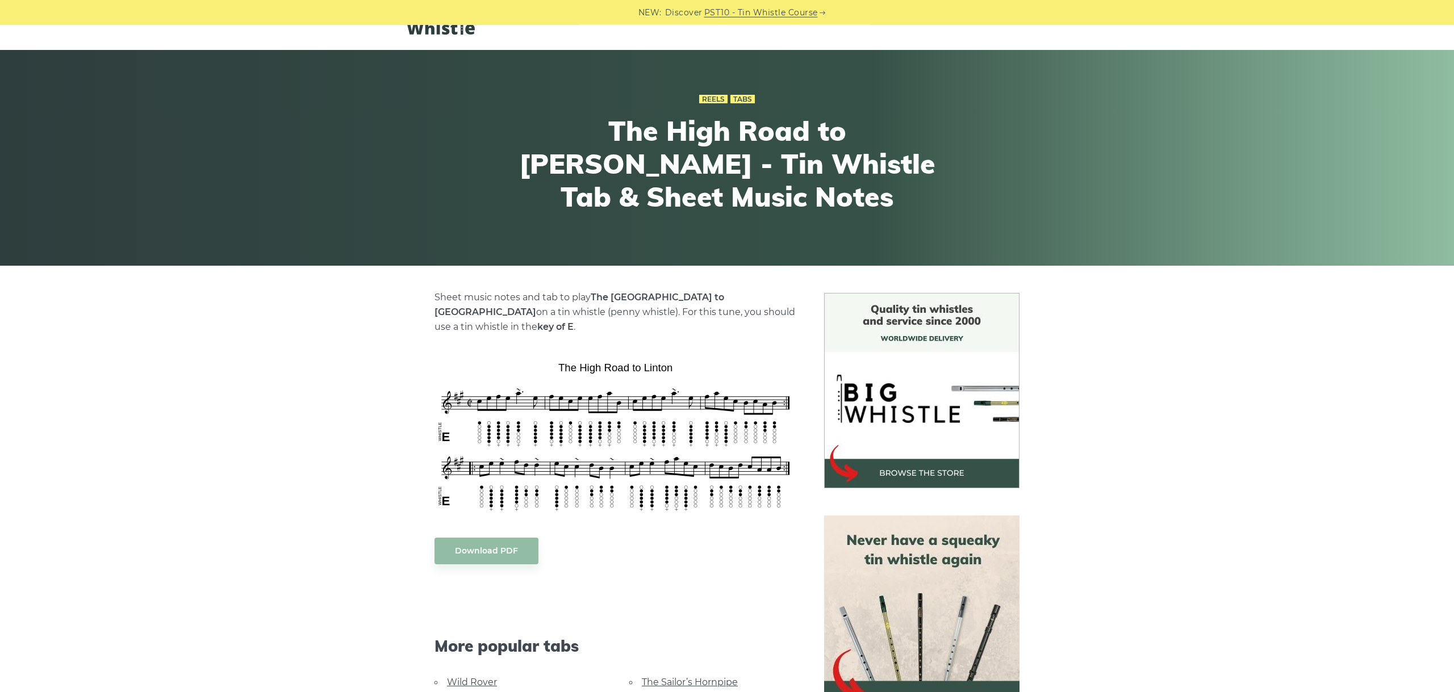
scroll to position [64, 0]
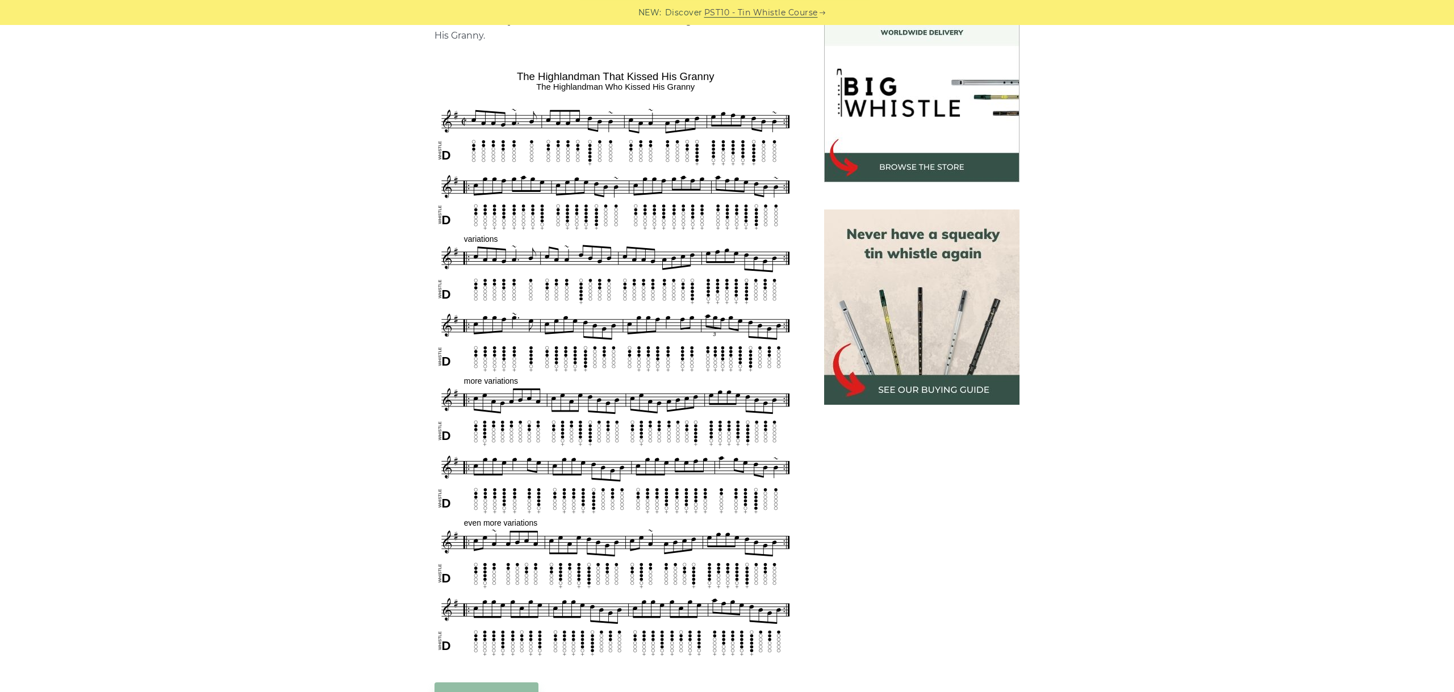
scroll to position [318, 0]
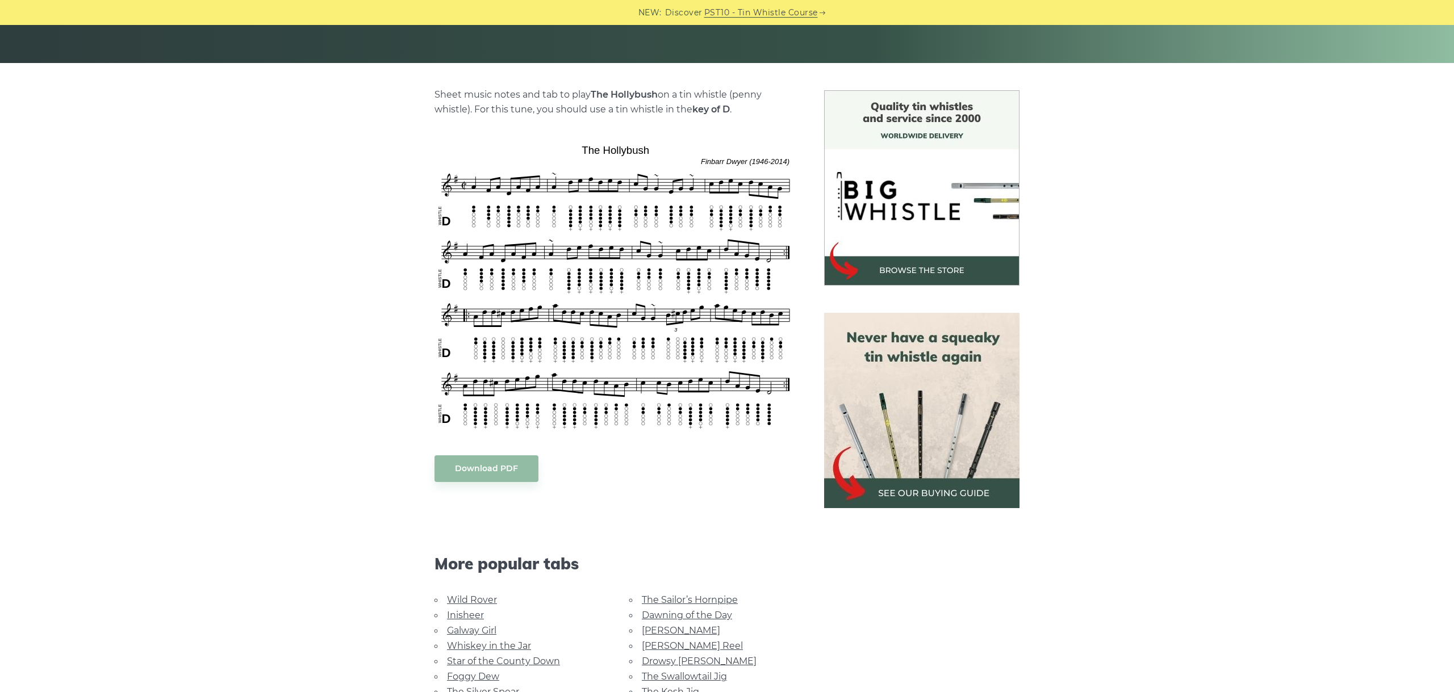
scroll to position [255, 0]
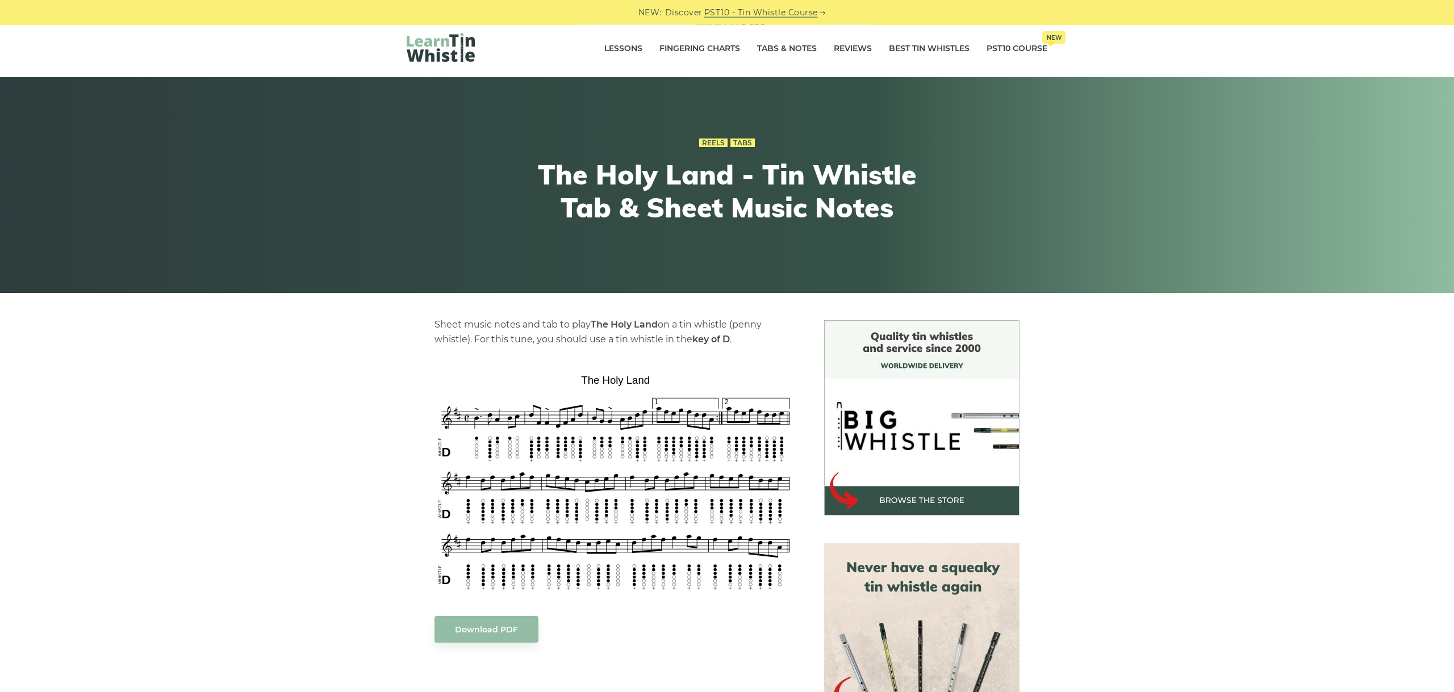
scroll to position [127, 0]
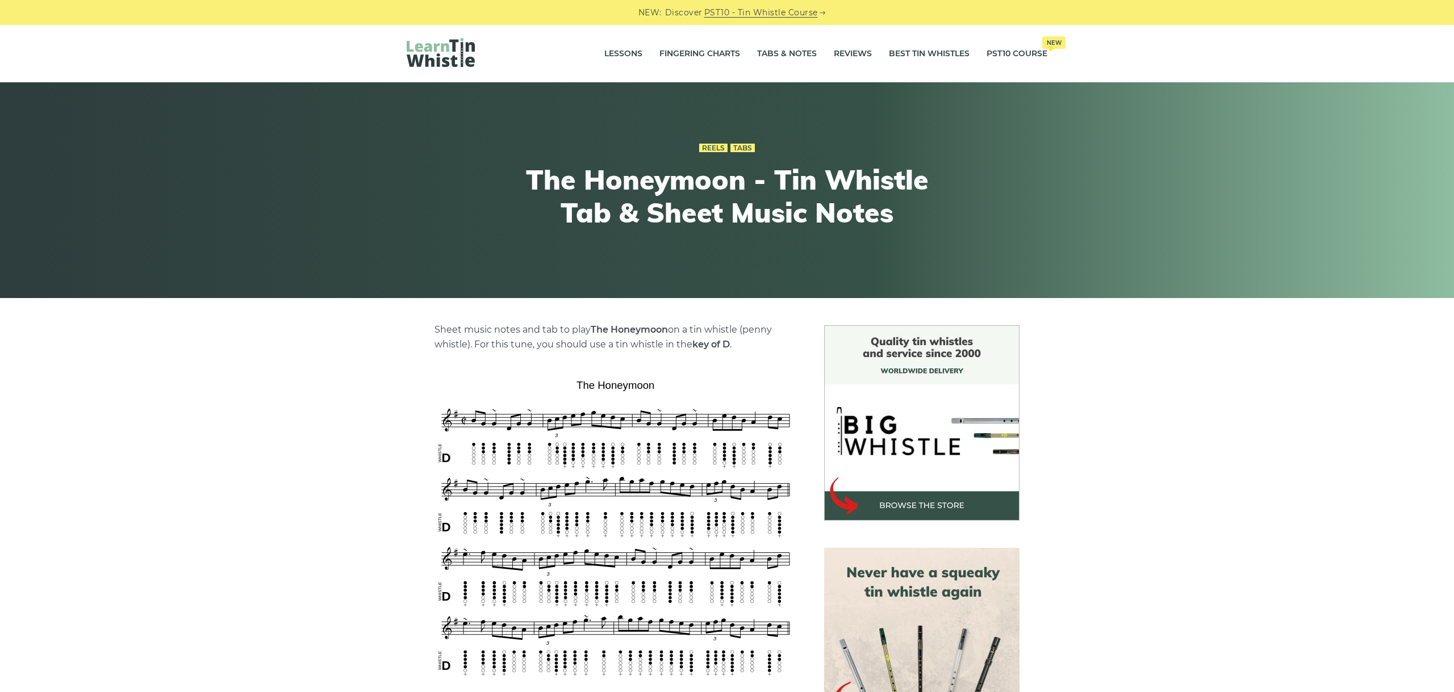
scroll to position [191, 0]
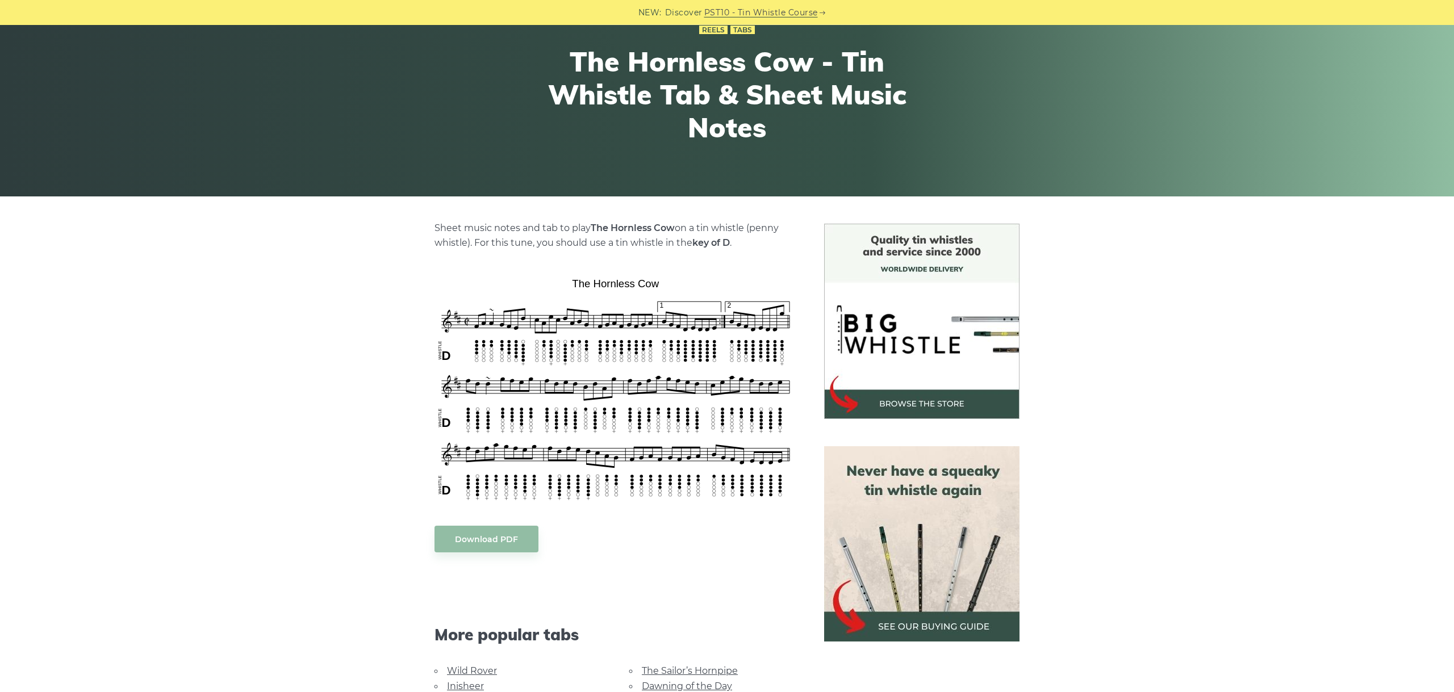
scroll to position [191, 0]
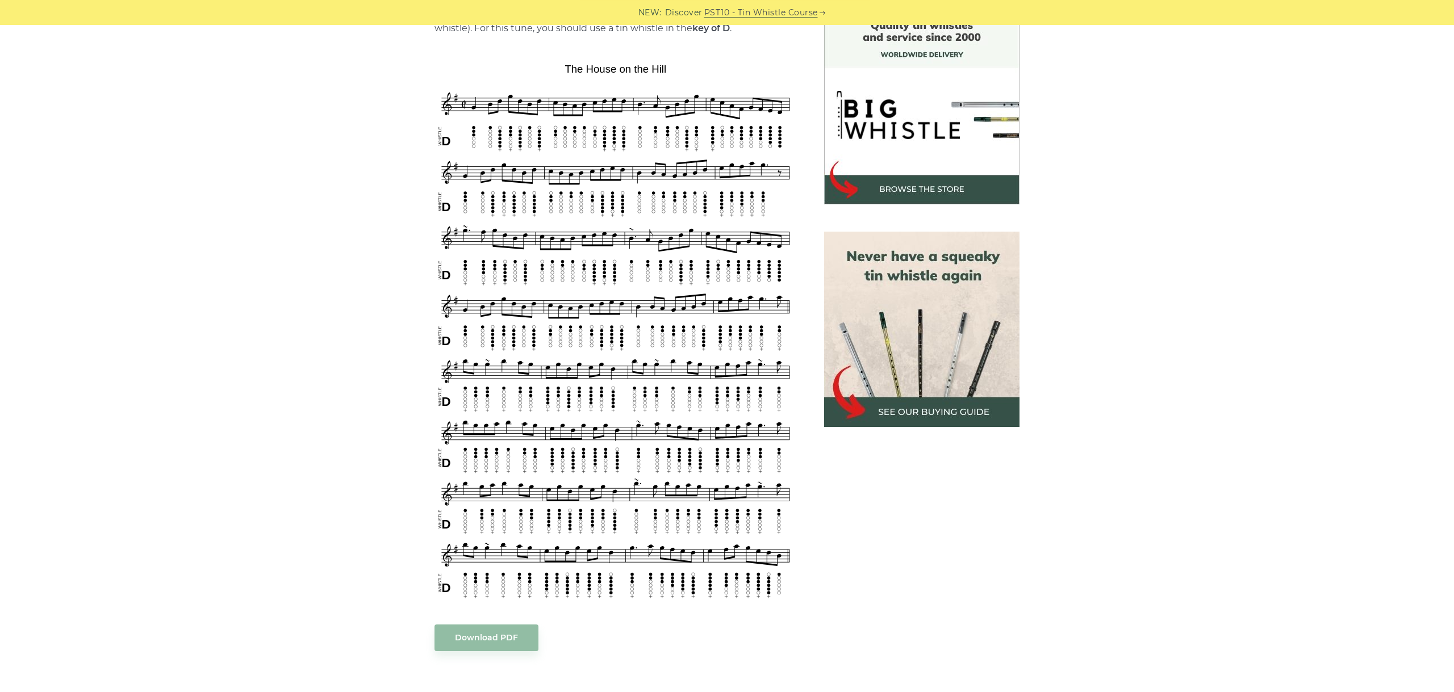
scroll to position [318, 0]
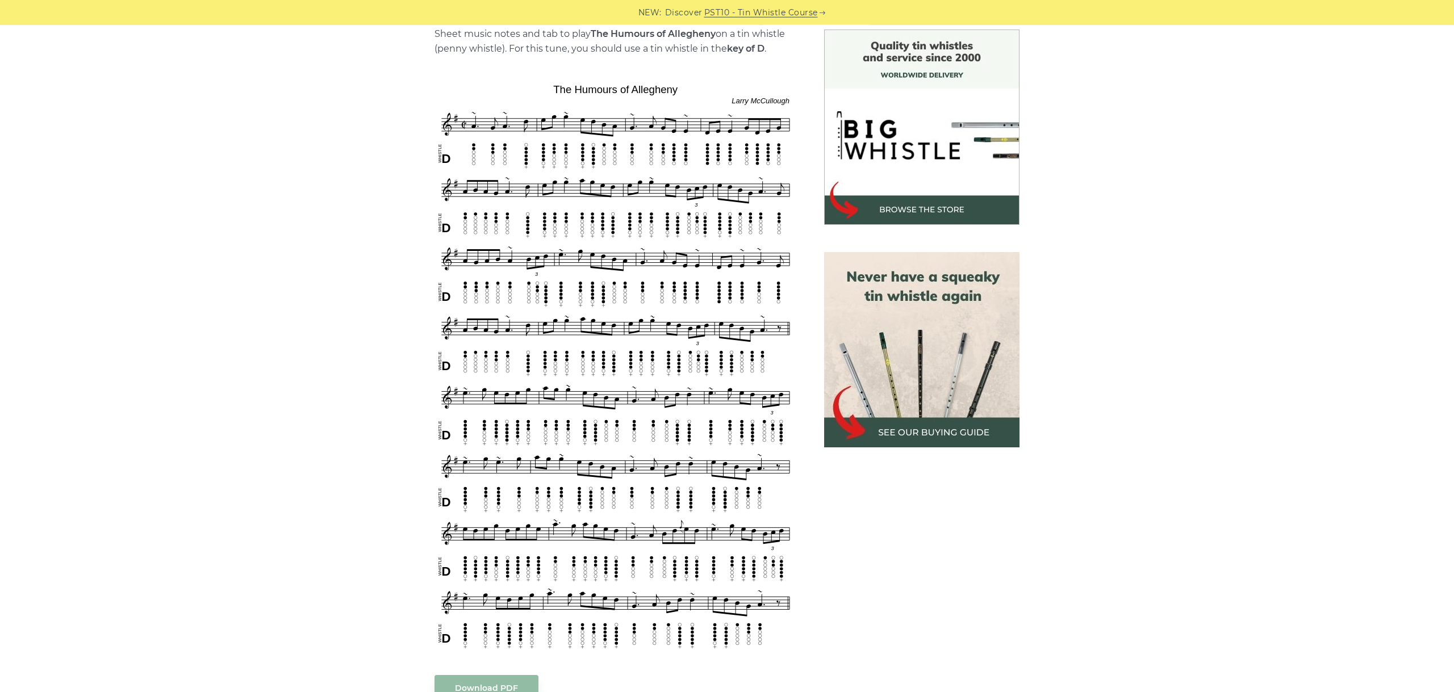
scroll to position [318, 0]
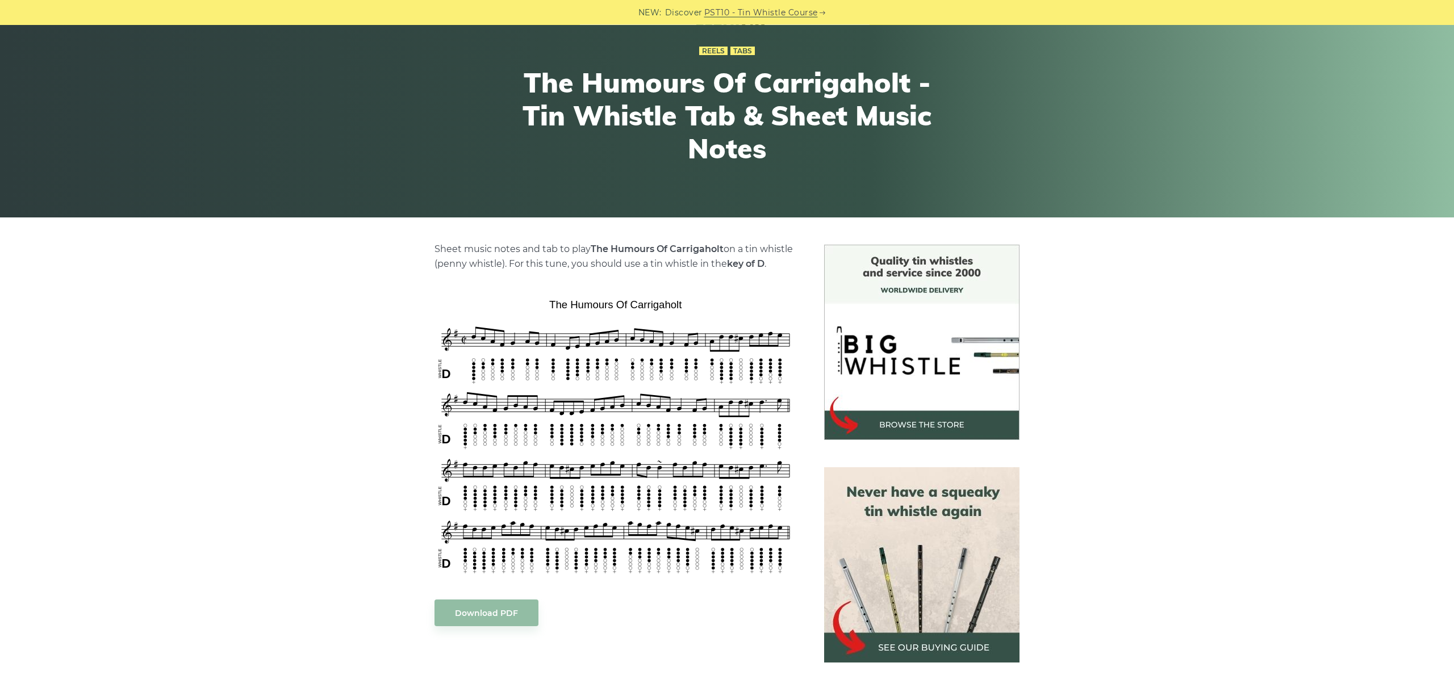
scroll to position [127, 0]
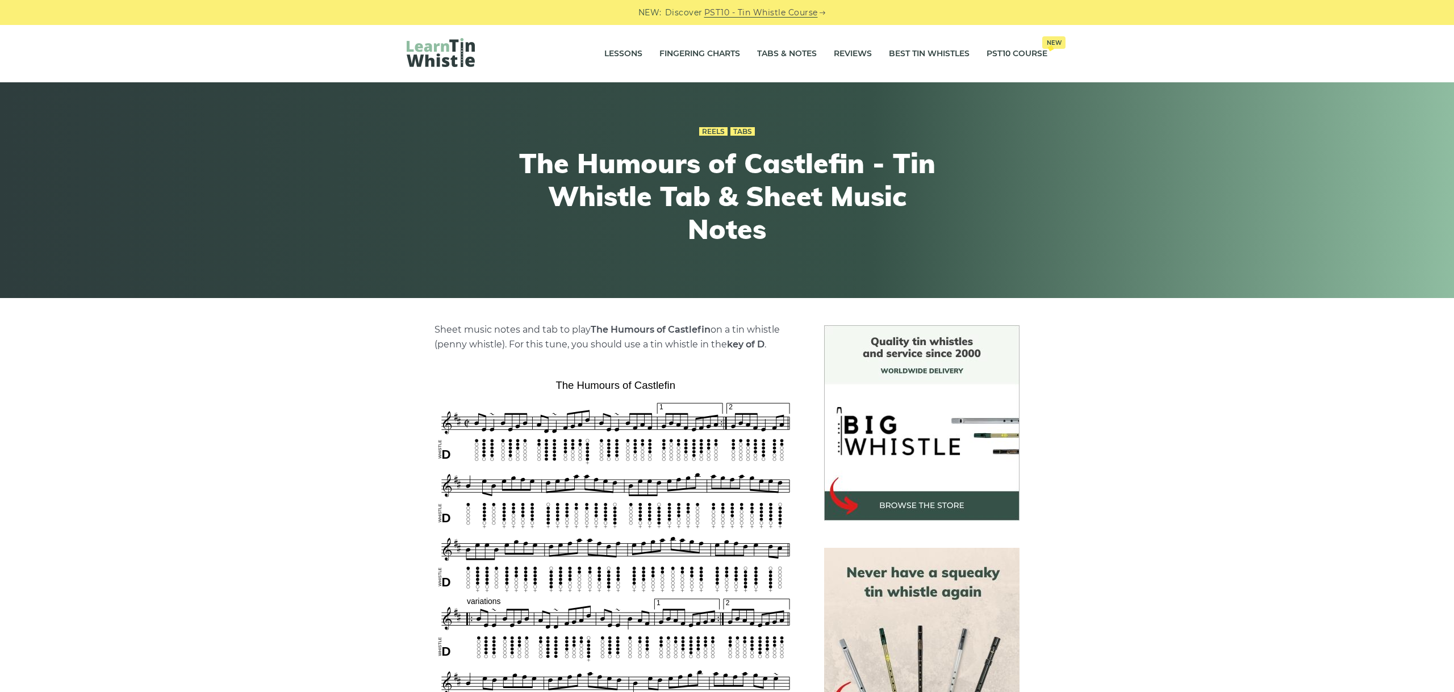
scroll to position [191, 0]
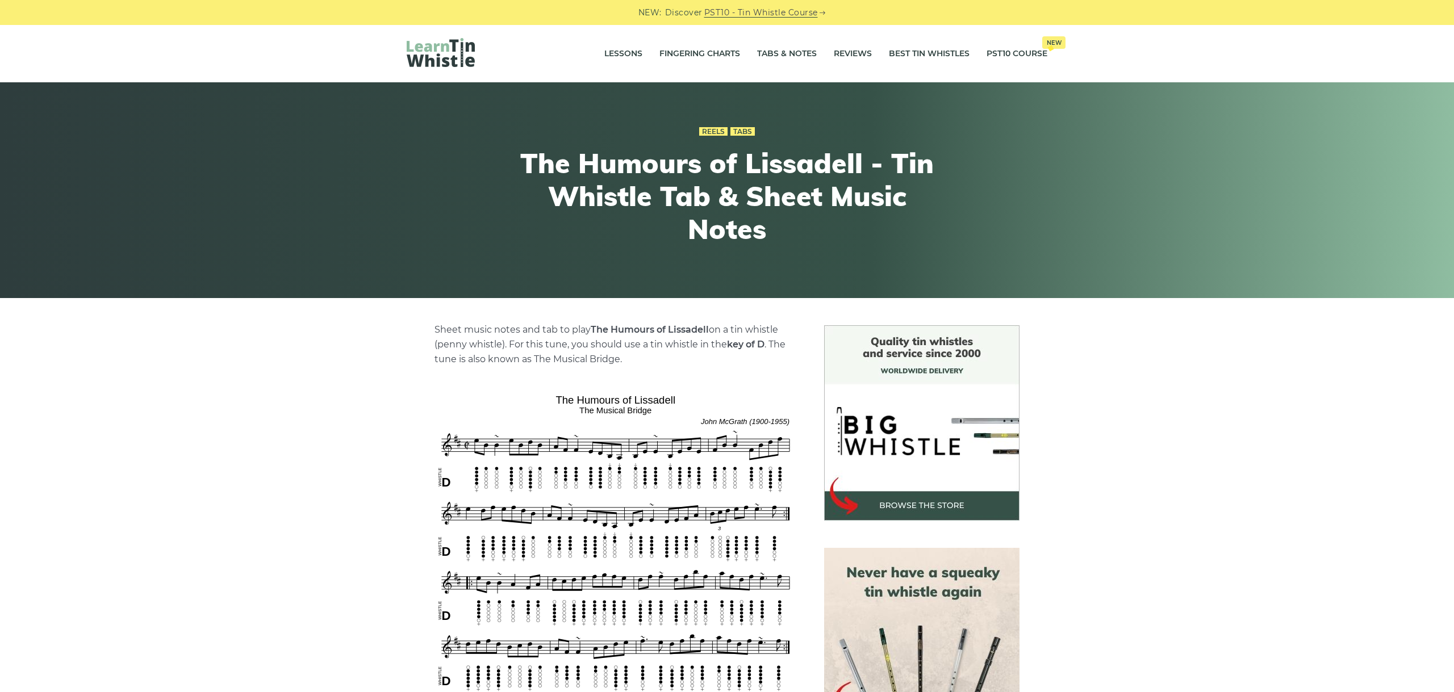
scroll to position [255, 0]
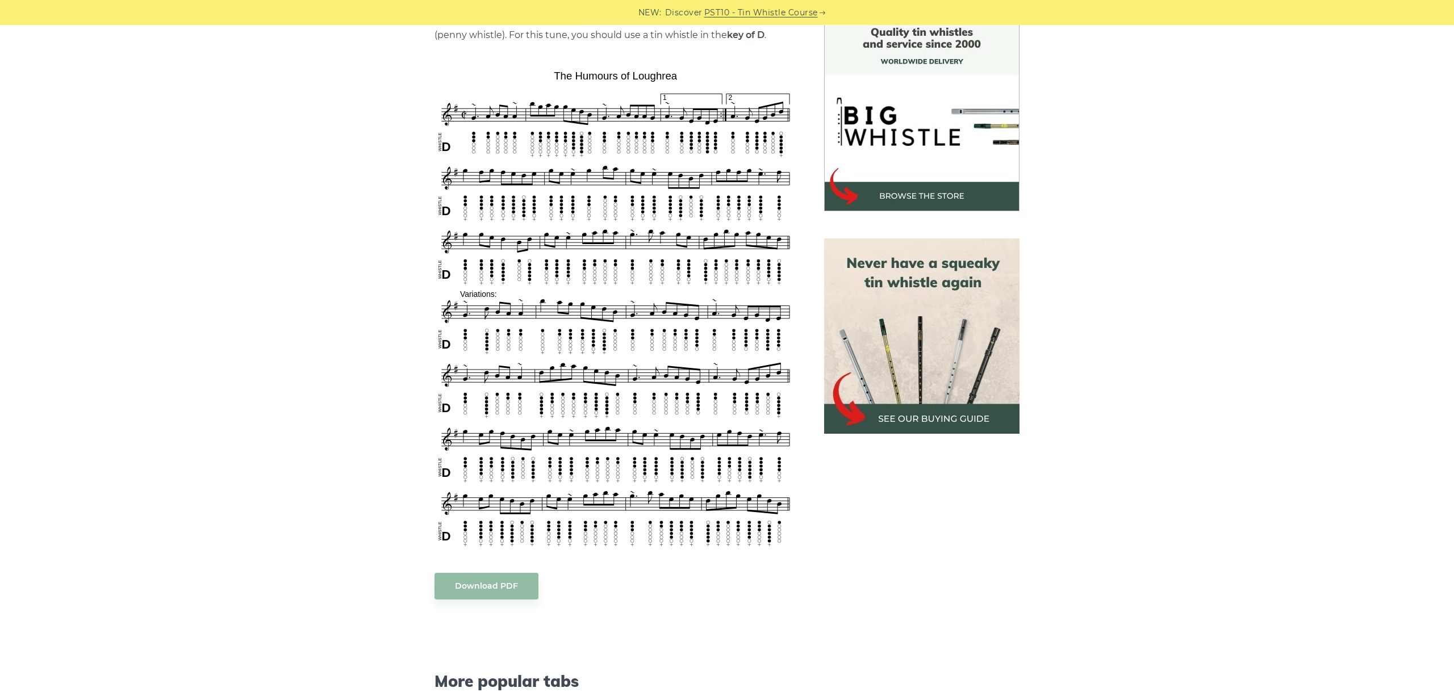
scroll to position [318, 0]
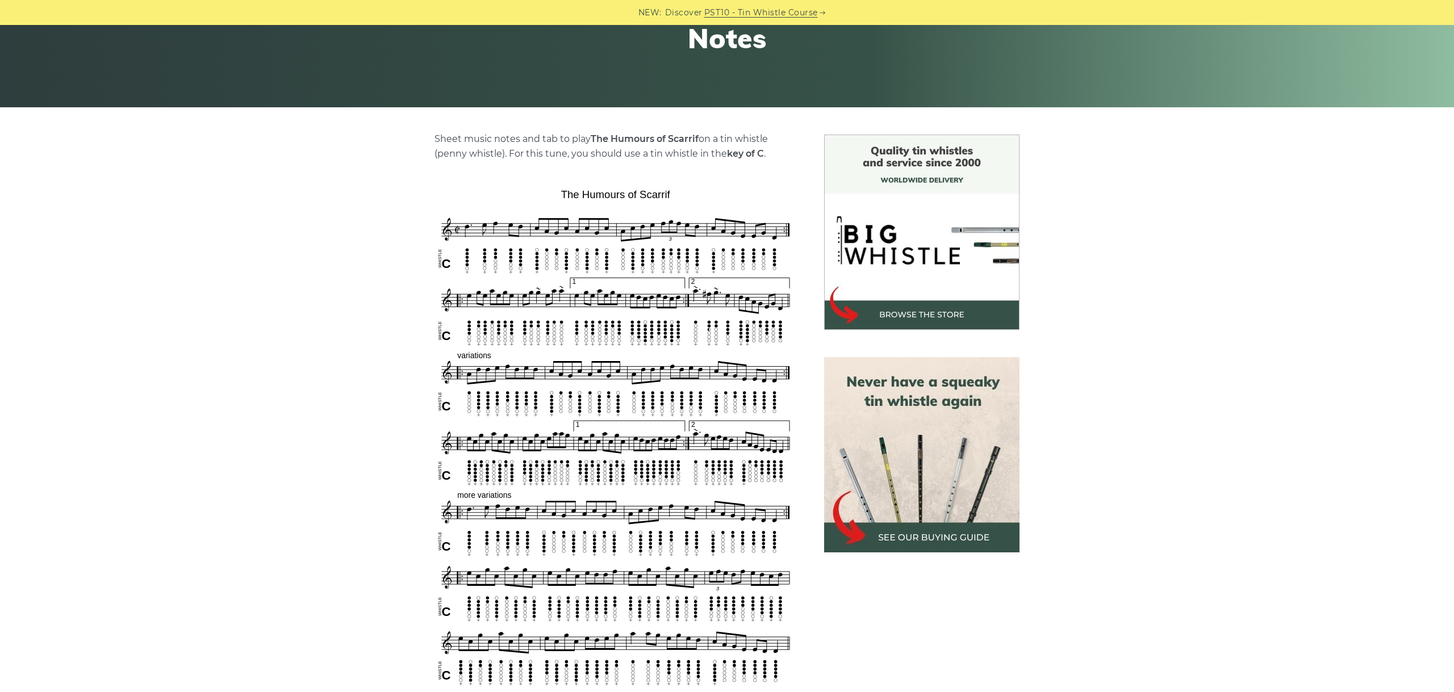
scroll to position [255, 0]
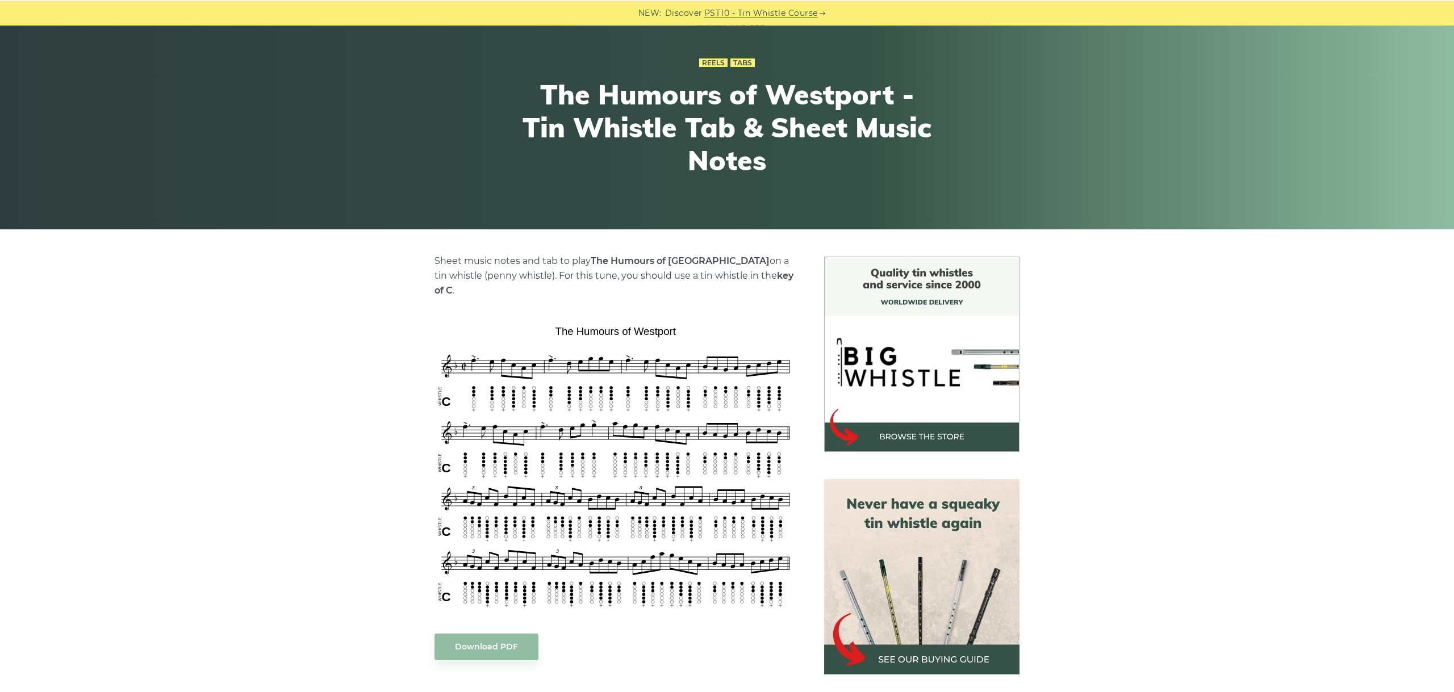
scroll to position [127, 0]
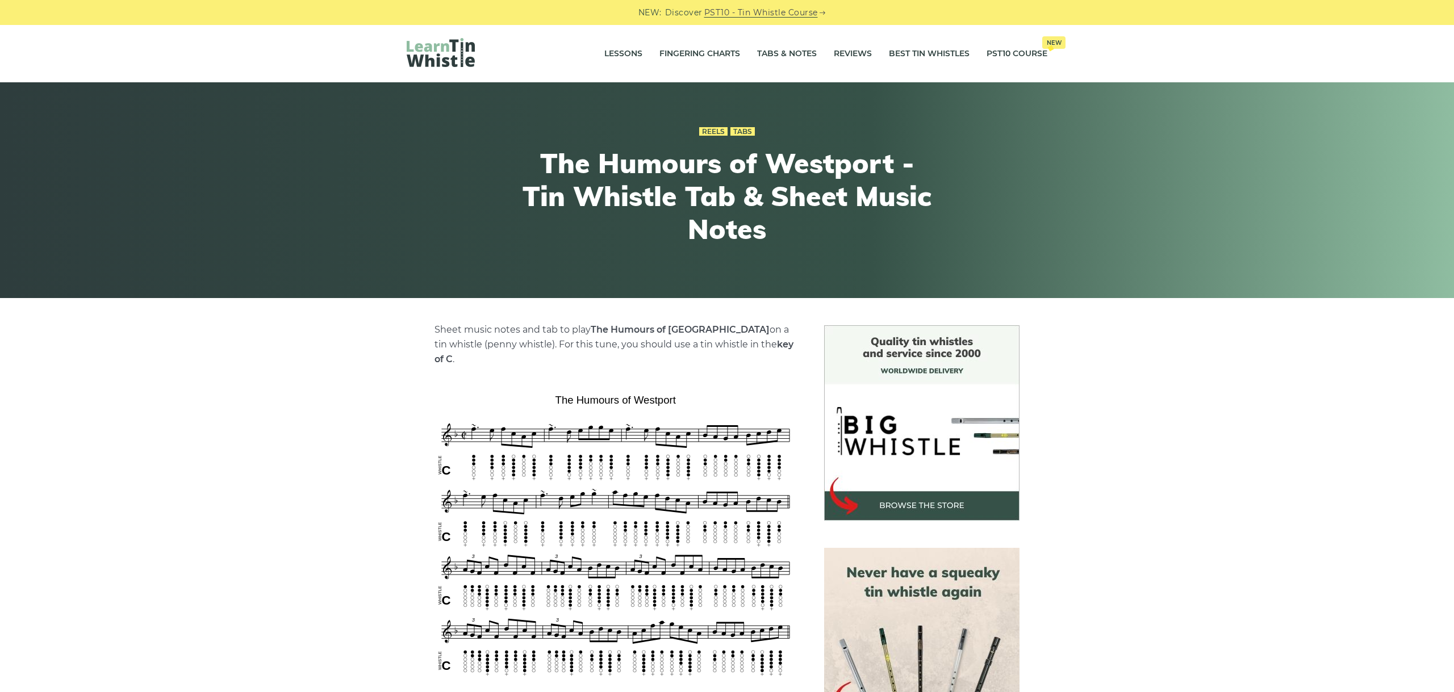
scroll to position [127, 0]
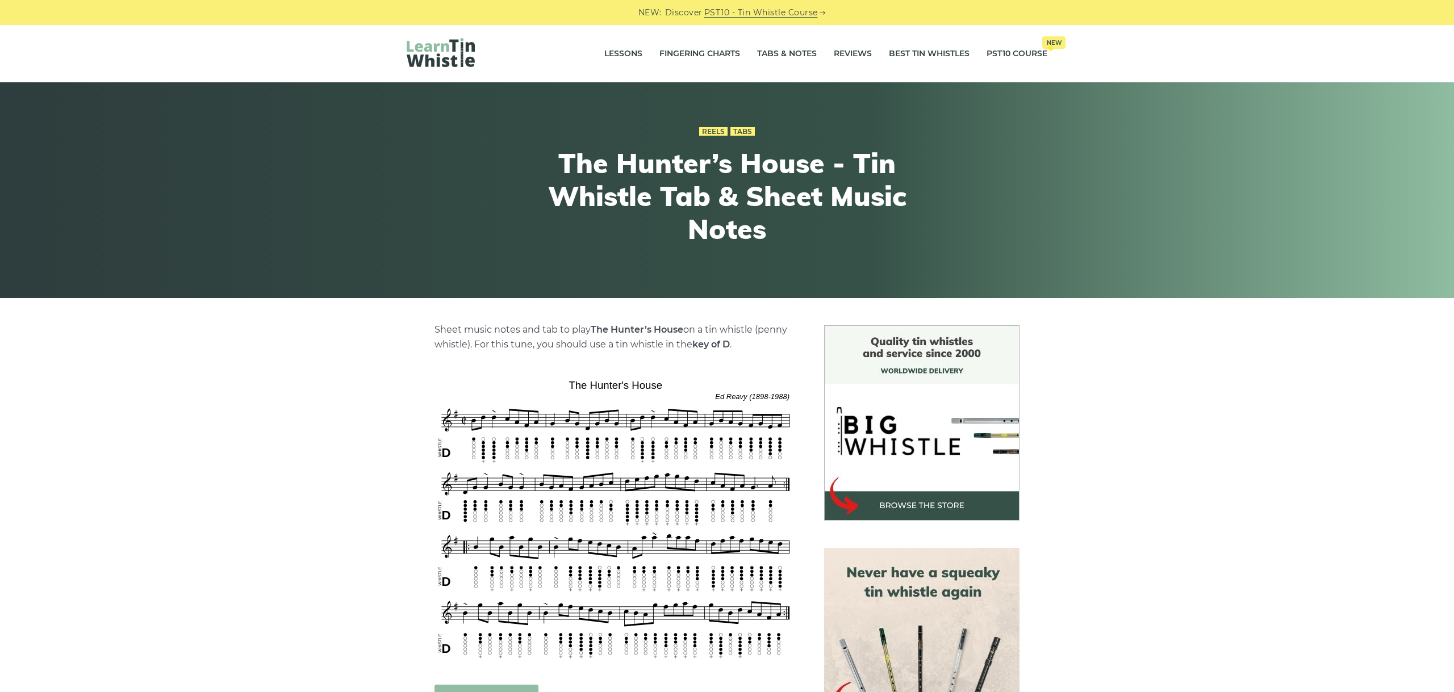
scroll to position [255, 0]
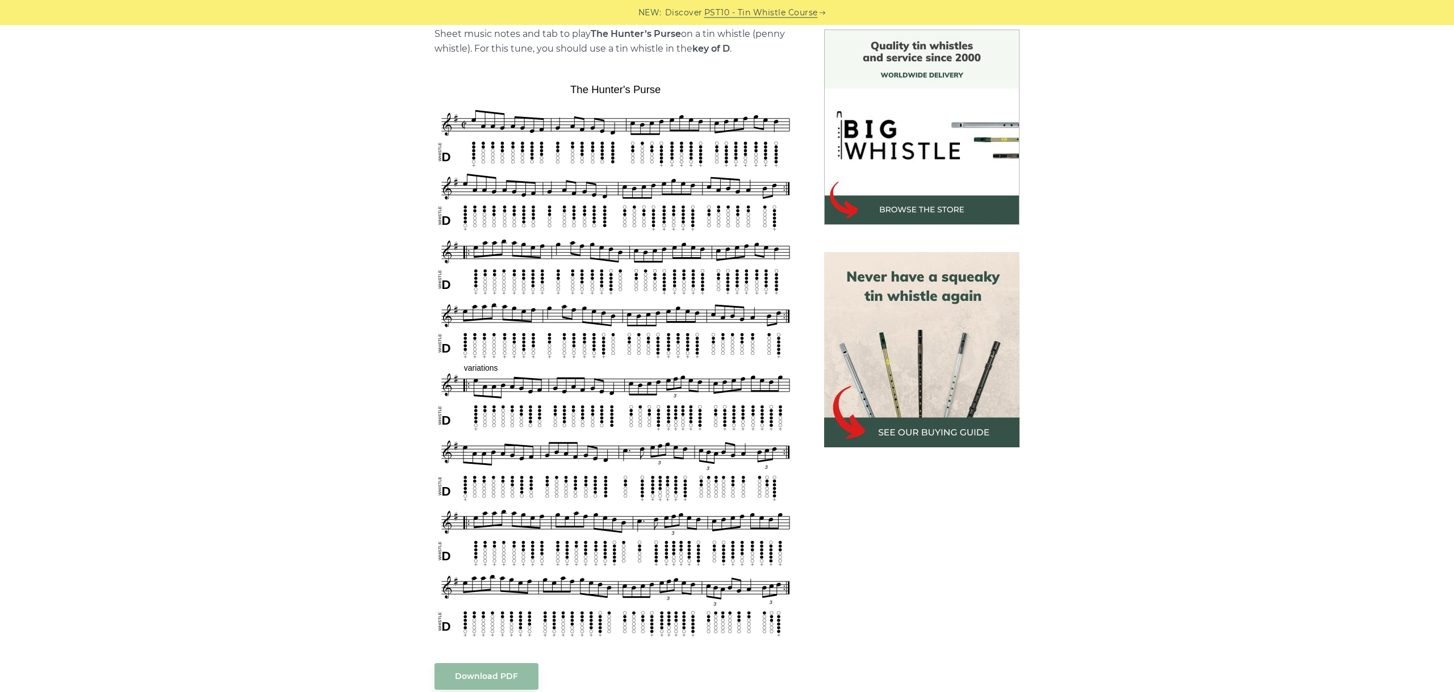
scroll to position [318, 0]
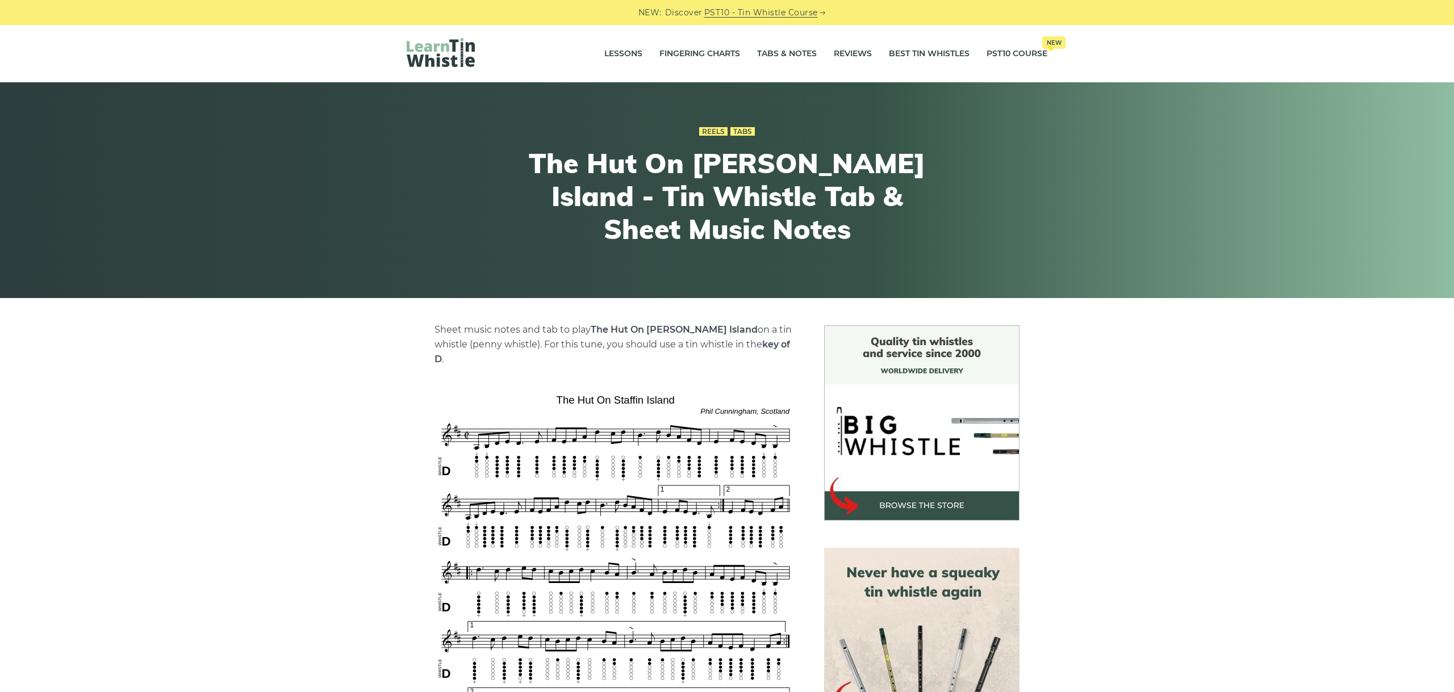
drag, startPoint x: 682, startPoint y: 403, endPoint x: 661, endPoint y: 352, distance: 55.3
